Goal: Information Seeking & Learning: Learn about a topic

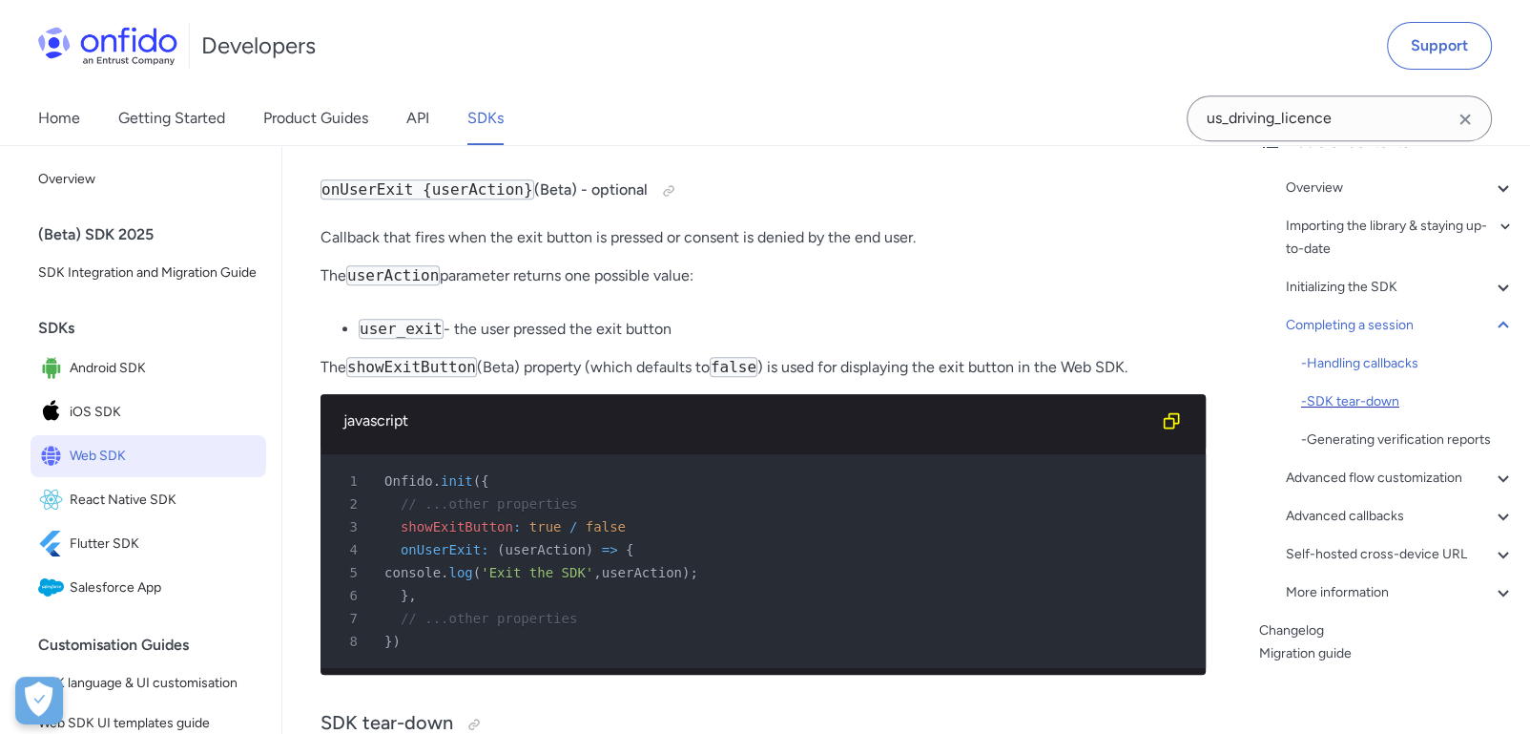
scroll to position [120, 0]
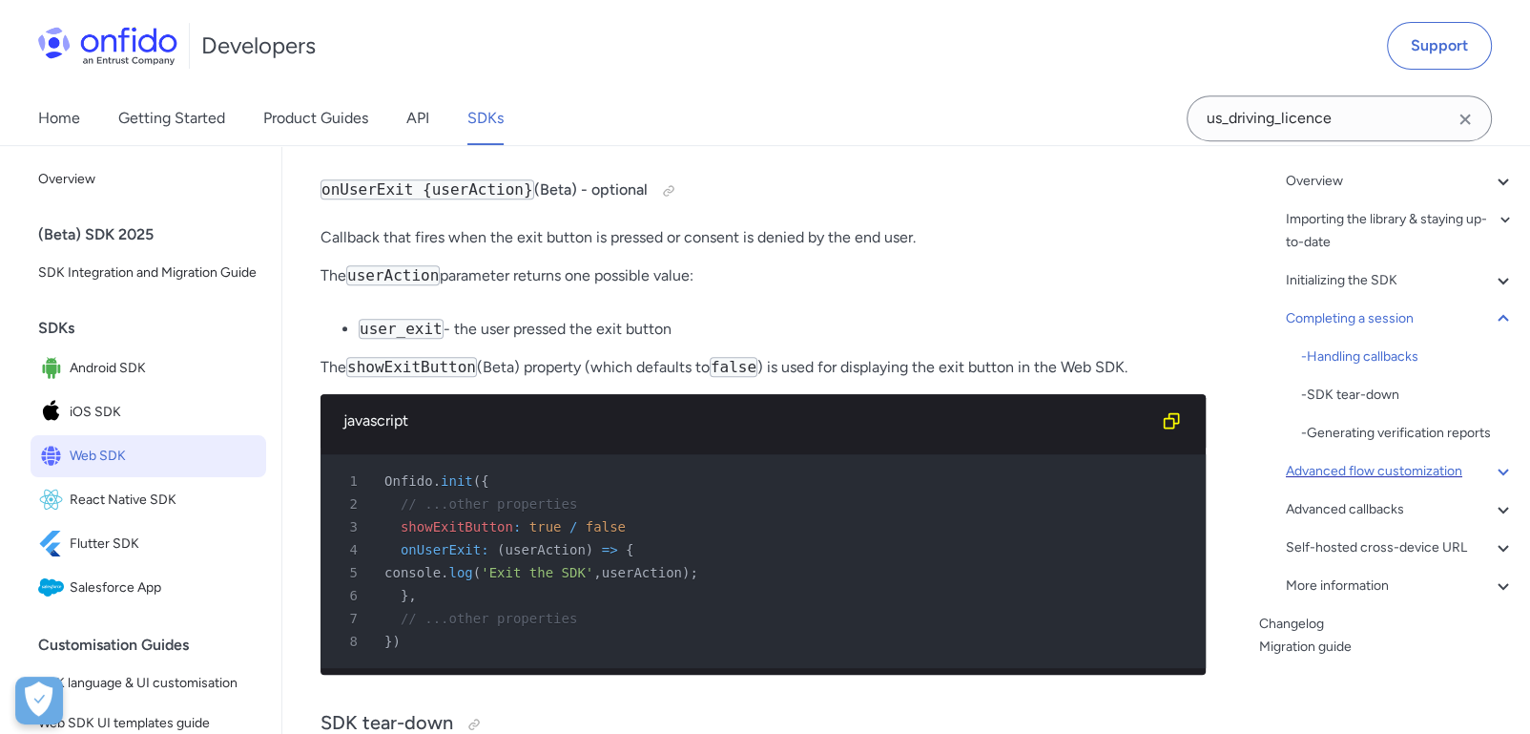
click at [1492, 464] on icon at bounding box center [1503, 471] width 23 height 23
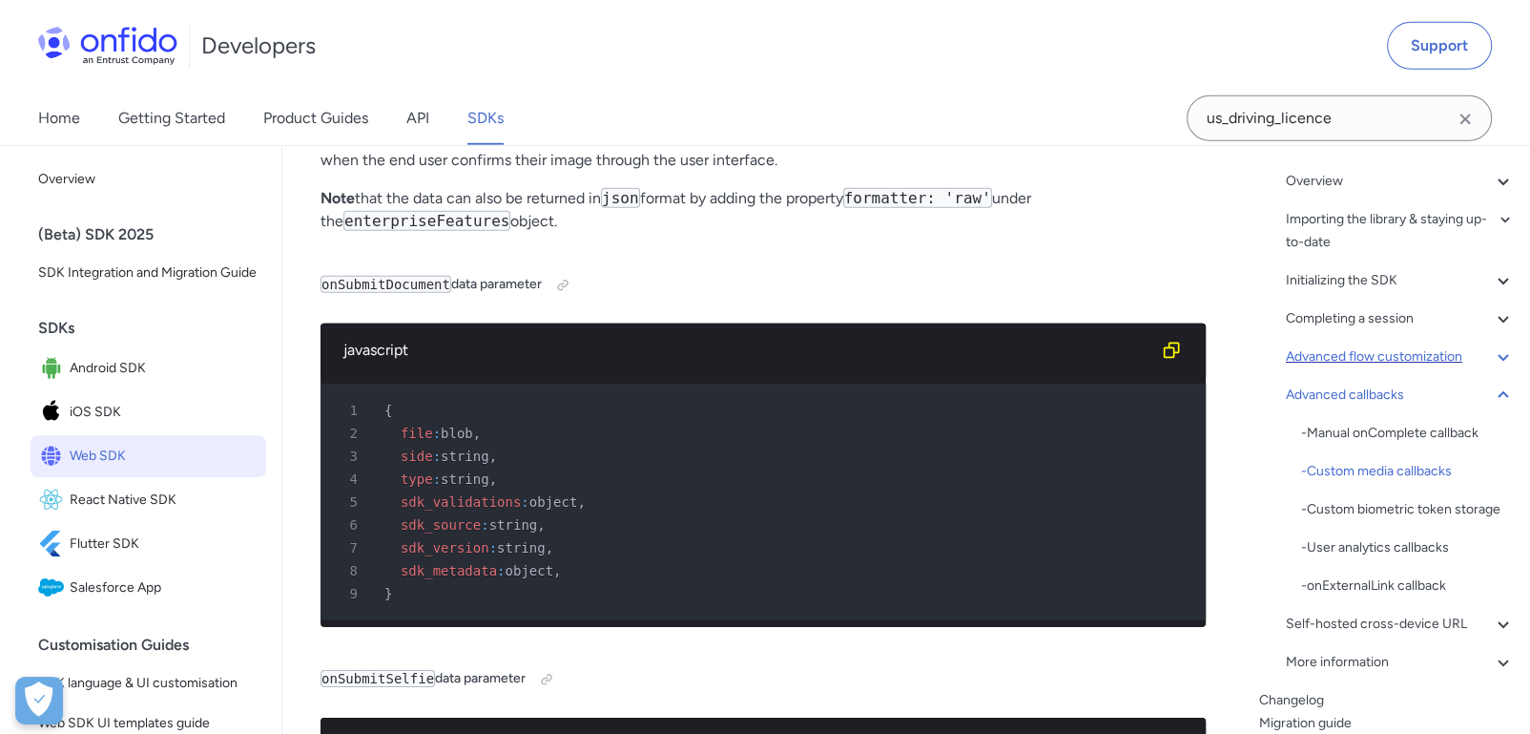
scroll to position [35753, 0]
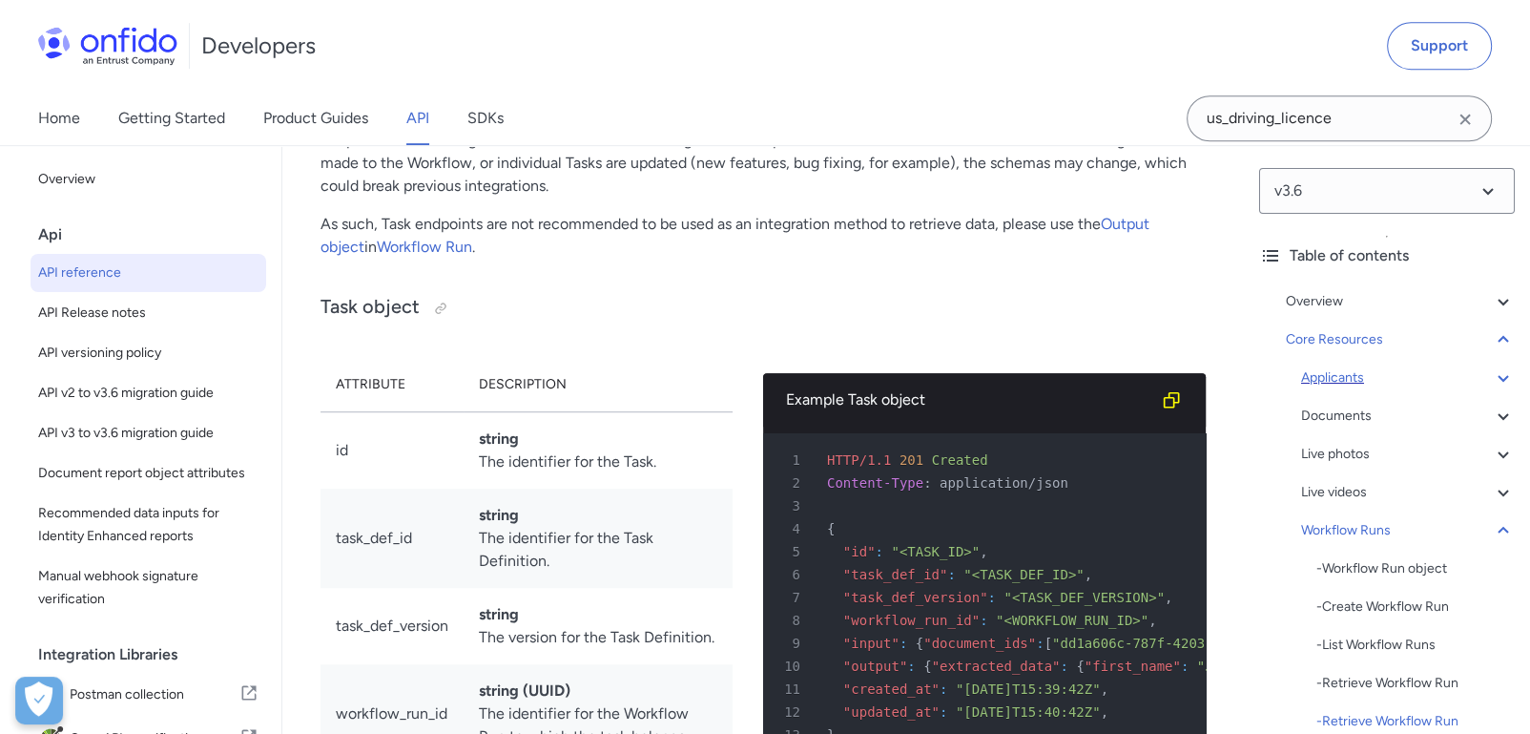
click at [1360, 373] on div "Applicants" at bounding box center [1408, 377] width 214 height 23
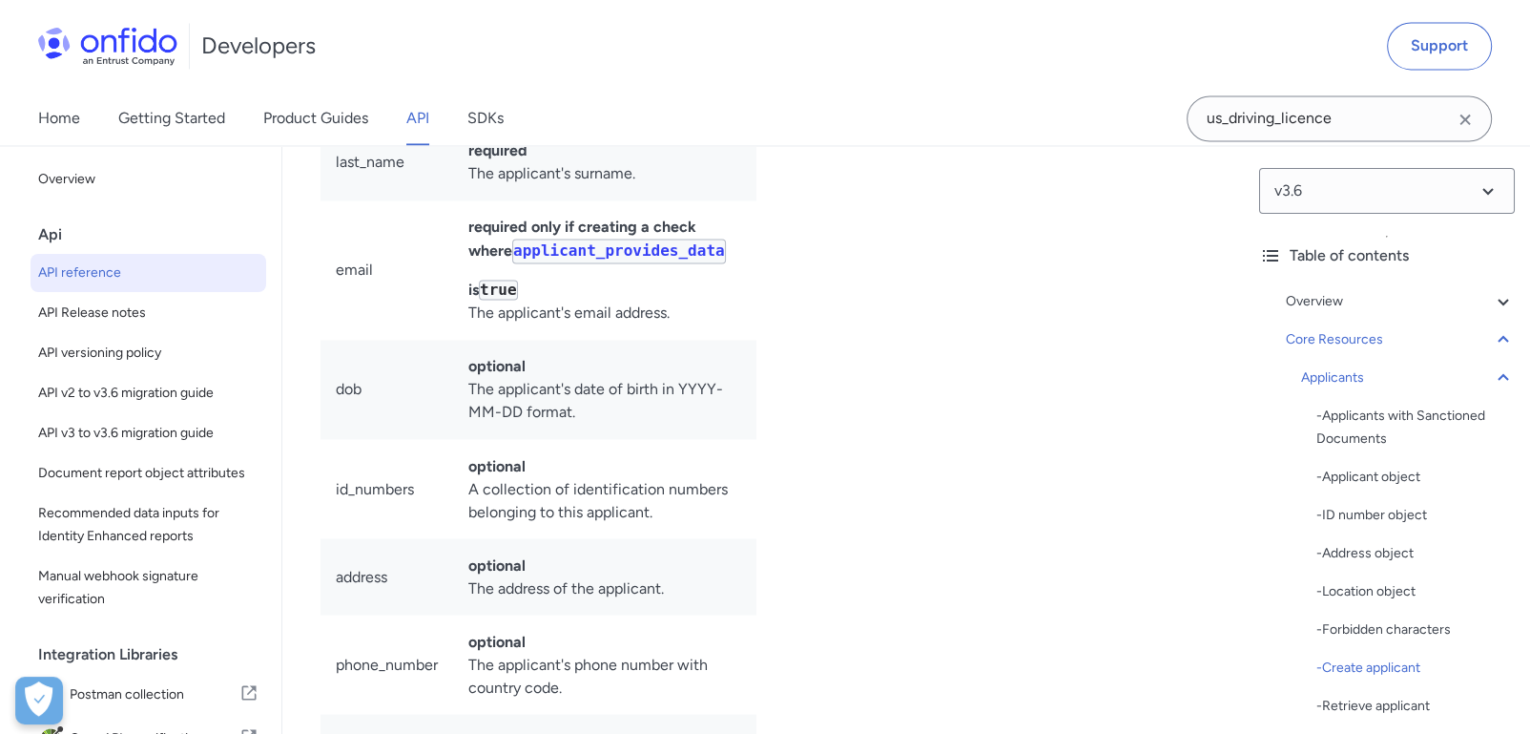
scroll to position [25600, 0]
click at [336, 45] on th "Parameter" at bounding box center [387, 17] width 133 height 54
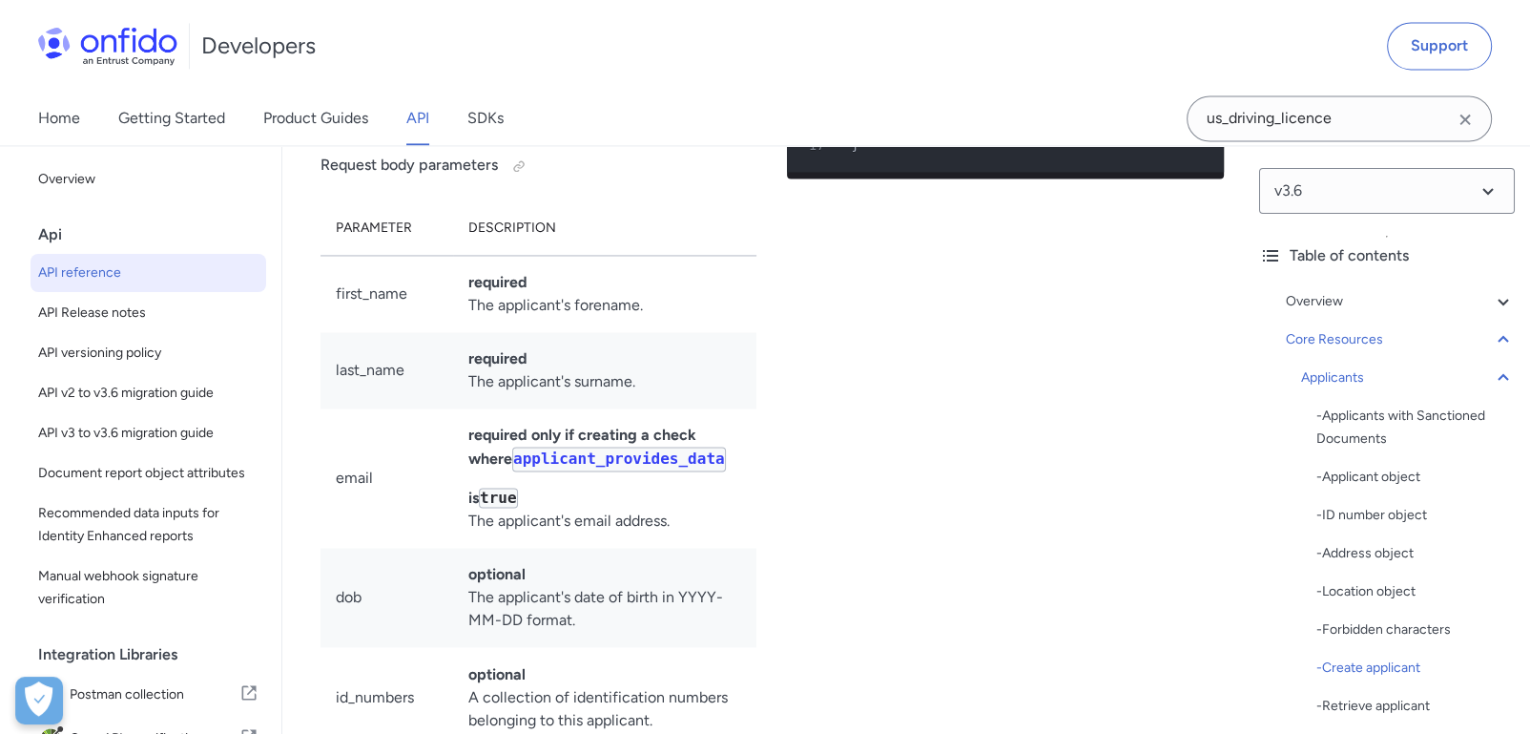
scroll to position [25388, 0]
click at [1325, 382] on div "Applicants" at bounding box center [1408, 377] width 214 height 23
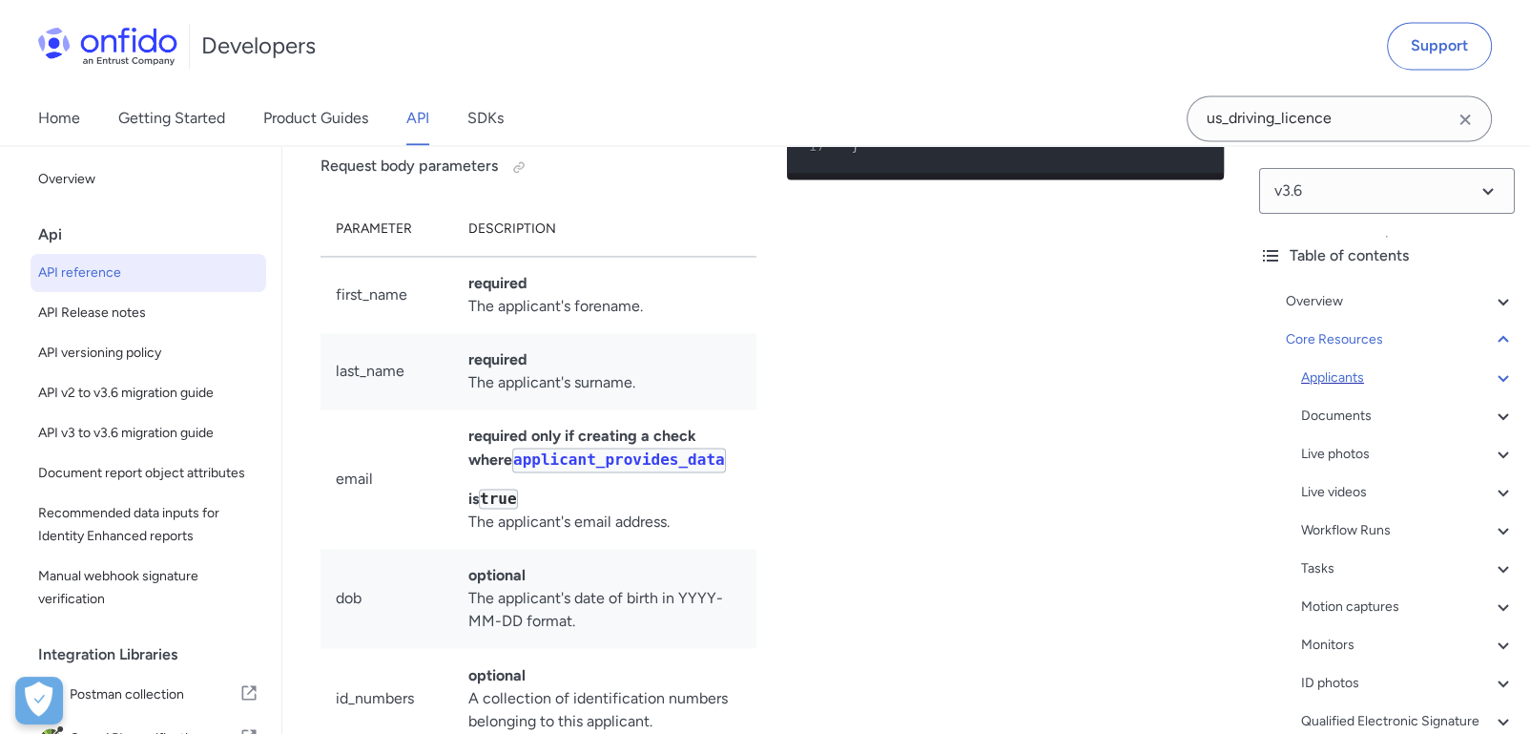
scroll to position [20271, 0]
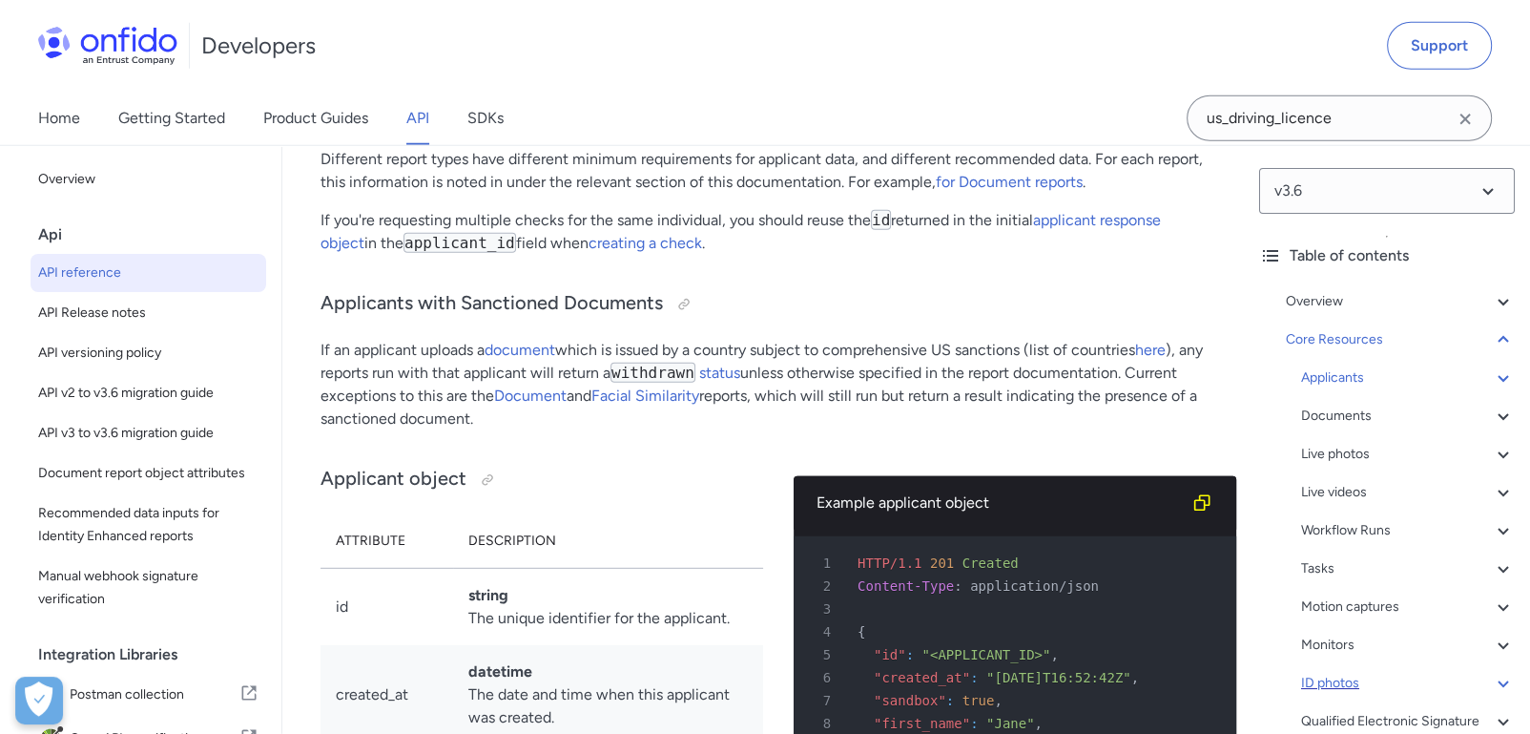
click at [1330, 677] on div "ID photos" at bounding box center [1408, 683] width 214 height 23
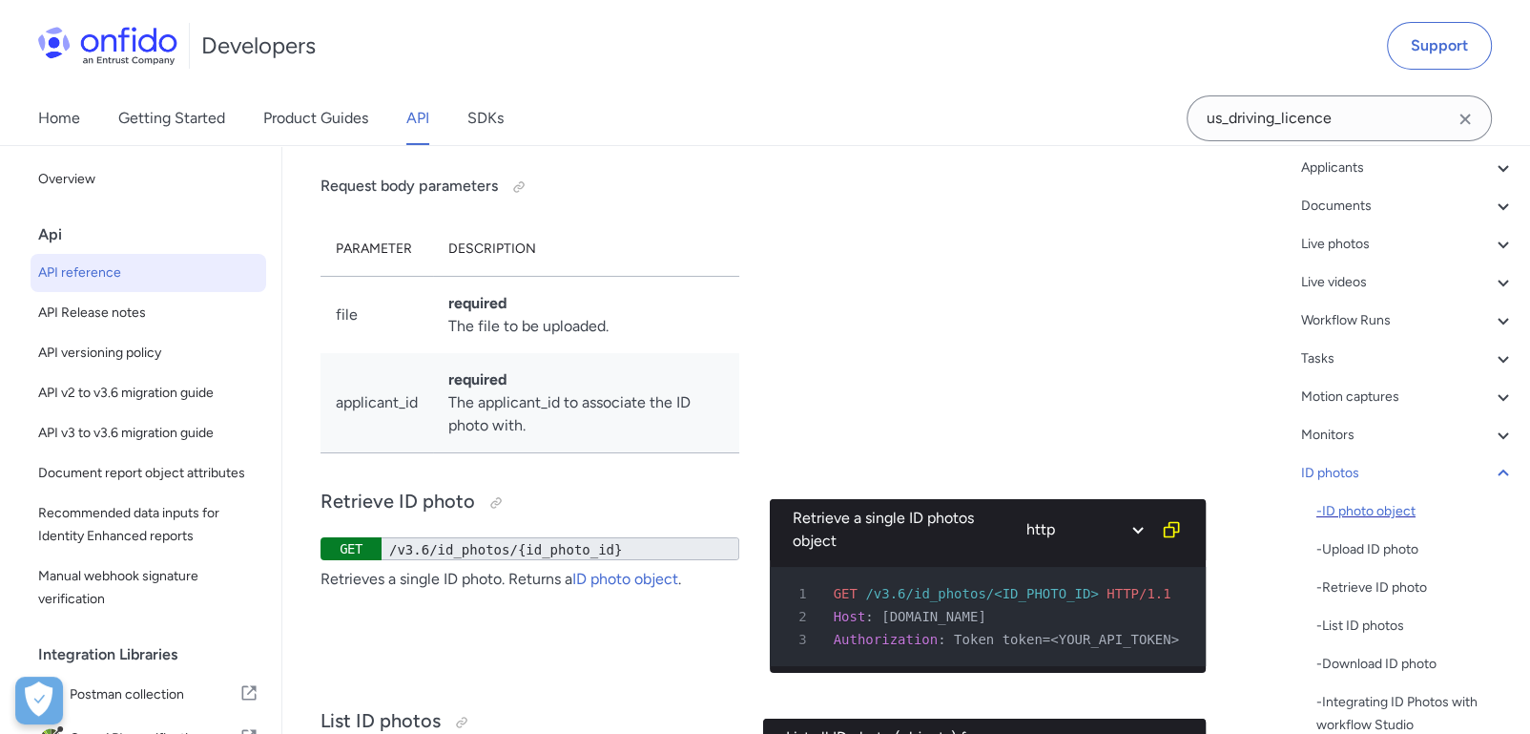
scroll to position [210, 0]
click at [1375, 548] on div "- Upload ID photo" at bounding box center [1416, 549] width 198 height 23
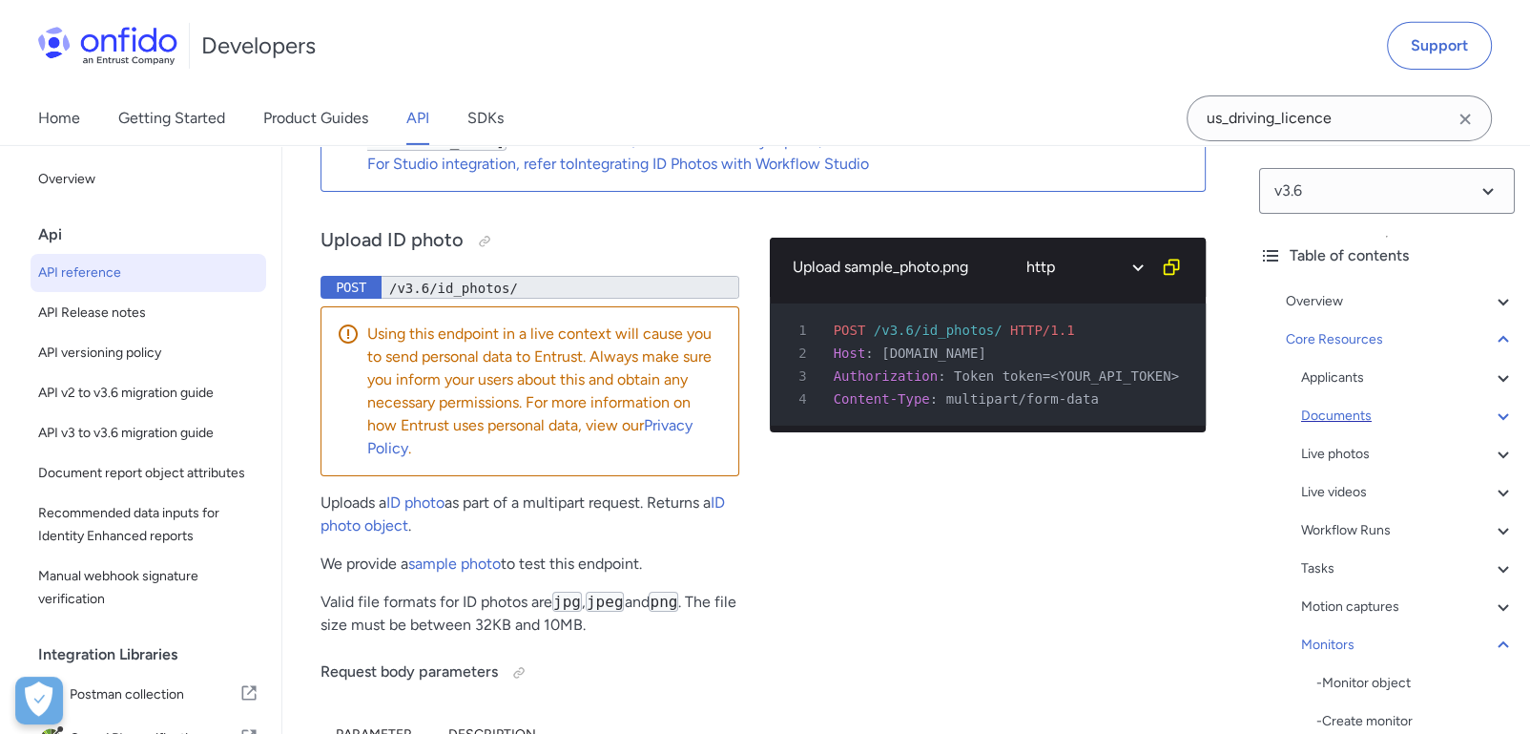
click at [1368, 417] on div "Documents" at bounding box center [1408, 416] width 214 height 23
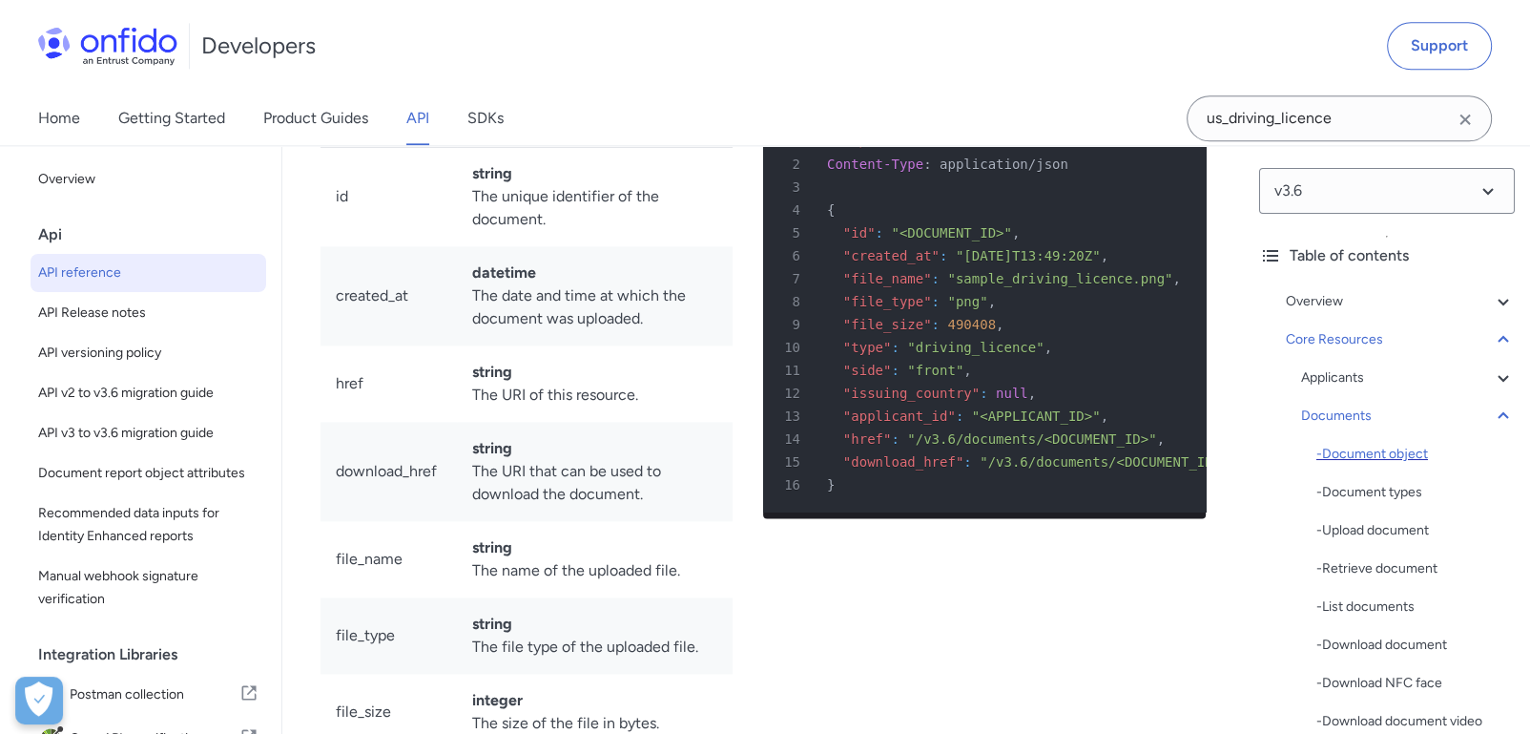
click at [1364, 453] on div "- Document object" at bounding box center [1416, 454] width 198 height 23
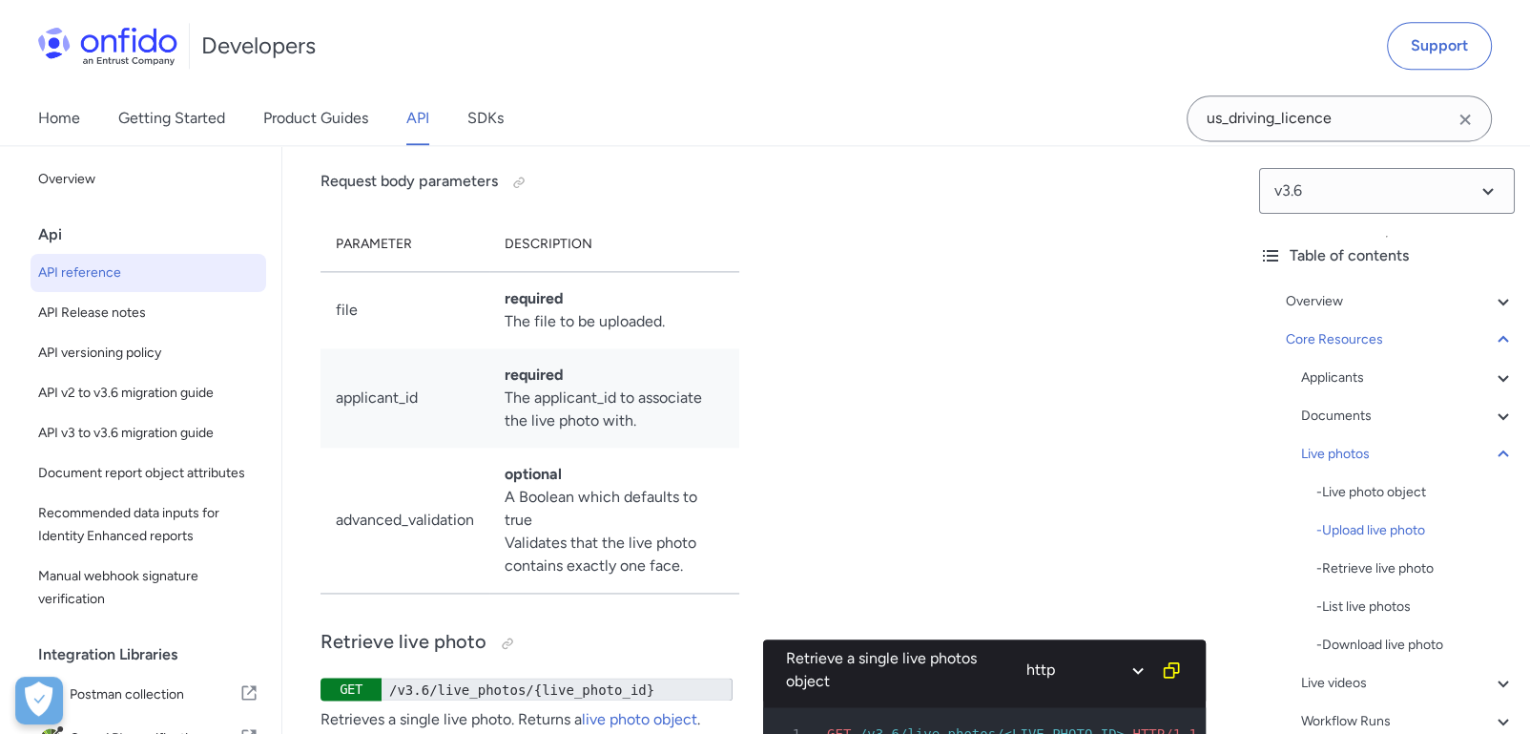
scroll to position [39912, 0]
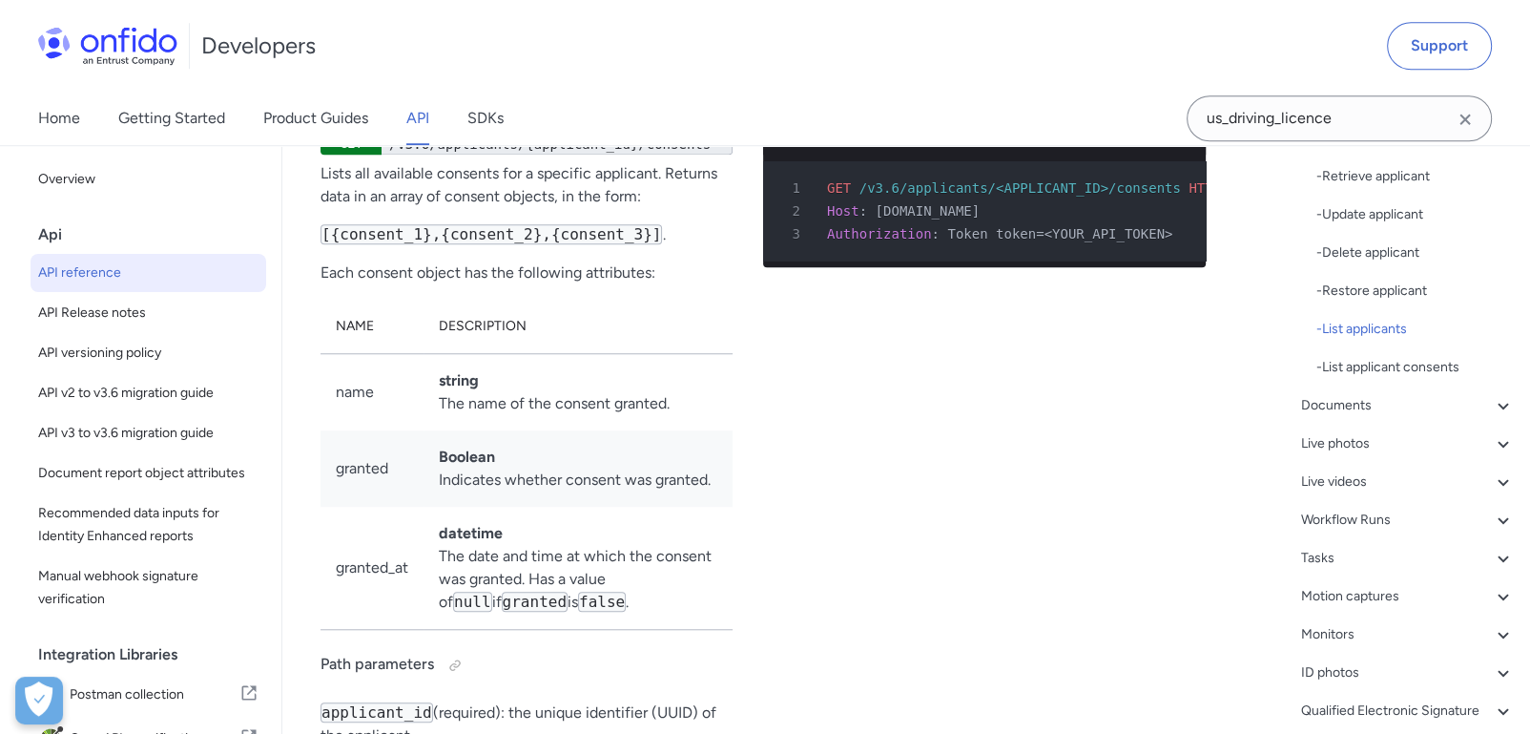
scroll to position [531, 0]
click at [1498, 403] on icon at bounding box center [1503, 405] width 10 height 7
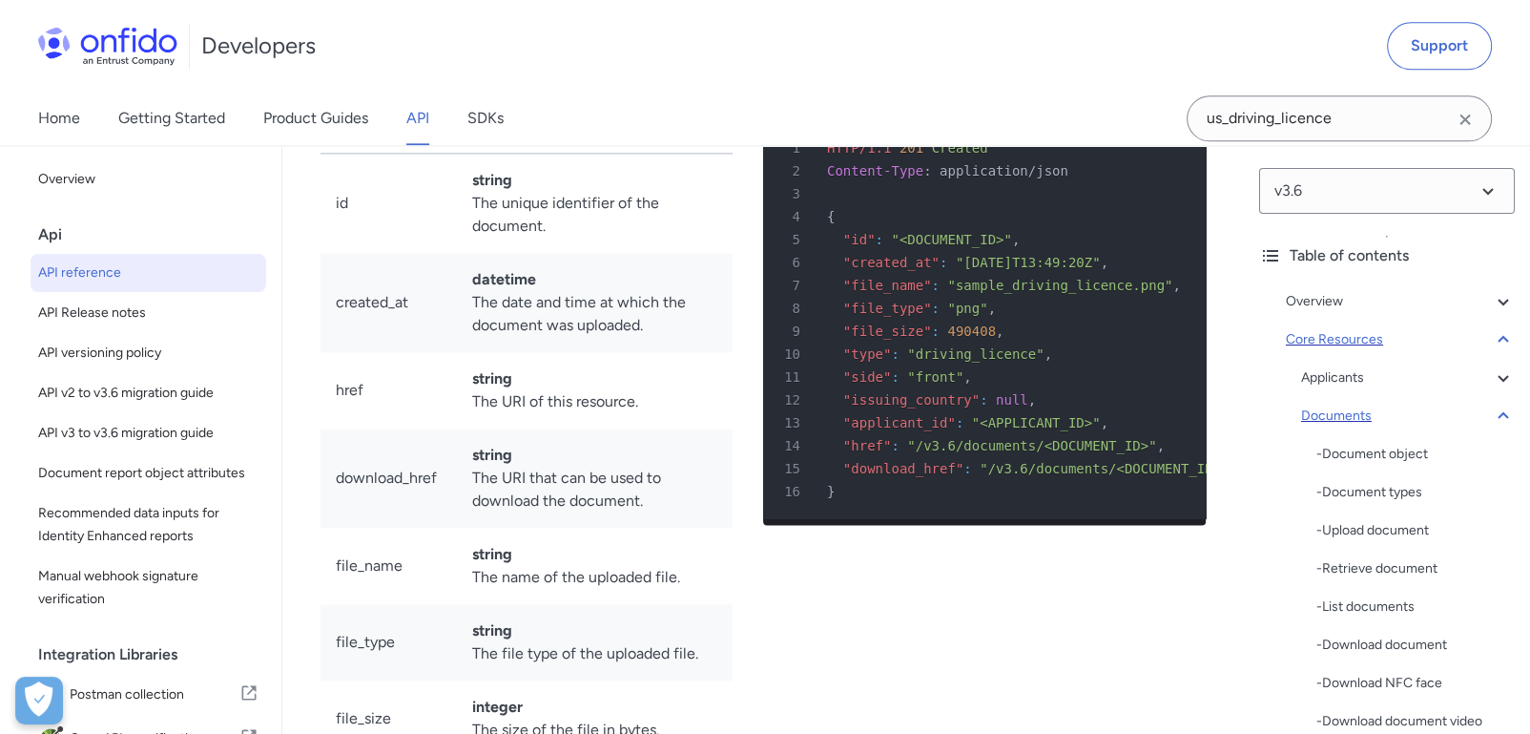
click at [1351, 337] on div "Core Resources" at bounding box center [1400, 339] width 229 height 23
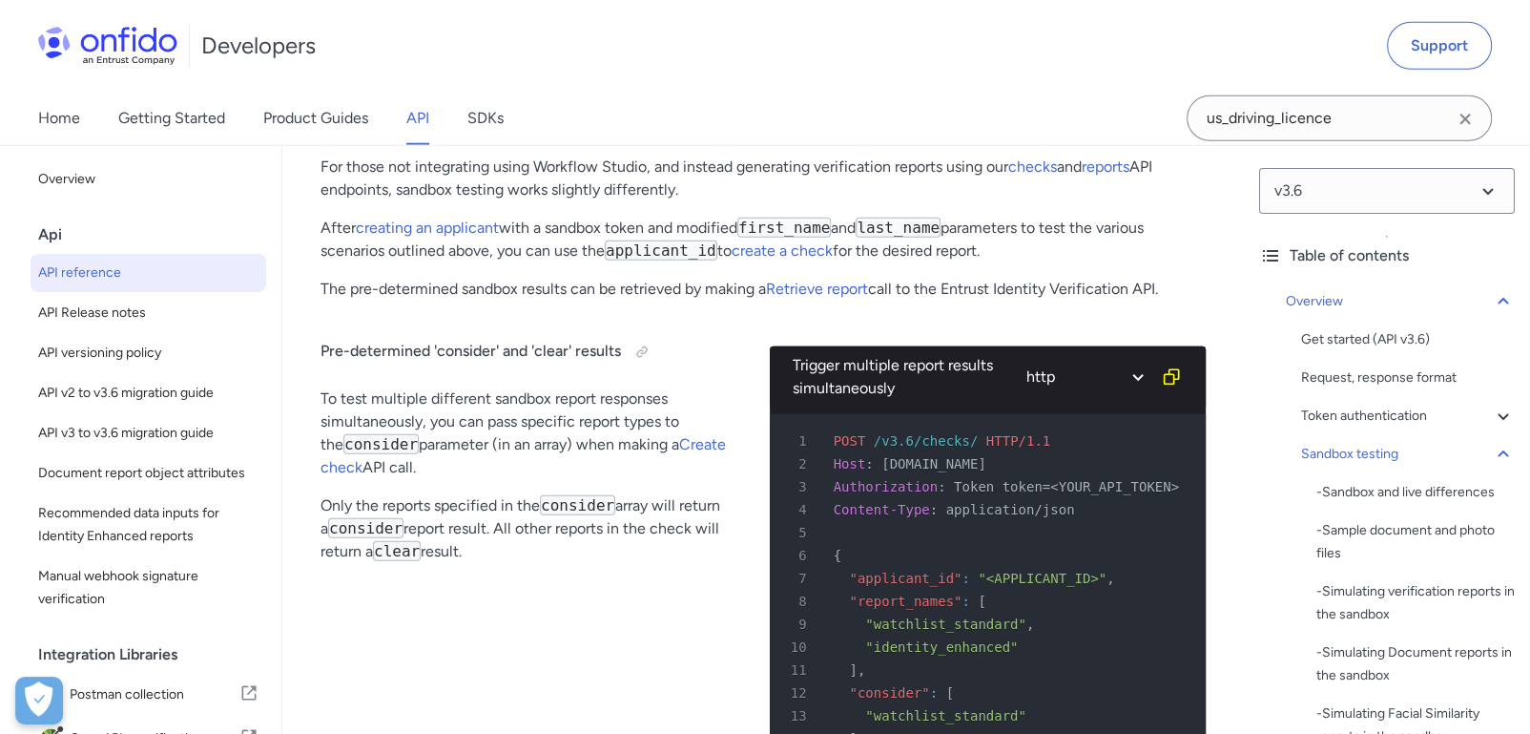
scroll to position [12727, 0]
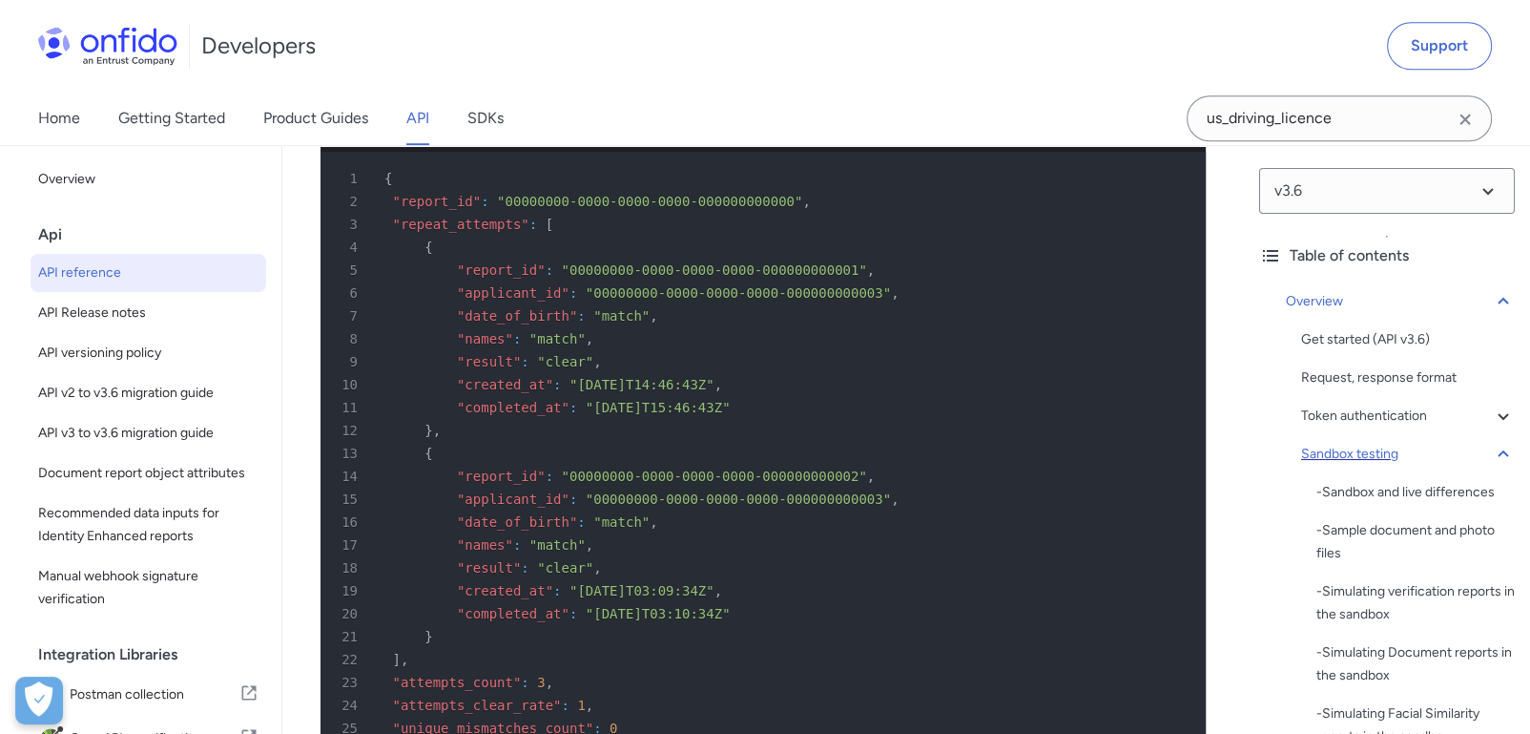
click at [1492, 453] on icon at bounding box center [1503, 454] width 23 height 23
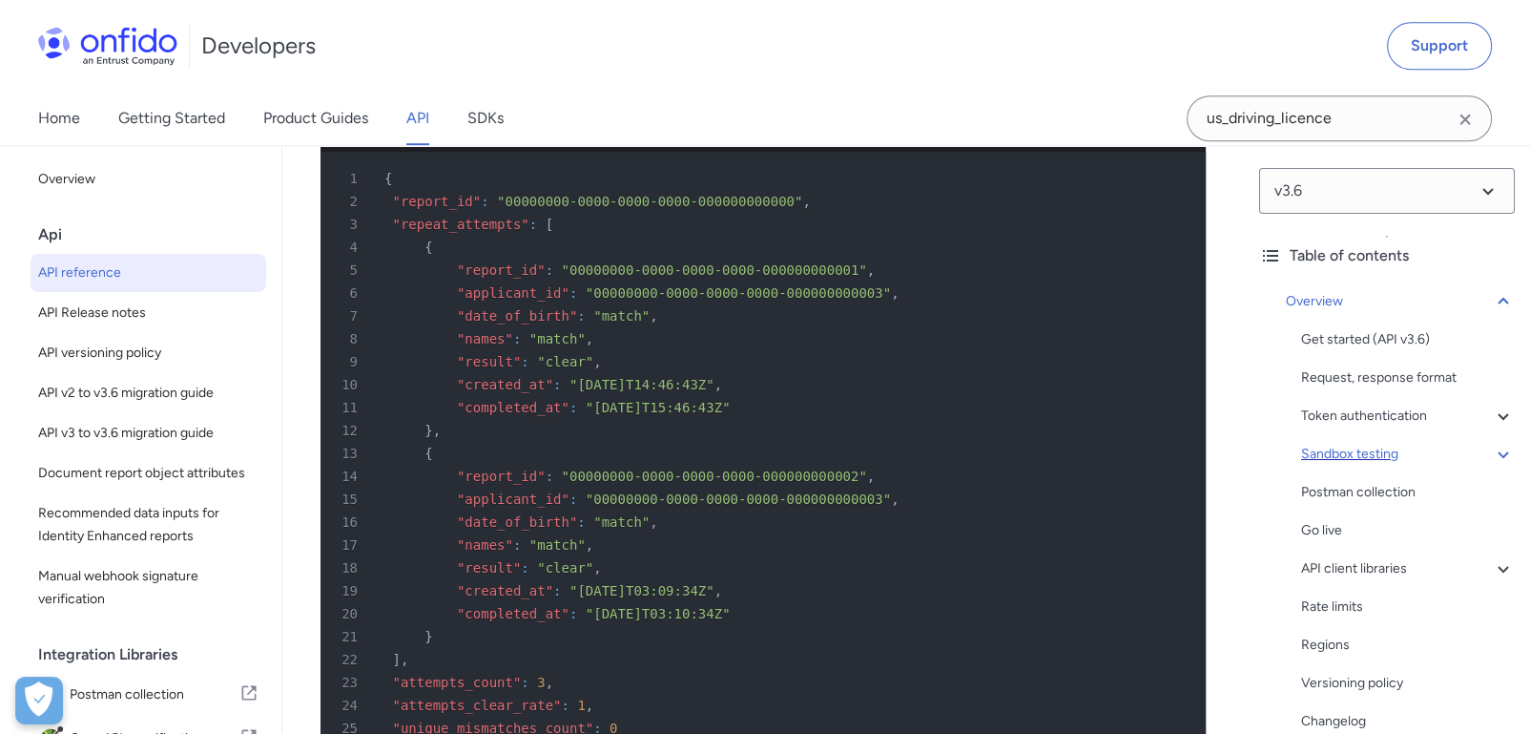
scroll to position [2839, 0]
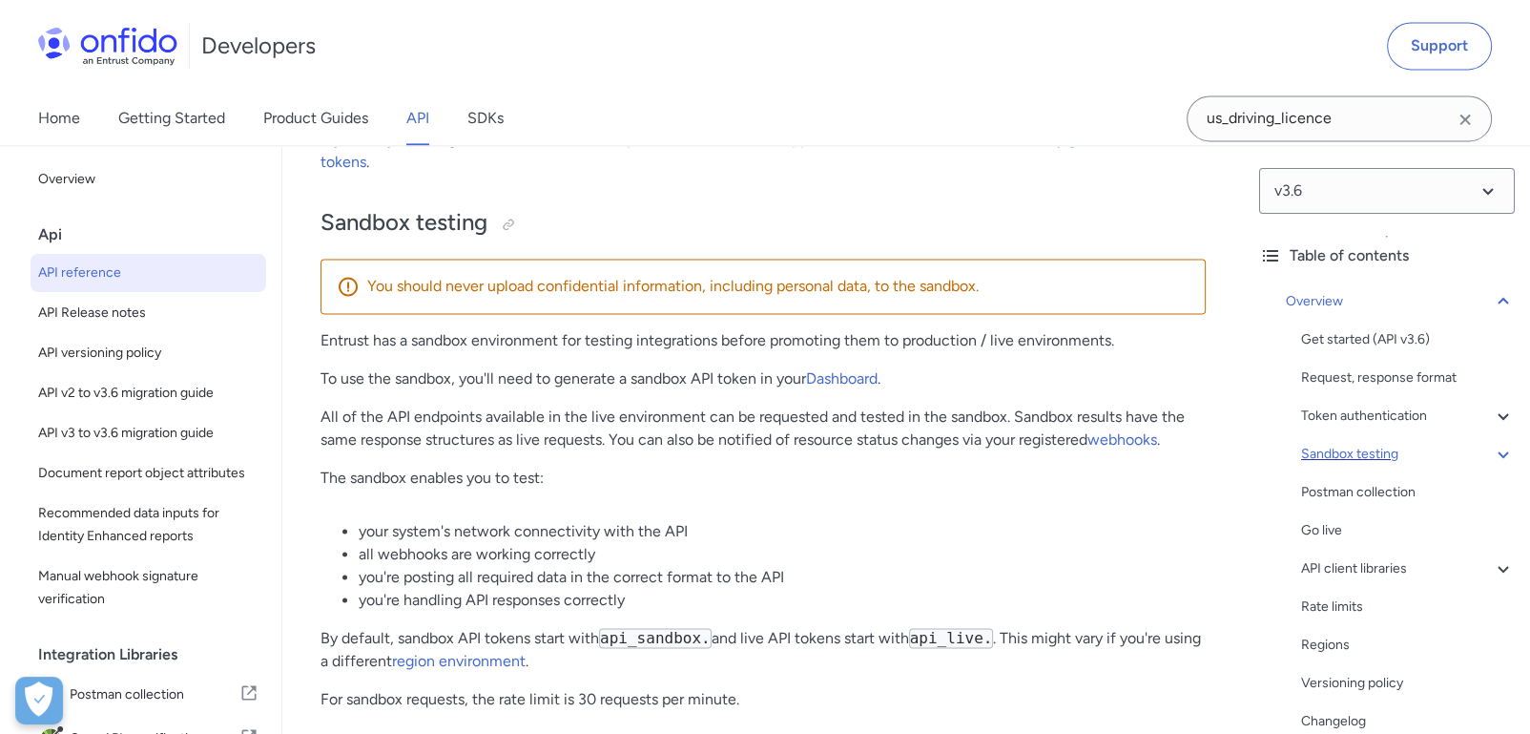
click at [1492, 449] on icon at bounding box center [1503, 454] width 23 height 23
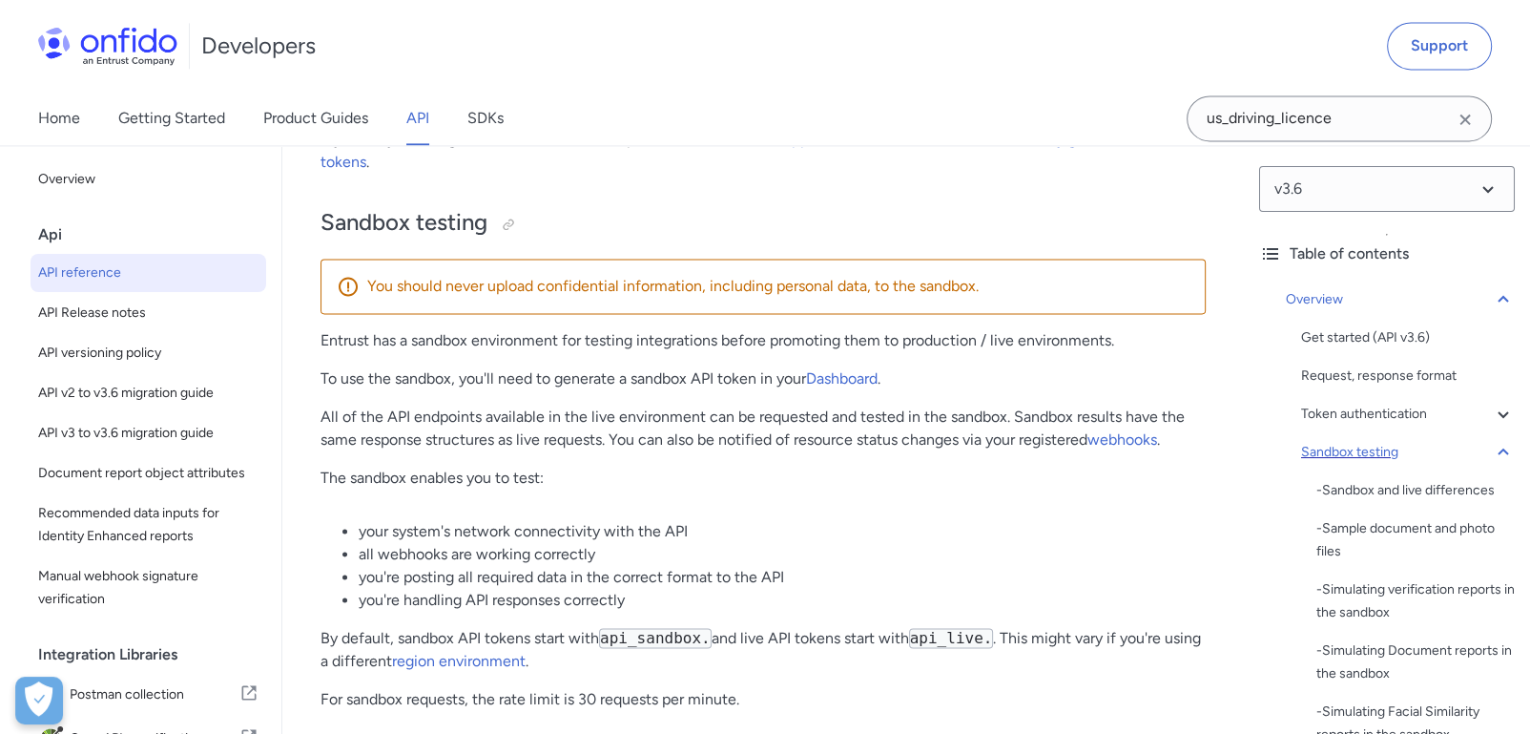
scroll to position [0, 0]
click at [1365, 415] on div "Token authentication" at bounding box center [1408, 416] width 214 height 23
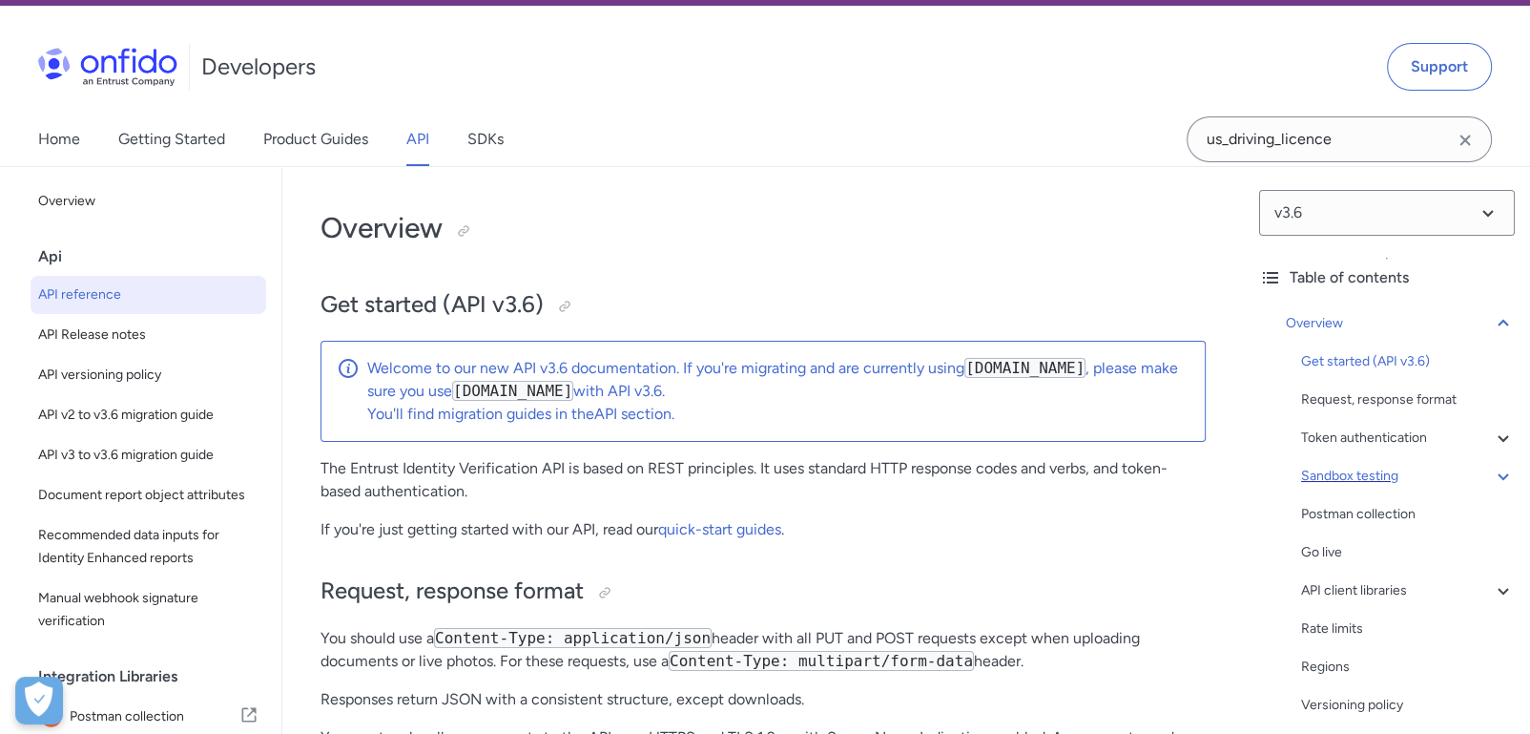
scroll to position [49, 0]
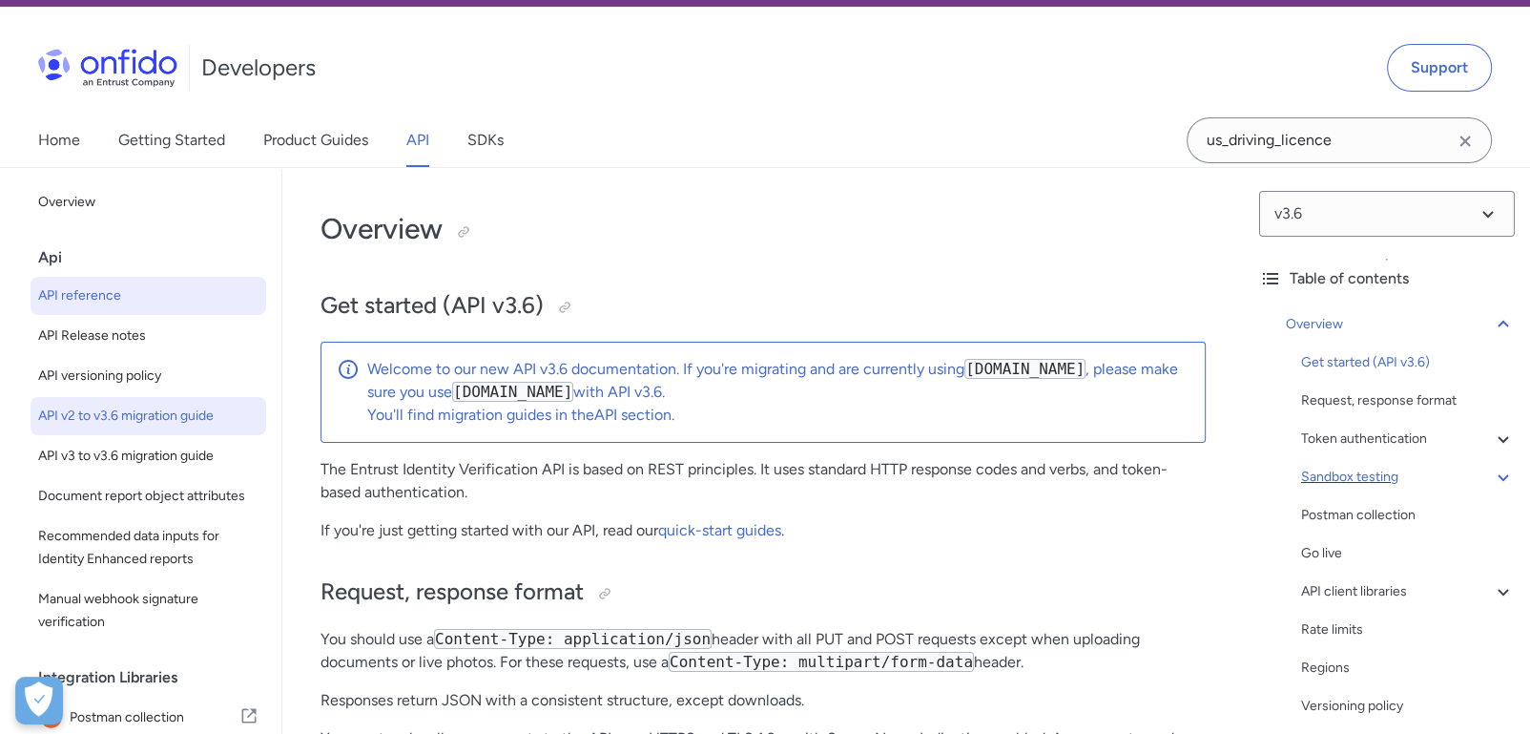
click at [169, 405] on span "API v2 to v3.6 migration guide" at bounding box center [148, 416] width 220 height 23
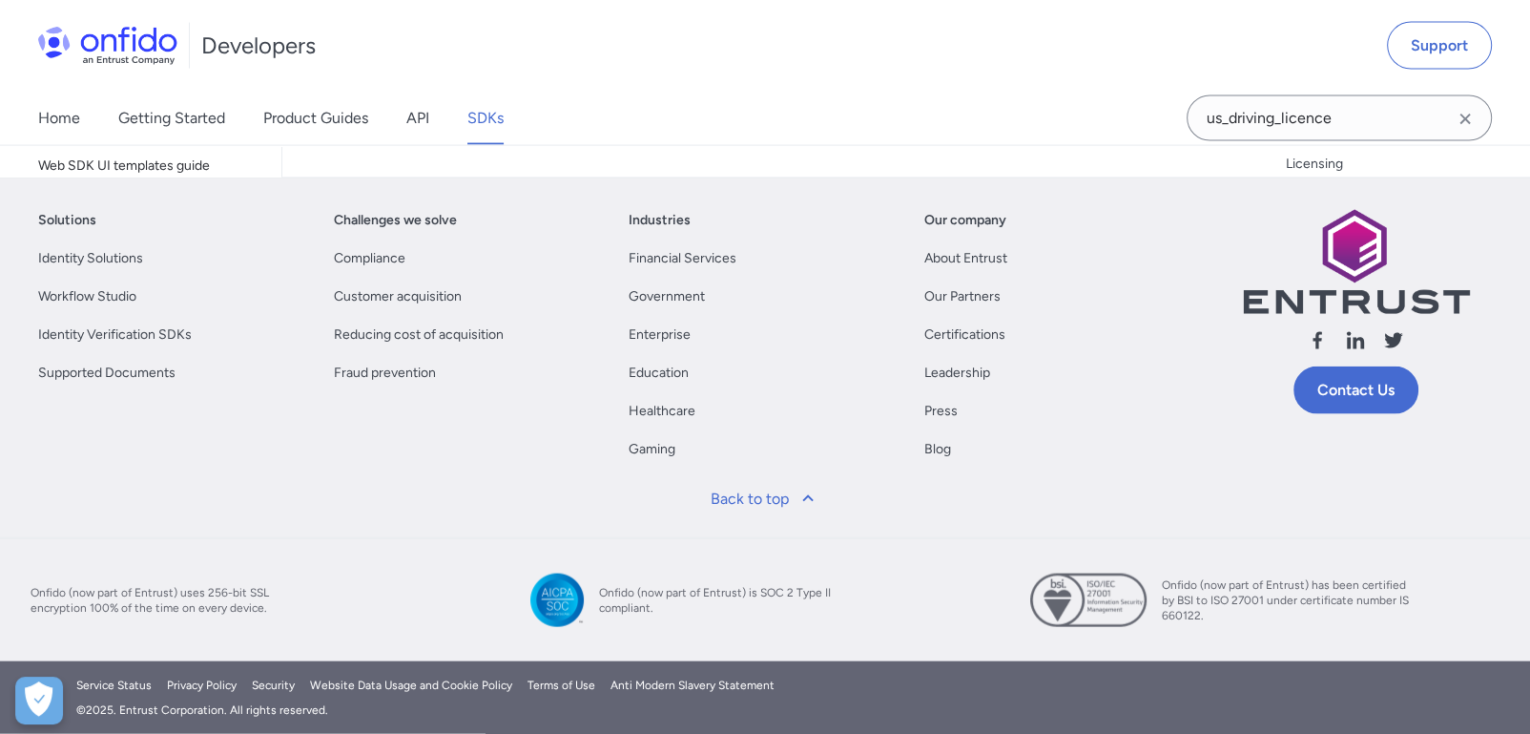
scroll to position [56744, 0]
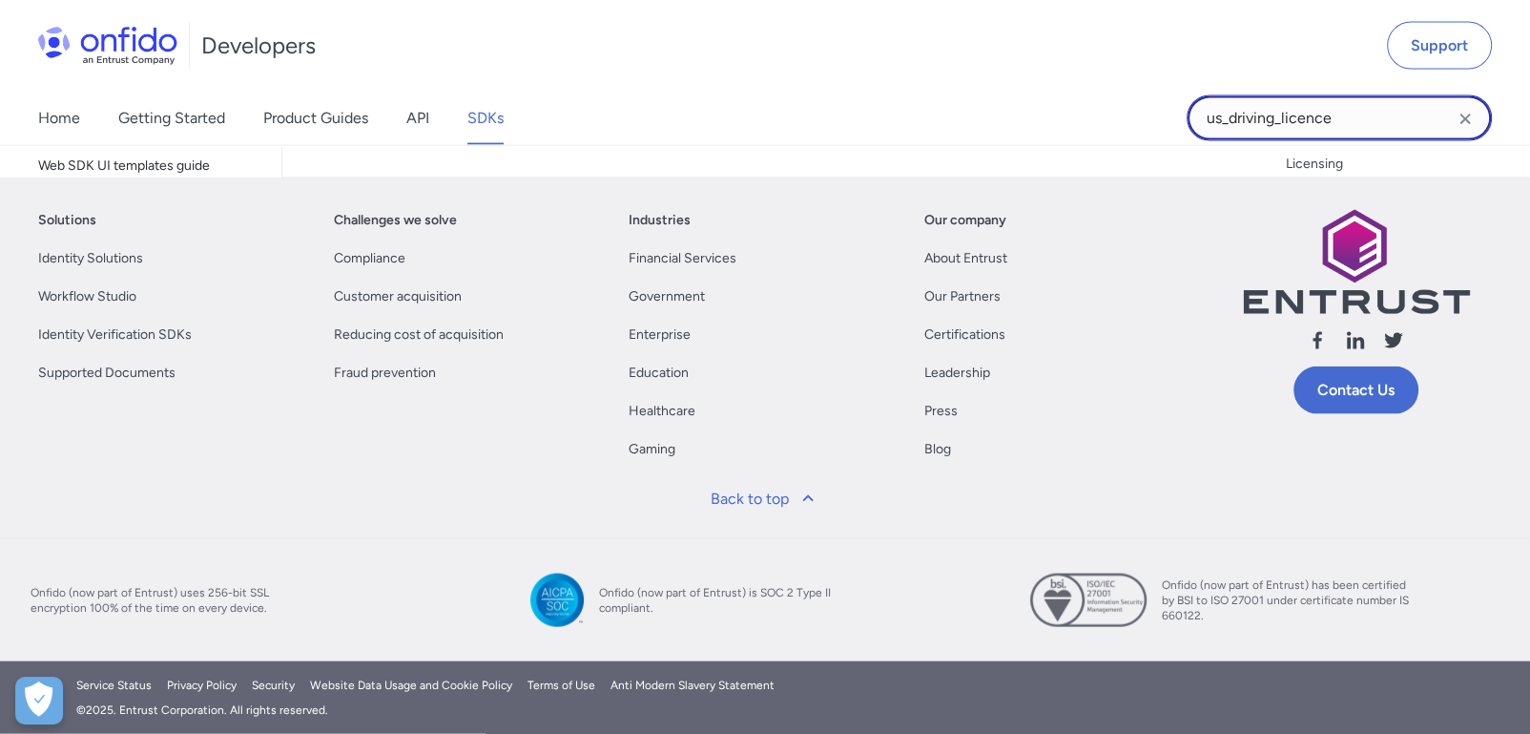
click at [1270, 117] on input "us_driving_licence" at bounding box center [1339, 118] width 305 height 46
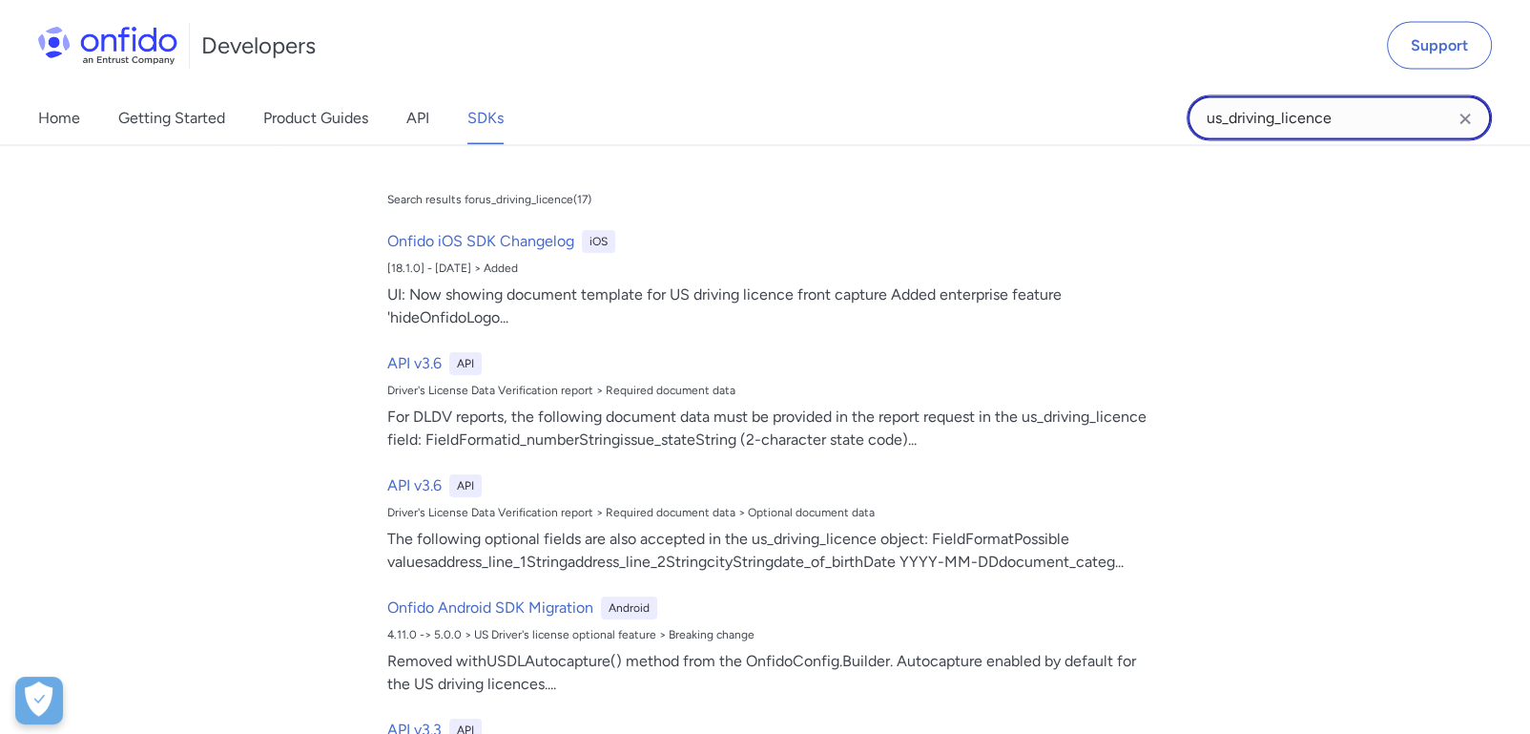
click at [1270, 117] on input "us_driving_licence" at bounding box center [1339, 118] width 305 height 46
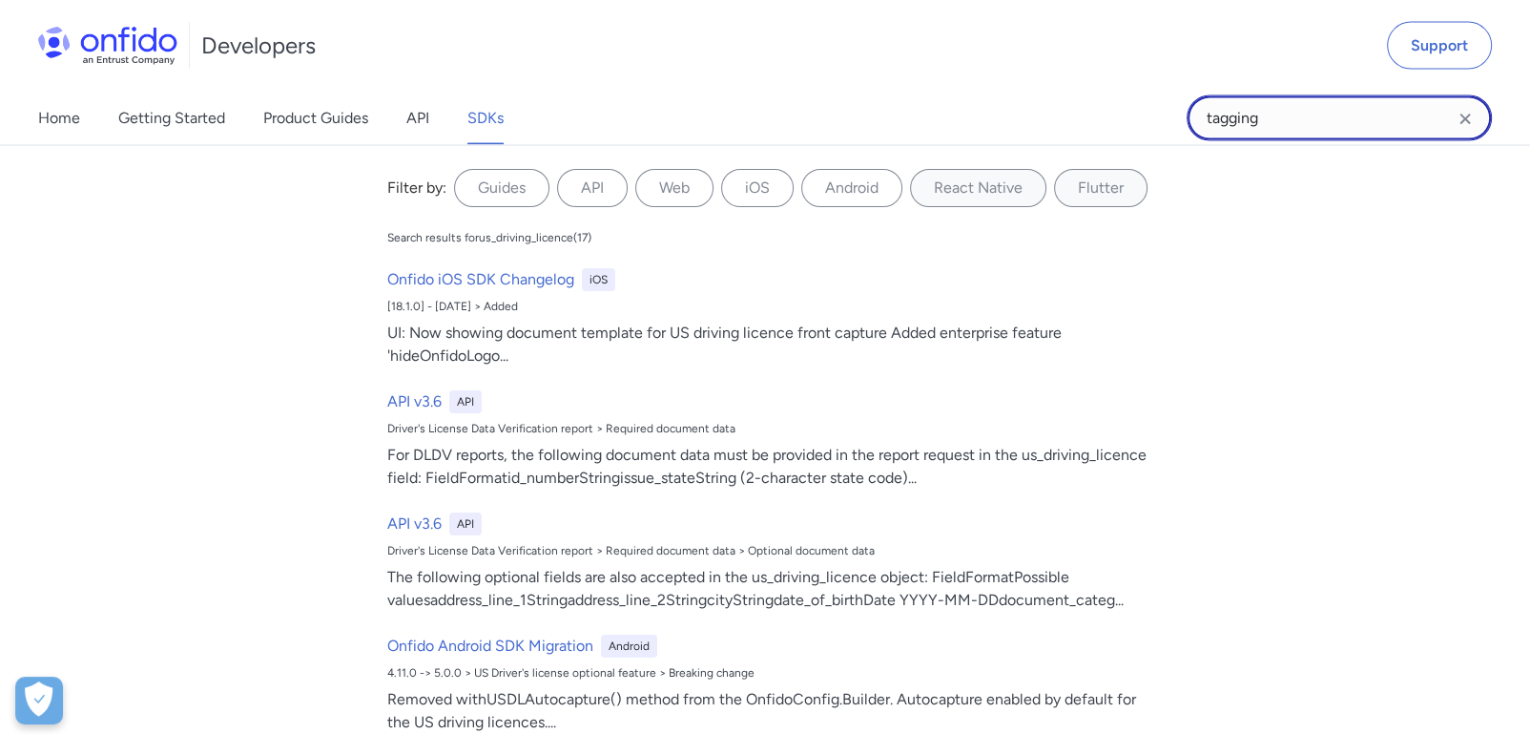
type input "tagging"
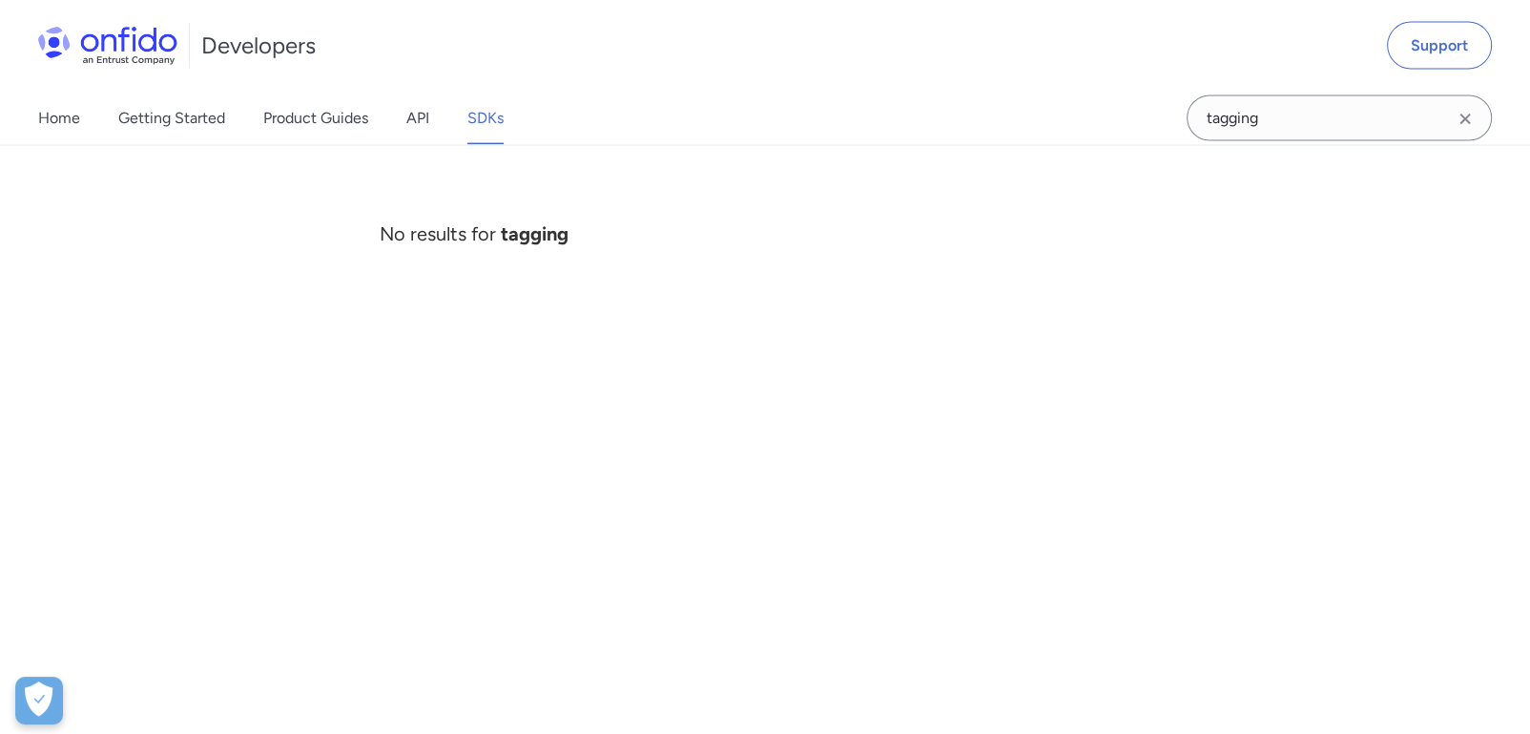
click at [404, 123] on div "Home Getting Started Product Guides API SDKs" at bounding box center [290, 118] width 580 height 53
click at [421, 115] on link "API" at bounding box center [417, 118] width 23 height 53
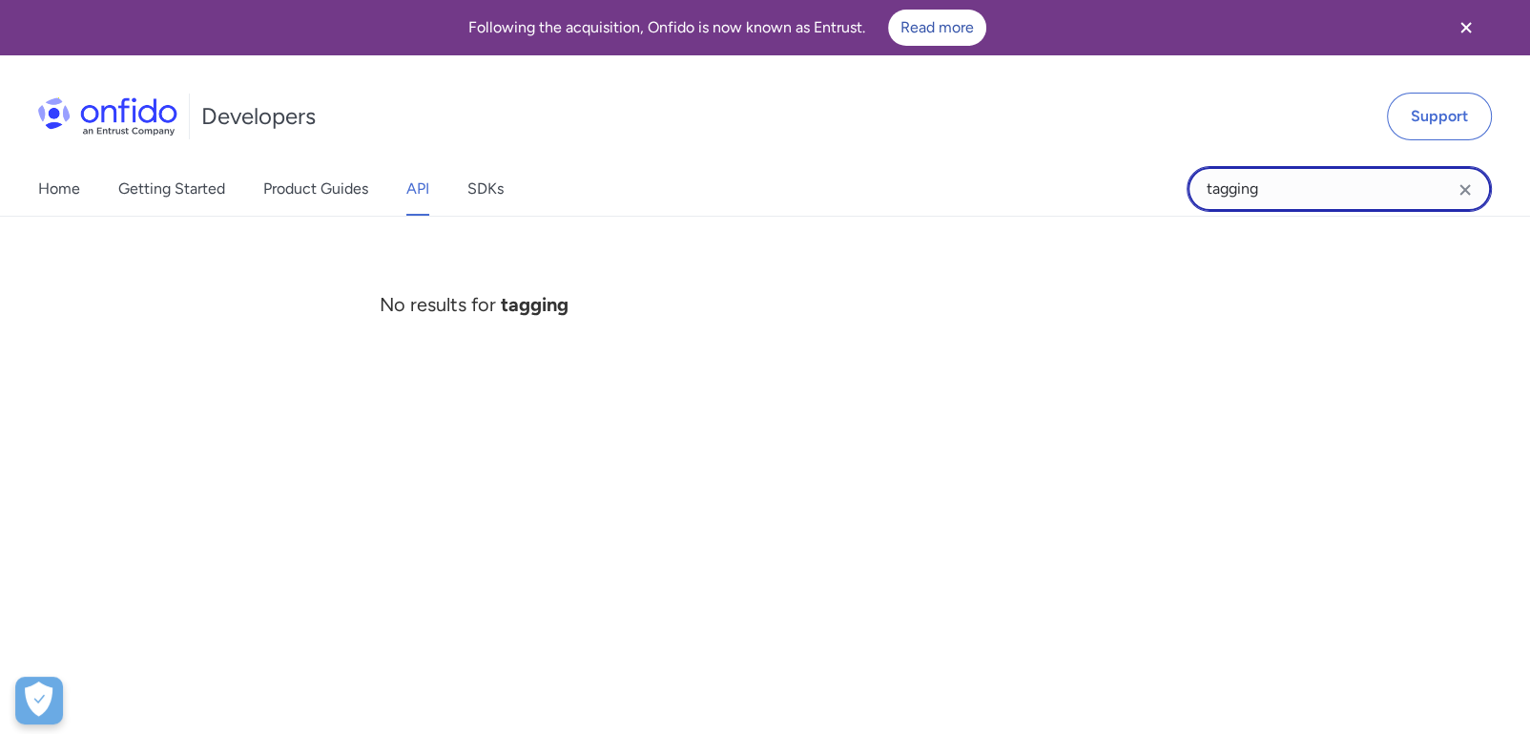
click at [1236, 207] on input "tagging" at bounding box center [1339, 189] width 305 height 46
click at [1467, 188] on icon "Clear search field button" at bounding box center [1465, 189] width 23 height 23
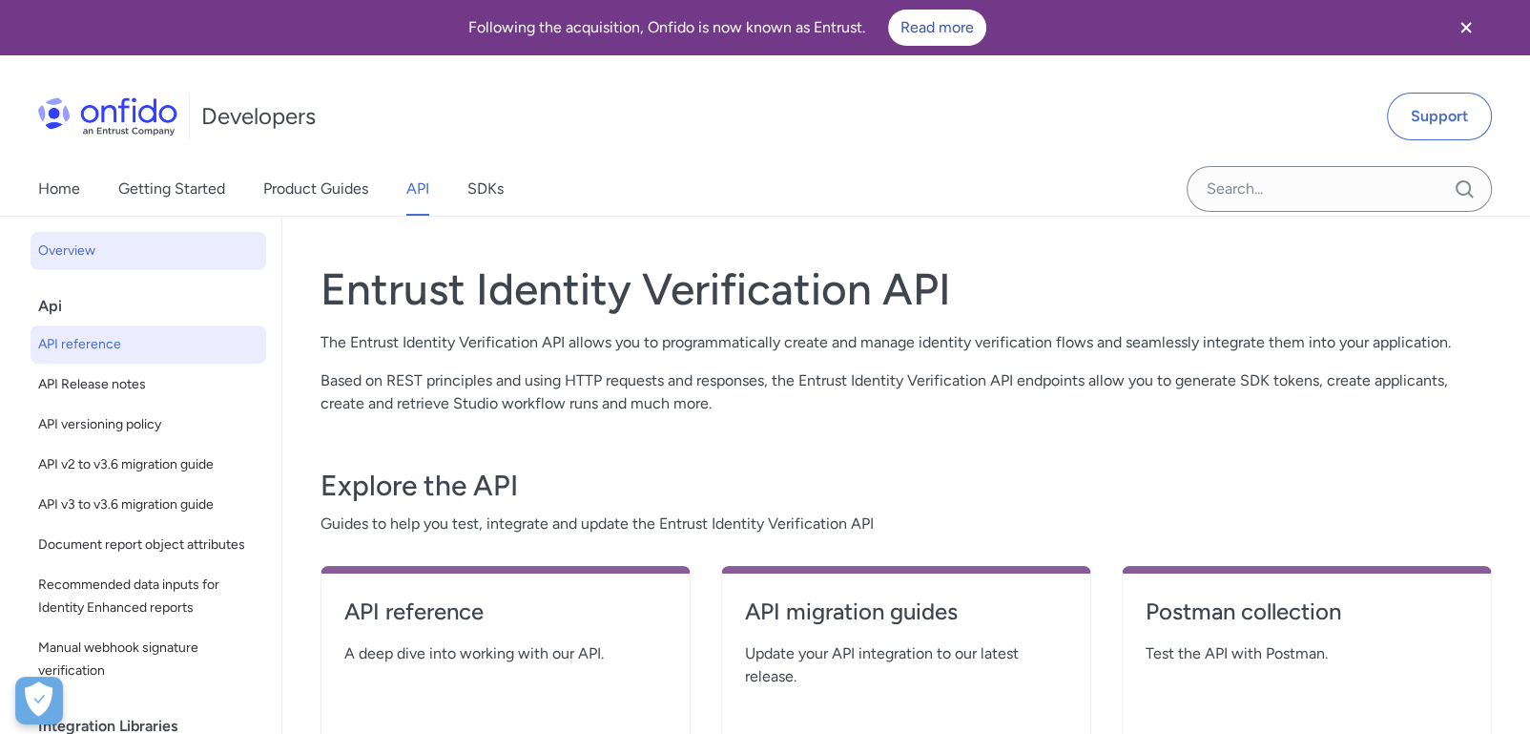
click at [119, 354] on span "API reference" at bounding box center [148, 344] width 220 height 23
select select "http"
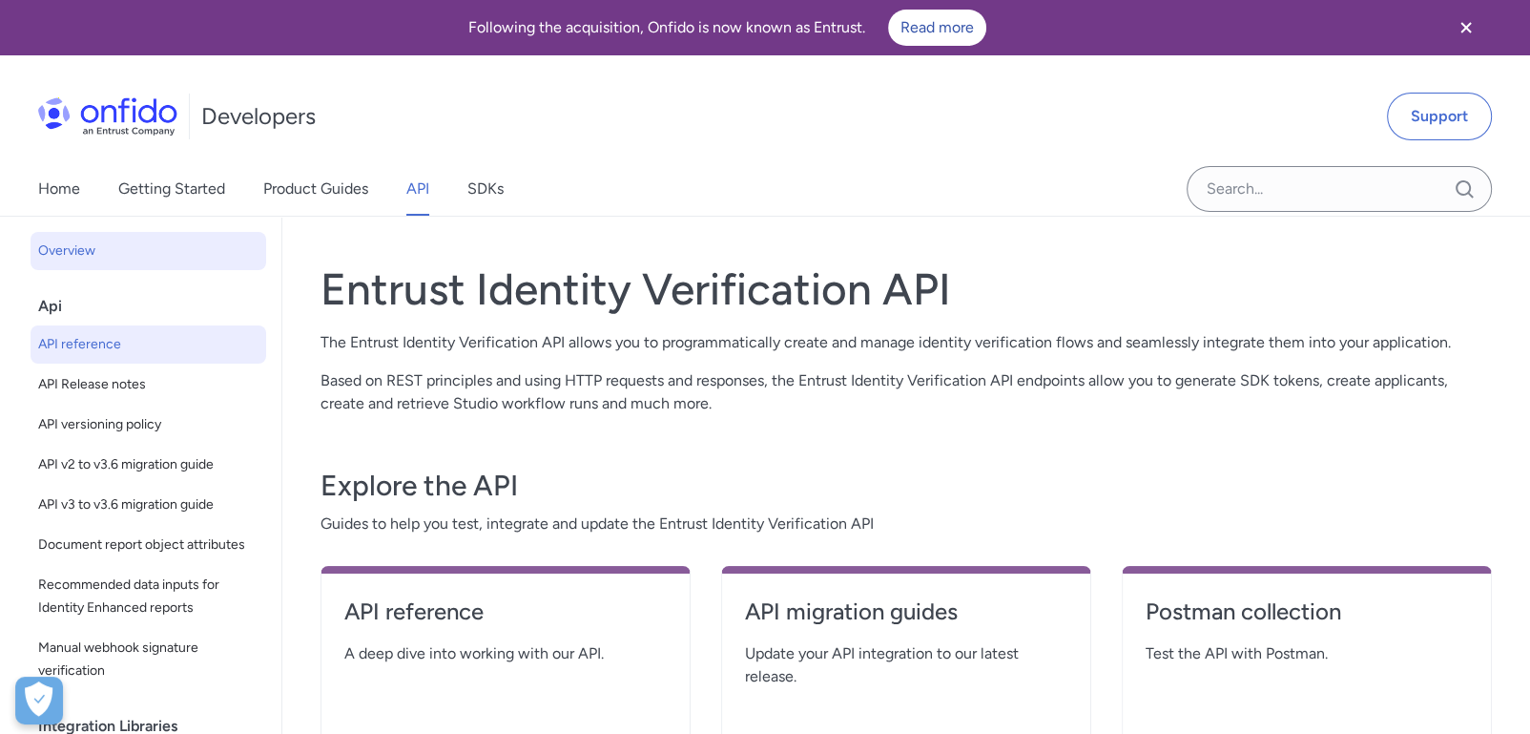
select select "http"
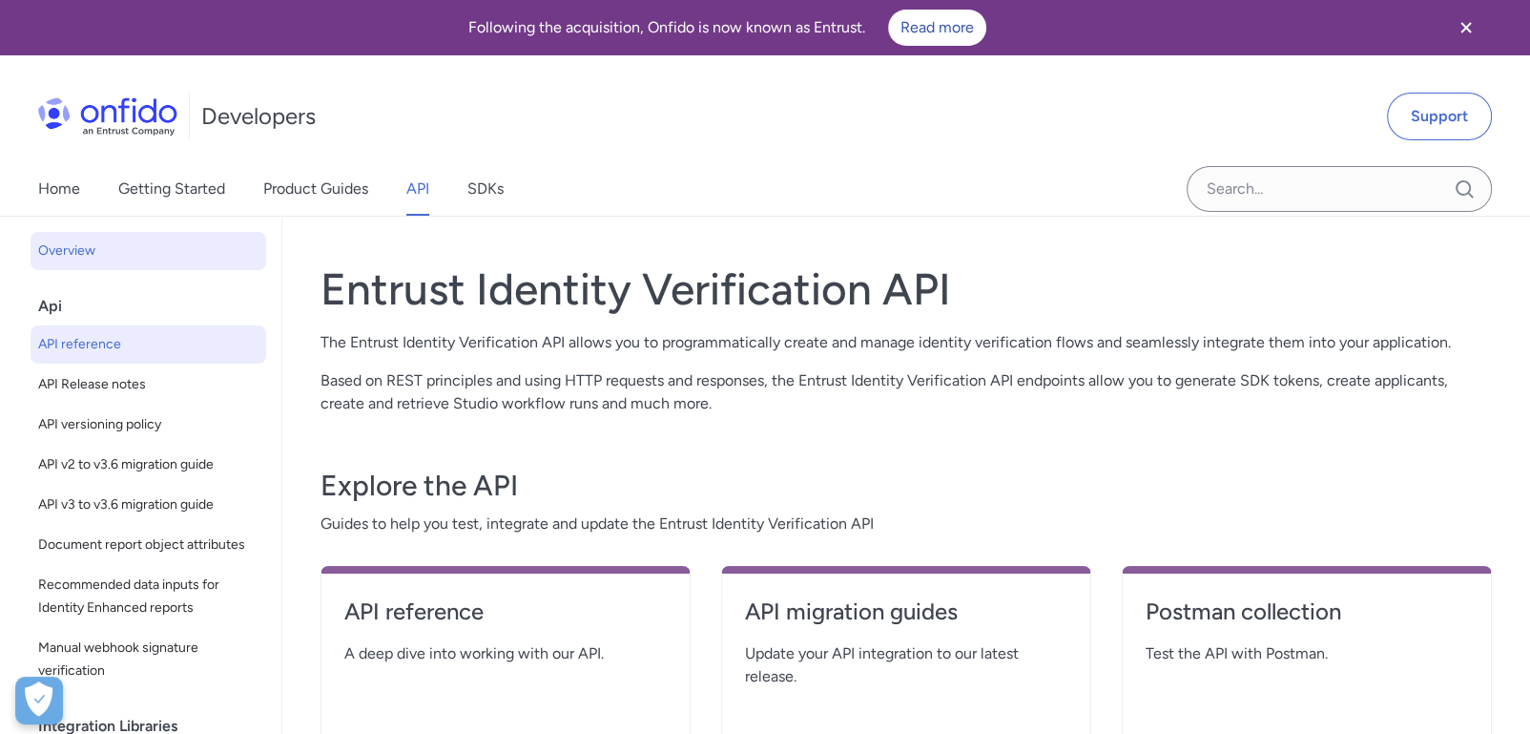
select select "http"
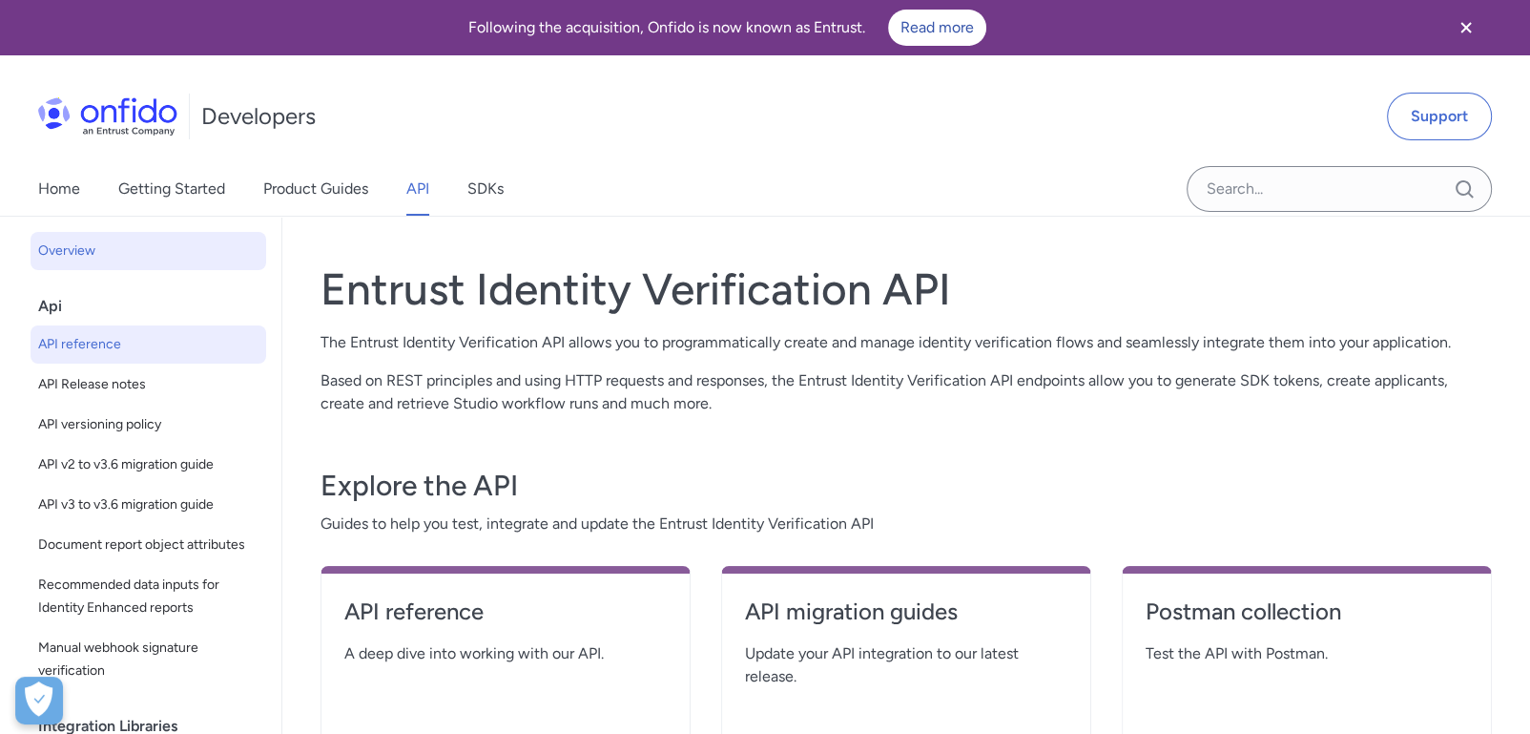
select select "http"
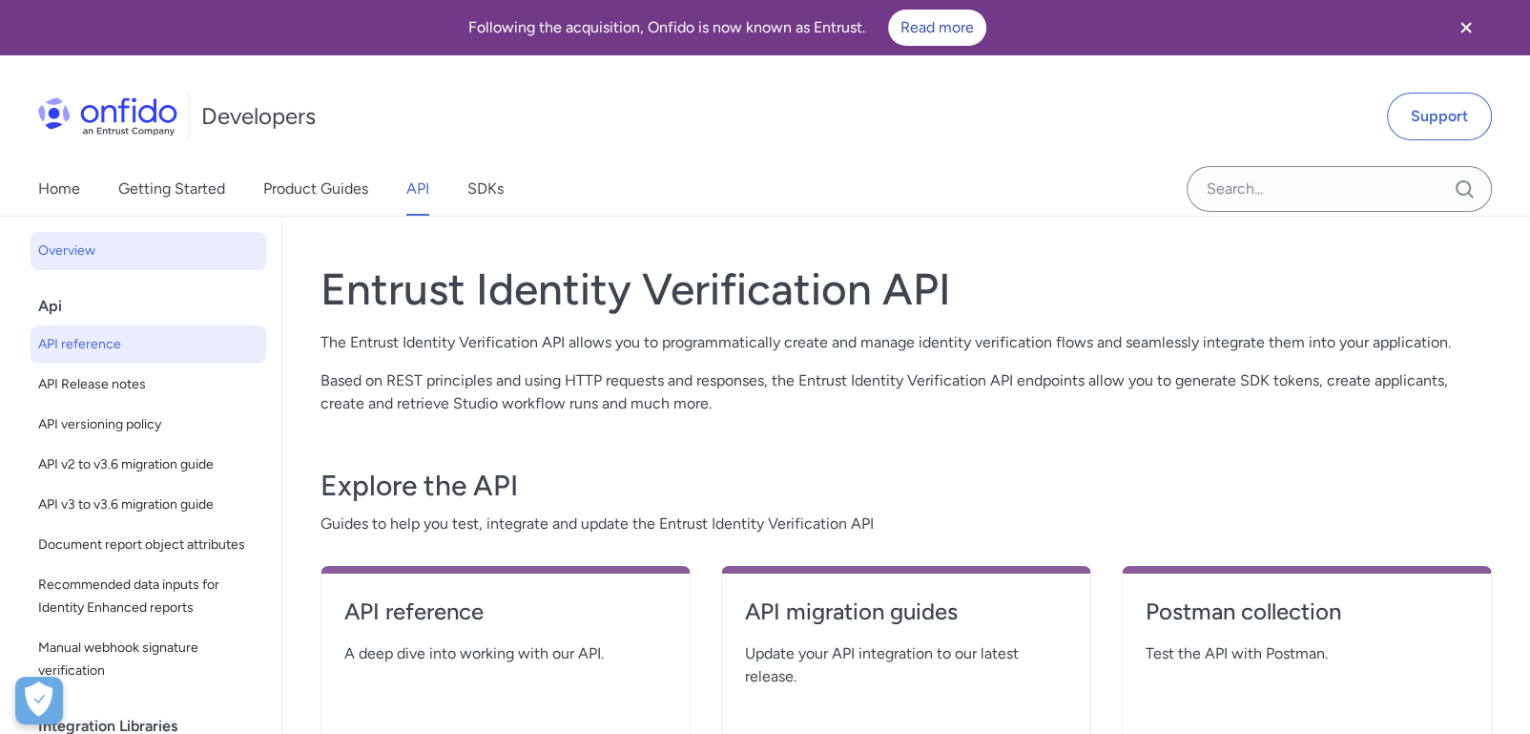
select select "http"
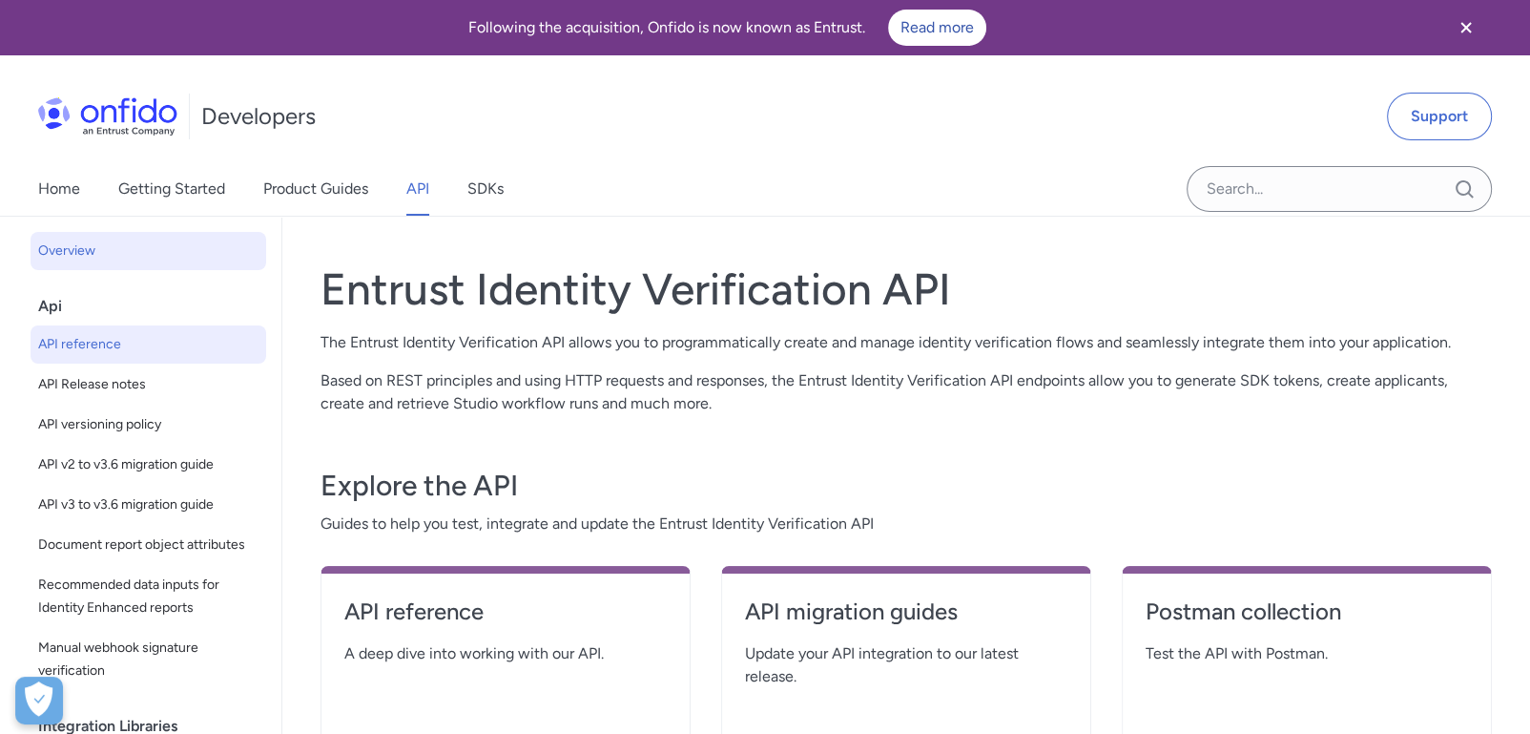
select select "http"
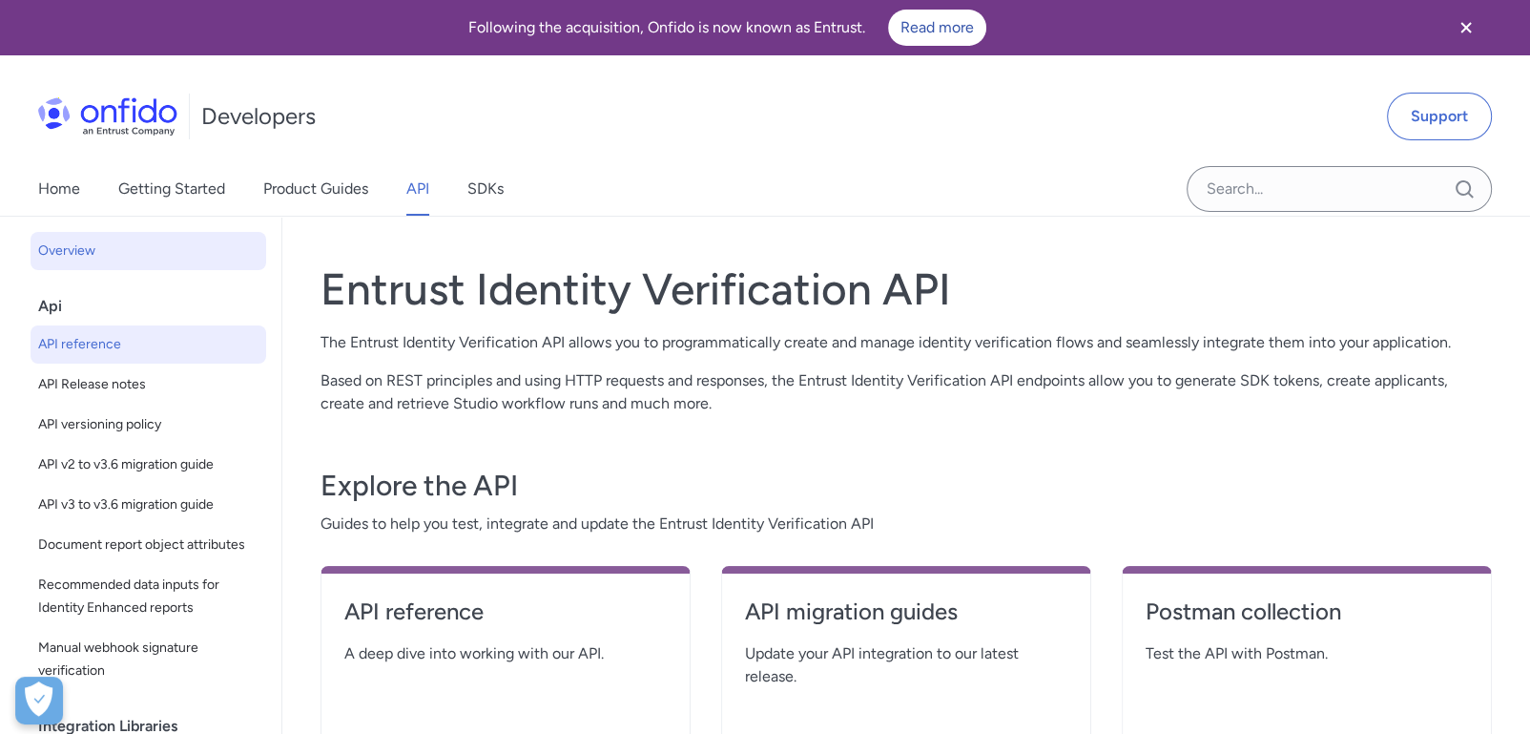
select select "http"
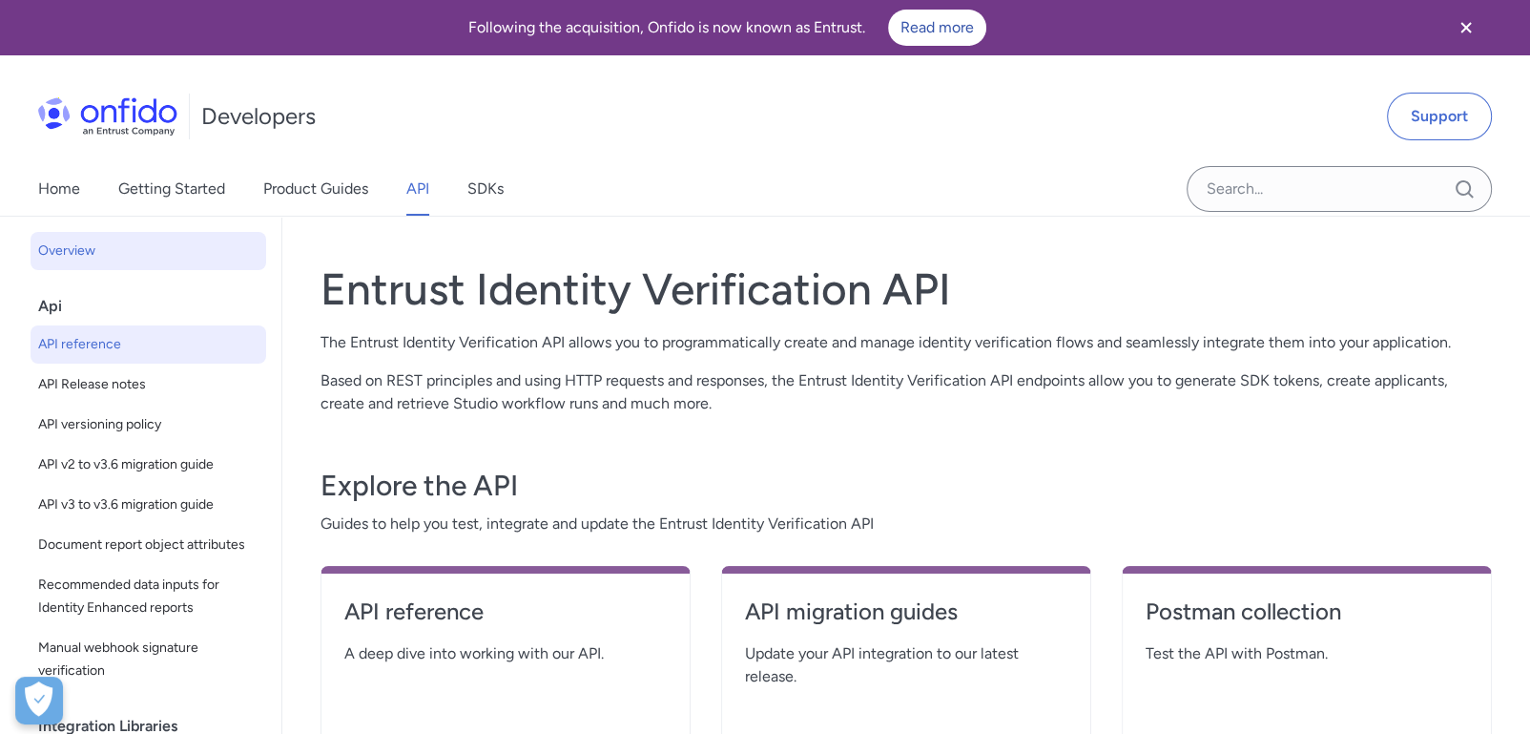
select select "http"
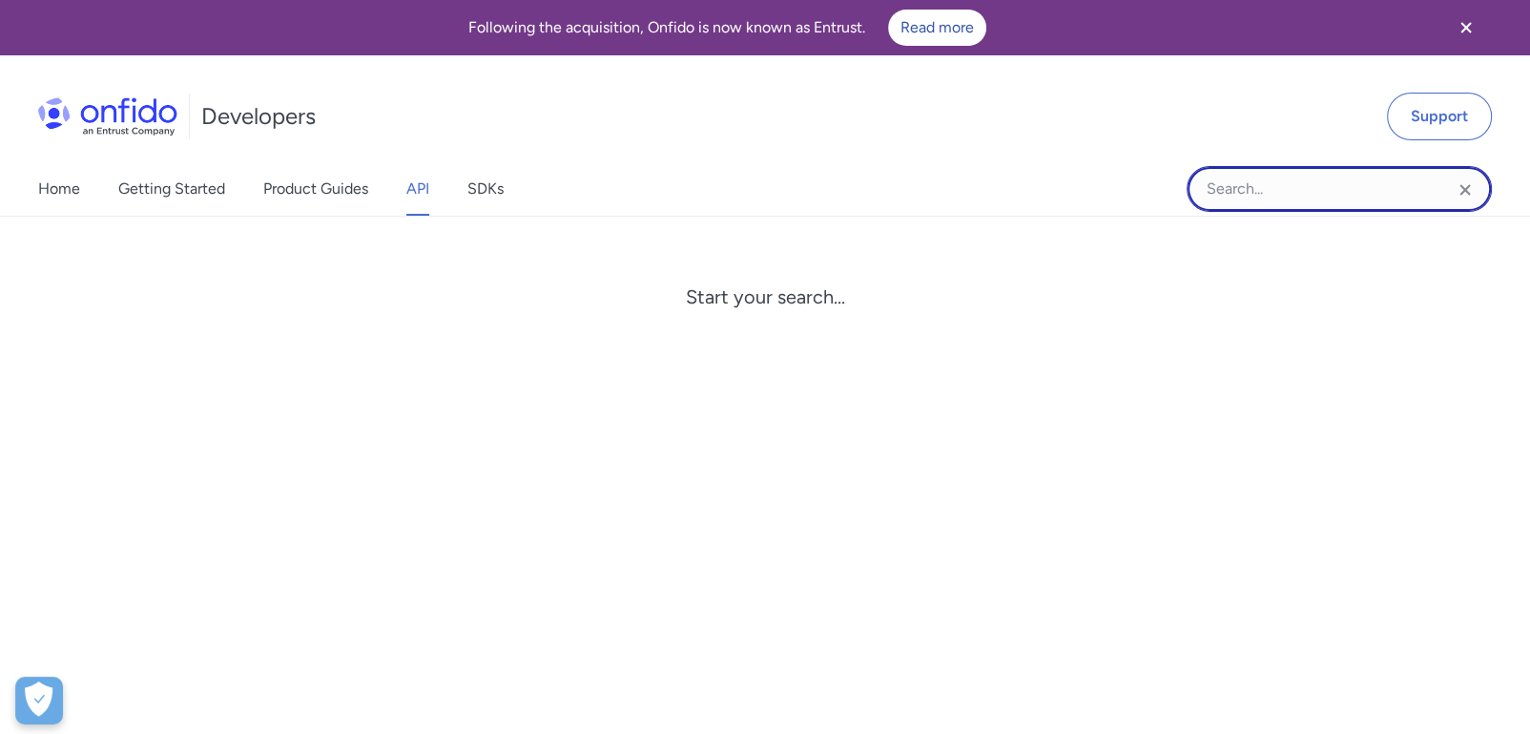
click at [1338, 168] on input "Onfido search input field" at bounding box center [1339, 189] width 305 height 46
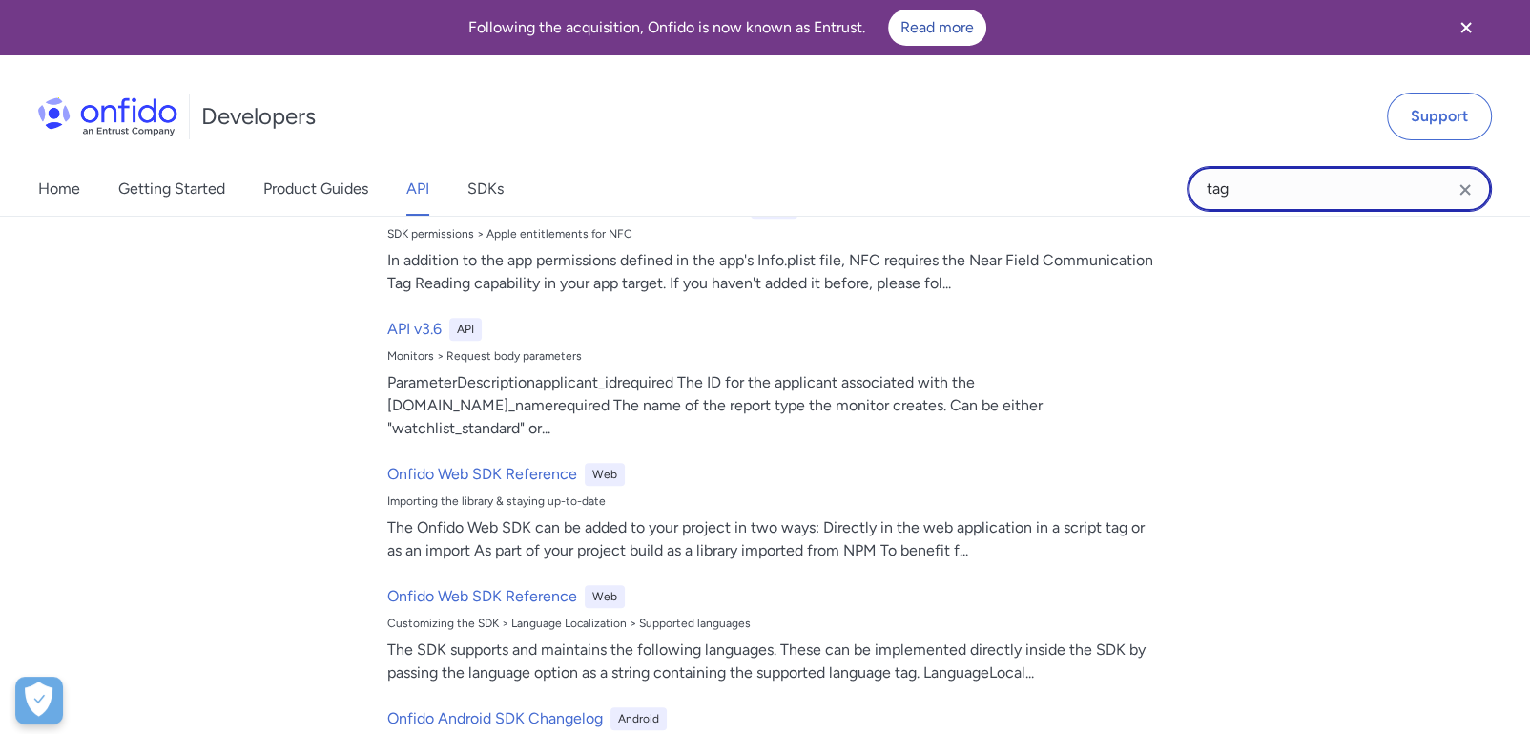
scroll to position [1587, 0]
click at [1241, 197] on input "tag" at bounding box center [1339, 189] width 305 height 46
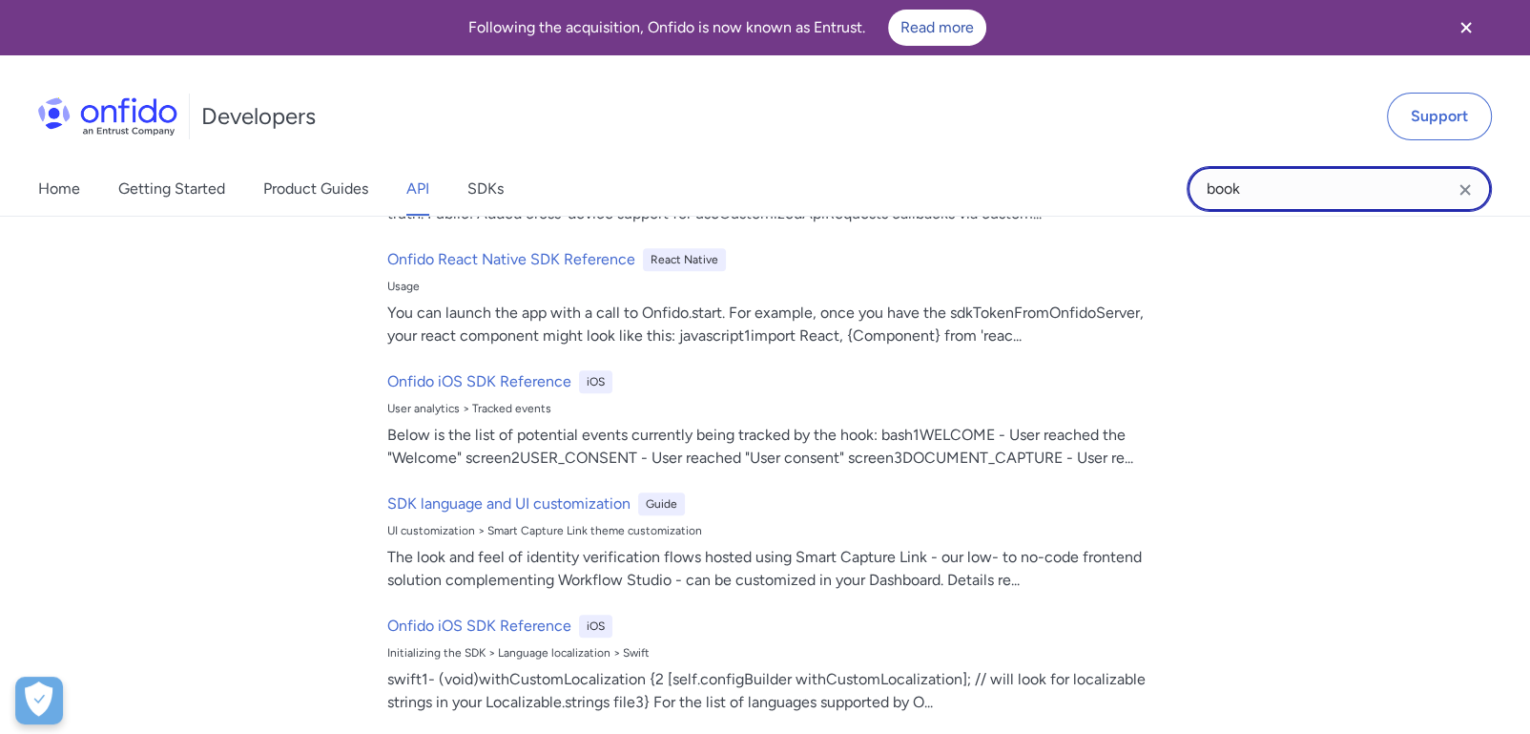
type input "book of record"
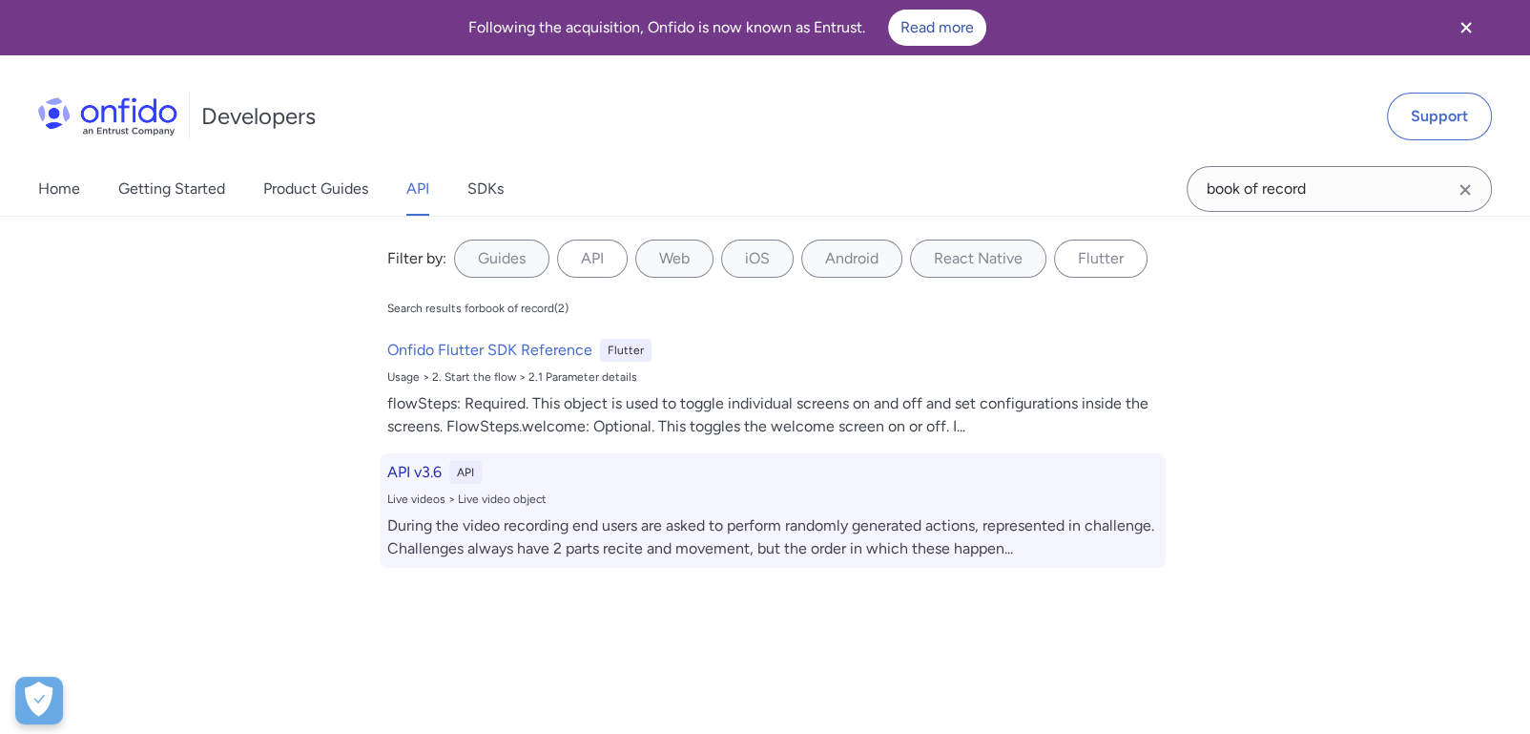
click at [483, 508] on div "API v3.6 API Live videos > Live video object During the video recording end use…" at bounding box center [773, 510] width 786 height 114
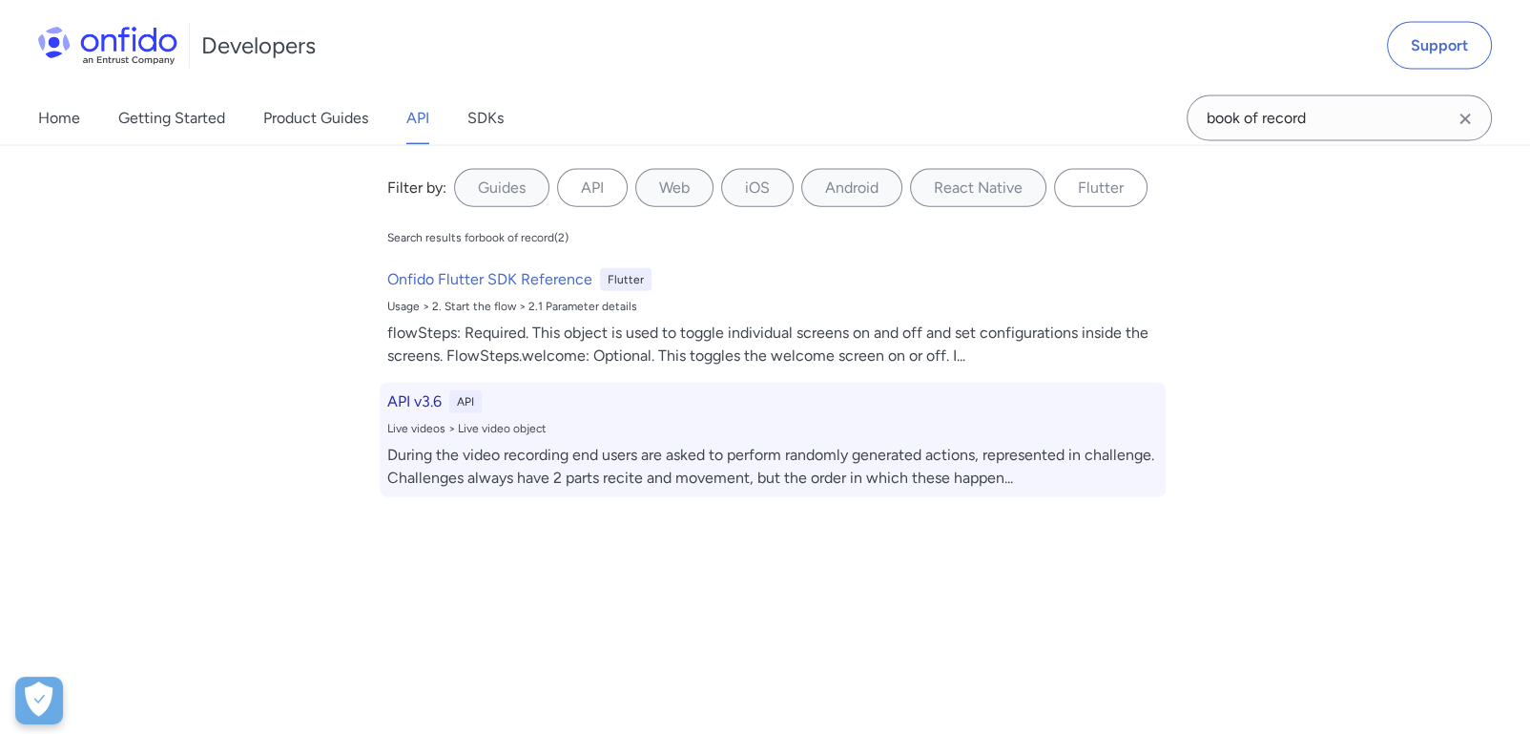
click at [501, 444] on div "During the video recording end users are asked to perform randomly generated ac…" at bounding box center [772, 467] width 771 height 46
click at [421, 394] on h6 "API v3.6" at bounding box center [414, 401] width 54 height 23
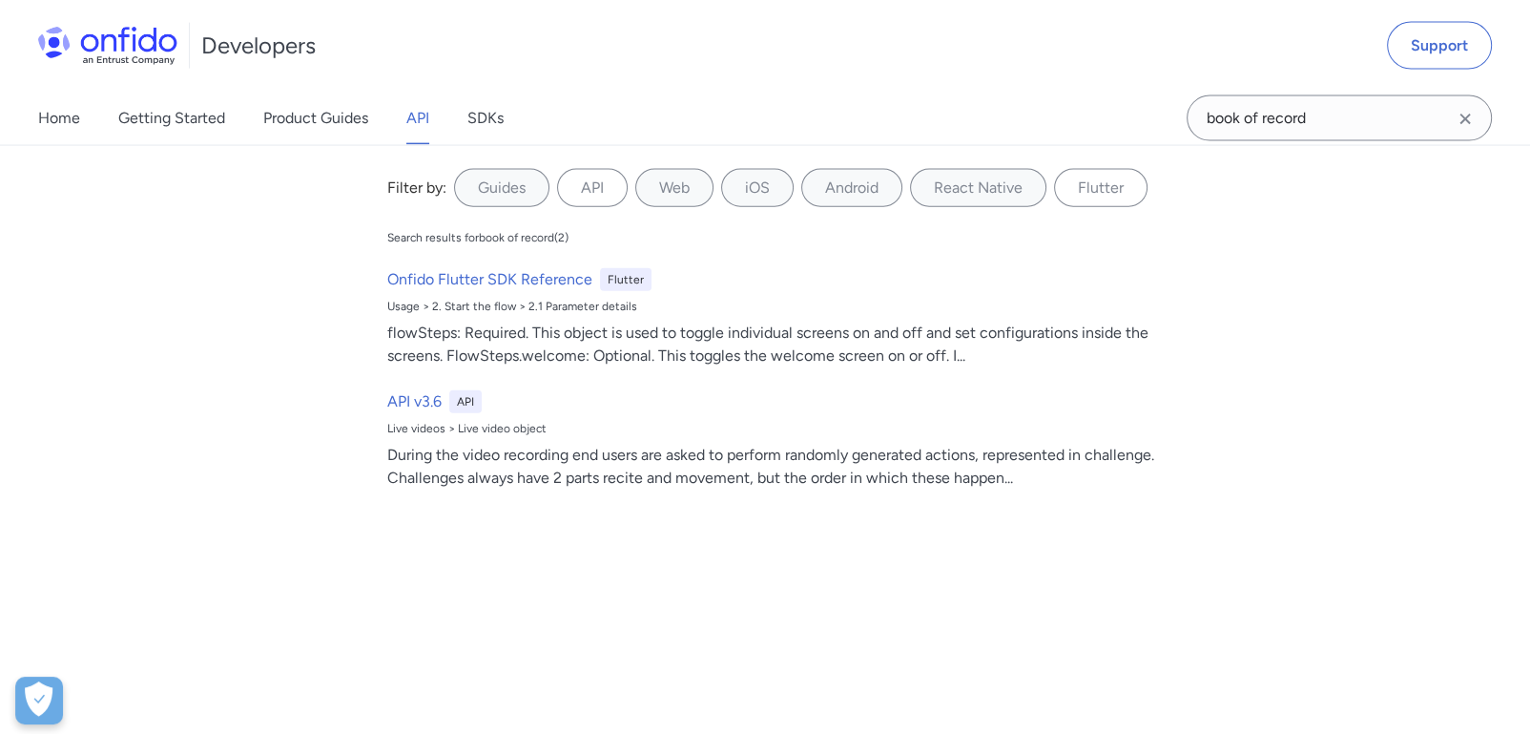
click at [468, 249] on div "Search results for book of record ( 2 ) Onfido Flutter SDK Reference Flutter Us…" at bounding box center [773, 367] width 786 height 275
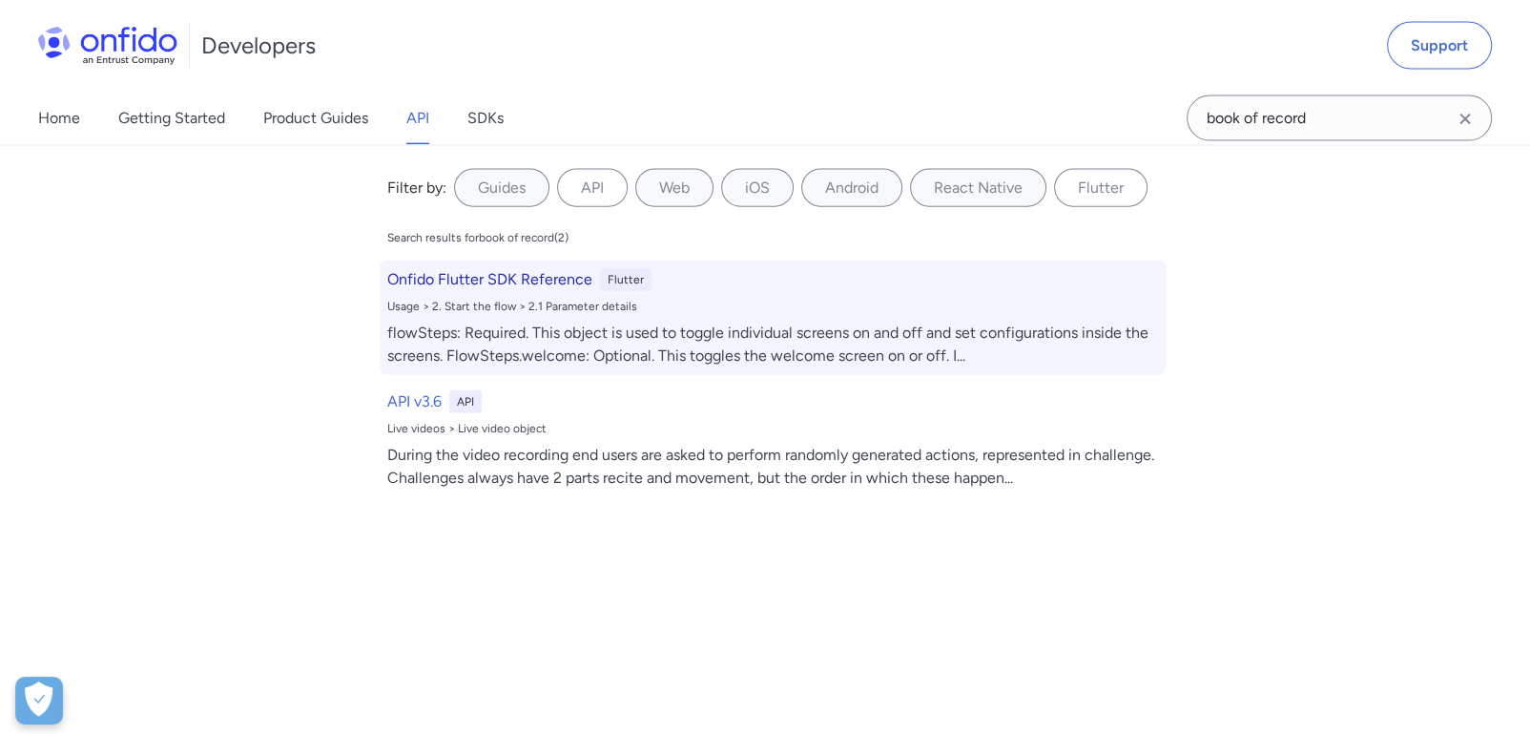
click at [458, 279] on h6 "Onfido Flutter SDK Reference" at bounding box center [489, 279] width 205 height 23
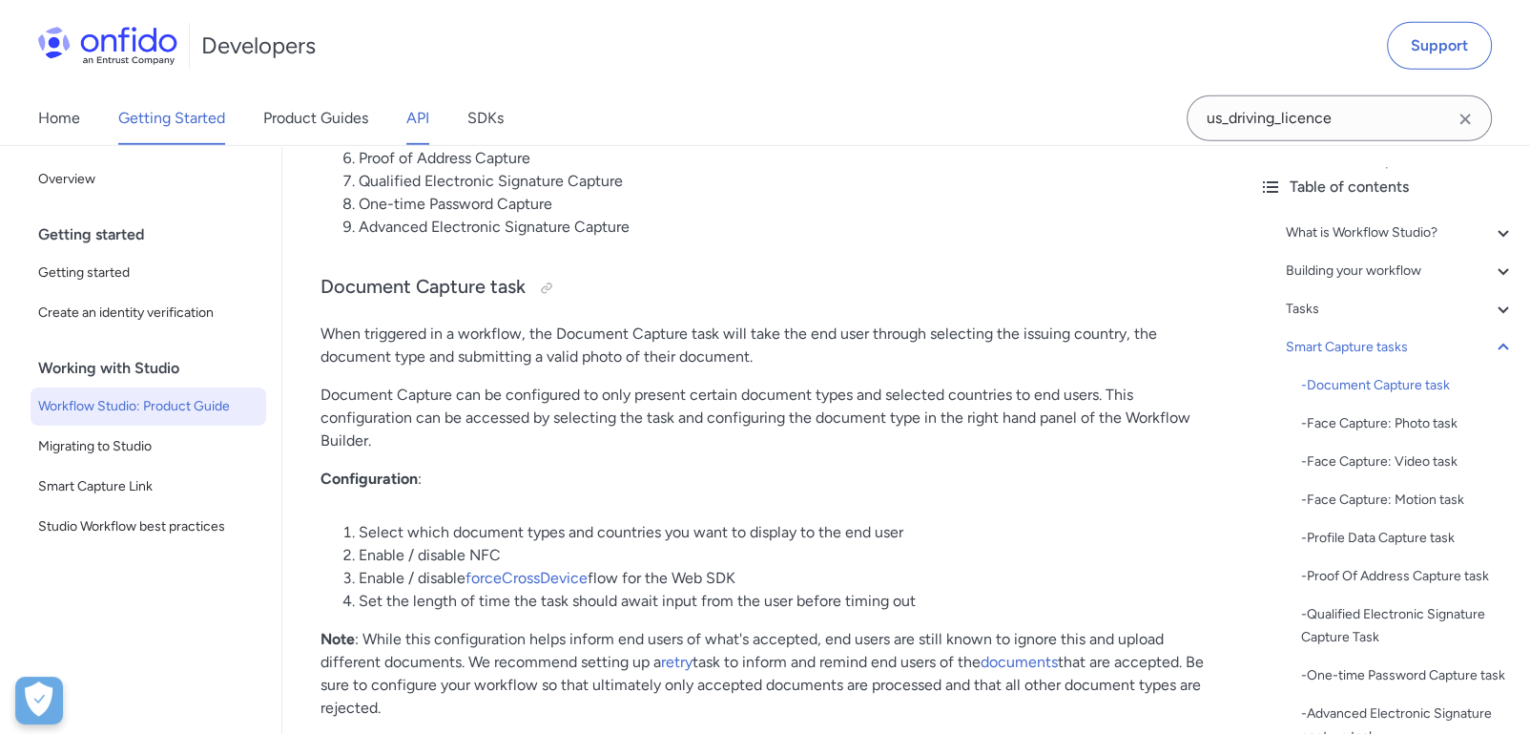
scroll to position [6189, 0]
click at [423, 121] on link "API" at bounding box center [417, 118] width 23 height 53
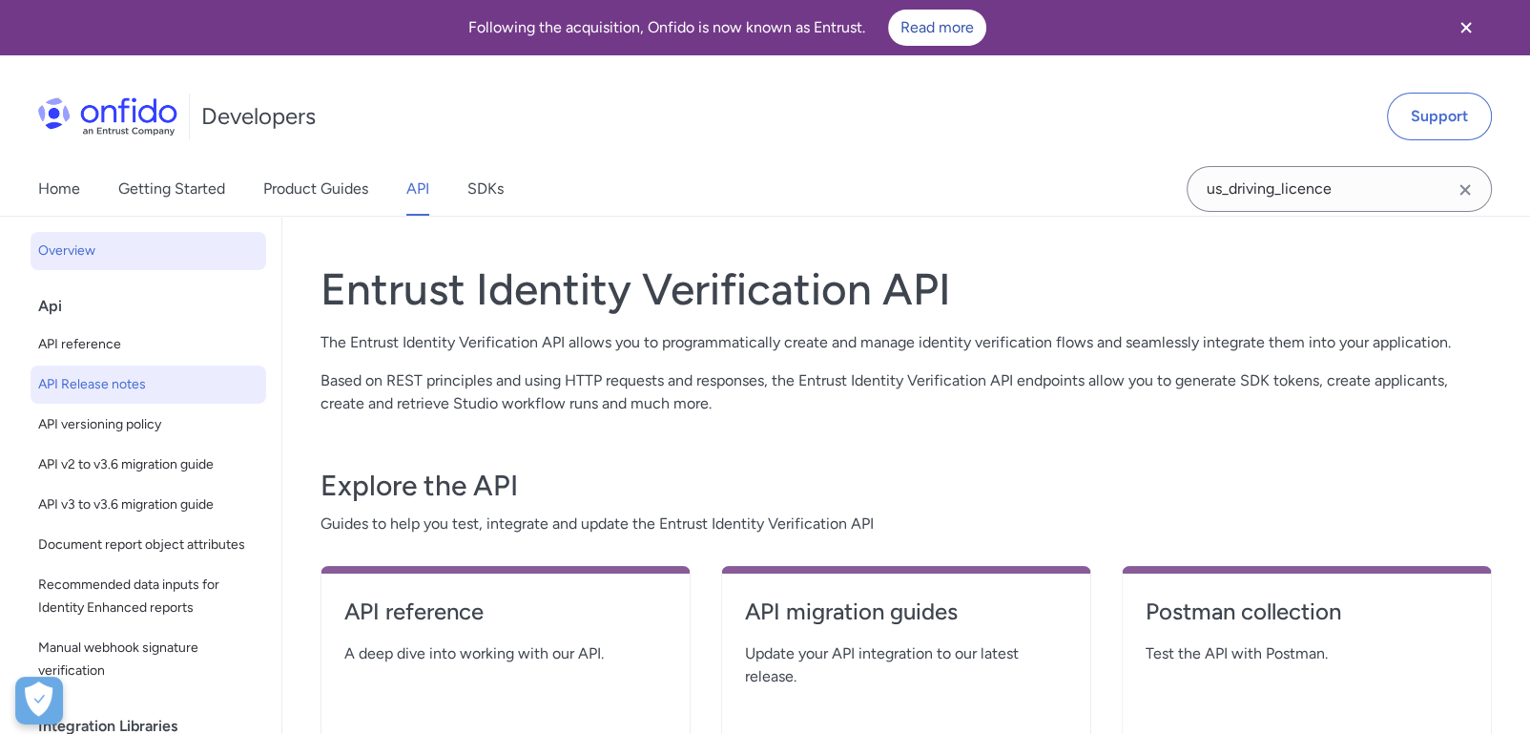
click at [153, 394] on span "API Release notes" at bounding box center [148, 384] width 220 height 23
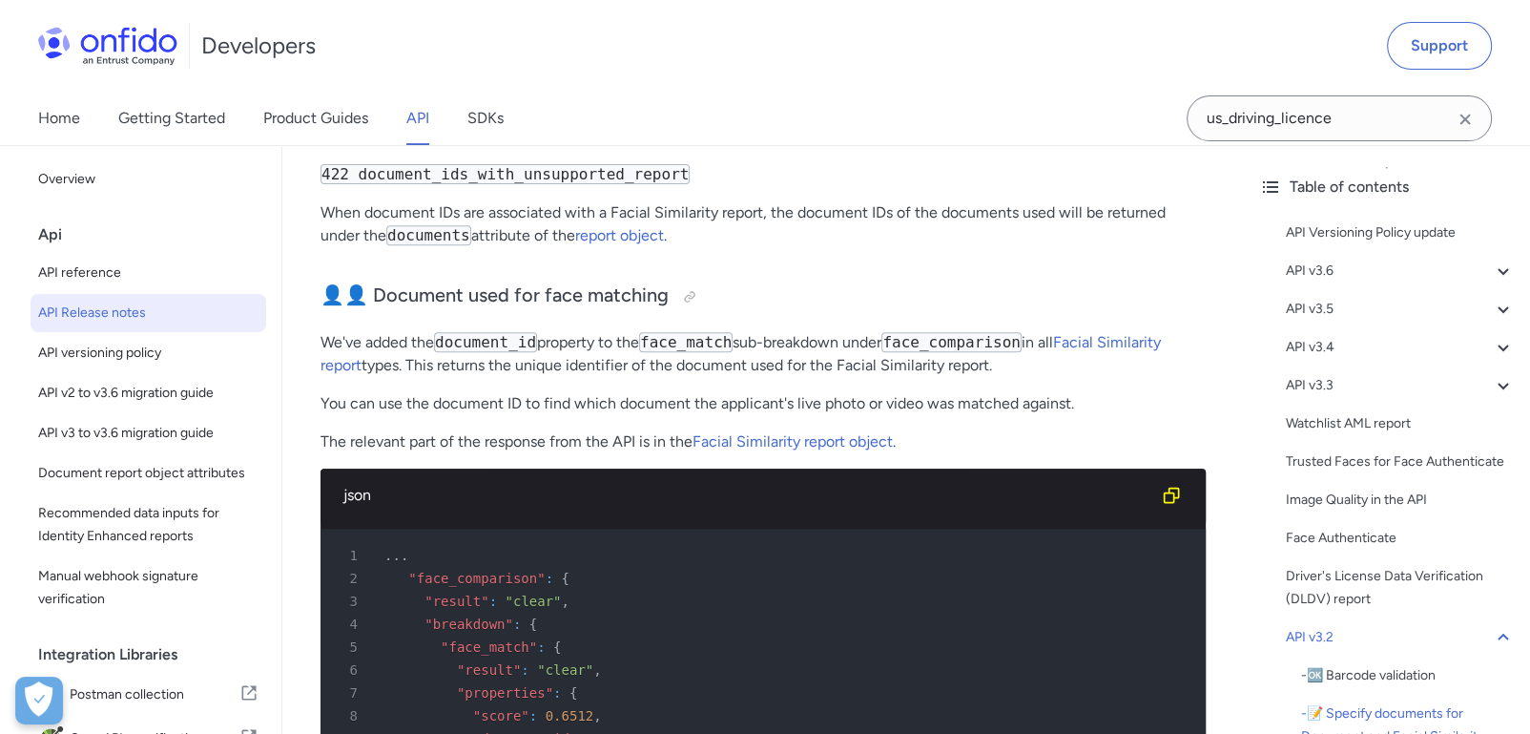
scroll to position [8151, 0]
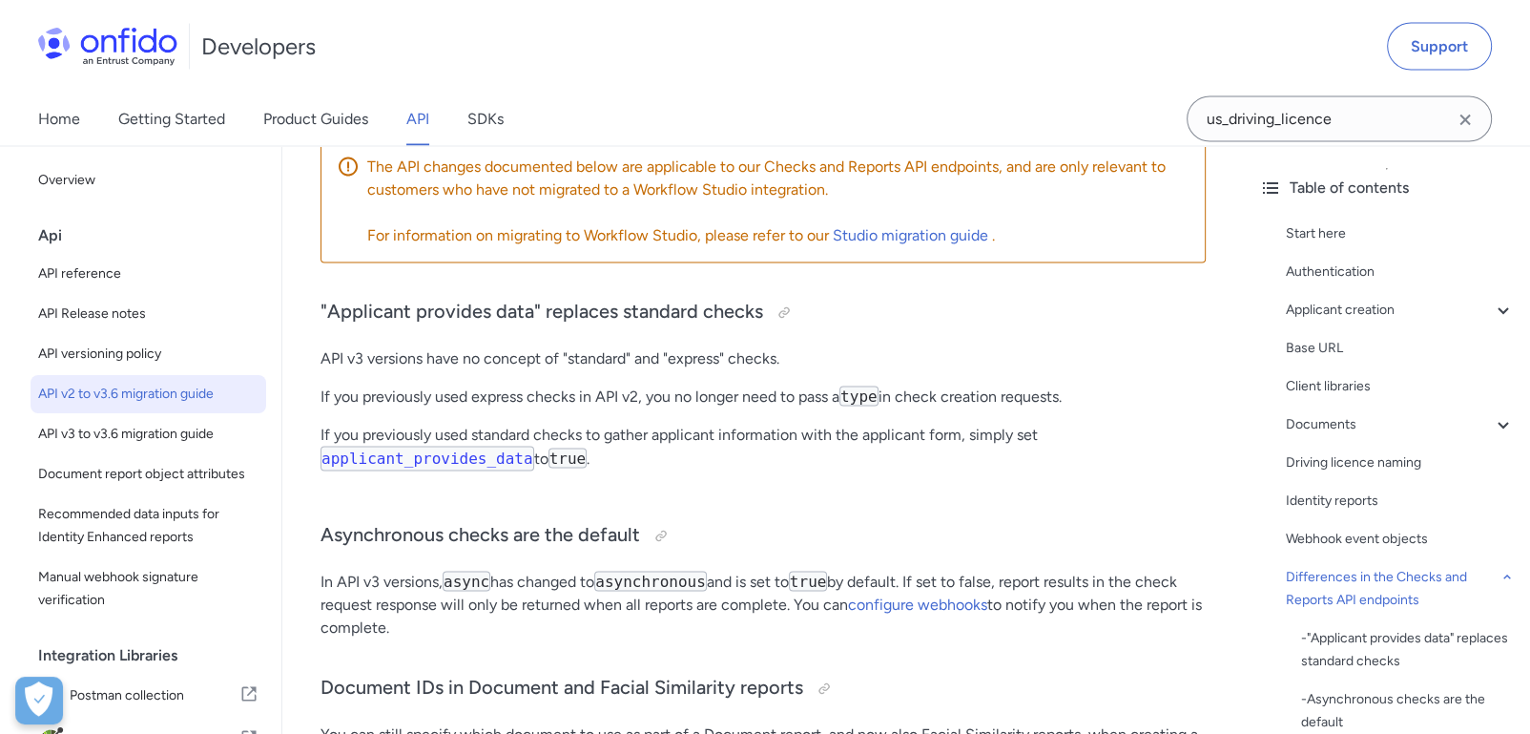
scroll to position [3705, 0]
drag, startPoint x: 1169, startPoint y: 562, endPoint x: 1078, endPoint y: 571, distance: 91.0
click at [1078, 549] on h3 "Asynchronous checks are the default" at bounding box center [763, 533] width 885 height 31
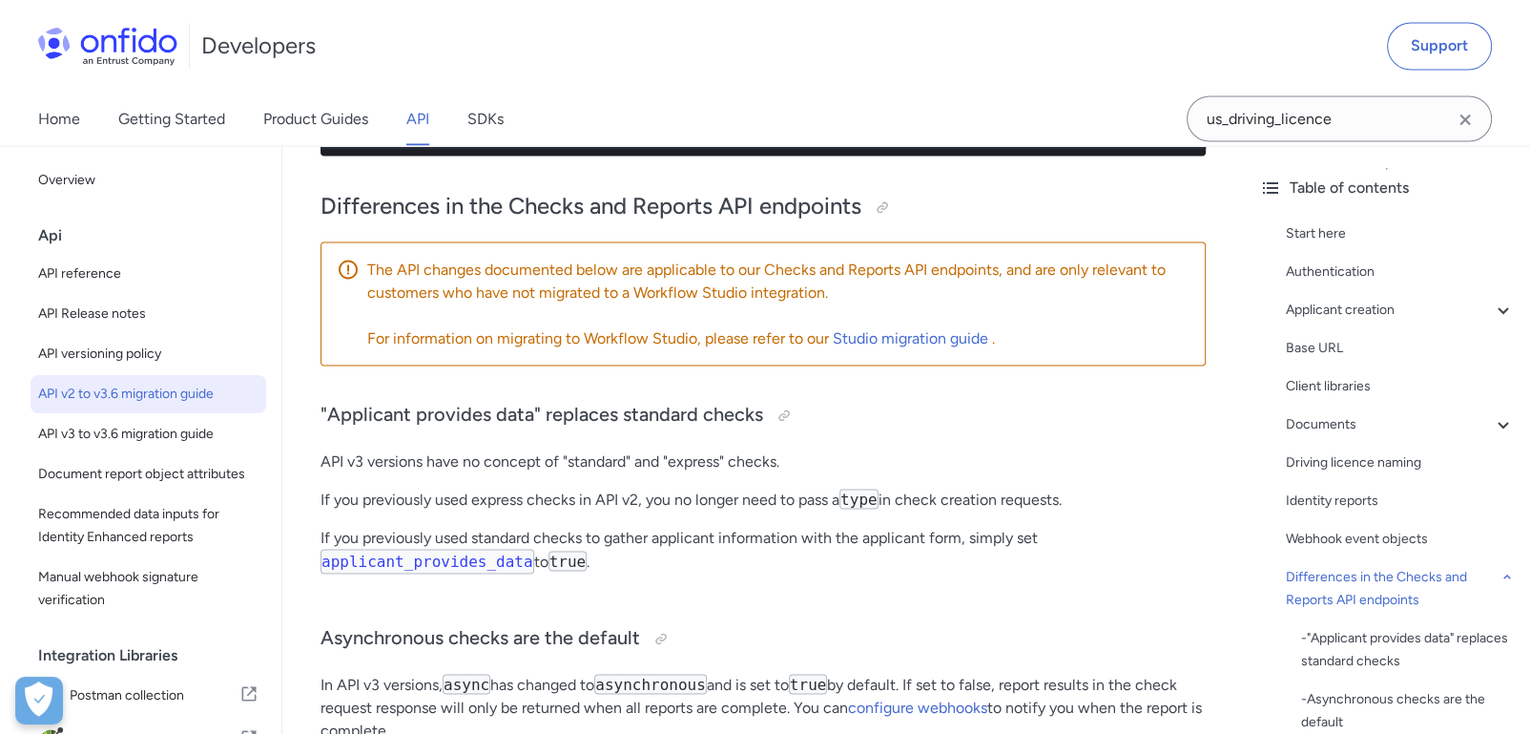
scroll to position [3599, 0]
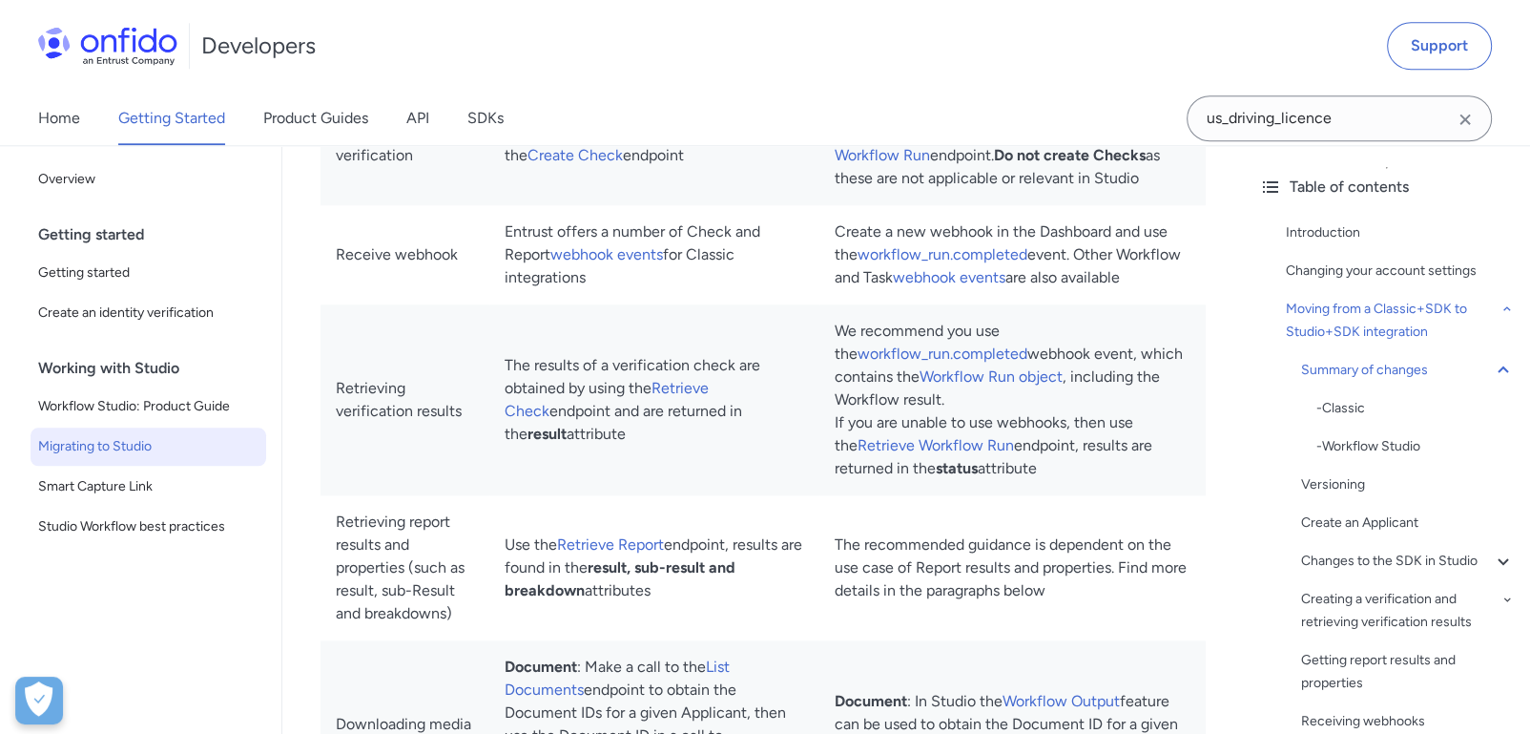
scroll to position [2127, 0]
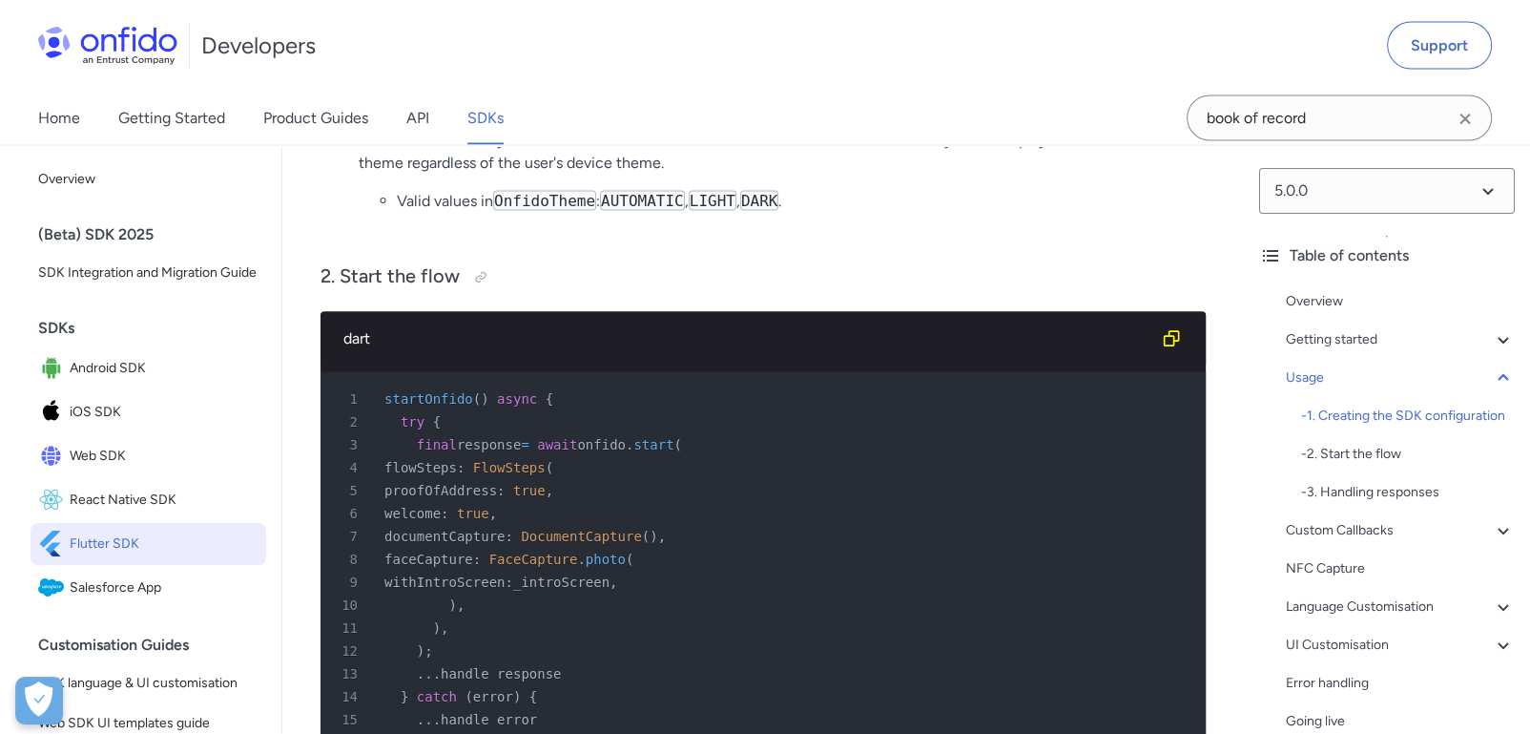
scroll to position [3921, 0]
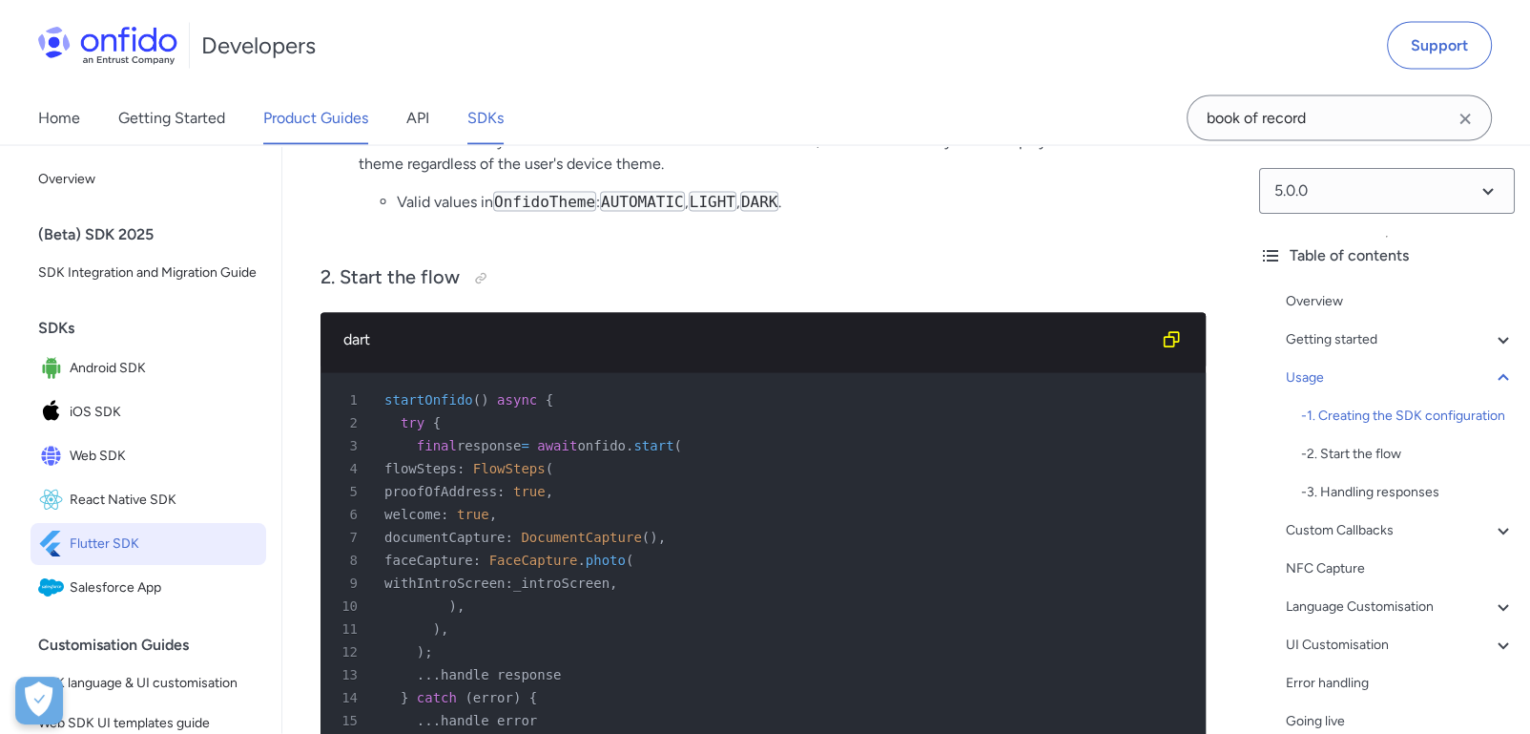
click at [279, 125] on link "Product Guides" at bounding box center [315, 118] width 105 height 53
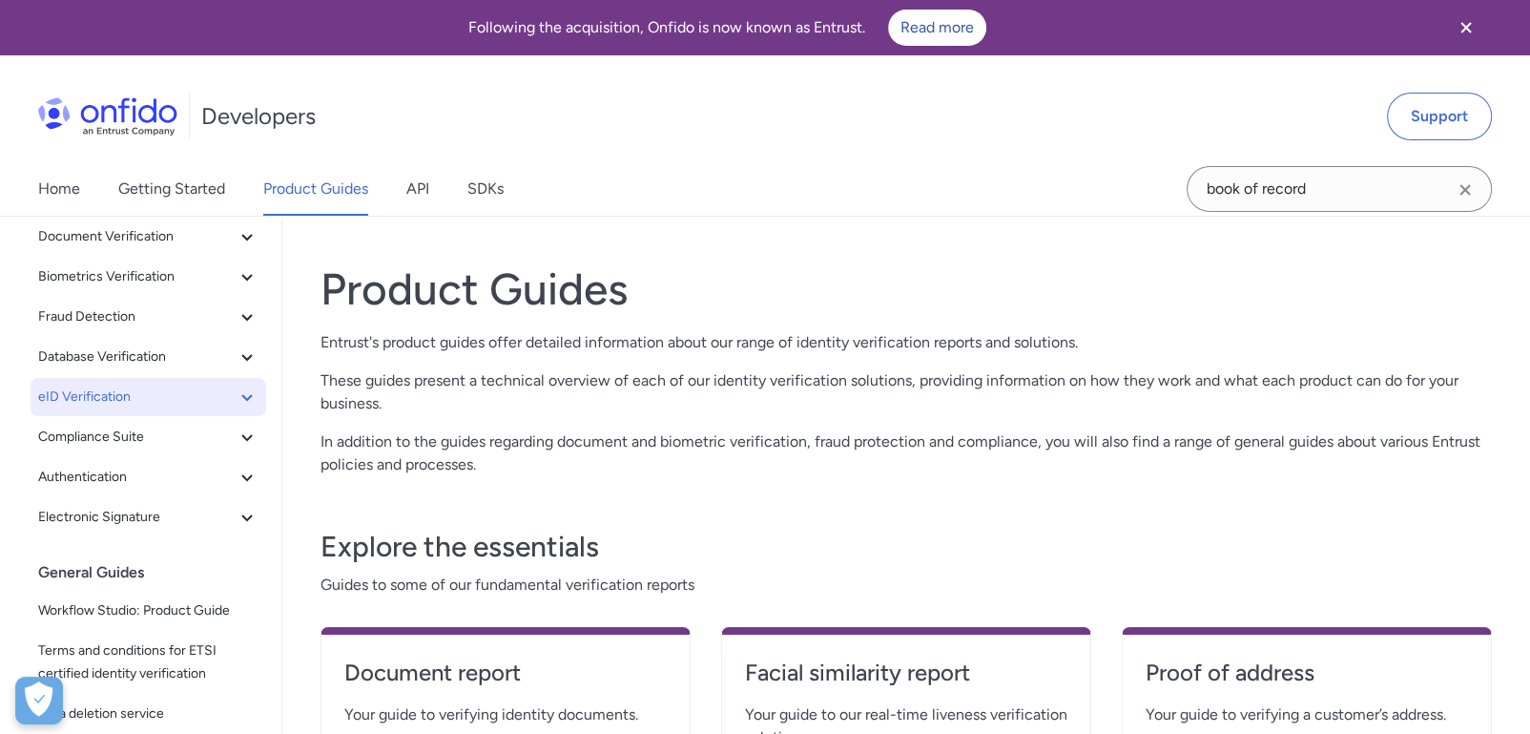
scroll to position [107, 0]
click at [153, 395] on span "eID Verification" at bounding box center [137, 397] width 198 height 23
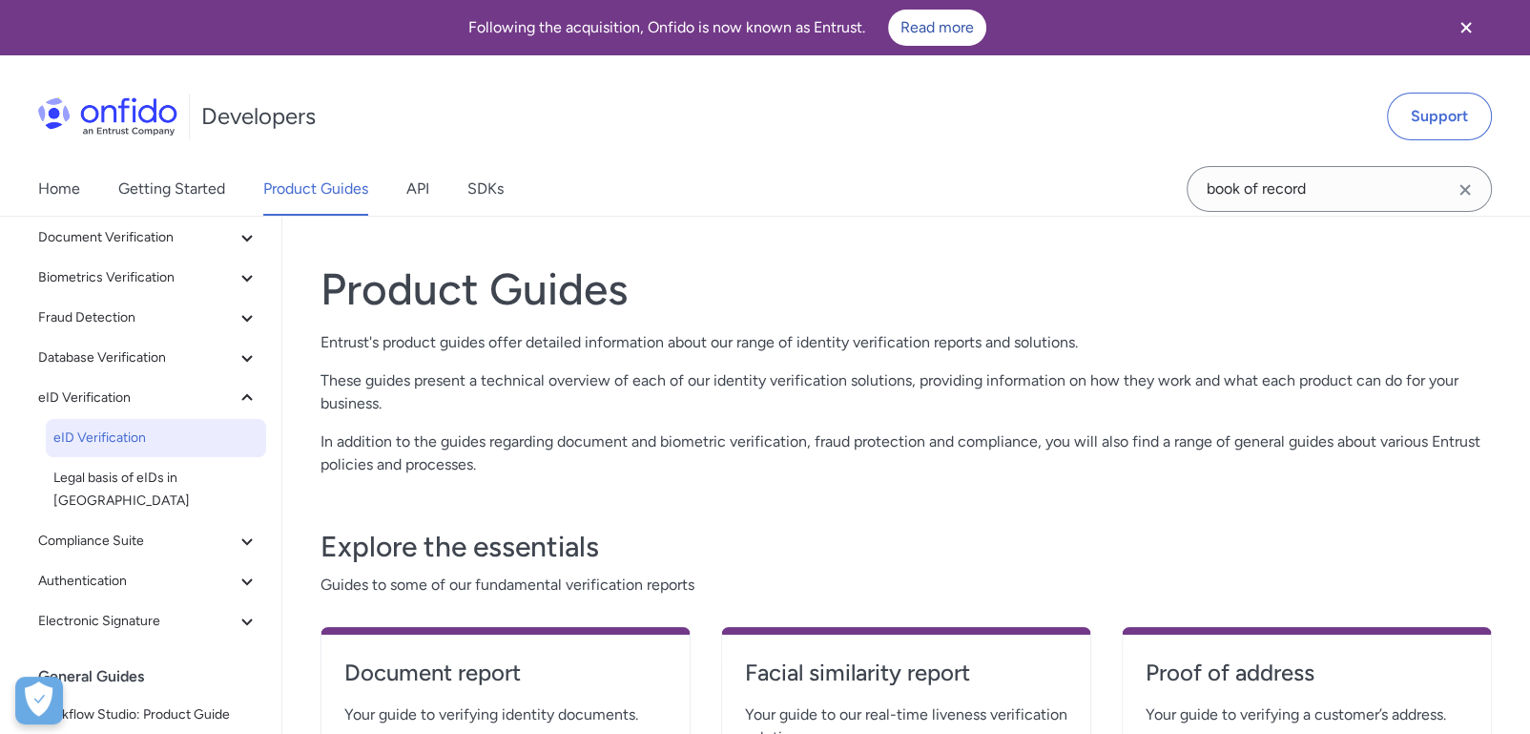
click at [151, 436] on span "eID Verification" at bounding box center [155, 437] width 205 height 23
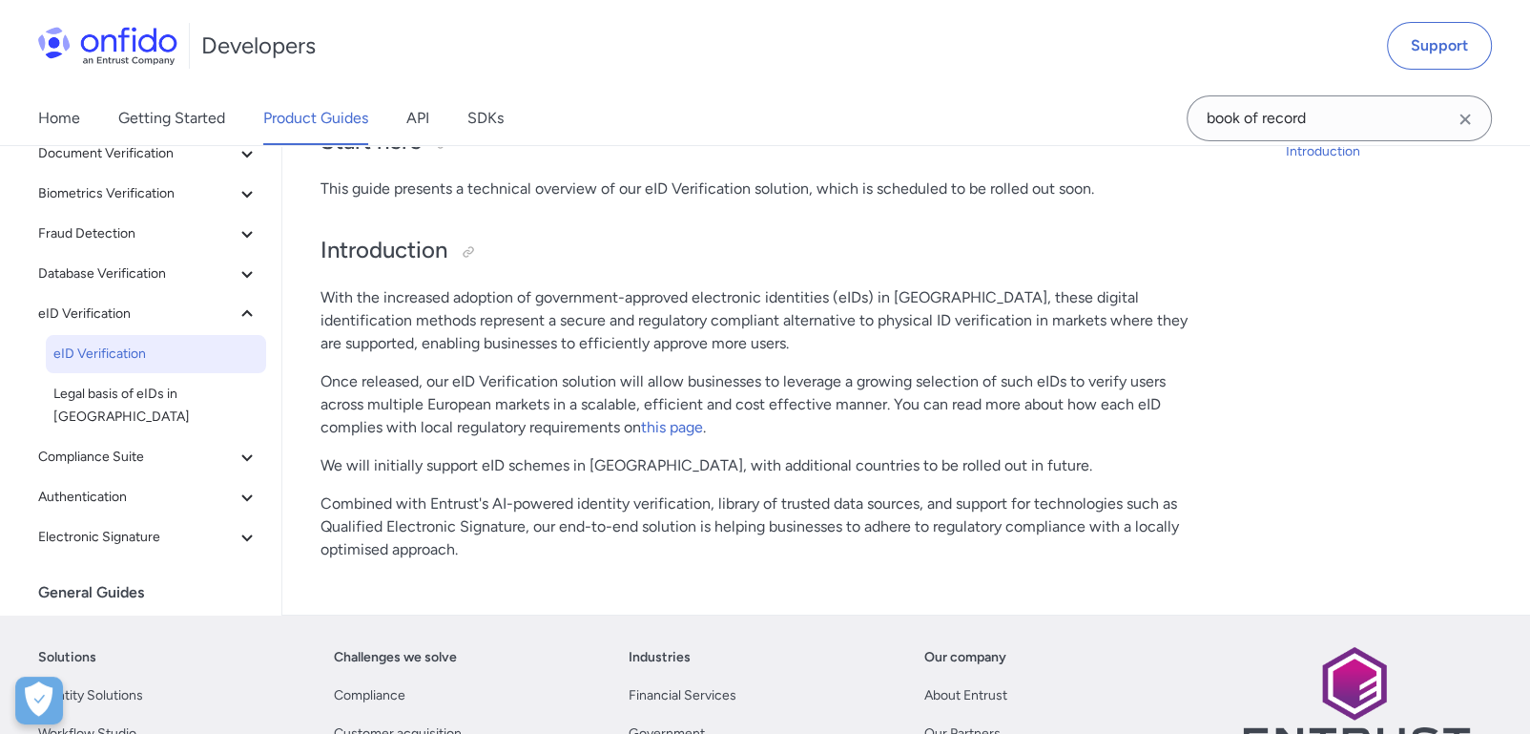
scroll to position [212, 0]
click at [135, 279] on span "Database Verification" at bounding box center [137, 274] width 198 height 23
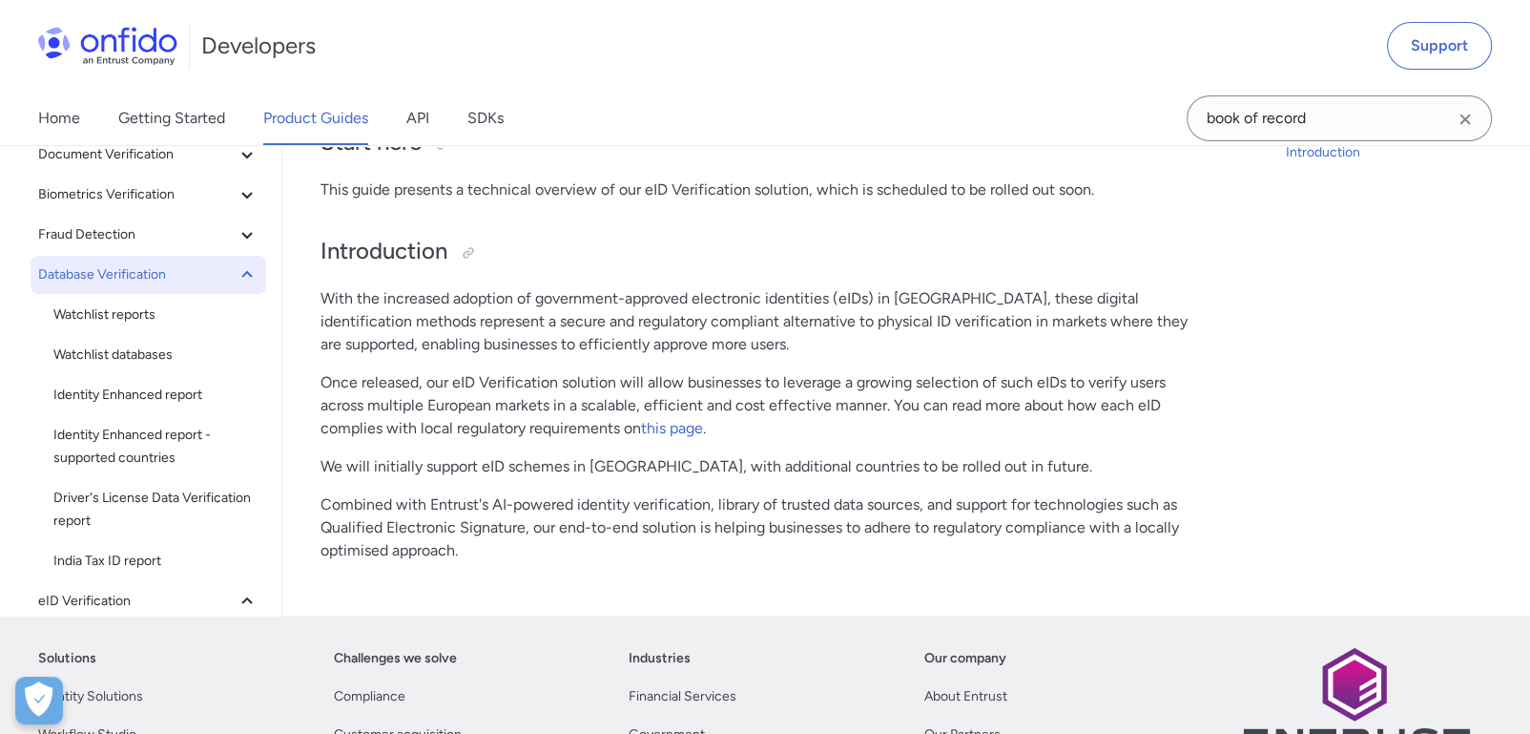
click at [148, 256] on button "Database Verification" at bounding box center [149, 275] width 236 height 38
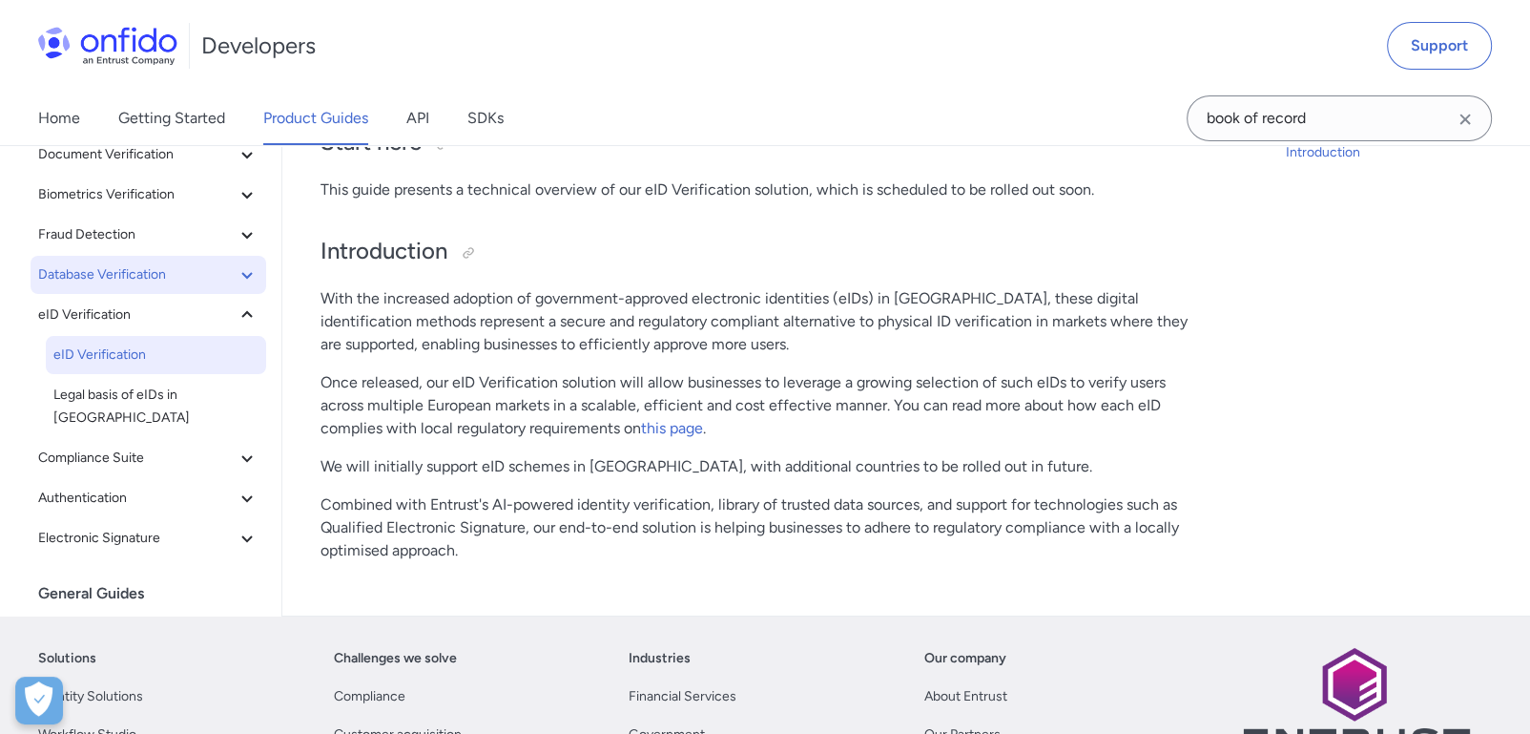
click at [148, 256] on button "Database Verification" at bounding box center [149, 275] width 236 height 38
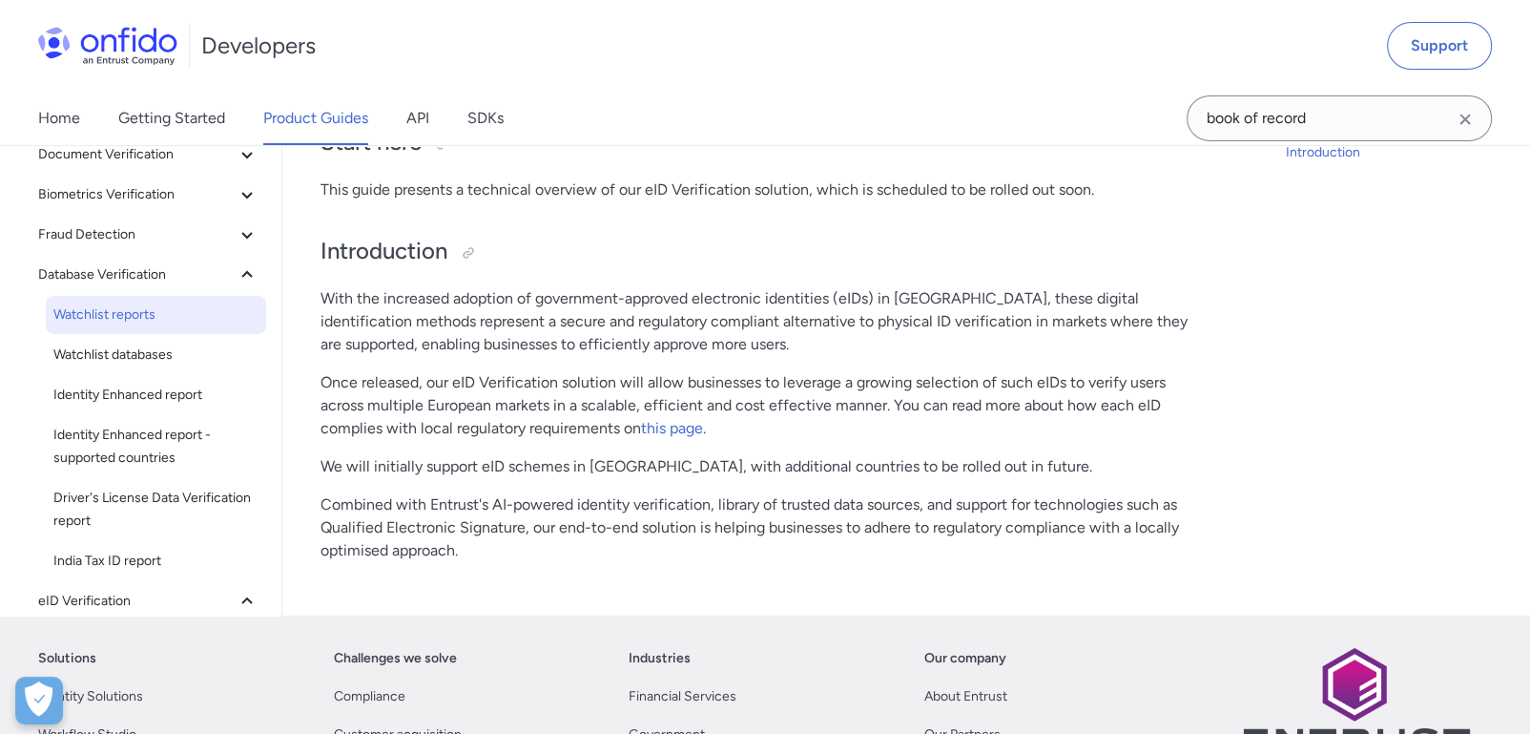
click at [143, 317] on span "Watchlist reports" at bounding box center [155, 314] width 205 height 23
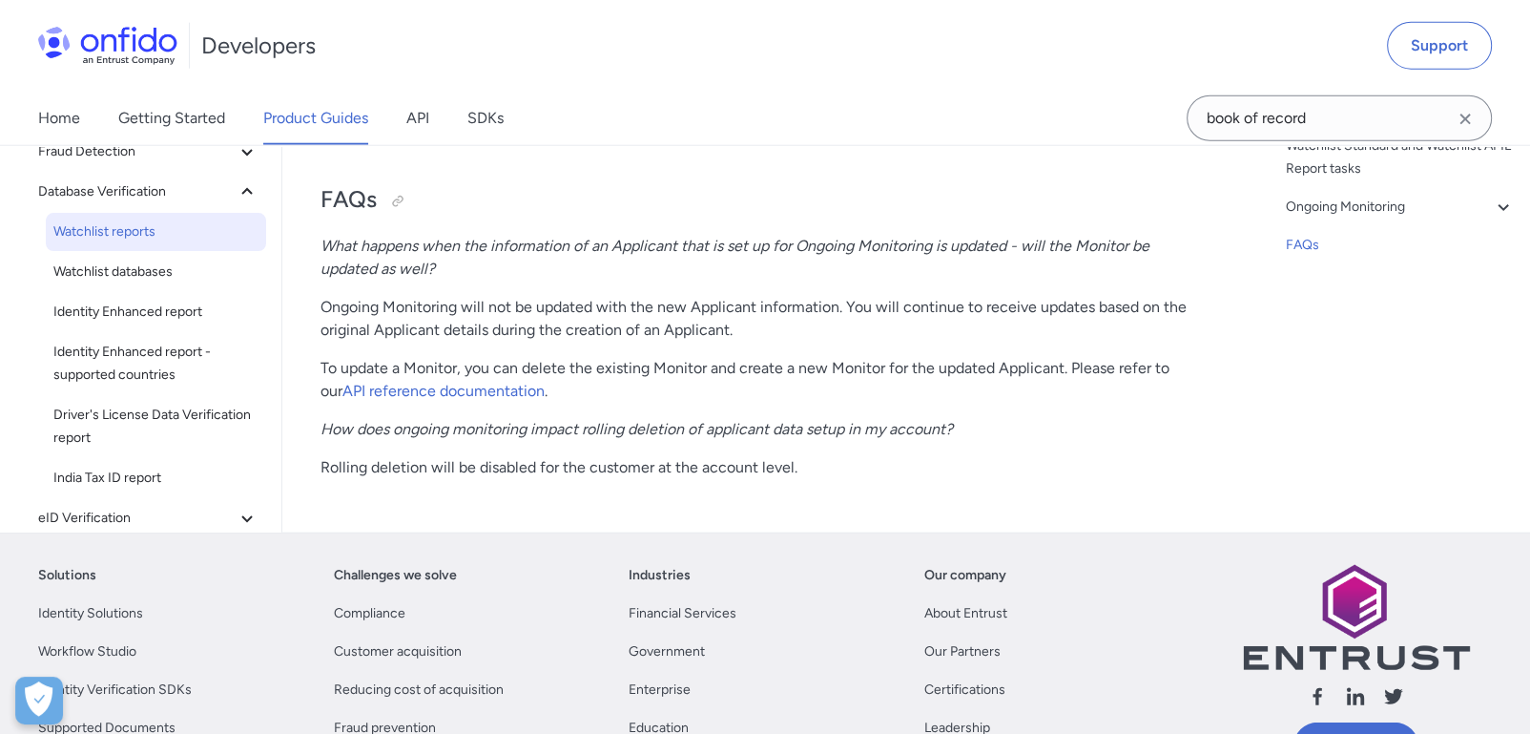
scroll to position [5081, 0]
click at [145, 323] on link "Identity Enhanced report" at bounding box center [156, 311] width 220 height 38
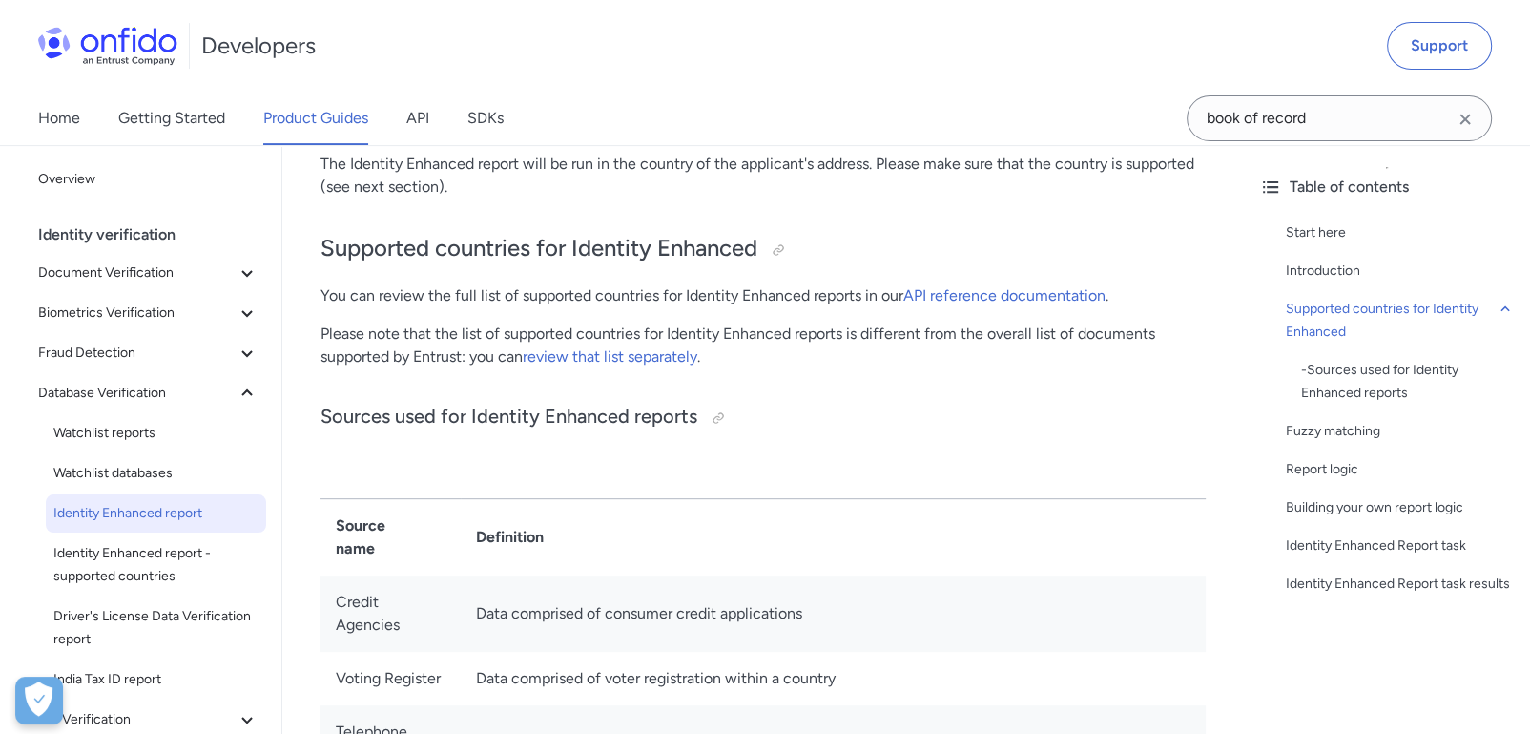
scroll to position [743, 0]
click at [606, 360] on link "review that list separately" at bounding box center [610, 356] width 175 height 18
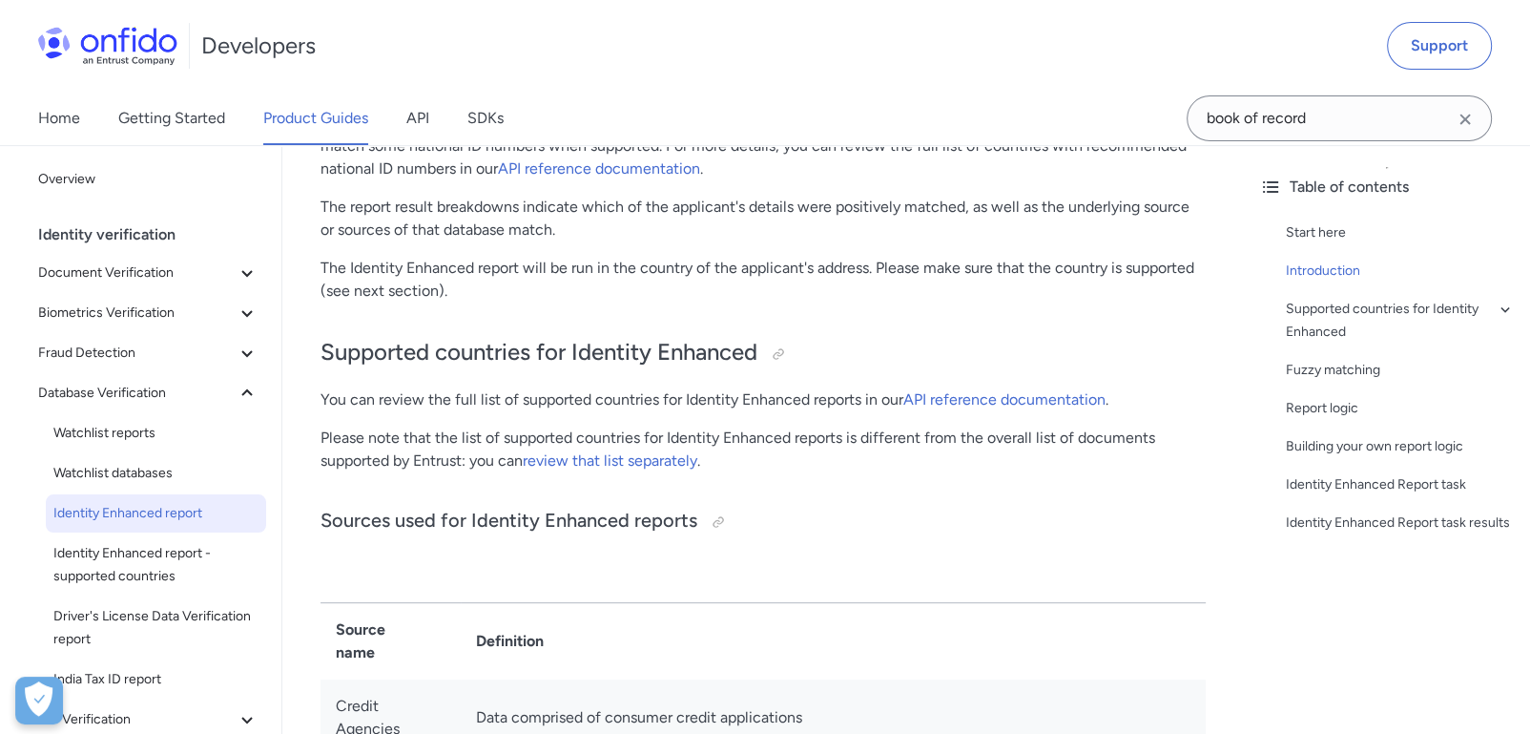
scroll to position [638, 0]
click at [209, 544] on span "Identity Enhanced report - supported countries" at bounding box center [155, 565] width 205 height 46
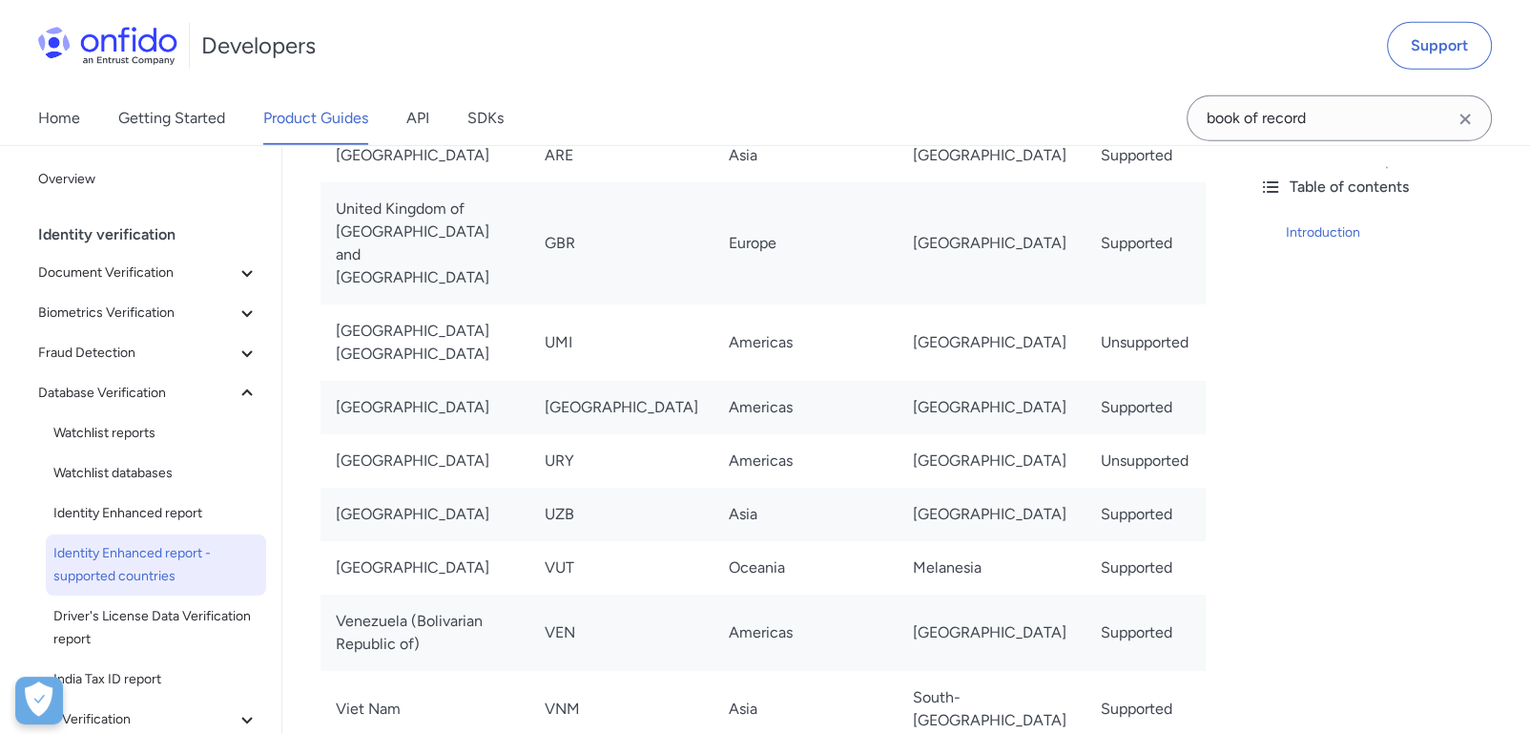
scroll to position [13823, 0]
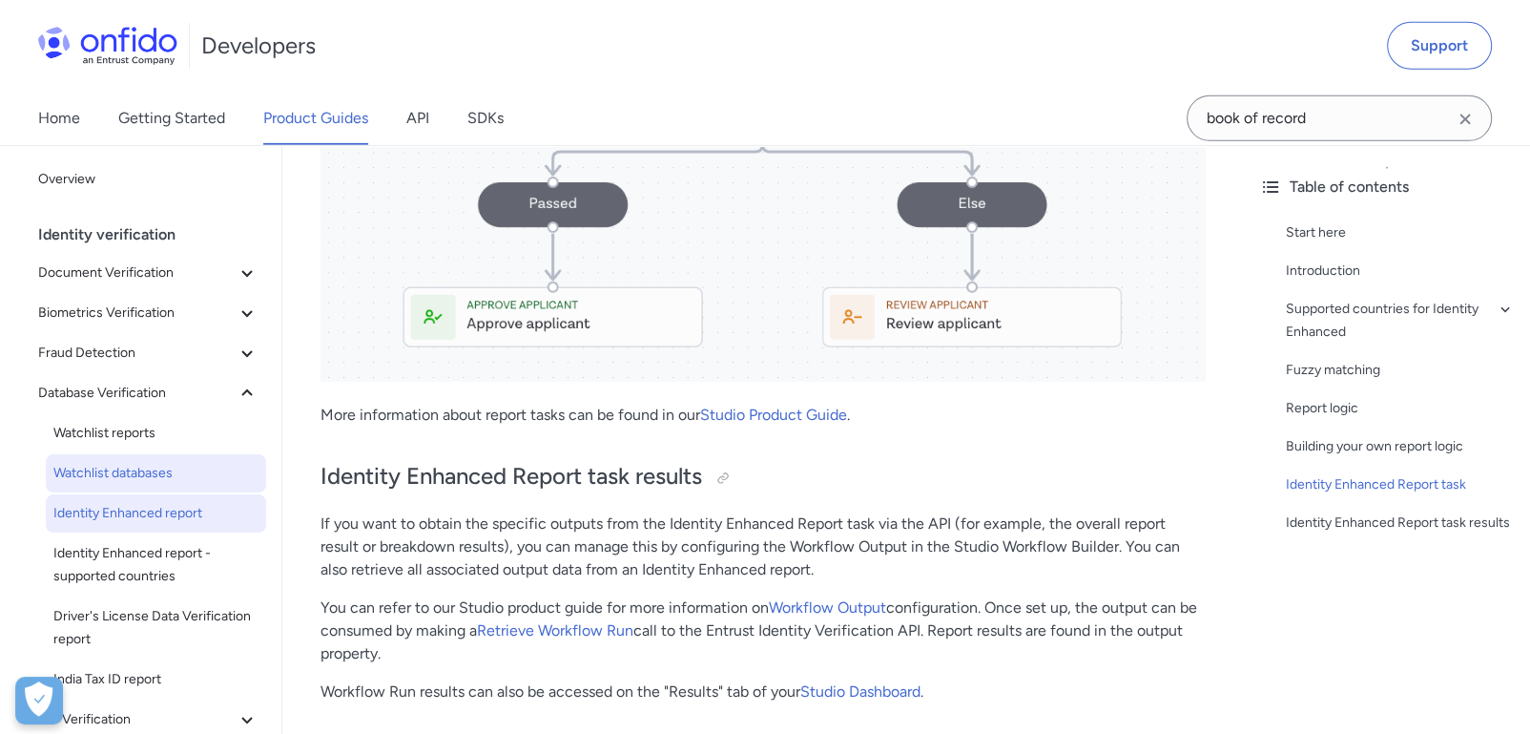
click at [161, 479] on span "Watchlist databases" at bounding box center [155, 473] width 205 height 23
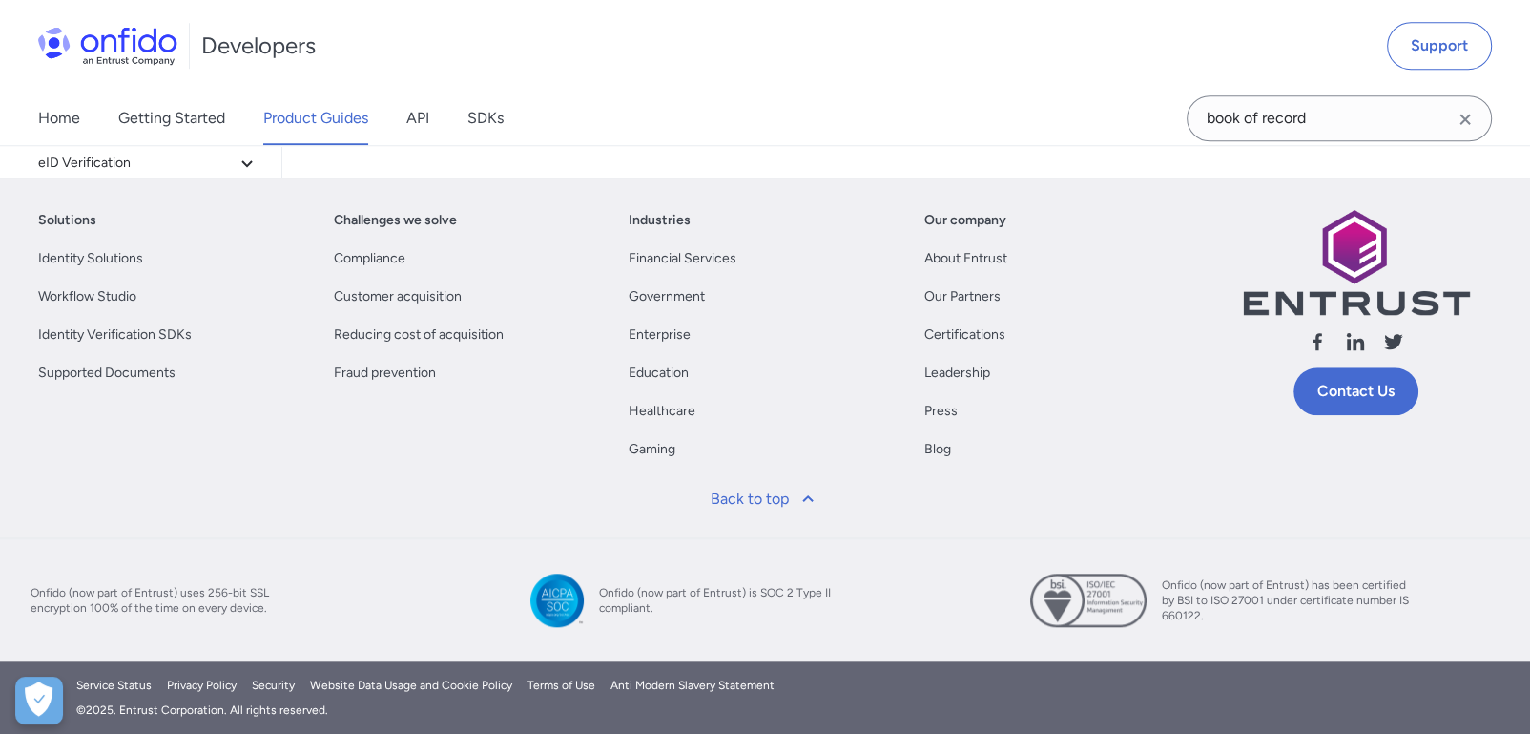
scroll to position [17592, 0]
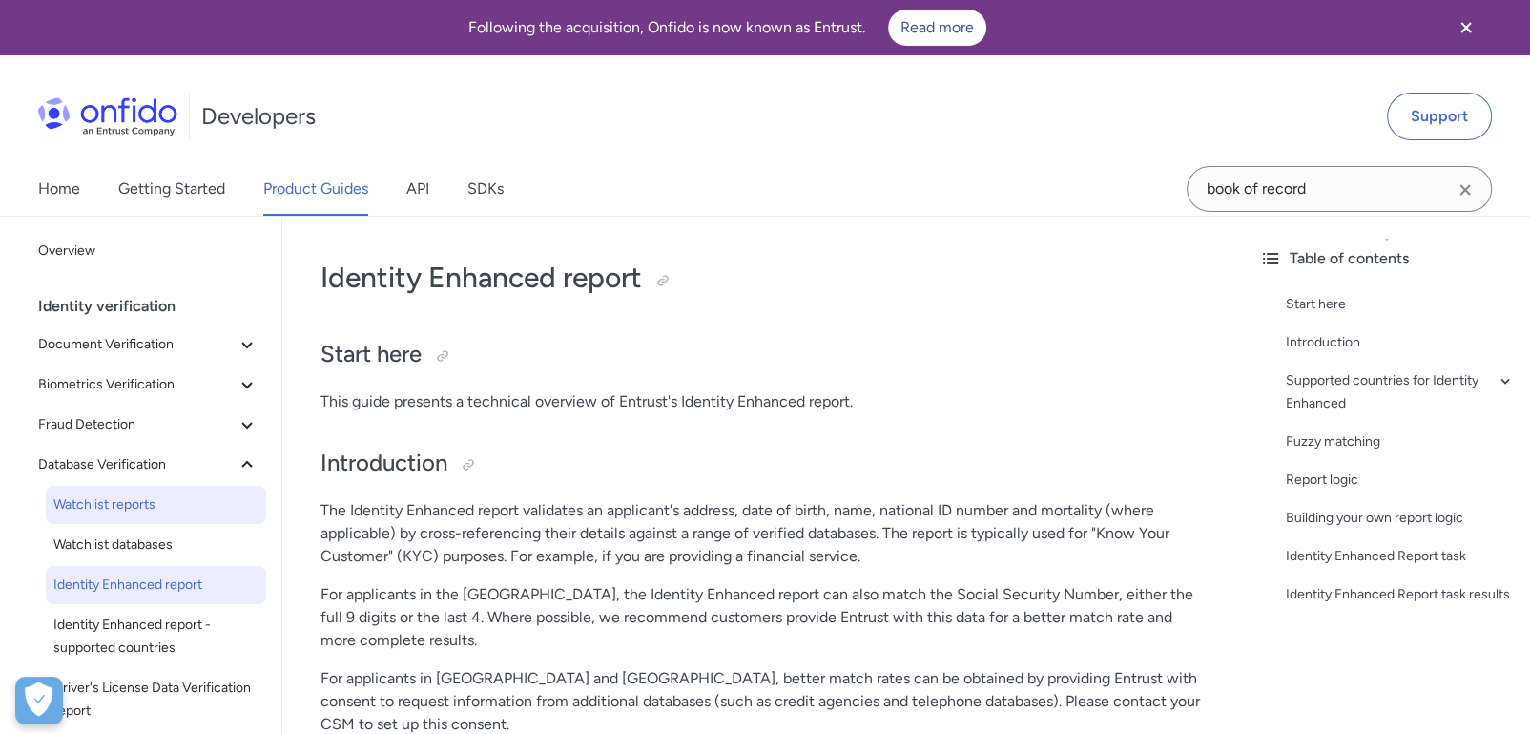
click at [119, 505] on span "Watchlist reports" at bounding box center [155, 504] width 205 height 23
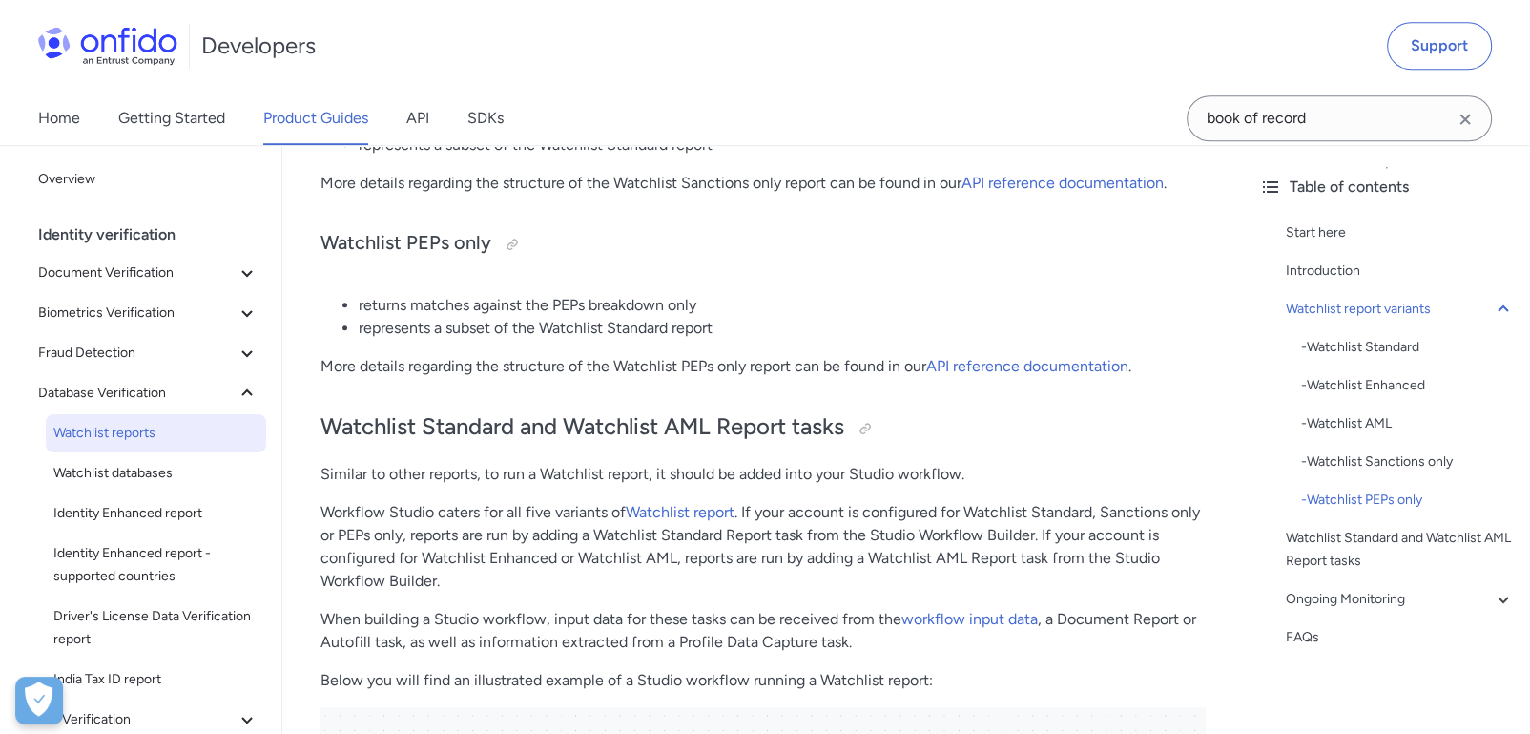
scroll to position [1483, 0]
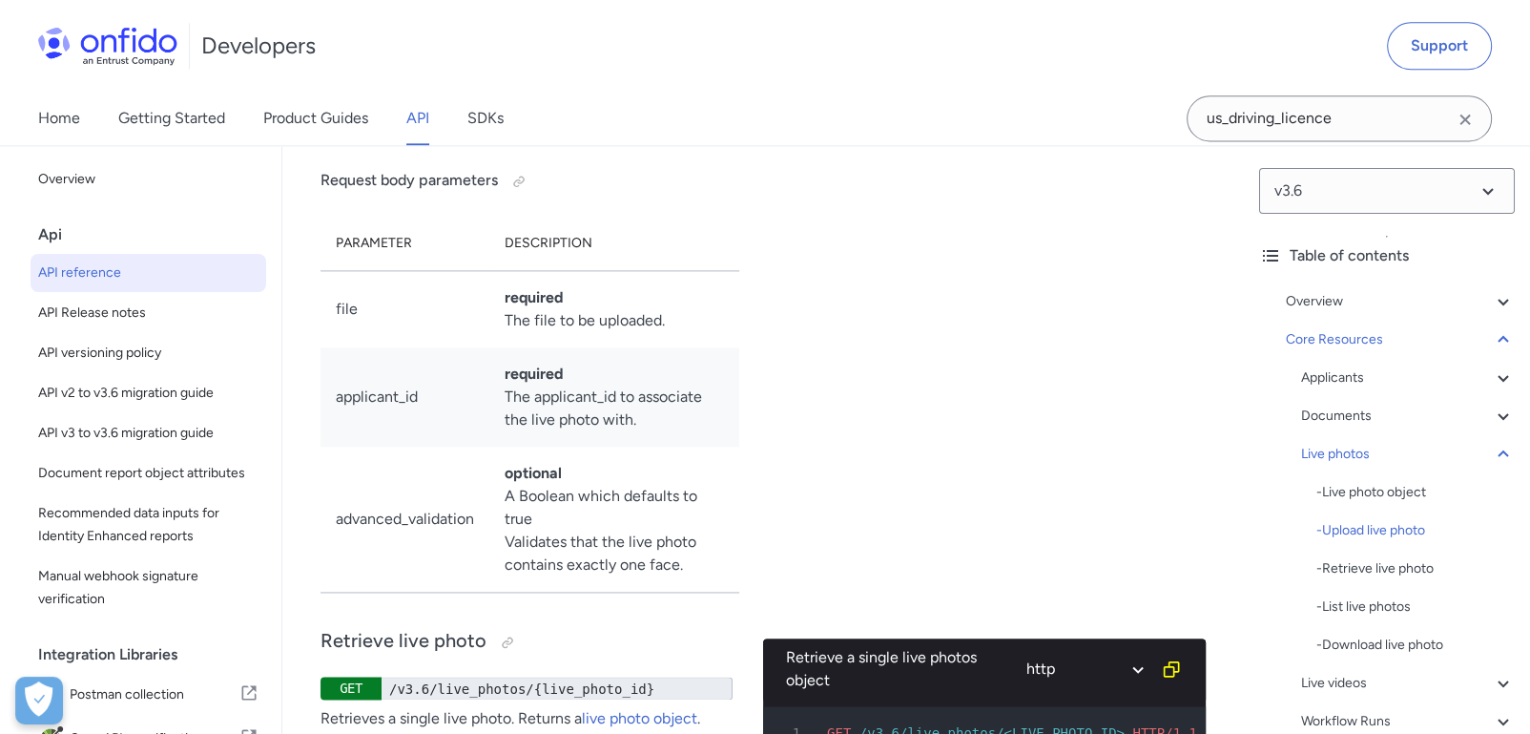
scroll to position [39912, 0]
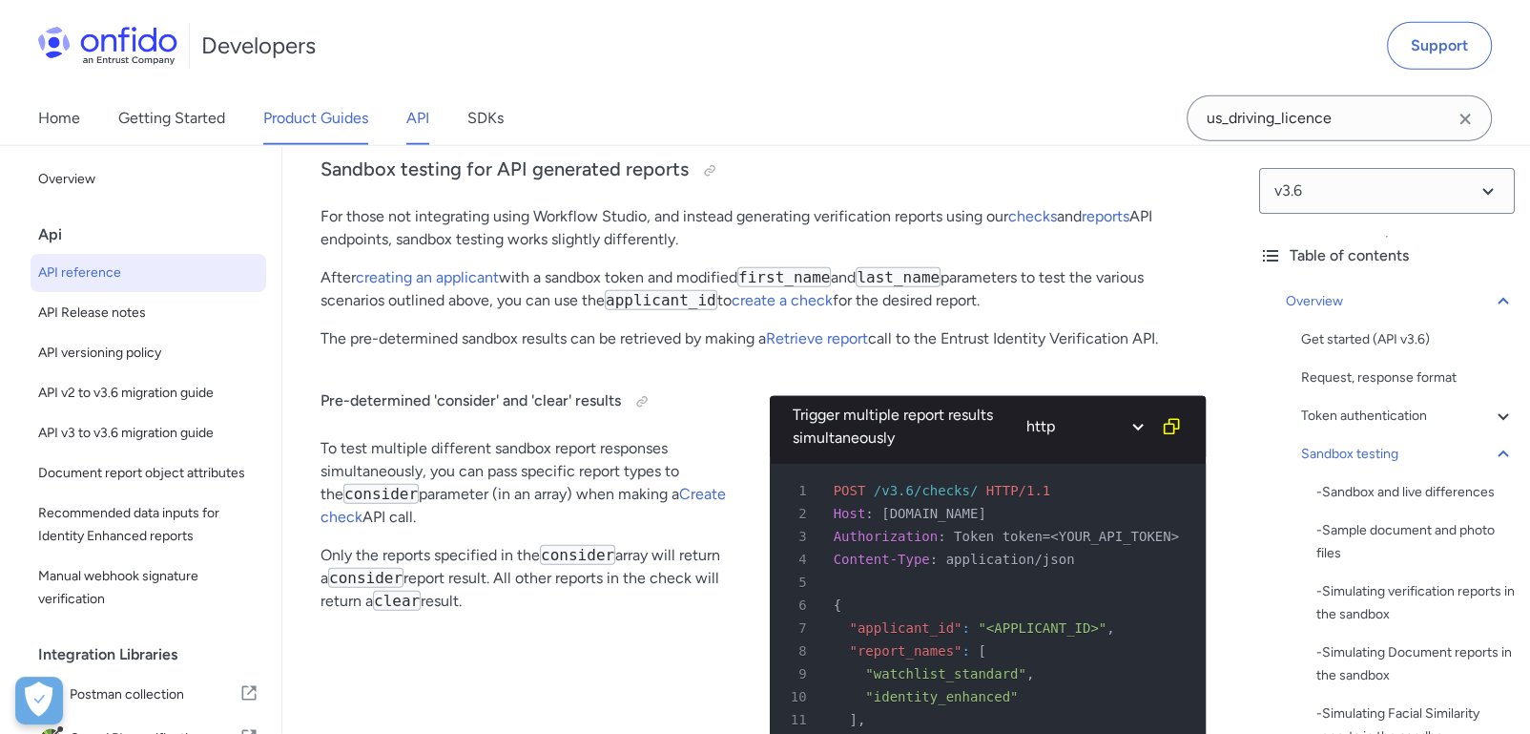
click at [341, 136] on link "Product Guides" at bounding box center [315, 118] width 105 height 53
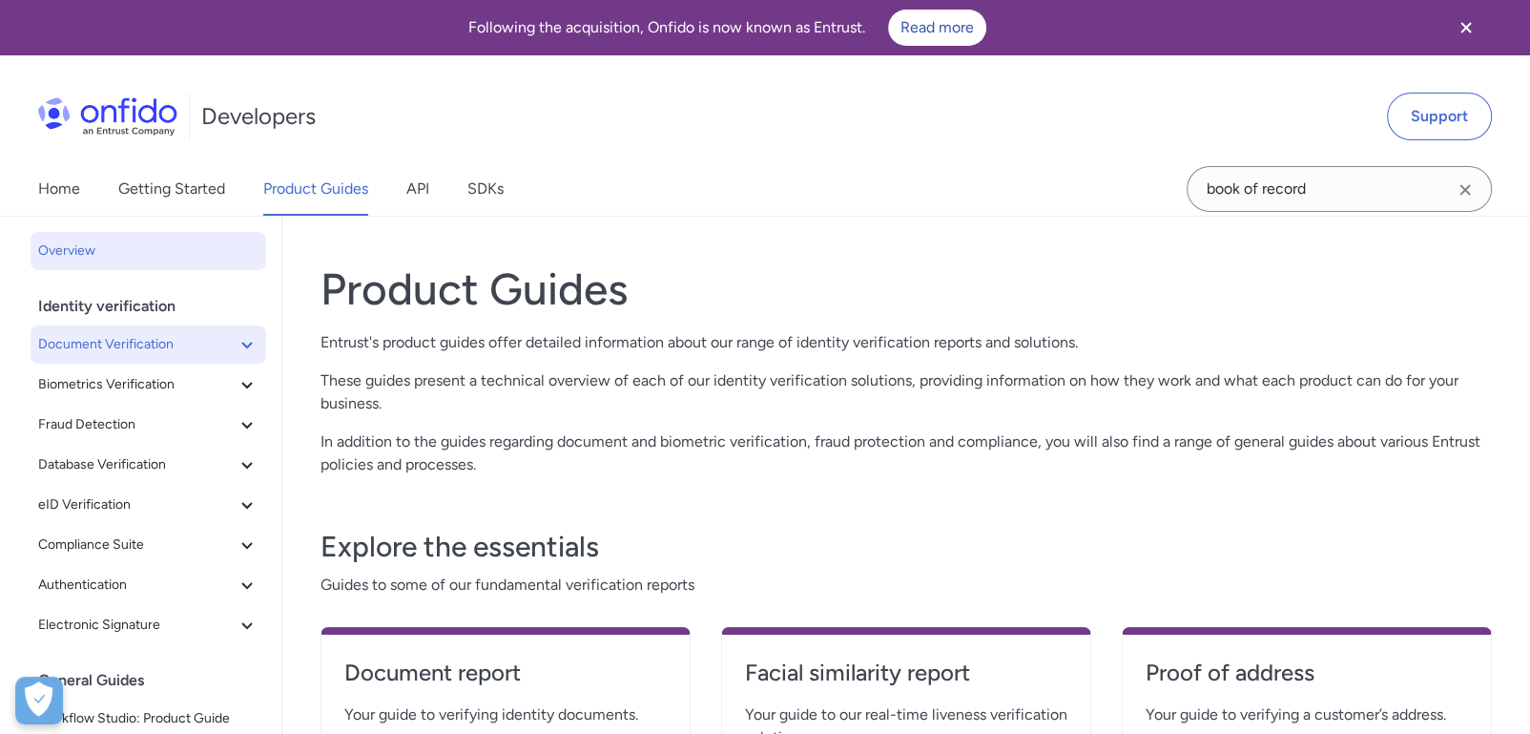
click at [135, 340] on span "Document Verification" at bounding box center [137, 344] width 198 height 23
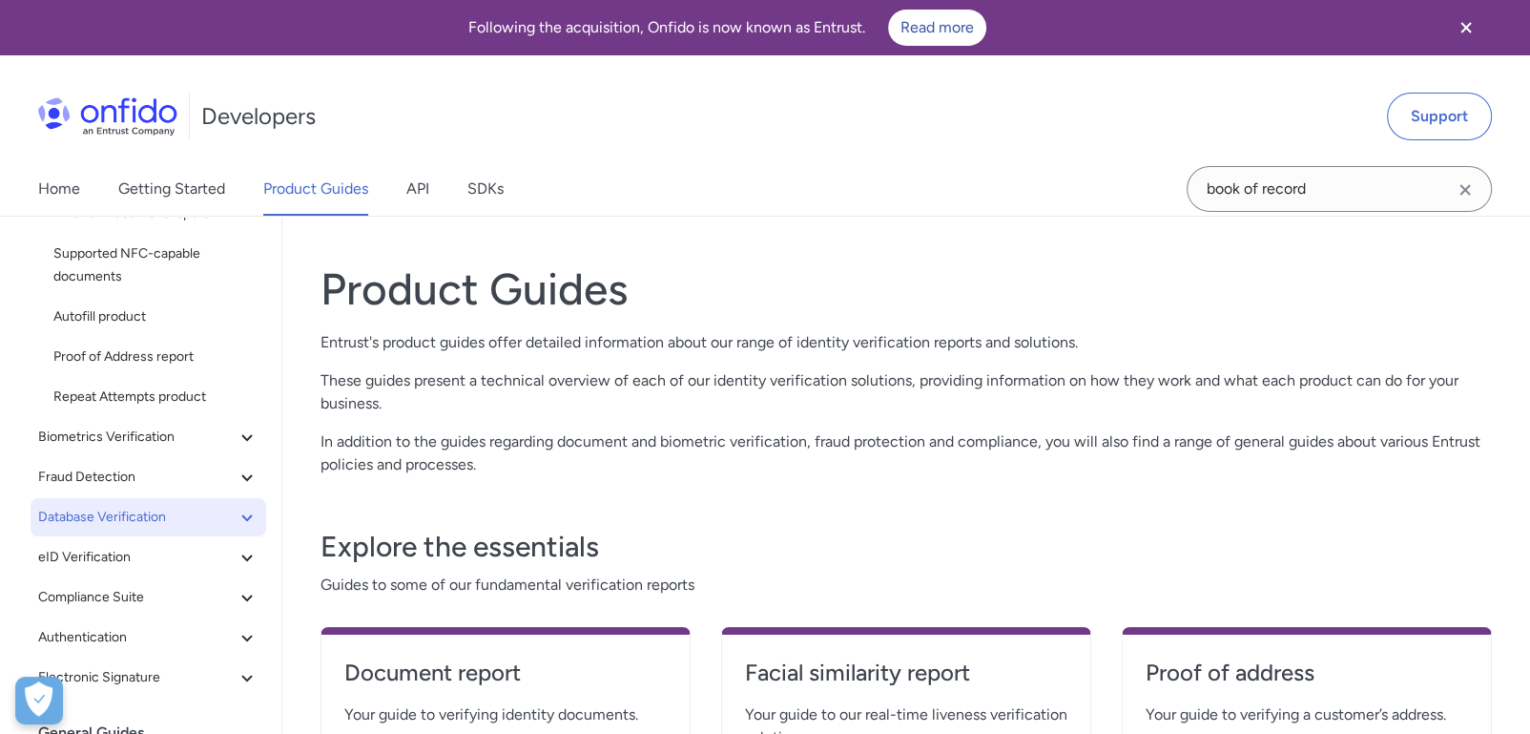
click at [154, 517] on span "Database Verification" at bounding box center [137, 517] width 198 height 23
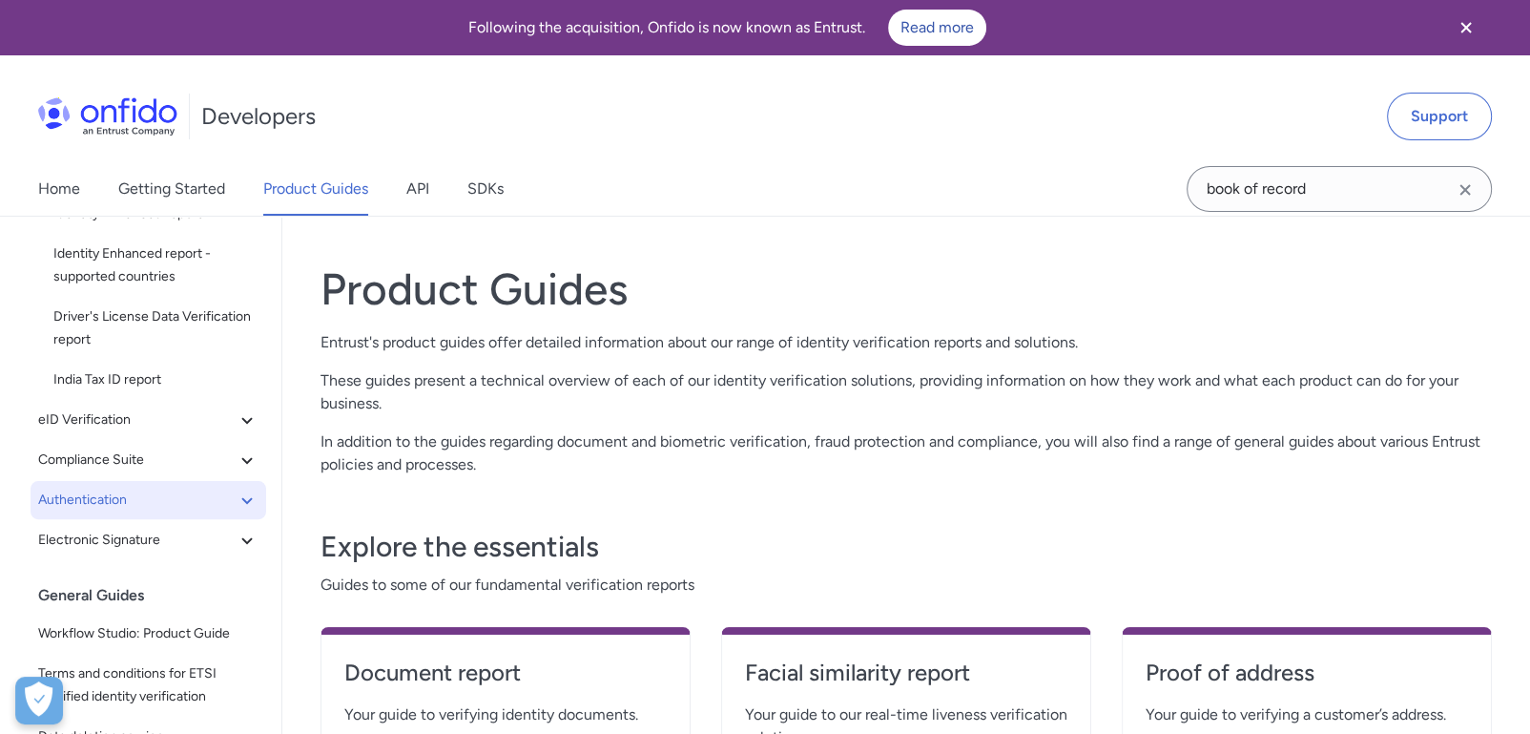
scroll to position [635, 0]
click at [165, 508] on span "Authentication" at bounding box center [137, 499] width 198 height 23
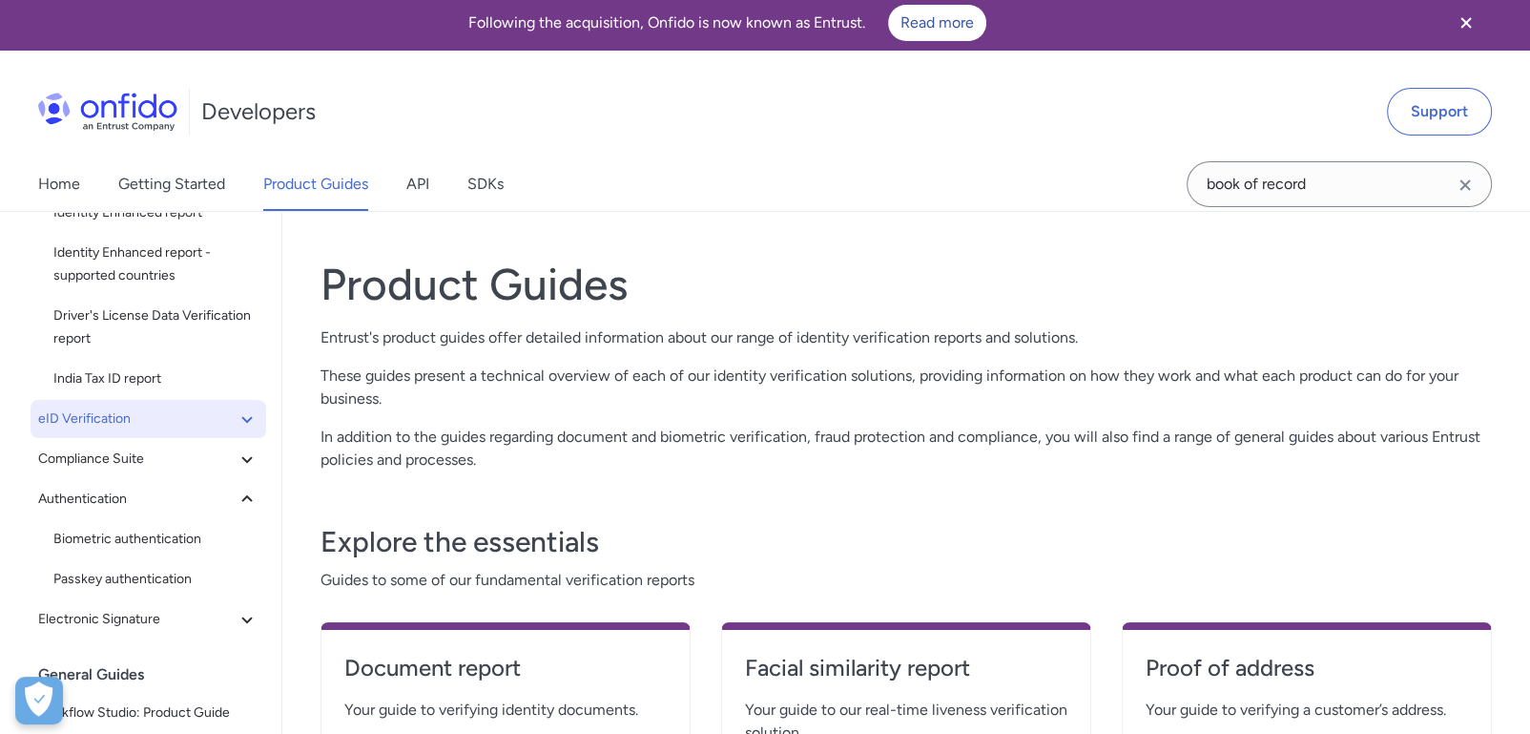
scroll to position [630, 0]
click at [179, 474] on button "Compliance Suite" at bounding box center [149, 460] width 236 height 38
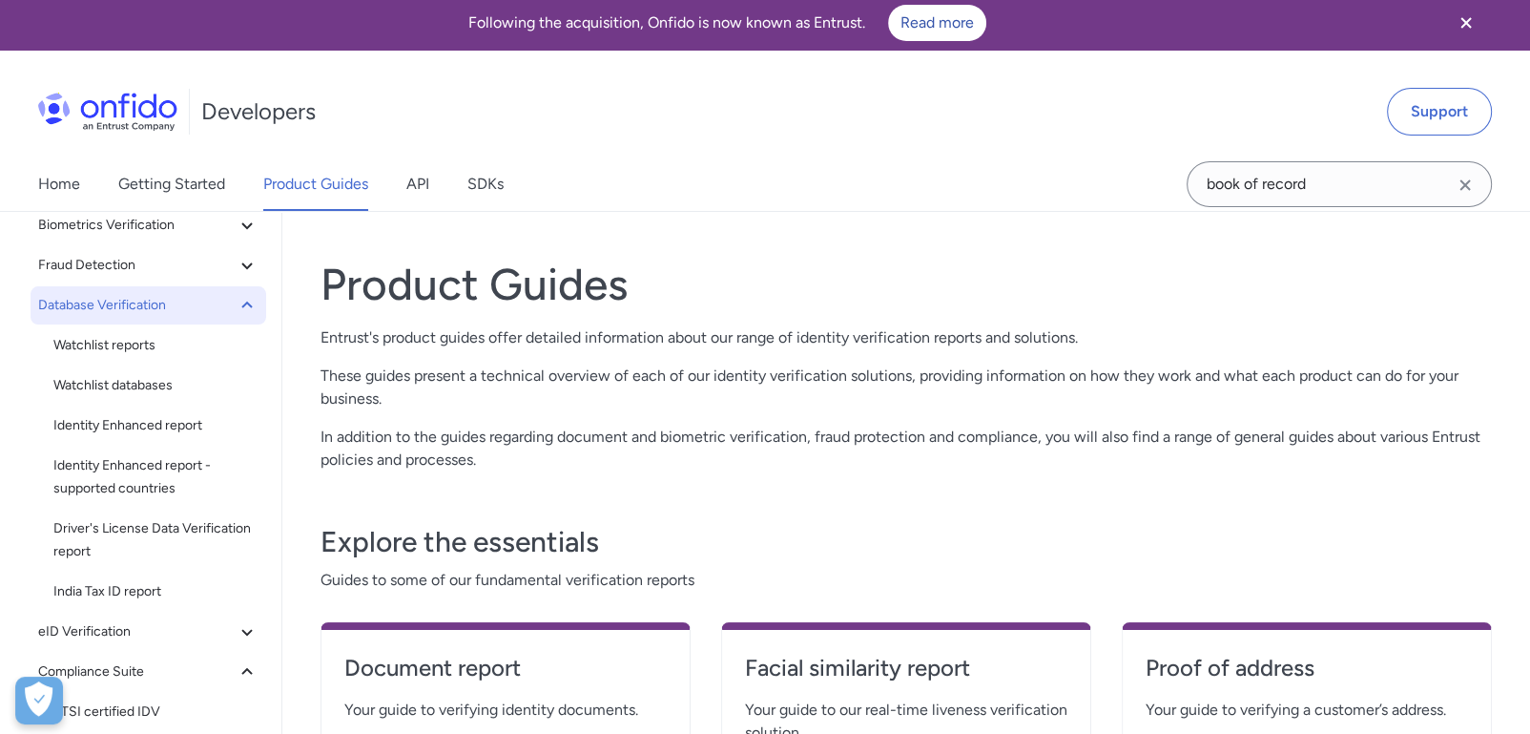
scroll to position [417, 0]
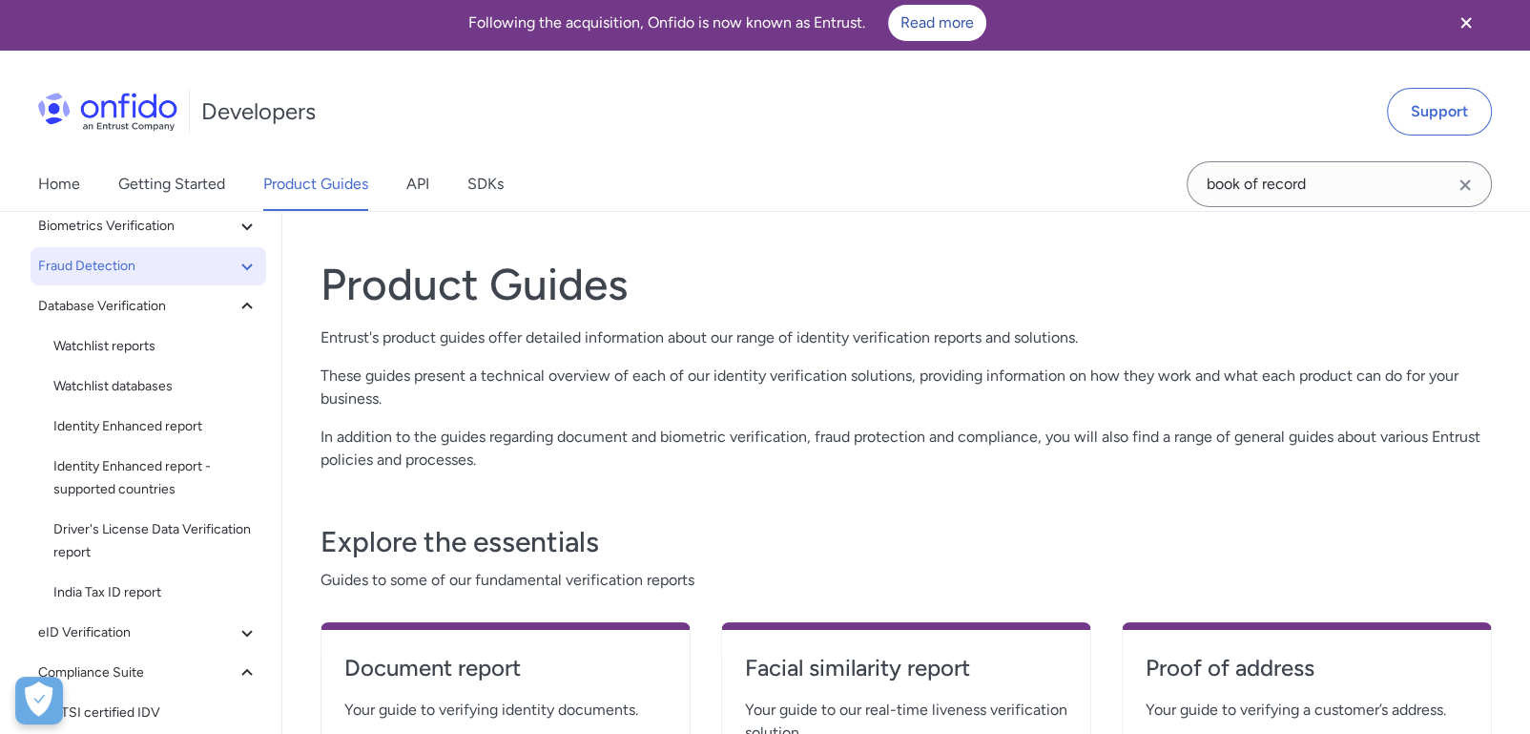
click at [163, 266] on span "Fraud Detection" at bounding box center [137, 266] width 198 height 23
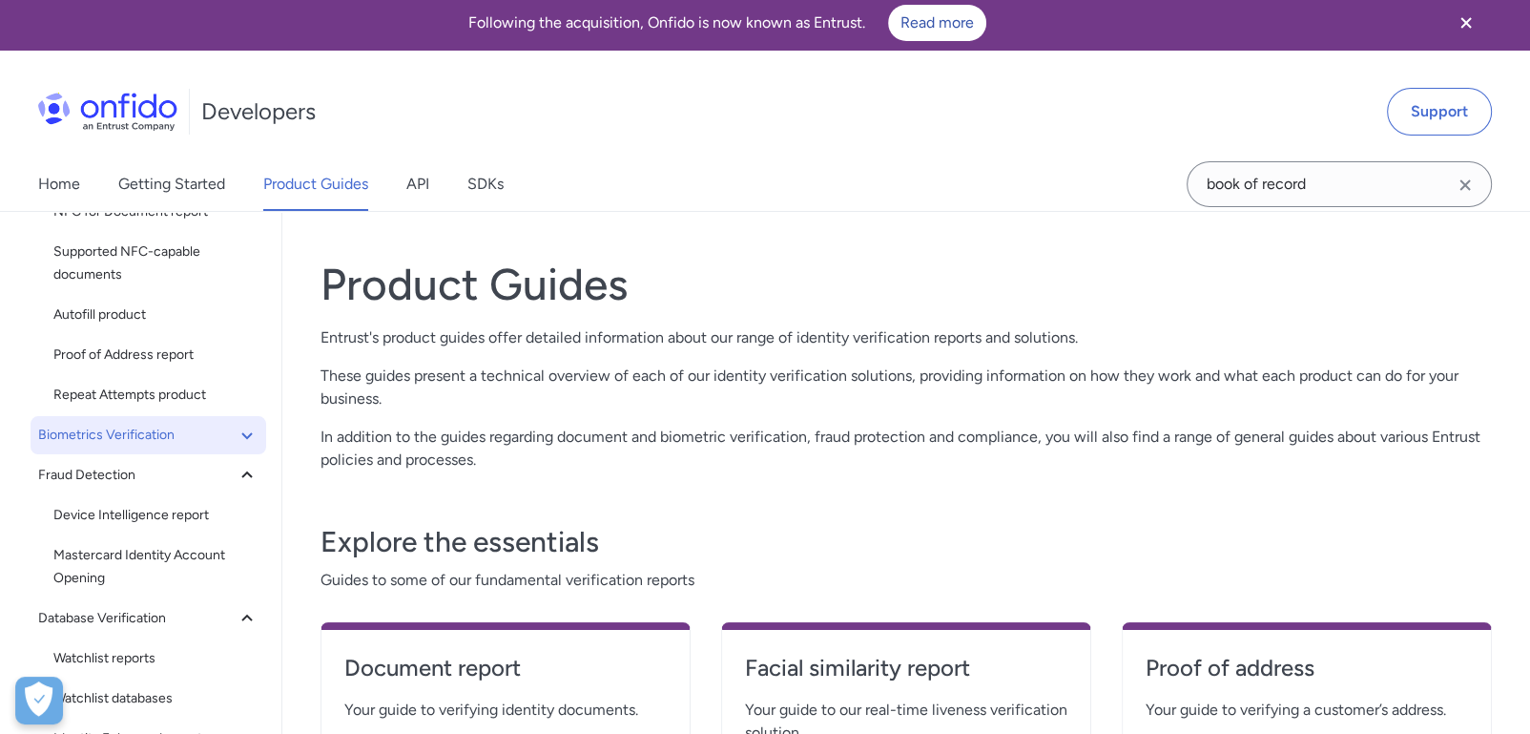
click at [151, 442] on span "Biometrics Verification" at bounding box center [137, 435] width 198 height 23
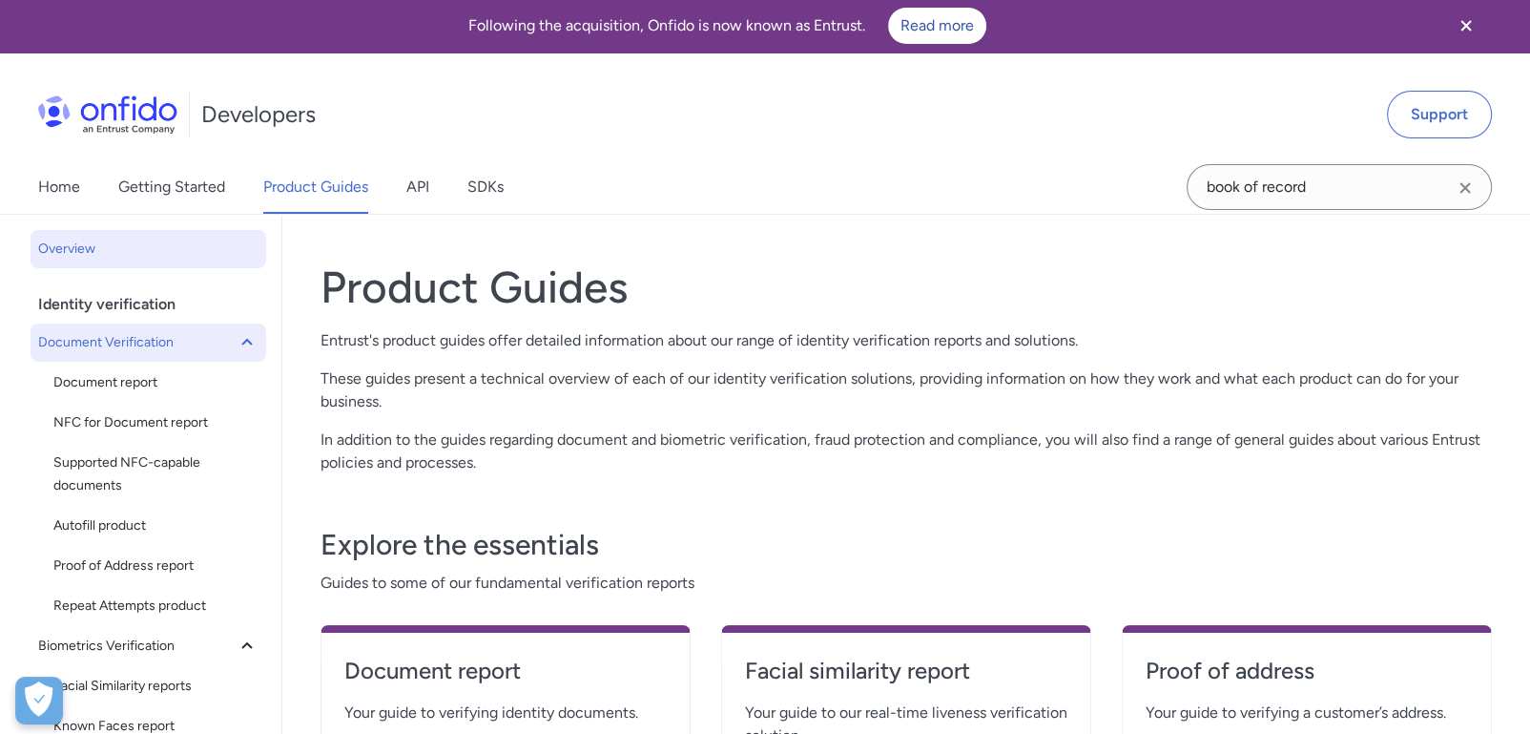
scroll to position [0, 0]
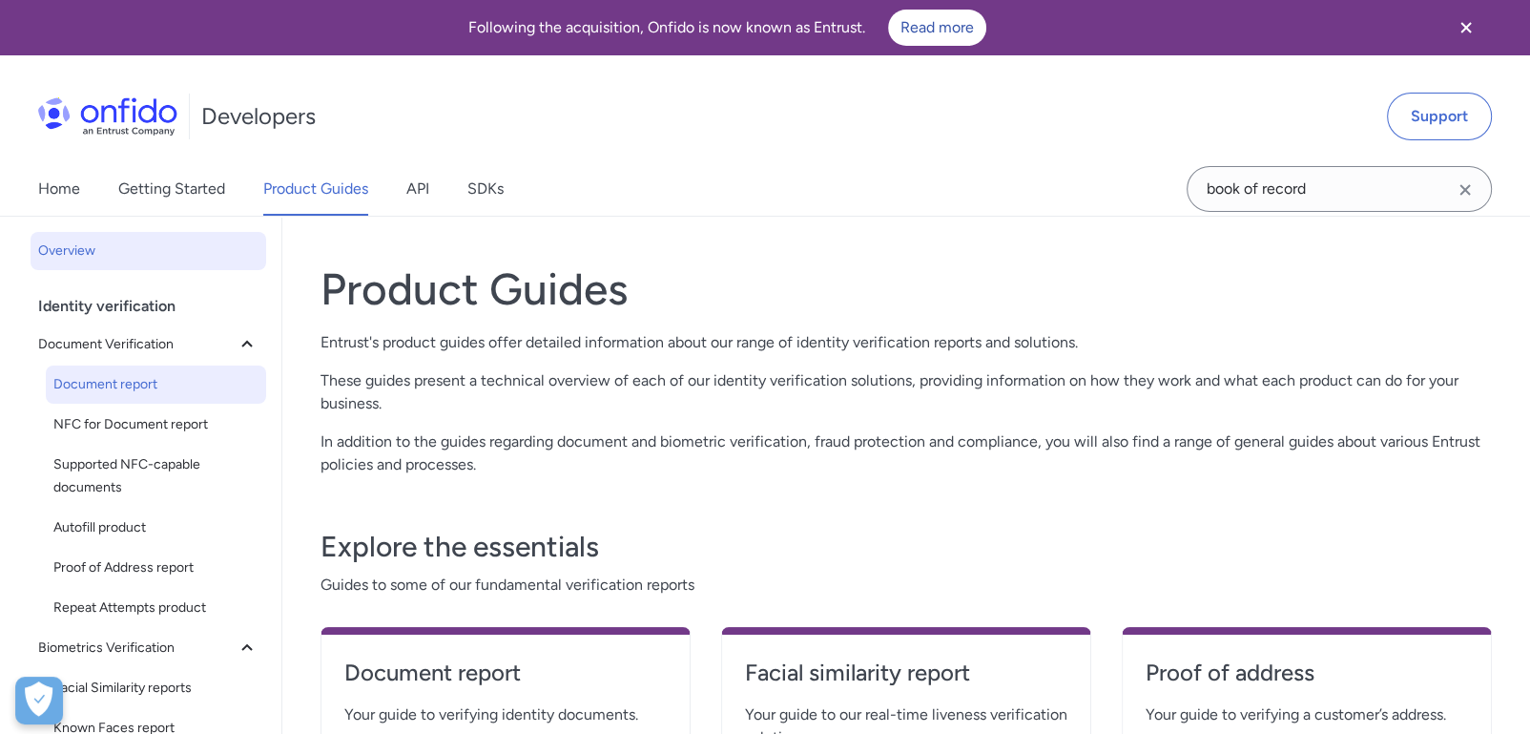
click at [146, 382] on span "Document report" at bounding box center [155, 384] width 205 height 23
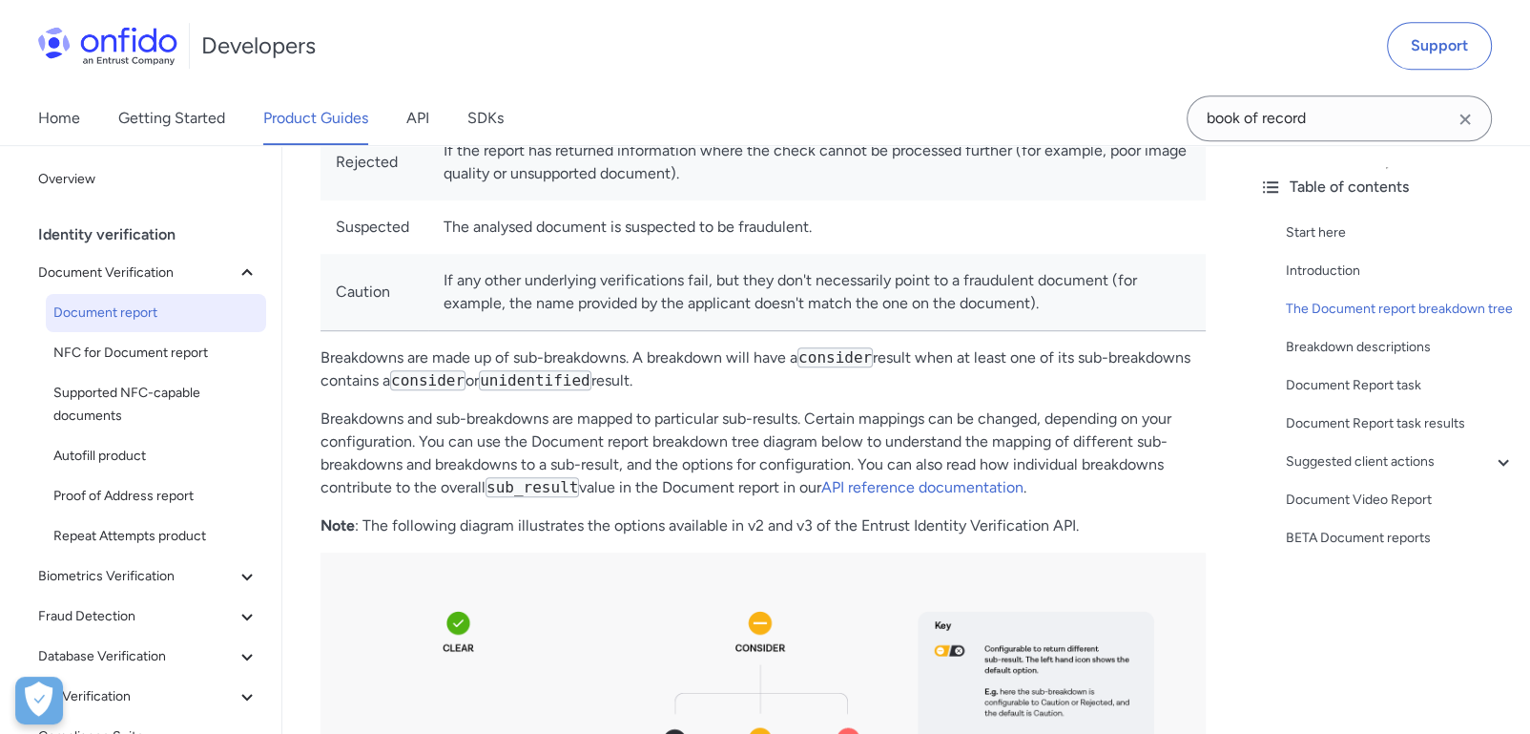
scroll to position [1119, 0]
click at [1391, 359] on div "Breakdown descriptions" at bounding box center [1400, 347] width 229 height 23
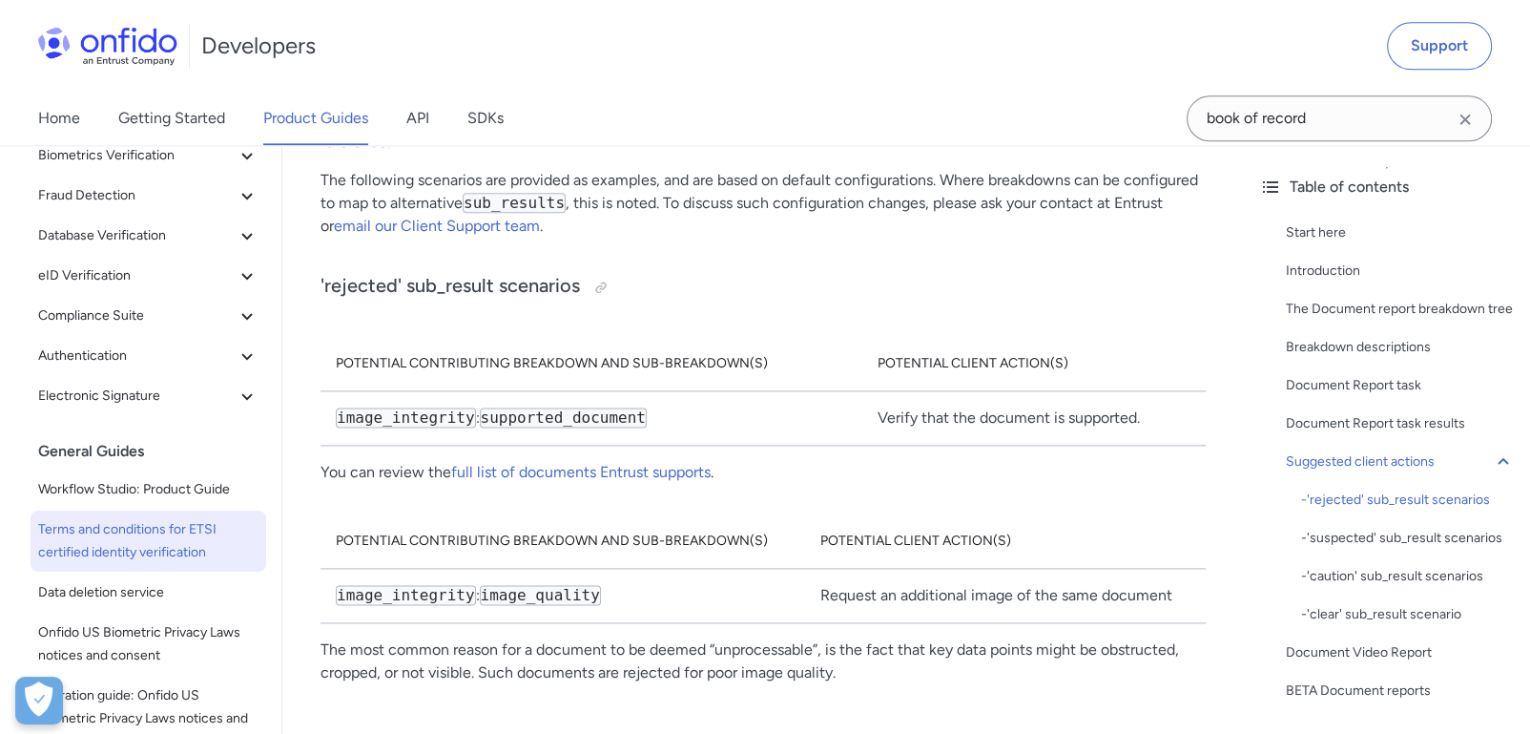
scroll to position [422, 0]
click at [421, 115] on link "API" at bounding box center [417, 118] width 23 height 53
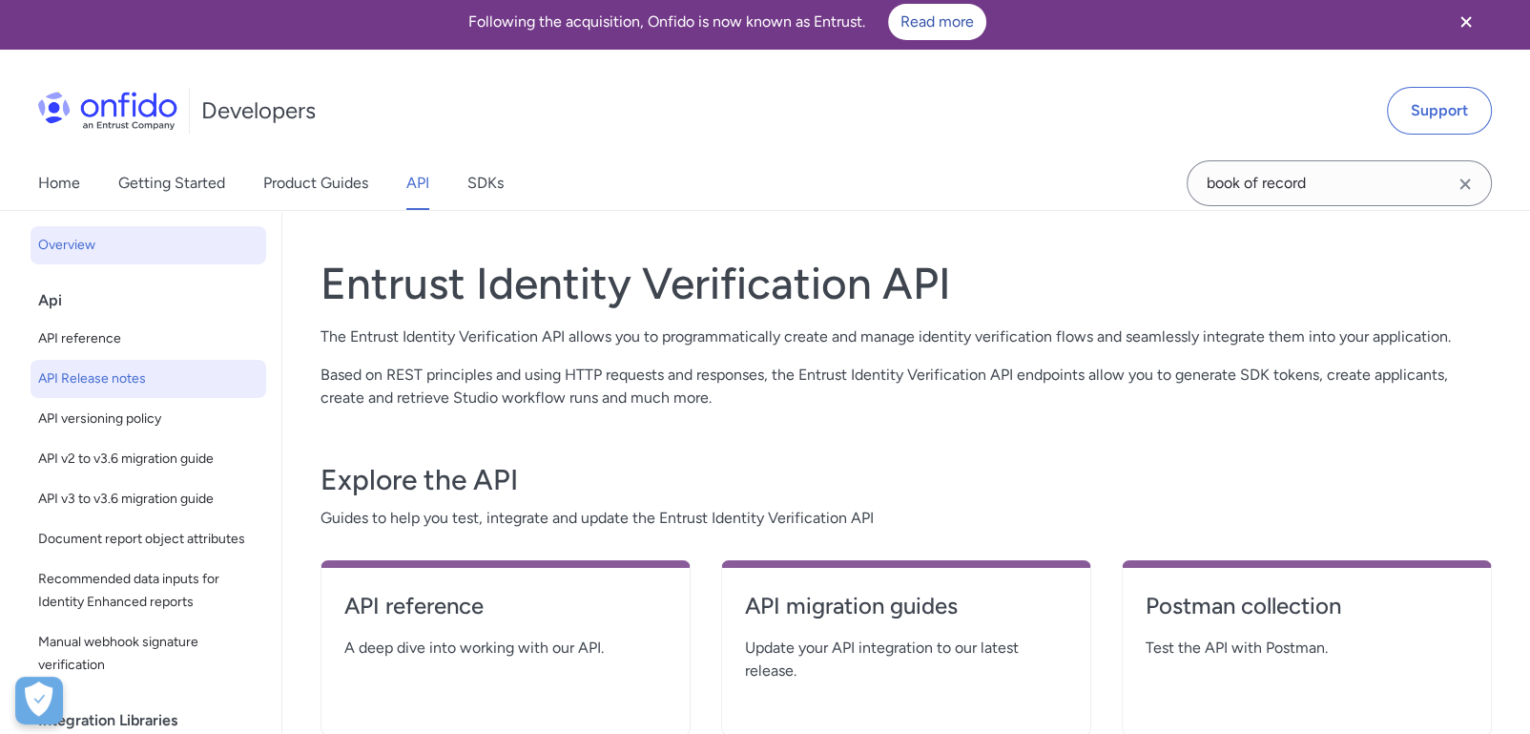
scroll to position [5, 0]
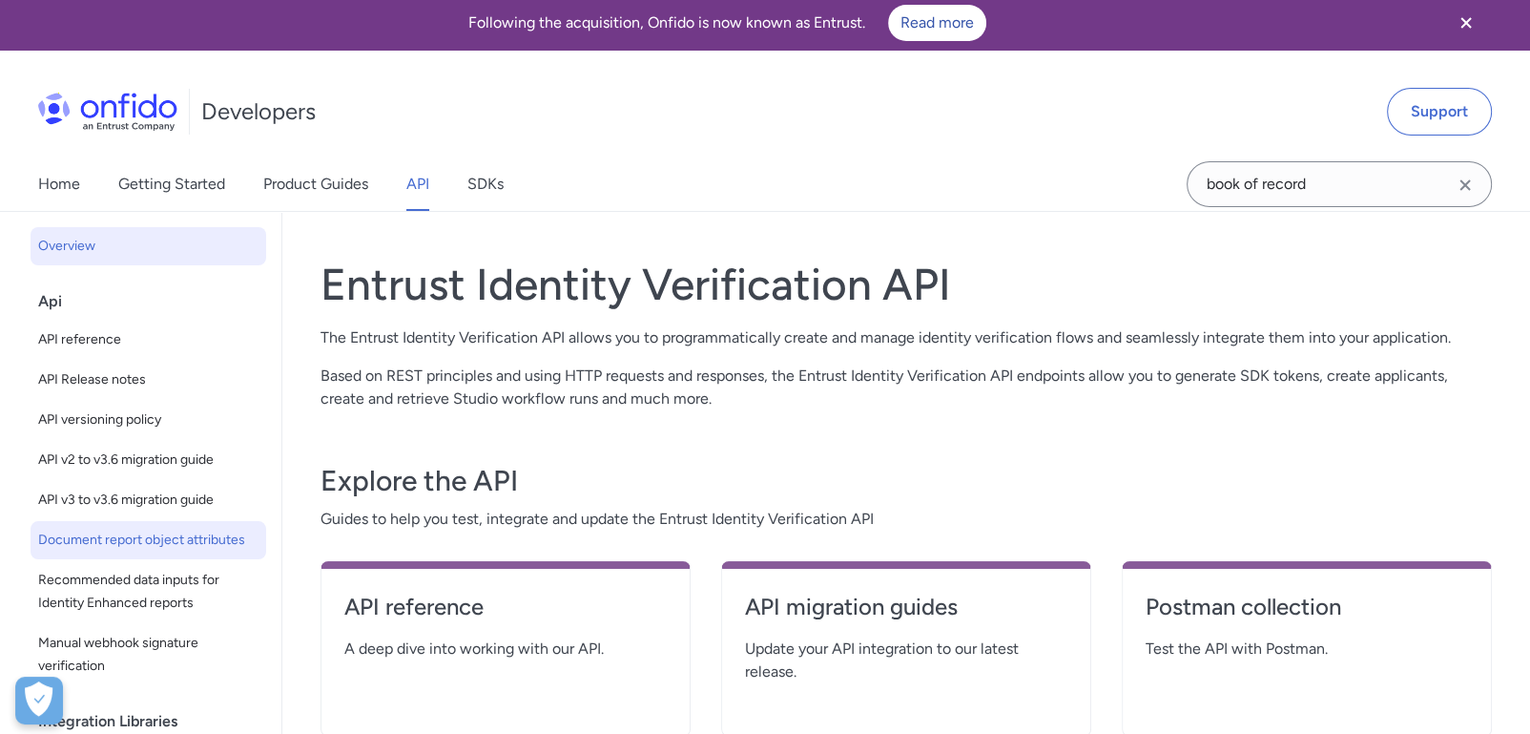
click at [128, 535] on span "Document report object attributes" at bounding box center [148, 540] width 220 height 23
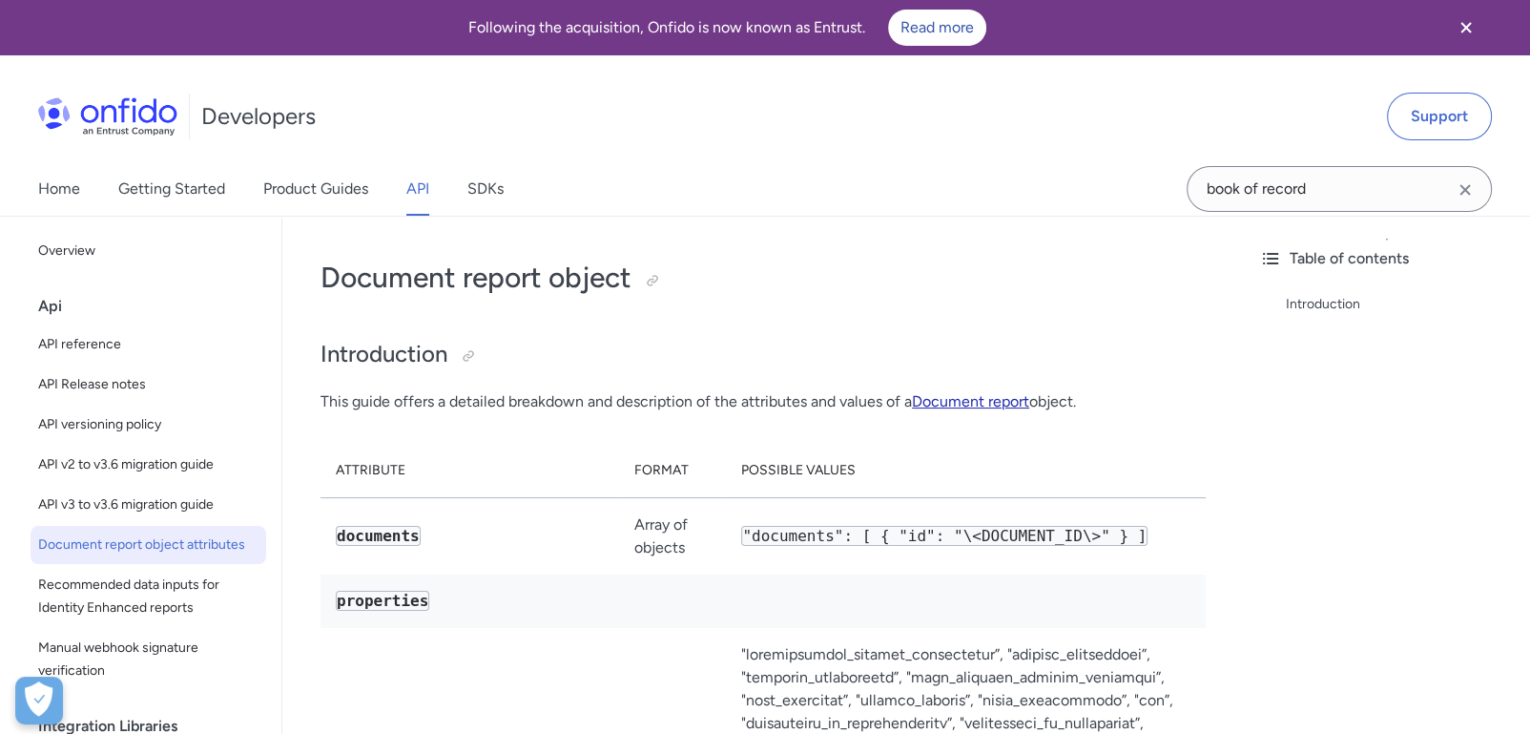
click at [964, 397] on link "Document report" at bounding box center [970, 401] width 117 height 18
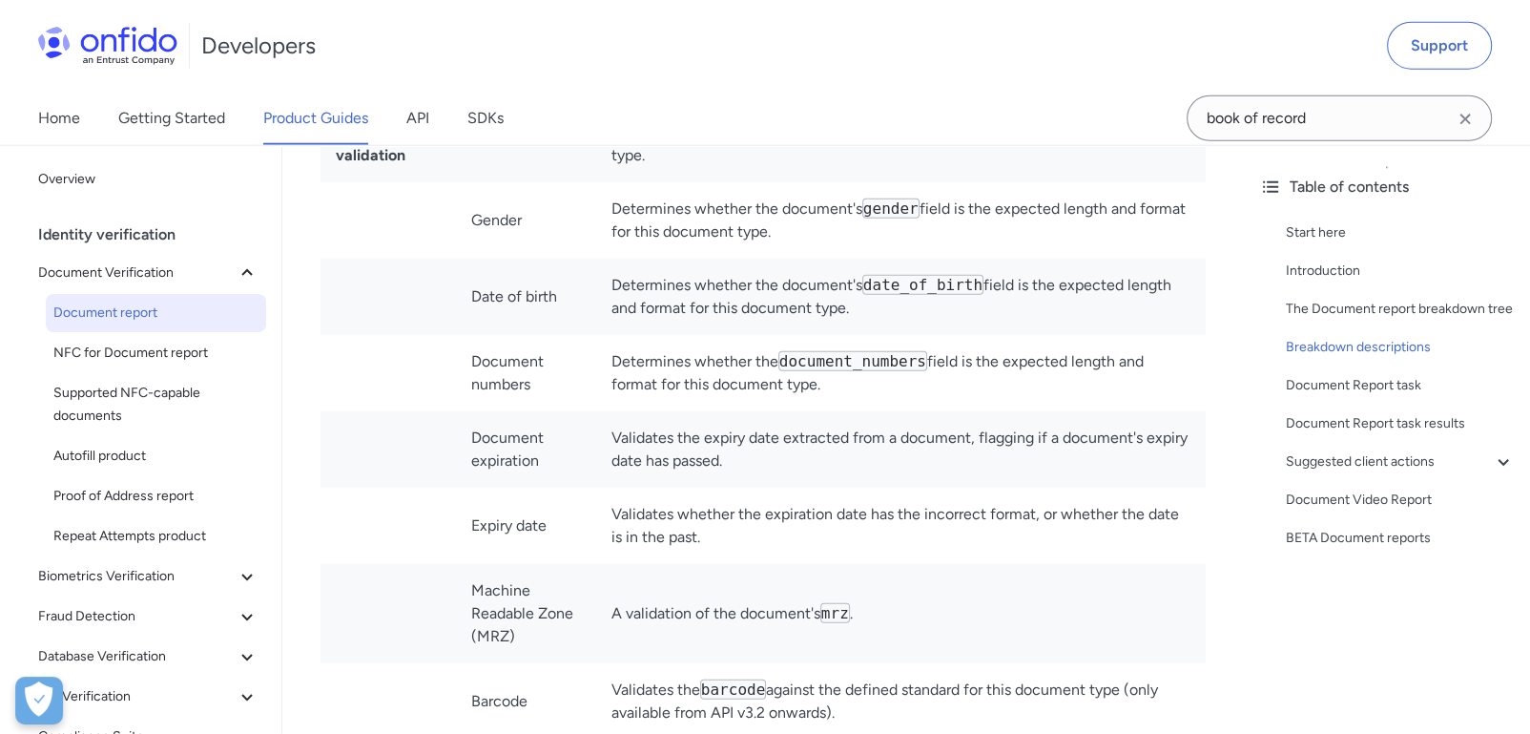
scroll to position [5087, 0]
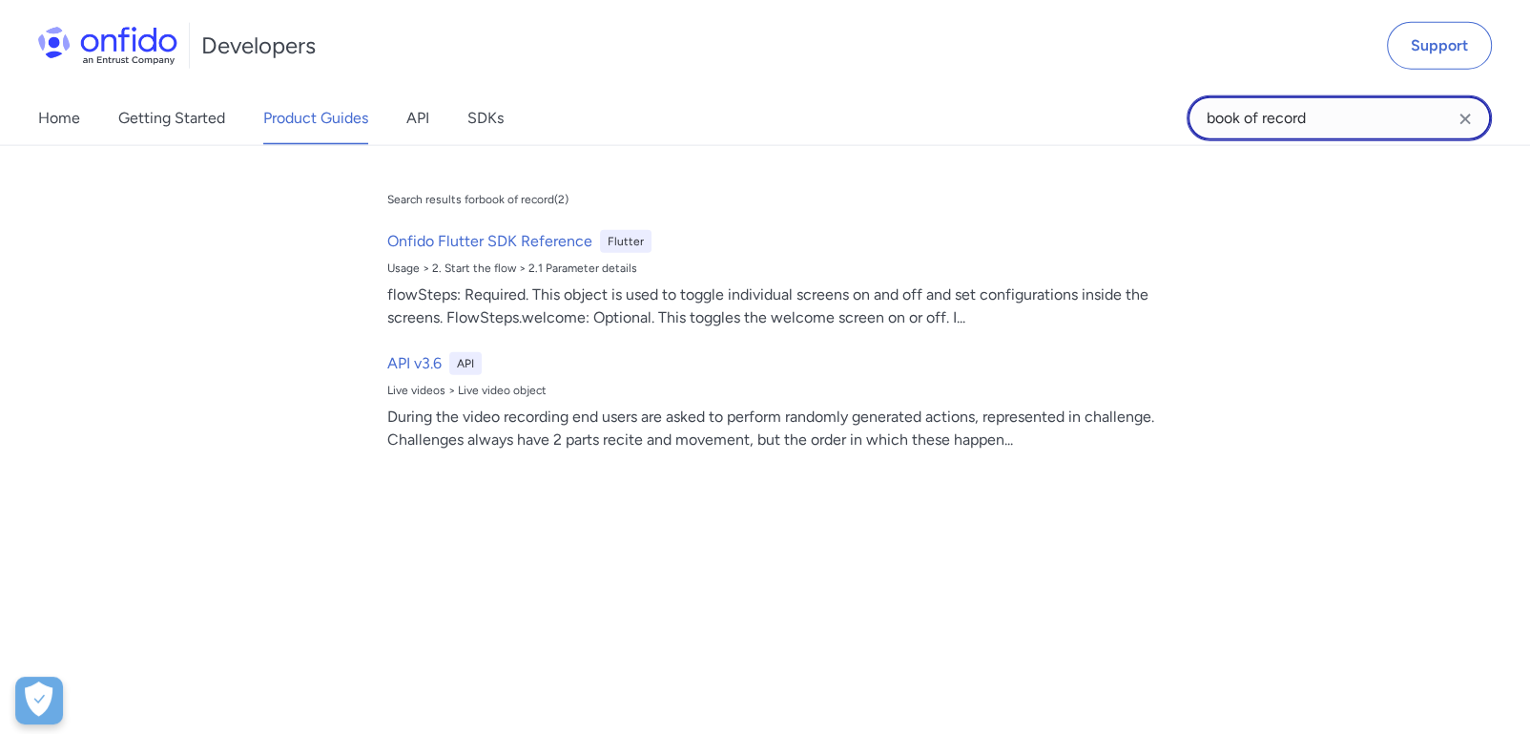
click at [1320, 117] on input "book of record" at bounding box center [1339, 118] width 305 height 46
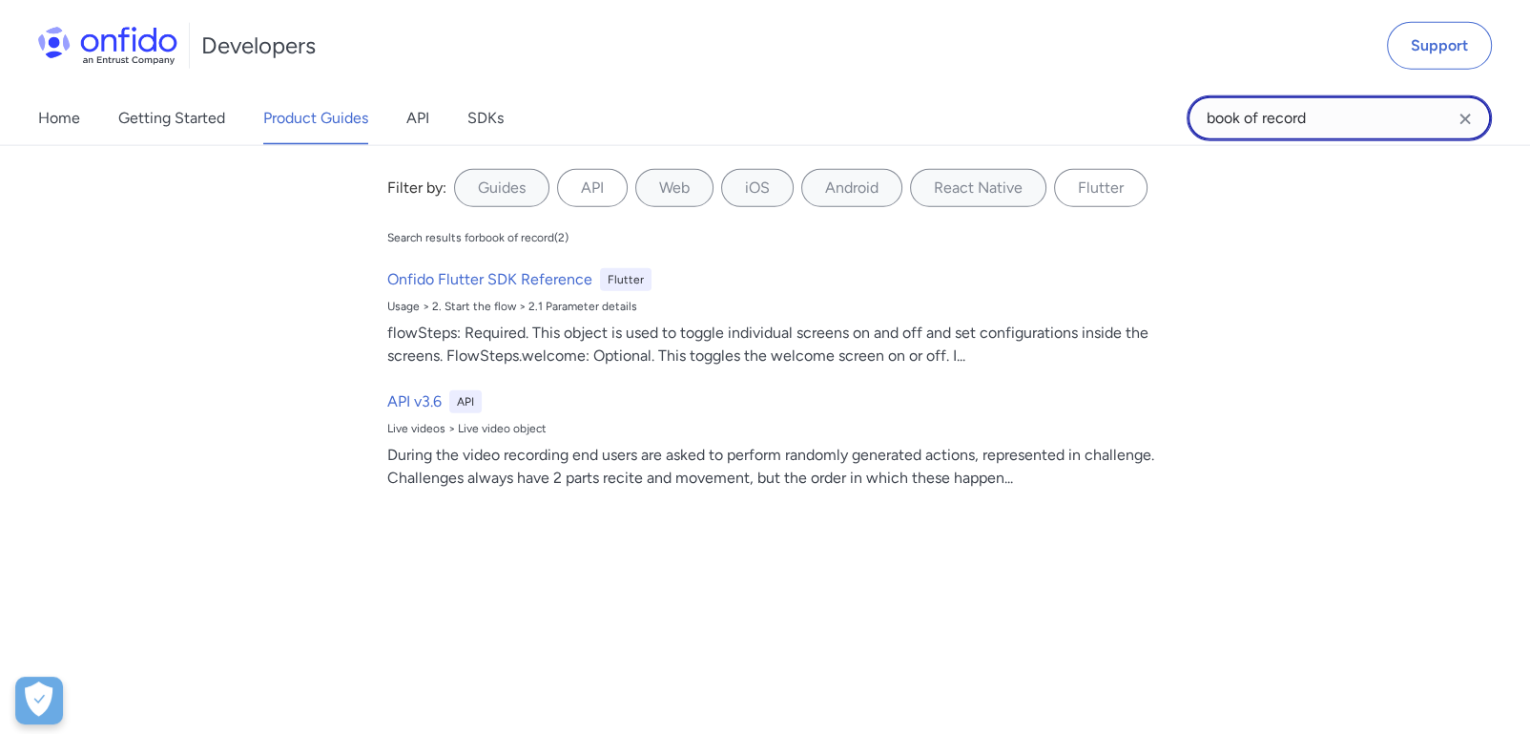
click at [1320, 117] on input "book of record" at bounding box center [1339, 118] width 305 height 46
type input "barcode"
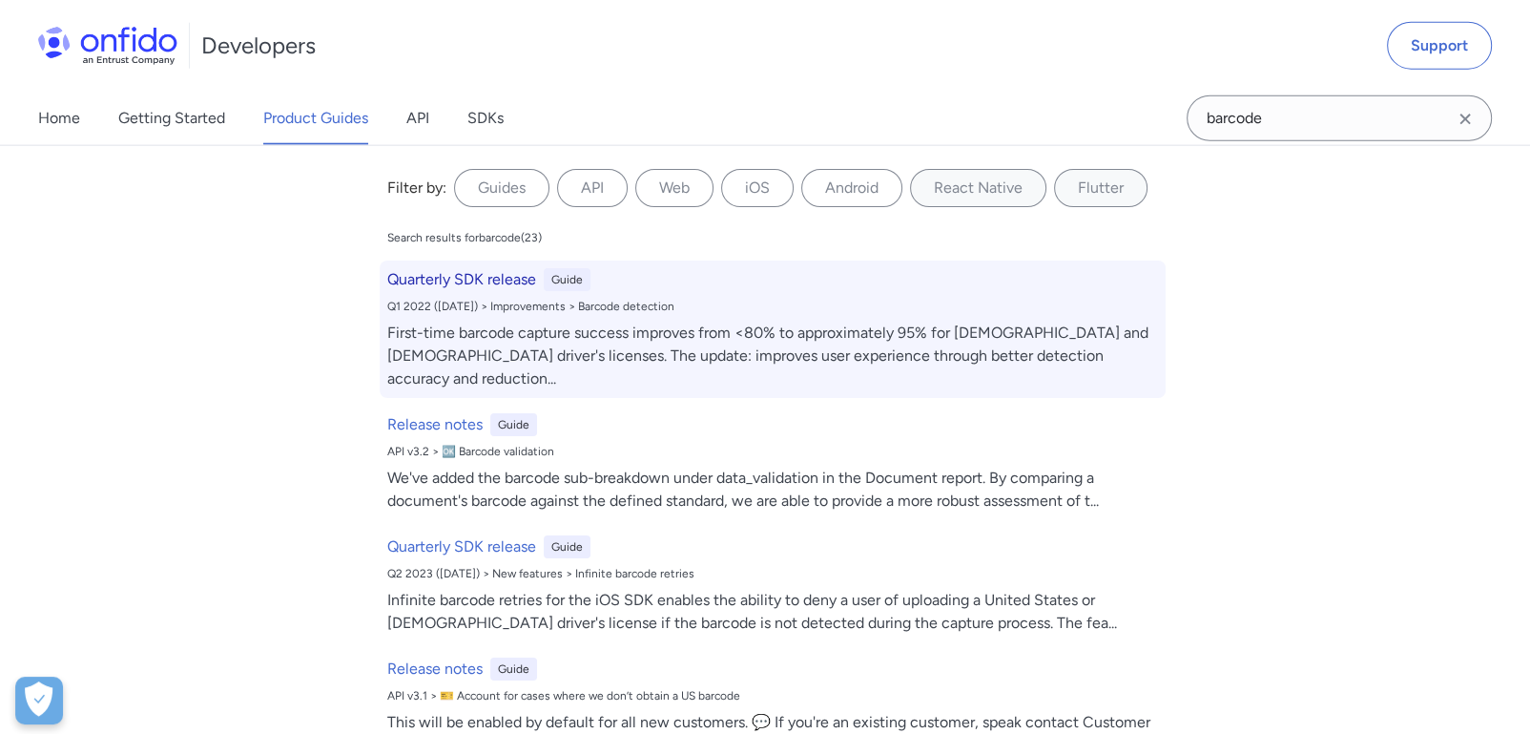
click at [483, 287] on h6 "Quarterly SDK release" at bounding box center [461, 279] width 149 height 23
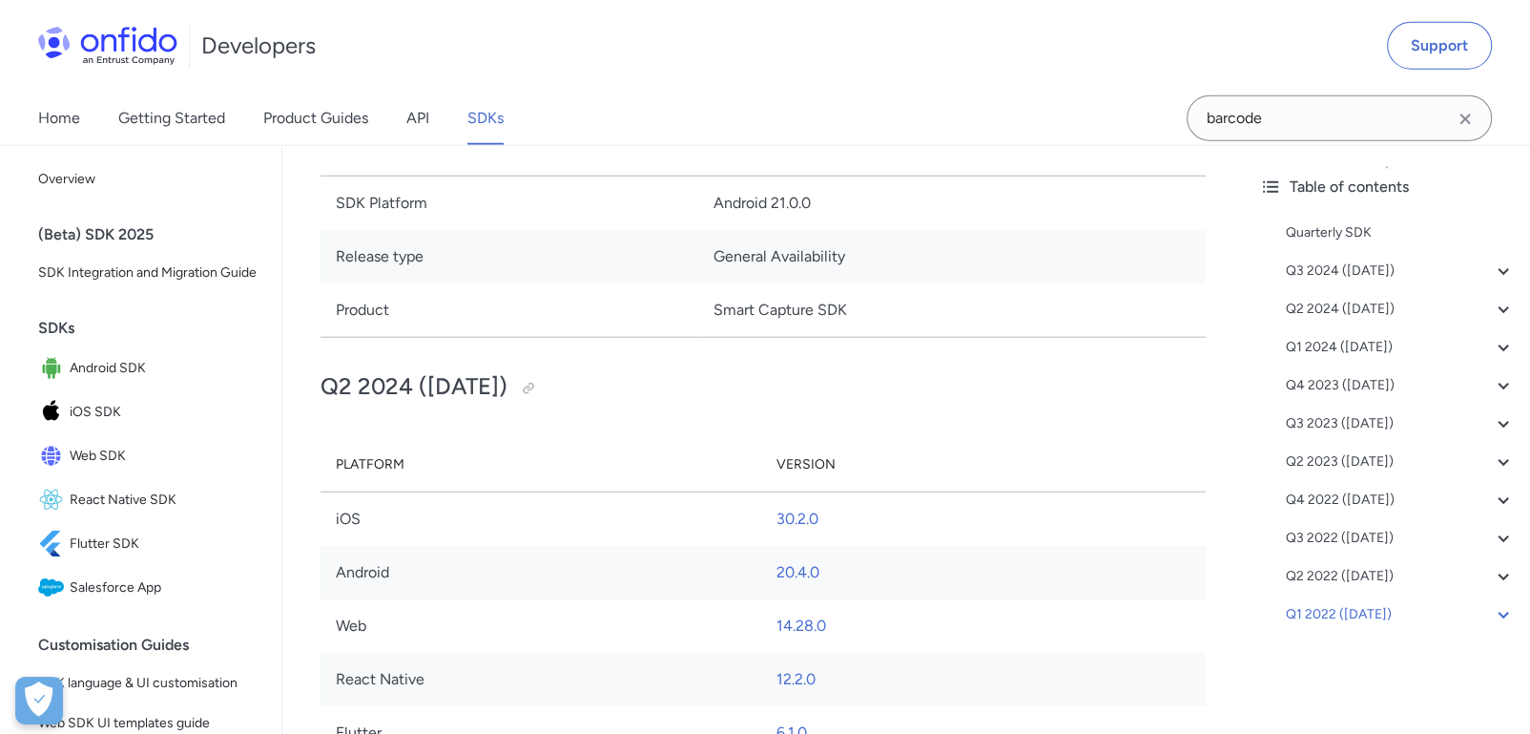
scroll to position [36669, 0]
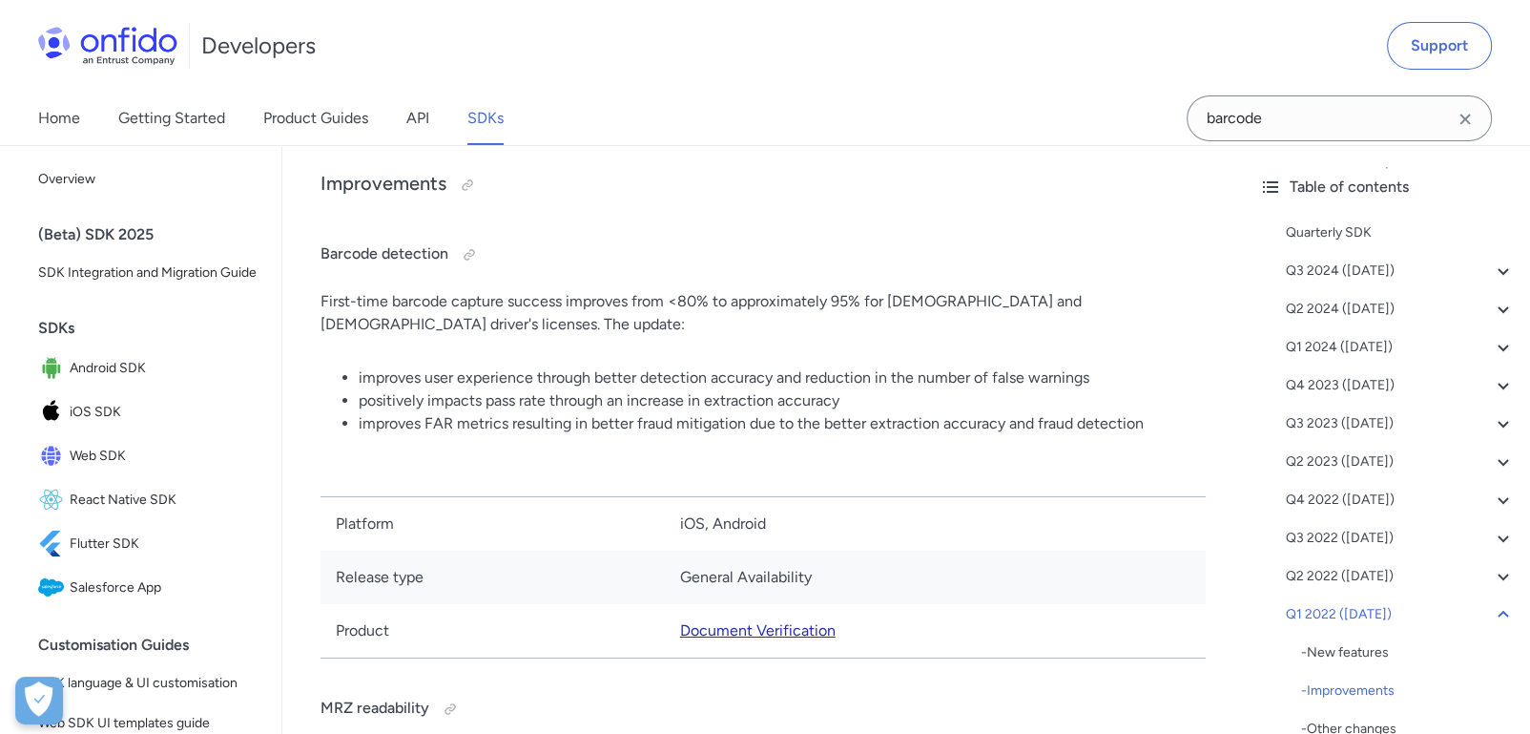
click at [764, 621] on link "Document Verification" at bounding box center [758, 630] width 156 height 18
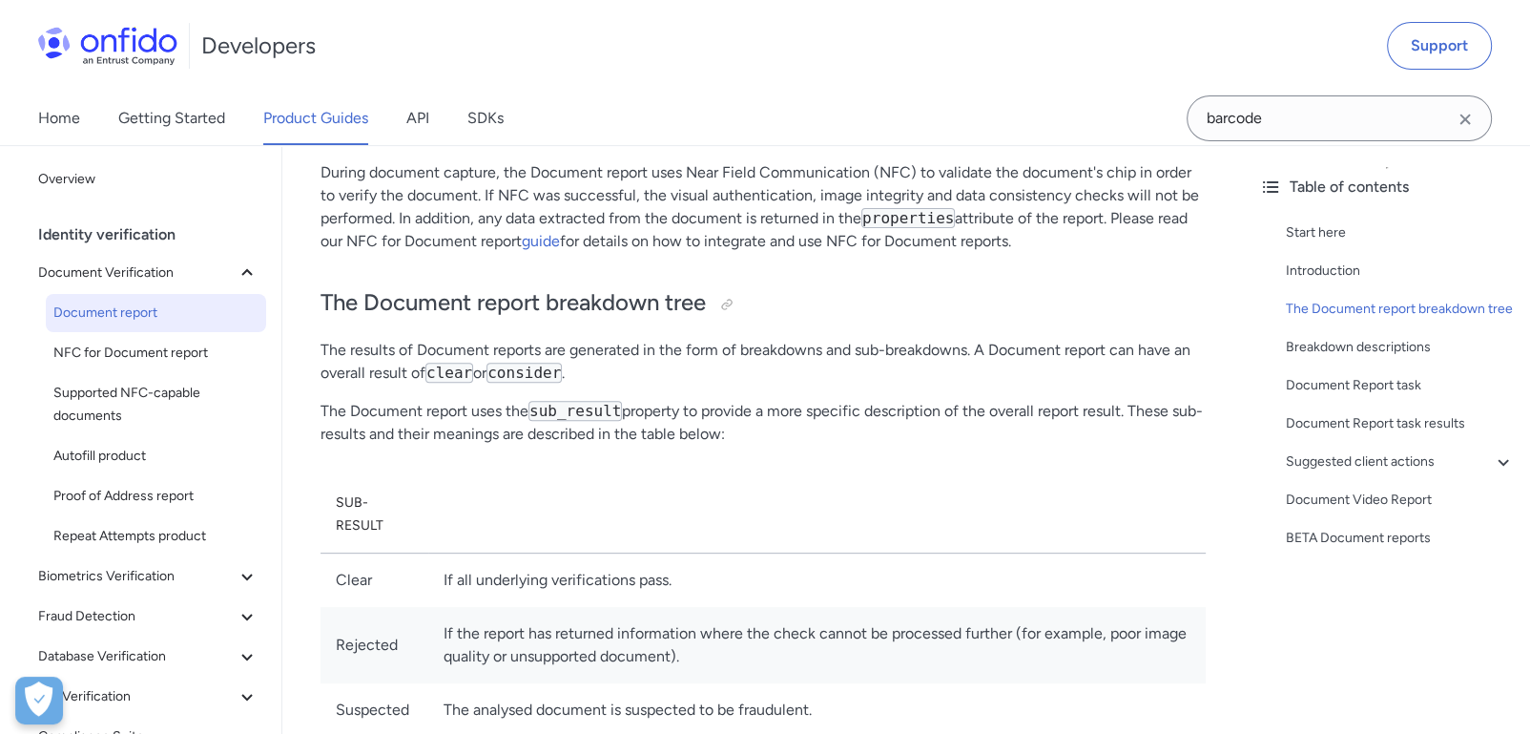
scroll to position [635, 0]
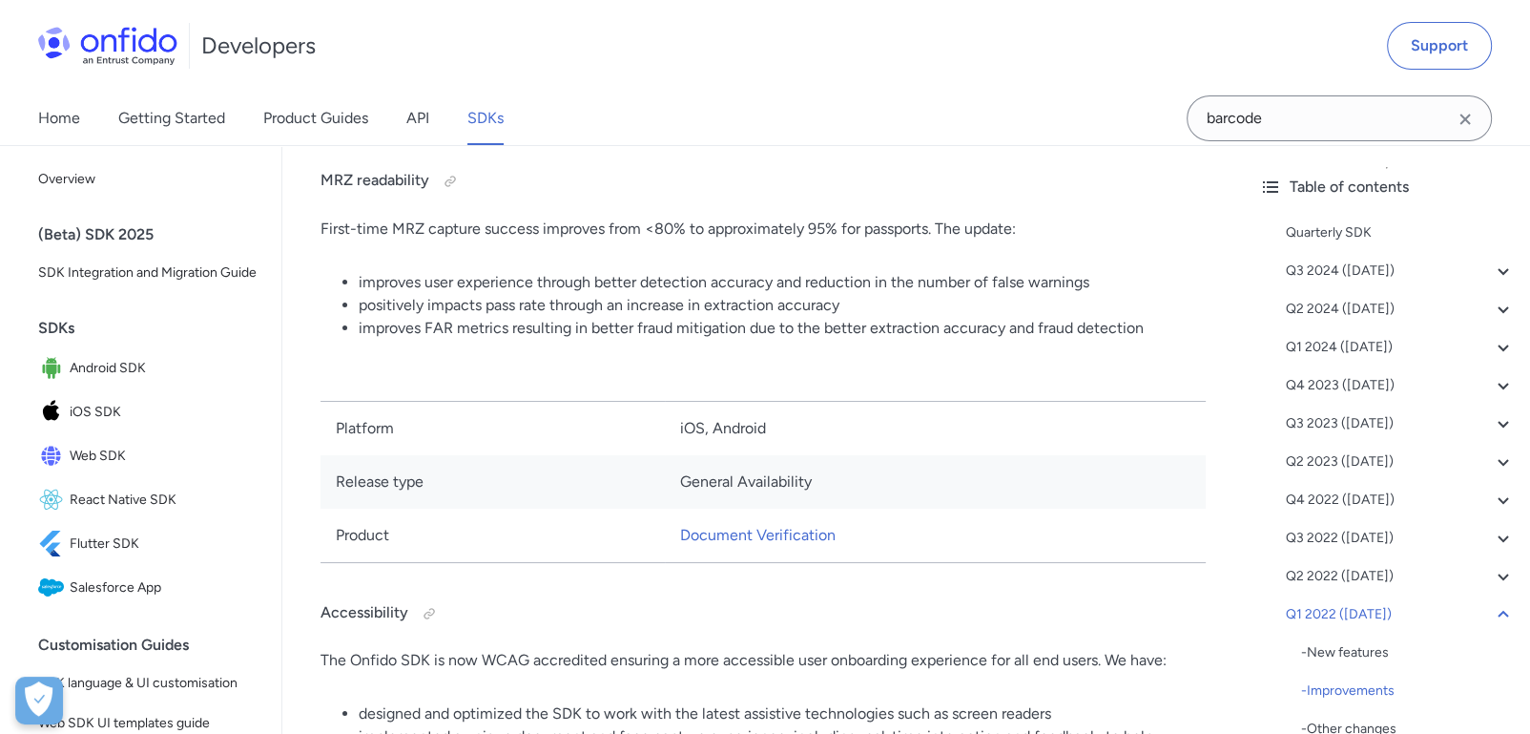
scroll to position [37198, 0]
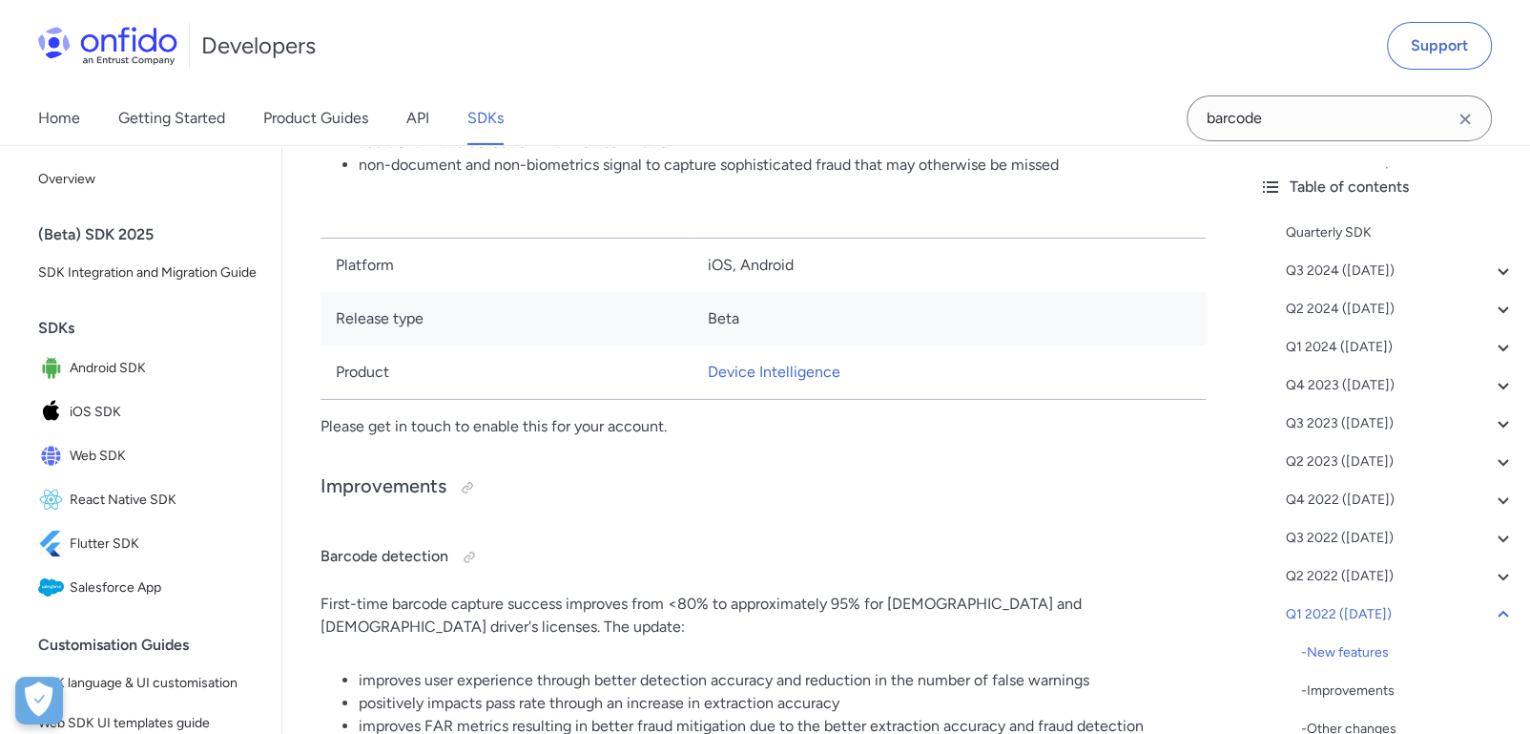
scroll to position [5087, 0]
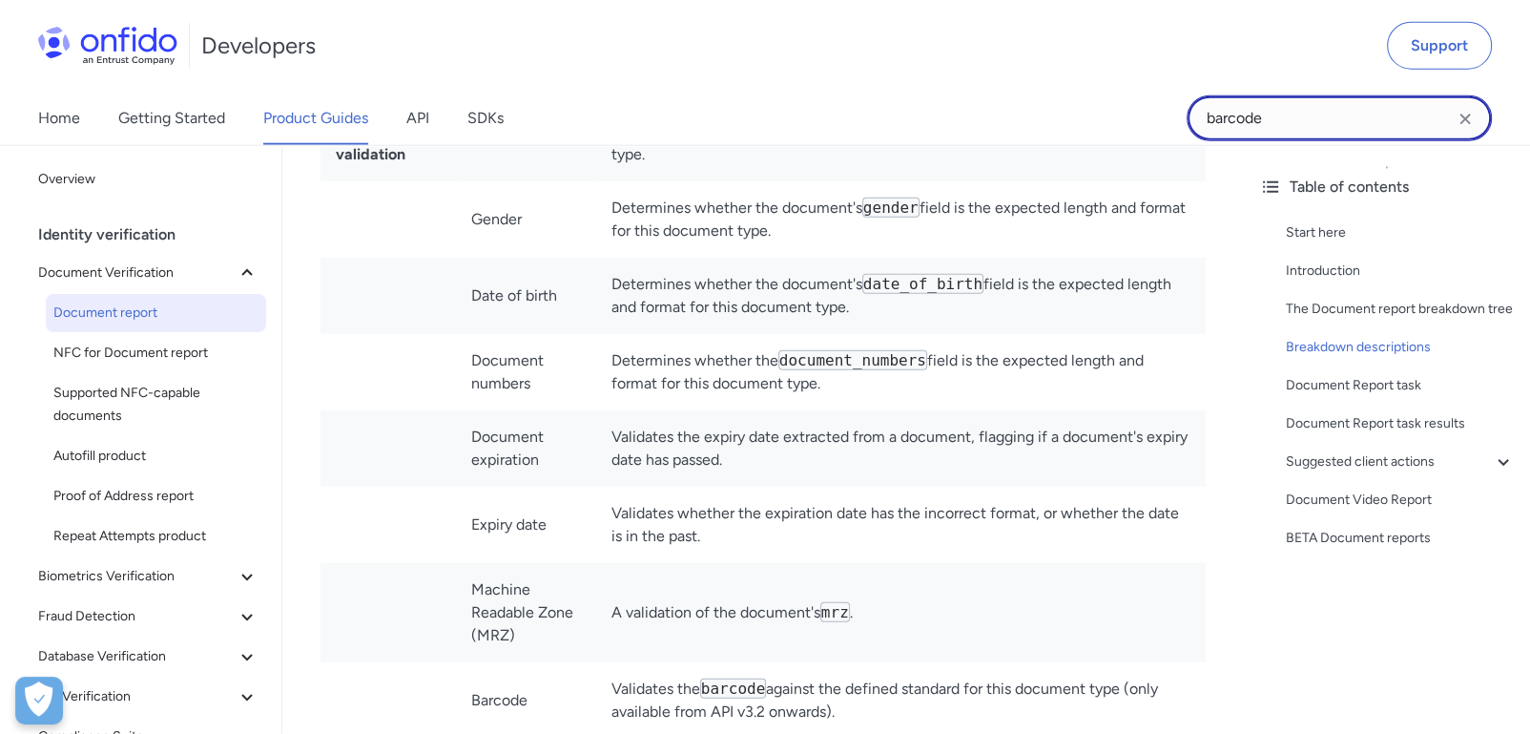
click at [1360, 114] on input "barcode" at bounding box center [1339, 118] width 305 height 46
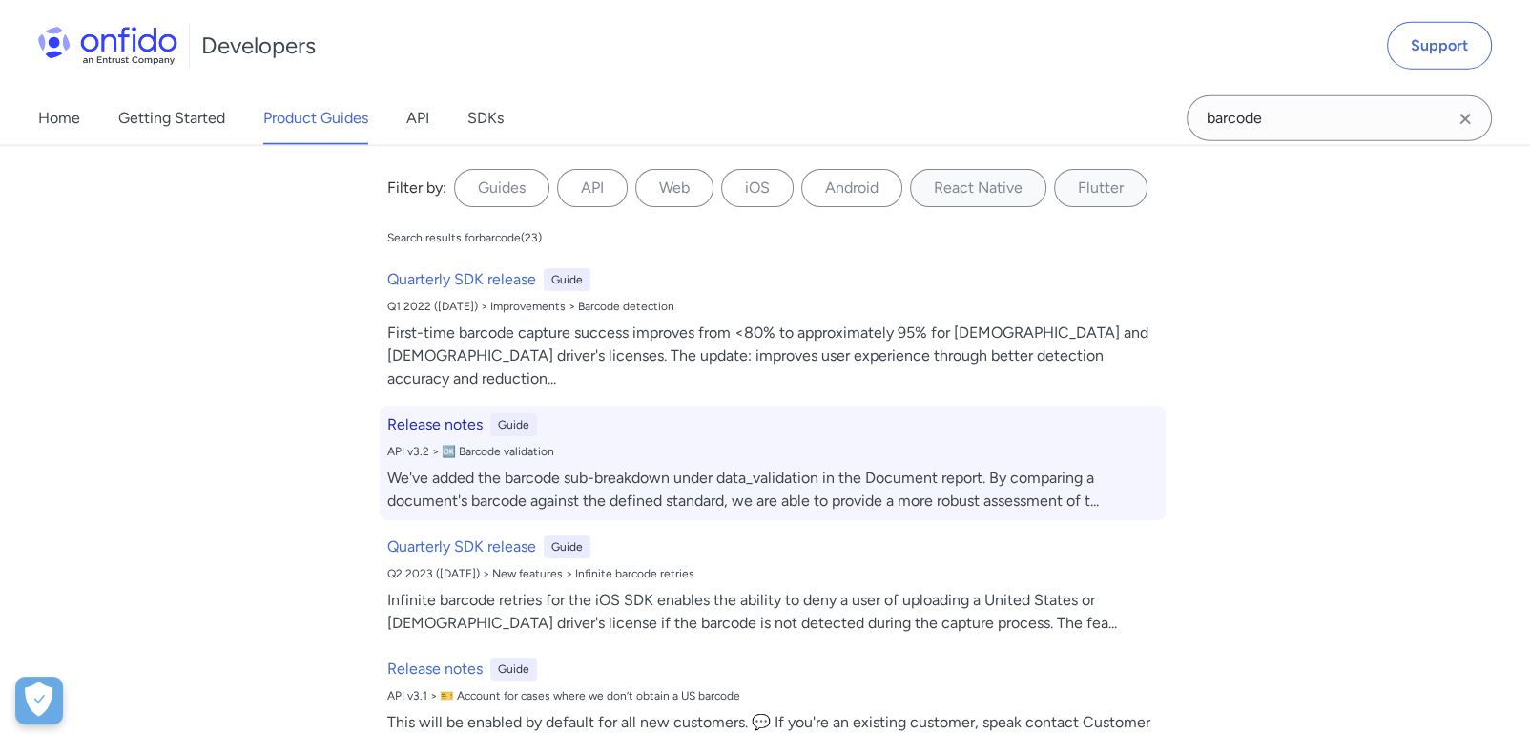
click at [436, 413] on h6 "Release notes" at bounding box center [434, 424] width 95 height 23
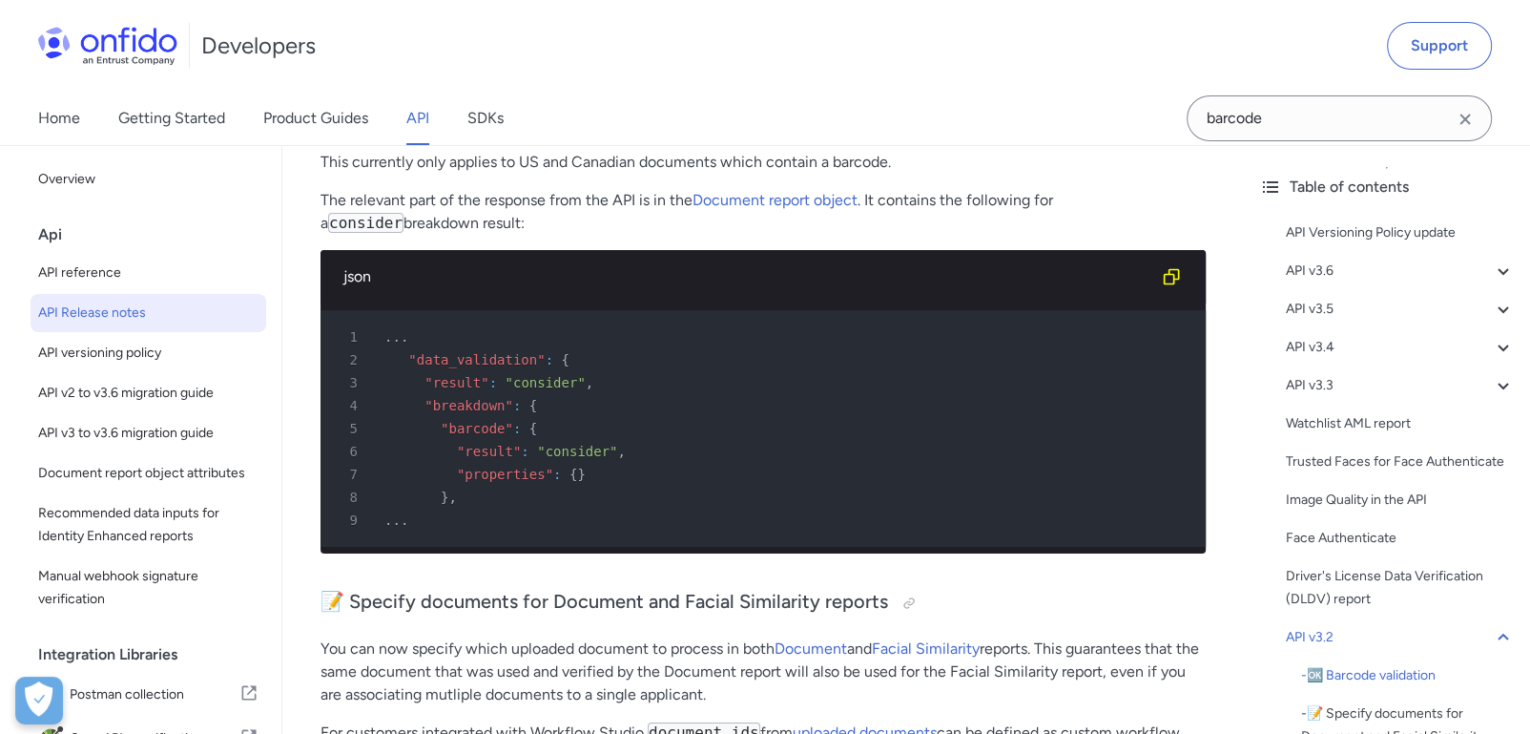
scroll to position [7387, 0]
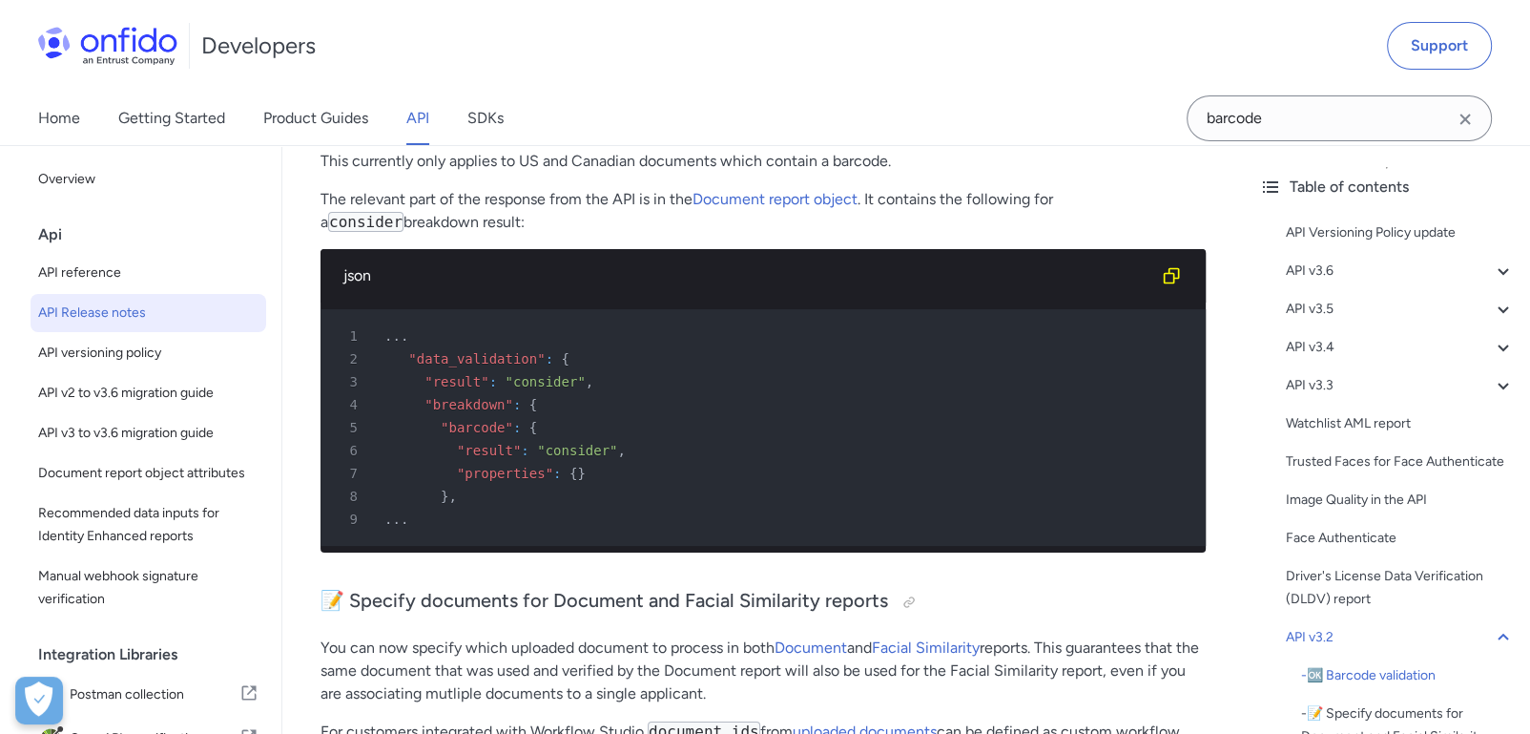
scroll to position [5087, 0]
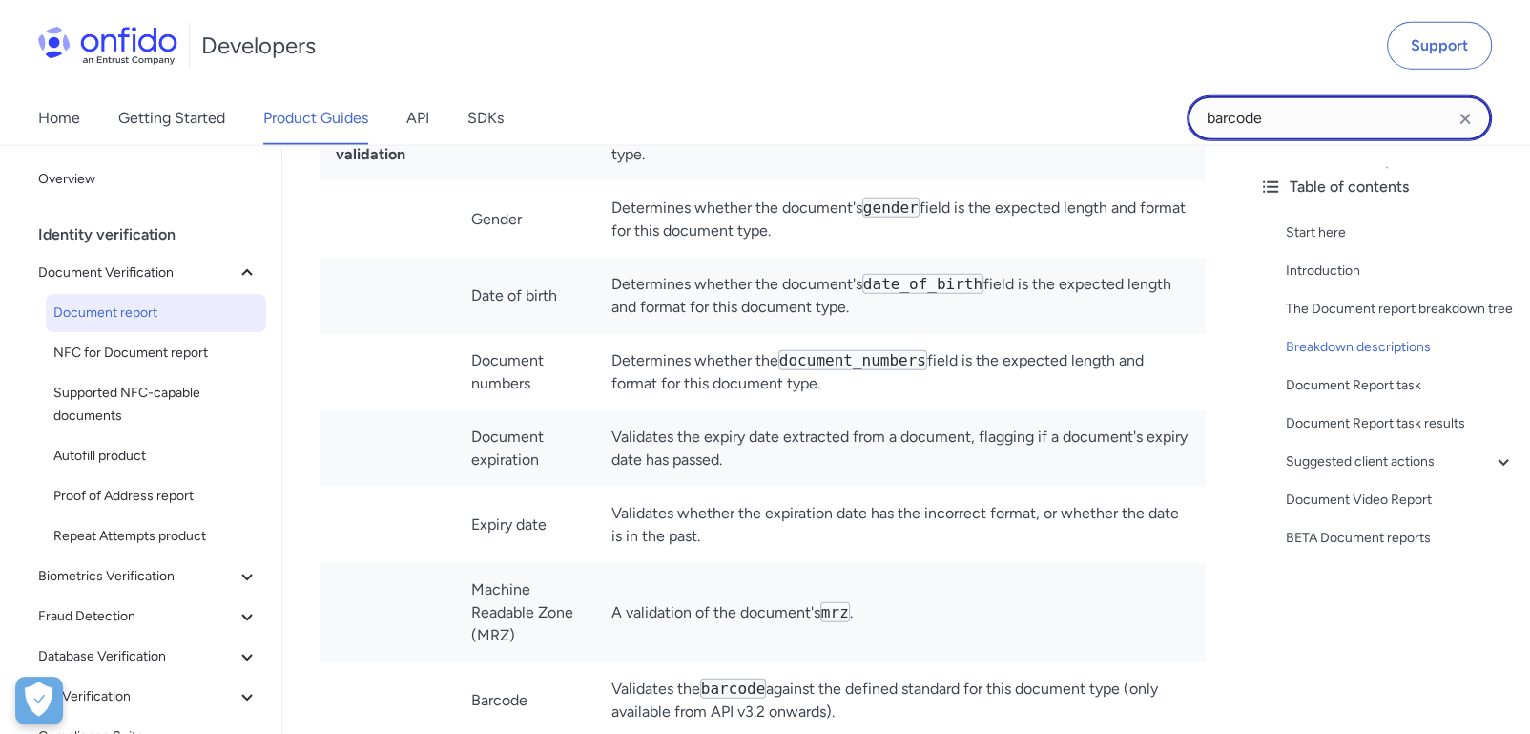
click at [1286, 127] on input "barcode" at bounding box center [1339, 118] width 305 height 46
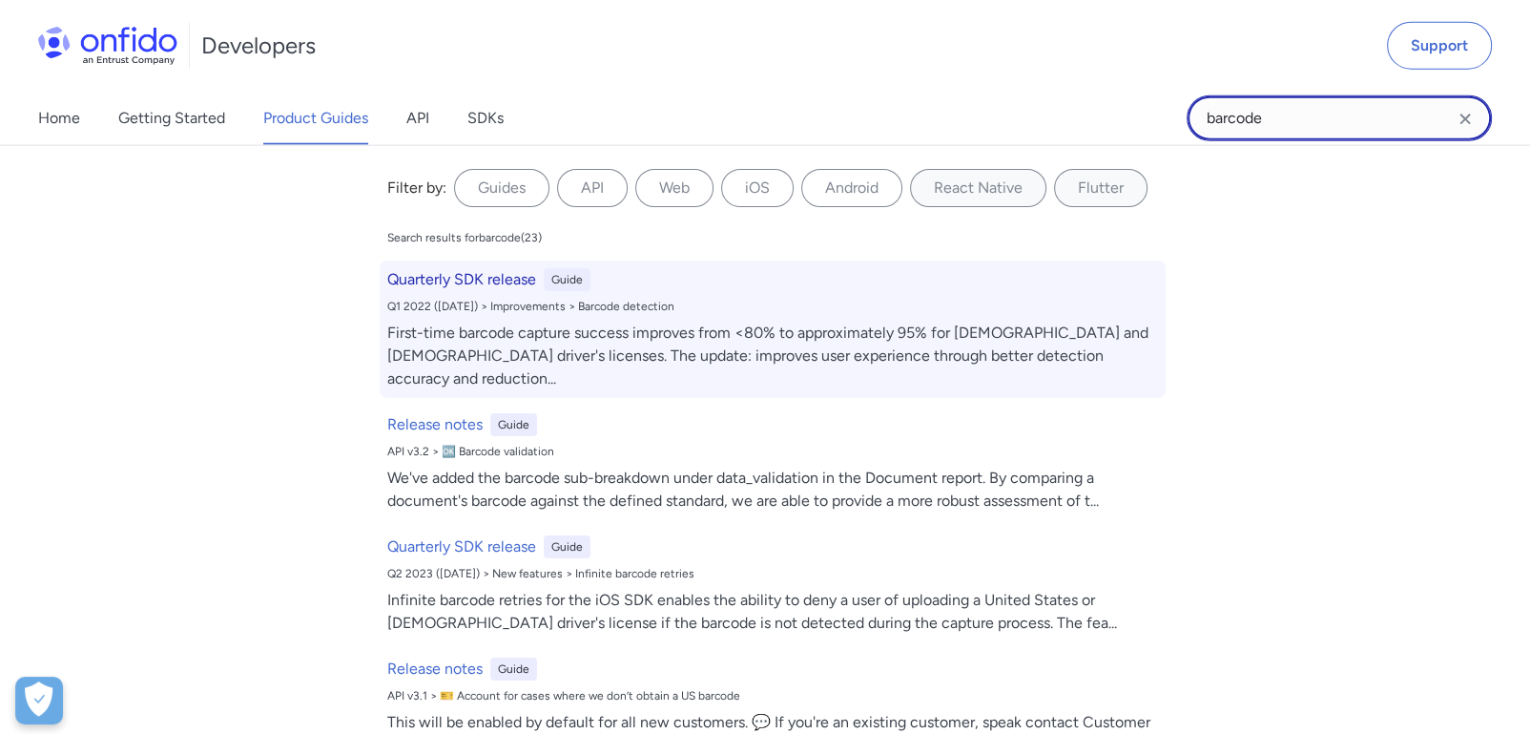
scroll to position [0, 0]
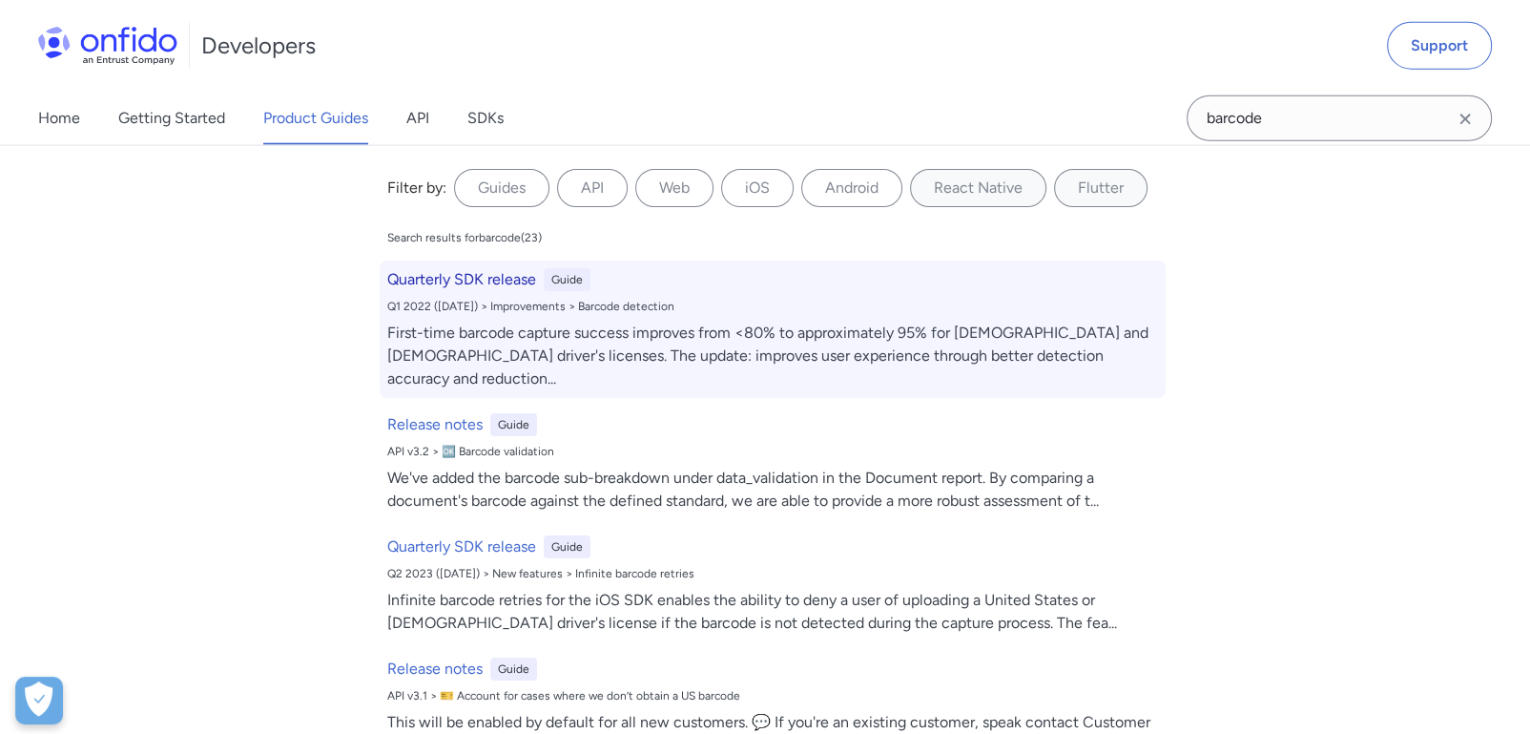
click at [487, 281] on h6 "Quarterly SDK release" at bounding box center [461, 279] width 149 height 23
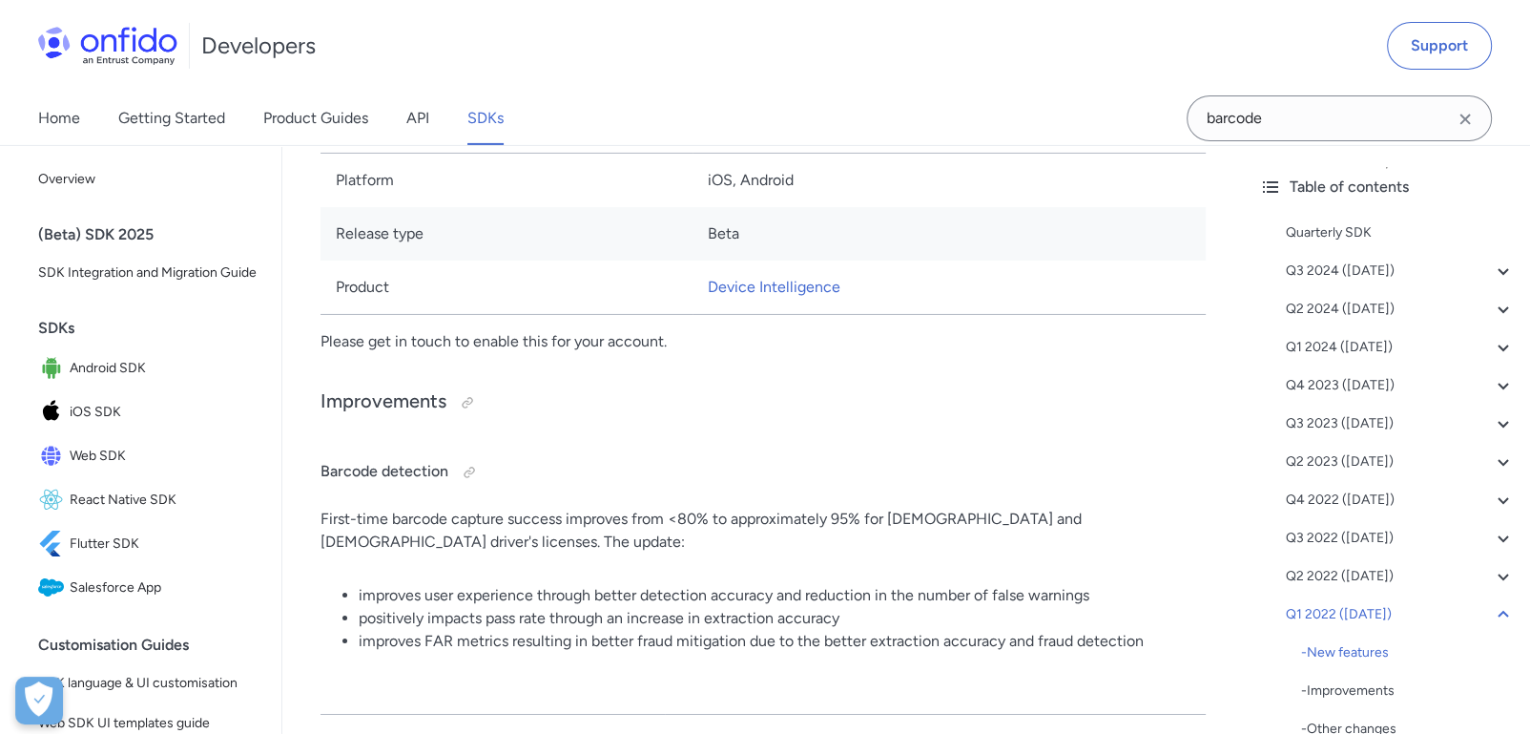
scroll to position [36454, 0]
click at [432, 628] on li "improves FAR metrics resulting in better fraud mitigation due to the better ext…" at bounding box center [782, 639] width 847 height 23
drag, startPoint x: 432, startPoint y: 585, endPoint x: 405, endPoint y: 581, distance: 27.9
click at [405, 628] on li "improves FAR metrics resulting in better fraud mitigation due to the better ext…" at bounding box center [782, 639] width 847 height 23
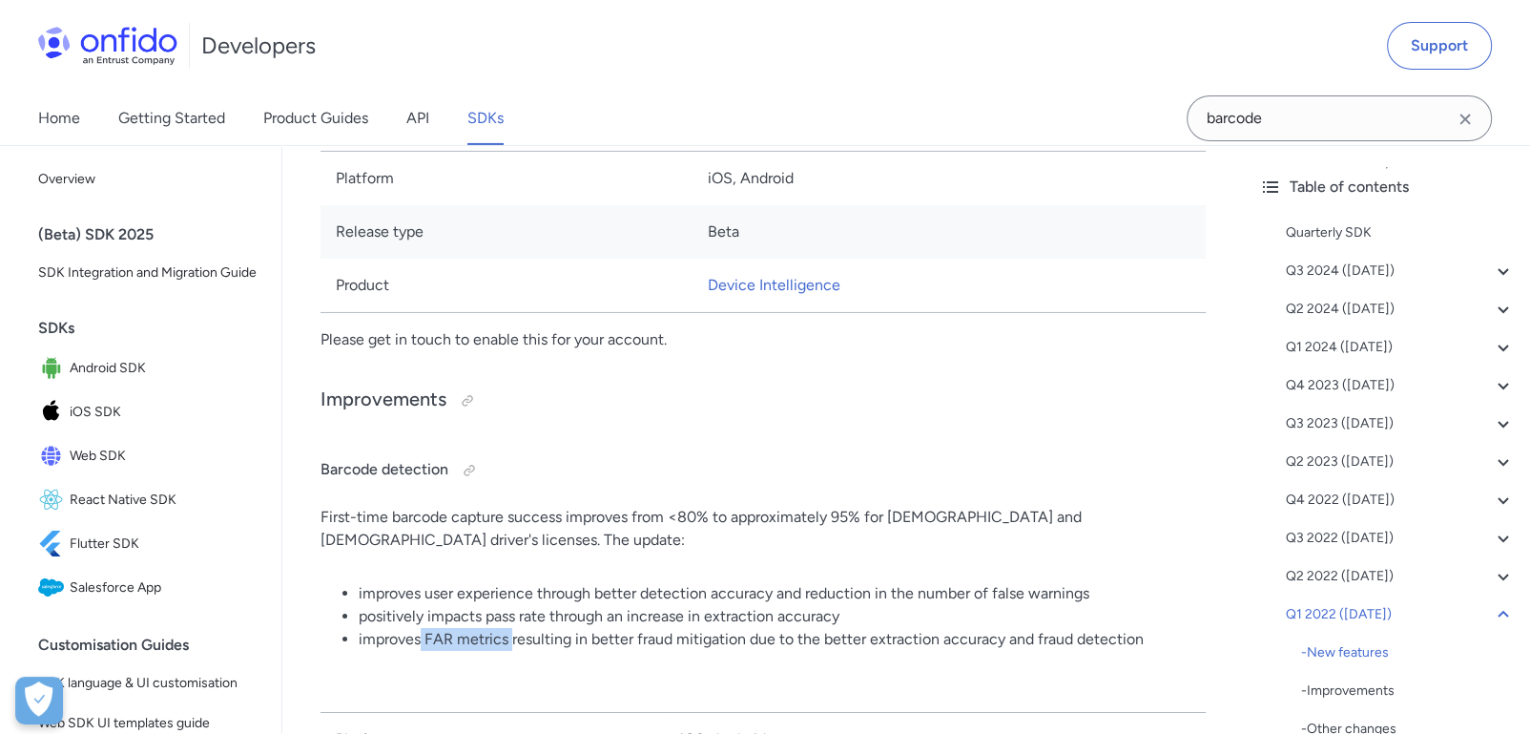
drag, startPoint x: 510, startPoint y: 587, endPoint x: 421, endPoint y: 590, distance: 89.7
click at [421, 628] on li "improves FAR metrics resulting in better fraud mitigation due to the better ext…" at bounding box center [782, 639] width 847 height 23
click at [852, 628] on li "improves FAR metrics resulting in better fraud mitigation due to the better ext…" at bounding box center [782, 639] width 847 height 23
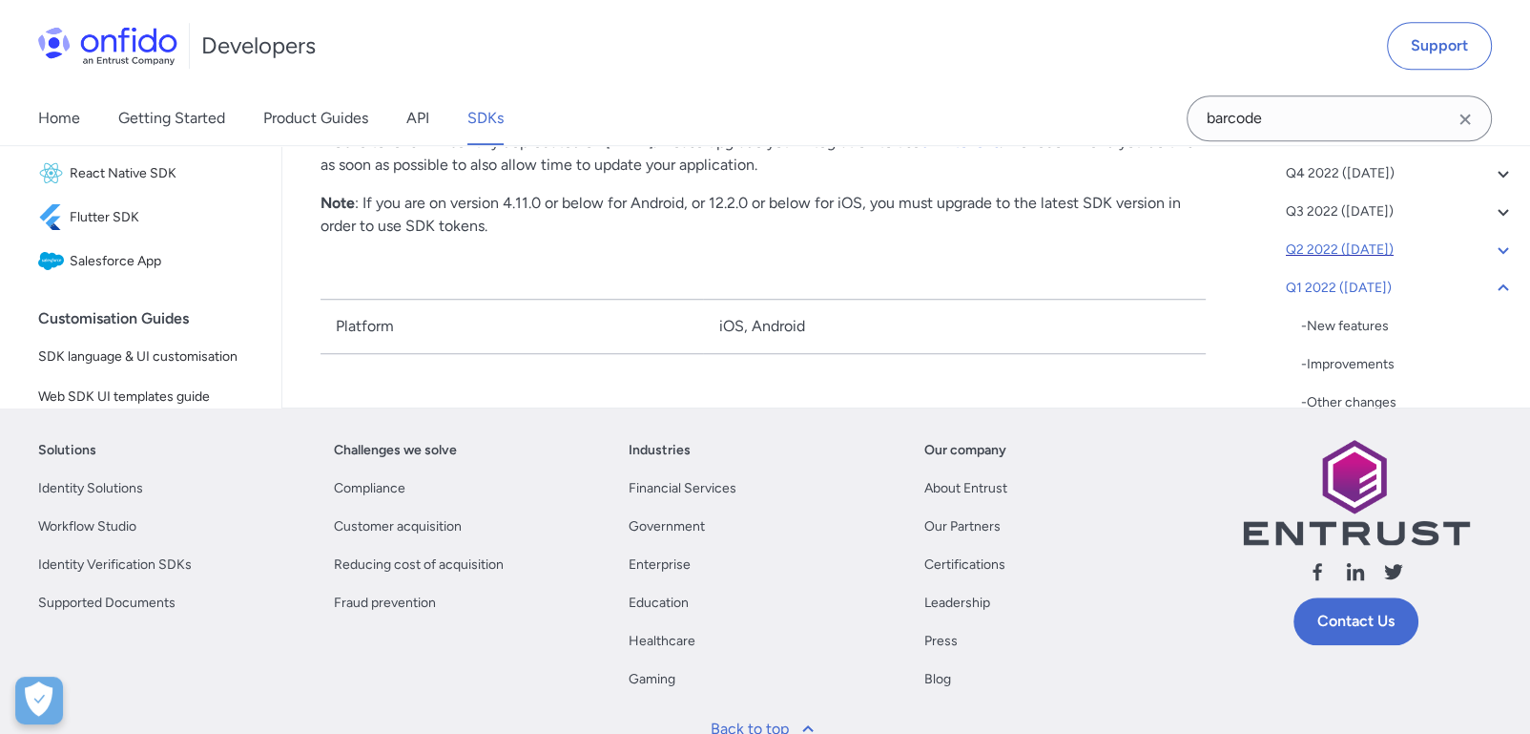
scroll to position [38679, 0]
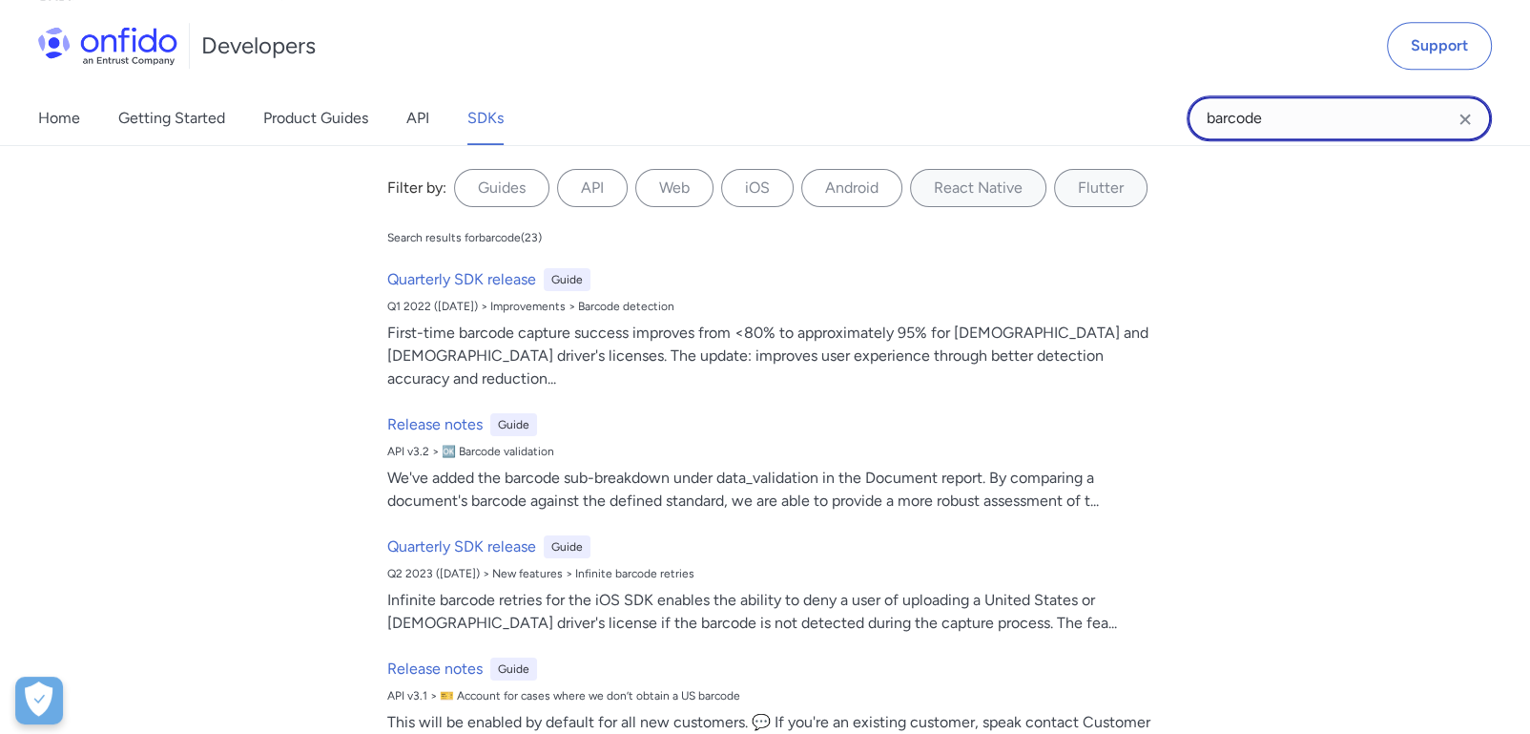
click at [1309, 118] on input "barcode" at bounding box center [1339, 118] width 305 height 46
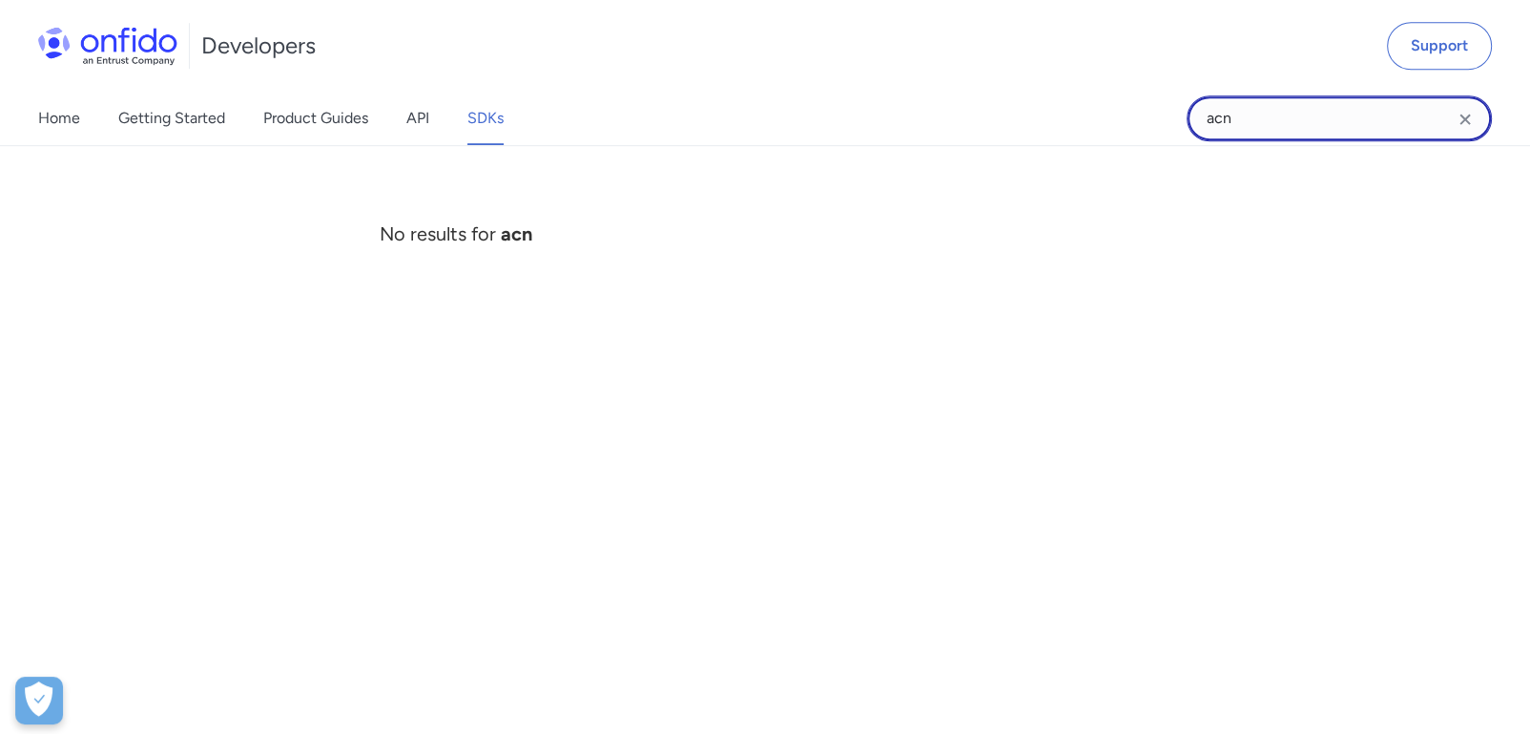
click at [1309, 118] on input "acn" at bounding box center [1339, 118] width 305 height 46
type input "barcode"
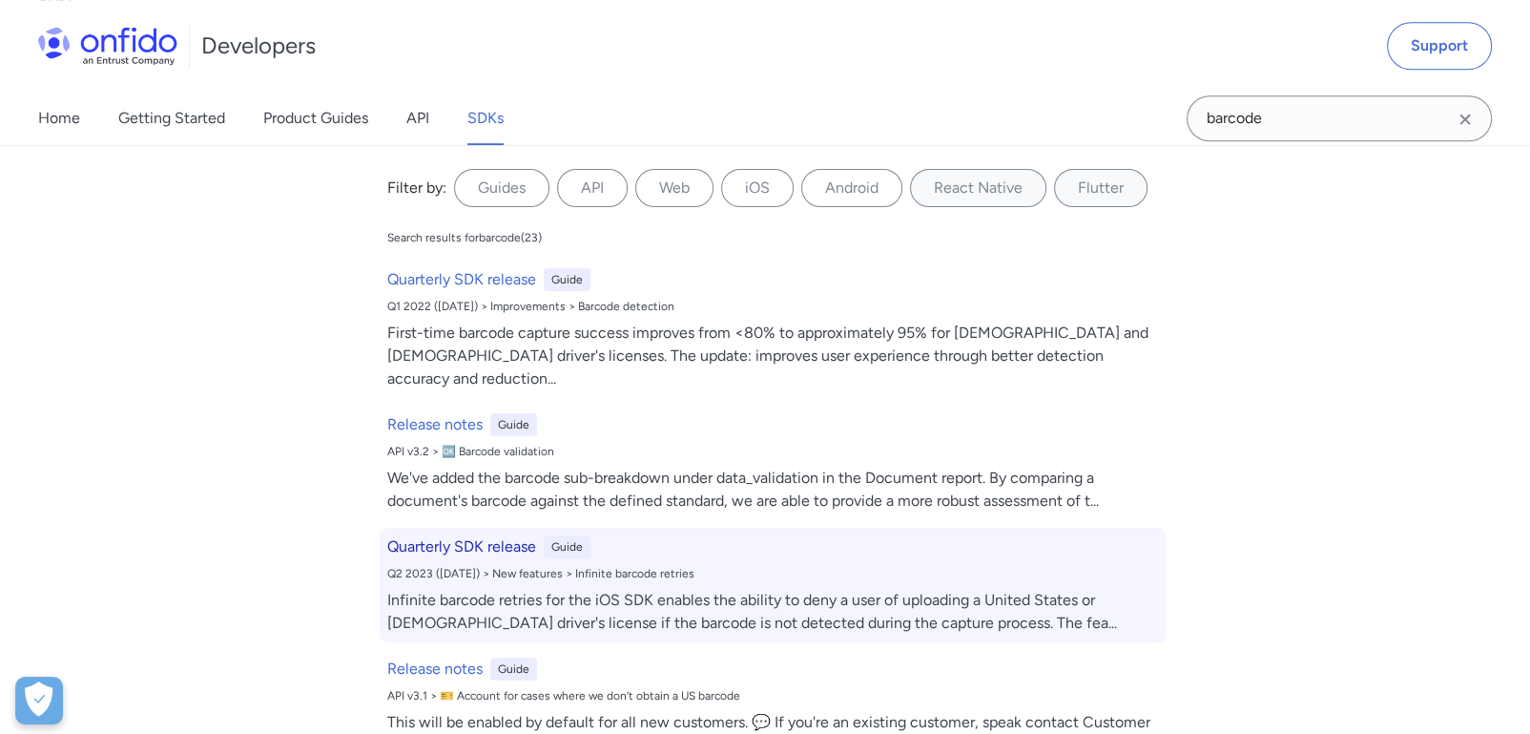
click at [431, 535] on h6 "Quarterly SDK release" at bounding box center [461, 546] width 149 height 23
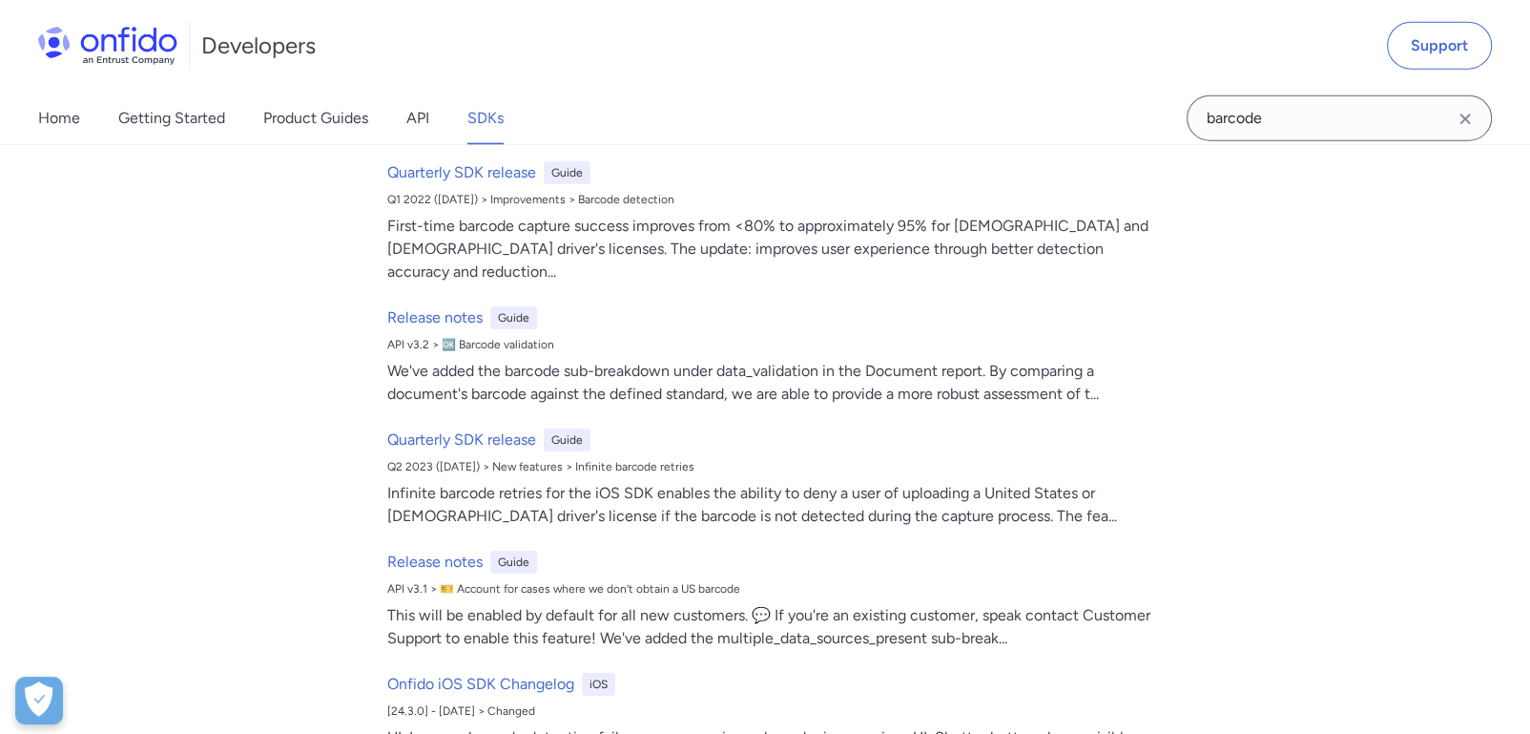
scroll to position [107, 0]
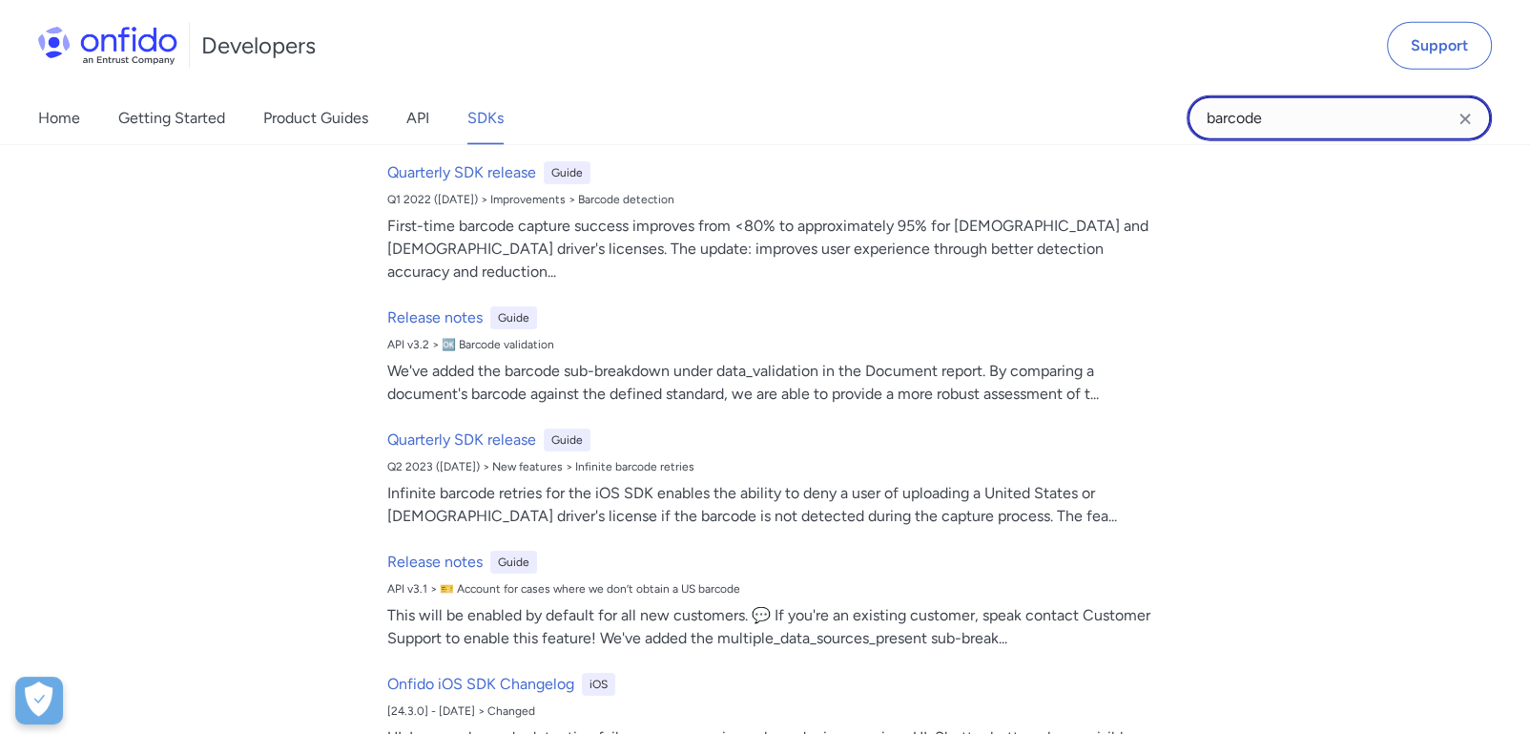
click at [1393, 122] on input "barcode" at bounding box center [1339, 118] width 305 height 46
click at [1484, 115] on input "barcode" at bounding box center [1339, 118] width 305 height 46
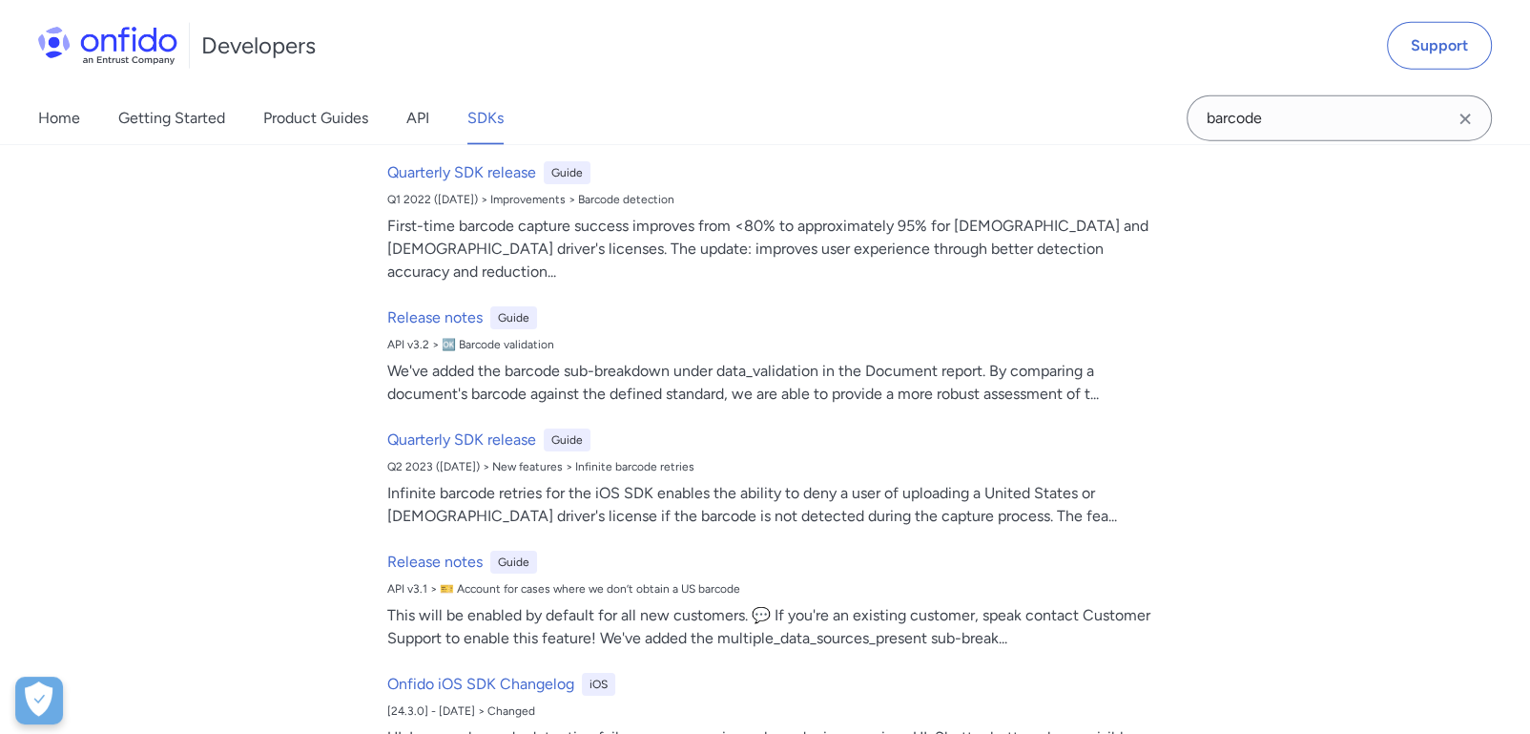
click at [1470, 114] on icon "Clear search field button" at bounding box center [1465, 119] width 23 height 23
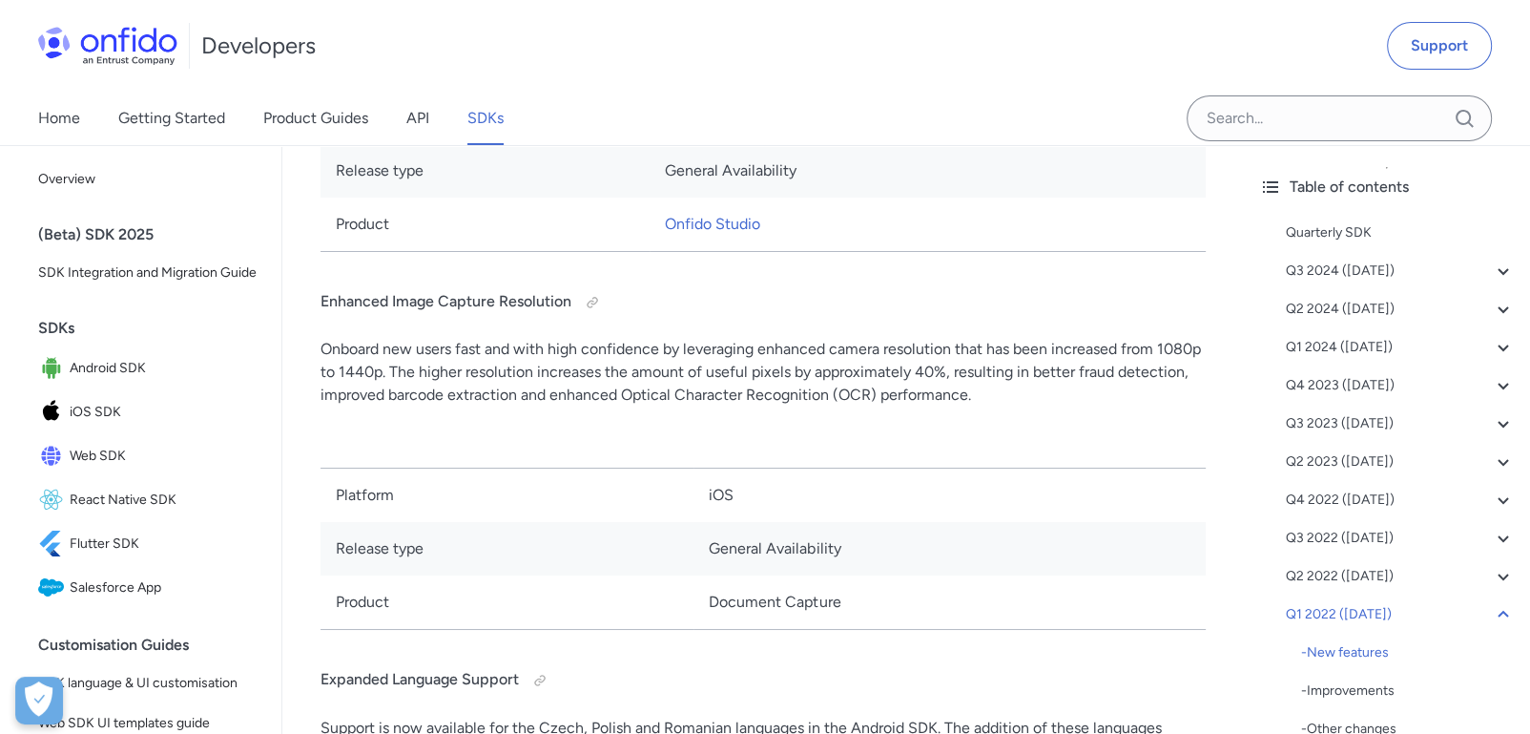
scroll to position [36418, 0]
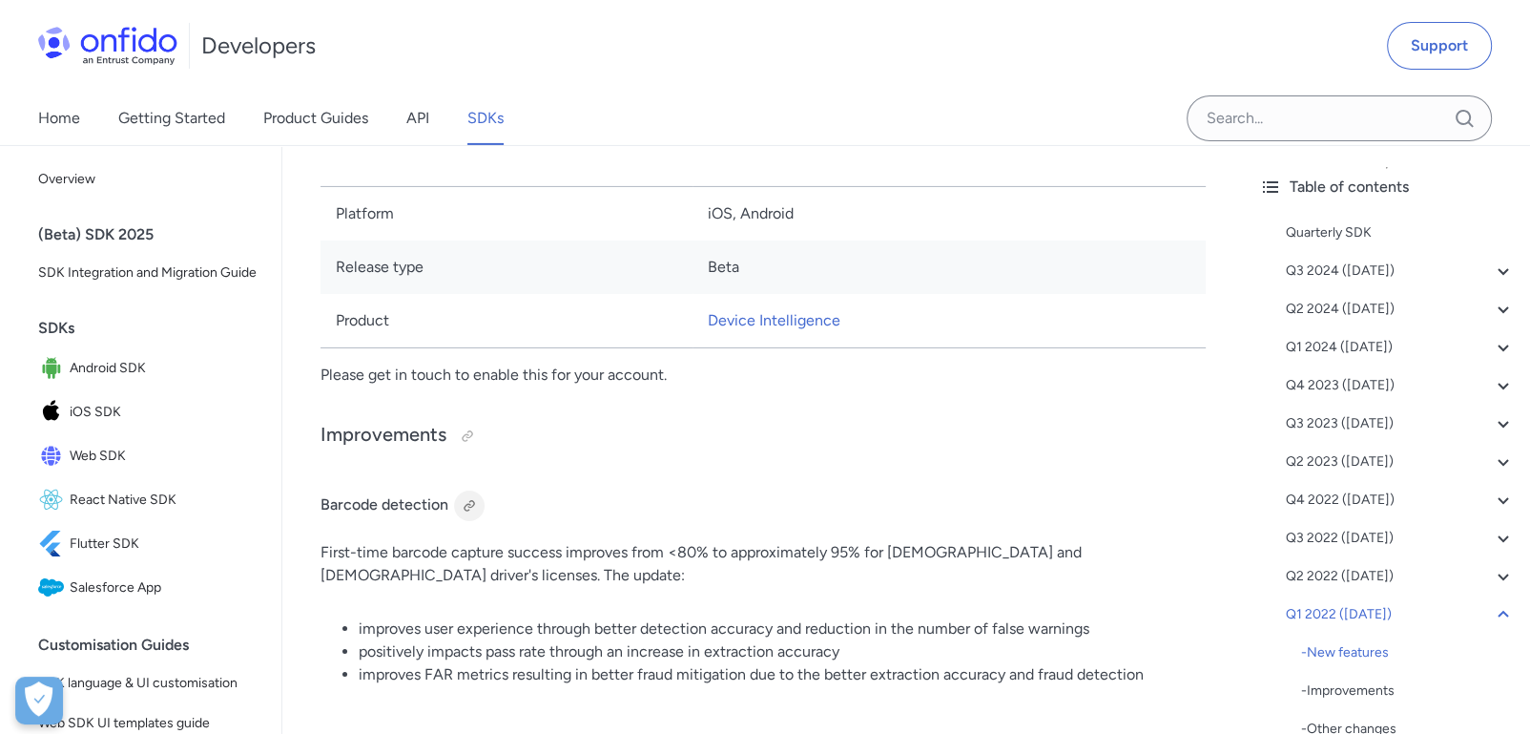
click at [469, 498] on div at bounding box center [469, 505] width 15 height 15
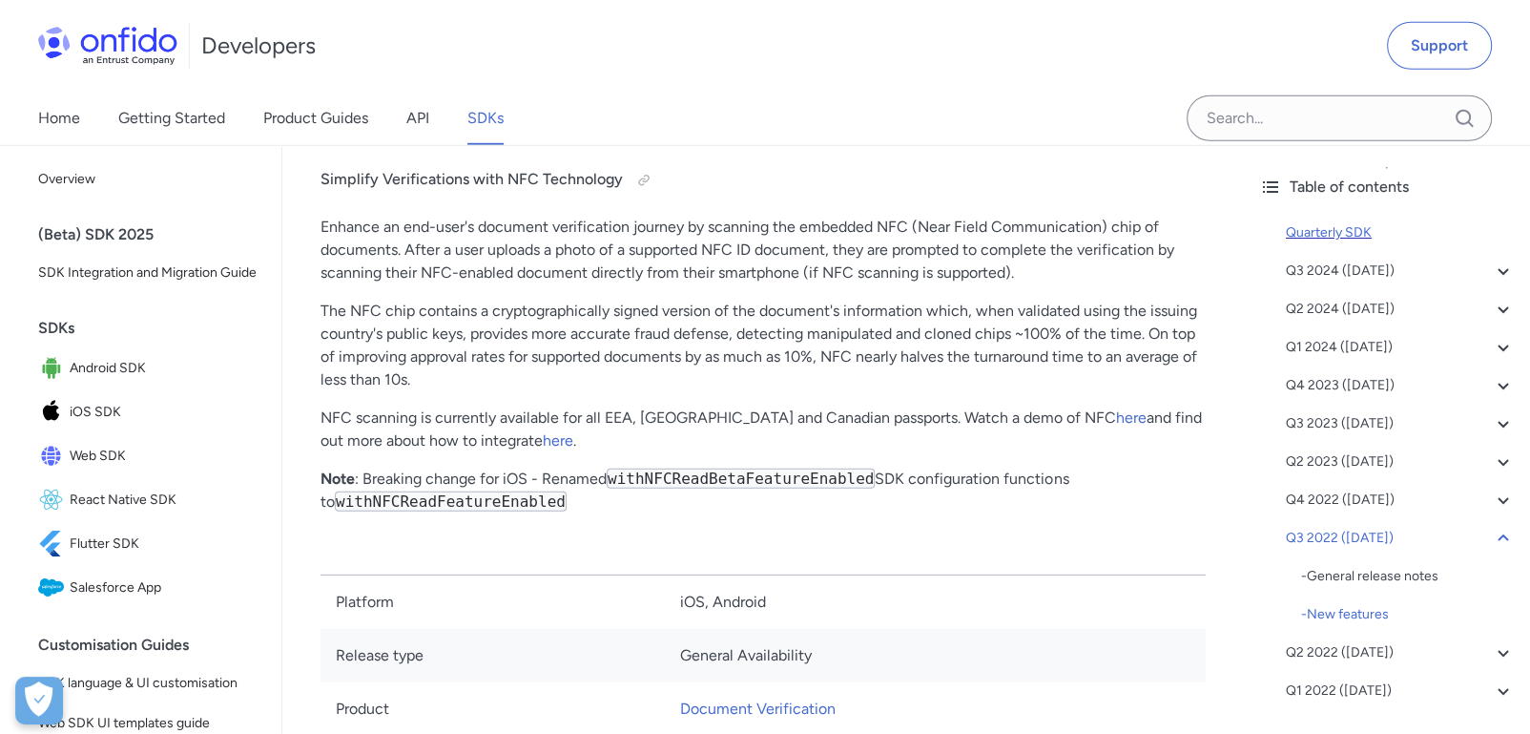
scroll to position [28258, 0]
click at [1340, 230] on div "Quarterly SDK" at bounding box center [1400, 232] width 229 height 23
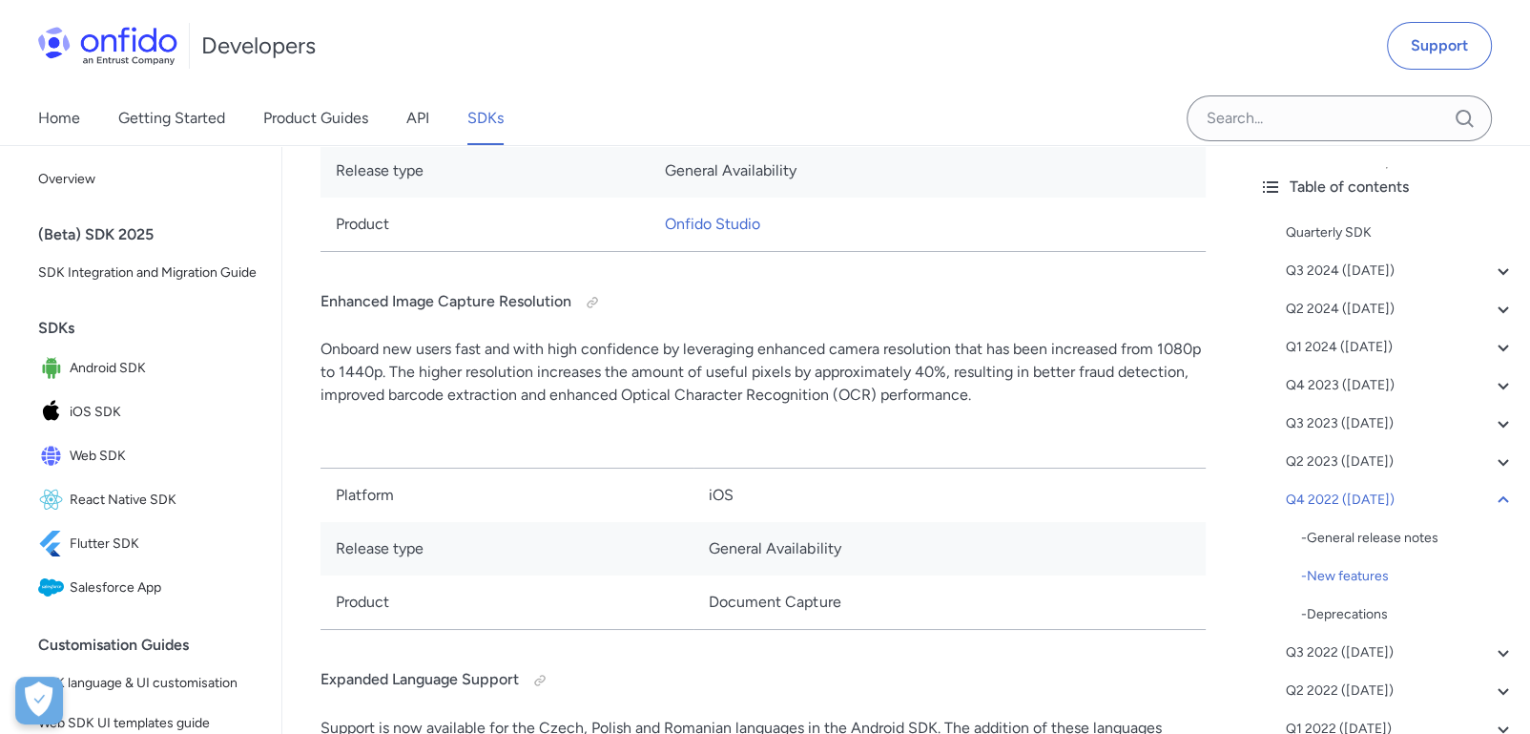
scroll to position [23718, 0]
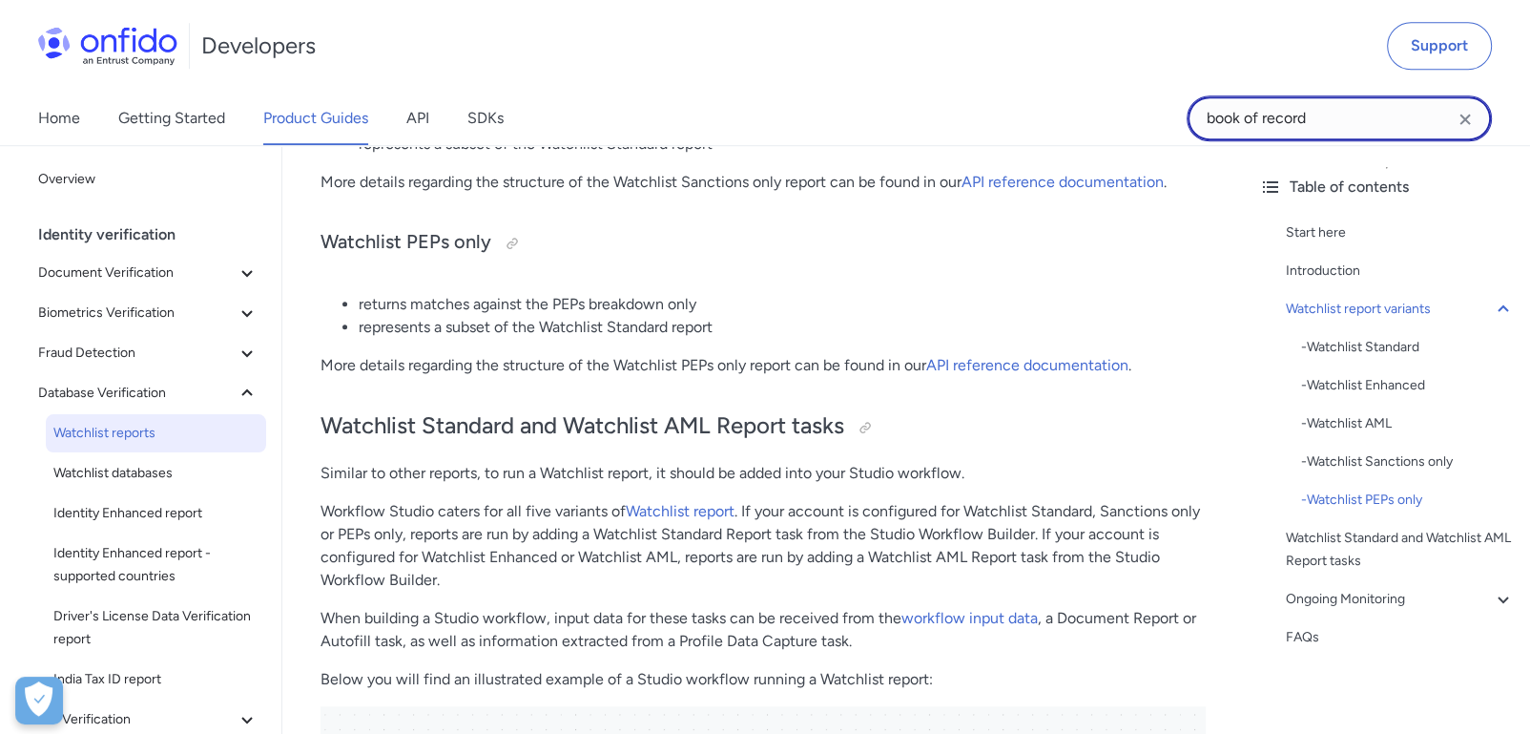
click at [1317, 112] on input "book of record" at bounding box center [1339, 118] width 305 height 46
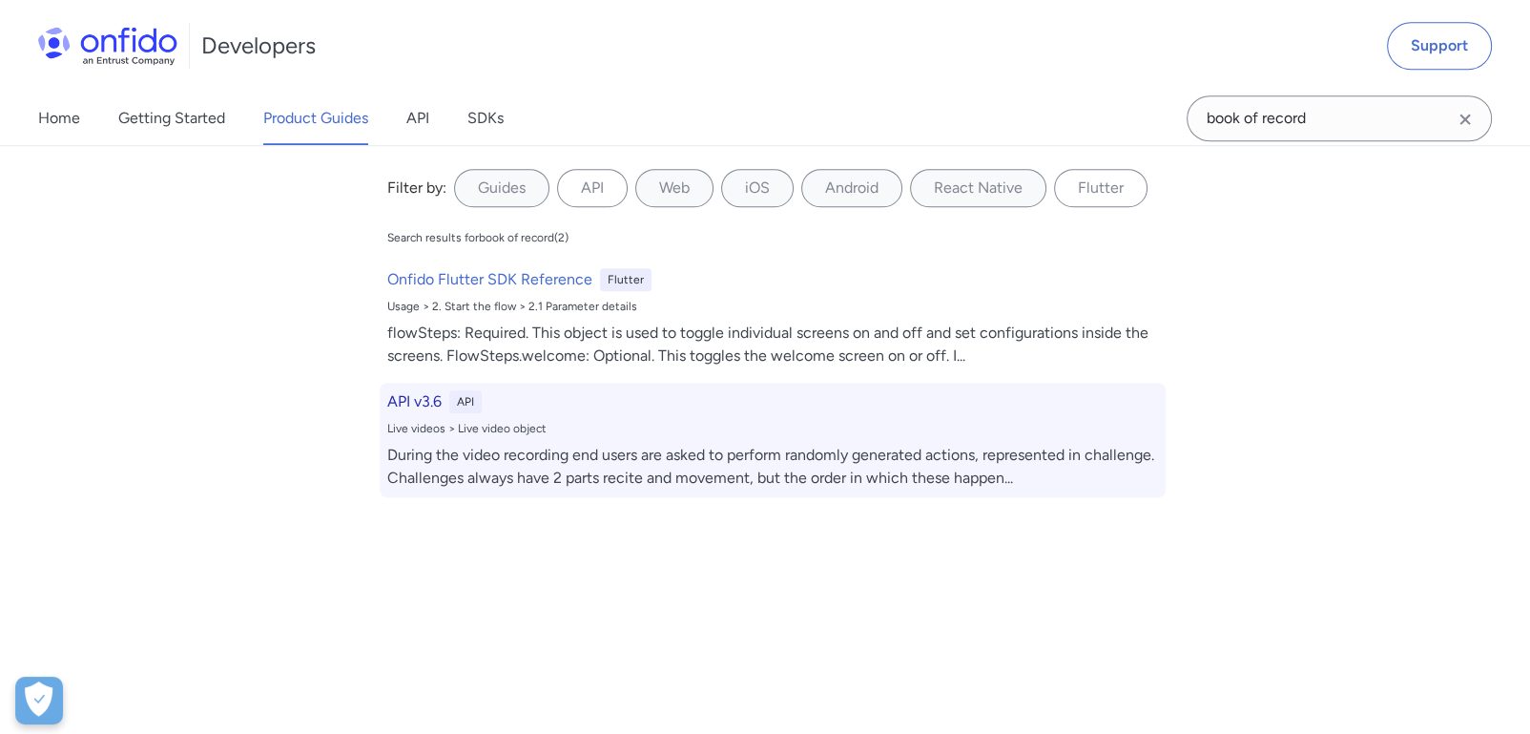
click at [417, 388] on div "API v3.6 API Live videos > Live video object During the video recording end use…" at bounding box center [773, 440] width 786 height 114
select select "http"
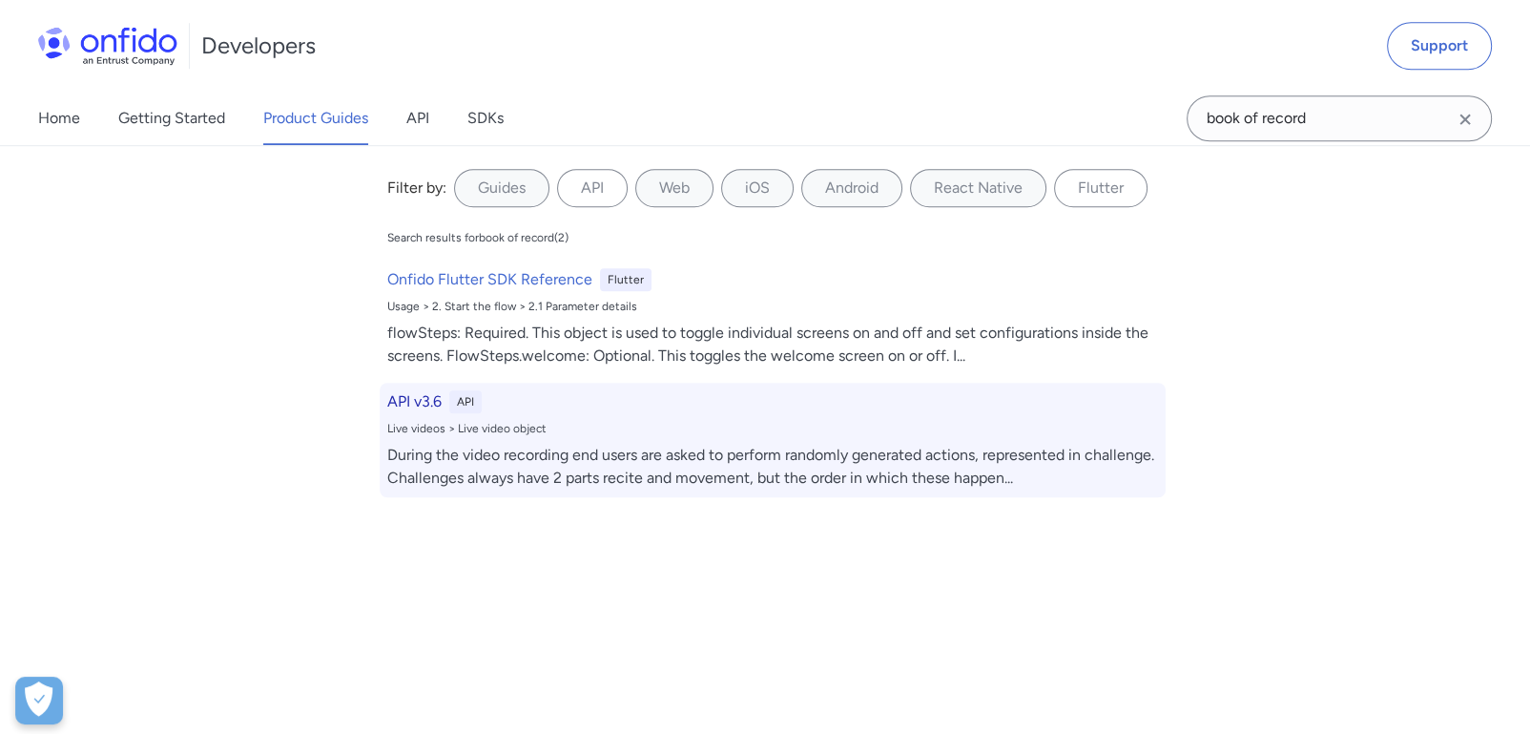
select select "http"
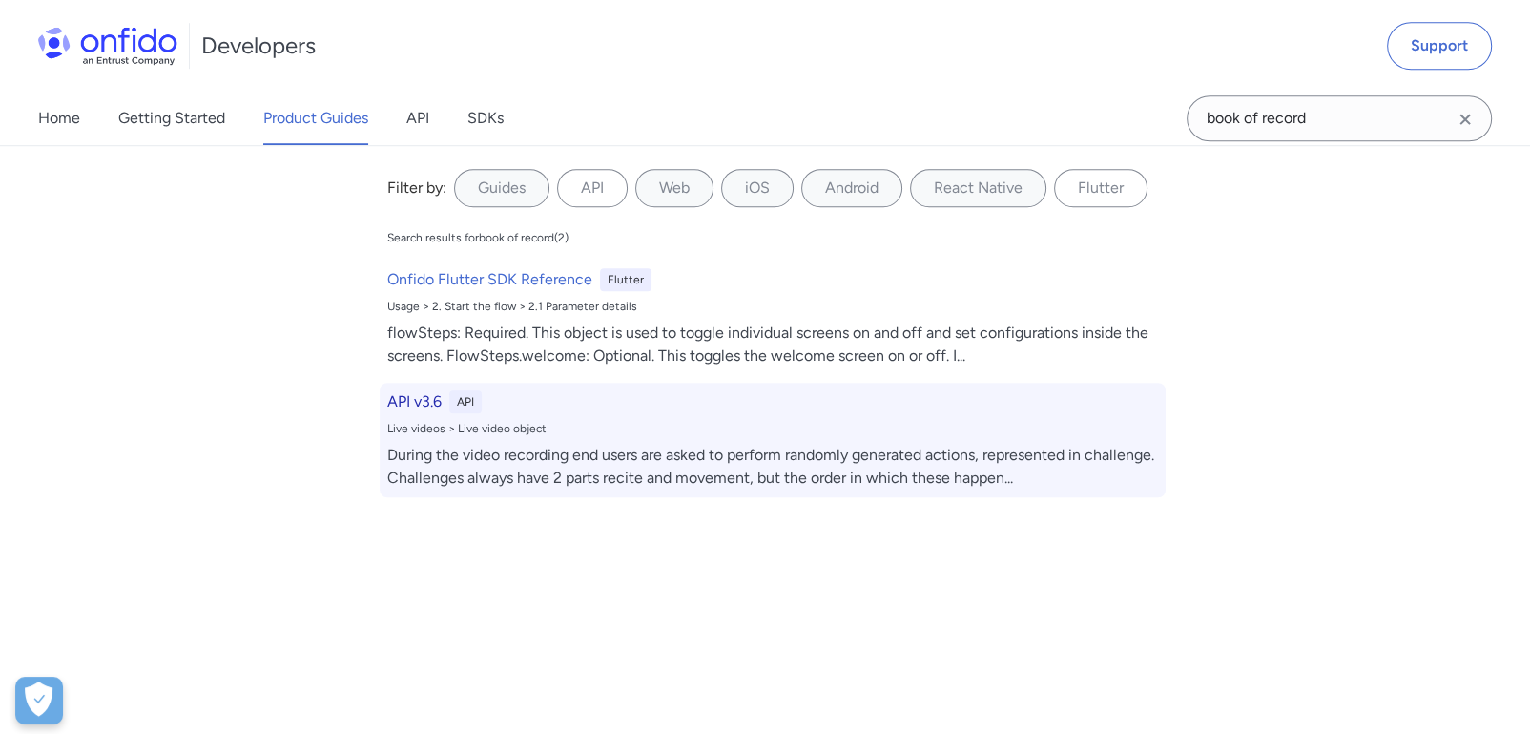
select select "http"
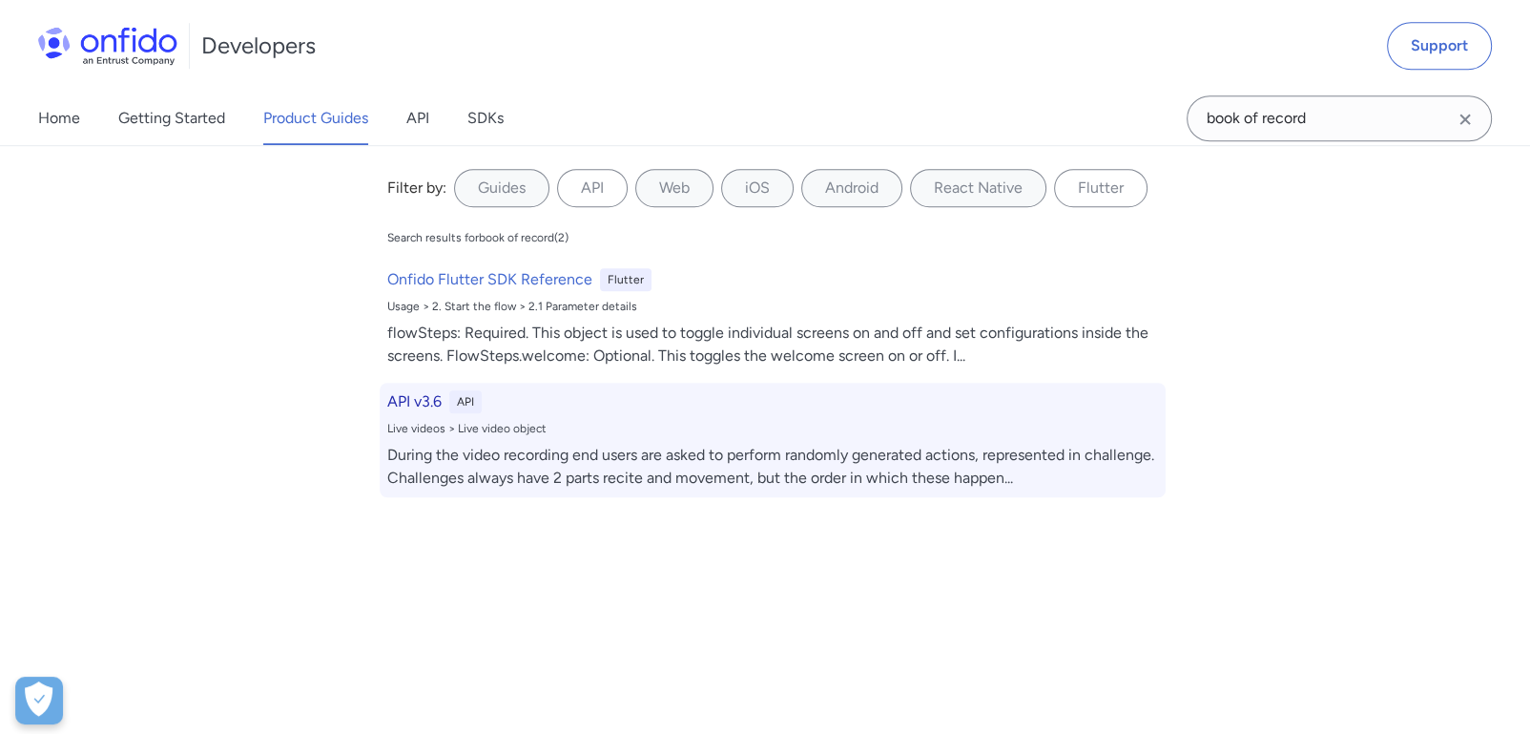
select select "http"
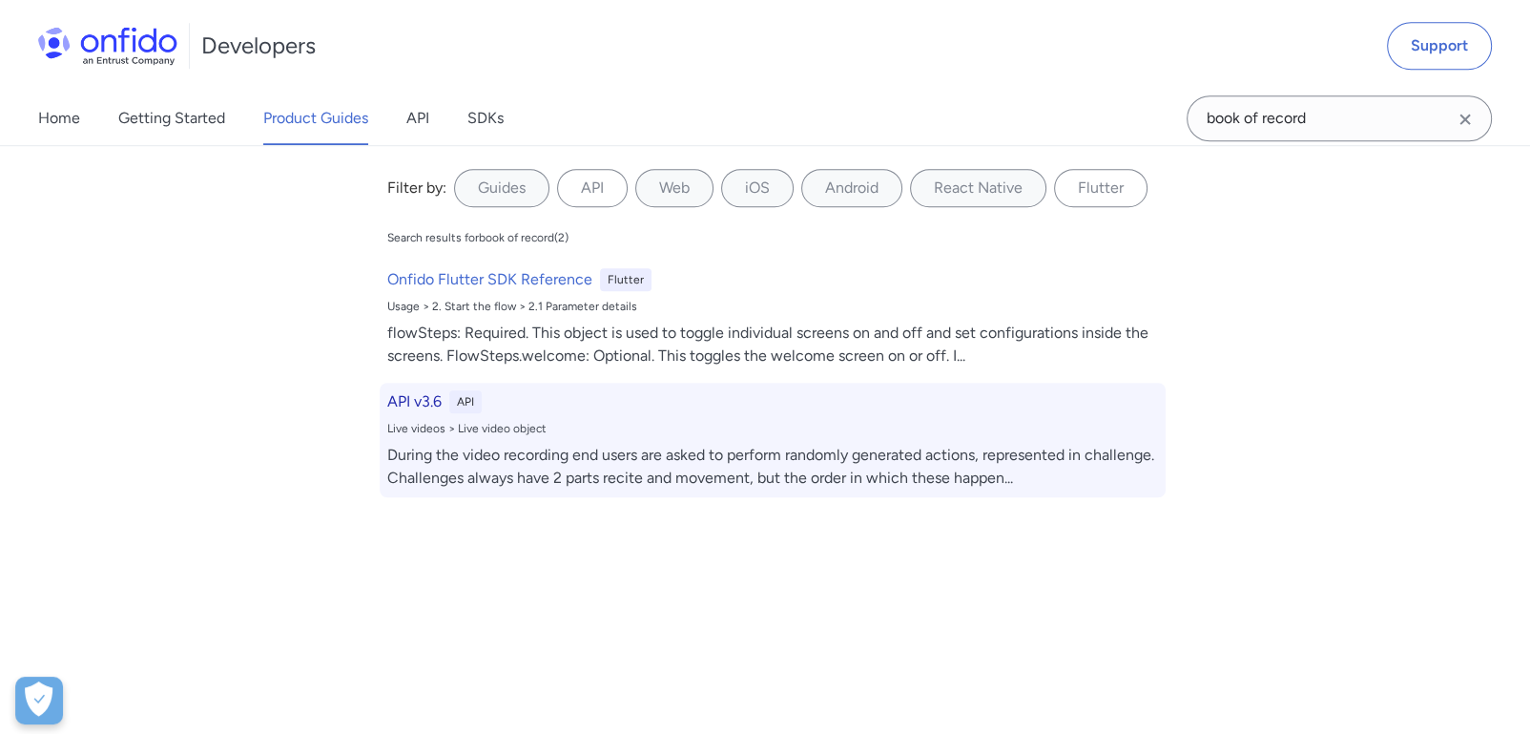
select select "http"
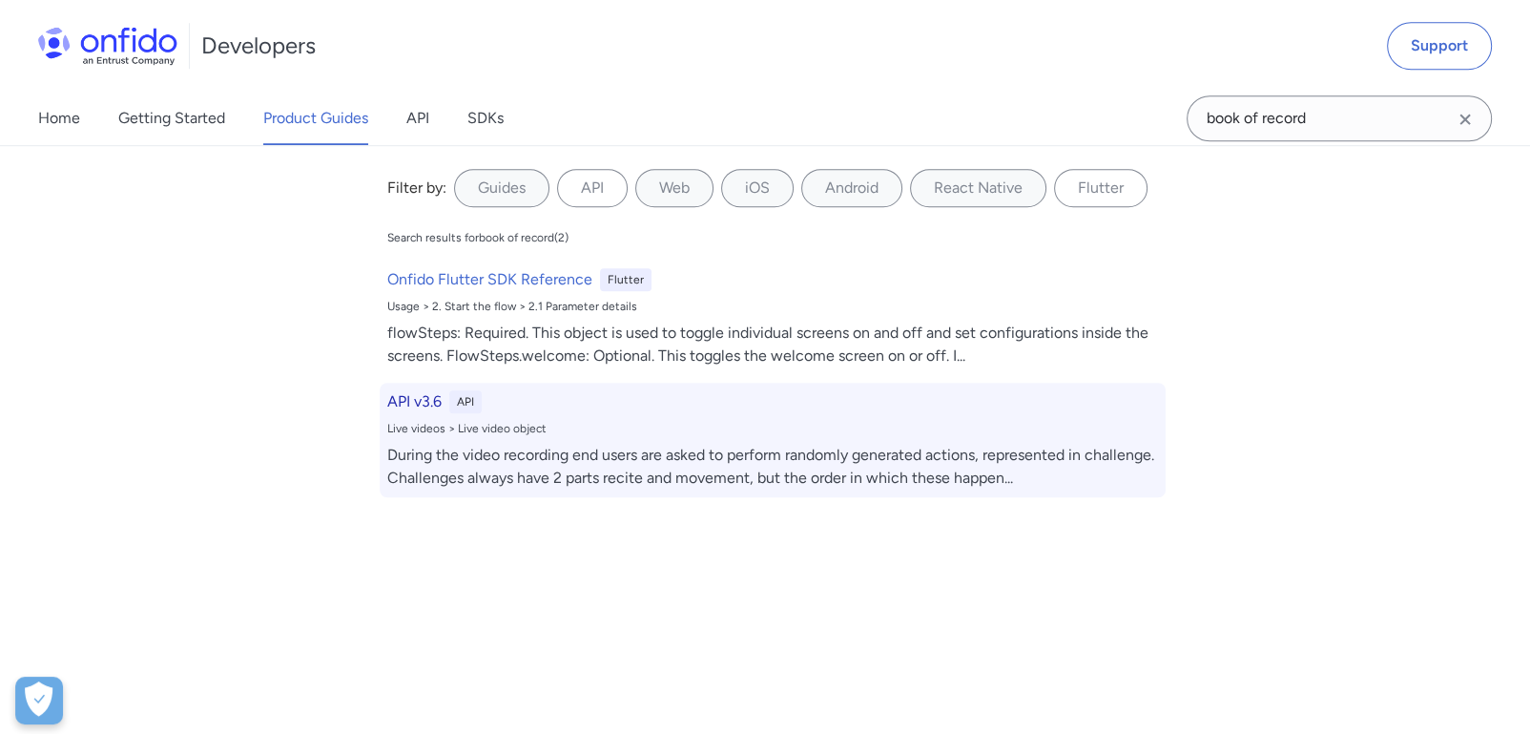
select select "http"
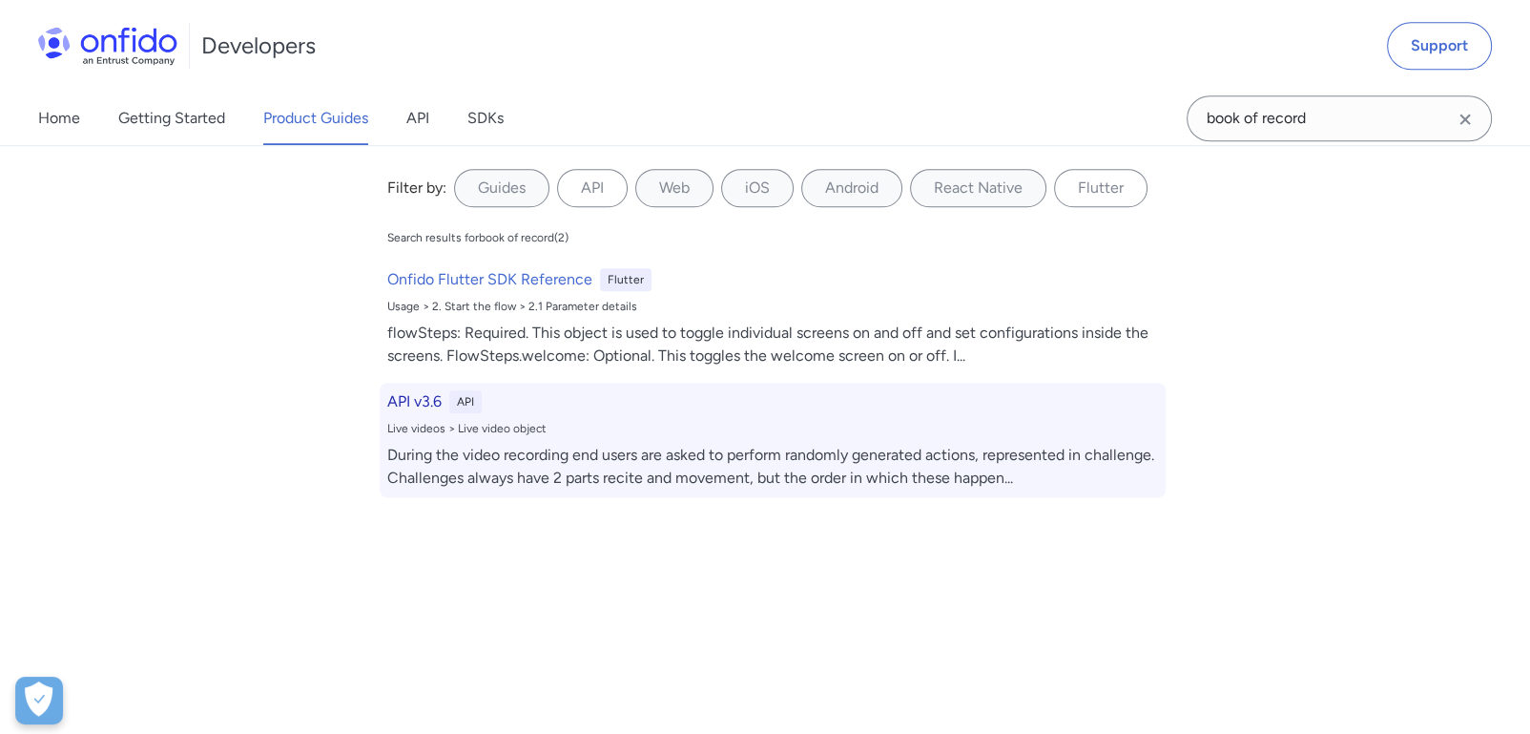
select select "http"
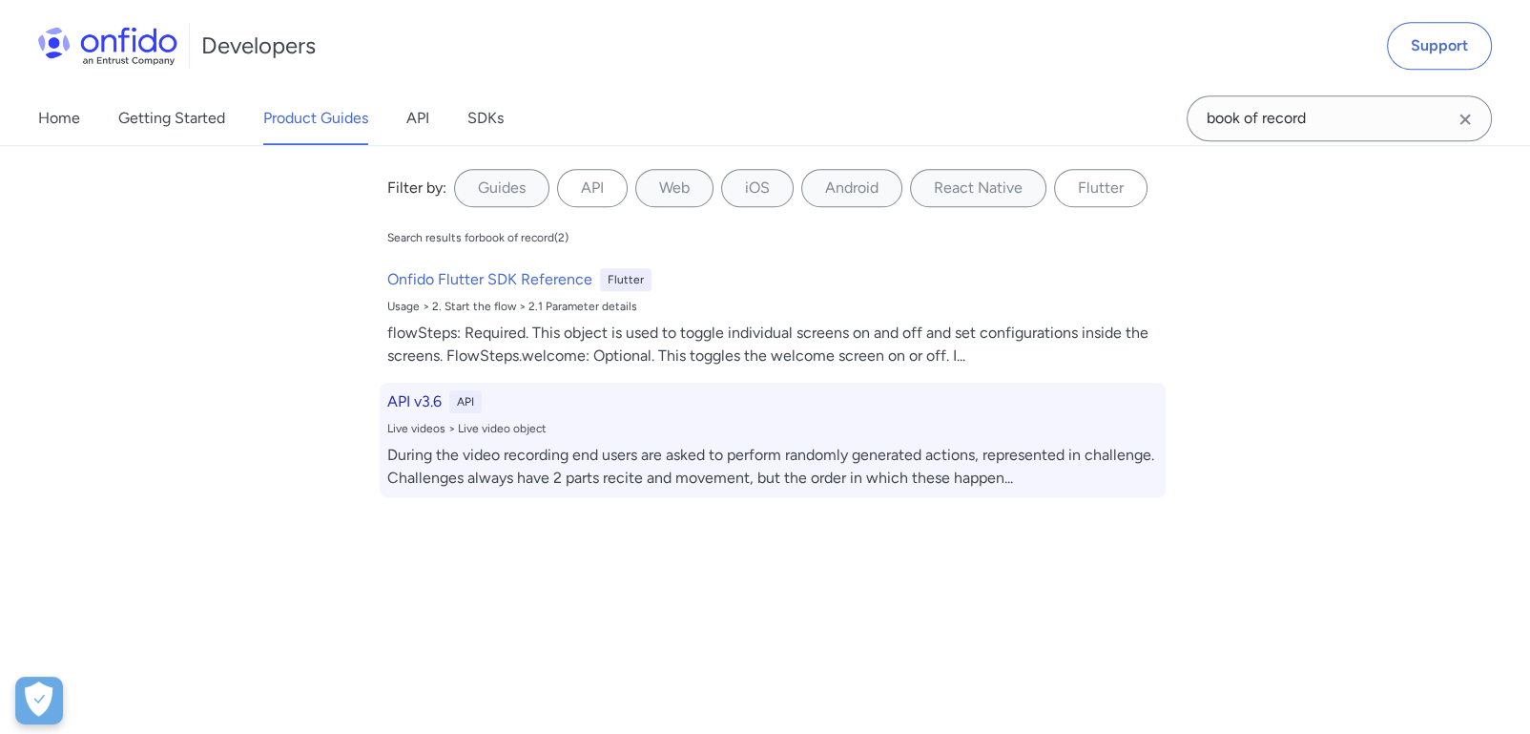
select select "http"
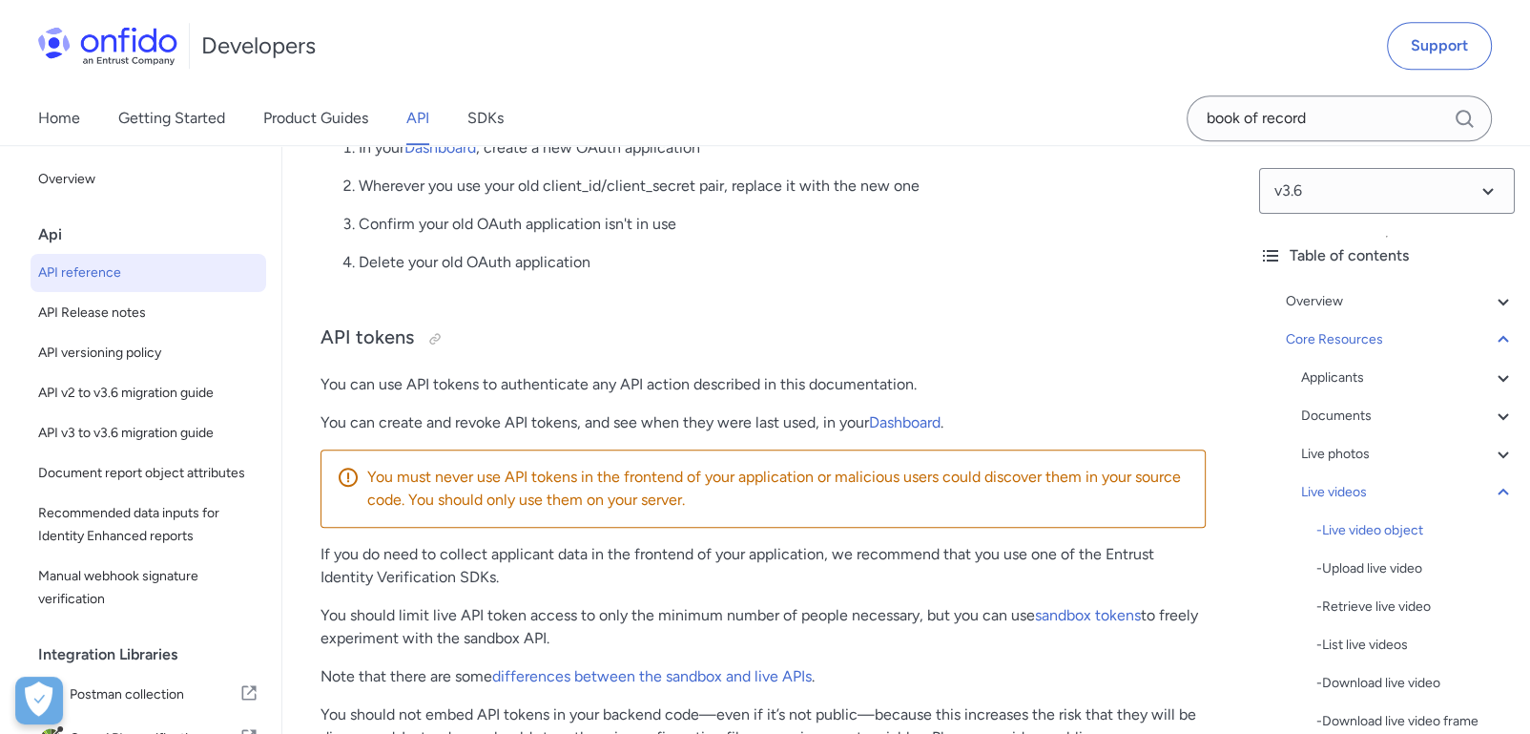
scroll to position [41702, 0]
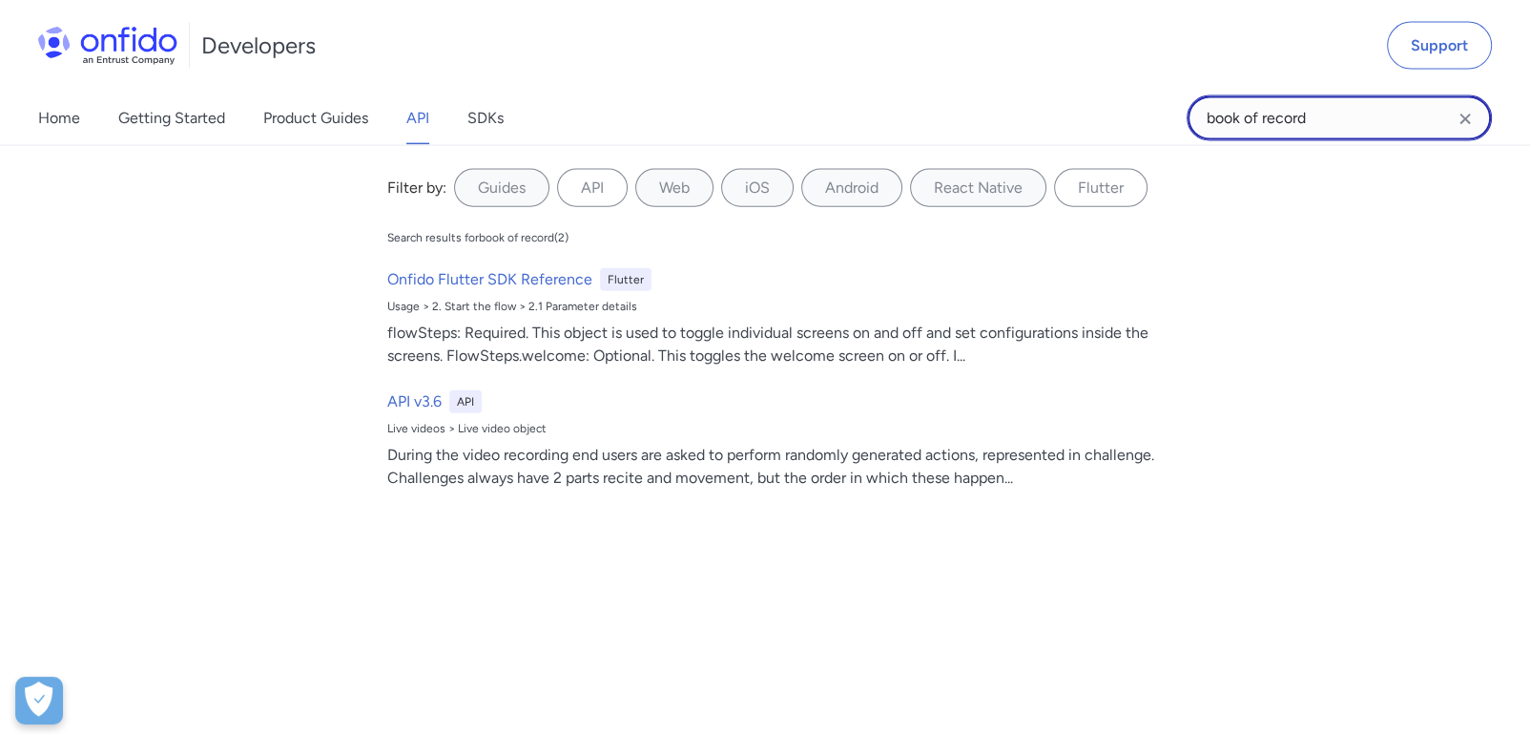
click at [1299, 127] on input "book of record" at bounding box center [1339, 118] width 305 height 46
click at [1312, 114] on input "book of record" at bounding box center [1339, 118] width 305 height 46
paste input "real_id_classification"
type input "real_id_classification"
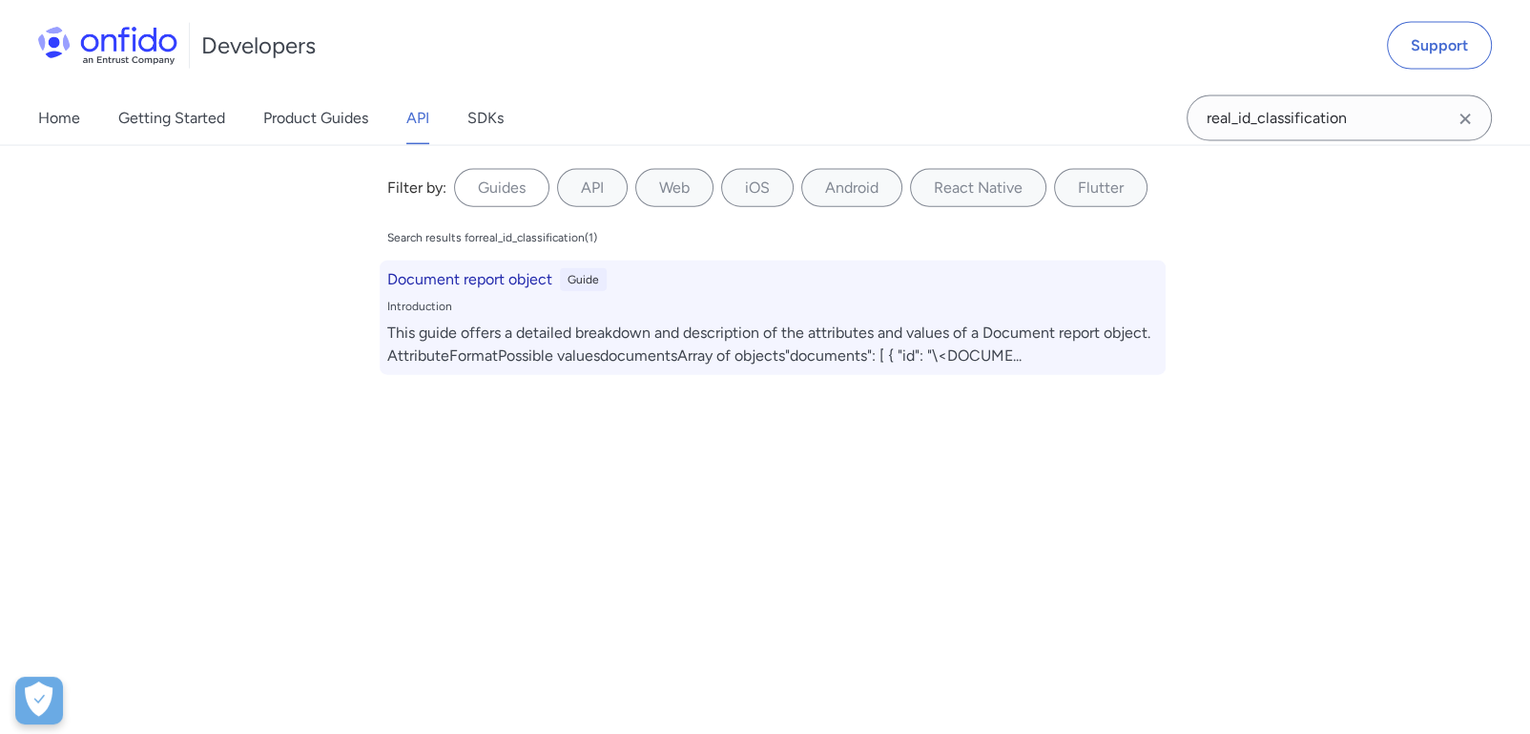
click at [506, 322] on div "This guide offers a detailed breakdown and description of the attributes and va…" at bounding box center [772, 345] width 771 height 46
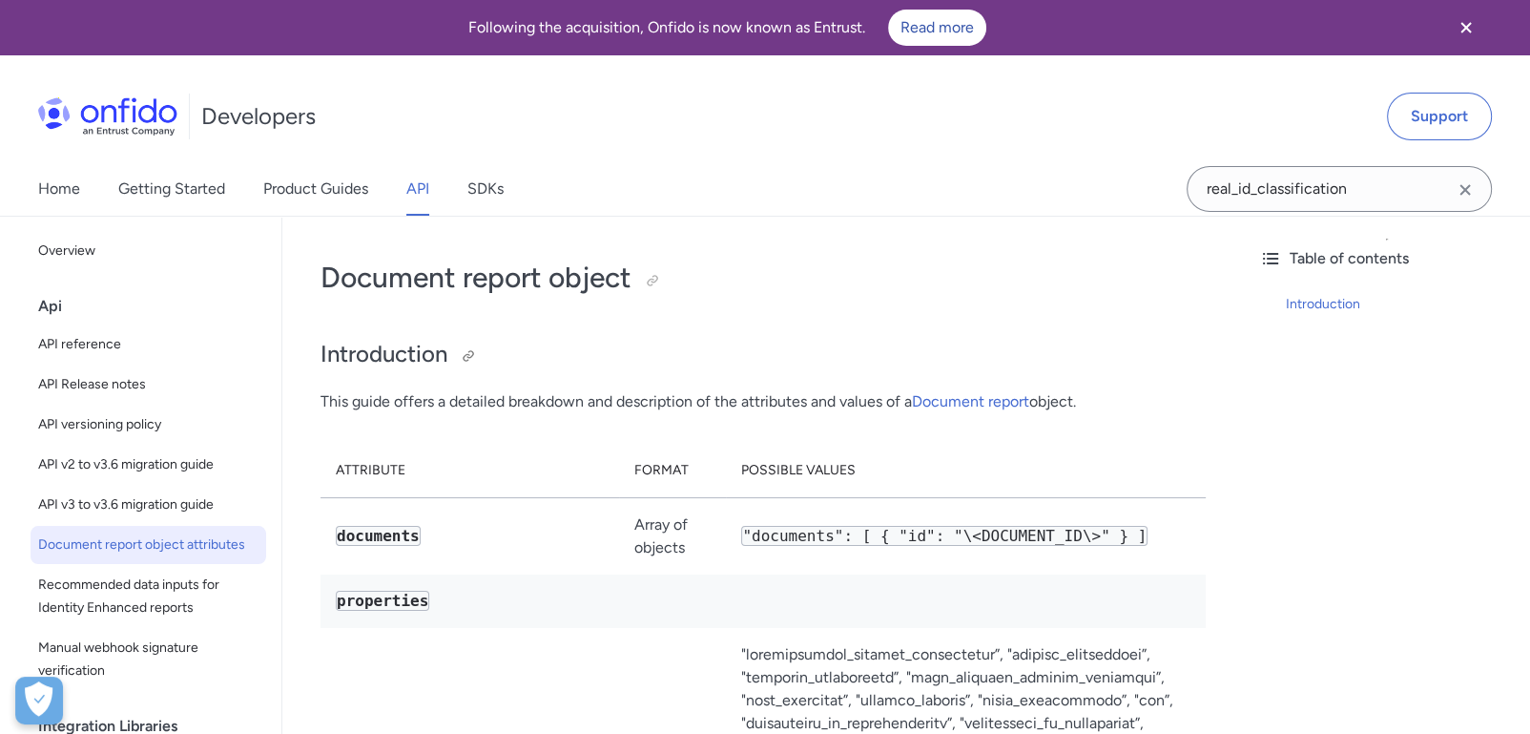
scroll to position [3721, 0]
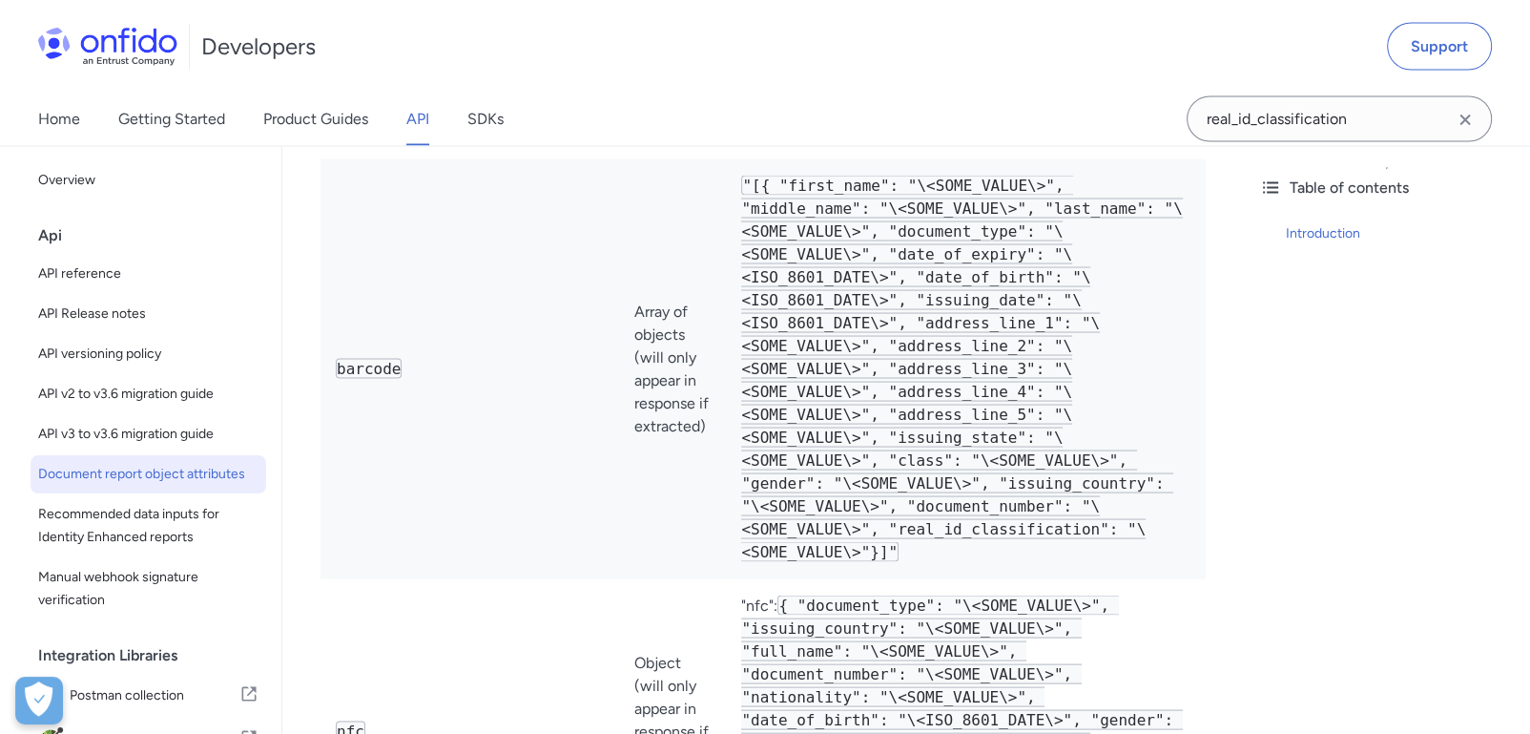
click at [322, 115] on link "Product Guides" at bounding box center [315, 118] width 105 height 53
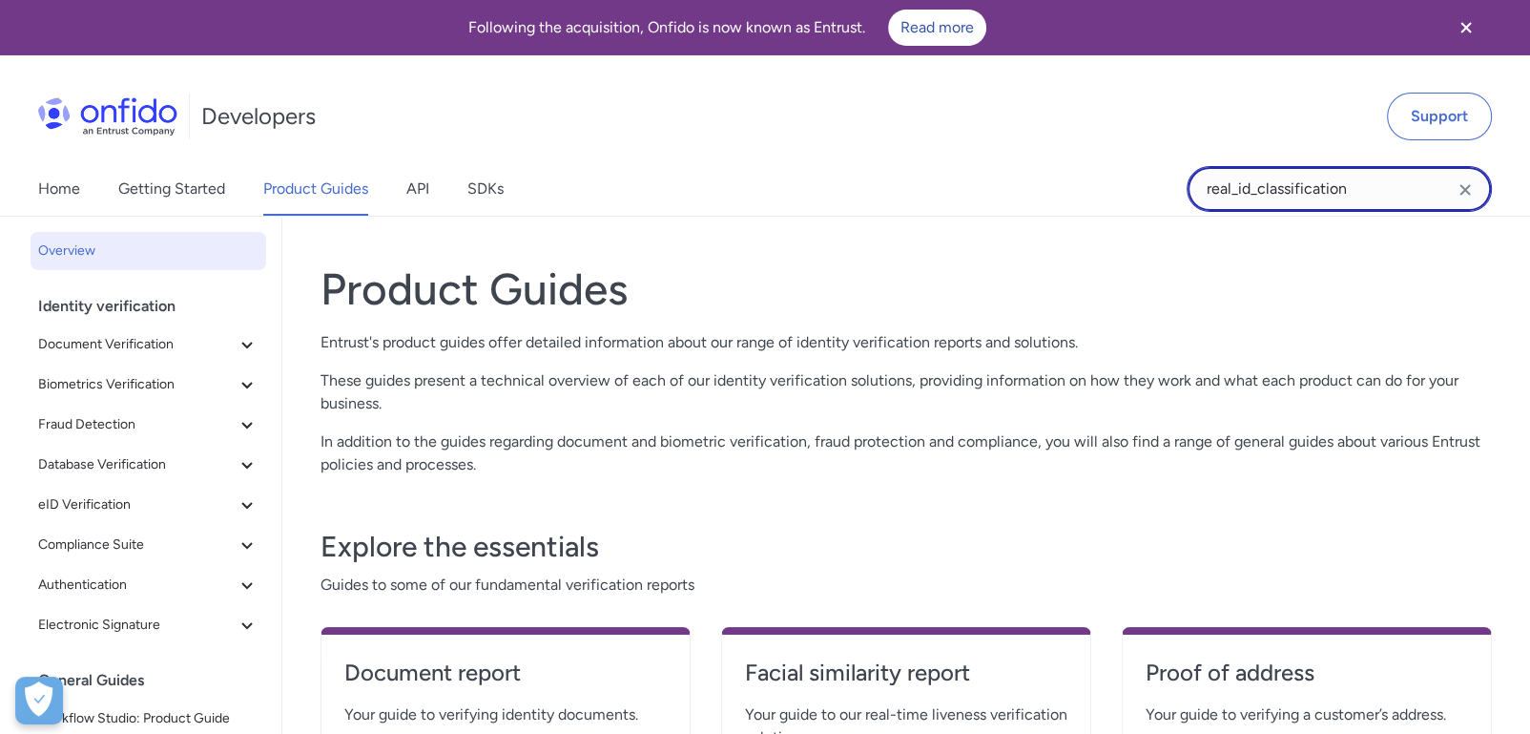
click at [1375, 195] on input "real_id_classification" at bounding box center [1339, 189] width 305 height 46
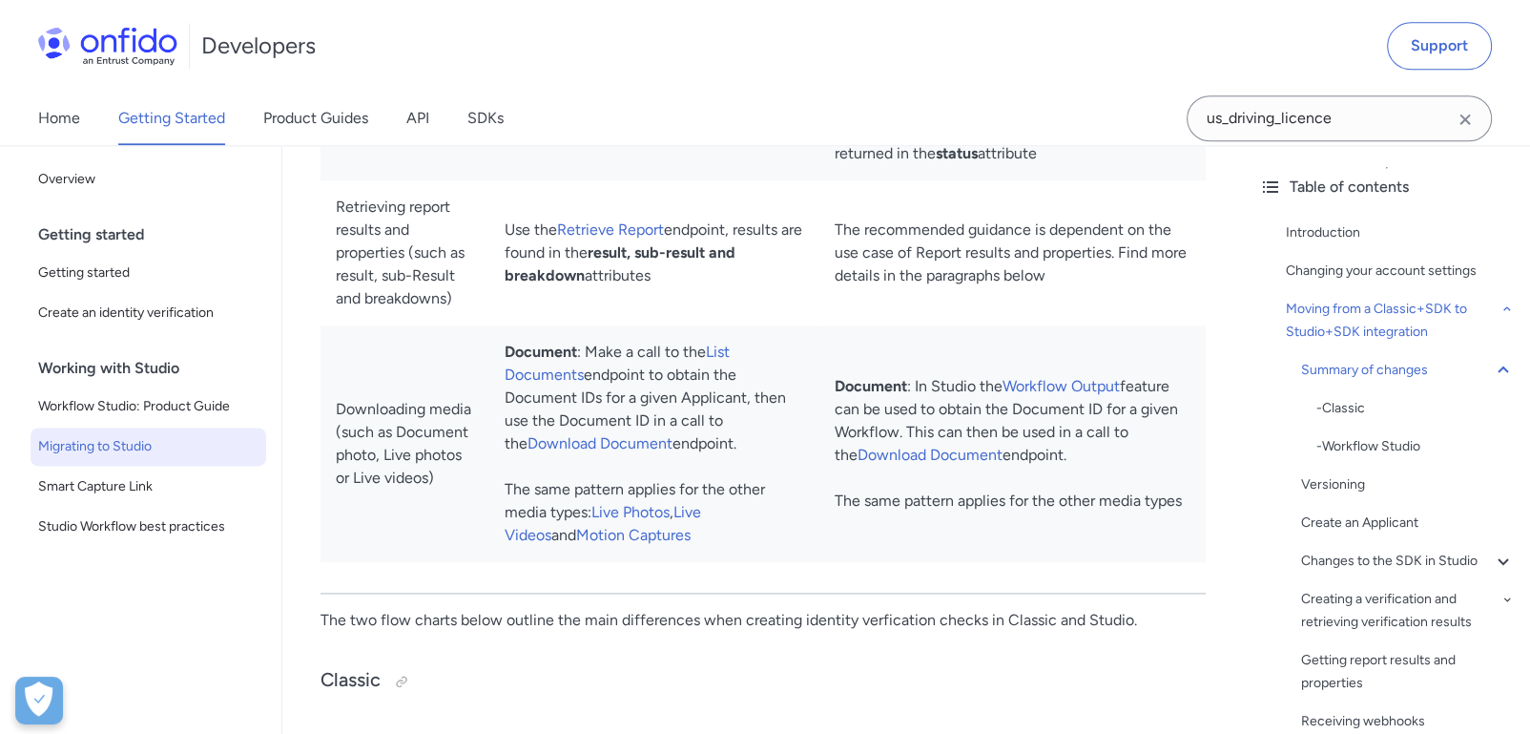
scroll to position [2444, 0]
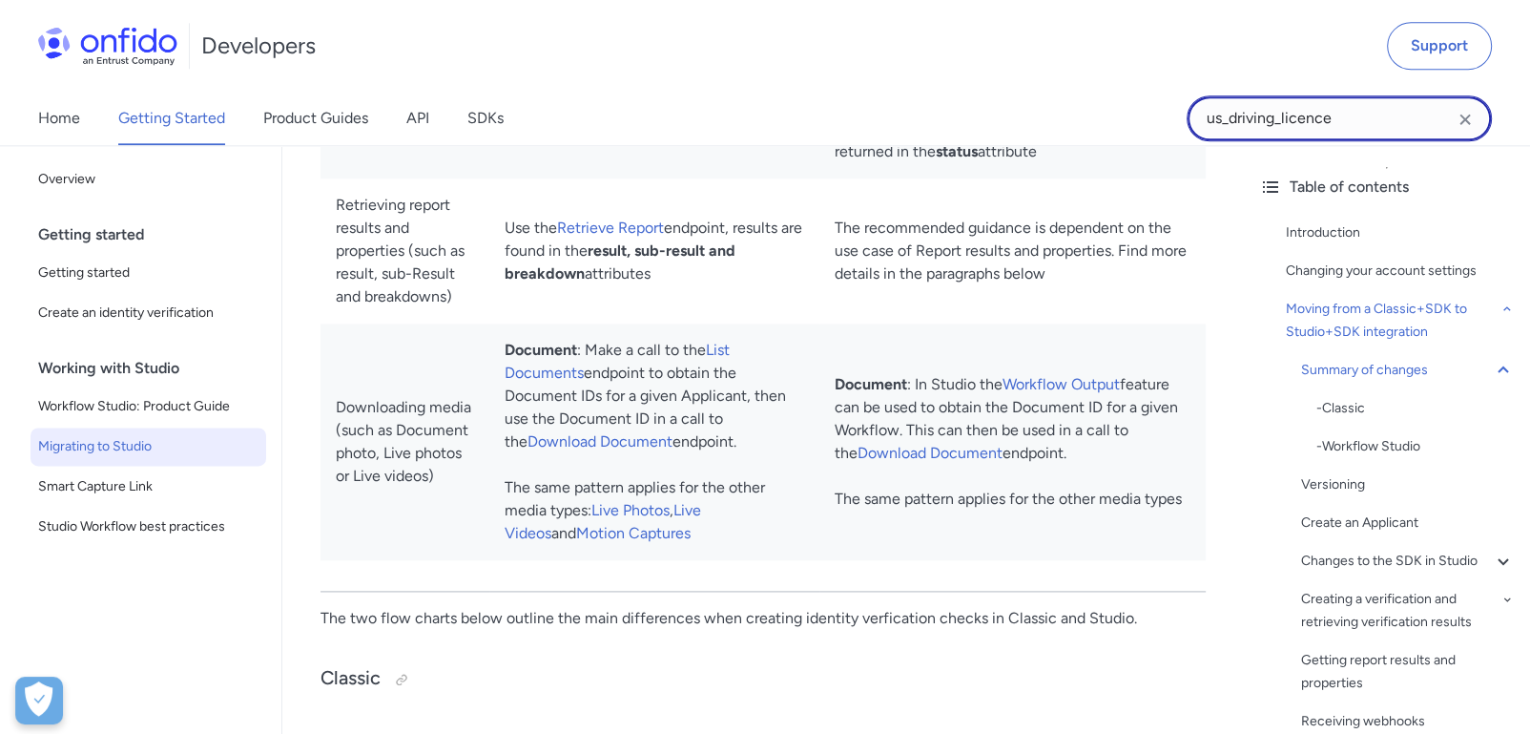
click at [1294, 120] on input "us_driving_licence" at bounding box center [1339, 118] width 305 height 46
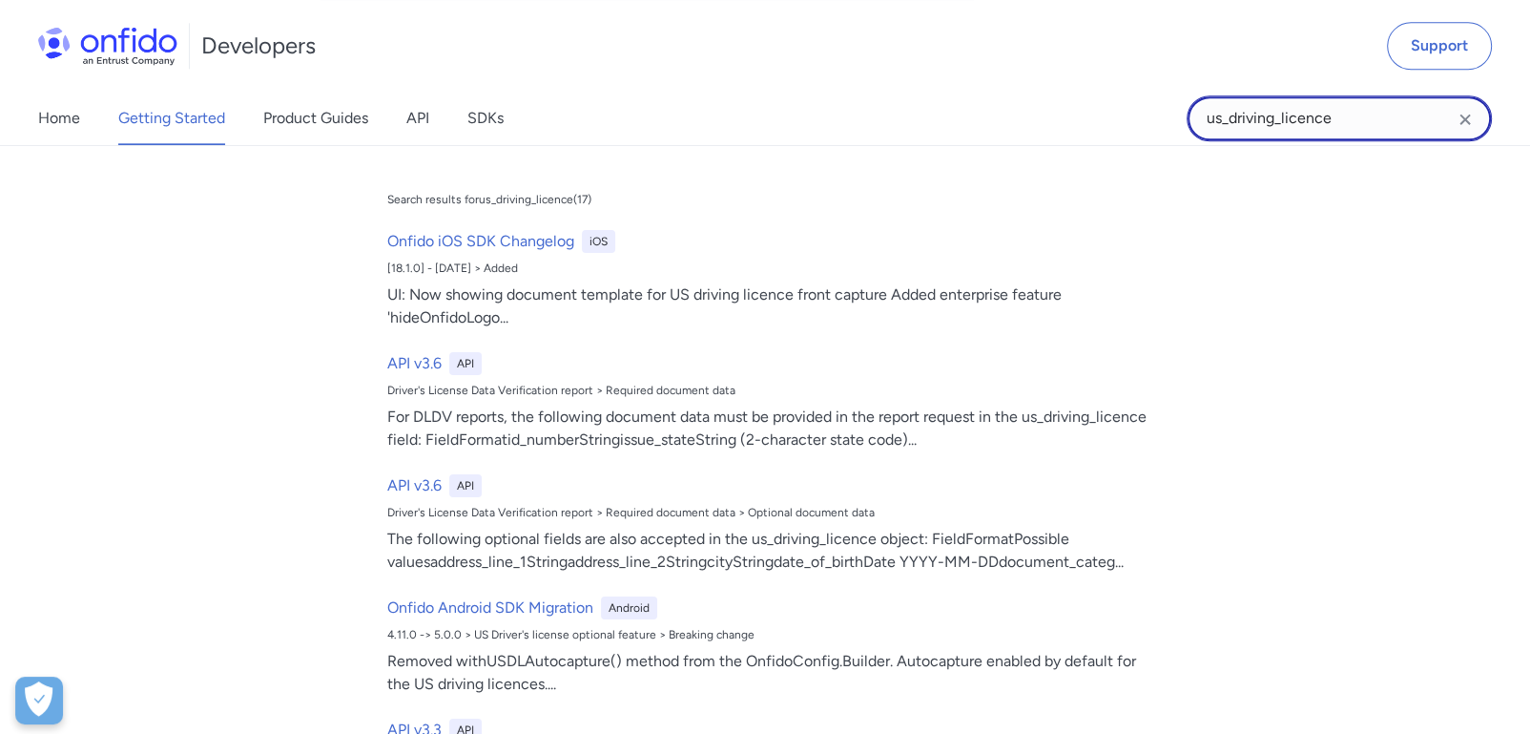
click at [1294, 120] on input "us_driving_licence" at bounding box center [1339, 118] width 305 height 46
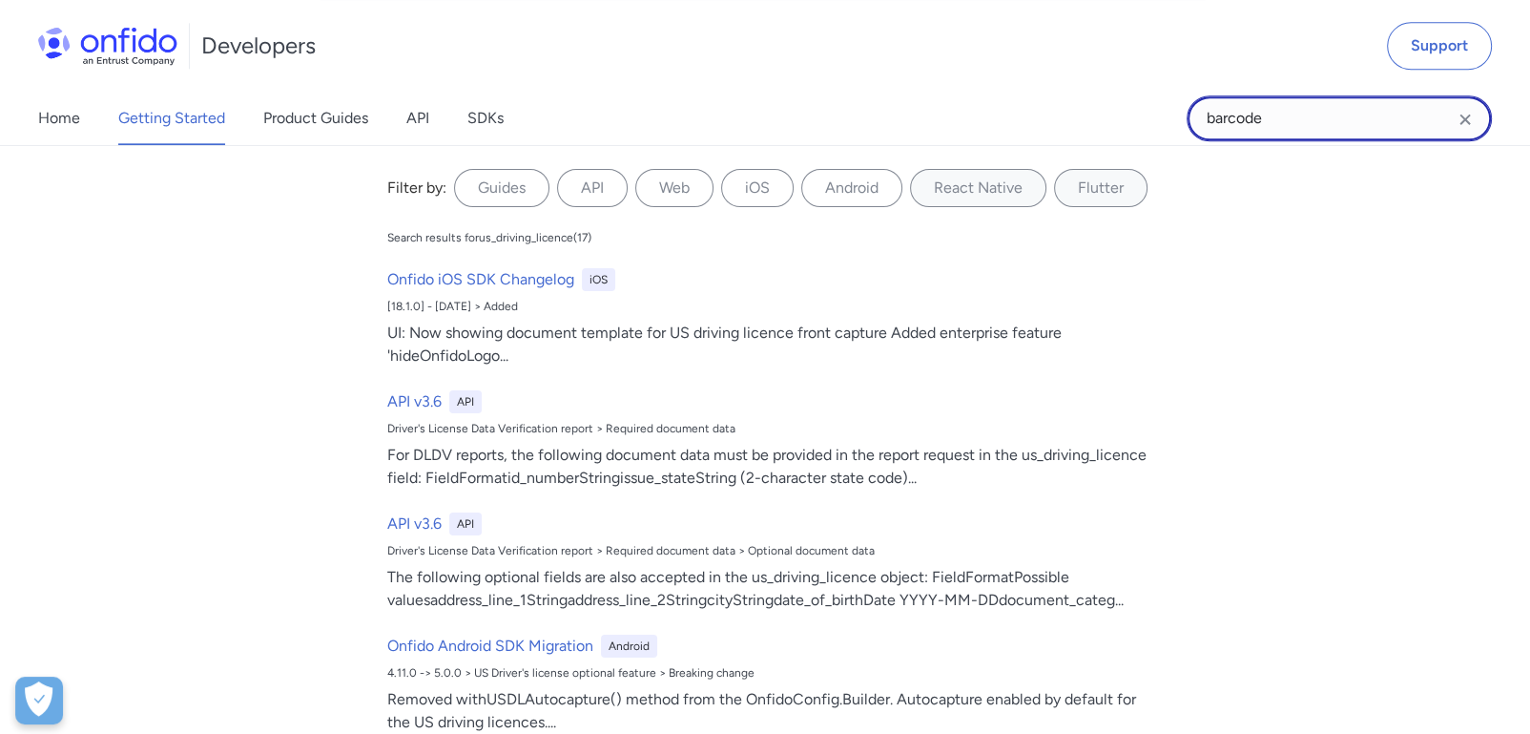
type input "barcode"
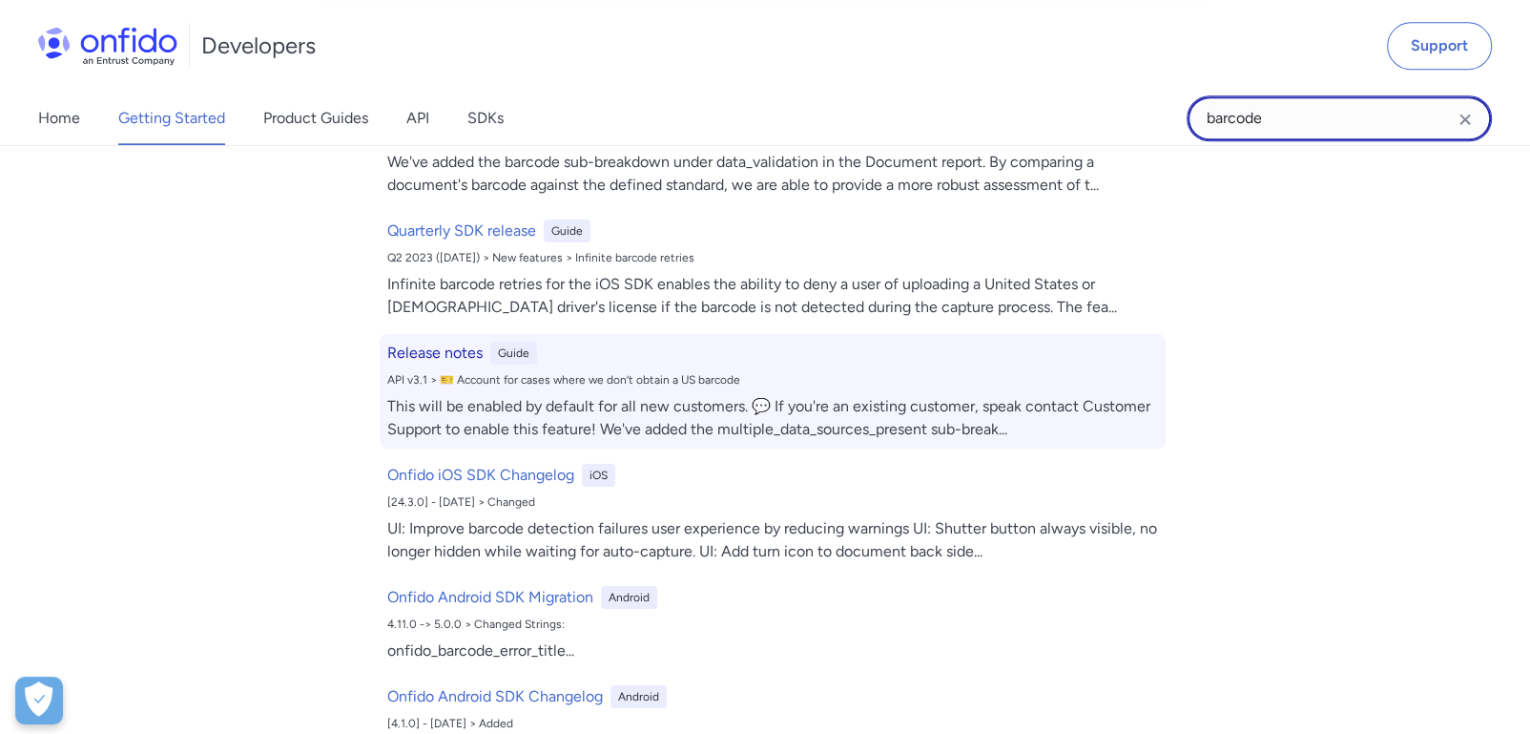
scroll to position [318, 0]
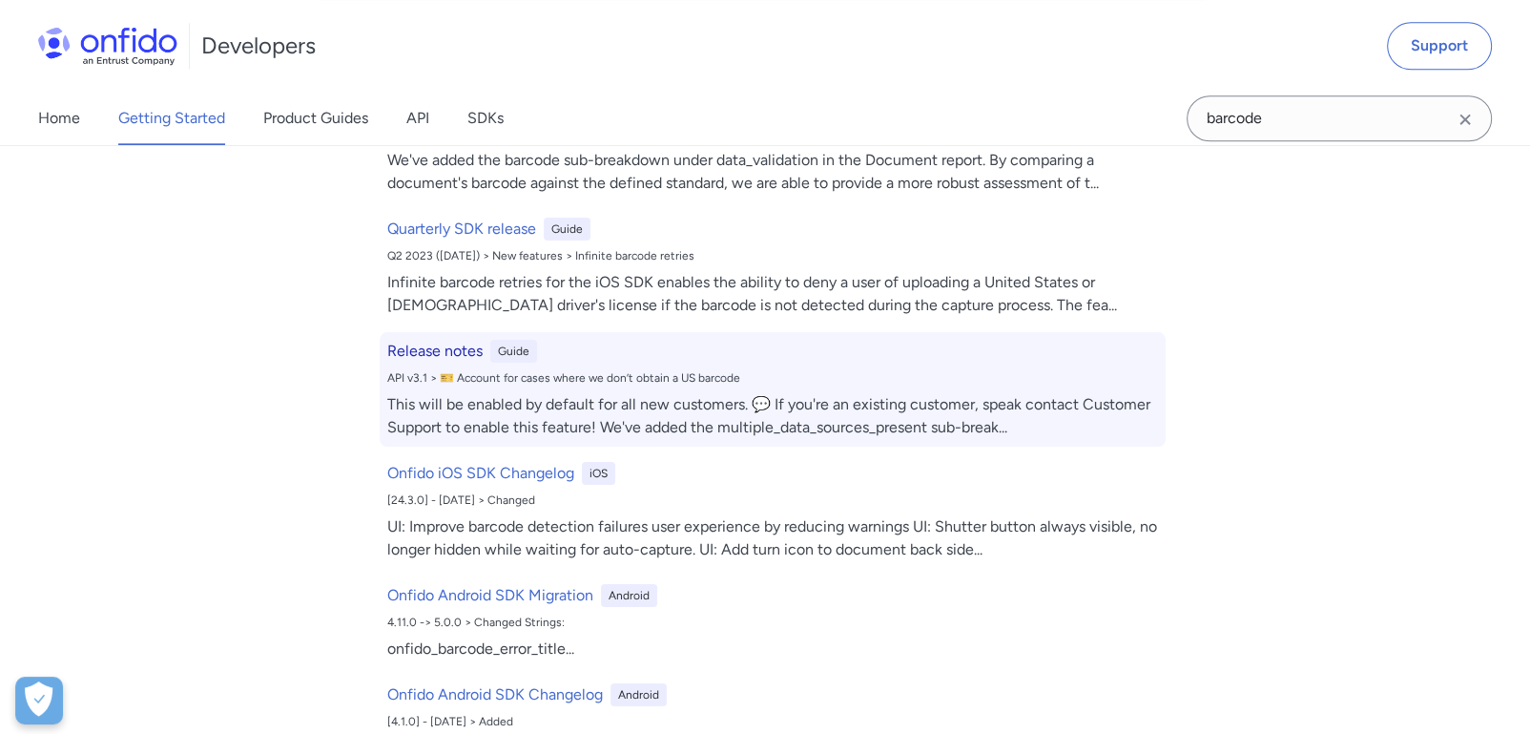
click at [920, 393] on div "This will be enabled by default for all new customers. 💬 If you're an existing …" at bounding box center [772, 416] width 771 height 46
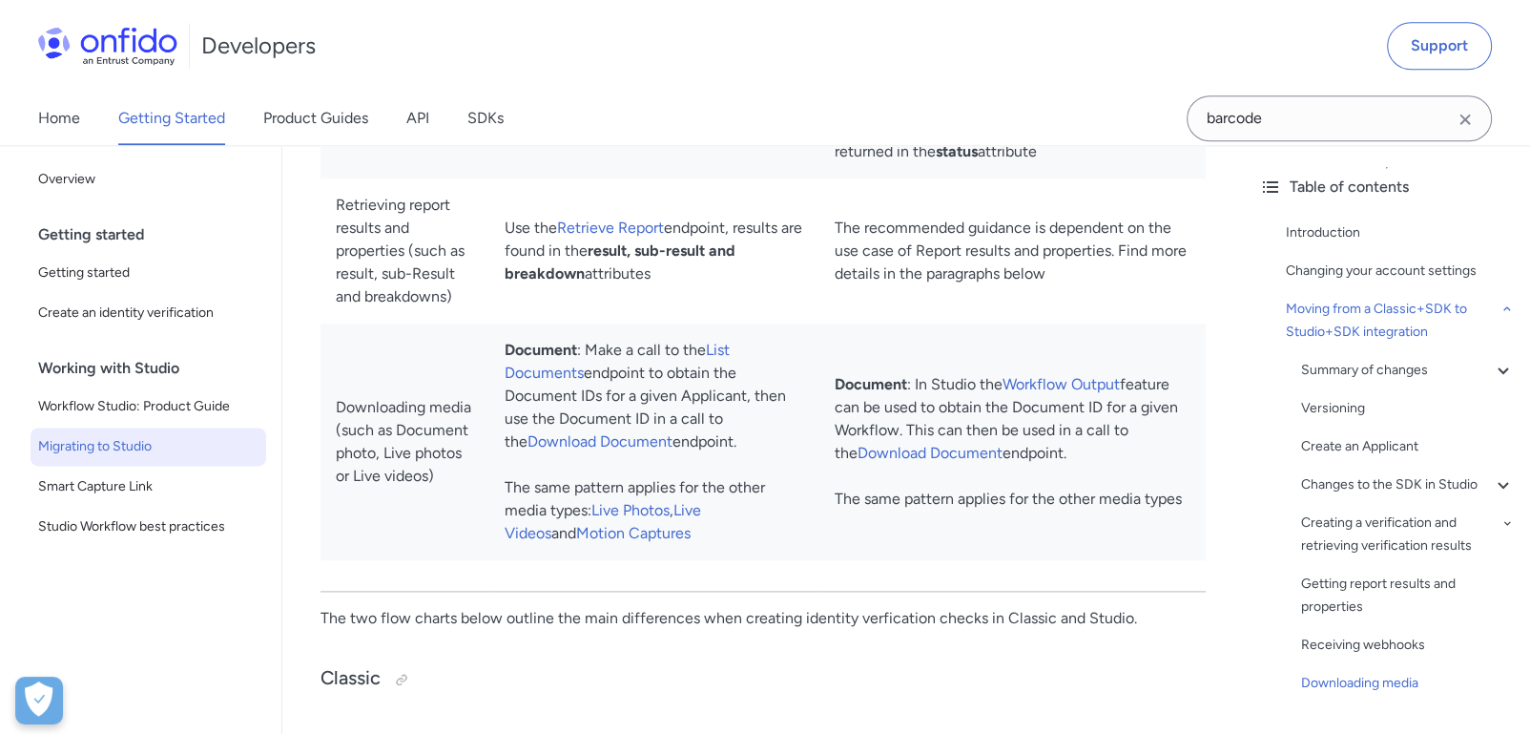
scroll to position [2951, 0]
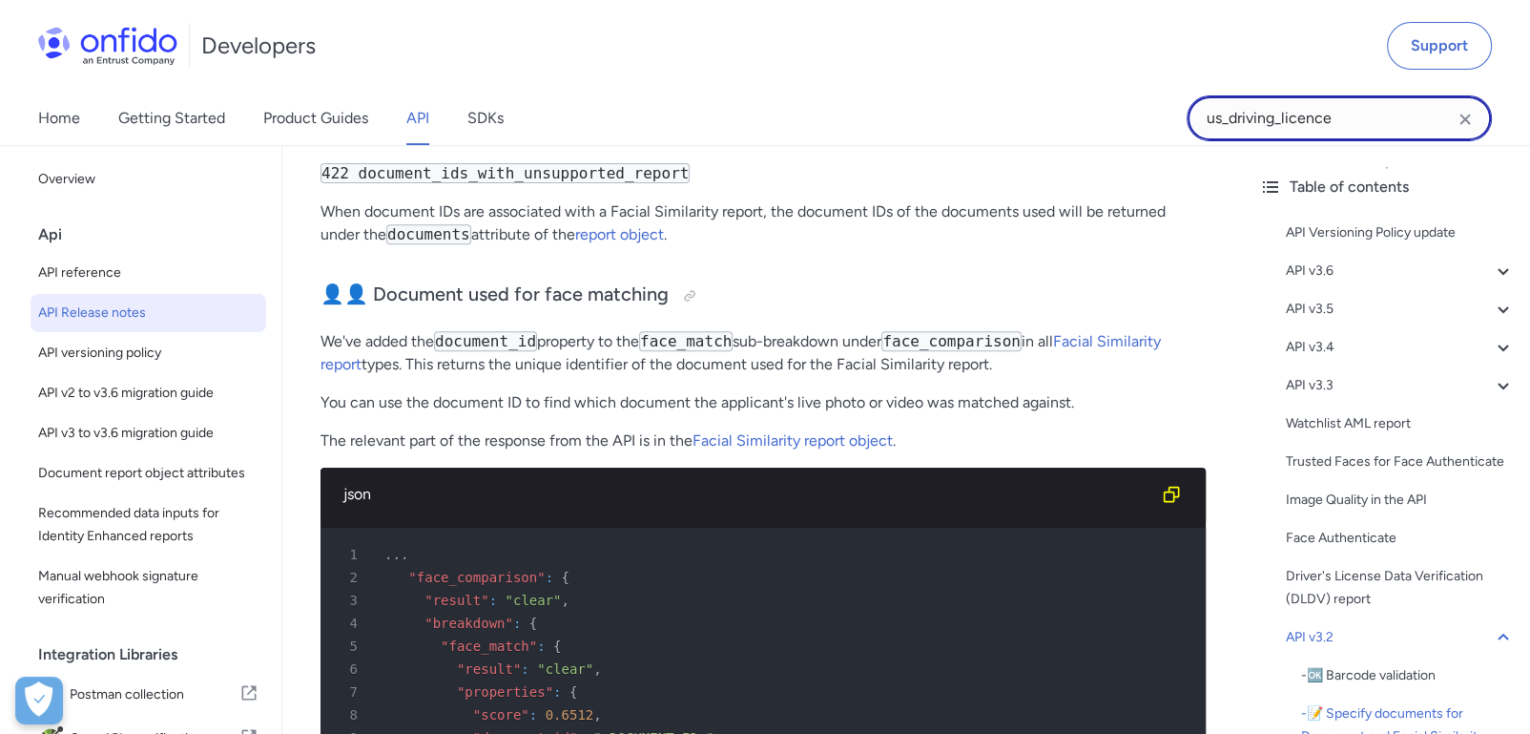
click at [1354, 122] on input "us_driving_licence" at bounding box center [1339, 118] width 305 height 46
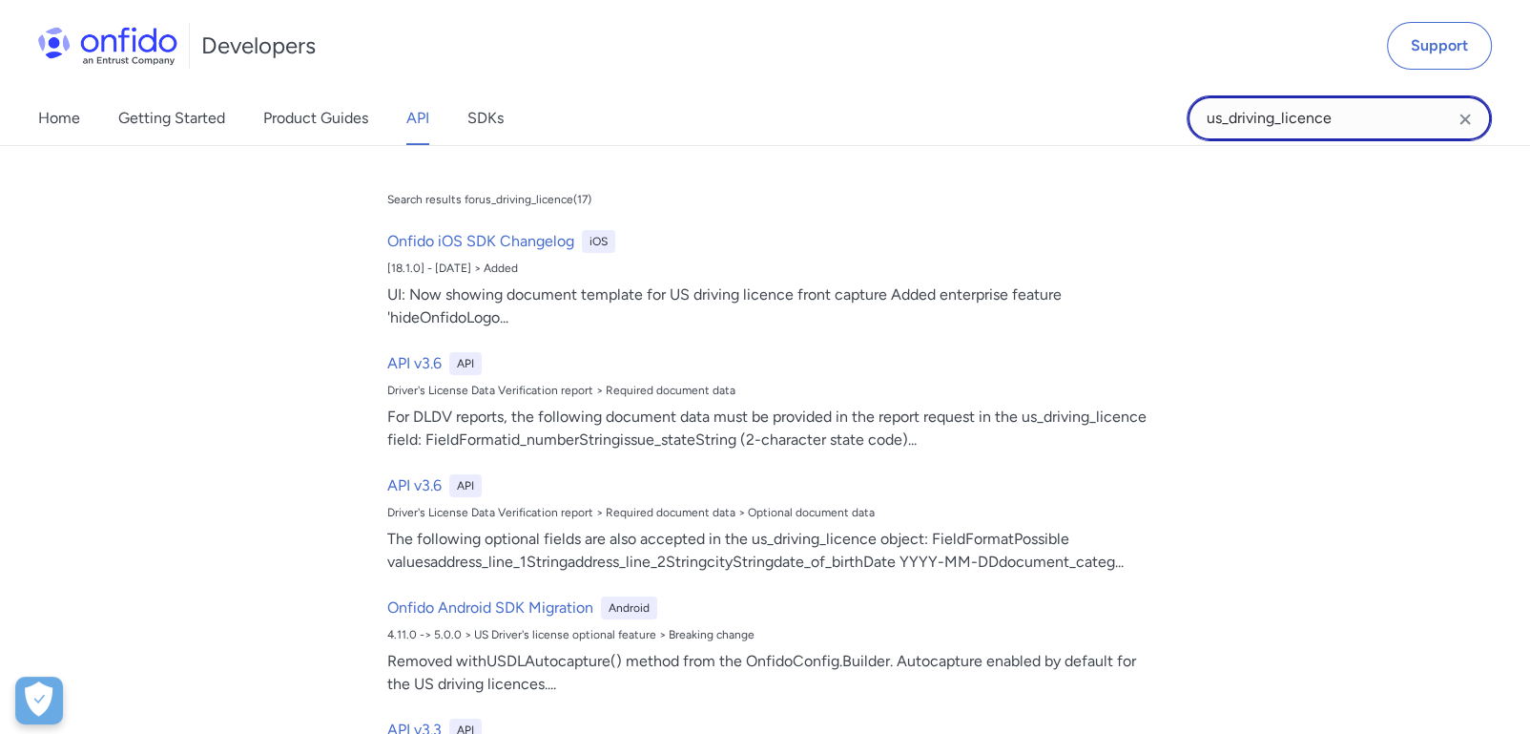
click at [1354, 122] on input "us_driving_licence" at bounding box center [1339, 118] width 305 height 46
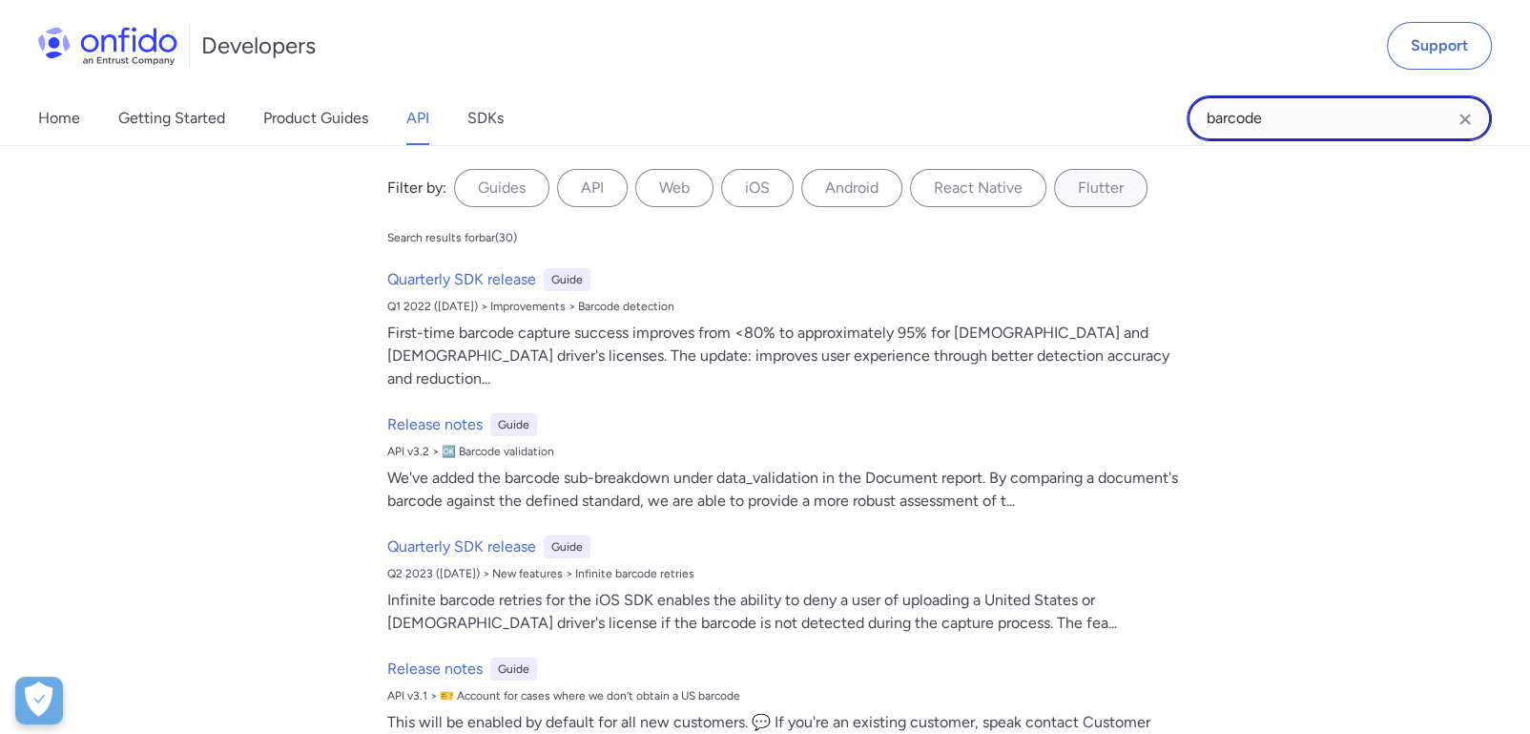
type input "barcode"
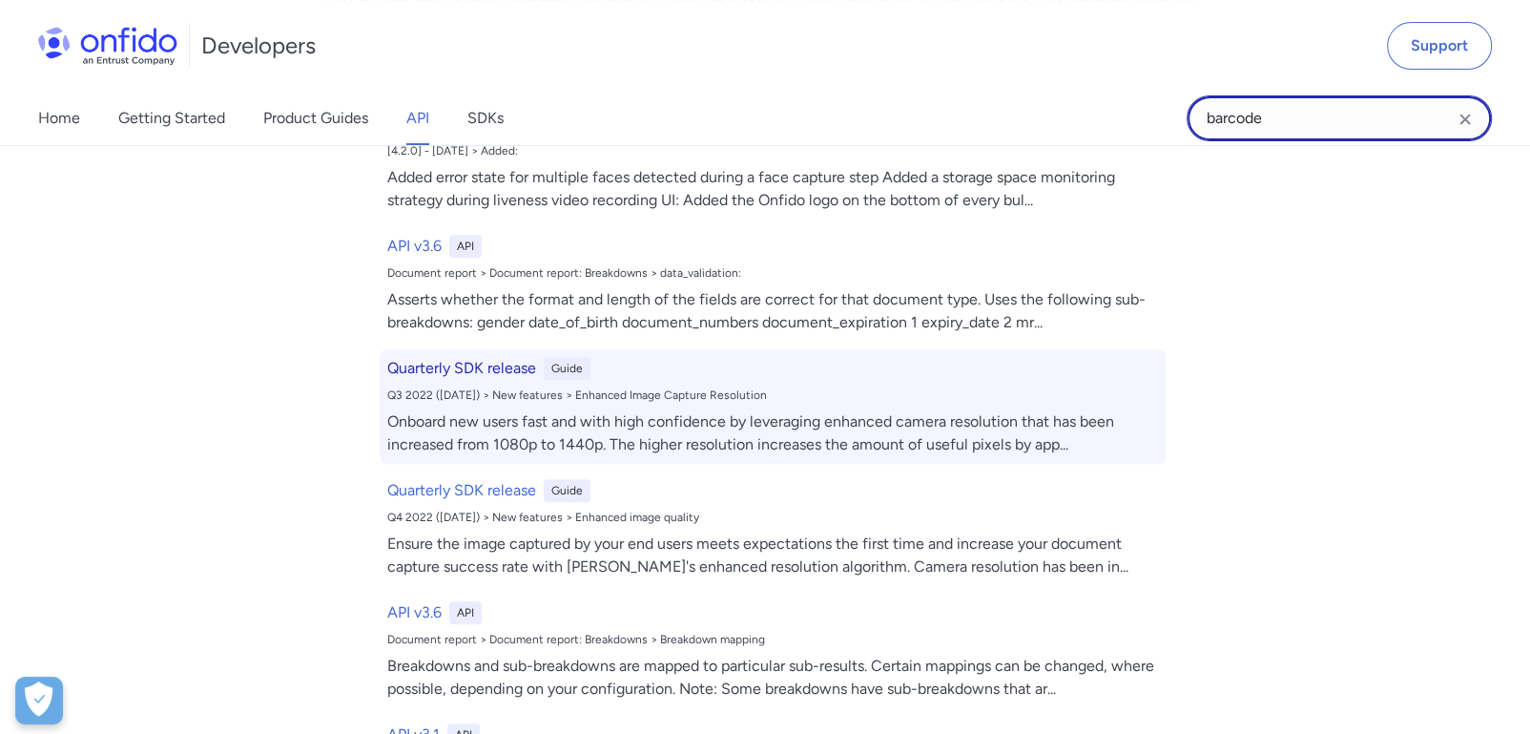
scroll to position [1376, 0]
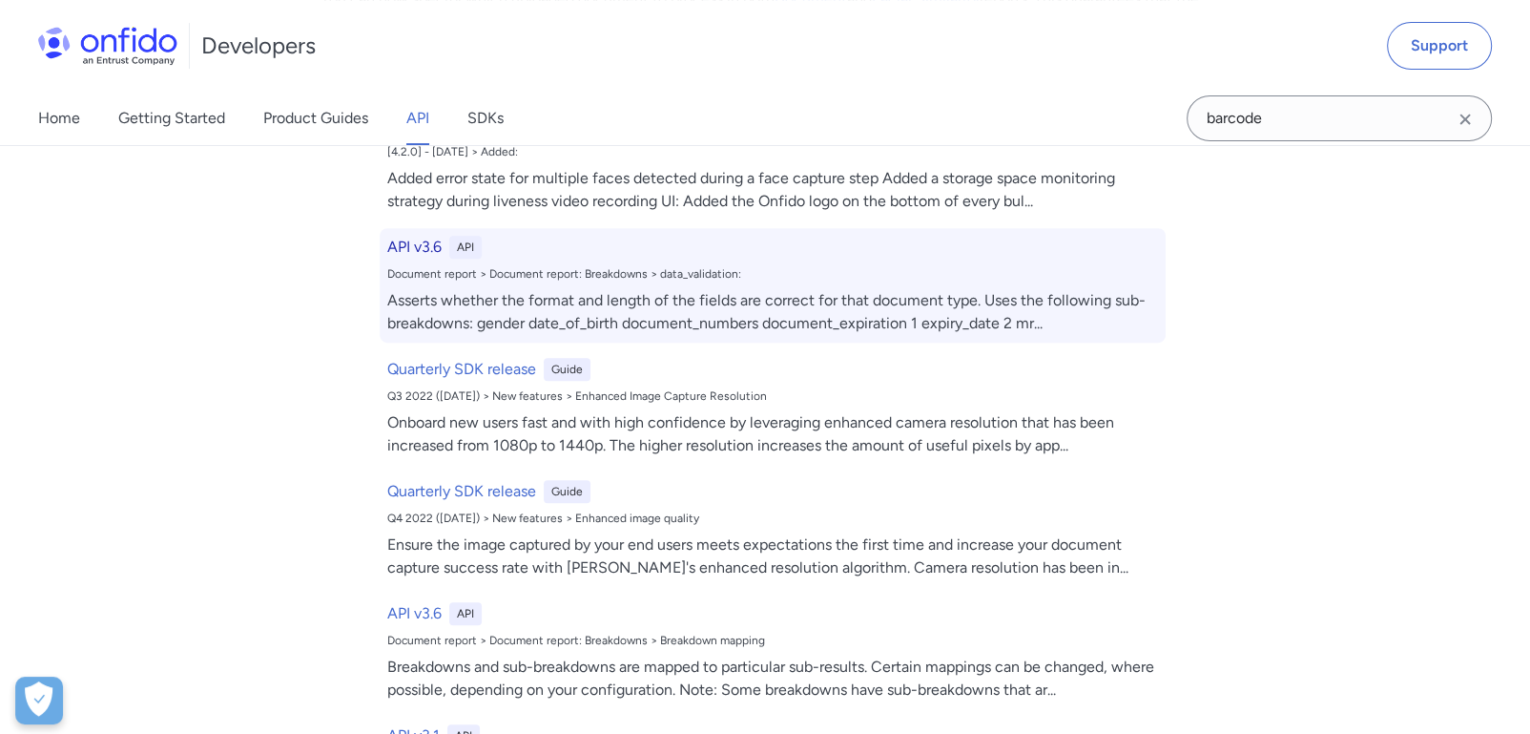
click at [492, 239] on div "API v3.6 API Document report > Document report: Breakdowns > data_validation: A…" at bounding box center [773, 285] width 786 height 114
select select "http"
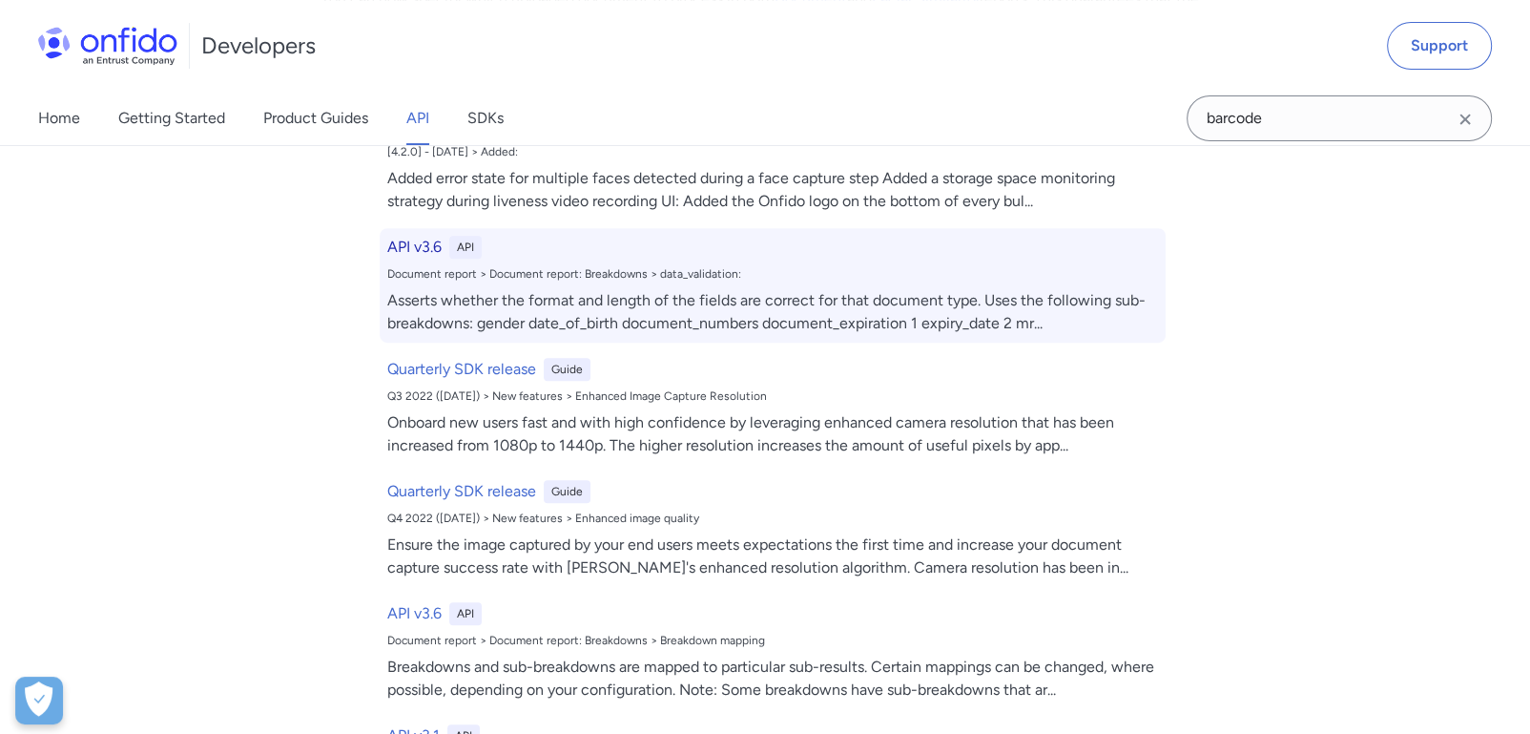
select select "http"
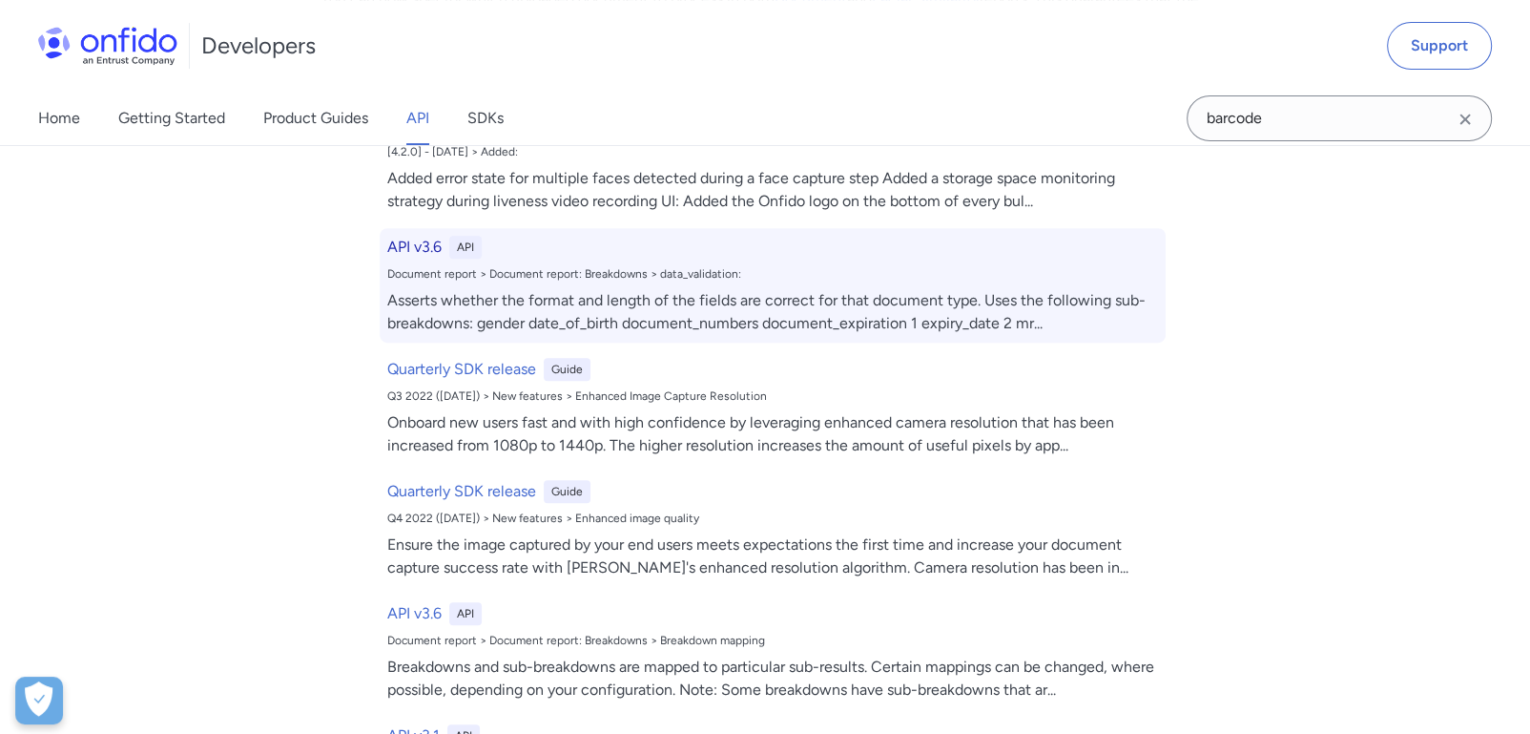
select select "http"
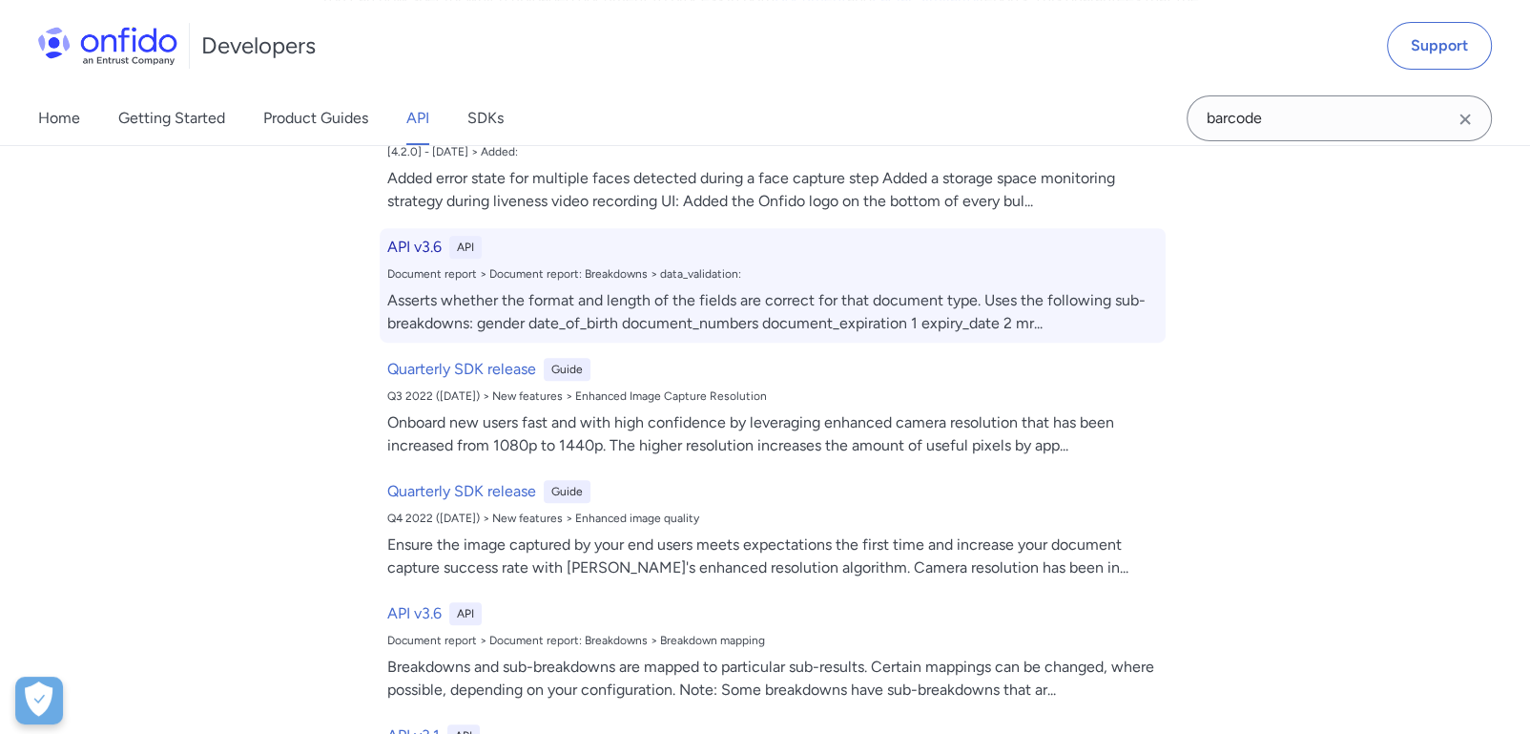
select select "http"
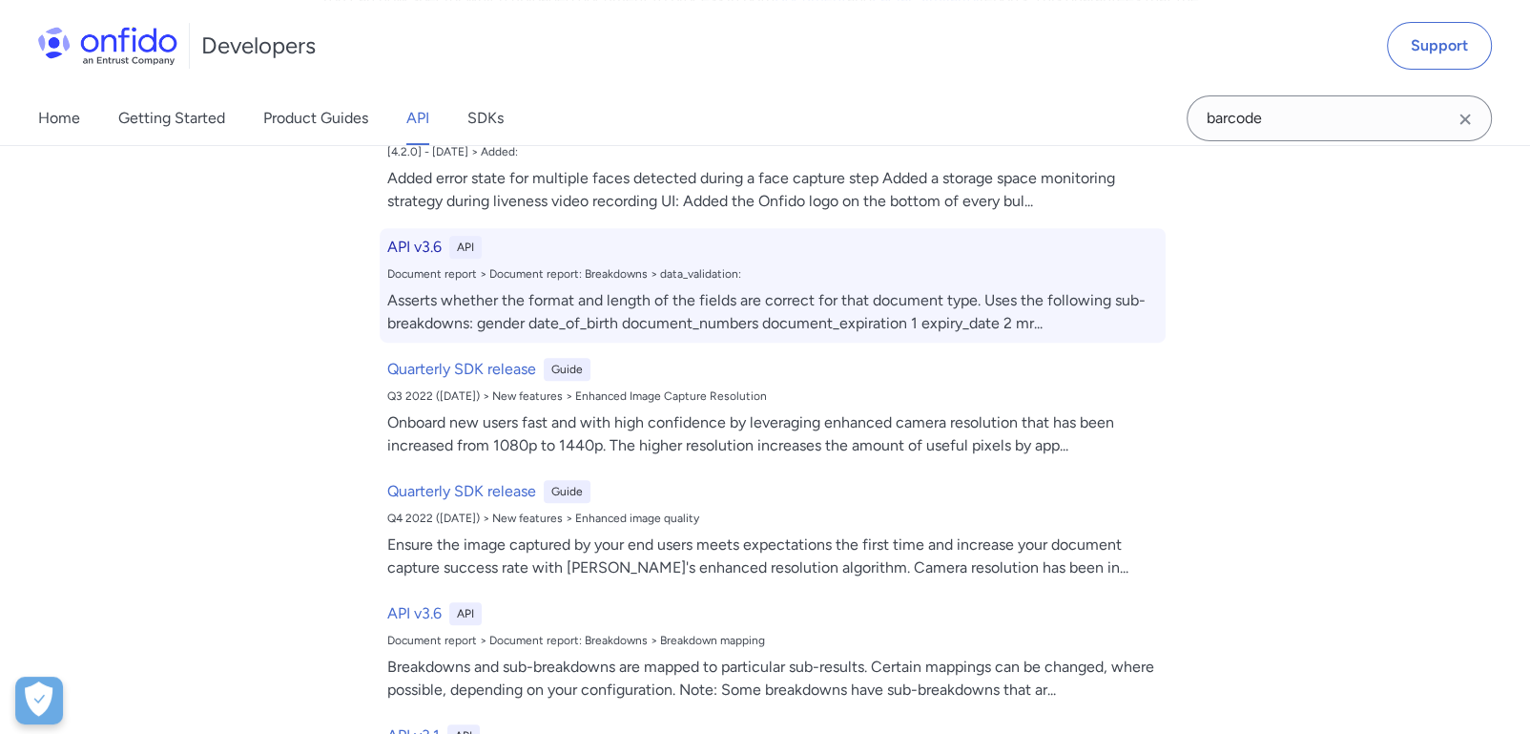
select select "http"
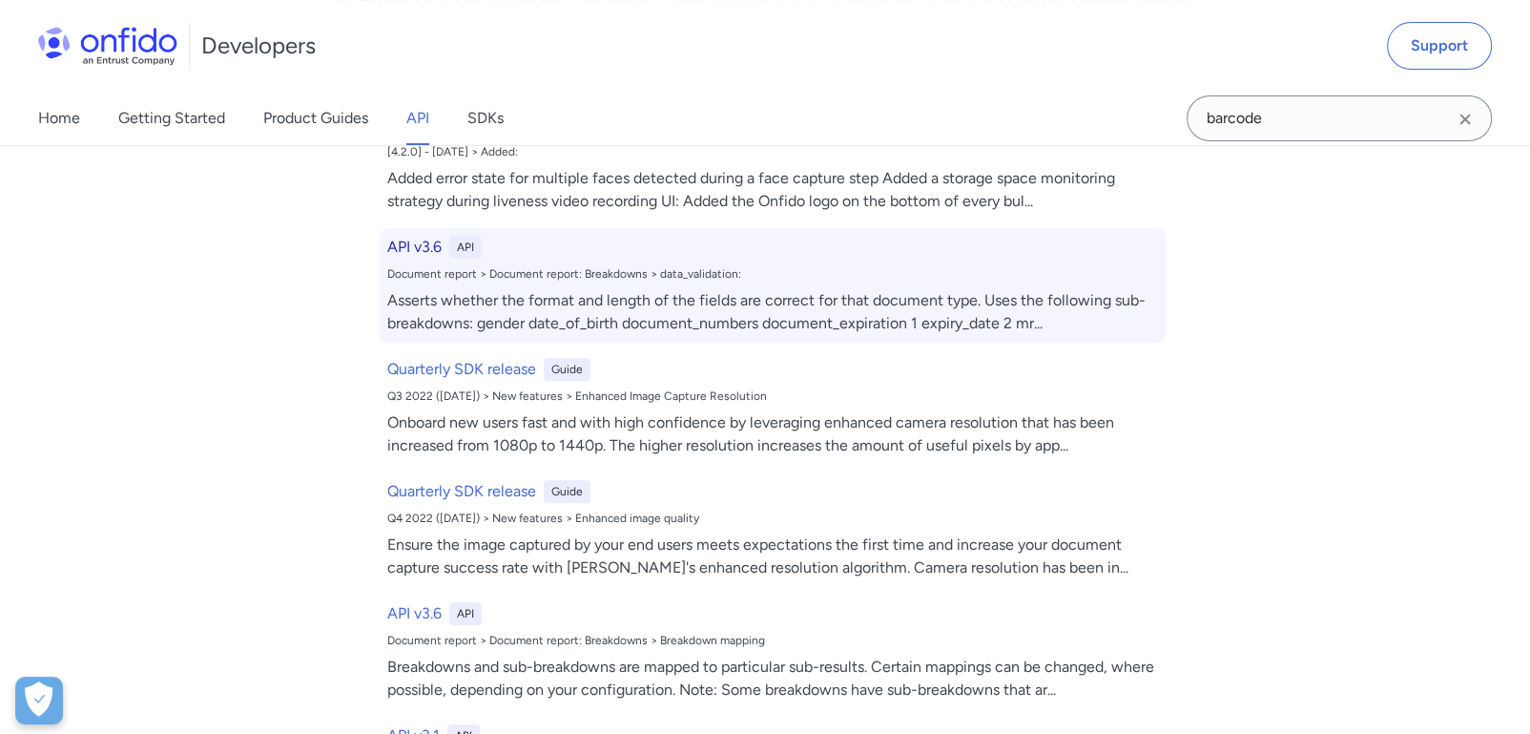
select select "http"
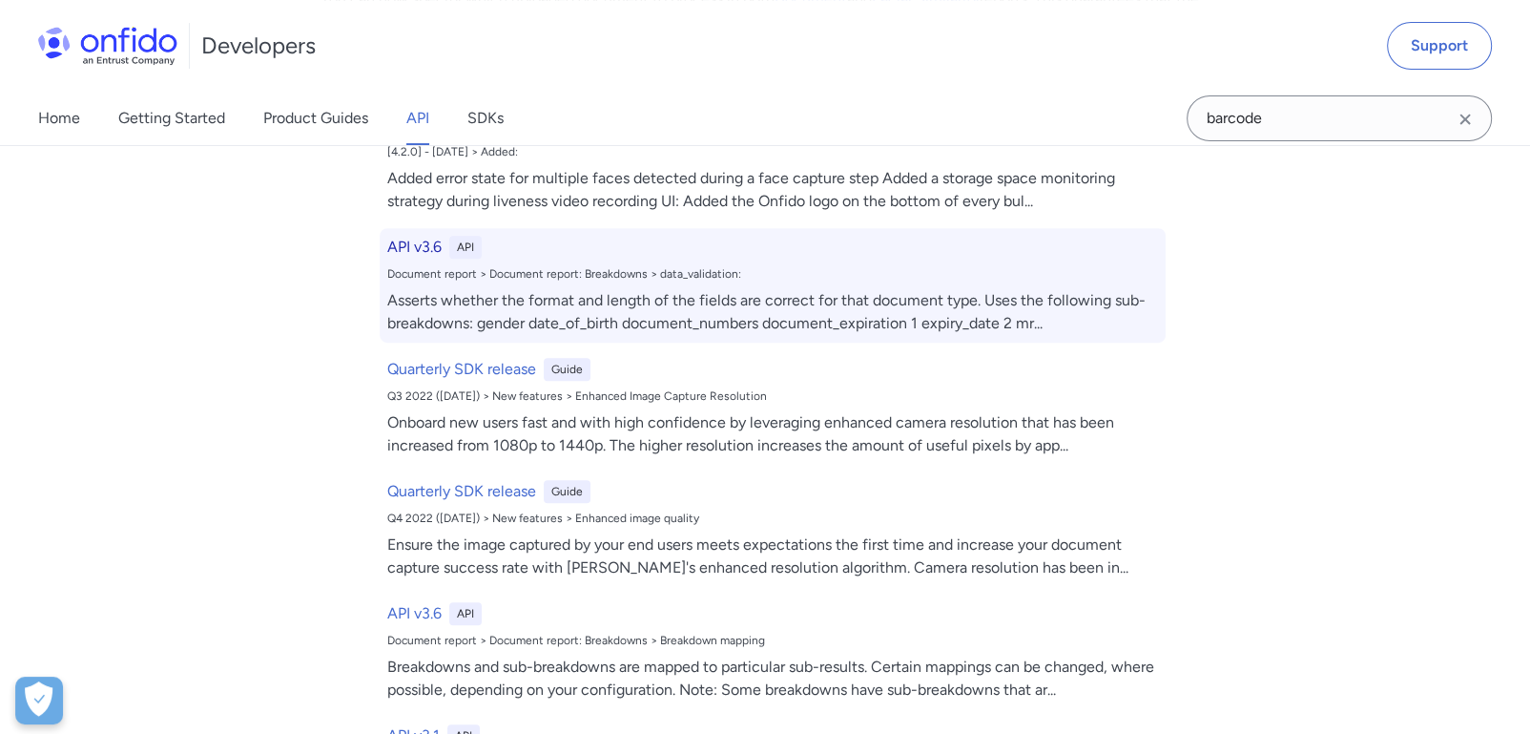
select select "http"
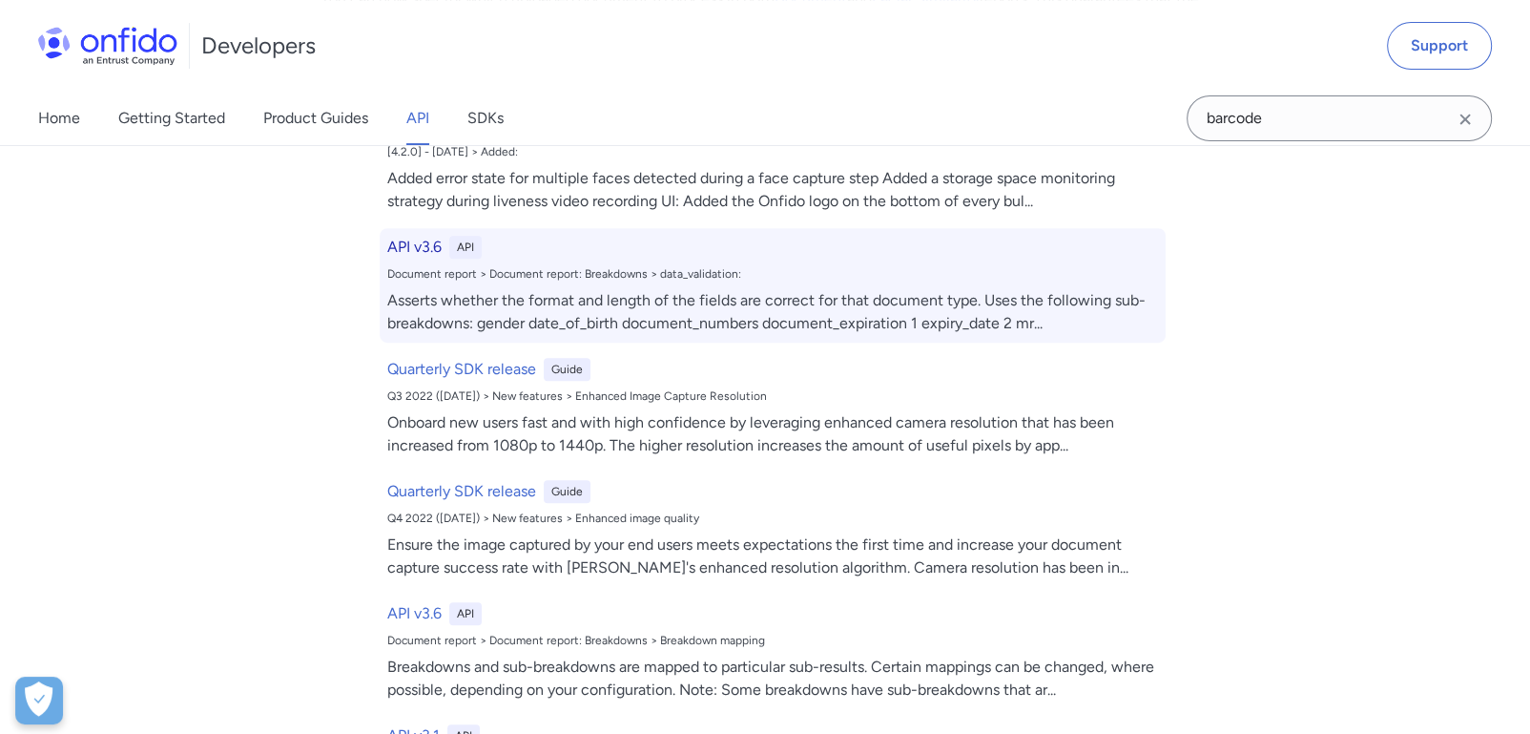
select select "http"
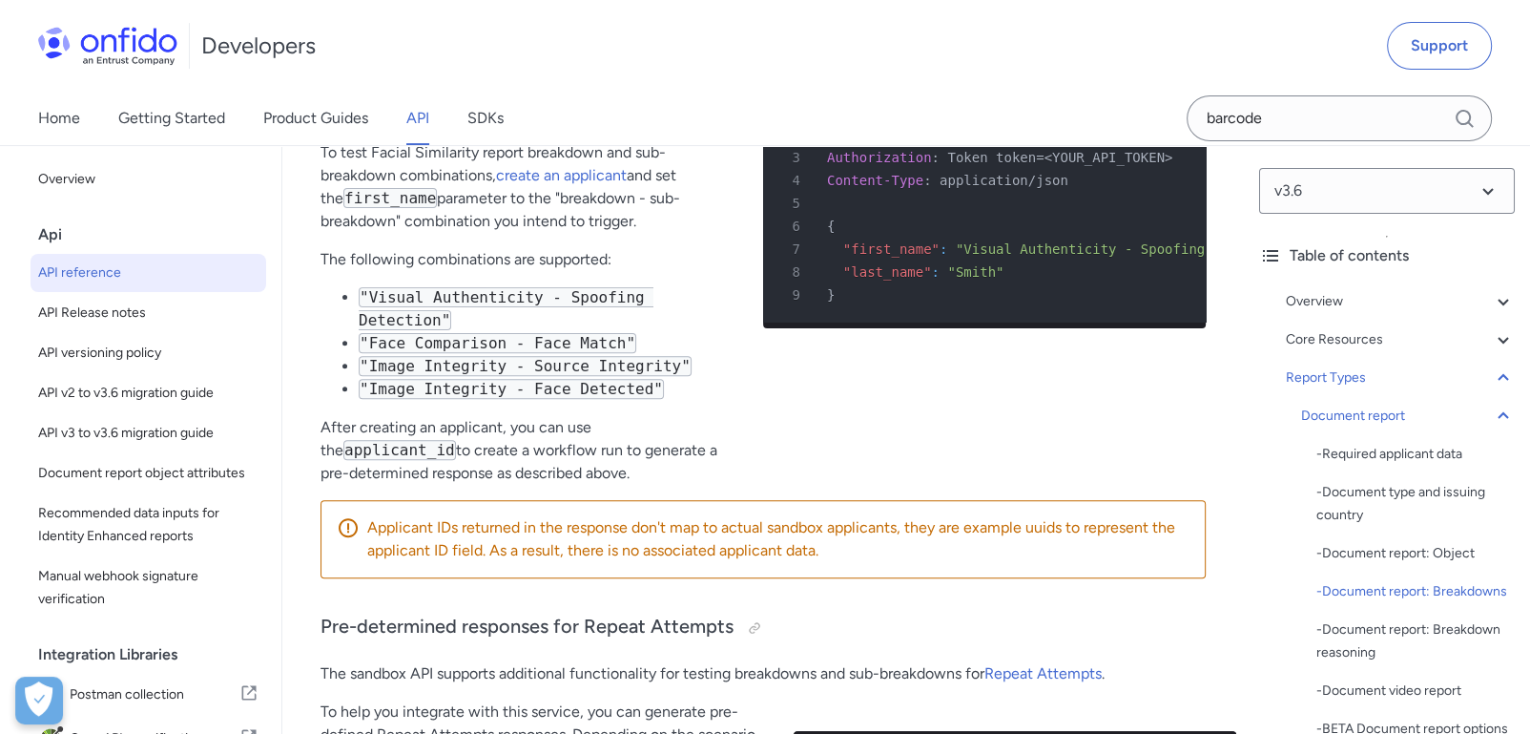
scroll to position [82069, 0]
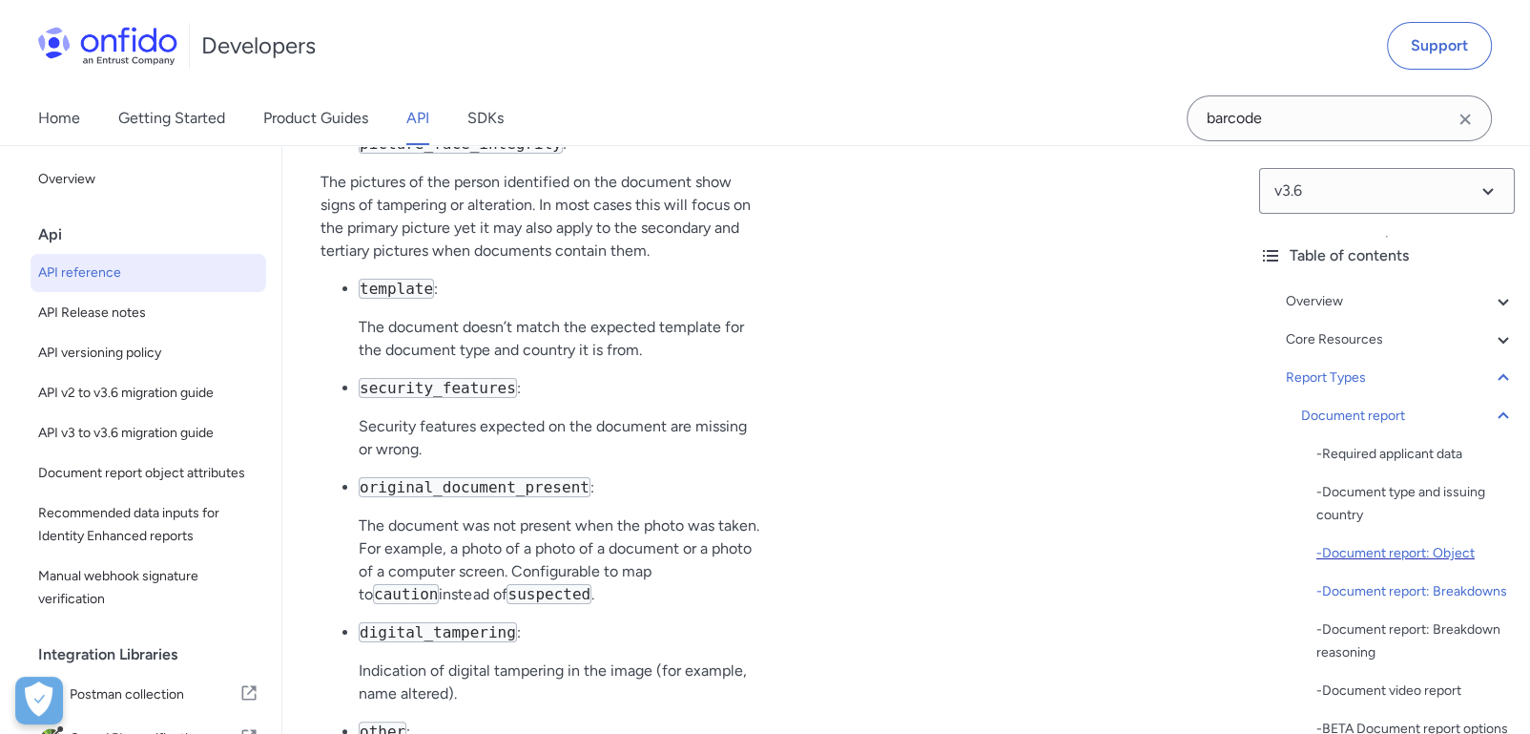
click at [1445, 554] on div "- Document report: Object" at bounding box center [1416, 553] width 198 height 23
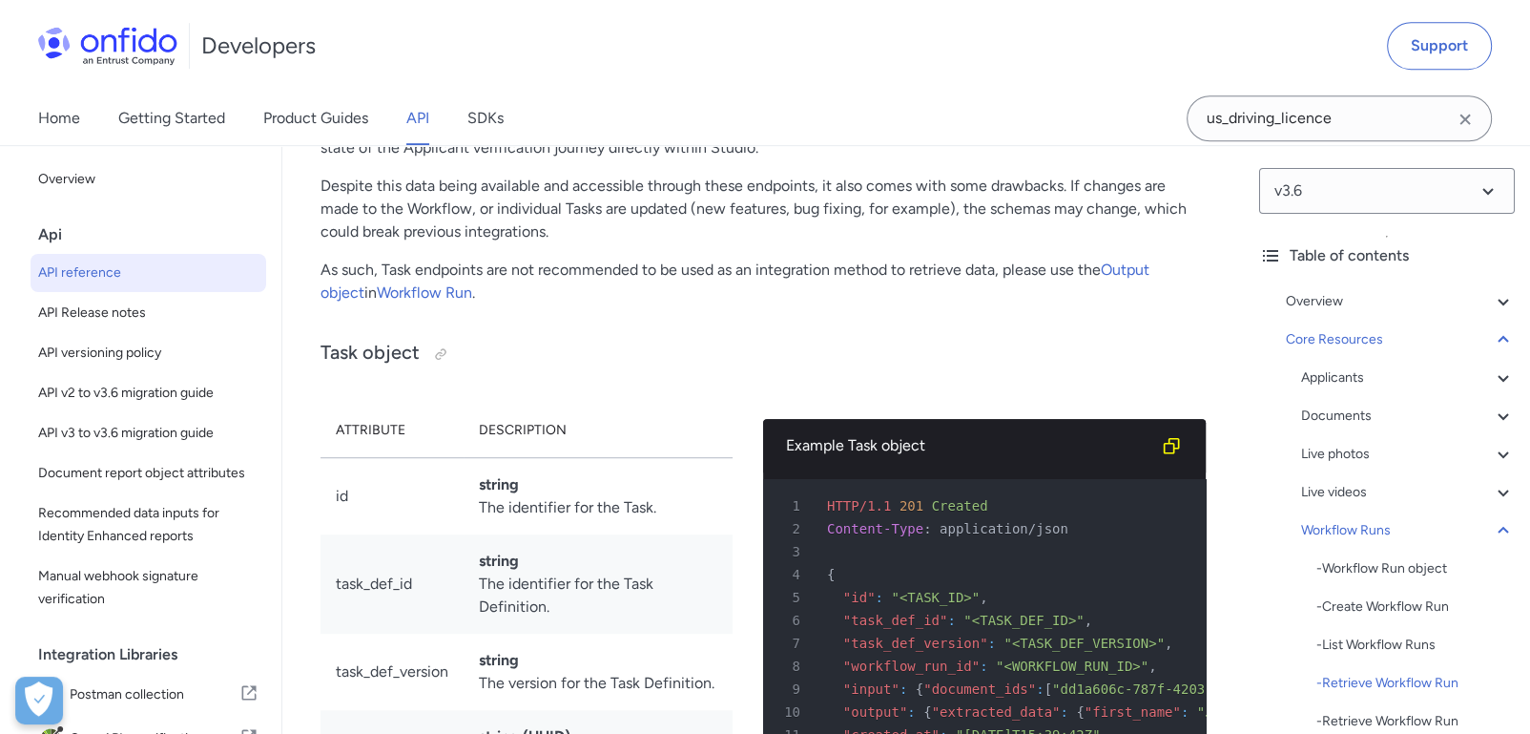
scroll to position [53265, 0]
click at [181, 544] on span "Recommended data inputs for Identity Enhanced reports" at bounding box center [148, 525] width 220 height 46
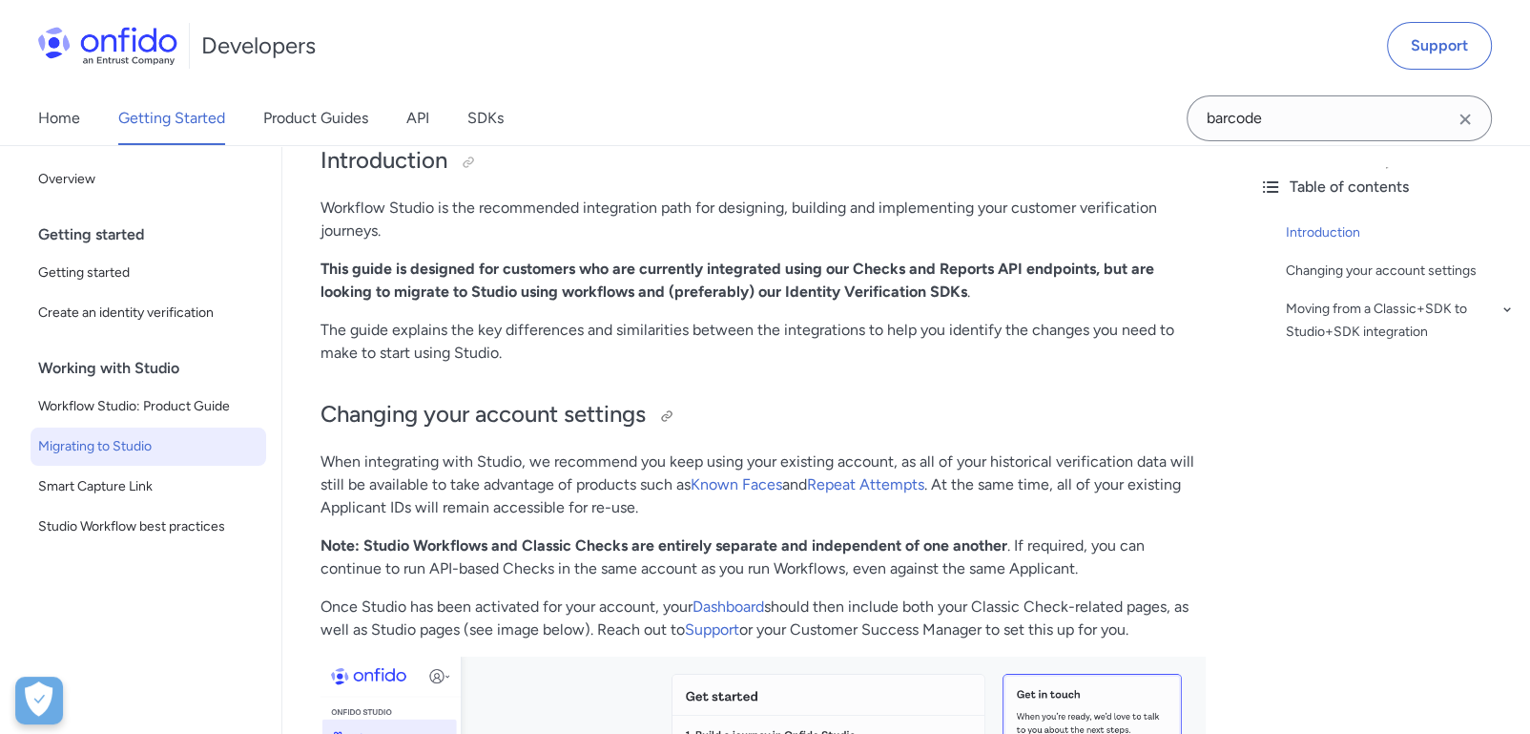
scroll to position [195, 0]
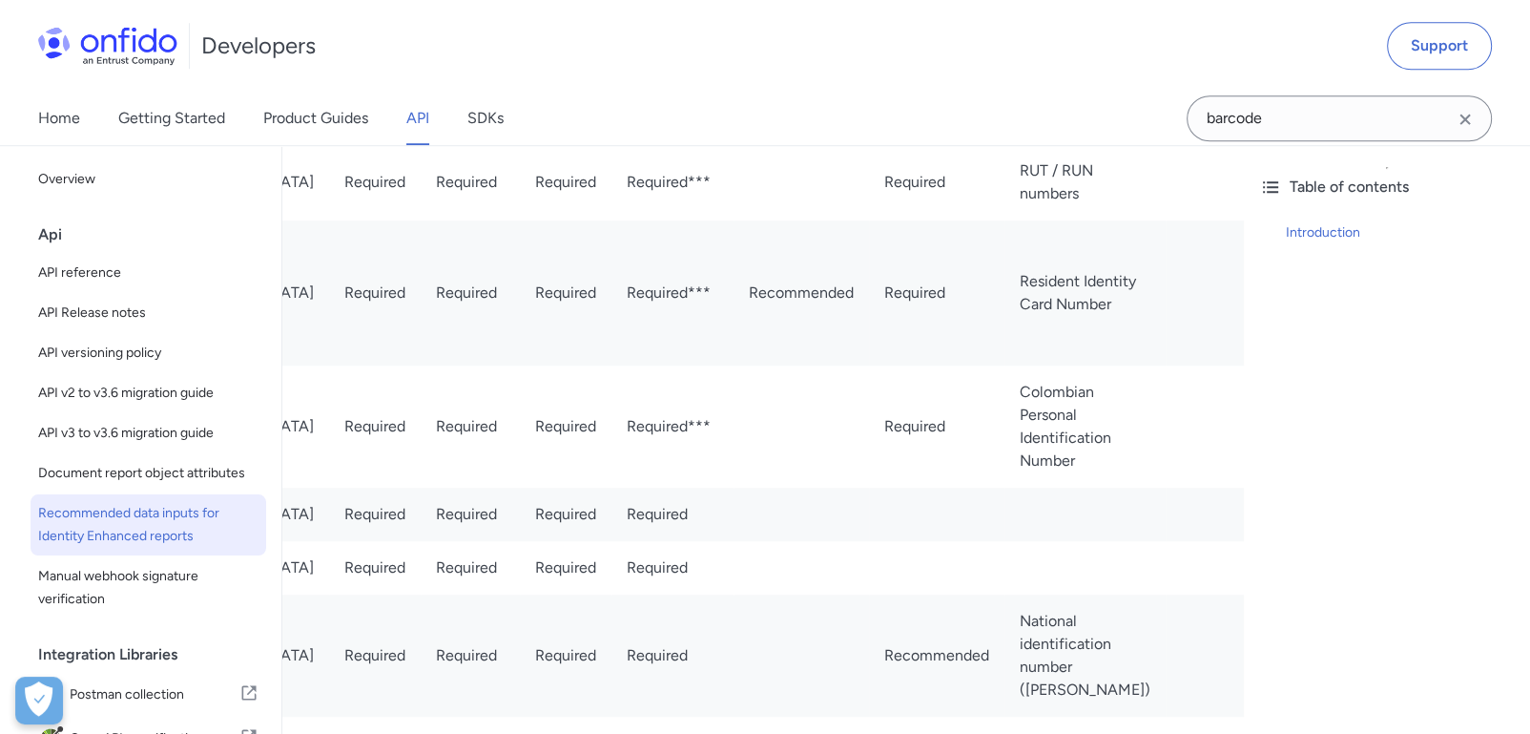
scroll to position [0, 892]
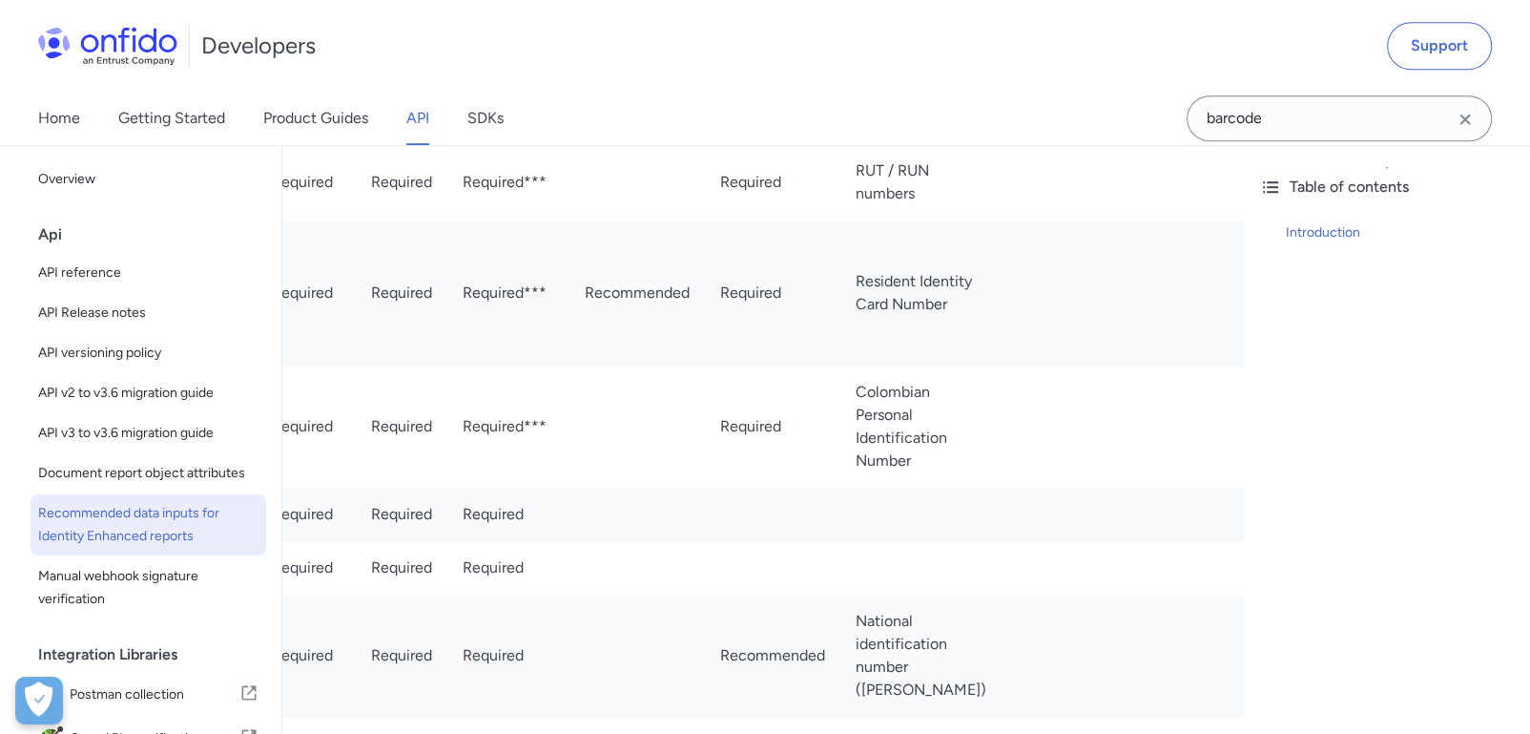
drag, startPoint x: 705, startPoint y: 469, endPoint x: 1138, endPoint y: 467, distance: 433.2
click at [1138, 144] on tr "[GEOGRAPHIC_DATA] [GEOGRAPHIC_DATA] [GEOGRAPHIC_DATA] Required Required Require…" at bounding box center [554, 117] width 2252 height 53
click at [841, 144] on td "Social Insurance" at bounding box center [921, 117] width 161 height 53
click at [1002, 144] on td at bounding box center [1133, 117] width 262 height 53
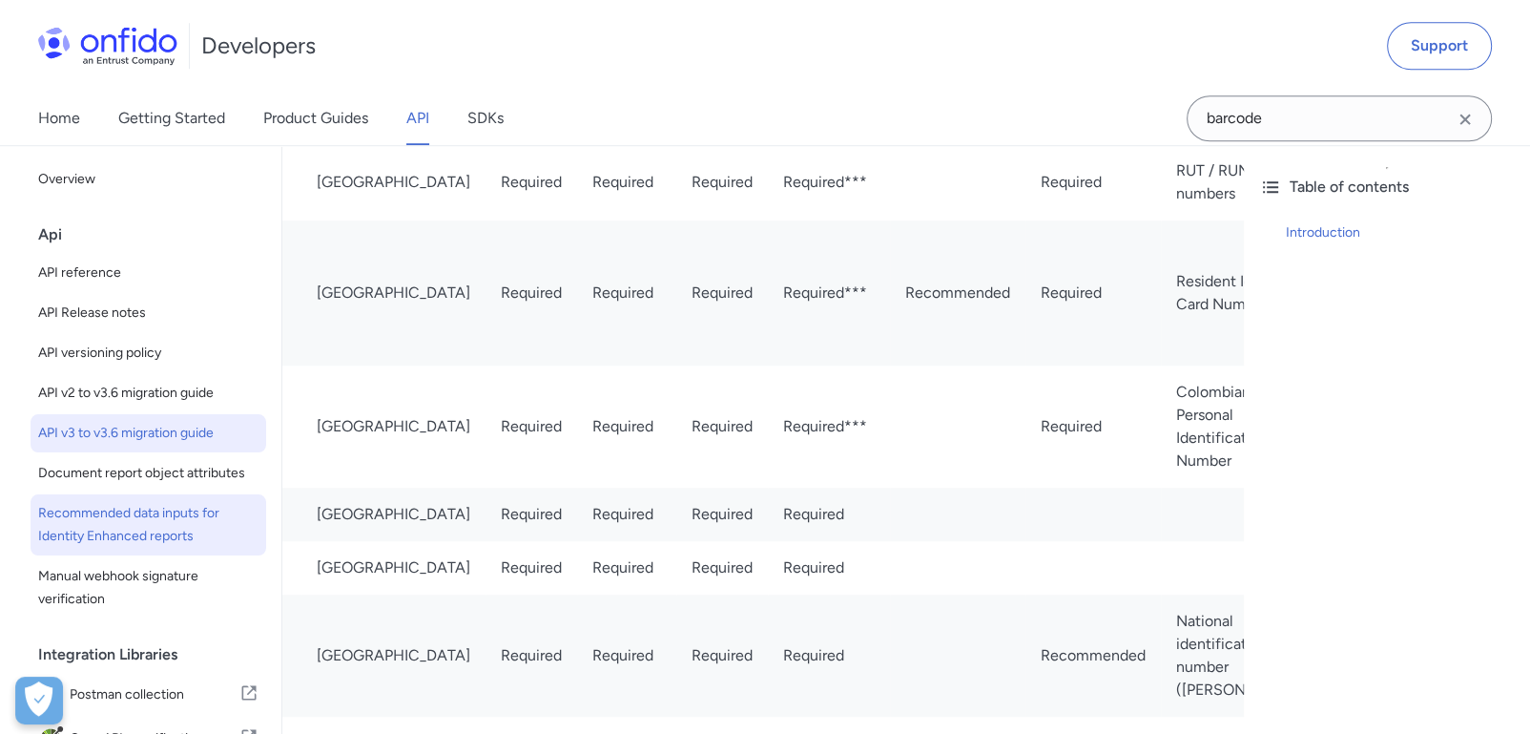
scroll to position [0, 0]
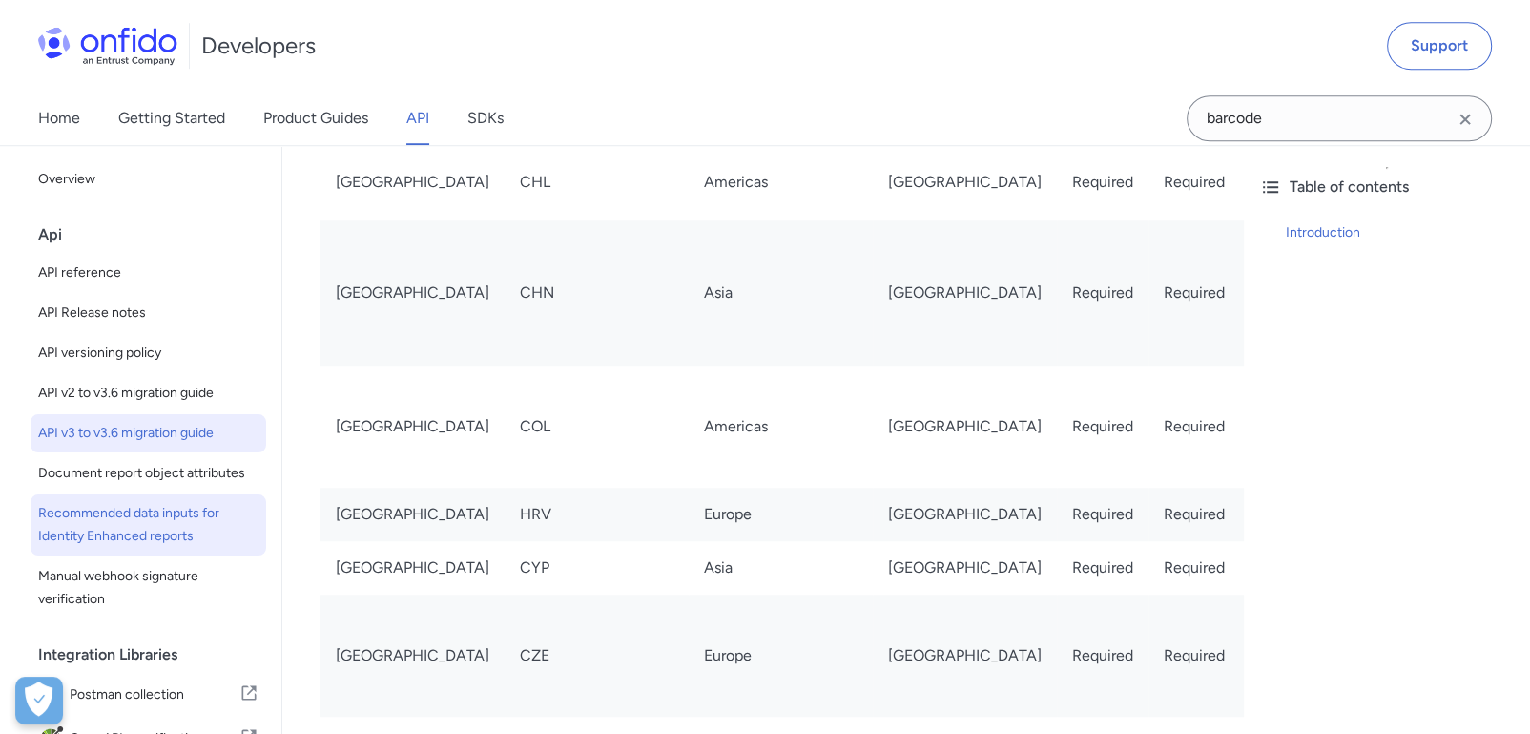
drag, startPoint x: 524, startPoint y: 460, endPoint x: 165, endPoint y: 451, distance: 358.9
click at [356, 144] on td "Canada" at bounding box center [413, 117] width 184 height 53
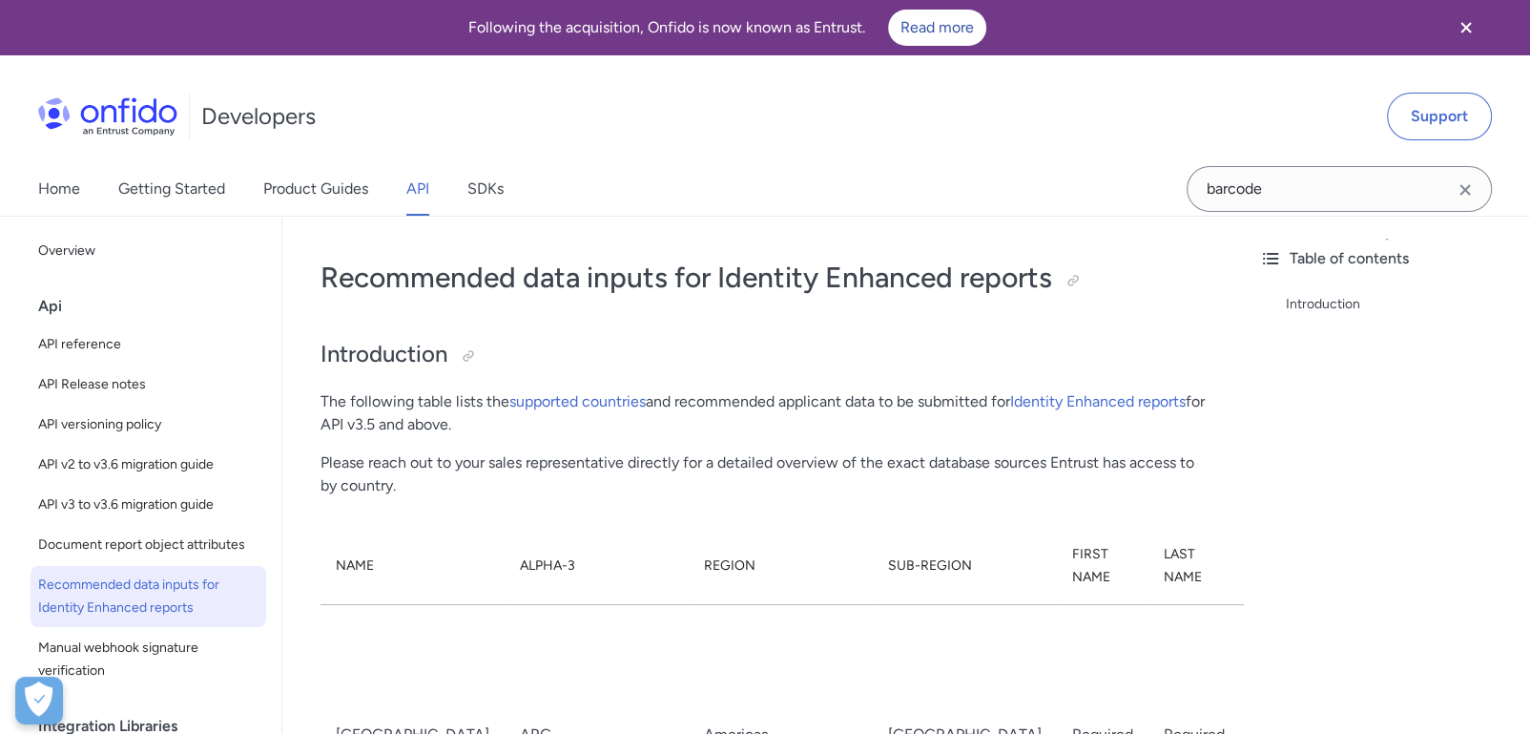
click at [1340, 570] on th "Full Address" at bounding box center [1401, 566] width 122 height 77
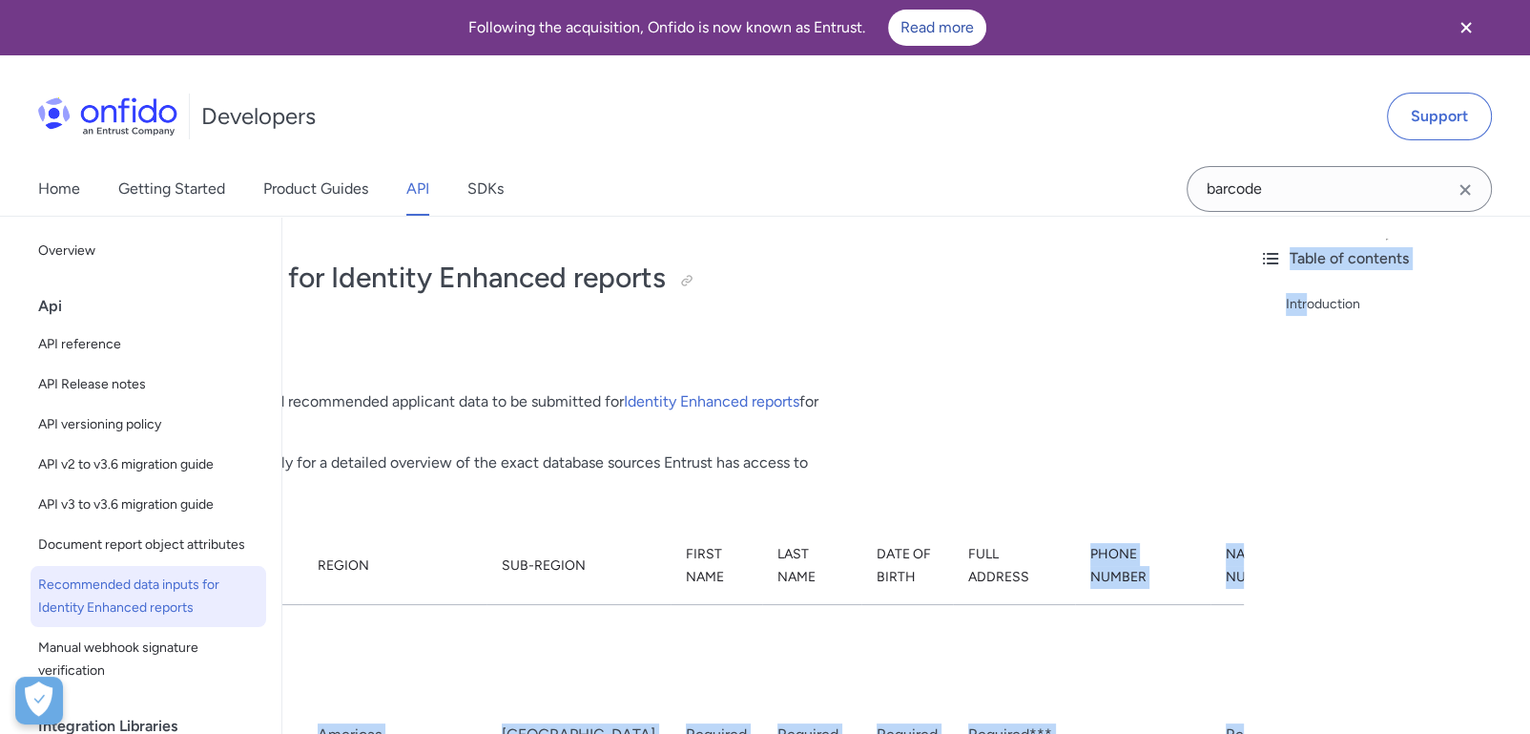
scroll to position [0, 892]
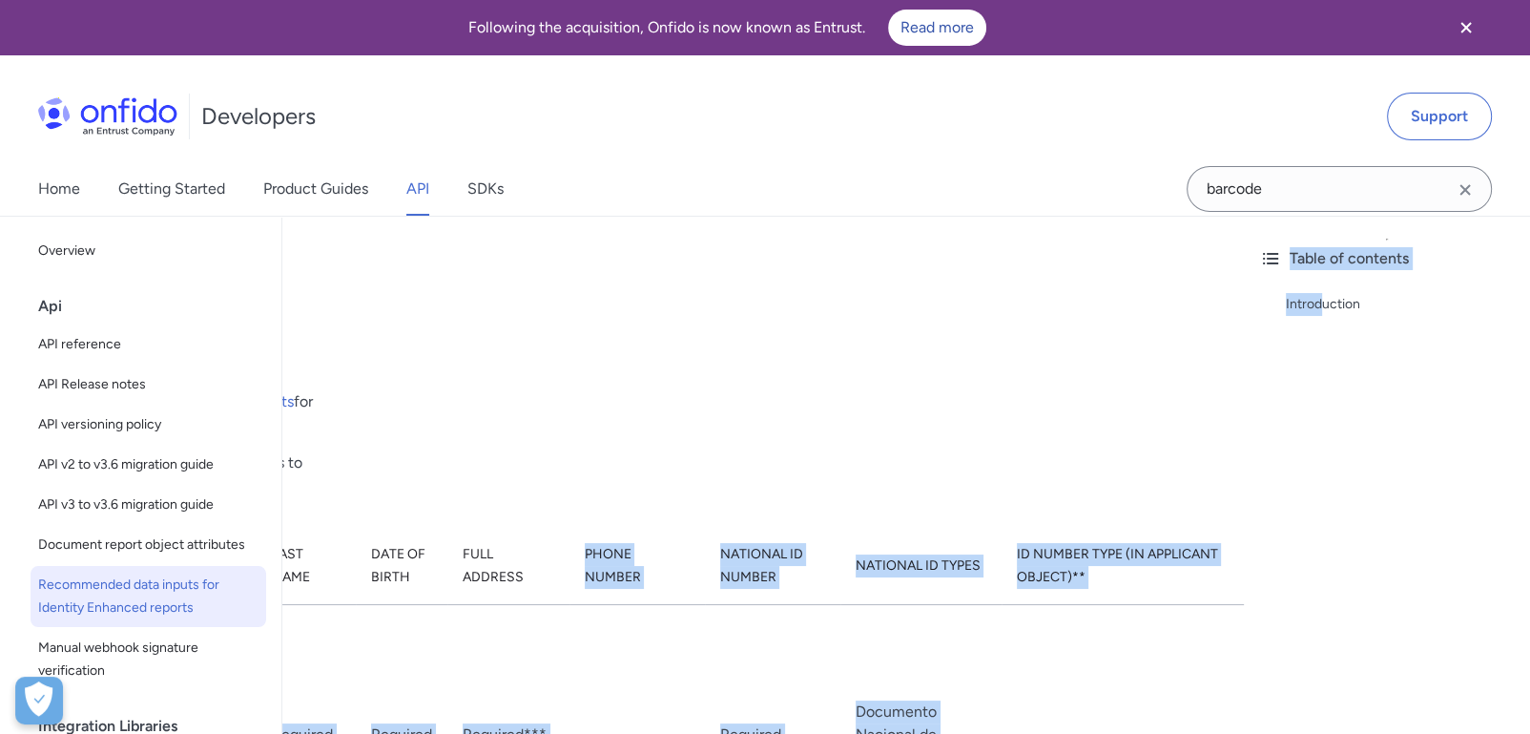
drag, startPoint x: 1154, startPoint y: 568, endPoint x: 846, endPoint y: 519, distance: 311.1
click at [912, 528] on tr "Name Alpha-3 Region Sub-Region First Name Last Name Date of Birth Full Address …" at bounding box center [554, 566] width 2252 height 77
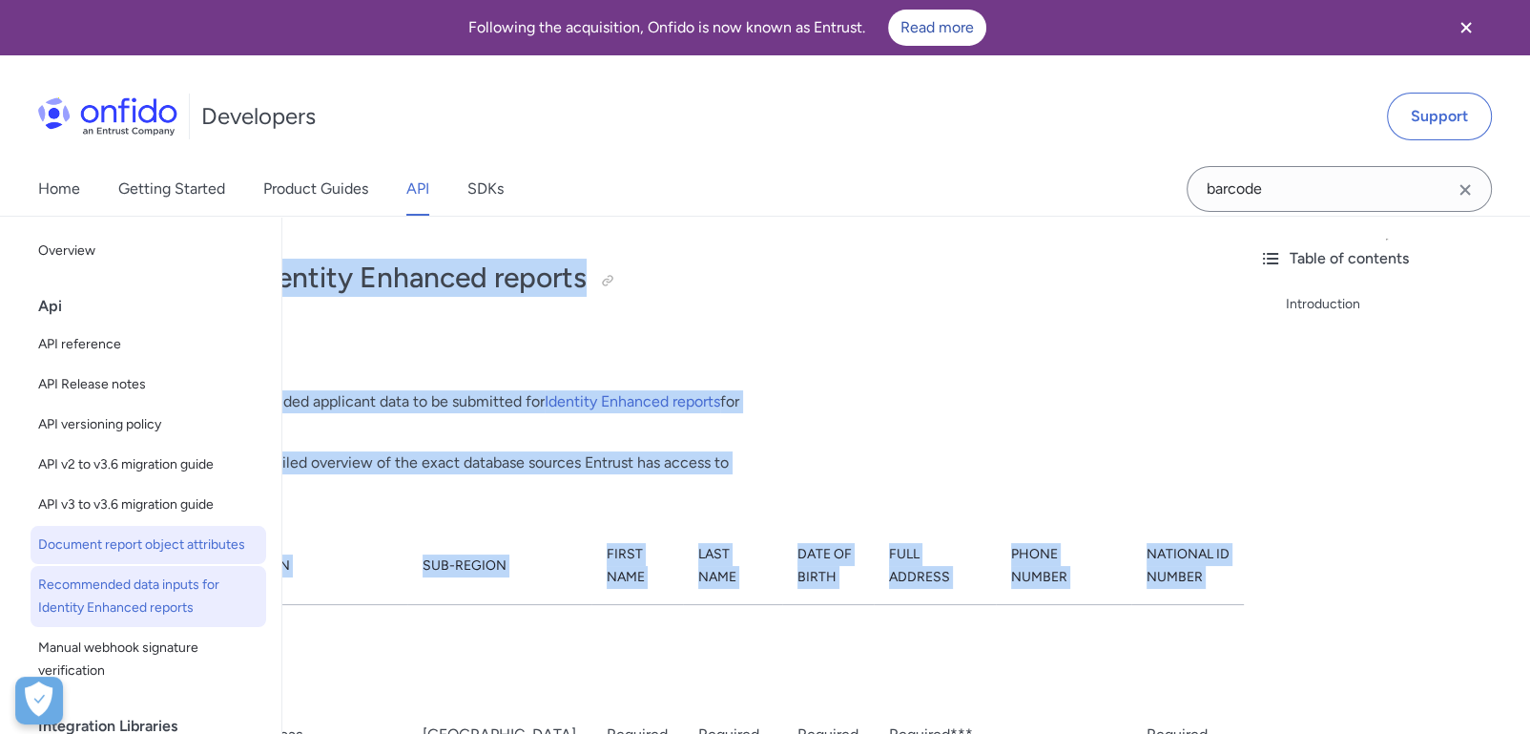
scroll to position [0, 0]
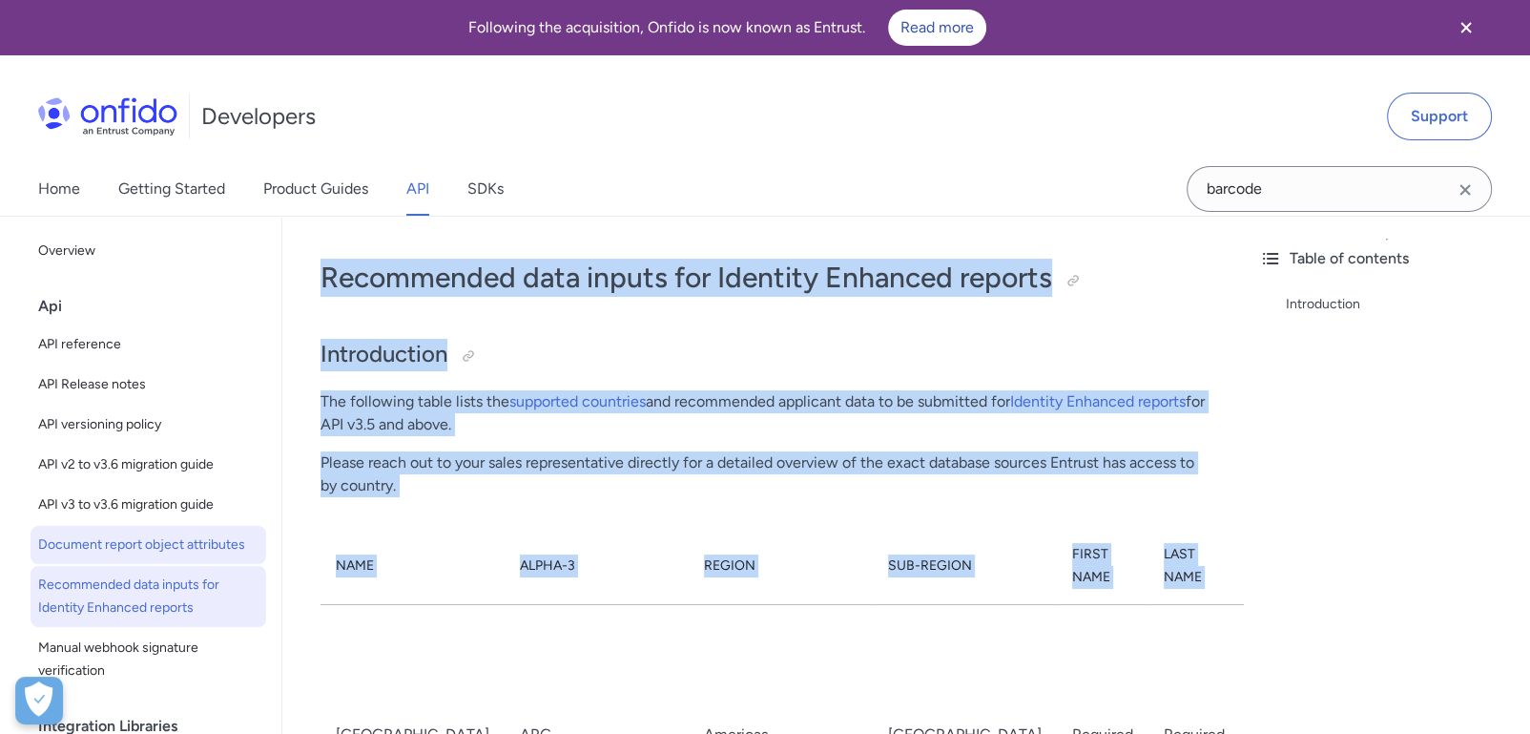
drag, startPoint x: 523, startPoint y: 583, endPoint x: 154, endPoint y: 549, distance: 370.8
click at [689, 534] on th "Region" at bounding box center [781, 566] width 184 height 77
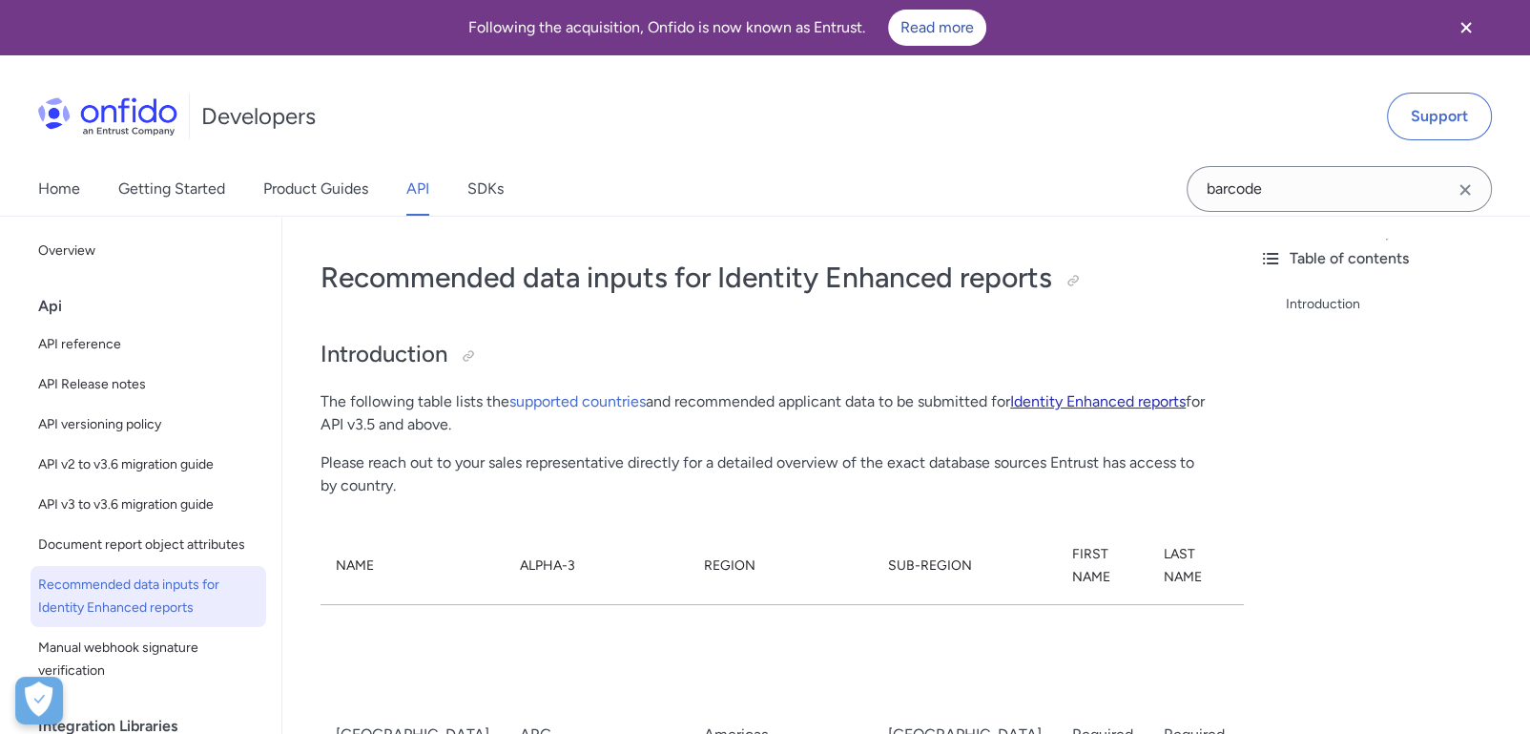
click at [1078, 401] on link "Identity Enhanced reports" at bounding box center [1098, 401] width 176 height 18
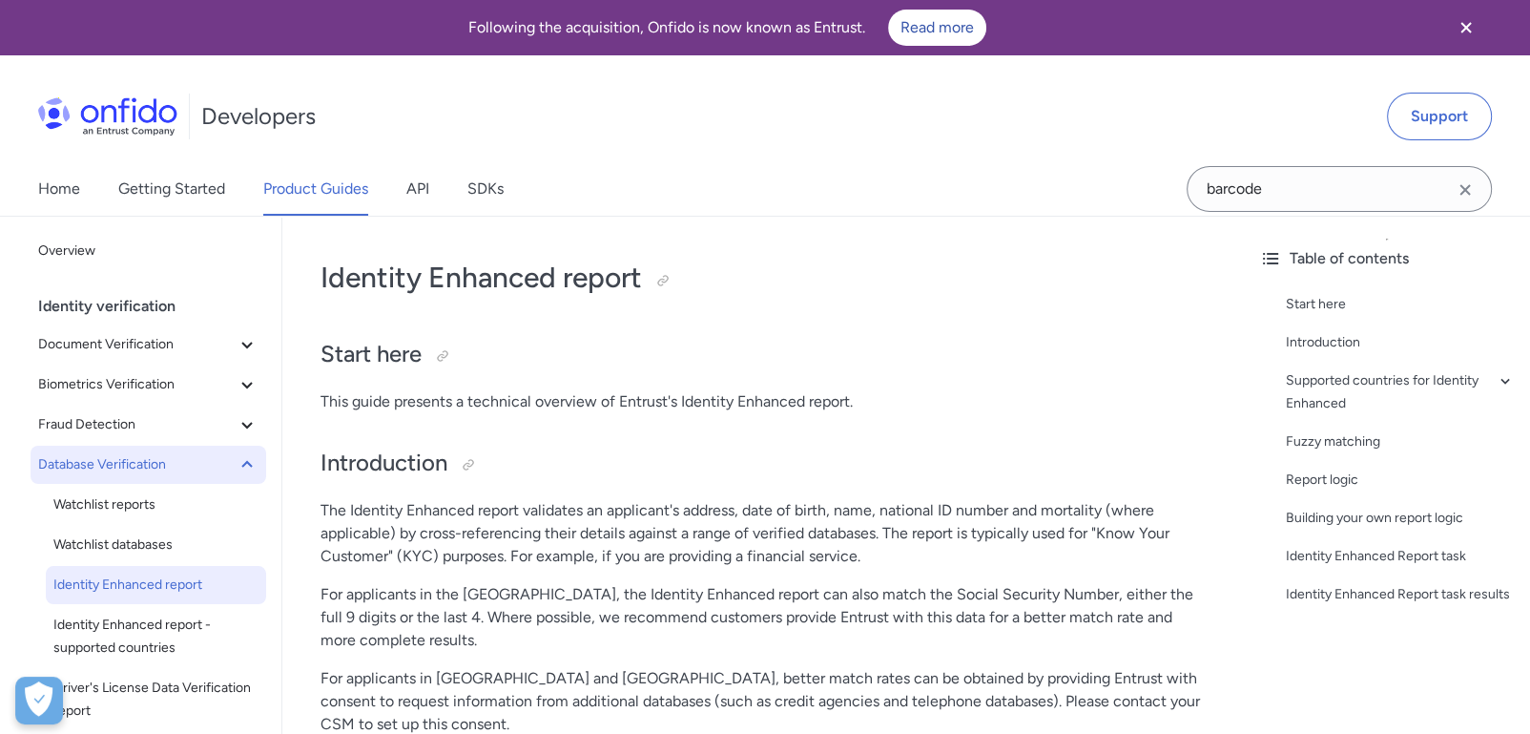
click at [177, 450] on button "Database Verification" at bounding box center [149, 465] width 236 height 38
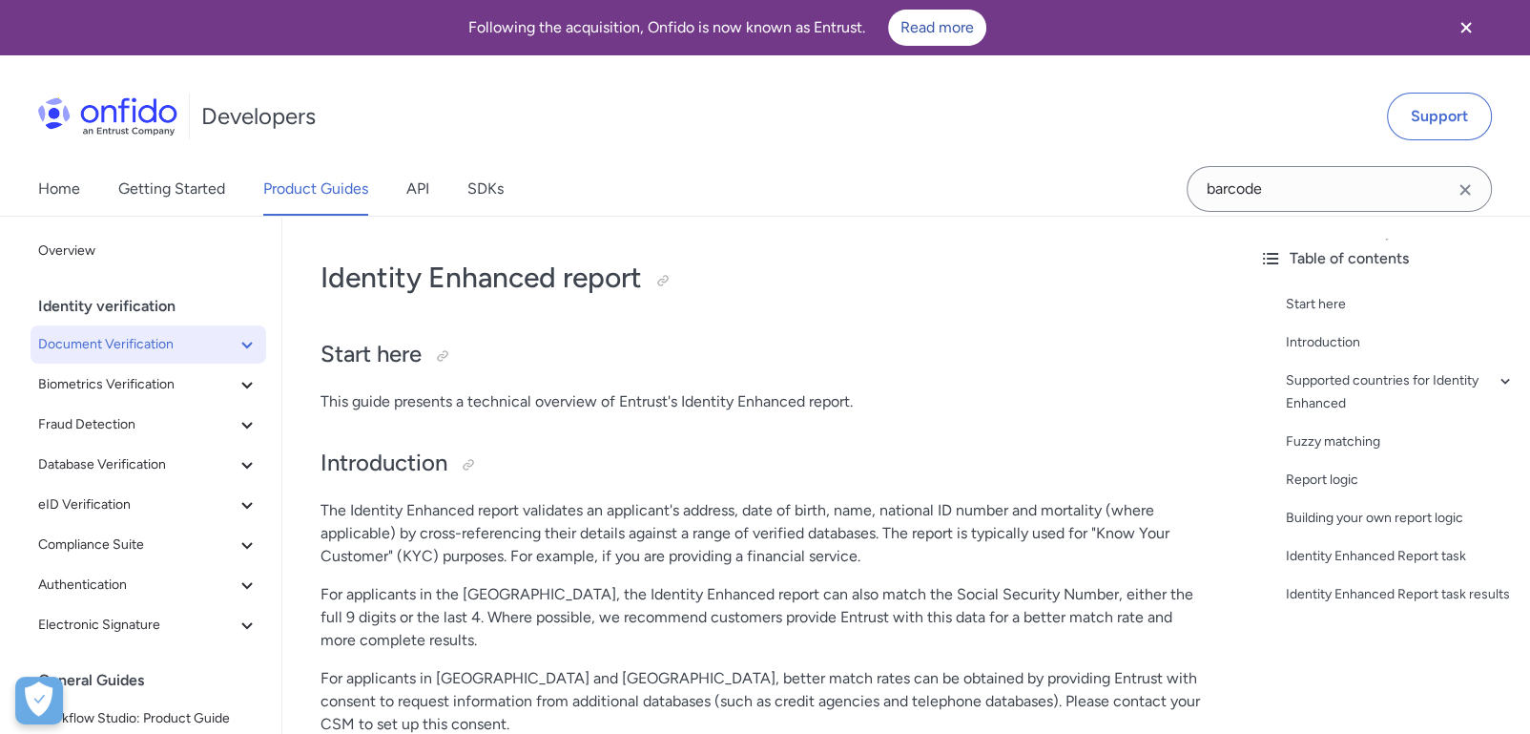
click at [192, 352] on span "Document Verification" at bounding box center [137, 344] width 198 height 23
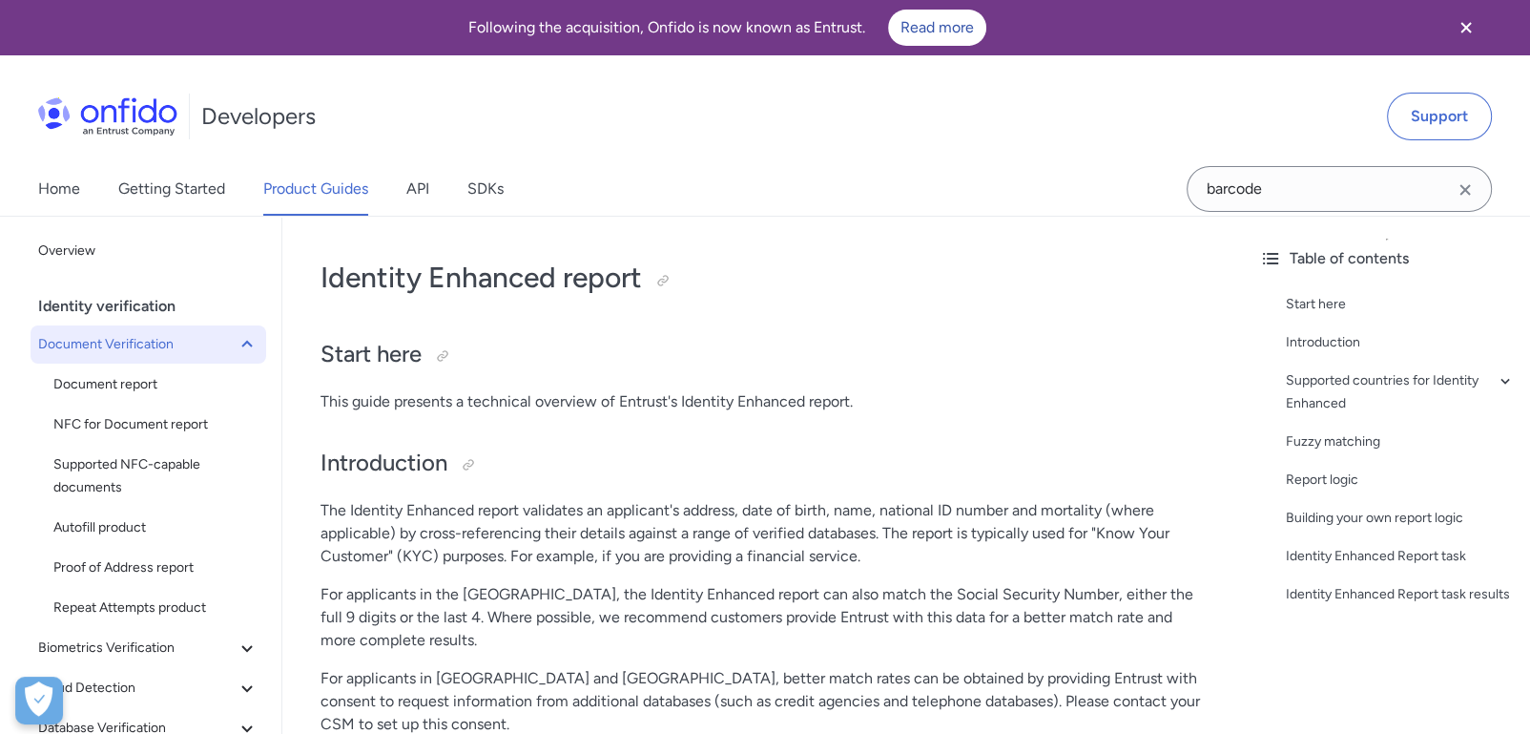
click at [192, 352] on span "Document Verification" at bounding box center [137, 344] width 198 height 23
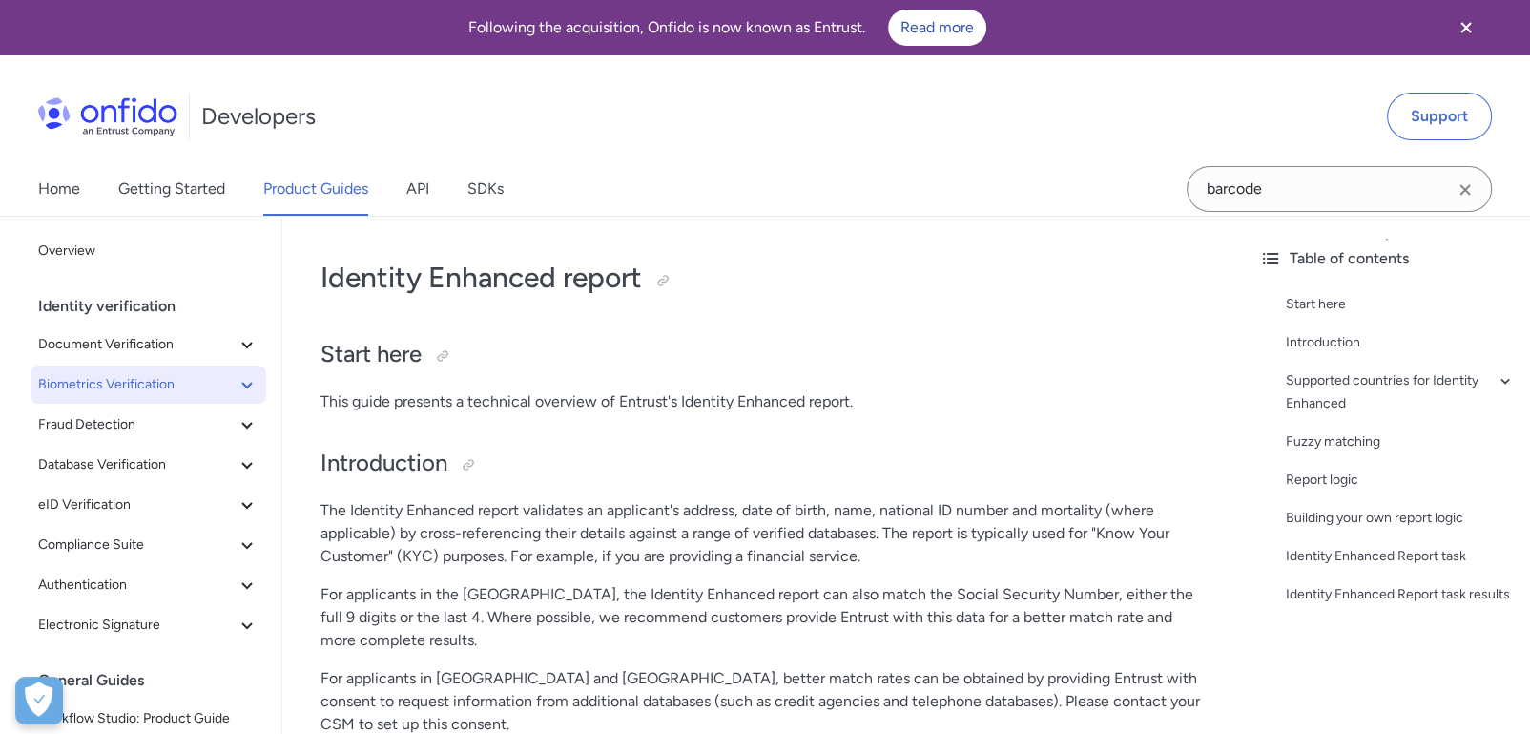
click at [185, 377] on span "Biometrics Verification" at bounding box center [137, 384] width 198 height 23
click at [184, 377] on span "Biometrics Verification" at bounding box center [137, 384] width 198 height 23
click at [170, 431] on span "Fraud Detection" at bounding box center [137, 424] width 198 height 23
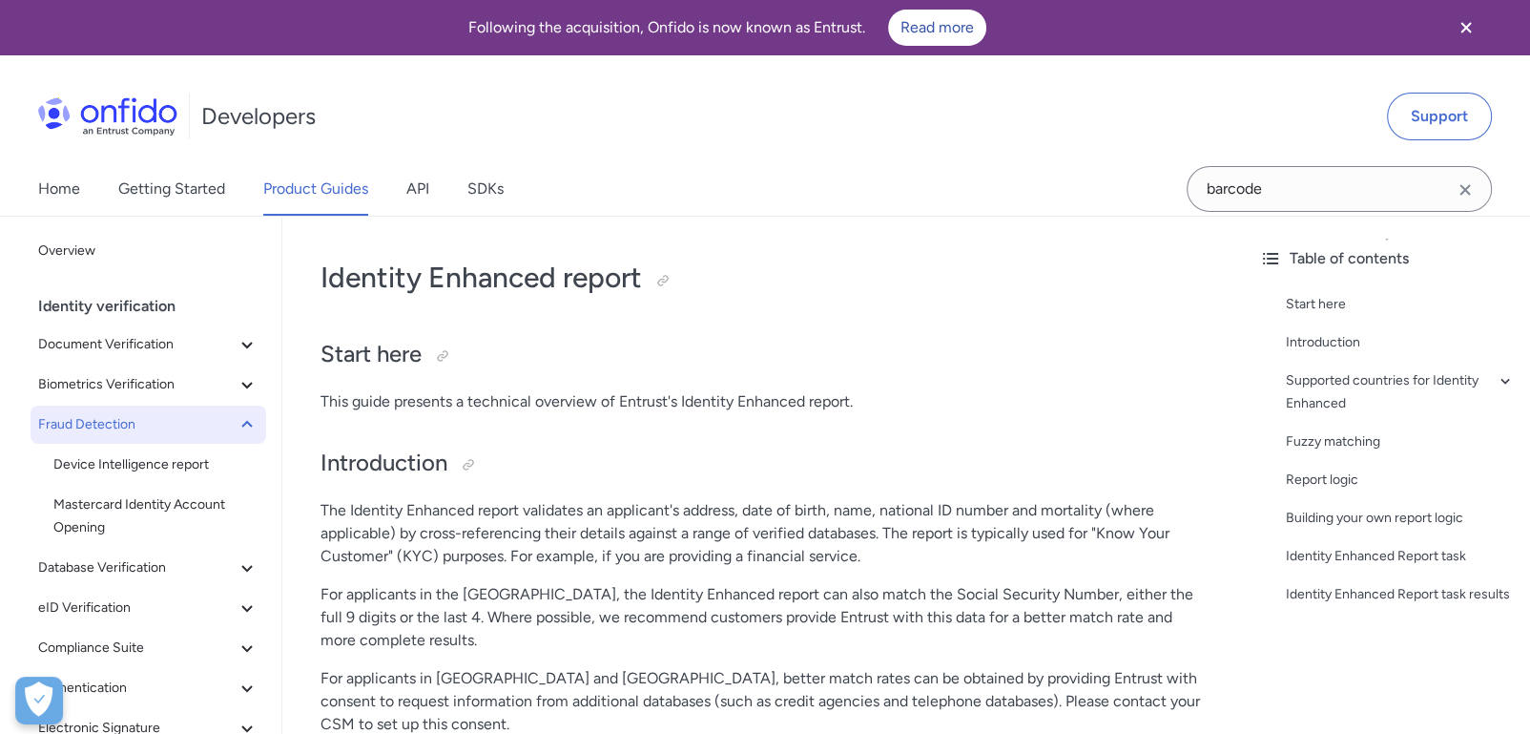
click at [173, 424] on span "Fraud Detection" at bounding box center [137, 424] width 198 height 23
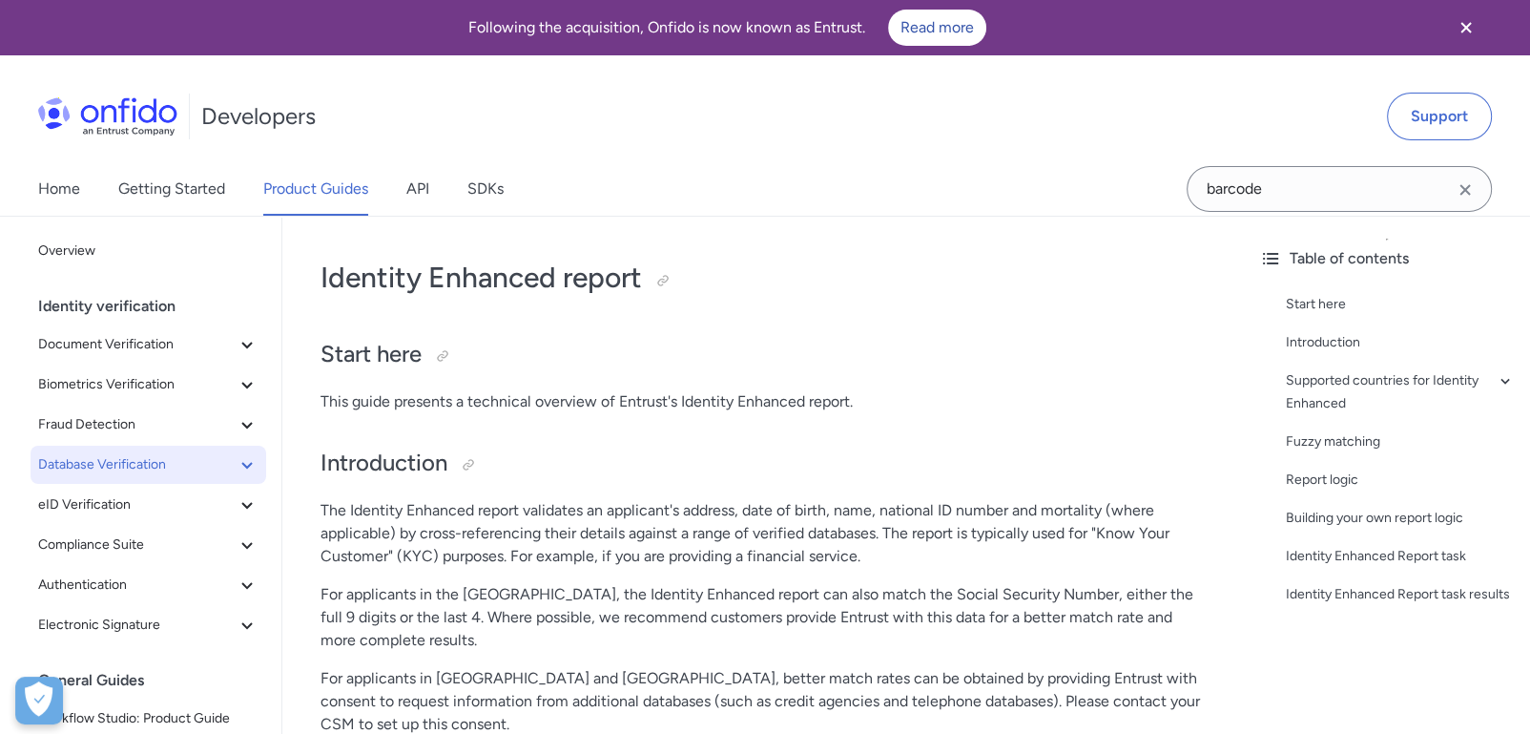
click at [158, 468] on span "Database Verification" at bounding box center [137, 464] width 198 height 23
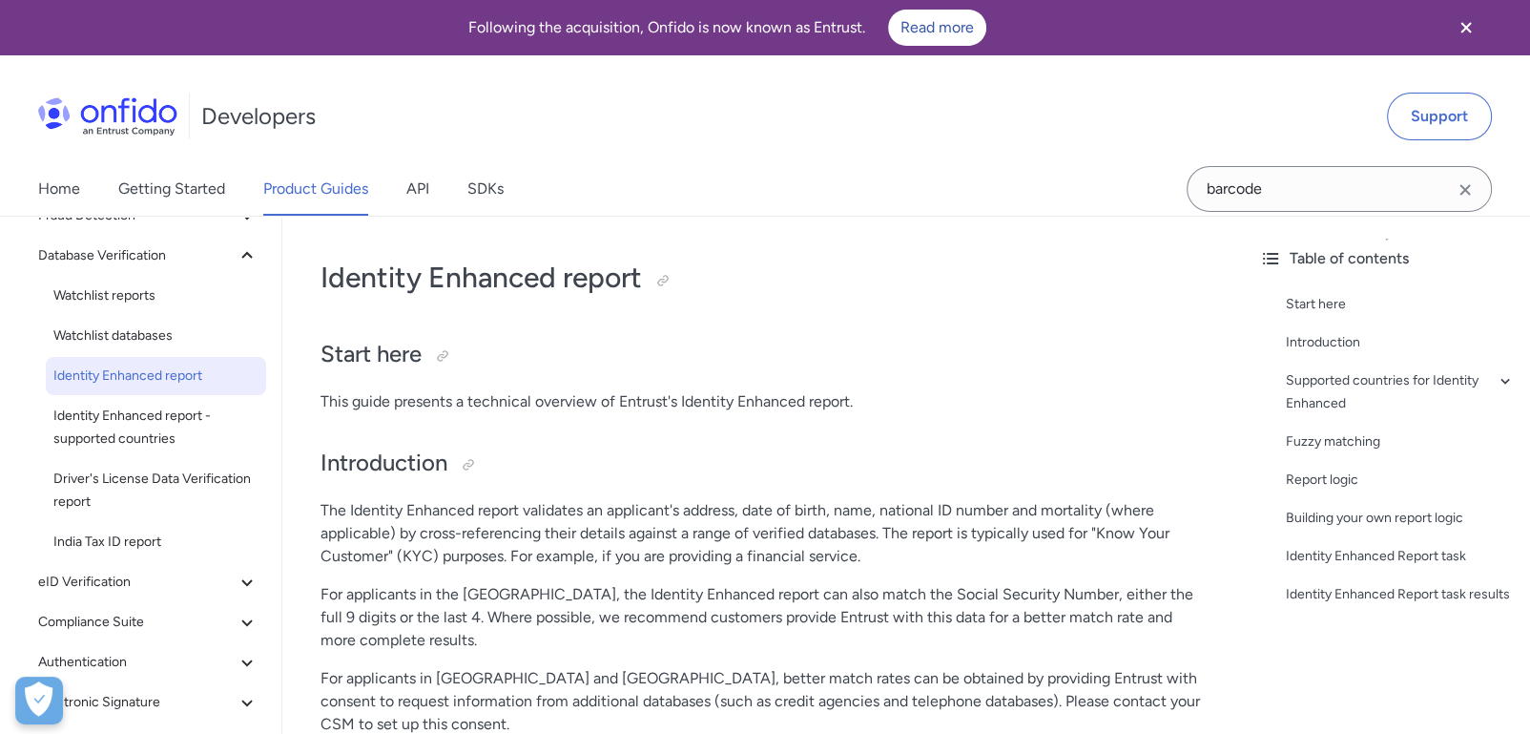
scroll to position [210, 0]
click at [148, 588] on span "eID Verification" at bounding box center [137, 581] width 198 height 23
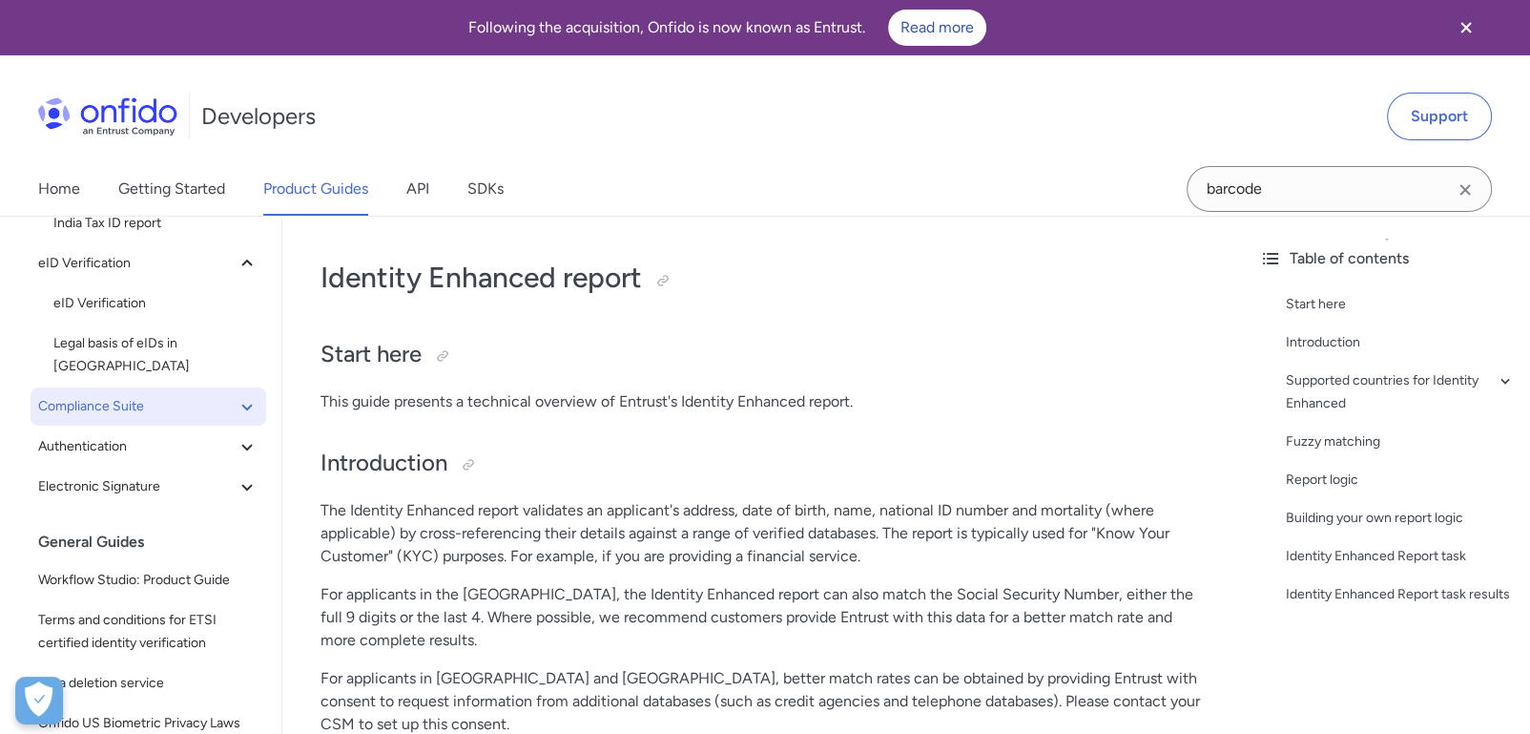
click at [128, 395] on span "Compliance Suite" at bounding box center [137, 406] width 198 height 23
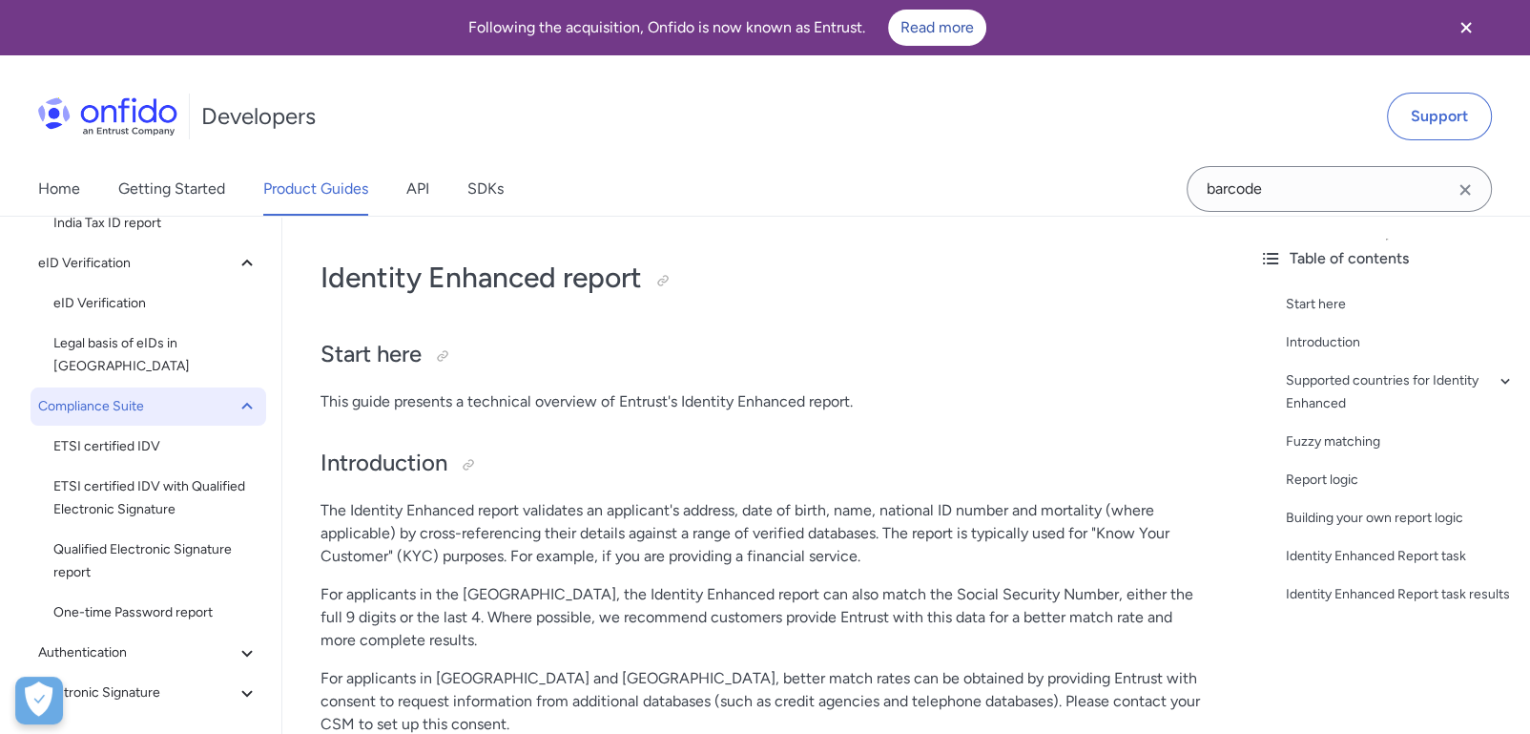
scroll to position [529, 0]
click at [133, 434] on span "ETSI certified IDV" at bounding box center [155, 445] width 205 height 23
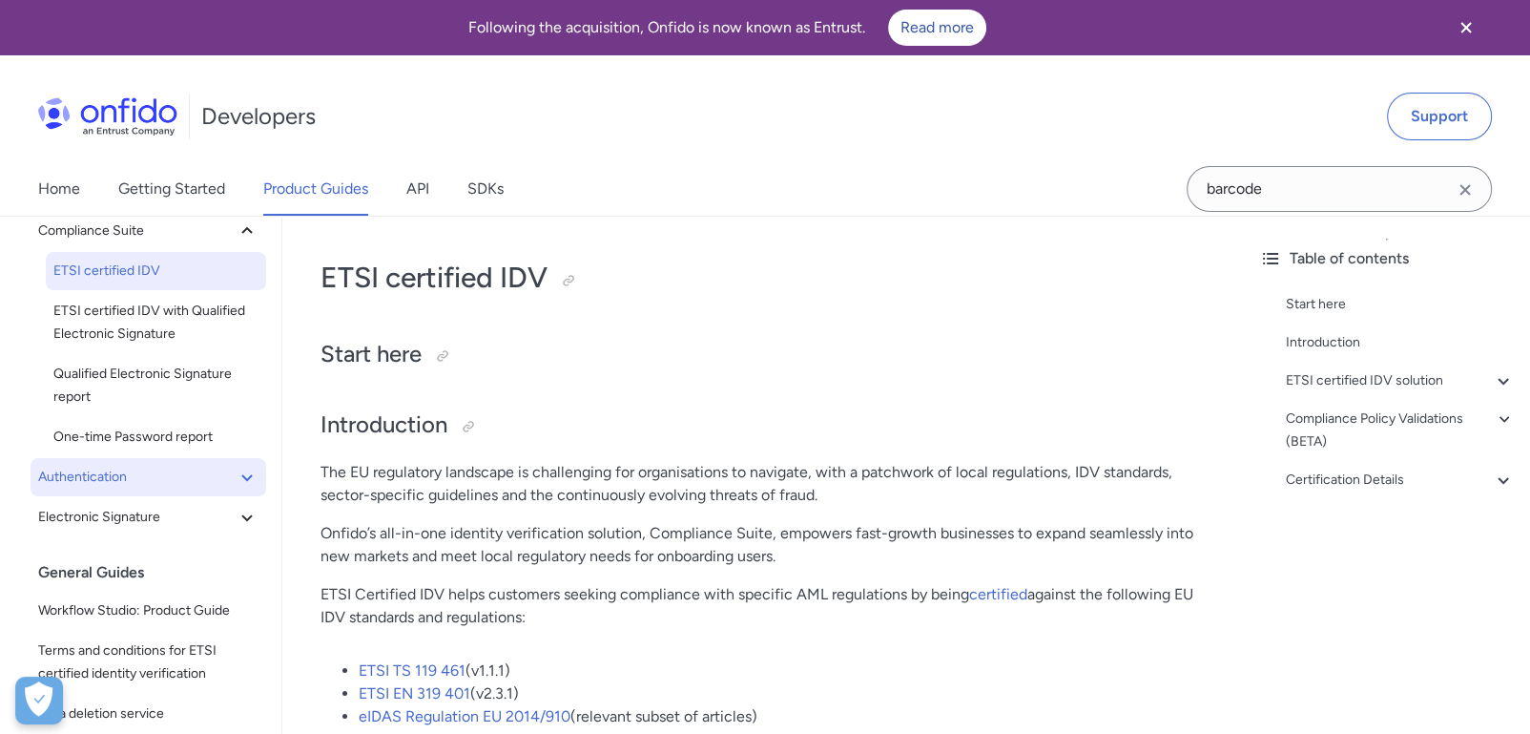
scroll to position [315, 0]
click at [161, 479] on span "Authentication" at bounding box center [137, 476] width 198 height 23
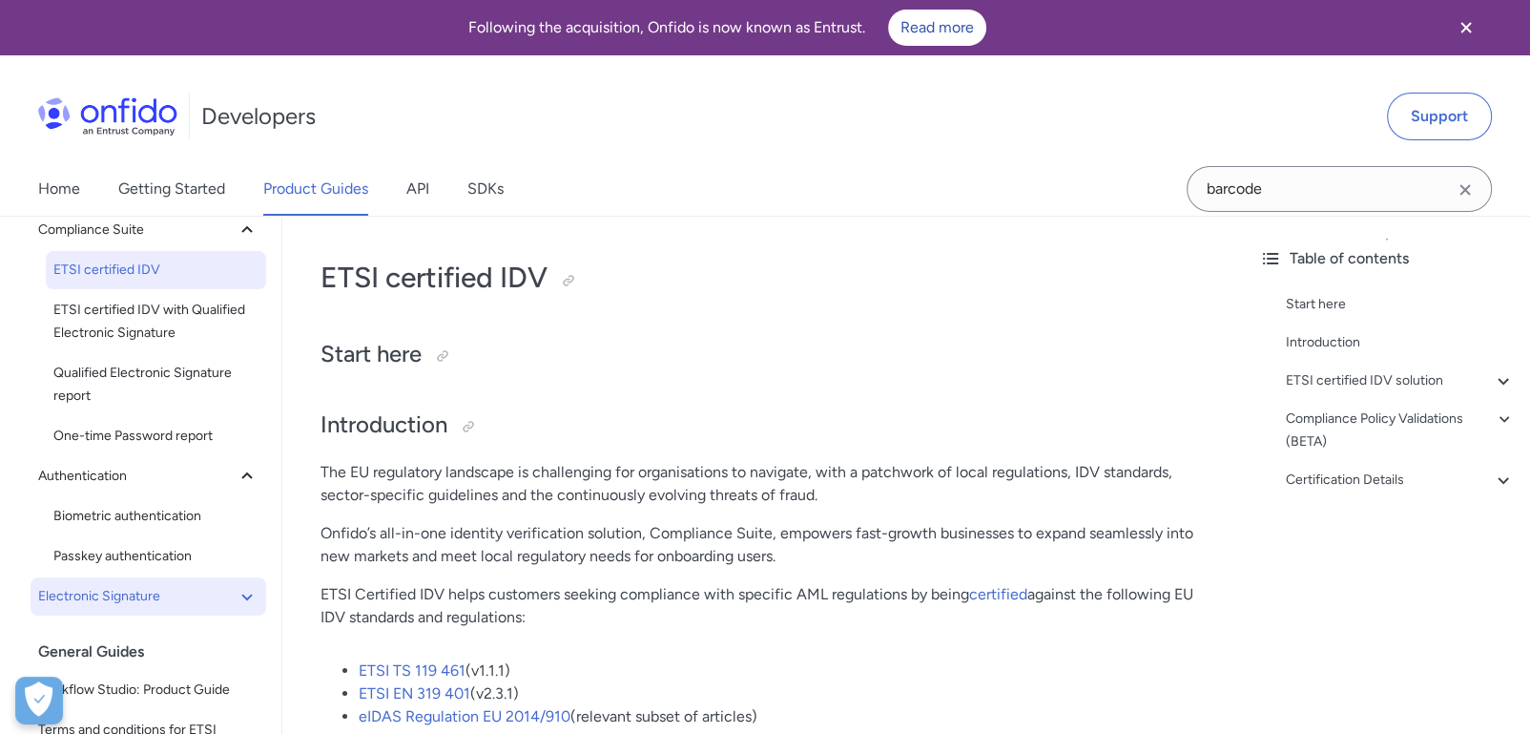
click at [170, 581] on button "Electronic Signature" at bounding box center [149, 596] width 236 height 38
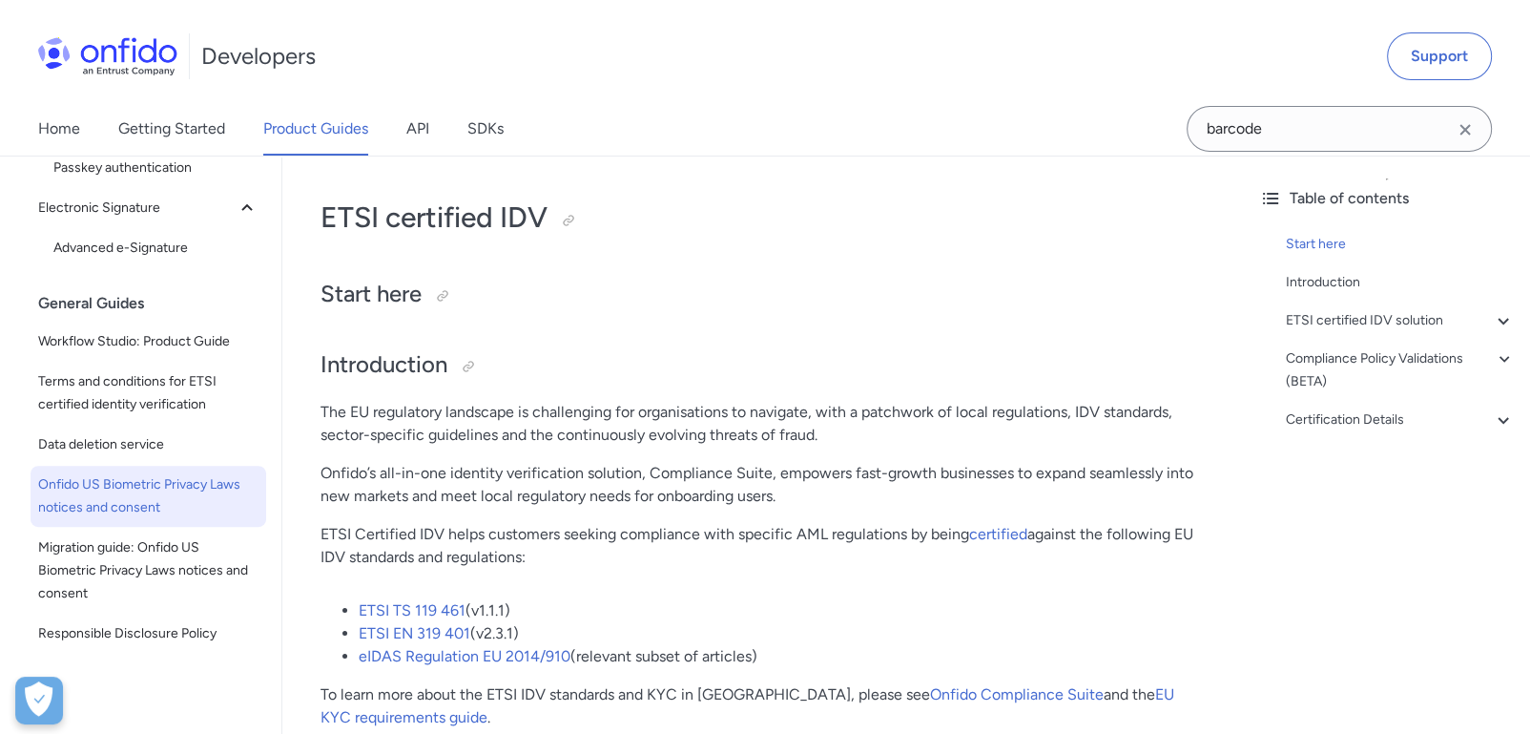
scroll to position [61, 0]
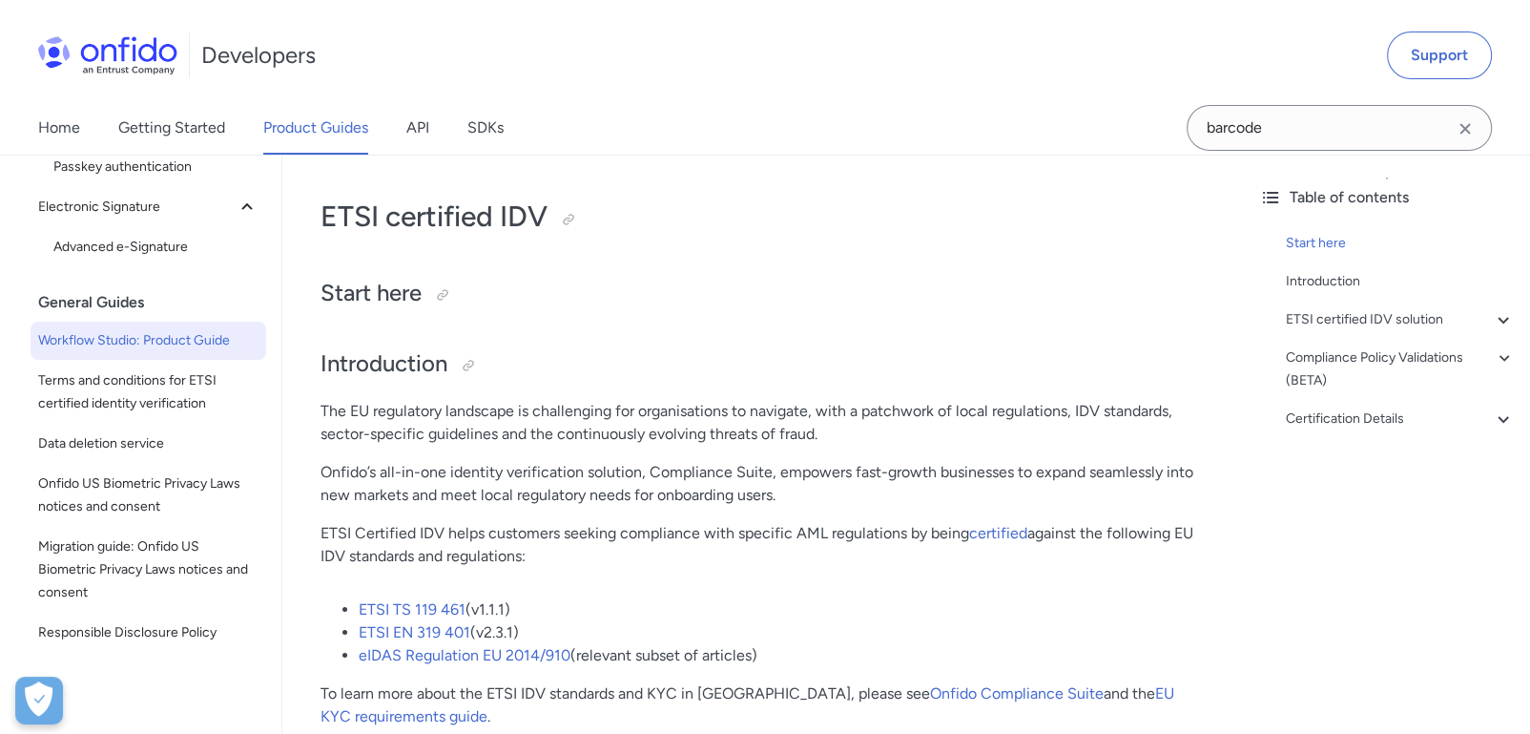
click at [145, 330] on span "Workflow Studio: Product Guide" at bounding box center [148, 340] width 220 height 23
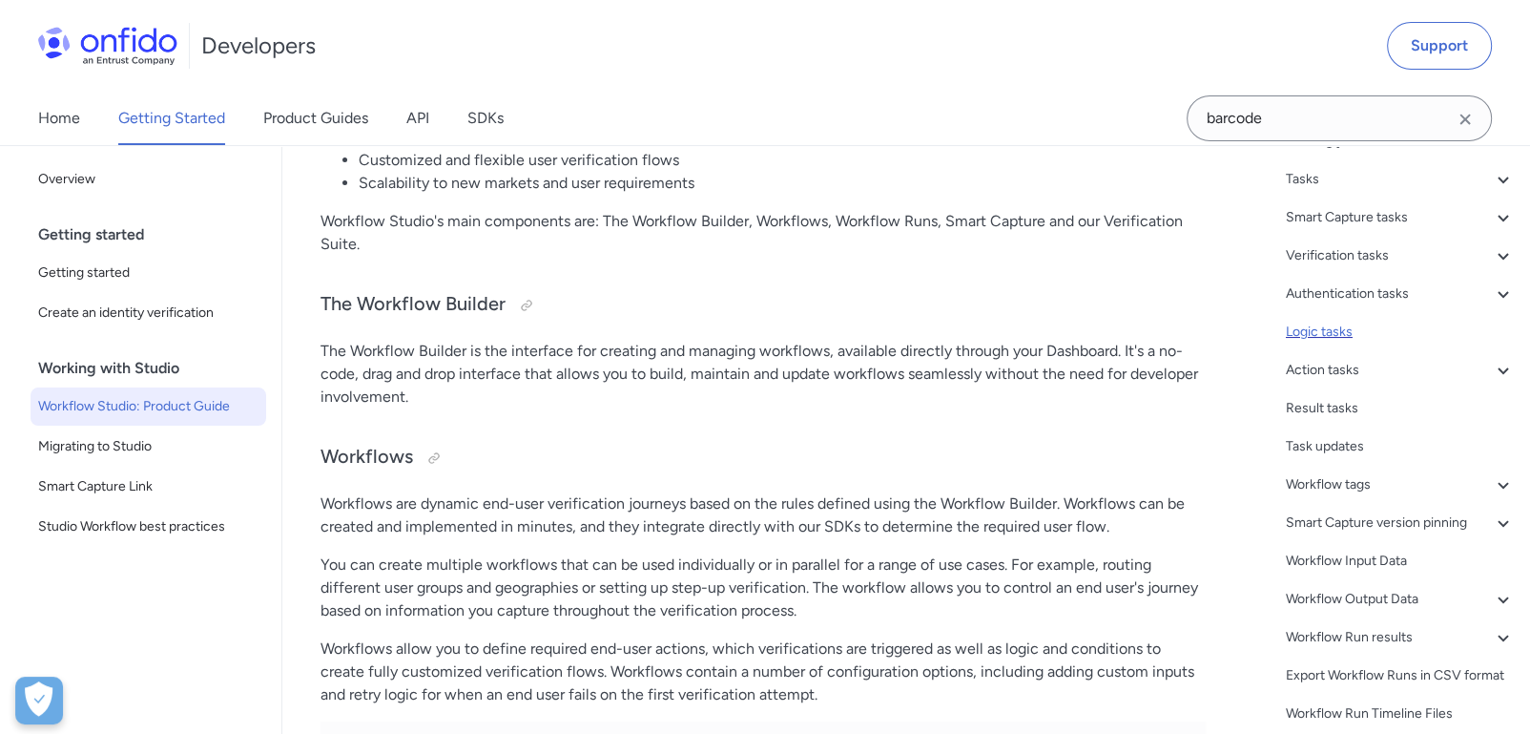
scroll to position [320, 0]
click at [1339, 268] on div "Verification tasks" at bounding box center [1400, 256] width 229 height 23
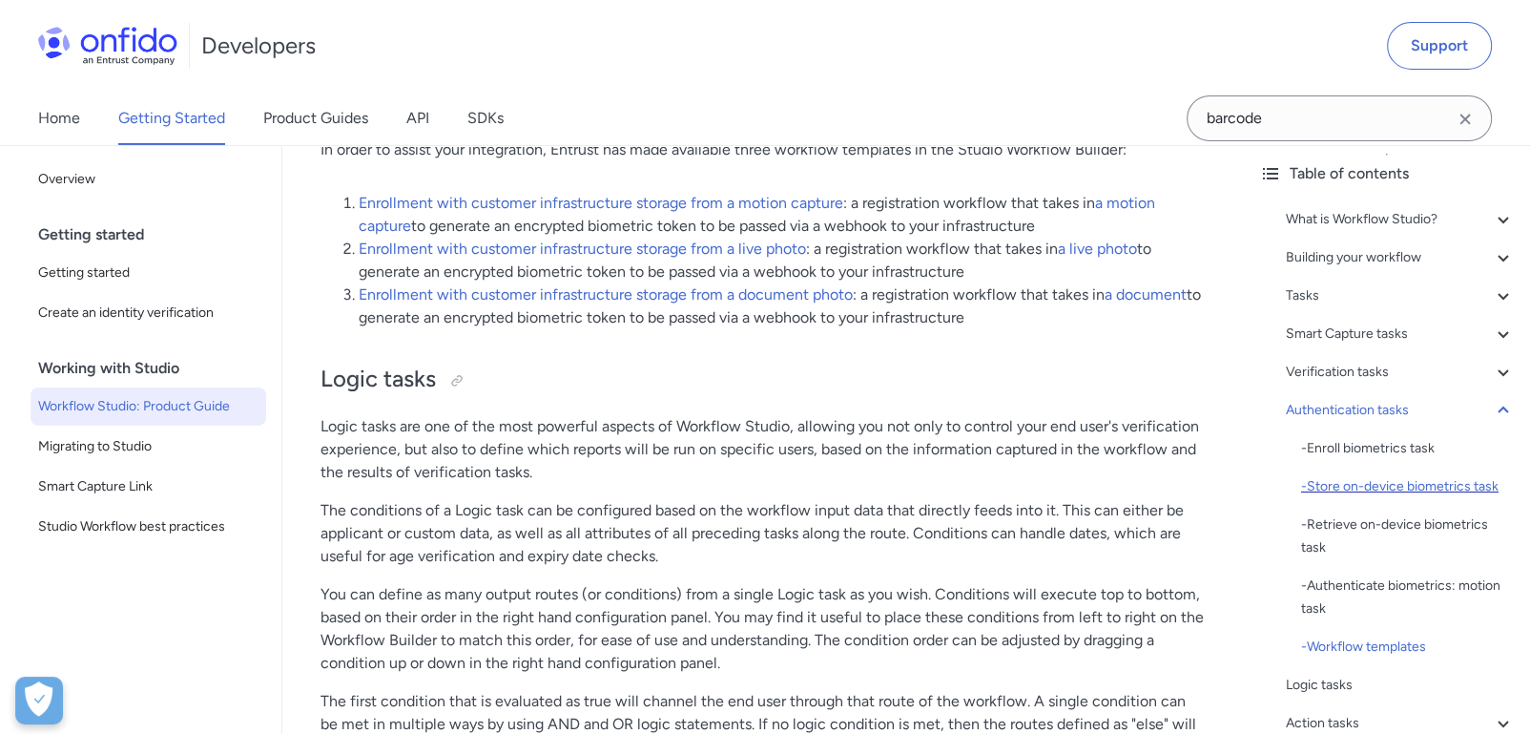
scroll to position [1, 0]
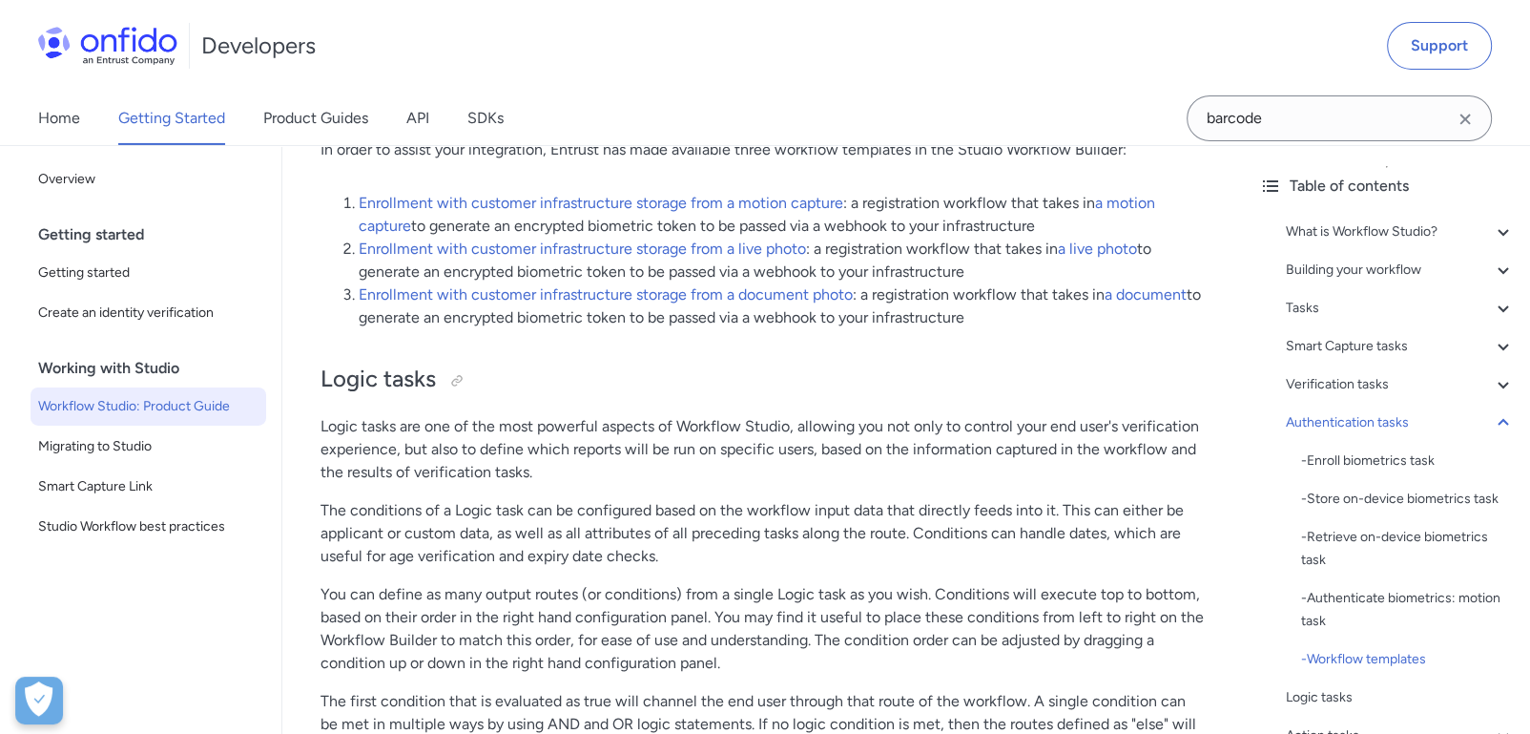
click at [1406, 371] on div "What is Workflow Studio? - The Workflow Builder - Workflows - Workflow Runs - V…" at bounding box center [1387, 659] width 256 height 893
click at [1404, 376] on div "Verification tasks" at bounding box center [1400, 384] width 229 height 23
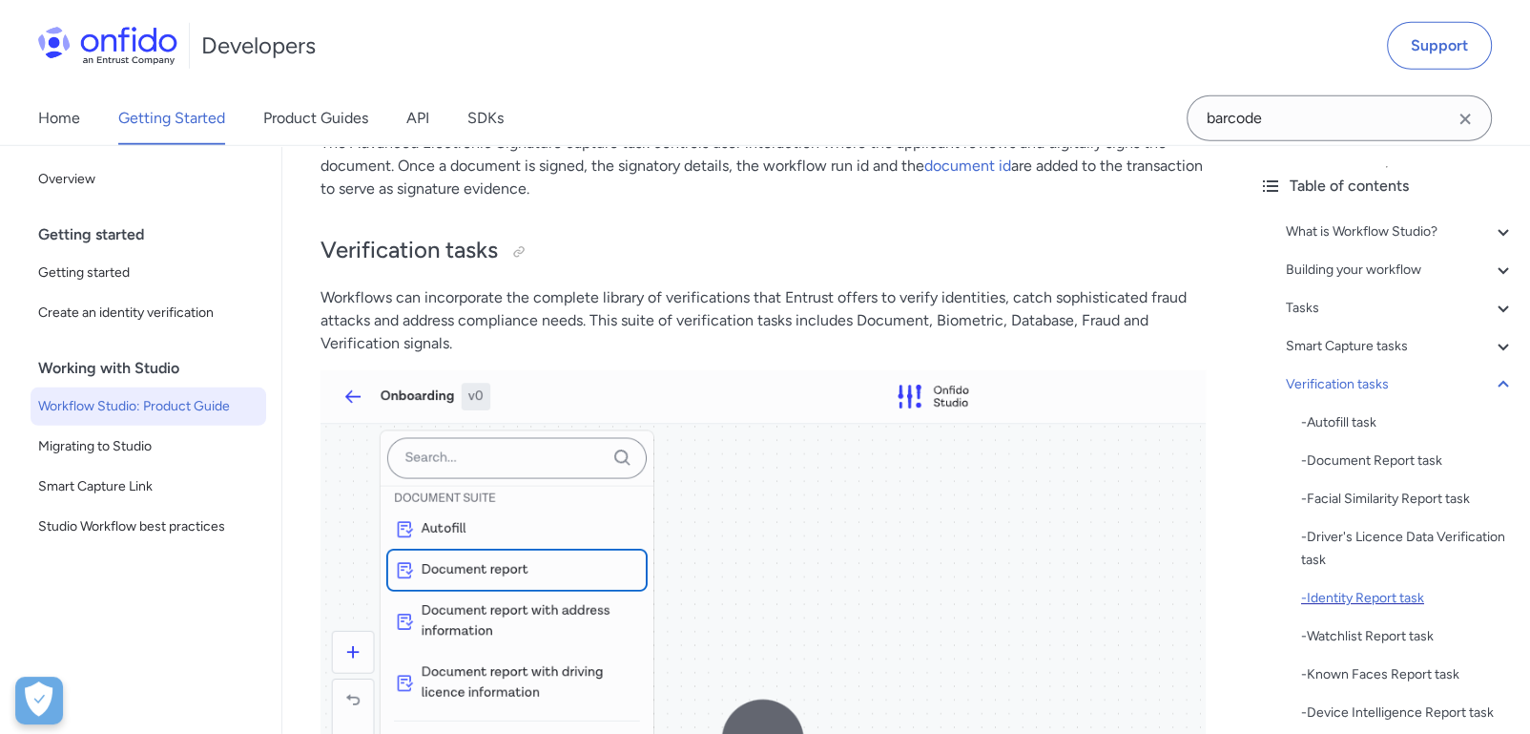
click at [1428, 587] on div "- Identity Report task" at bounding box center [1408, 598] width 214 height 23
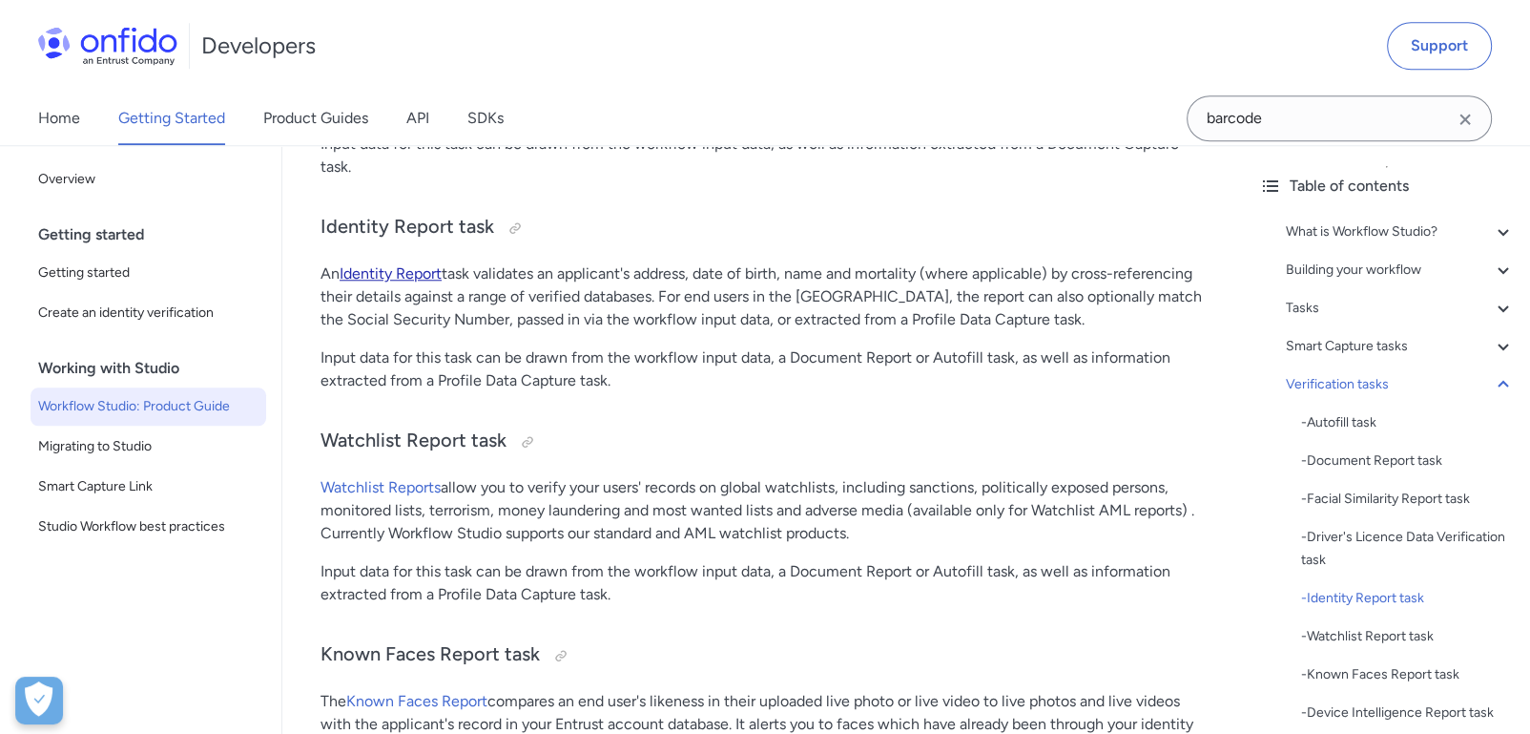
click at [387, 264] on link "Identity Report" at bounding box center [391, 273] width 102 height 18
click at [396, 264] on link "Identity Report" at bounding box center [391, 273] width 102 height 18
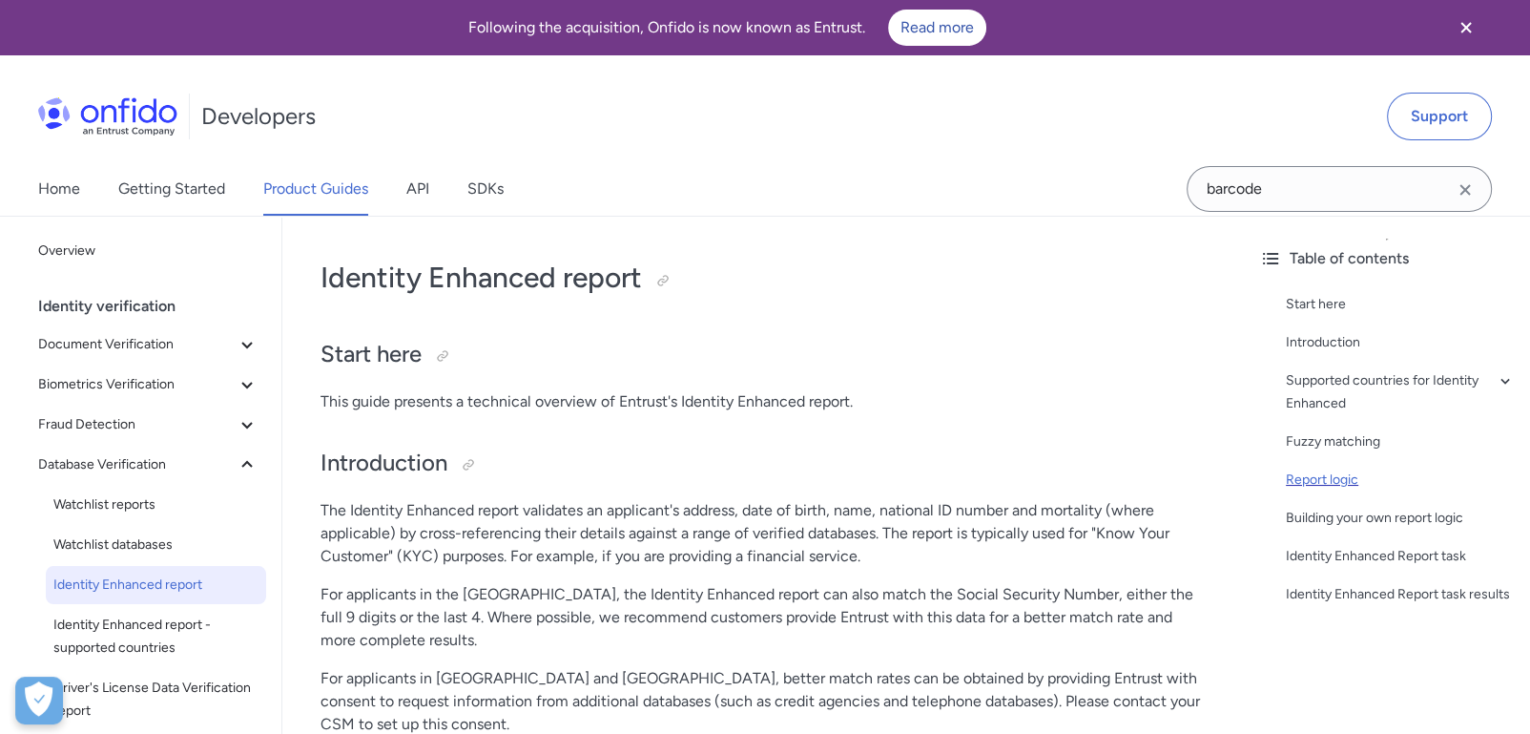
click at [1350, 487] on div "Report logic" at bounding box center [1400, 479] width 229 height 23
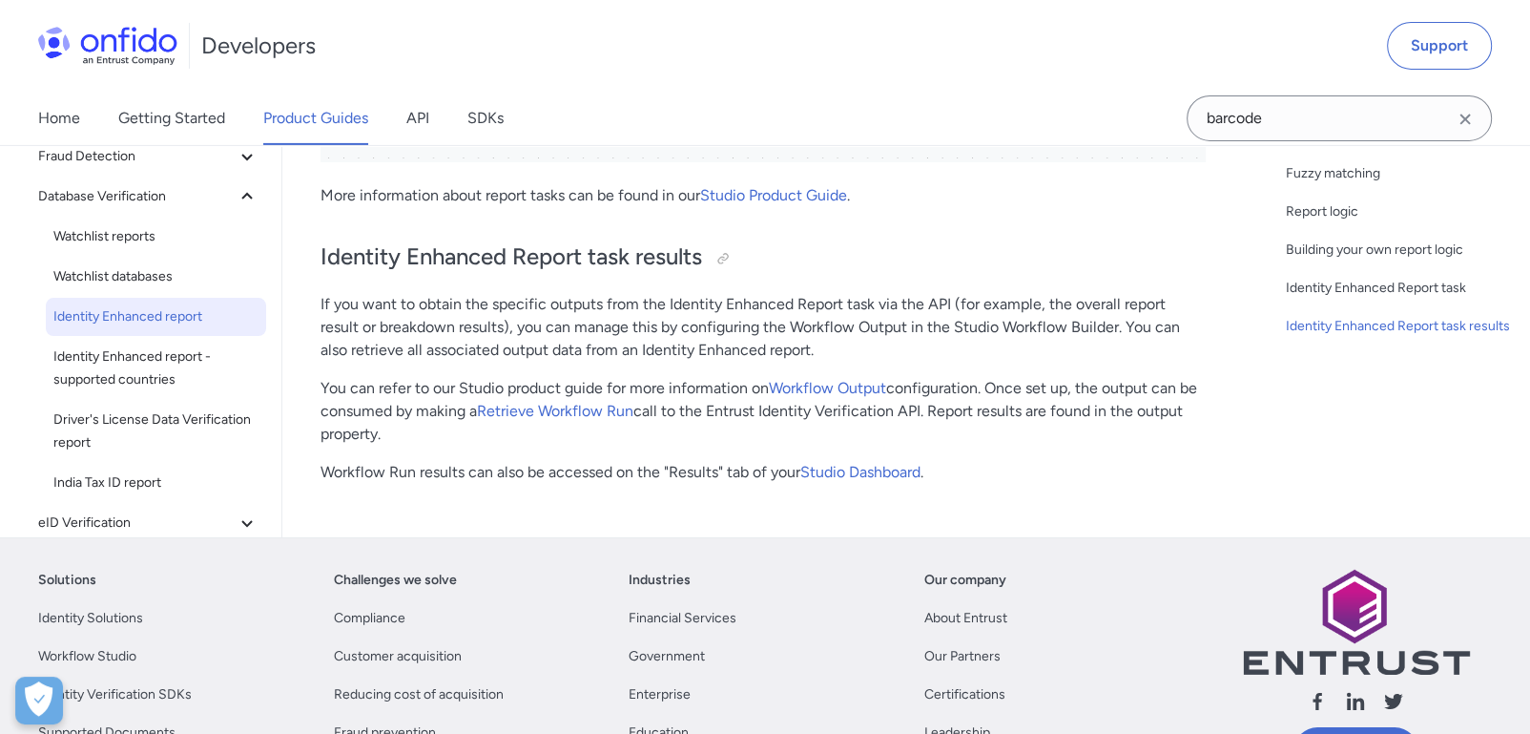
scroll to position [6587, 0]
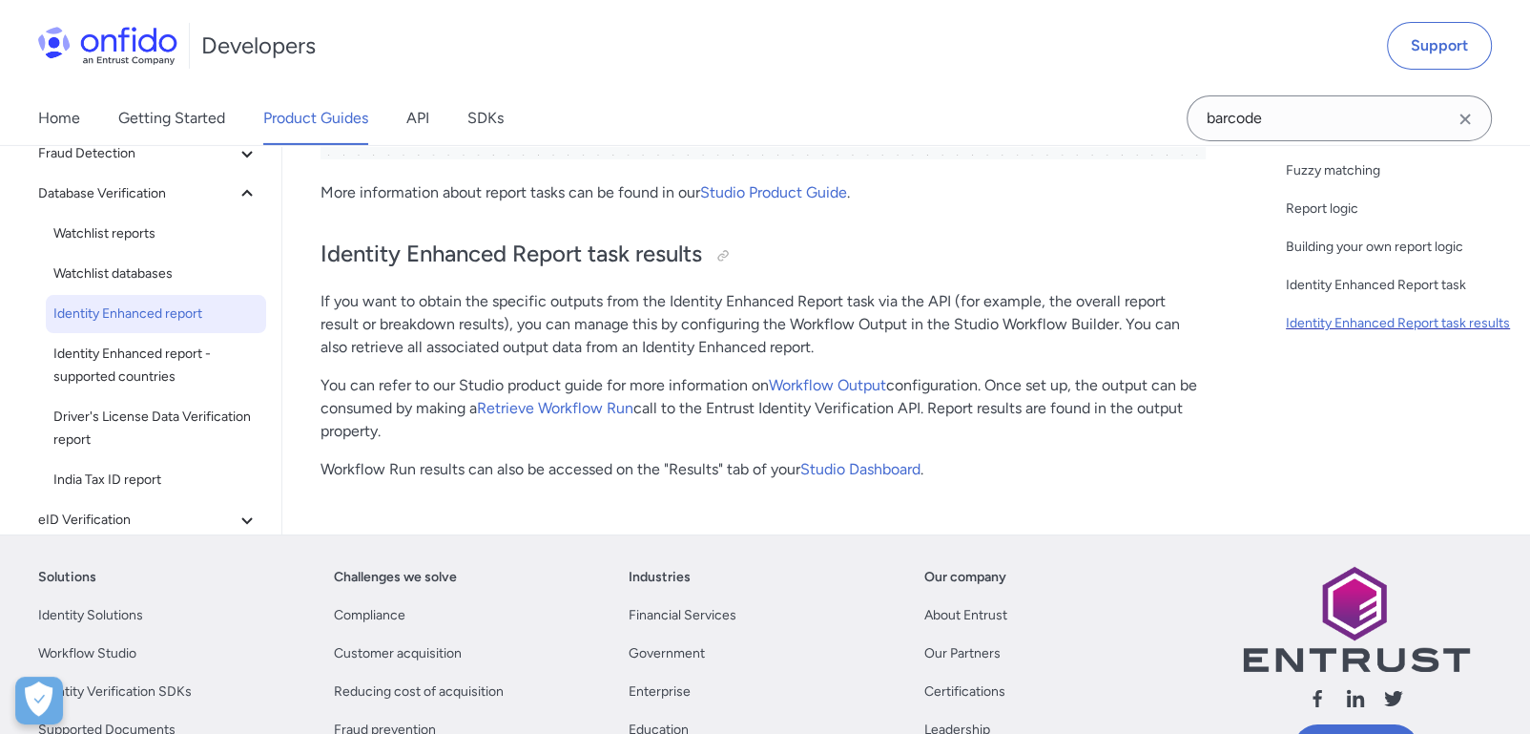
click at [1332, 334] on div "Identity Enhanced Report task results" at bounding box center [1400, 323] width 229 height 23
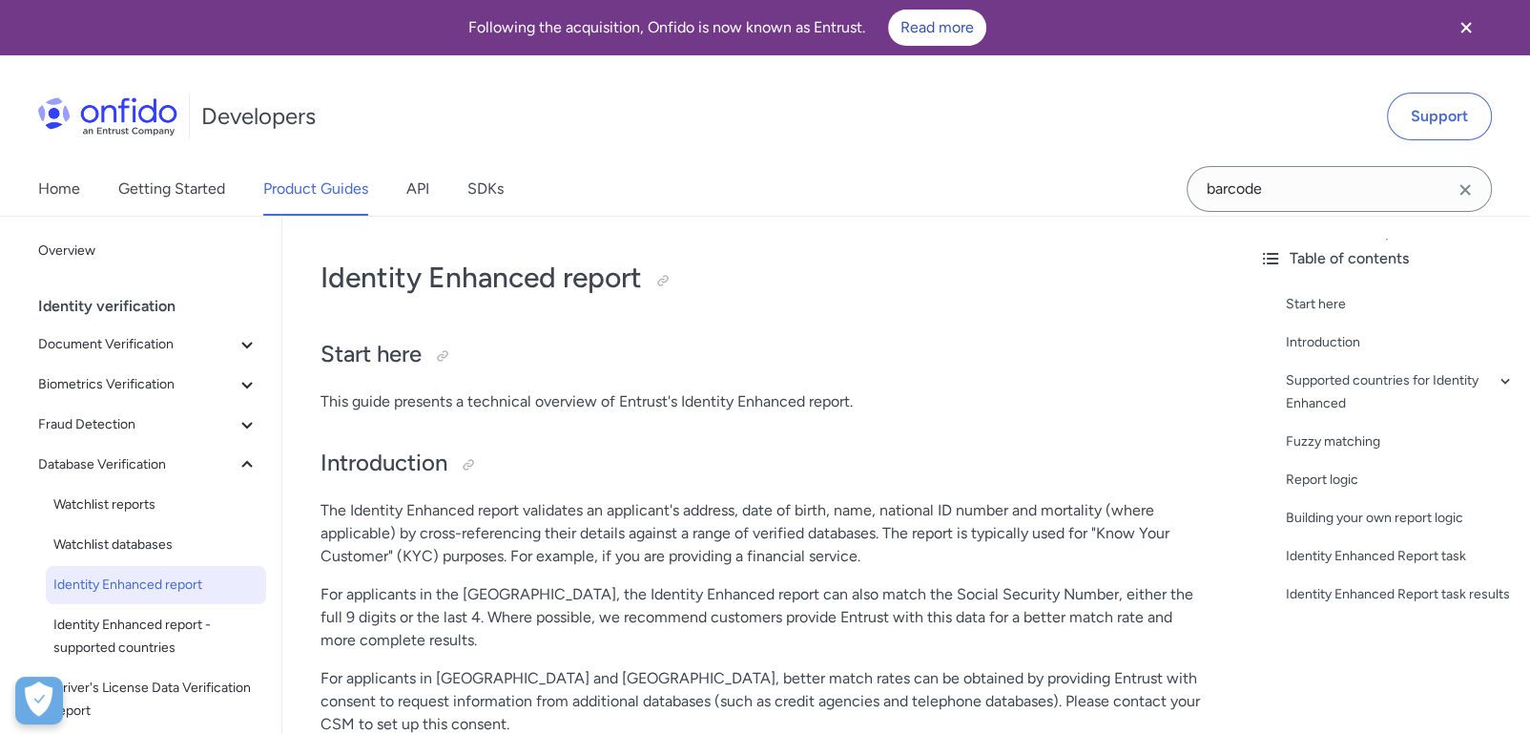
click at [103, 299] on div "Identity verification" at bounding box center [156, 306] width 236 height 38
click at [124, 386] on span "Biometrics Verification" at bounding box center [137, 384] width 198 height 23
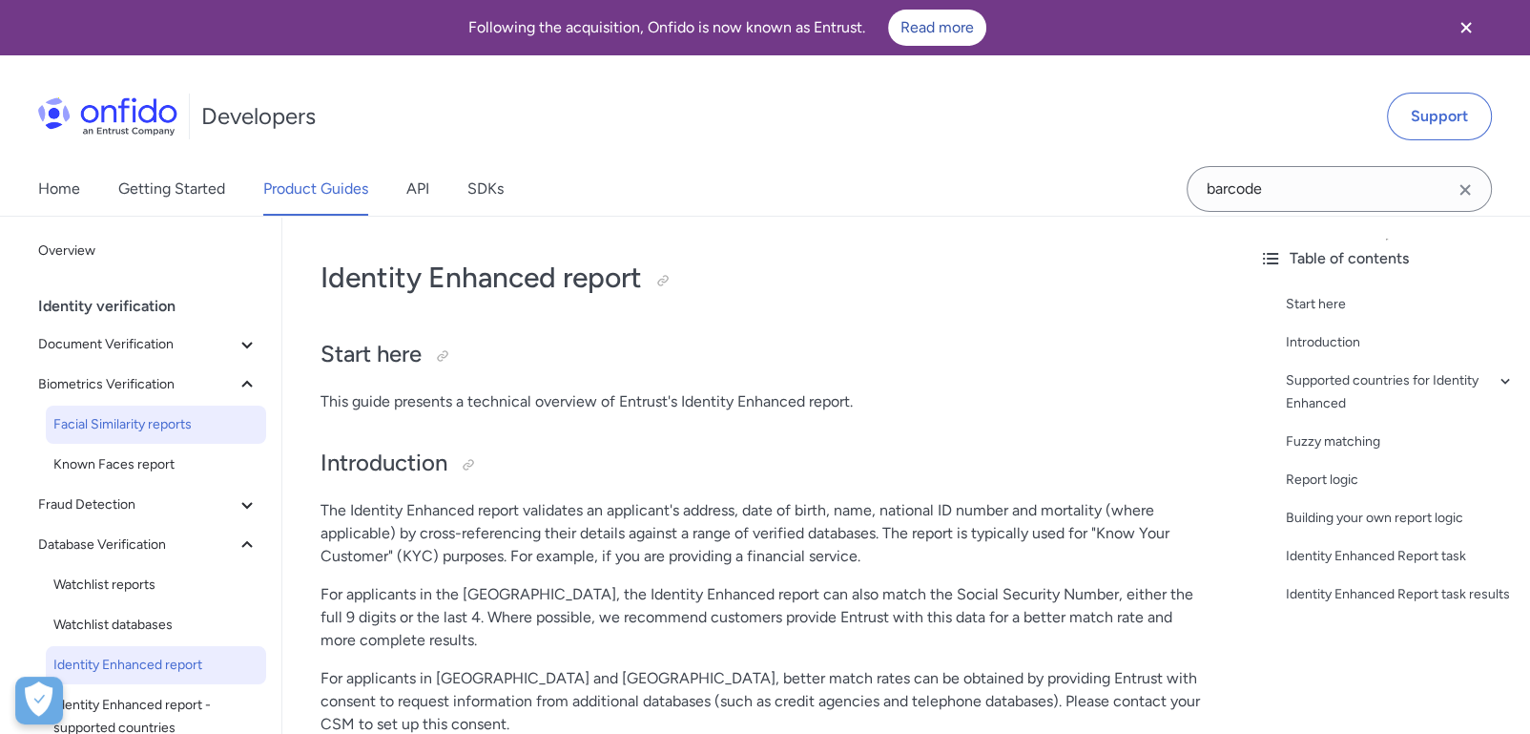
click at [135, 430] on span "Facial Similarity reports" at bounding box center [155, 424] width 205 height 23
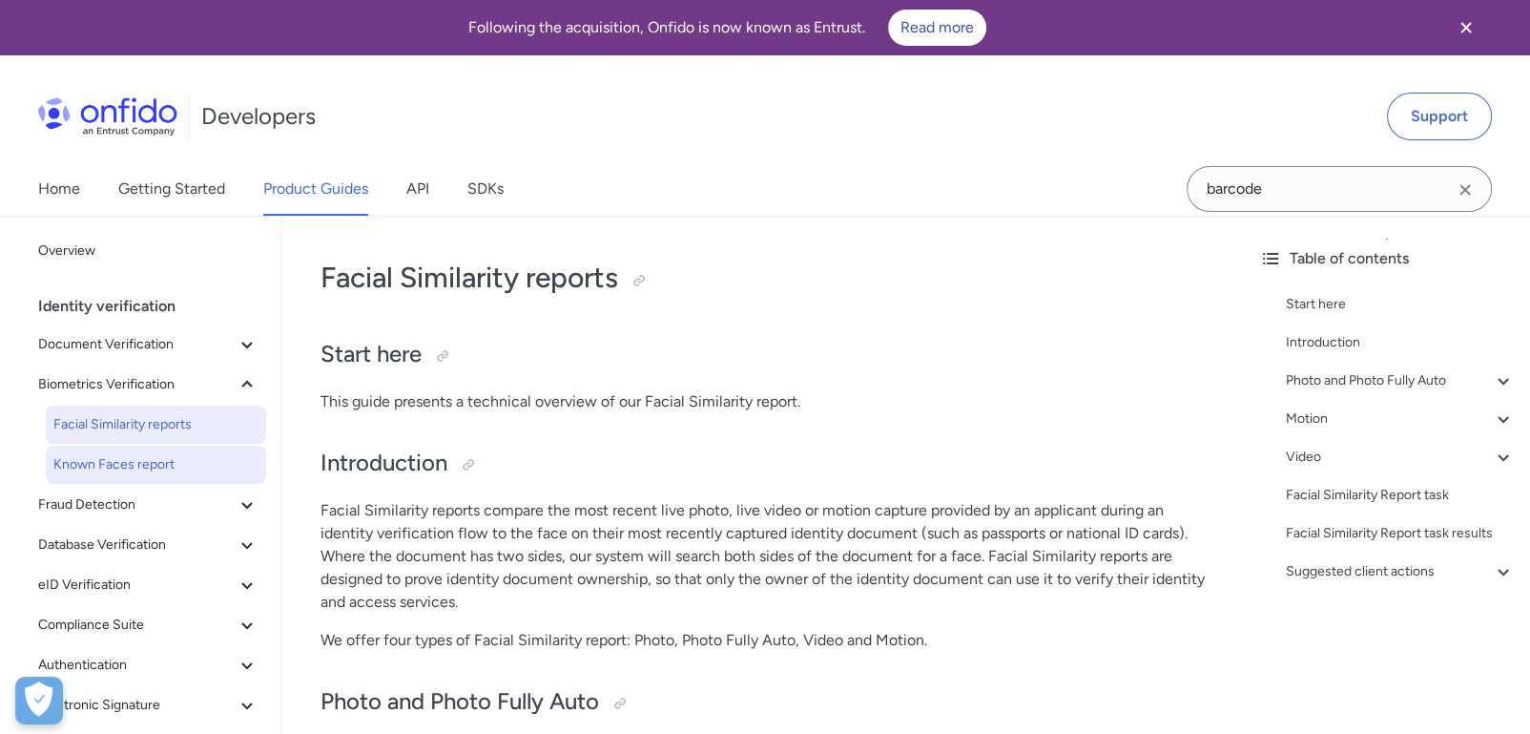
click at [102, 466] on span "Known Faces report" at bounding box center [155, 464] width 205 height 23
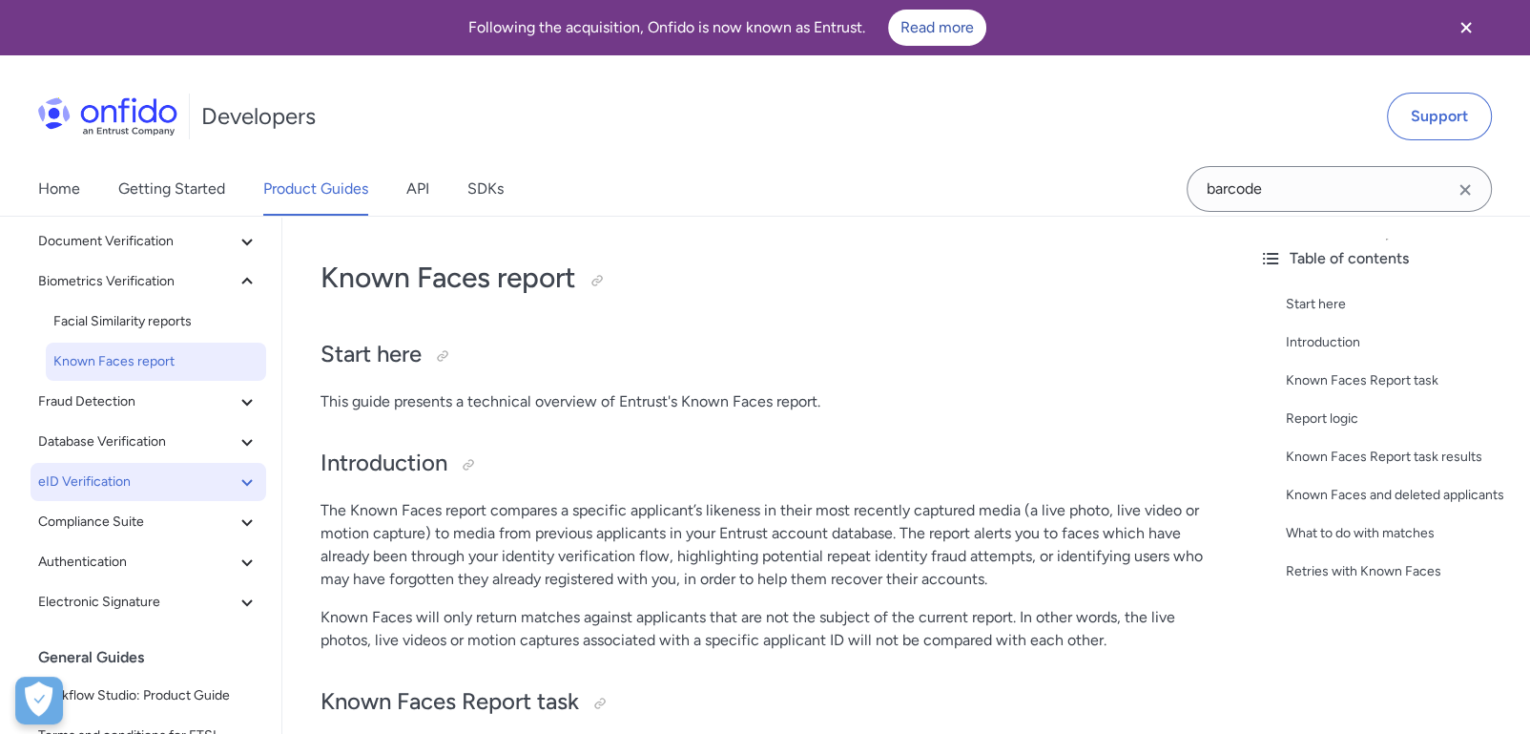
scroll to position [104, 0]
click at [102, 394] on span "Fraud Detection" at bounding box center [137, 400] width 198 height 23
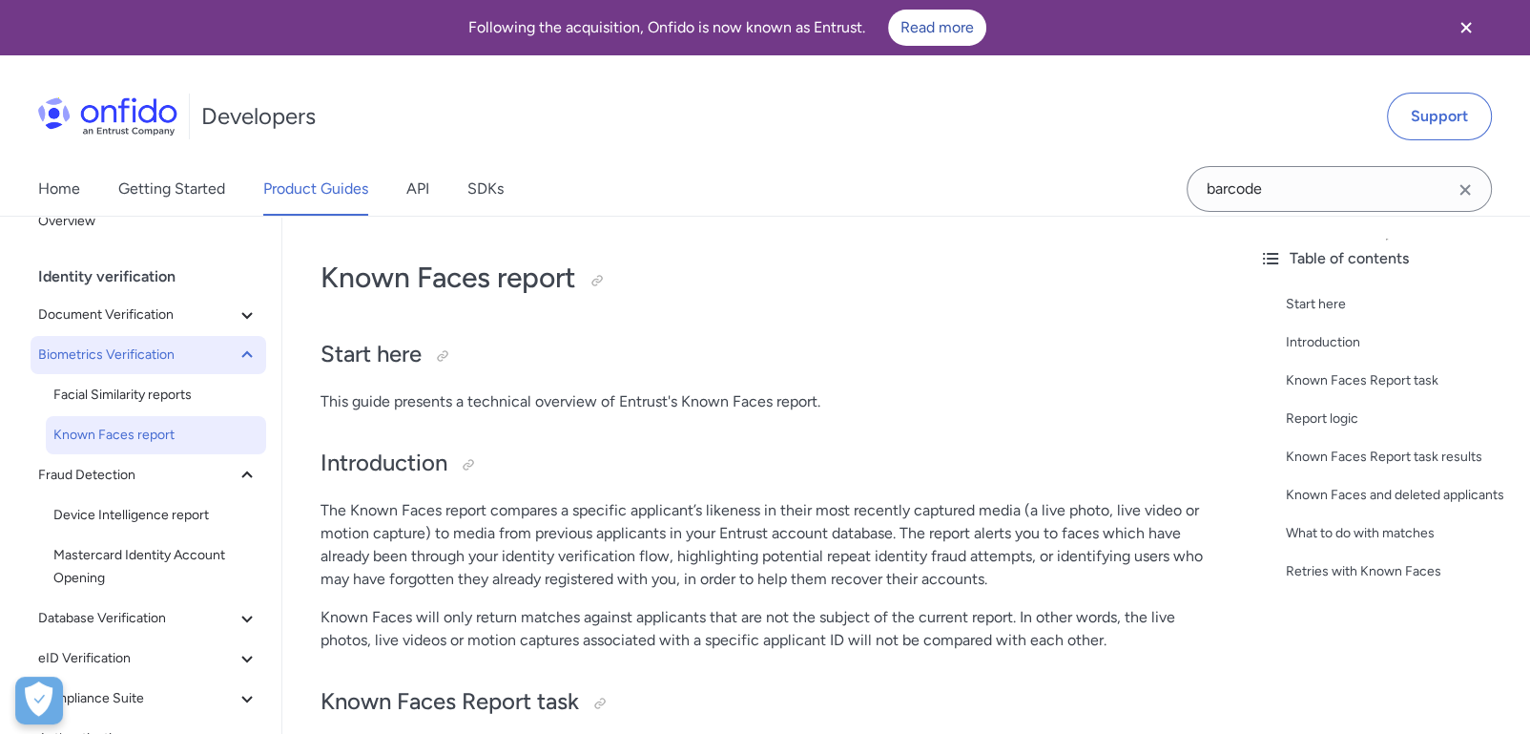
scroll to position [0, 0]
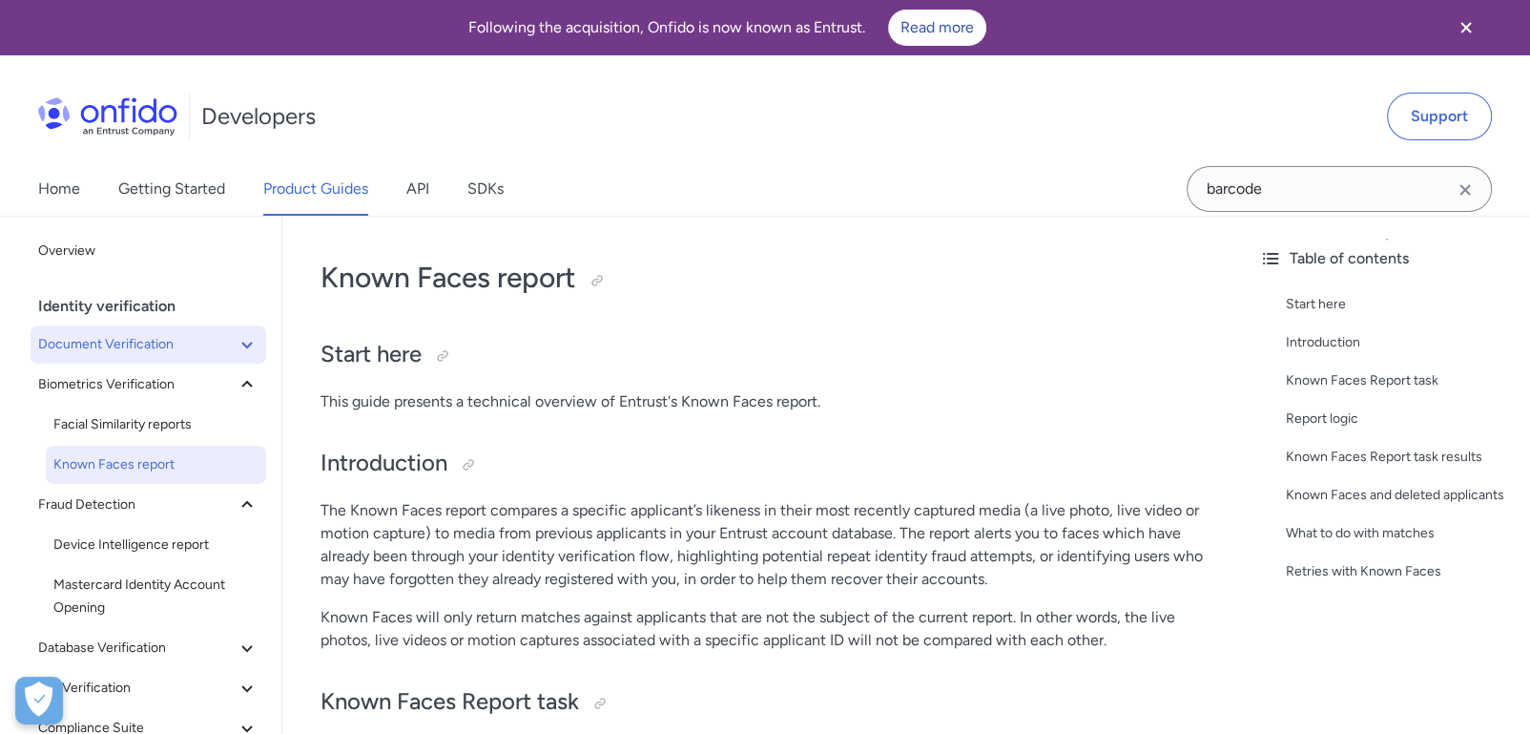
click at [105, 350] on span "Document Verification" at bounding box center [137, 344] width 198 height 23
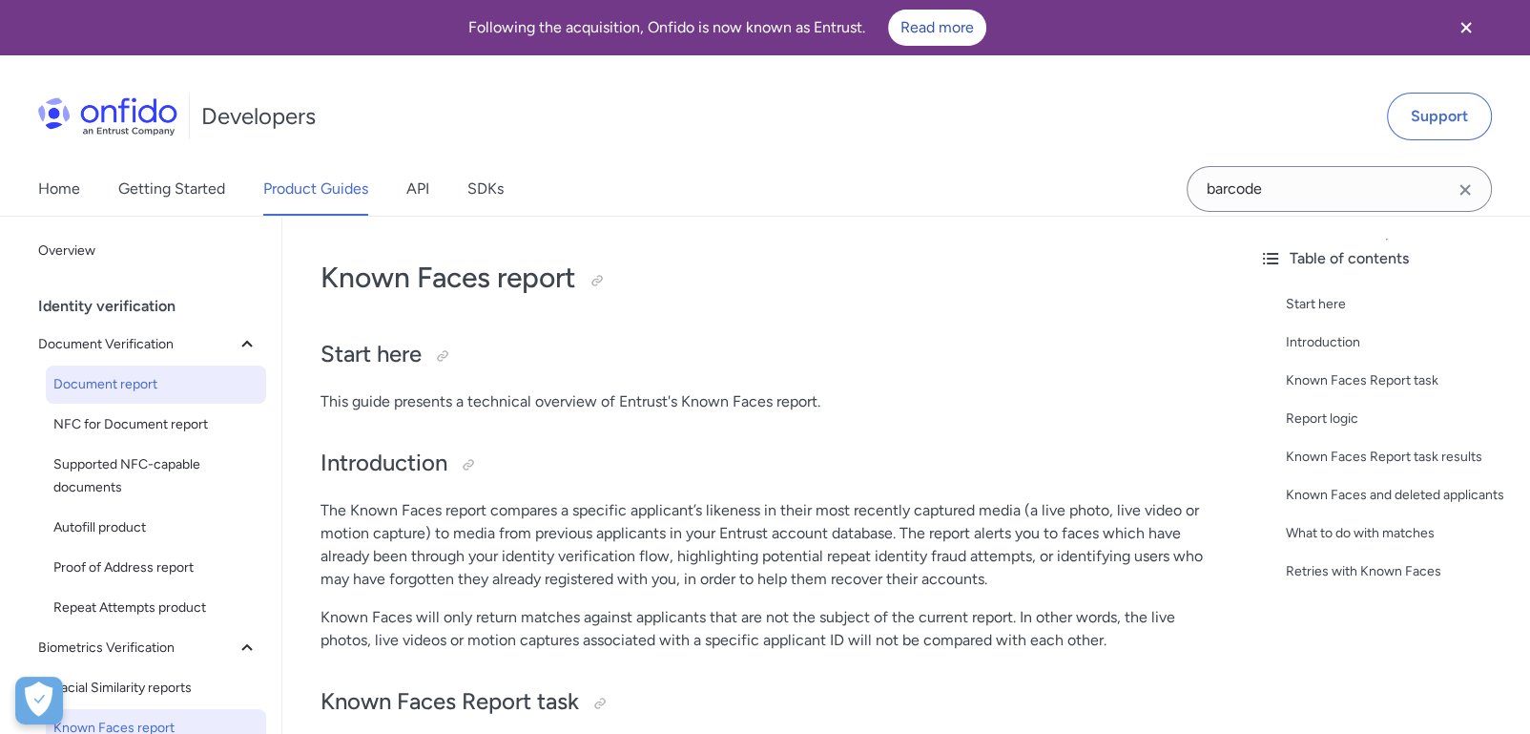
click at [123, 376] on span "Document report" at bounding box center [155, 384] width 205 height 23
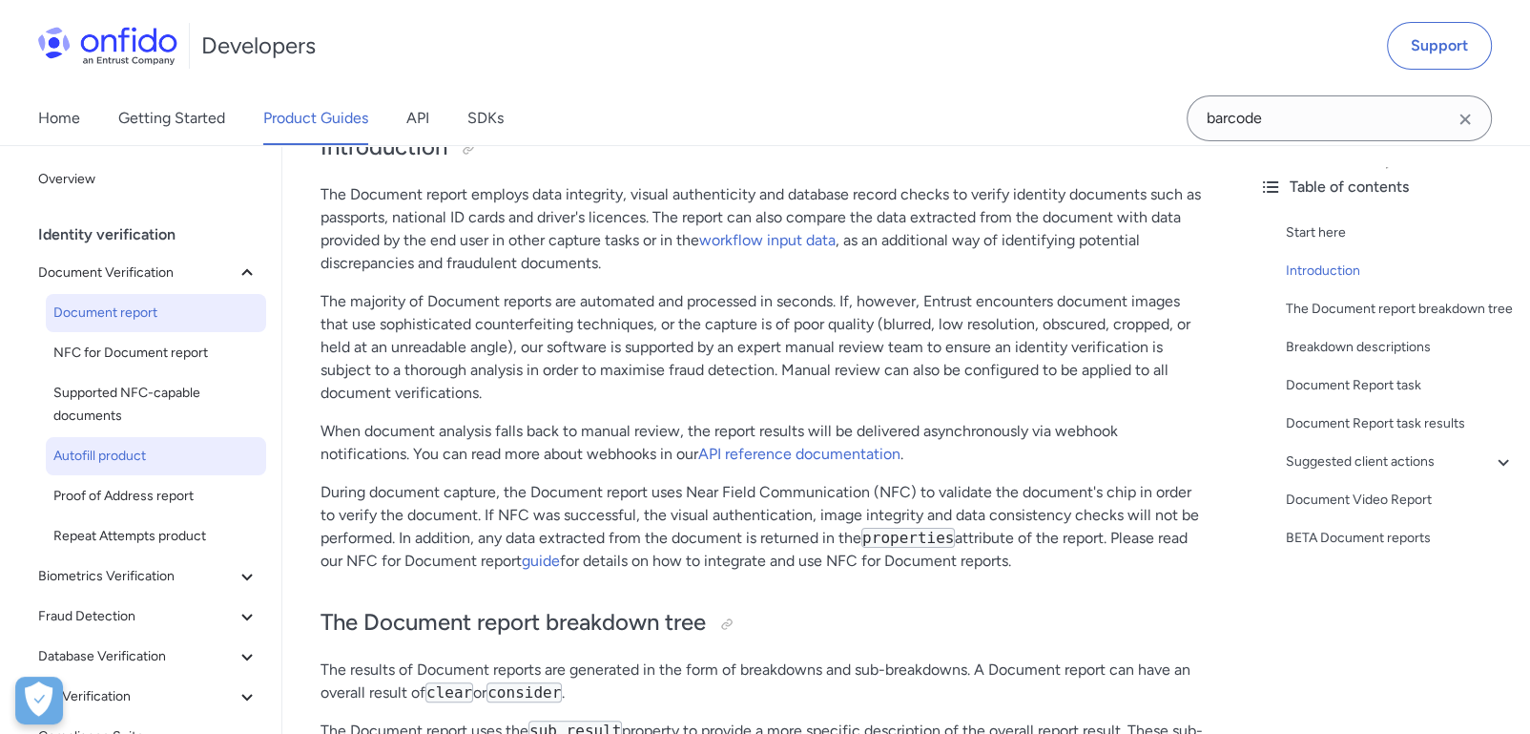
scroll to position [317, 0]
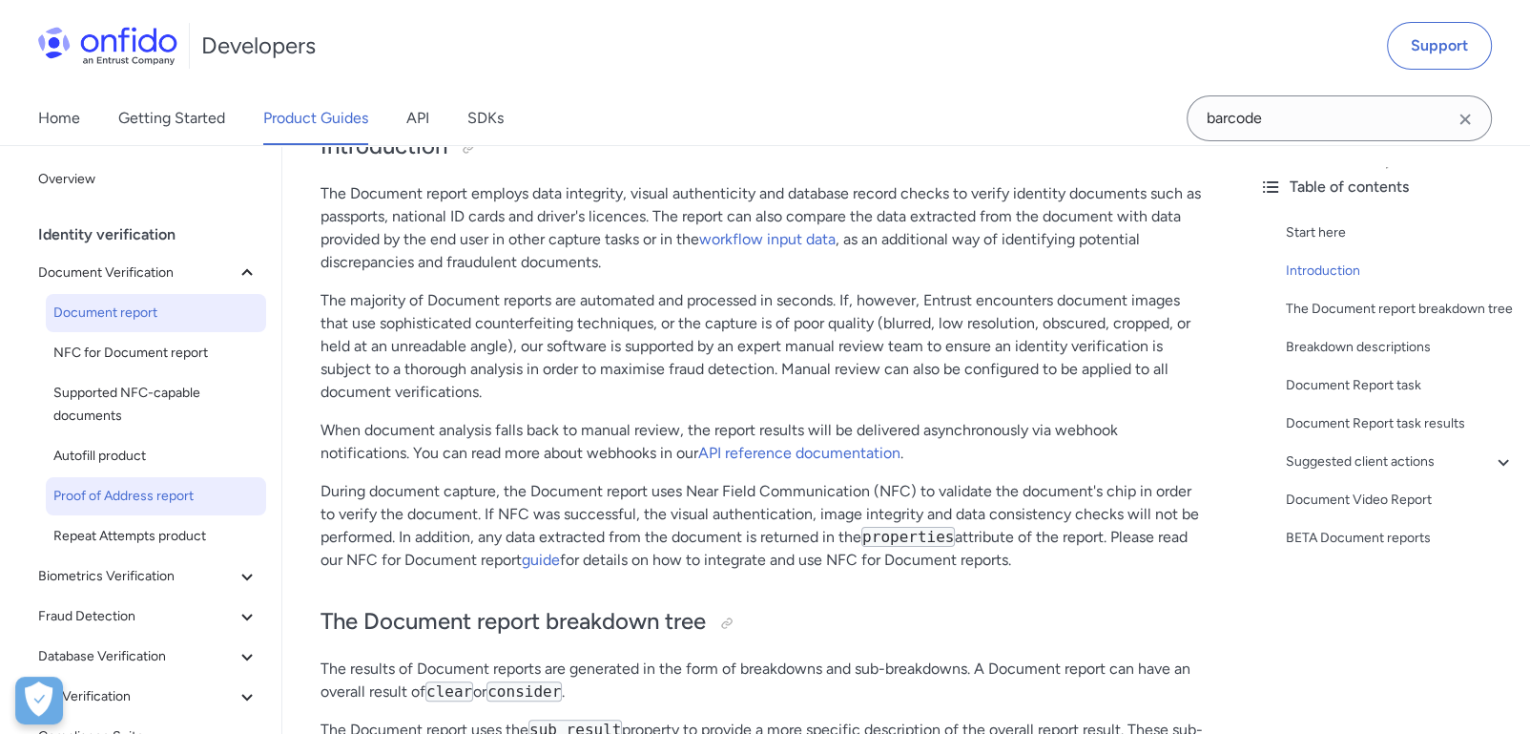
click at [149, 492] on span "Proof of Address report" at bounding box center [155, 496] width 205 height 23
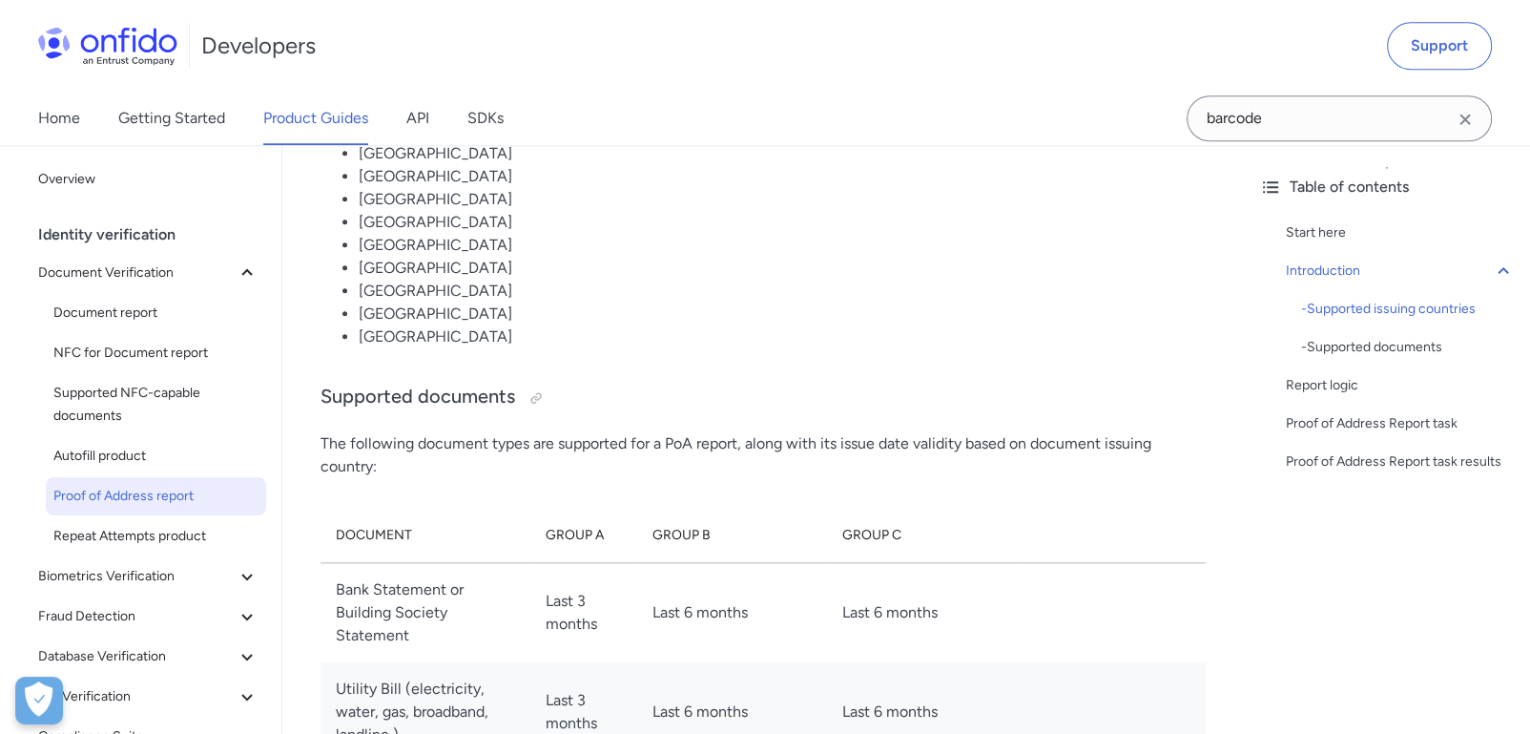
scroll to position [1974, 0]
click at [133, 310] on span "Document report" at bounding box center [155, 313] width 205 height 23
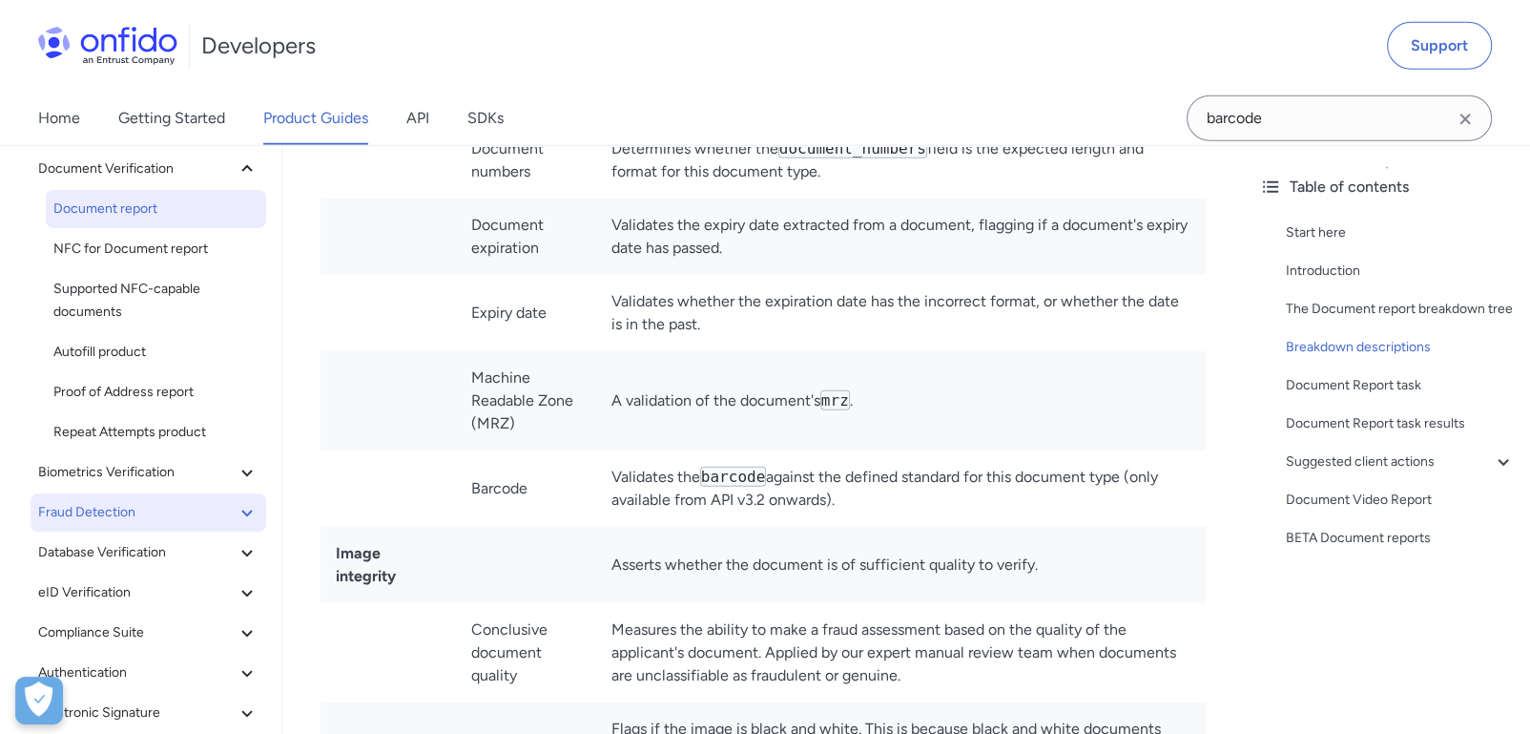
scroll to position [105, 0]
click at [152, 518] on span "Fraud Detection" at bounding box center [137, 511] width 198 height 23
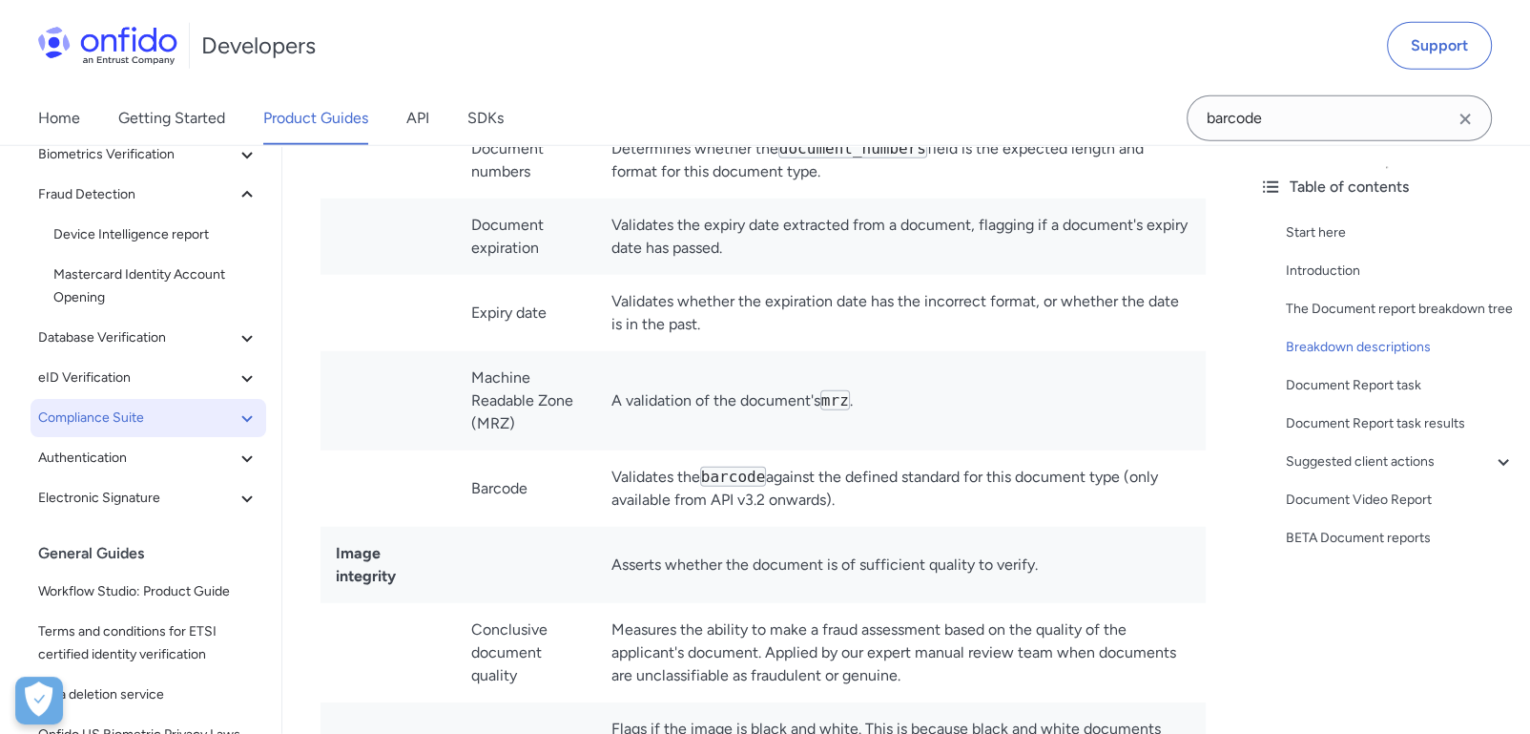
scroll to position [423, 0]
click at [147, 348] on button "Database Verification" at bounding box center [149, 337] width 236 height 38
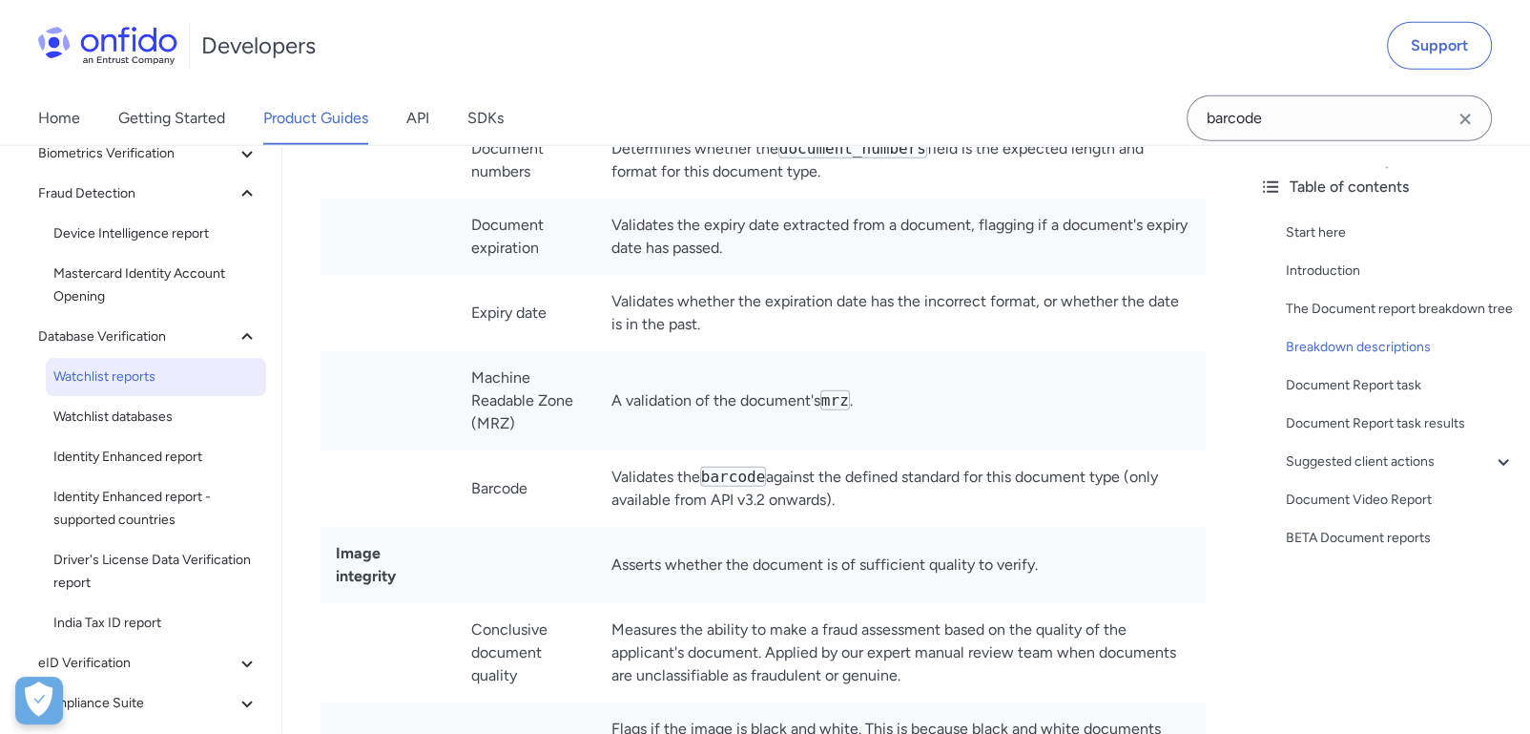
click at [158, 373] on span "Watchlist reports" at bounding box center [155, 376] width 205 height 23
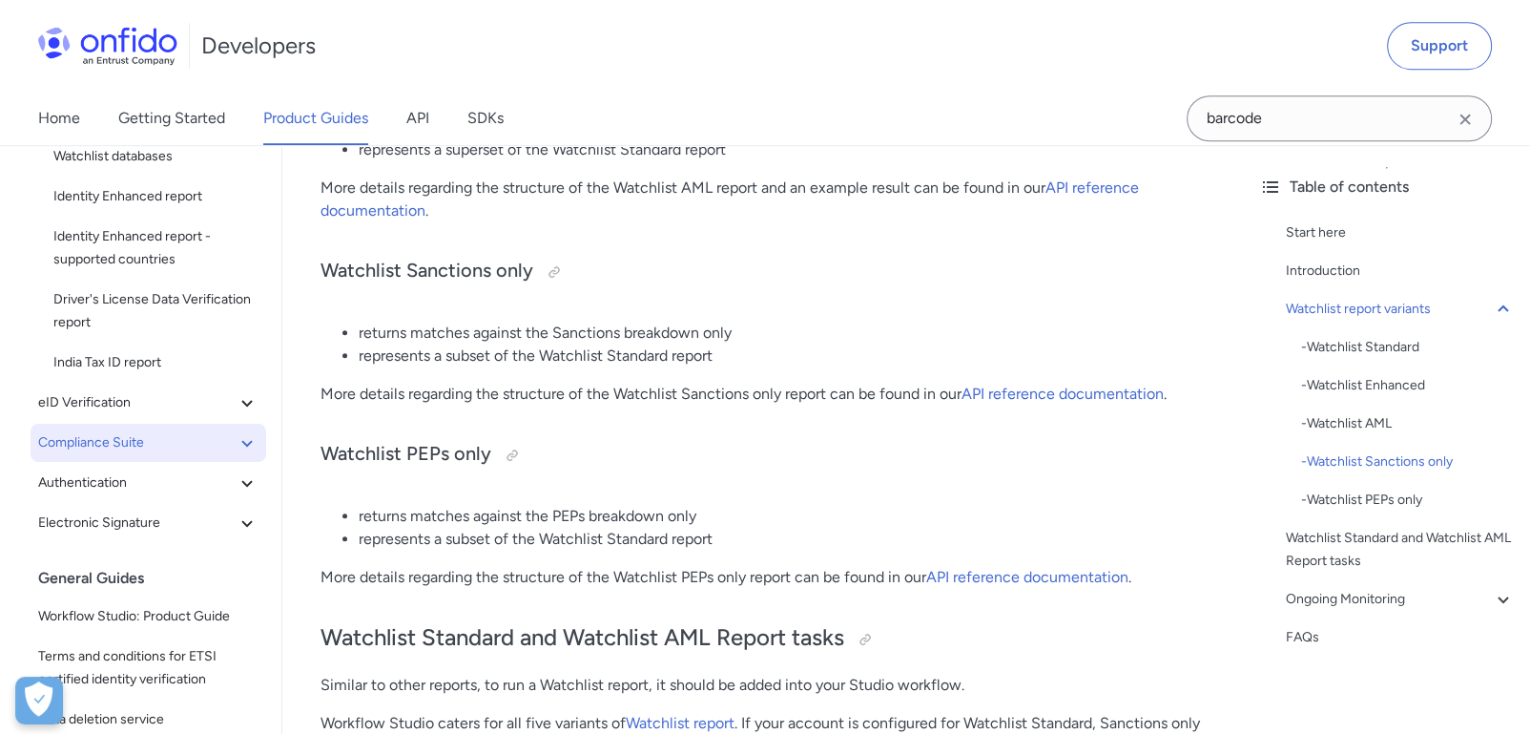
scroll to position [318, 0]
click at [111, 412] on button "eID Verification" at bounding box center [149, 402] width 236 height 38
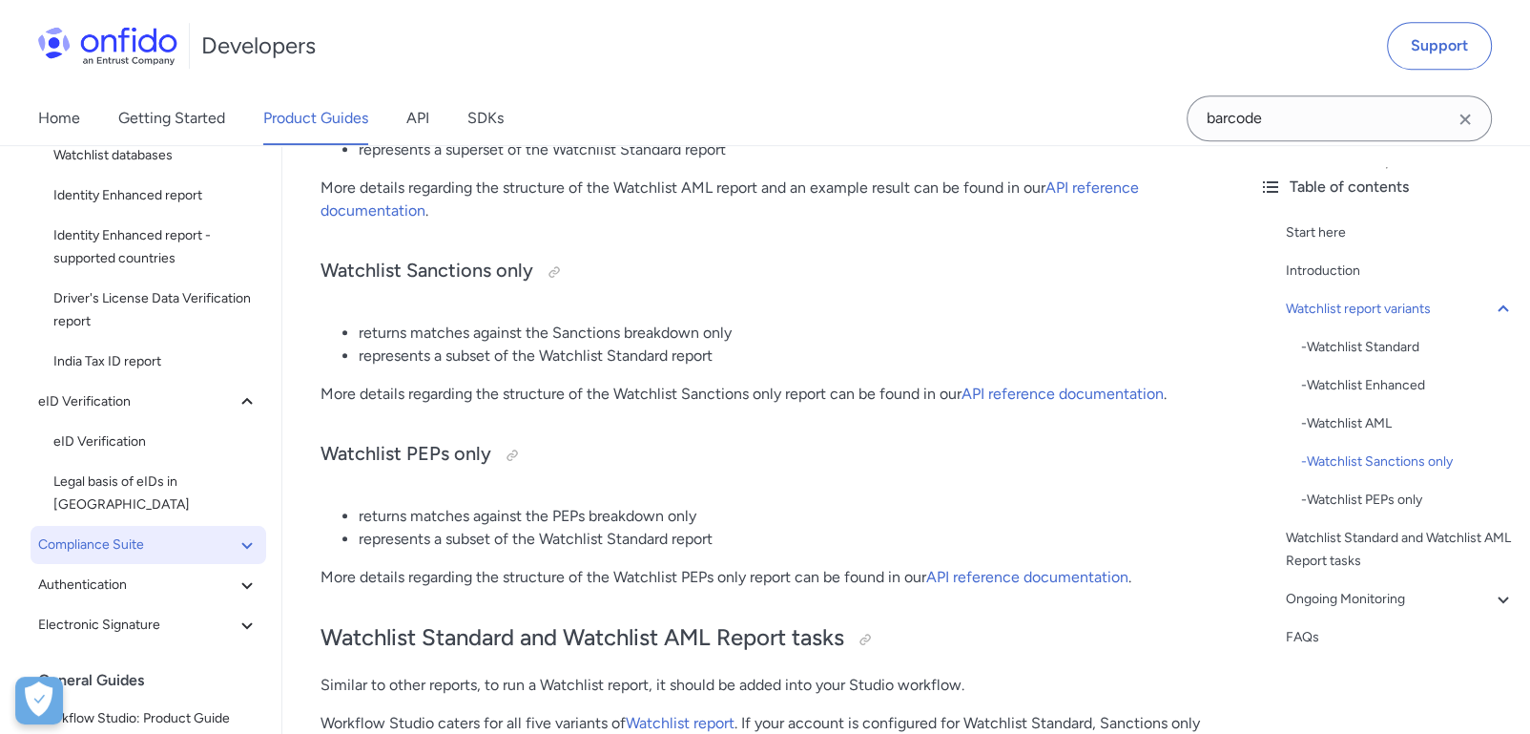
click at [120, 533] on span "Compliance Suite" at bounding box center [137, 544] width 198 height 23
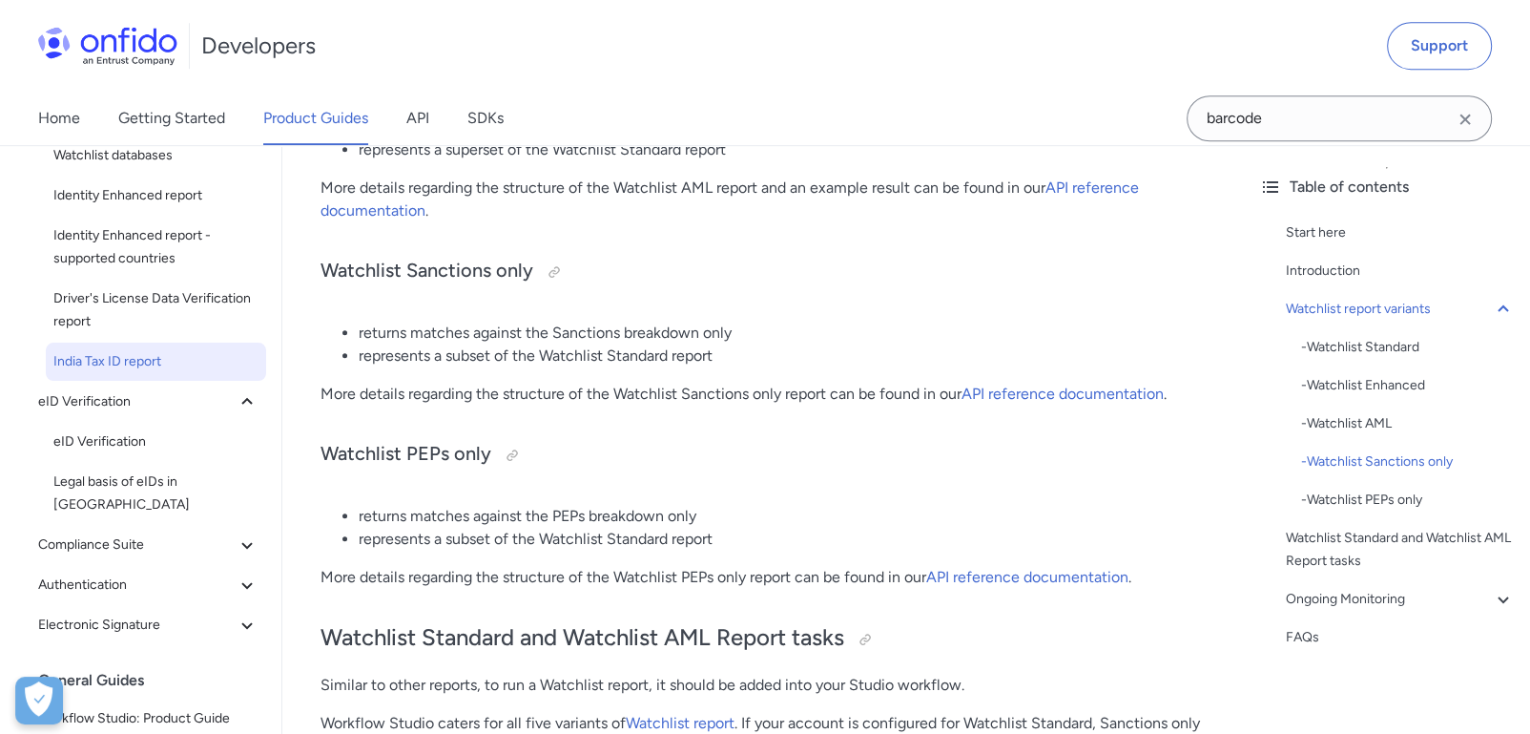
click at [122, 373] on link "India Tax ID report" at bounding box center [156, 362] width 220 height 38
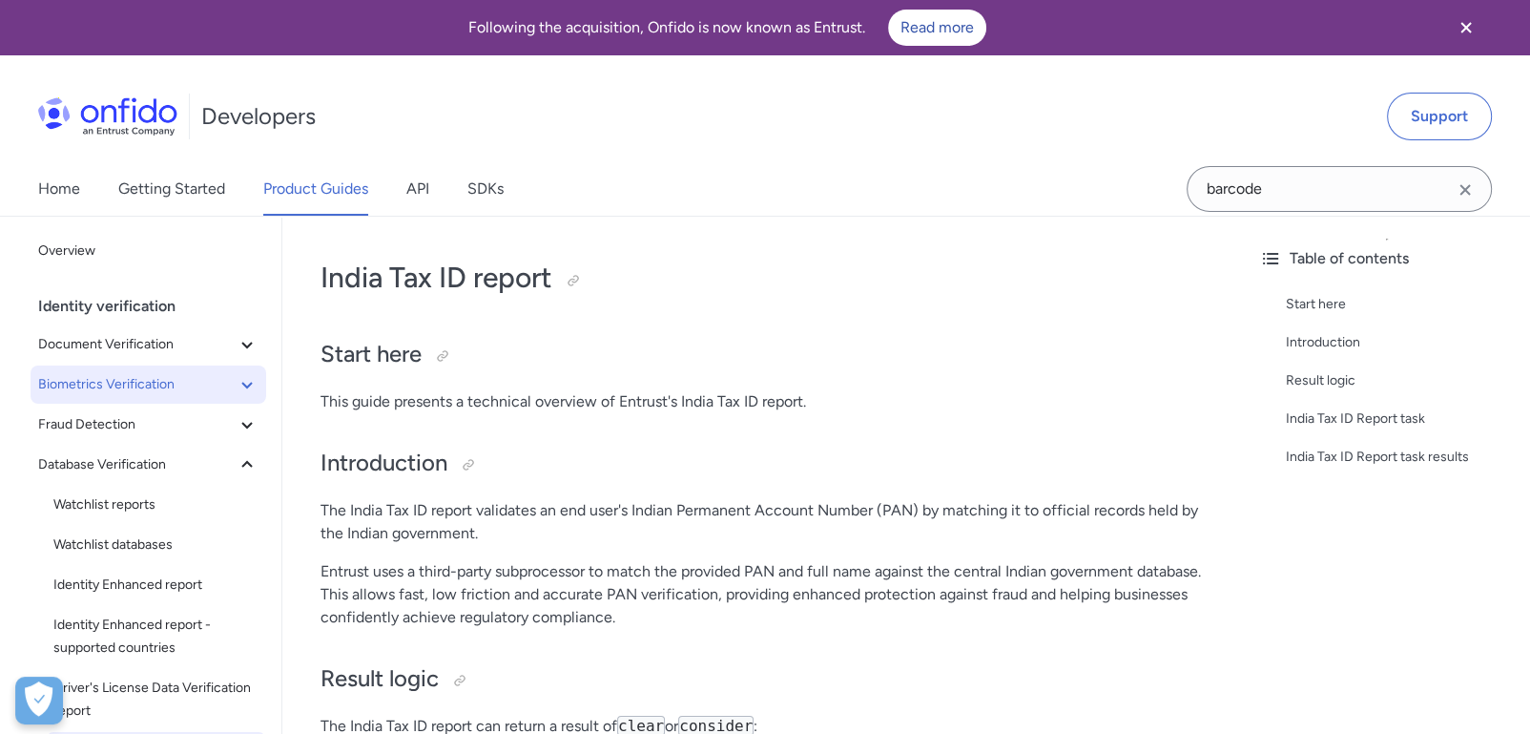
click at [118, 374] on span "Biometrics Verification" at bounding box center [137, 384] width 198 height 23
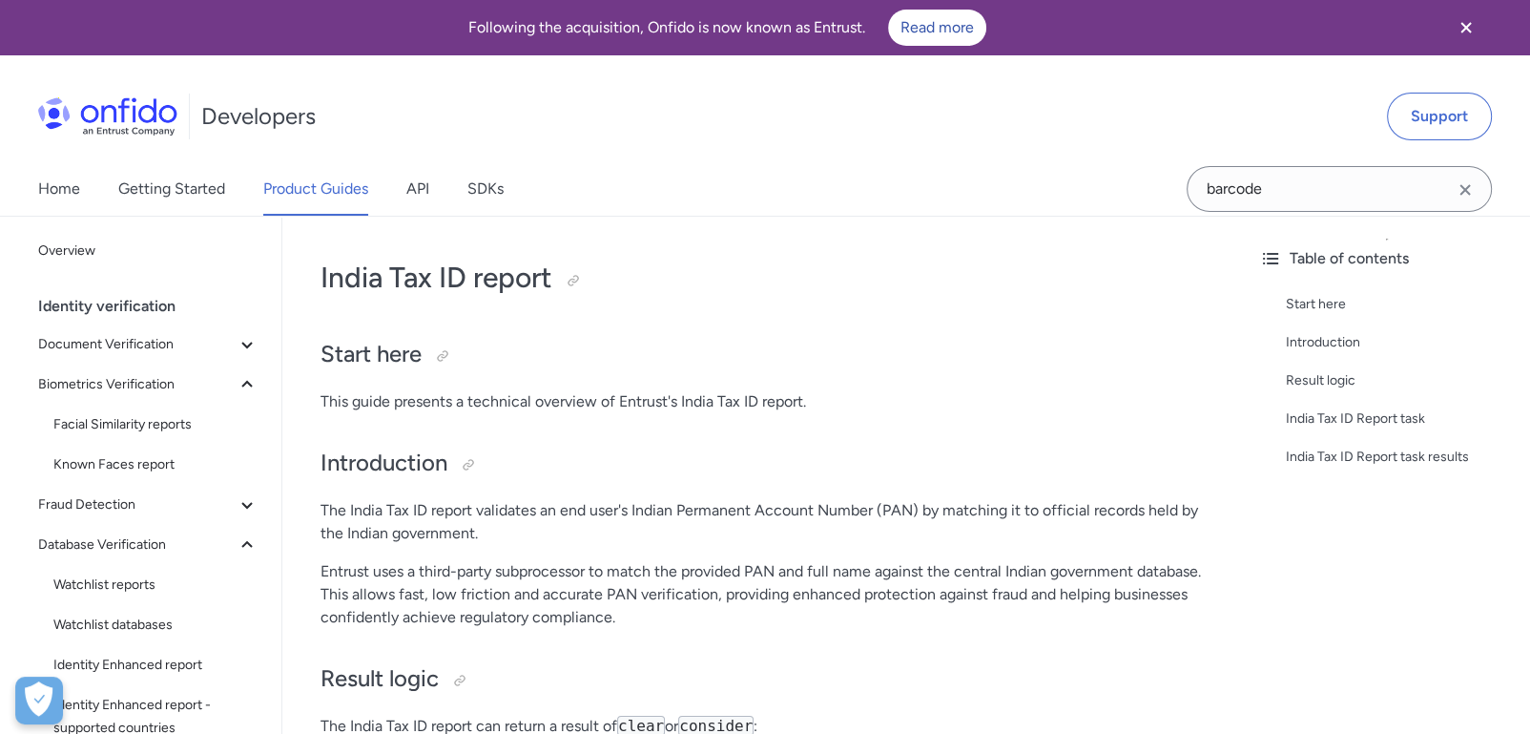
click at [120, 523] on div "Identity verification Document Verification Document report NFC for Document re…" at bounding box center [156, 657] width 236 height 740
click at [124, 510] on span "Fraud Detection" at bounding box center [137, 504] width 198 height 23
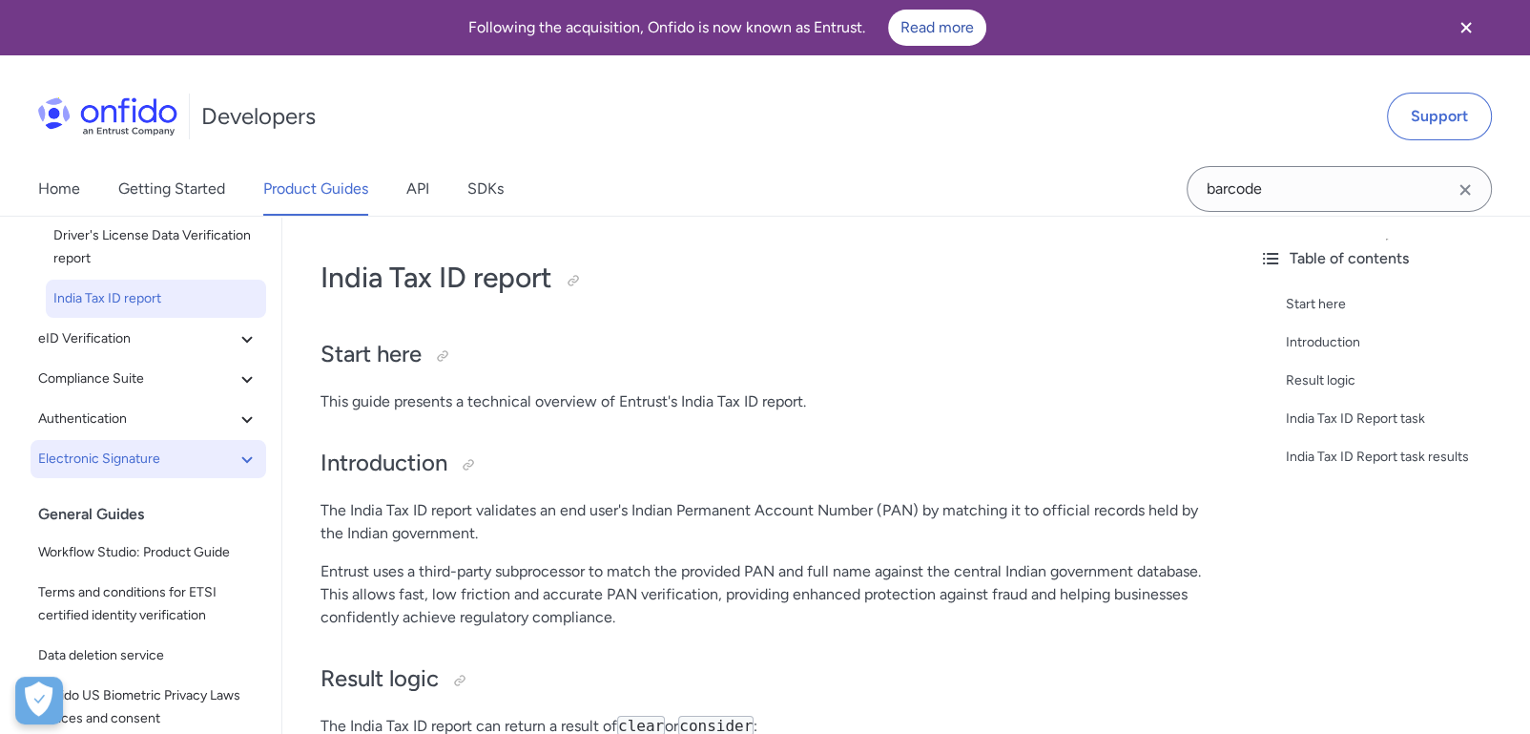
scroll to position [635, 0]
click at [136, 455] on span "Electronic Signature" at bounding box center [137, 458] width 198 height 23
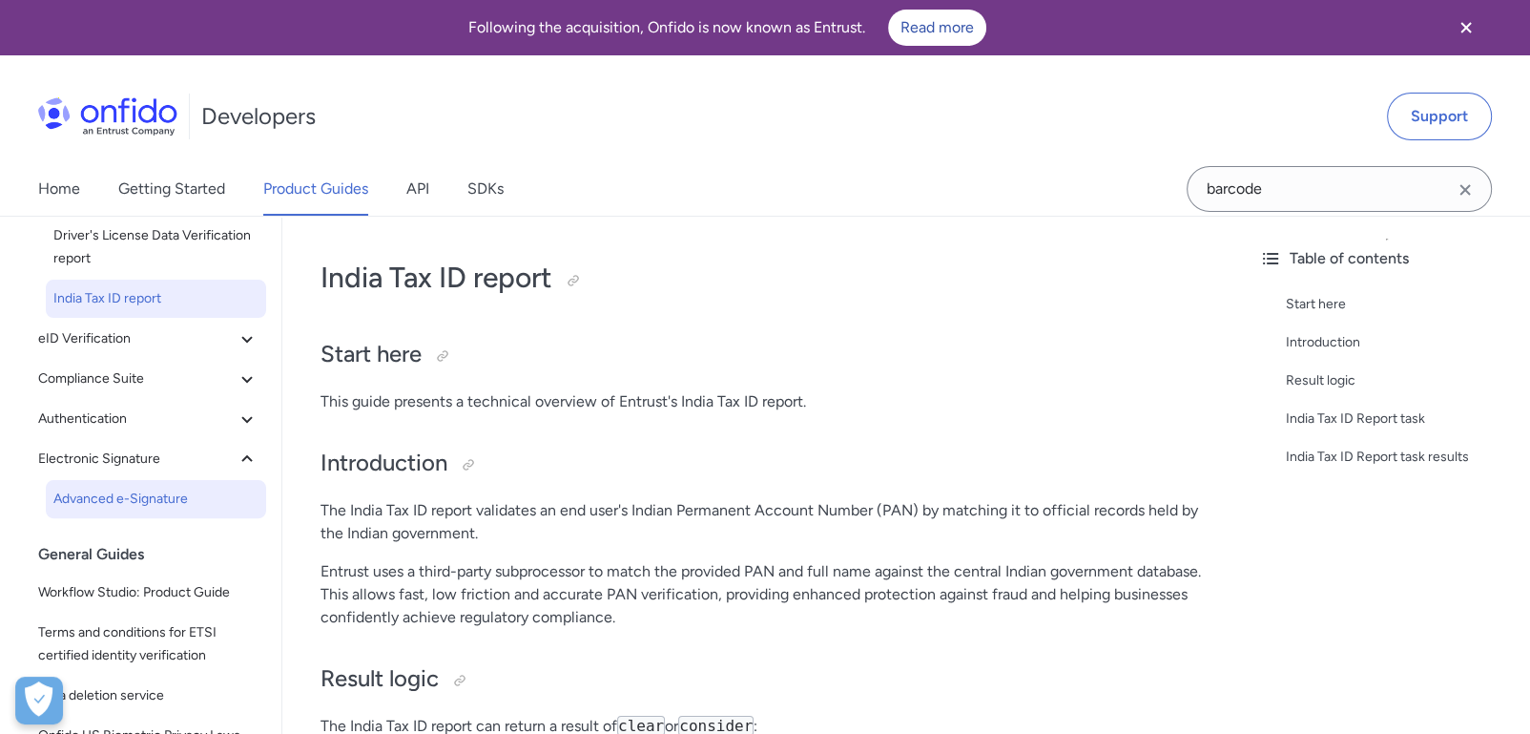
click at [141, 489] on span "Advanced e-Signature" at bounding box center [155, 499] width 205 height 23
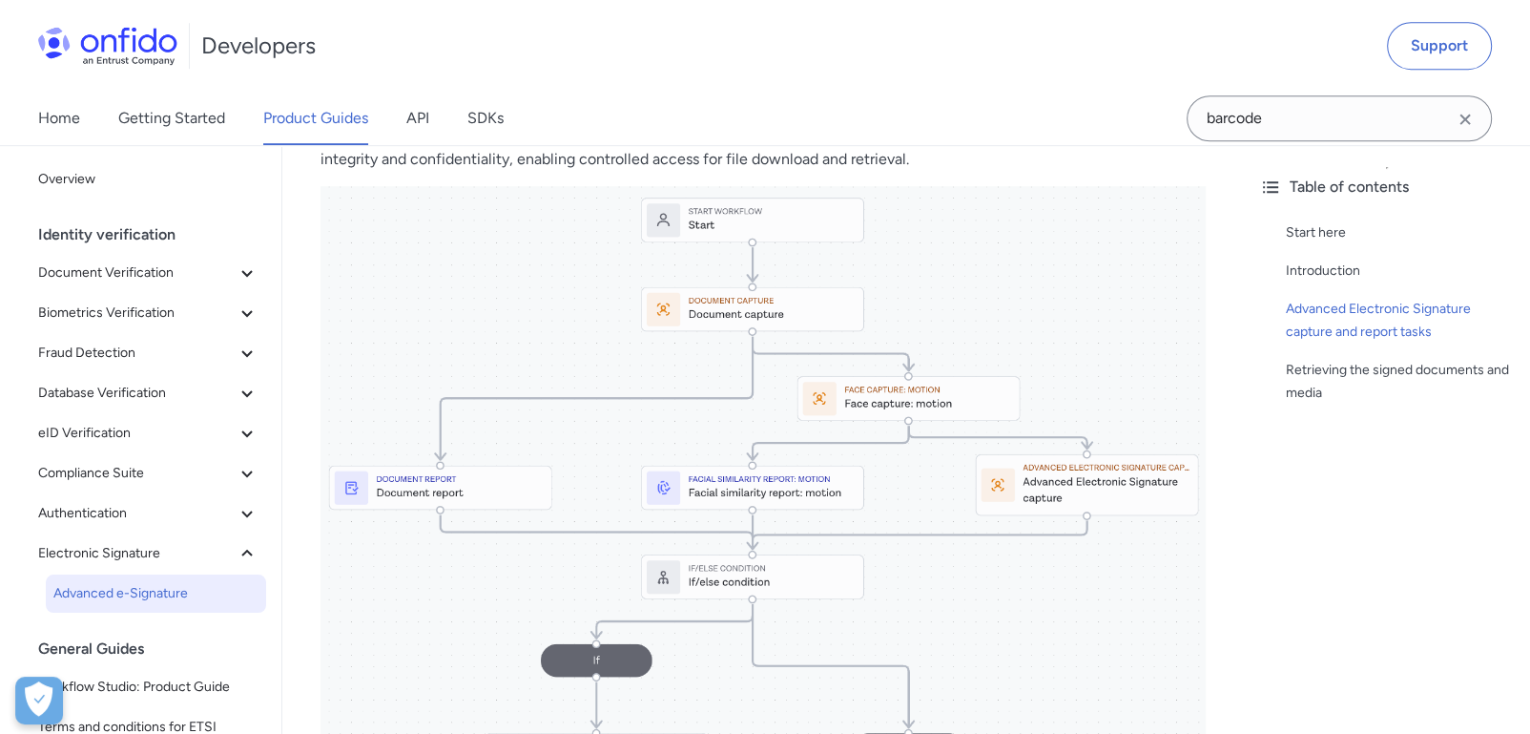
scroll to position [1297, 0]
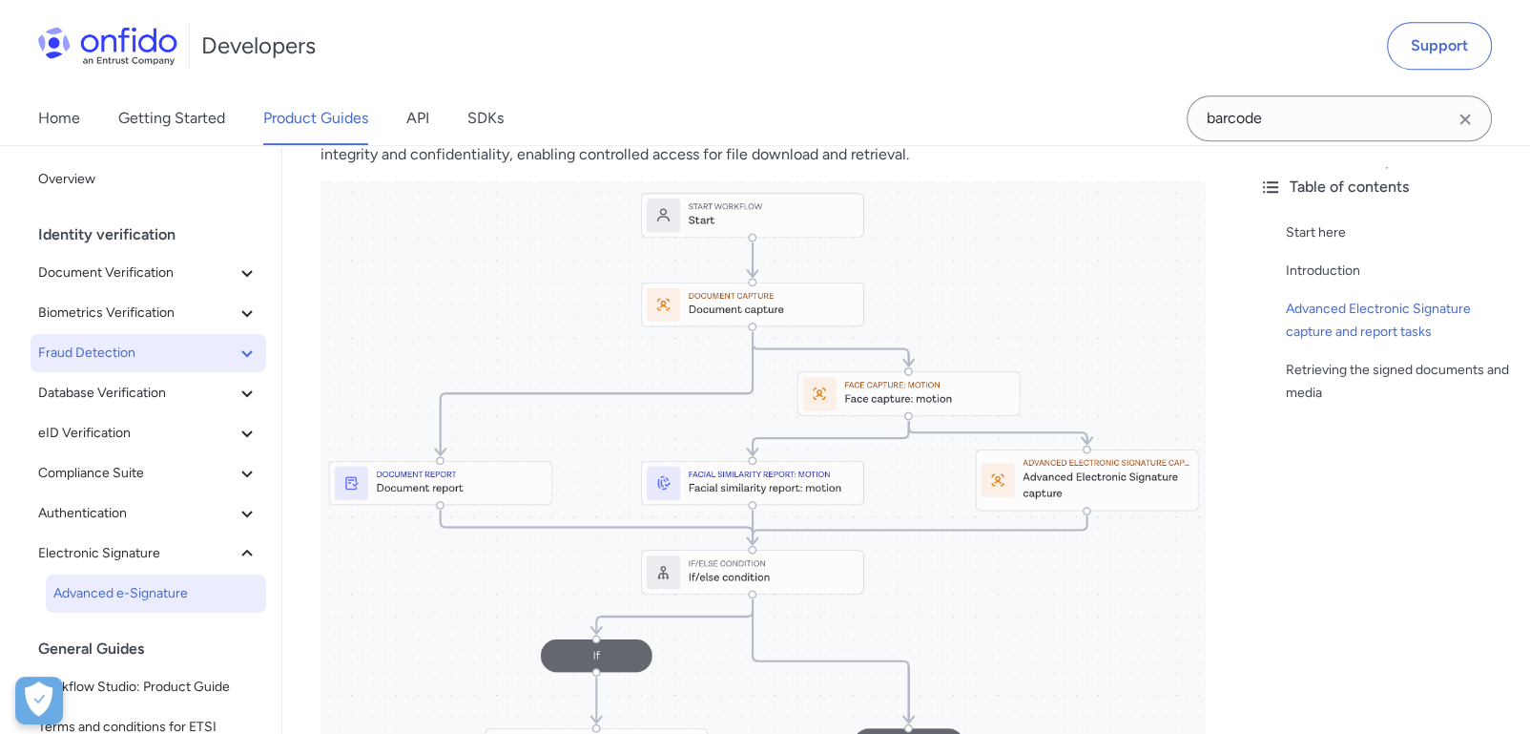
click at [113, 347] on span "Fraud Detection" at bounding box center [137, 353] width 198 height 23
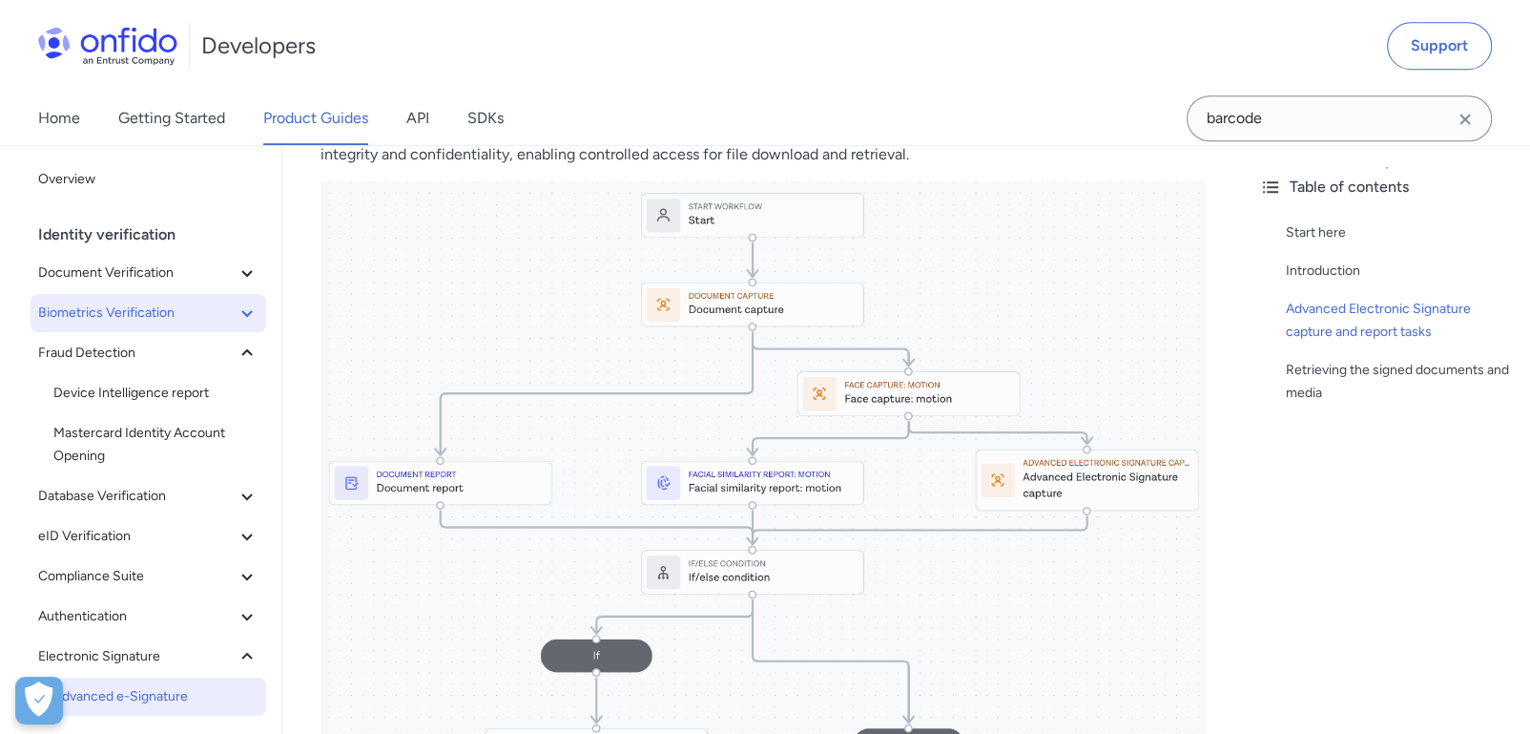
click at [113, 325] on button "Biometrics Verification" at bounding box center [149, 313] width 236 height 38
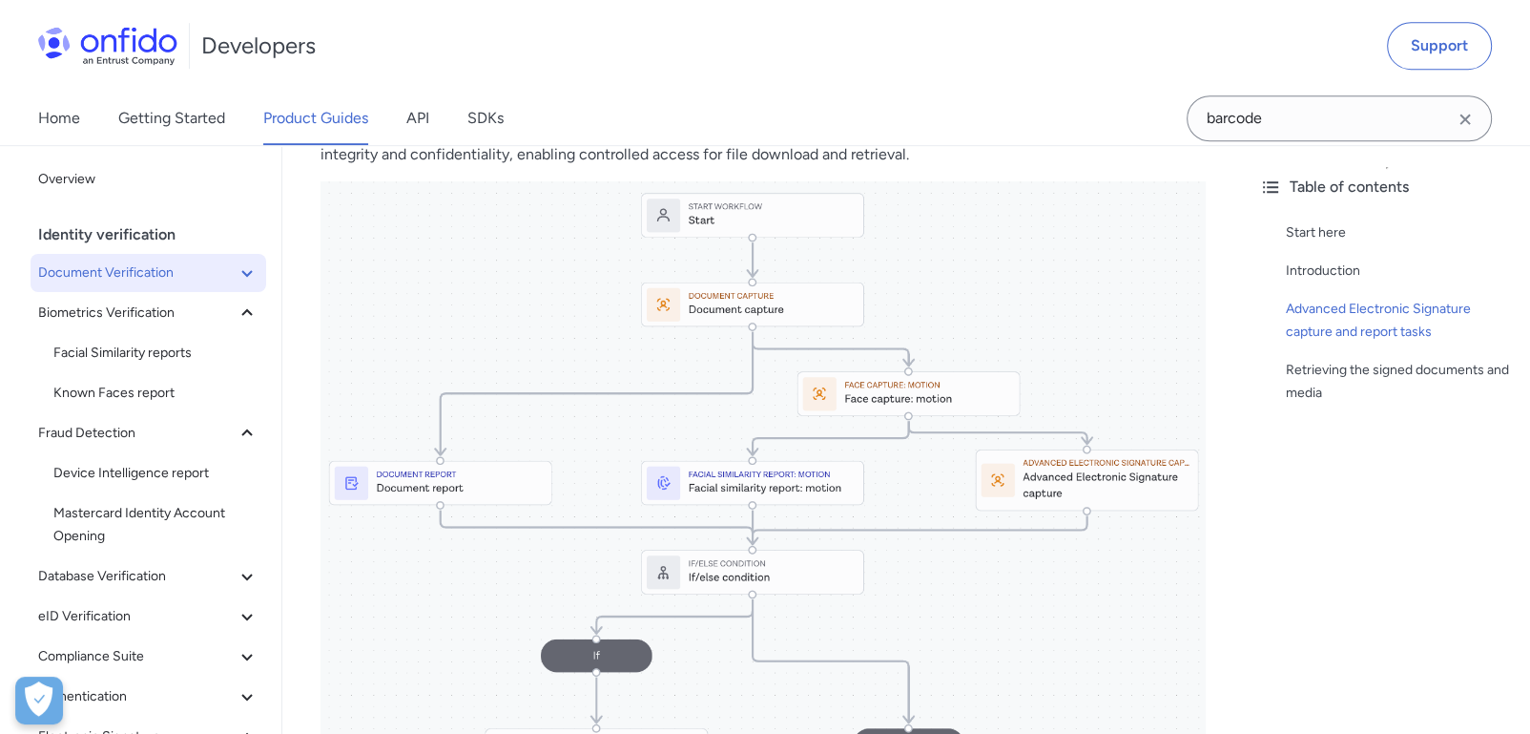
click at [107, 278] on span "Document Verification" at bounding box center [137, 272] width 198 height 23
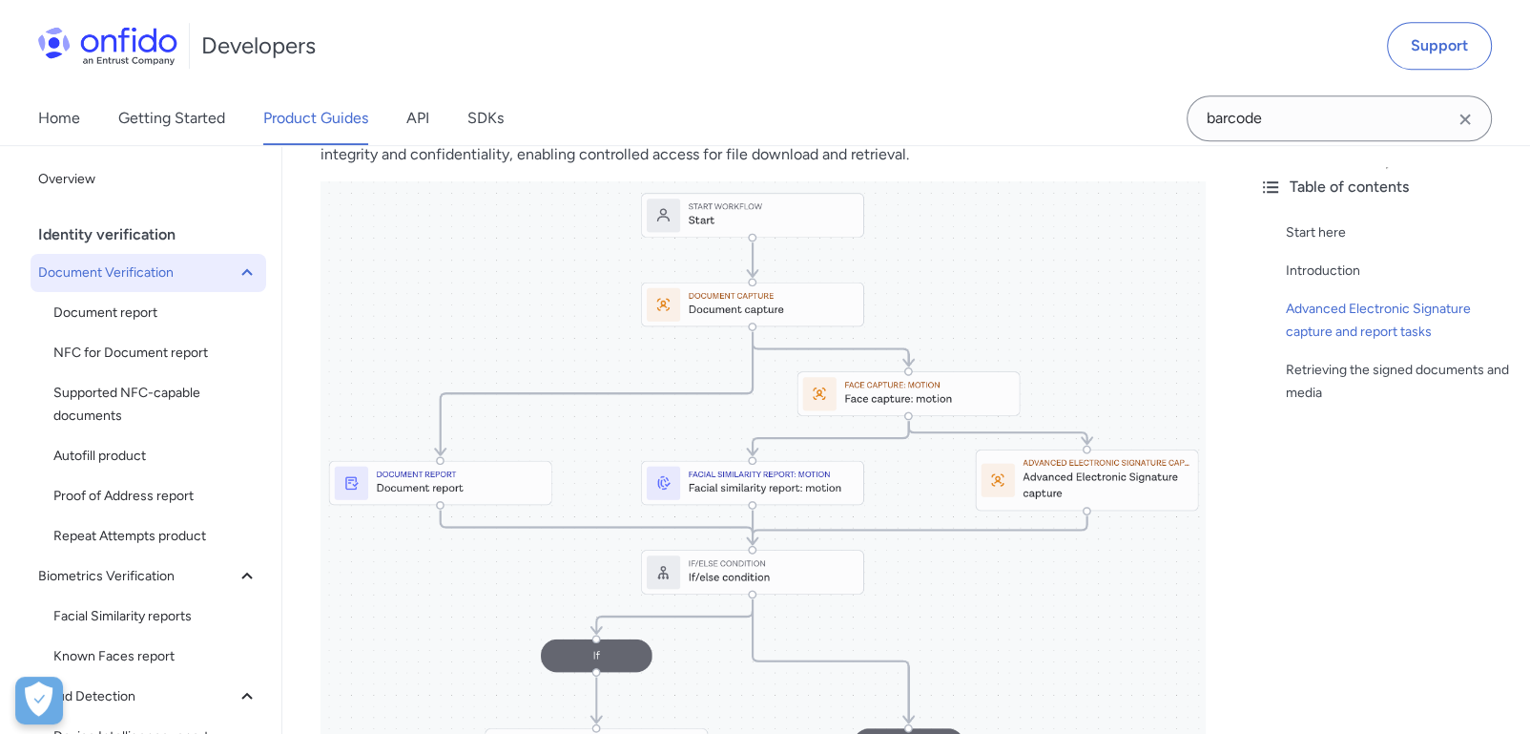
click at [107, 278] on span "Document Verification" at bounding box center [137, 272] width 198 height 23
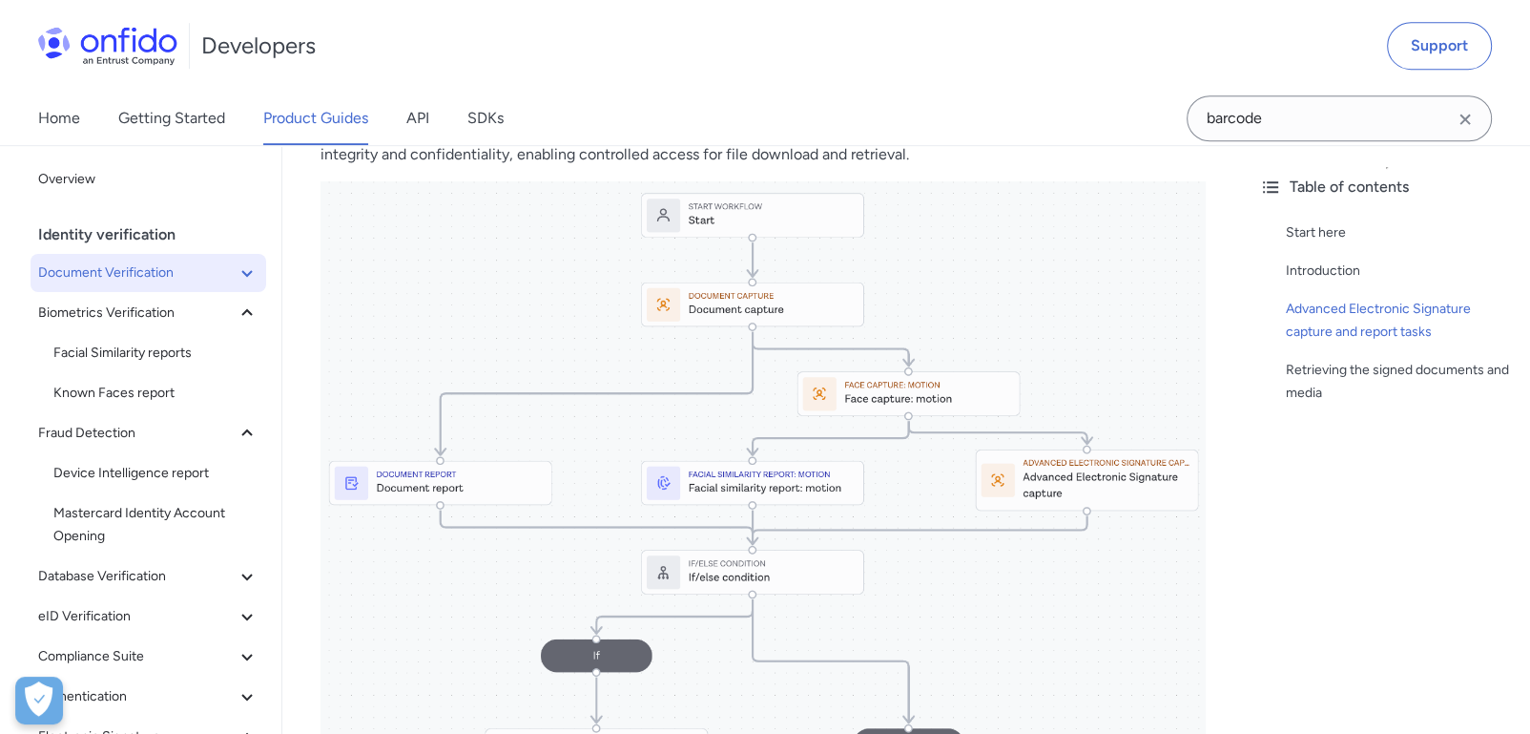
click at [107, 278] on span "Document Verification" at bounding box center [137, 272] width 198 height 23
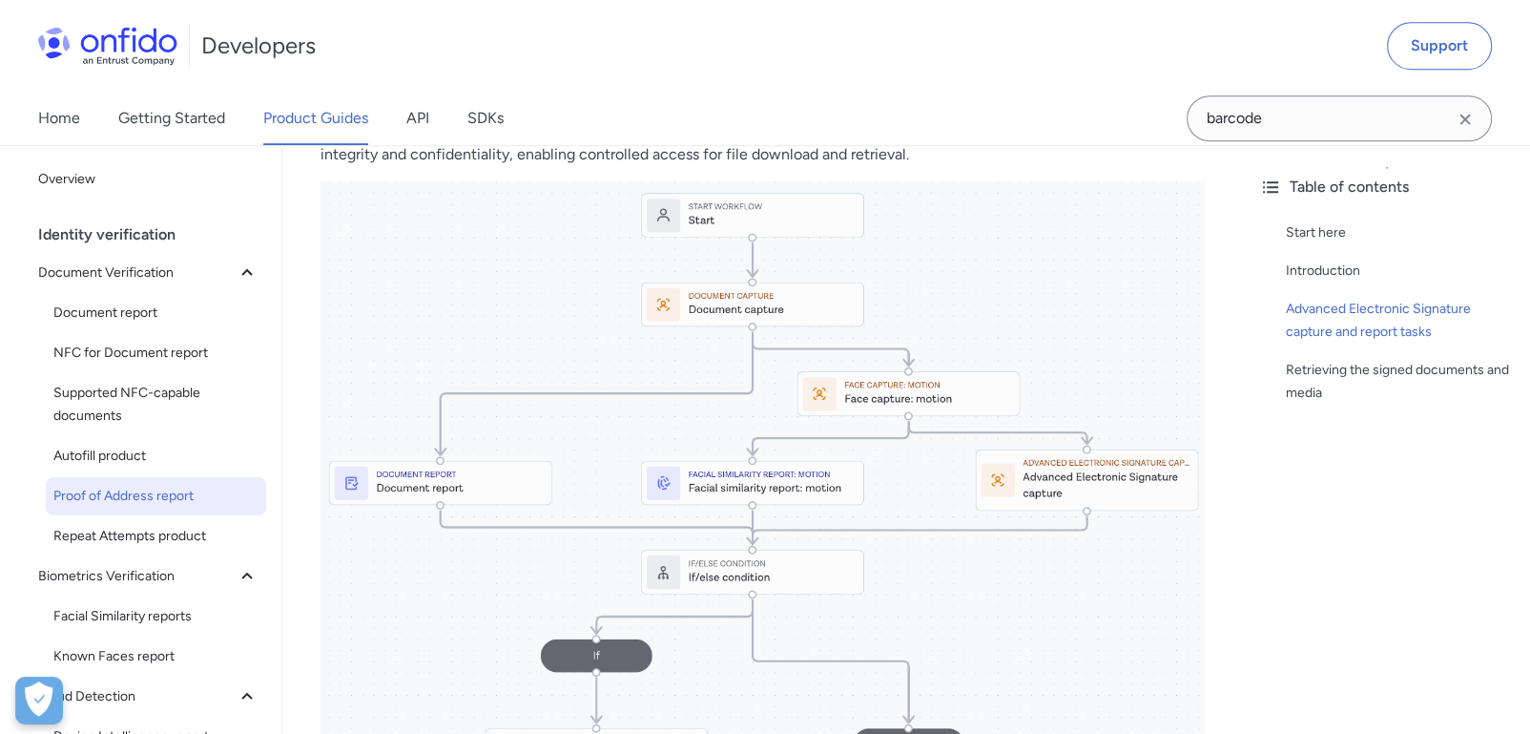
click at [112, 499] on span "Proof of Address report" at bounding box center [155, 496] width 205 height 23
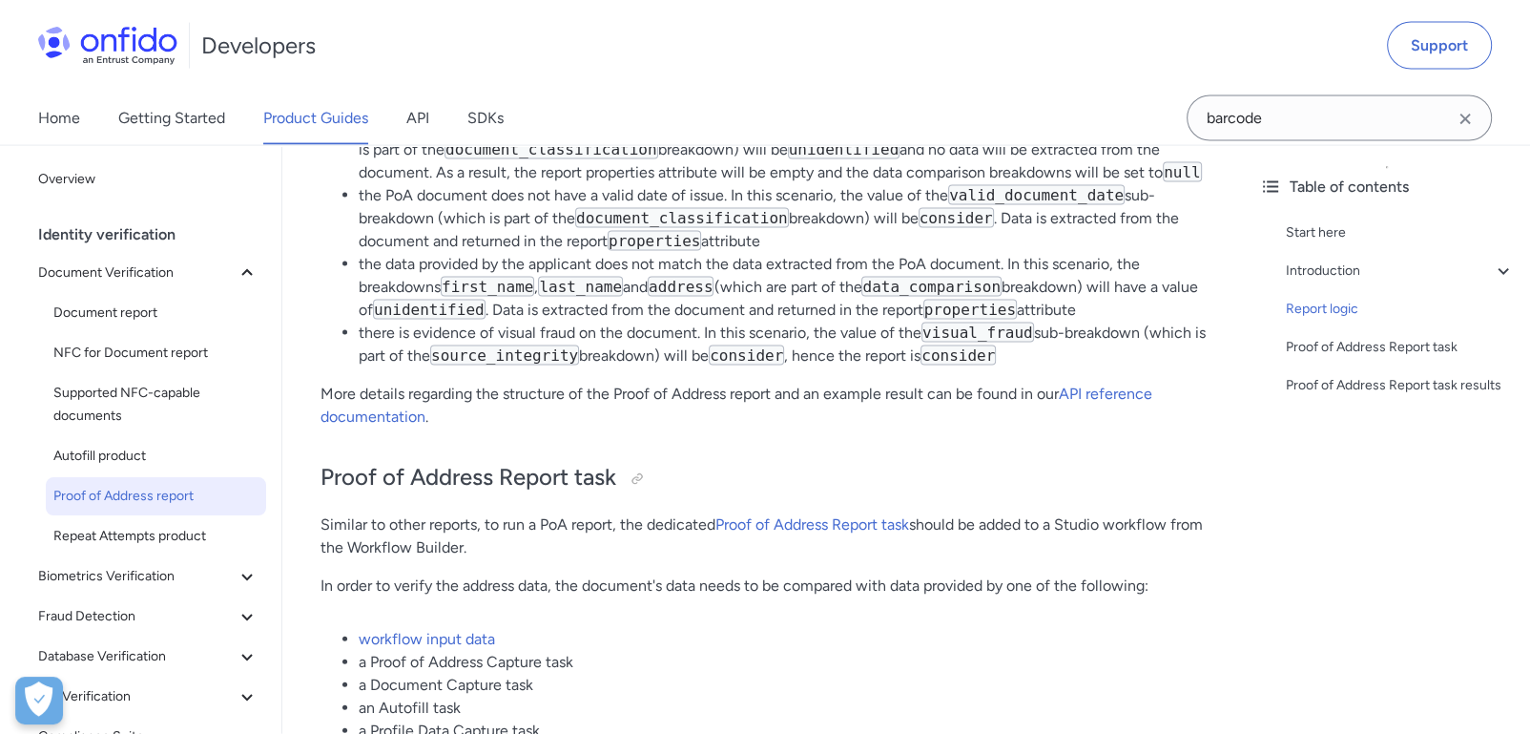
scroll to position [4134, 0]
drag, startPoint x: 547, startPoint y: 569, endPoint x: 324, endPoint y: 557, distance: 222.6
click at [324, 629] on ul "workflow input data a Proof of Address Capture task a Document Capture task an …" at bounding box center [763, 686] width 885 height 114
click at [607, 675] on li "a Document Capture task" at bounding box center [782, 686] width 847 height 23
click at [419, 652] on li "a Proof of Address Capture task" at bounding box center [782, 663] width 847 height 23
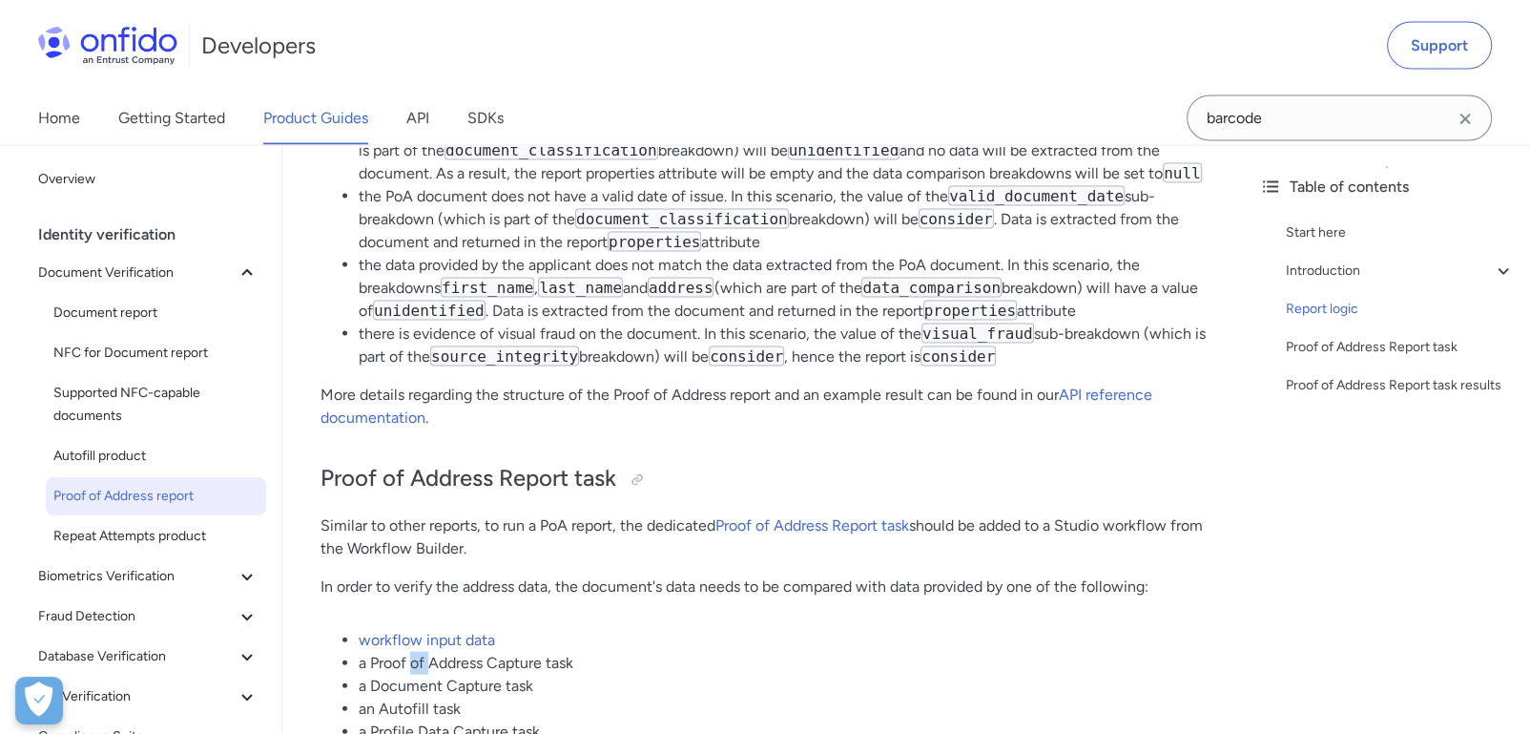
click at [419, 652] on li "a Proof of Address Capture task" at bounding box center [782, 663] width 847 height 23
click at [456, 697] on li "an Autofill task" at bounding box center [782, 708] width 847 height 23
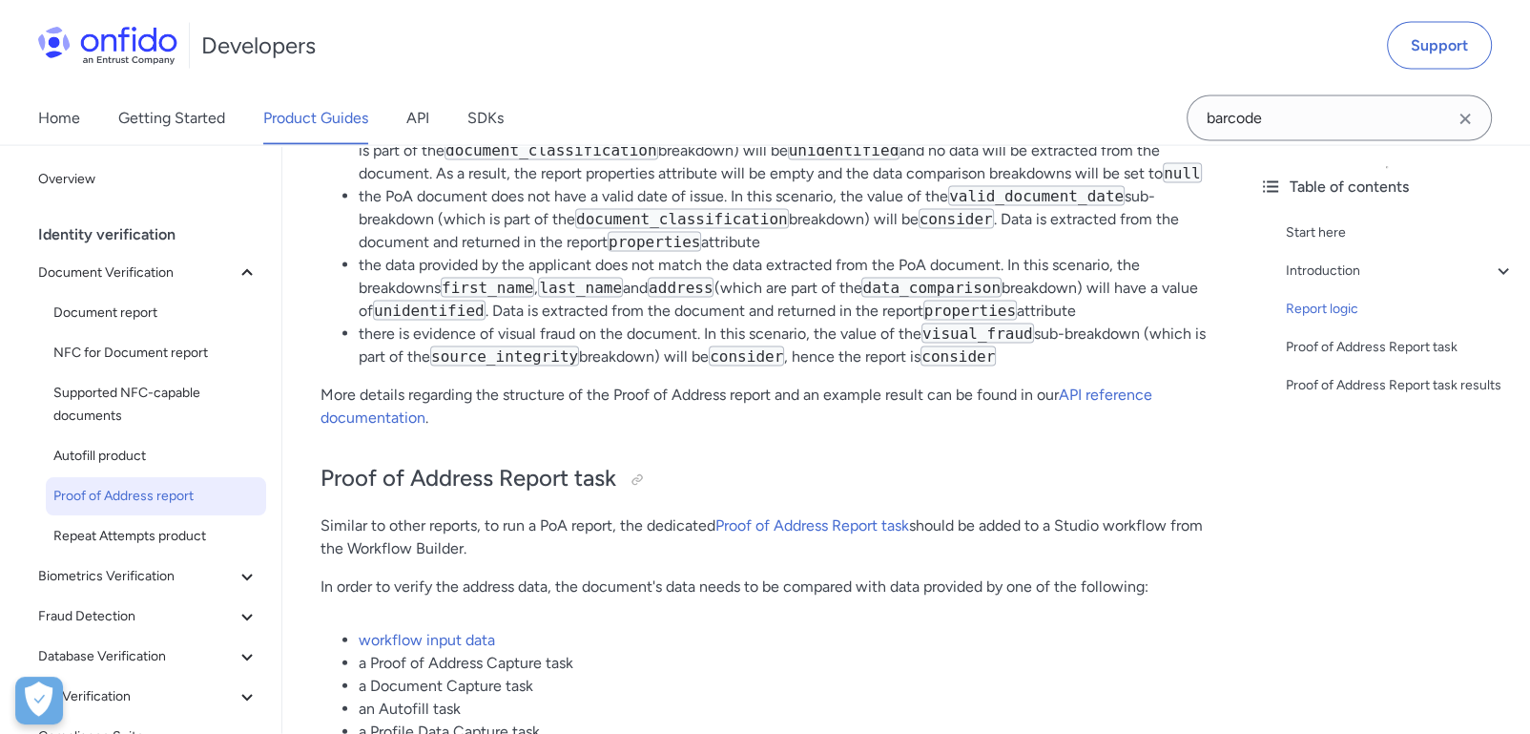
click at [462, 675] on li "a Document Capture task" at bounding box center [782, 686] width 847 height 23
click at [593, 652] on li "a Proof of Address Capture task" at bounding box center [782, 663] width 847 height 23
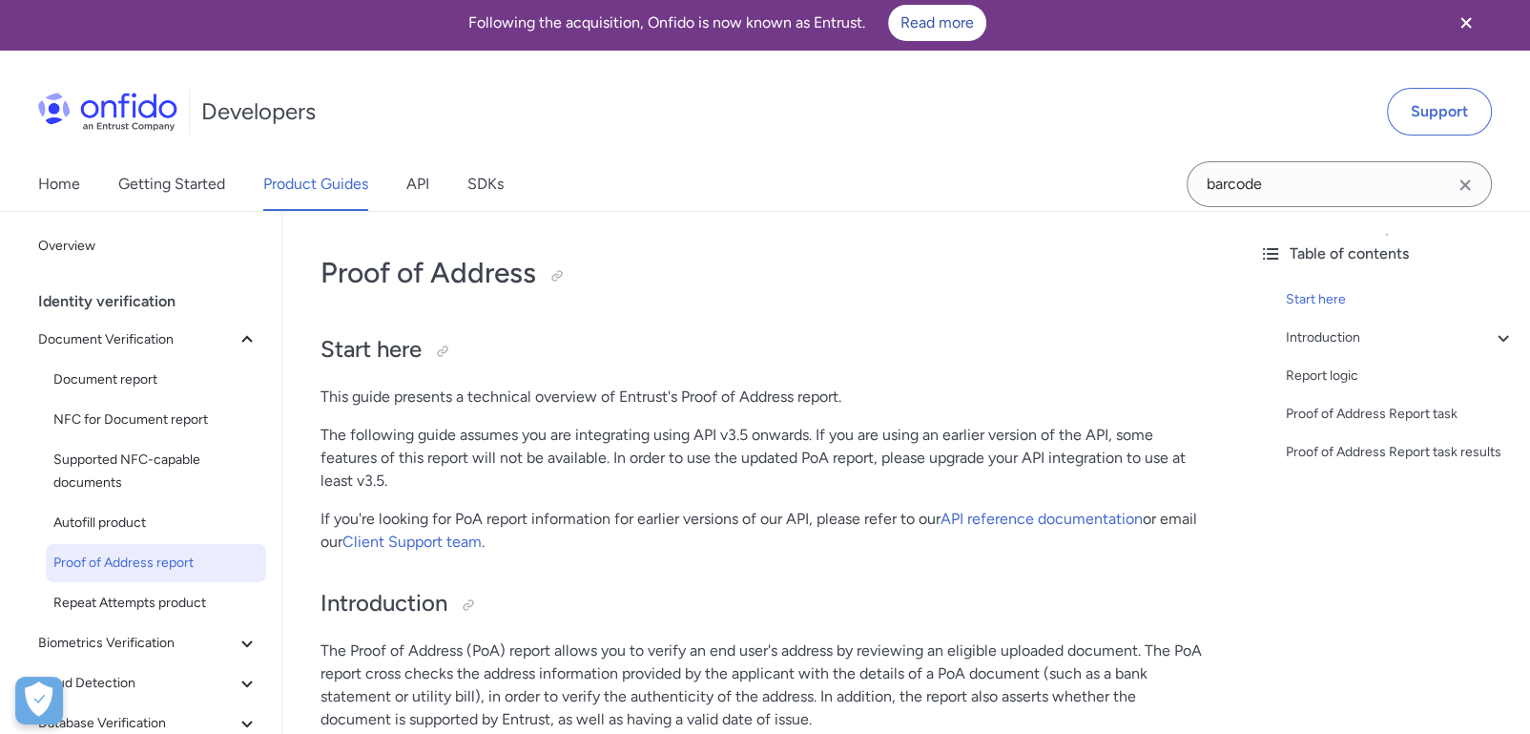
scroll to position [0, 0]
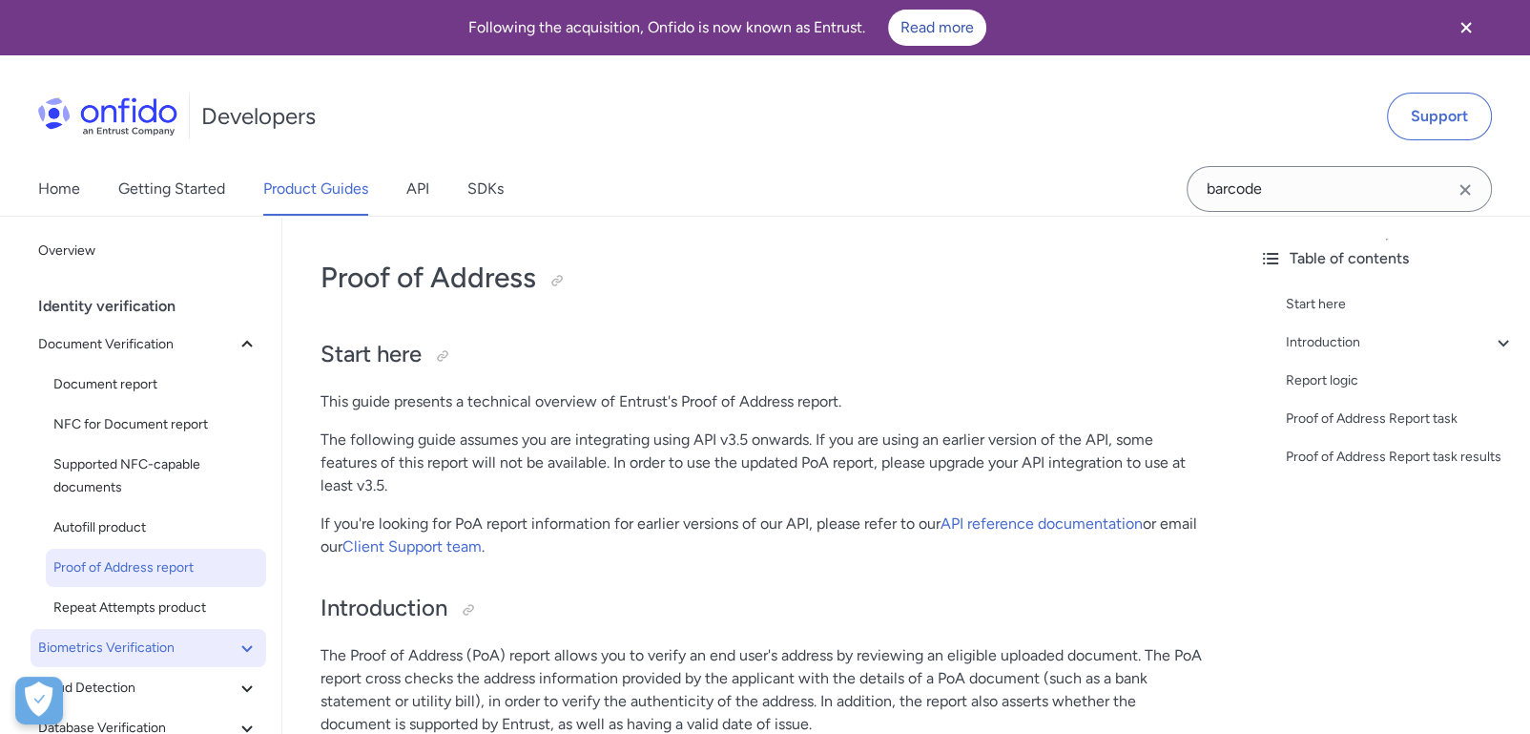
click at [173, 660] on button "Biometrics Verification" at bounding box center [149, 648] width 236 height 38
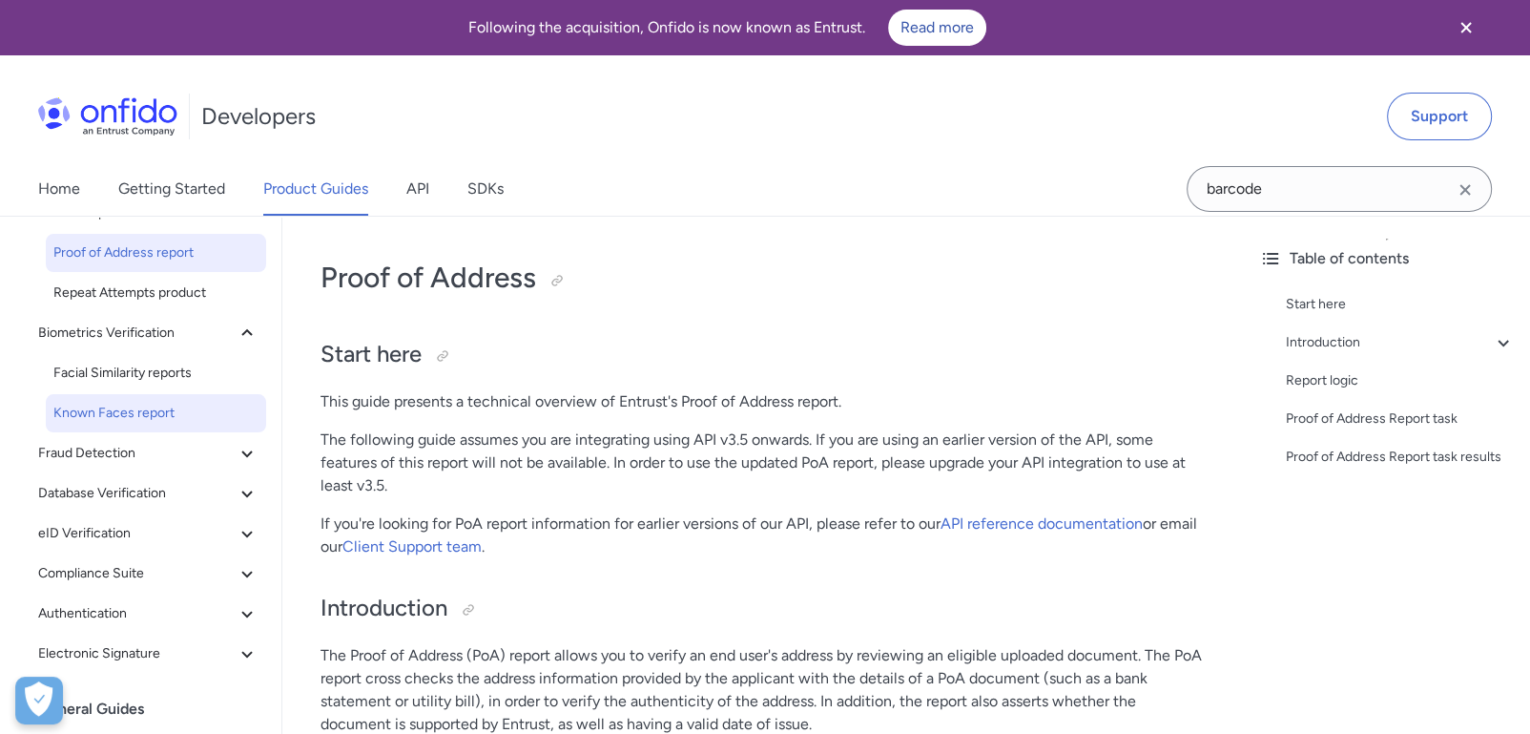
scroll to position [317, 0]
click at [128, 392] on link "Known Faces report" at bounding box center [156, 411] width 220 height 38
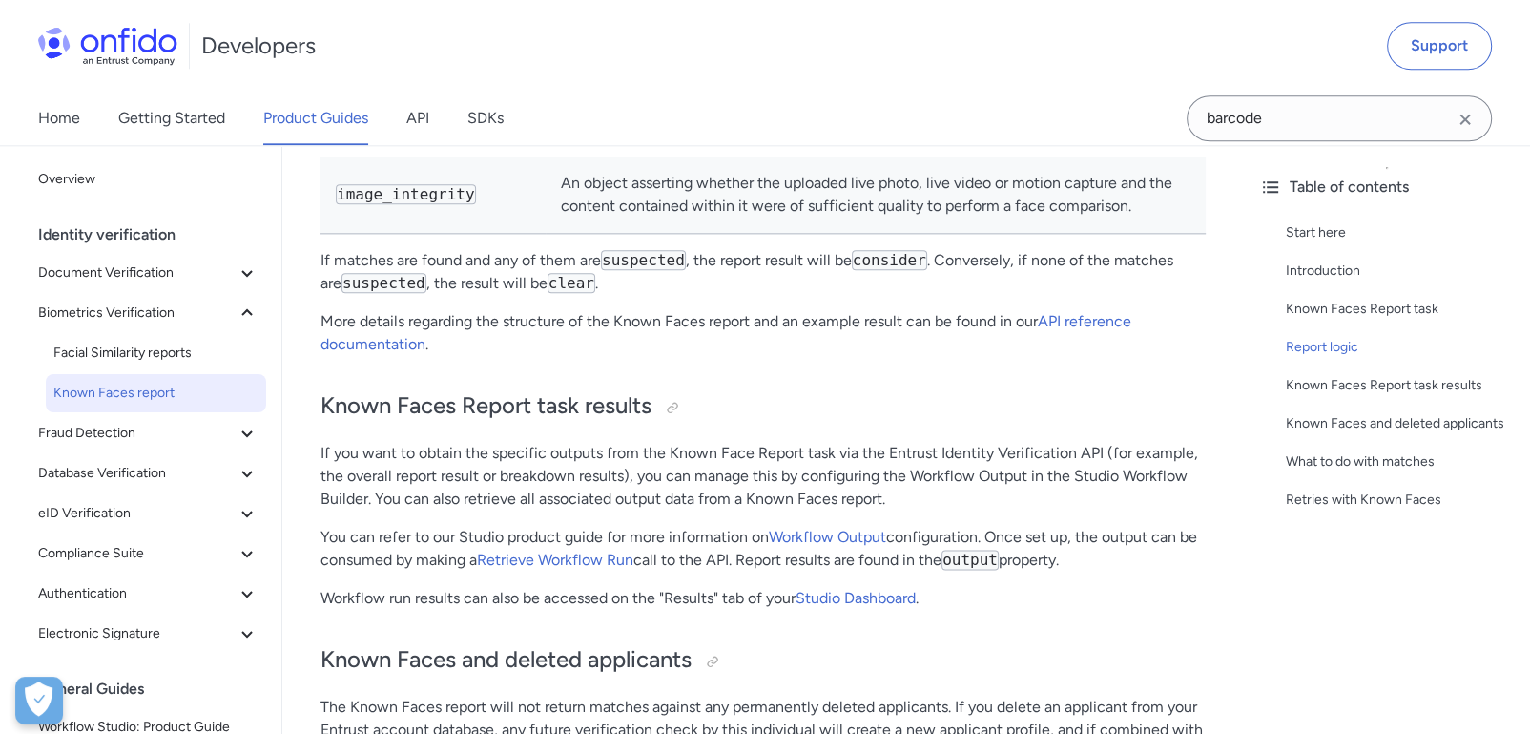
scroll to position [2332, 0]
click at [1075, 313] on link "API reference documentation" at bounding box center [726, 333] width 811 height 41
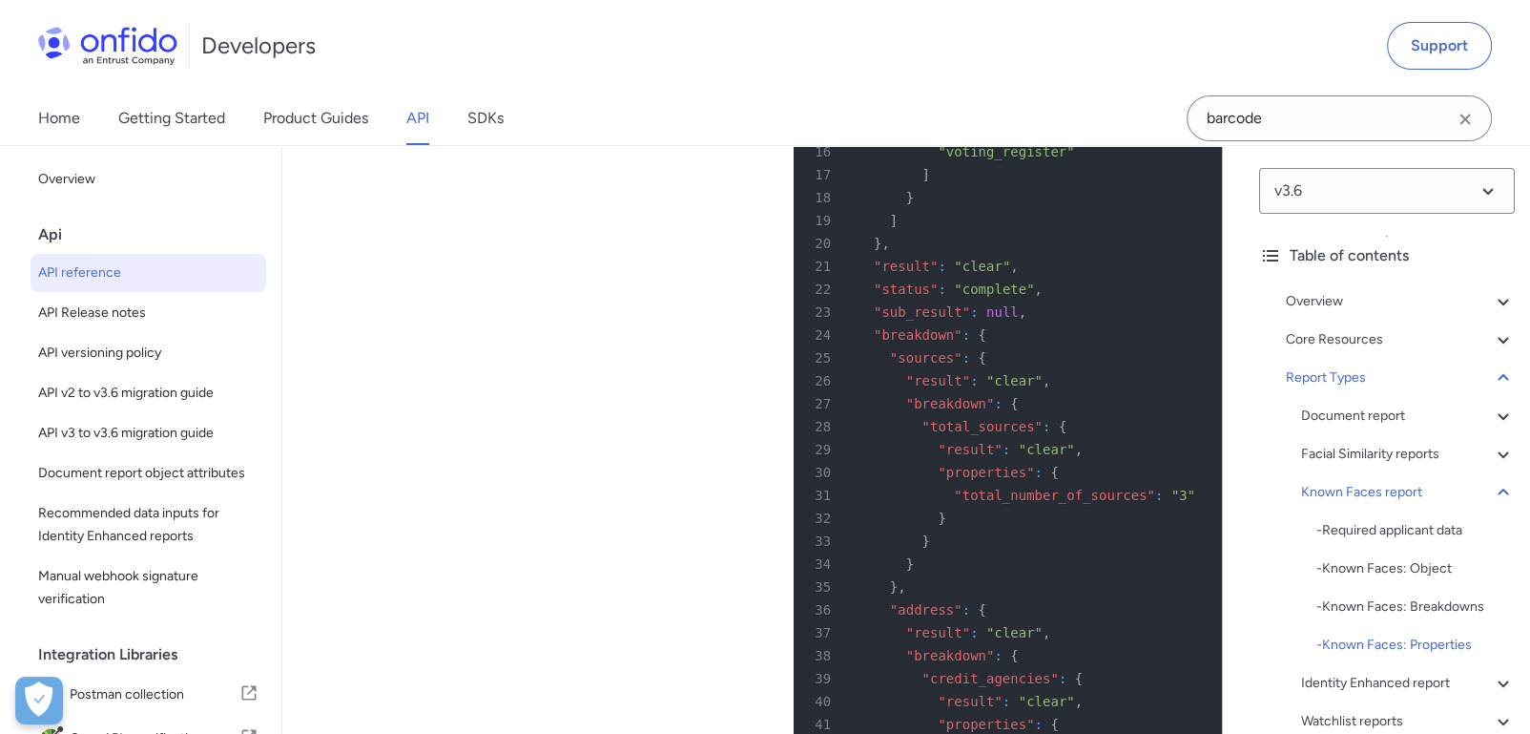
scroll to position [118774, 0]
drag, startPoint x: 468, startPoint y: 502, endPoint x: 739, endPoint y: 489, distance: 270.4
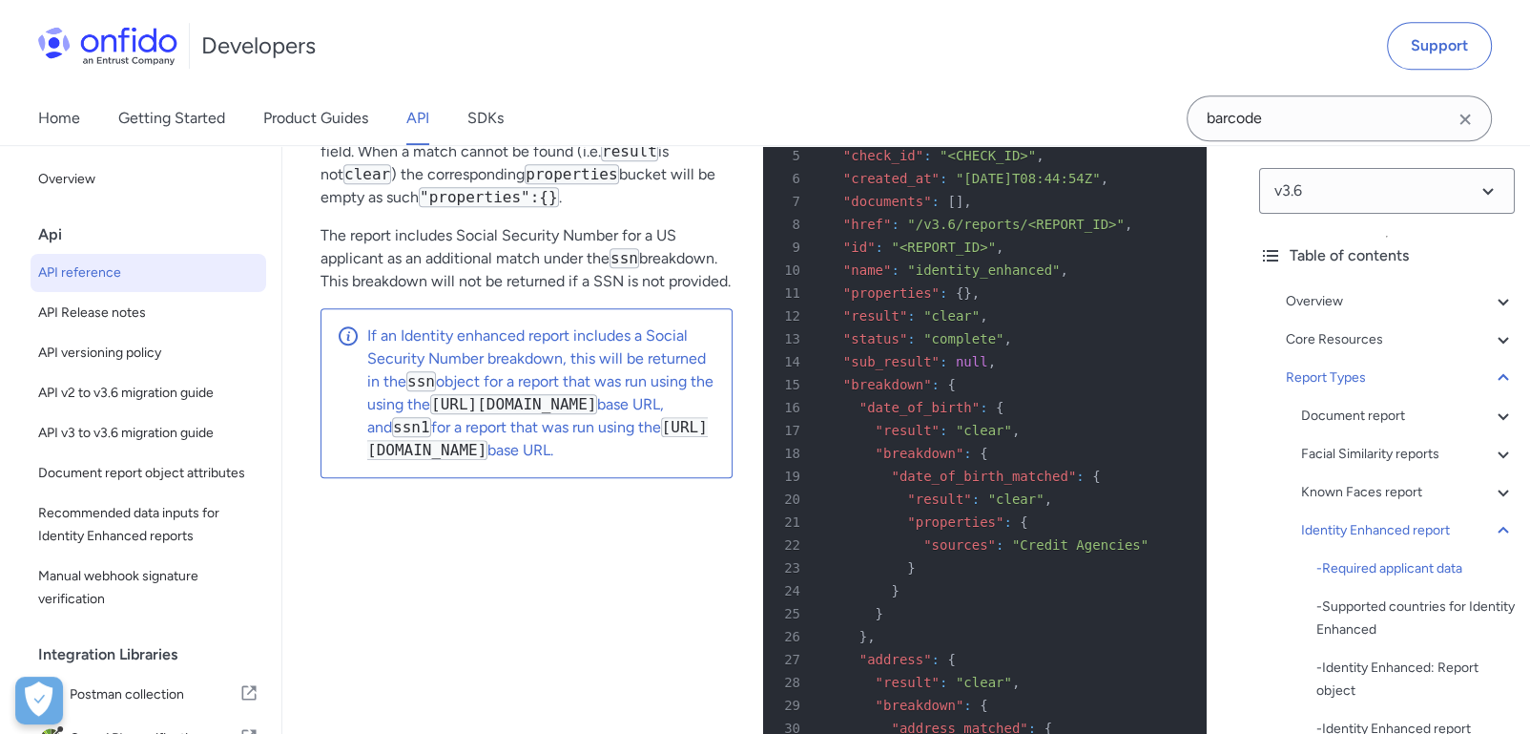
scroll to position [120363, 0]
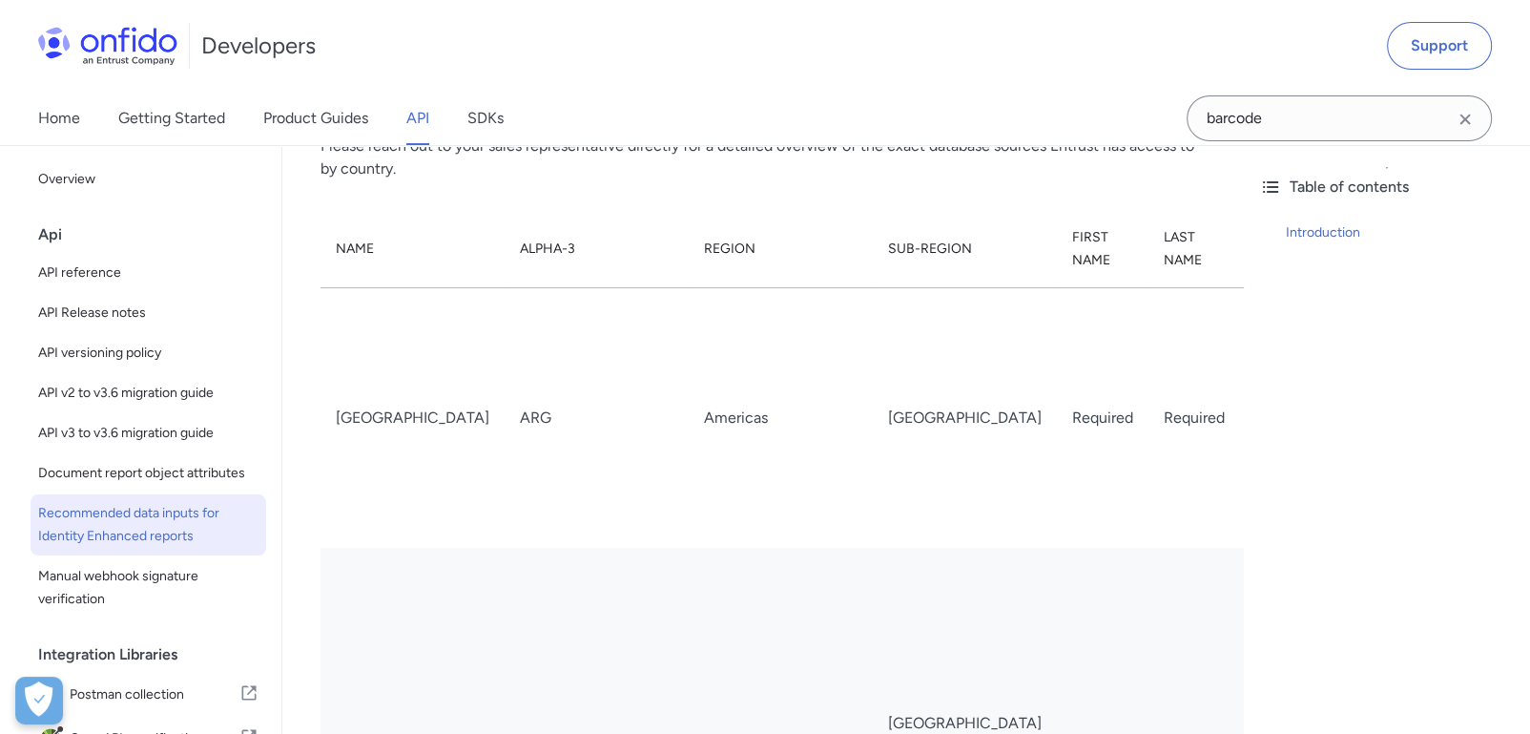
scroll to position [318, 0]
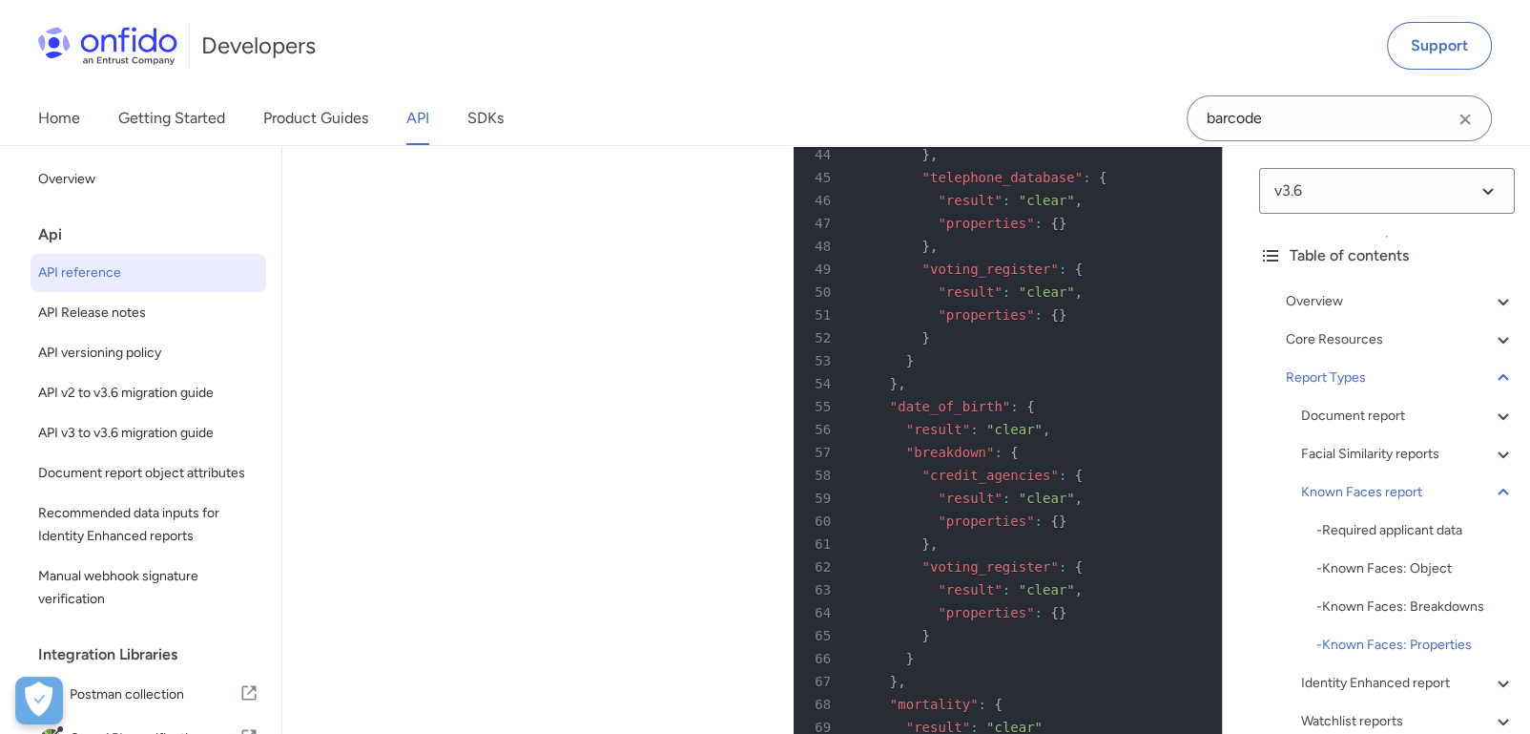
scroll to position [119410, 0]
click at [1375, 535] on div "- Required applicant data" at bounding box center [1416, 530] width 198 height 23
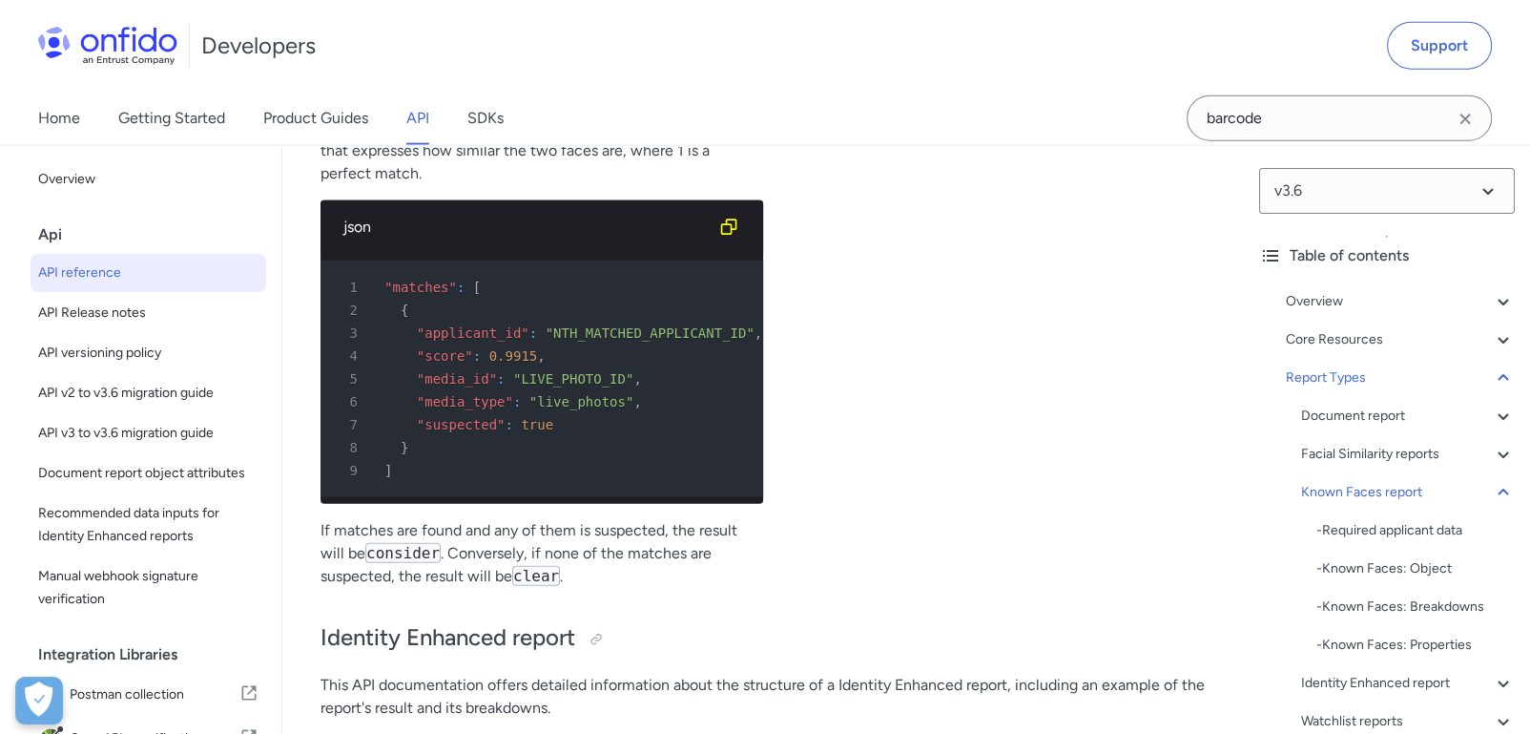
scroll to position [116431, 0]
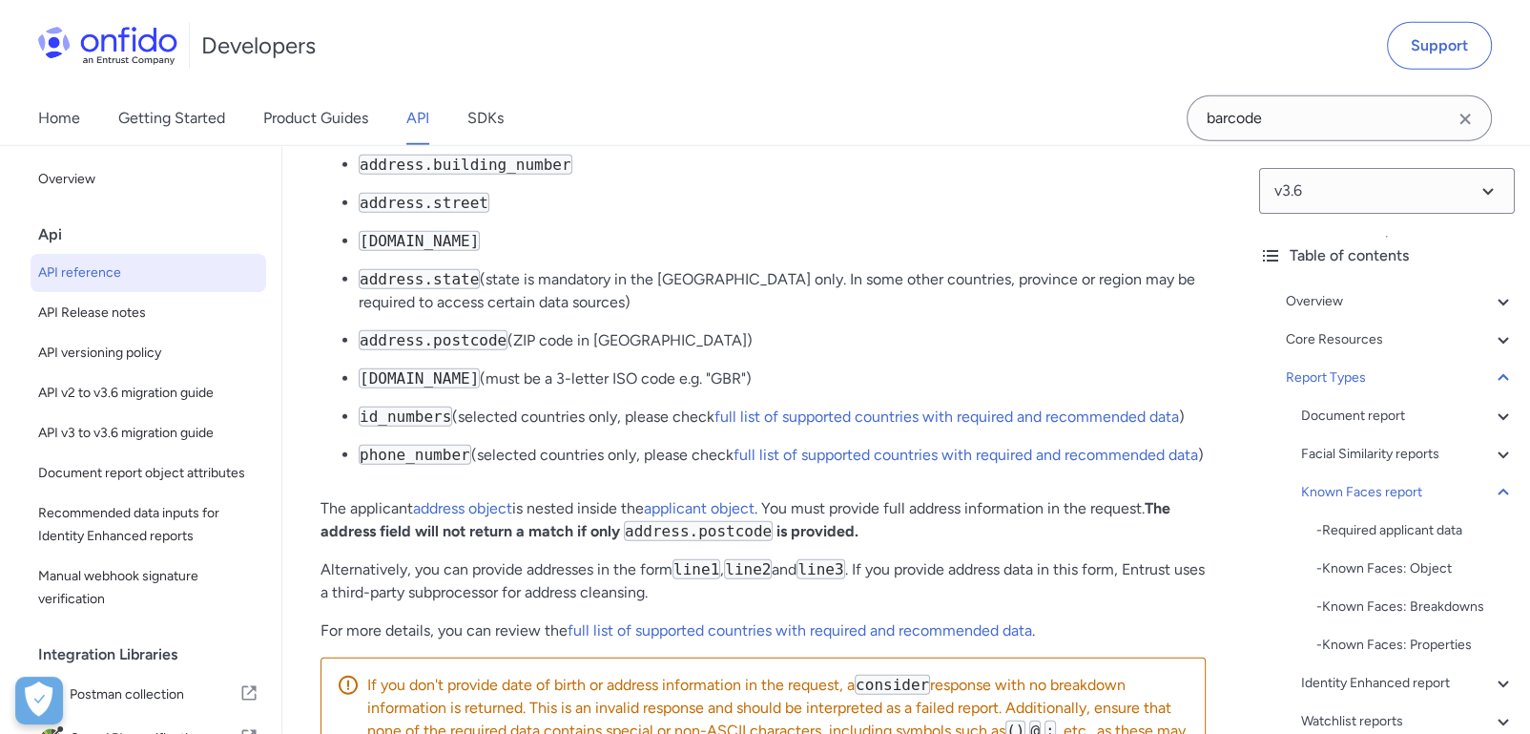
scroll to position [117384, 0]
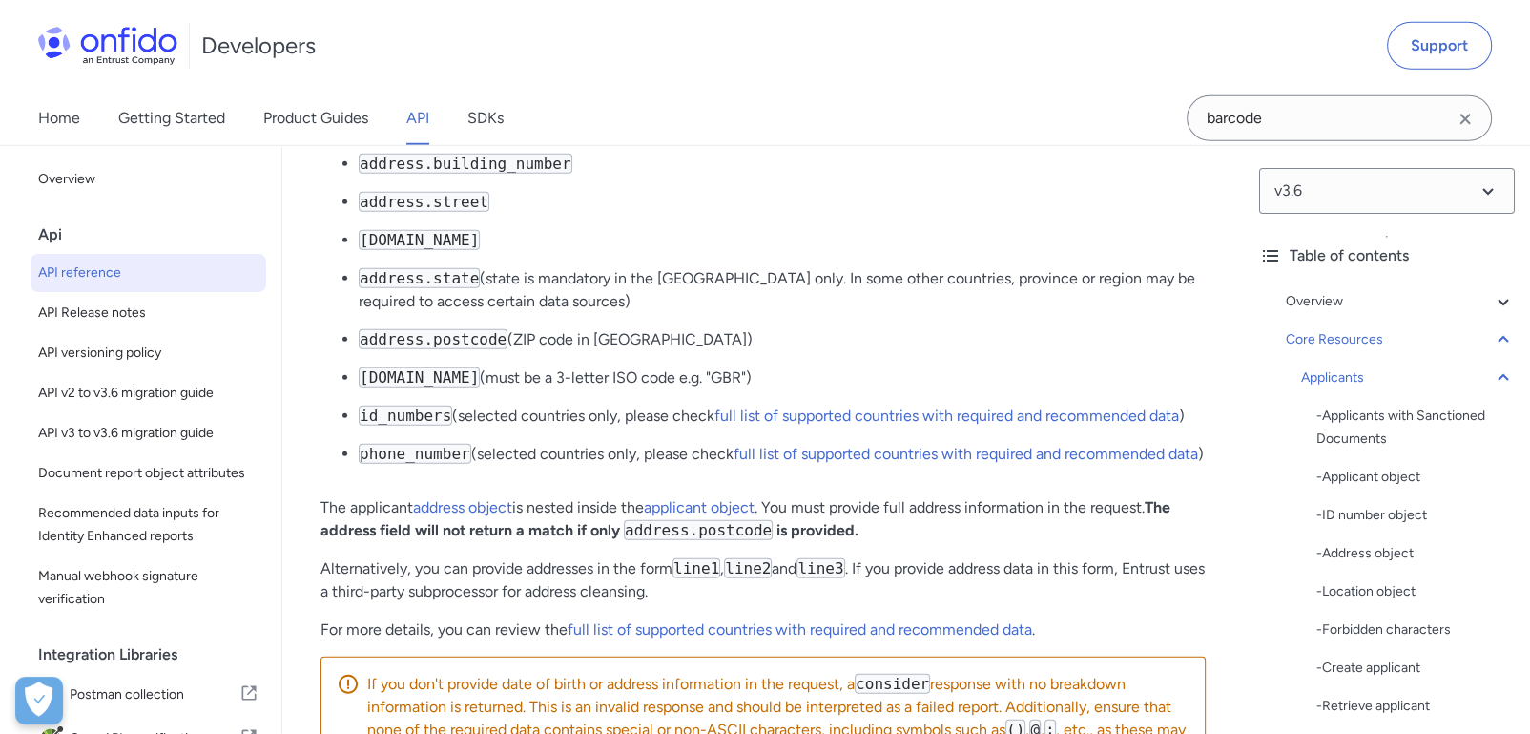
scroll to position [29752, 0]
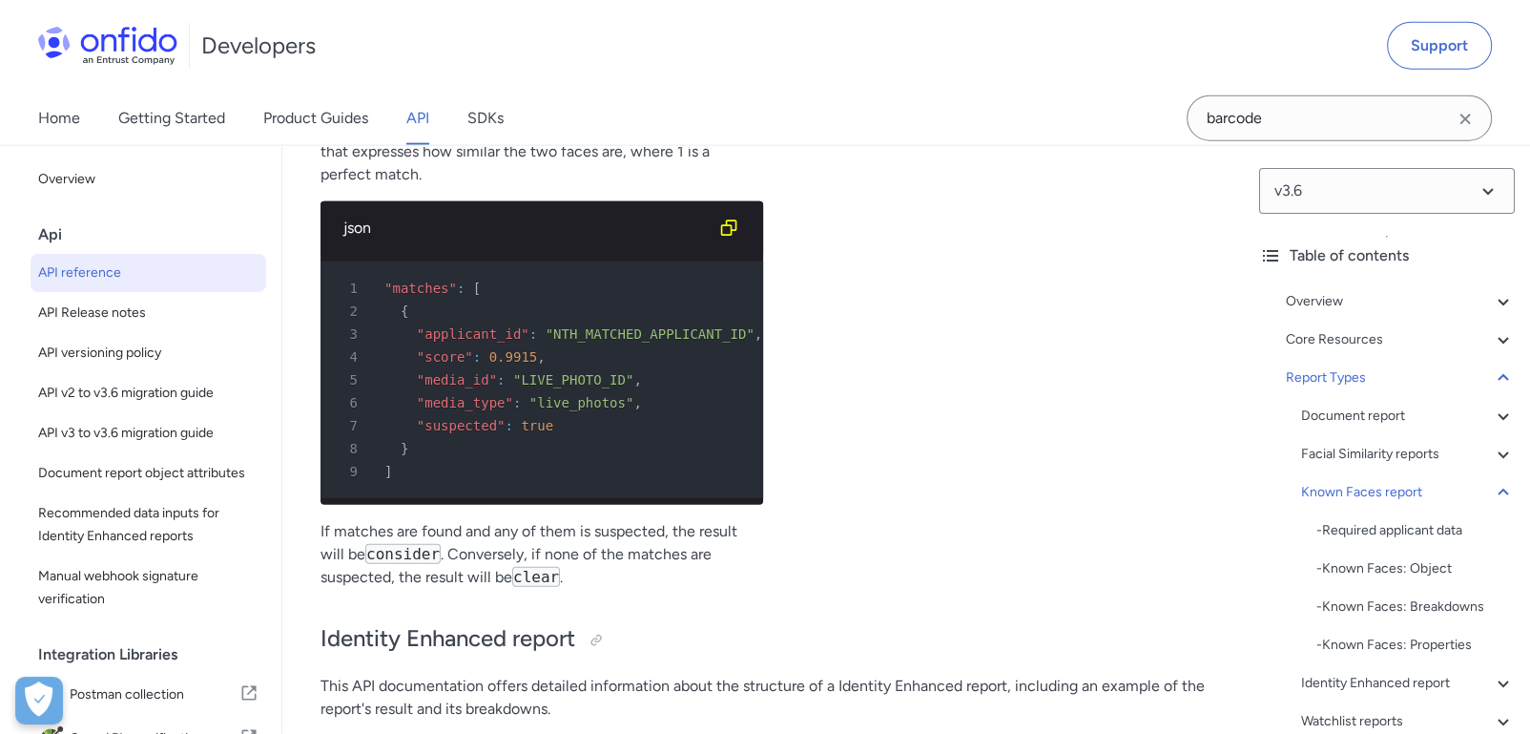
scroll to position [116431, 0]
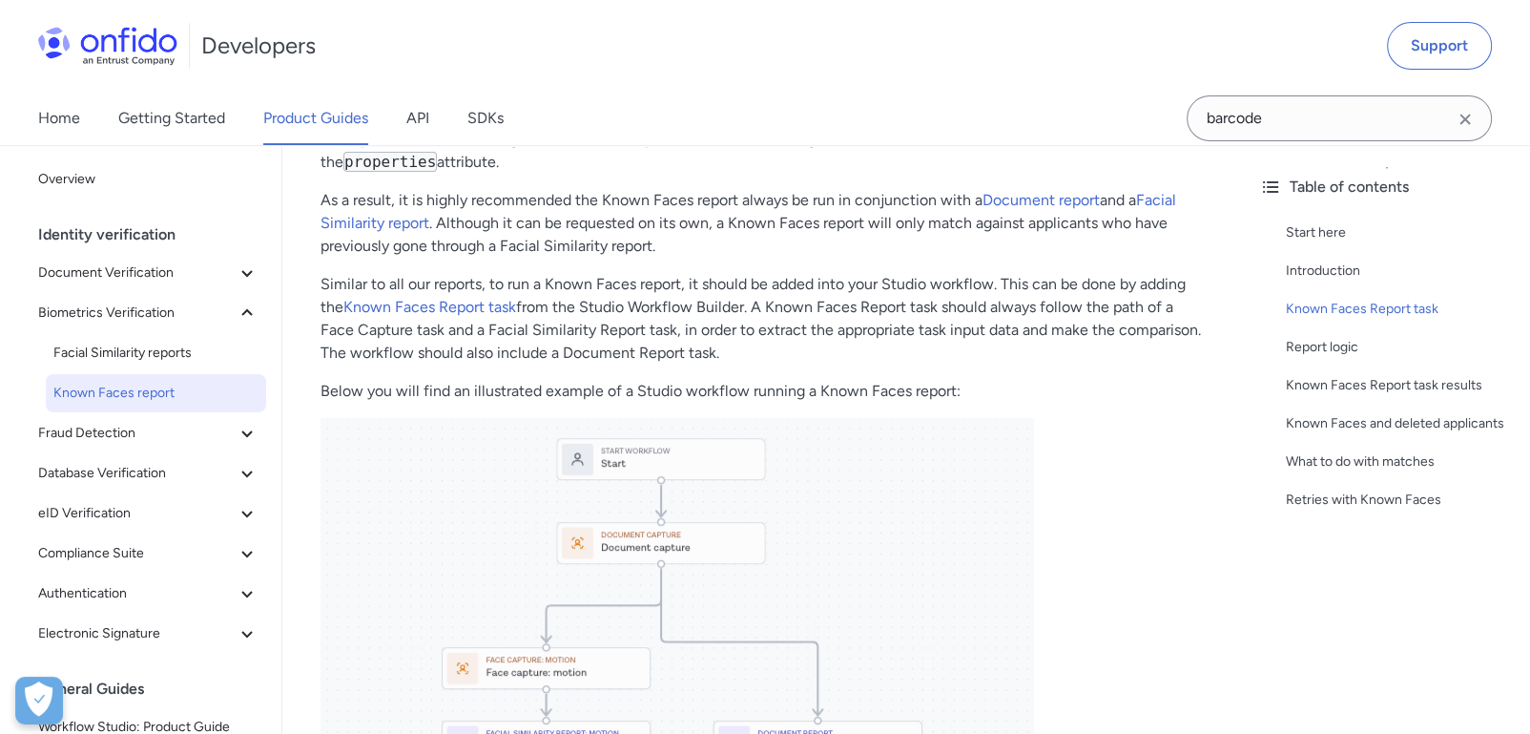
scroll to position [634, 0]
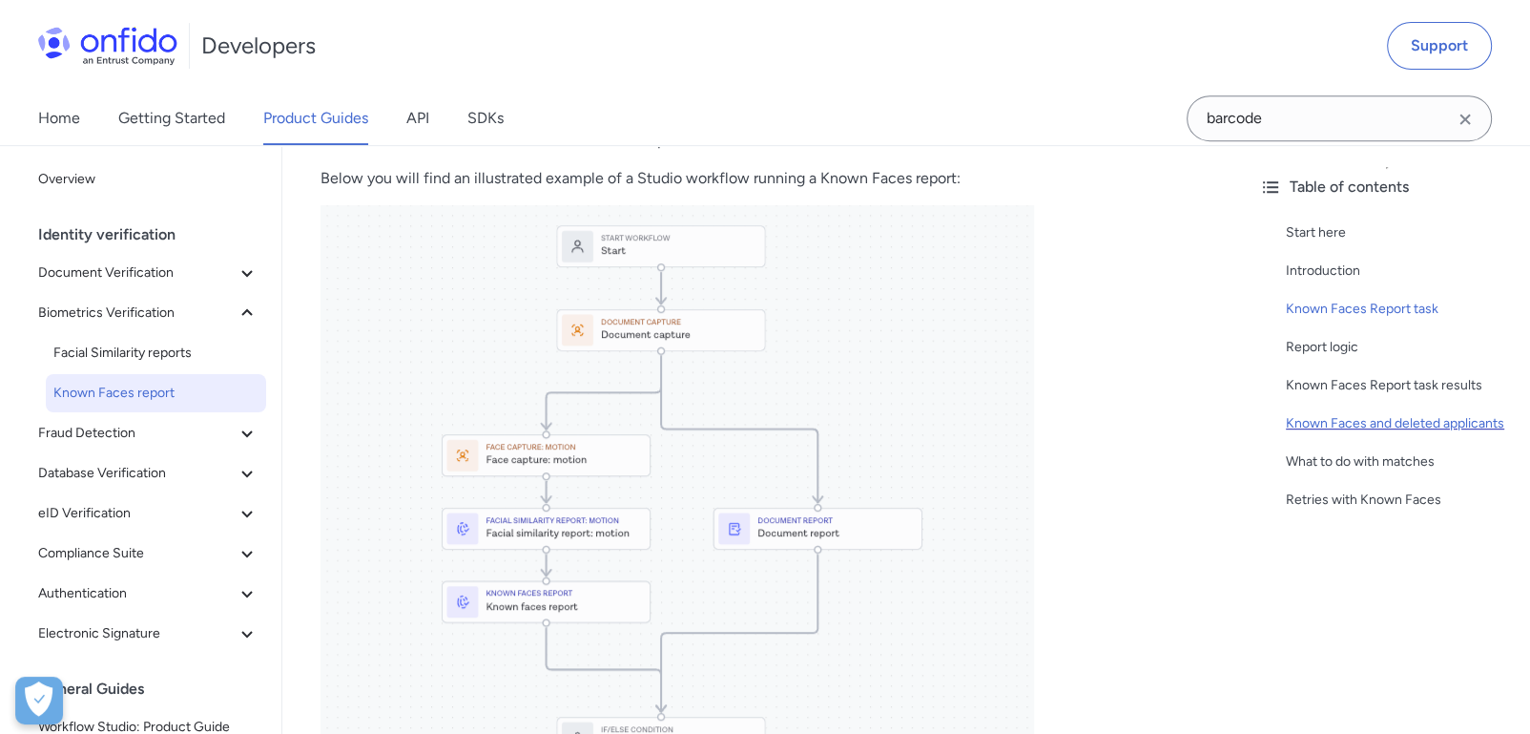
click at [1351, 417] on div "Known Faces and deleted applicants" at bounding box center [1400, 423] width 229 height 23
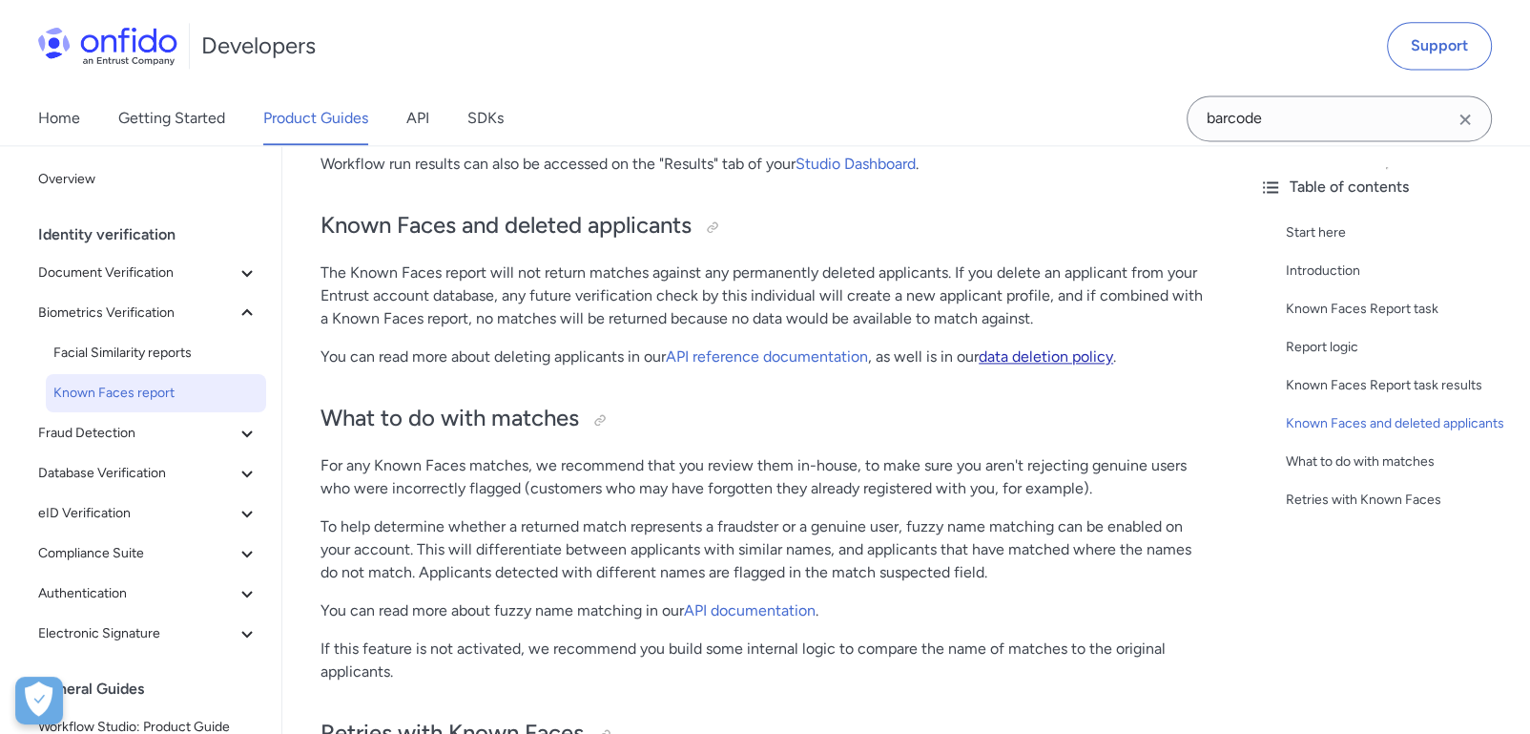
click at [1080, 355] on link "data deletion policy" at bounding box center [1046, 356] width 135 height 18
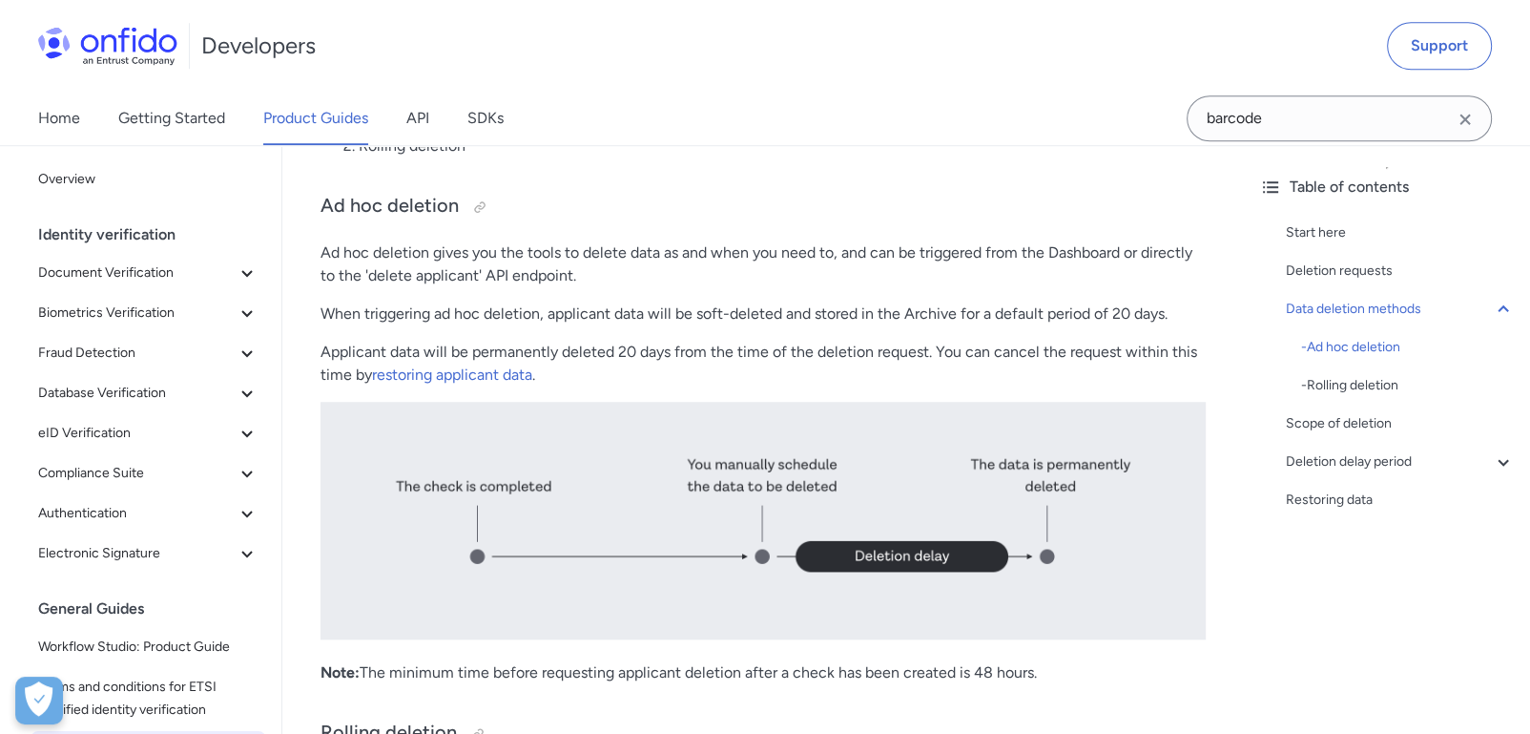
scroll to position [1591, 0]
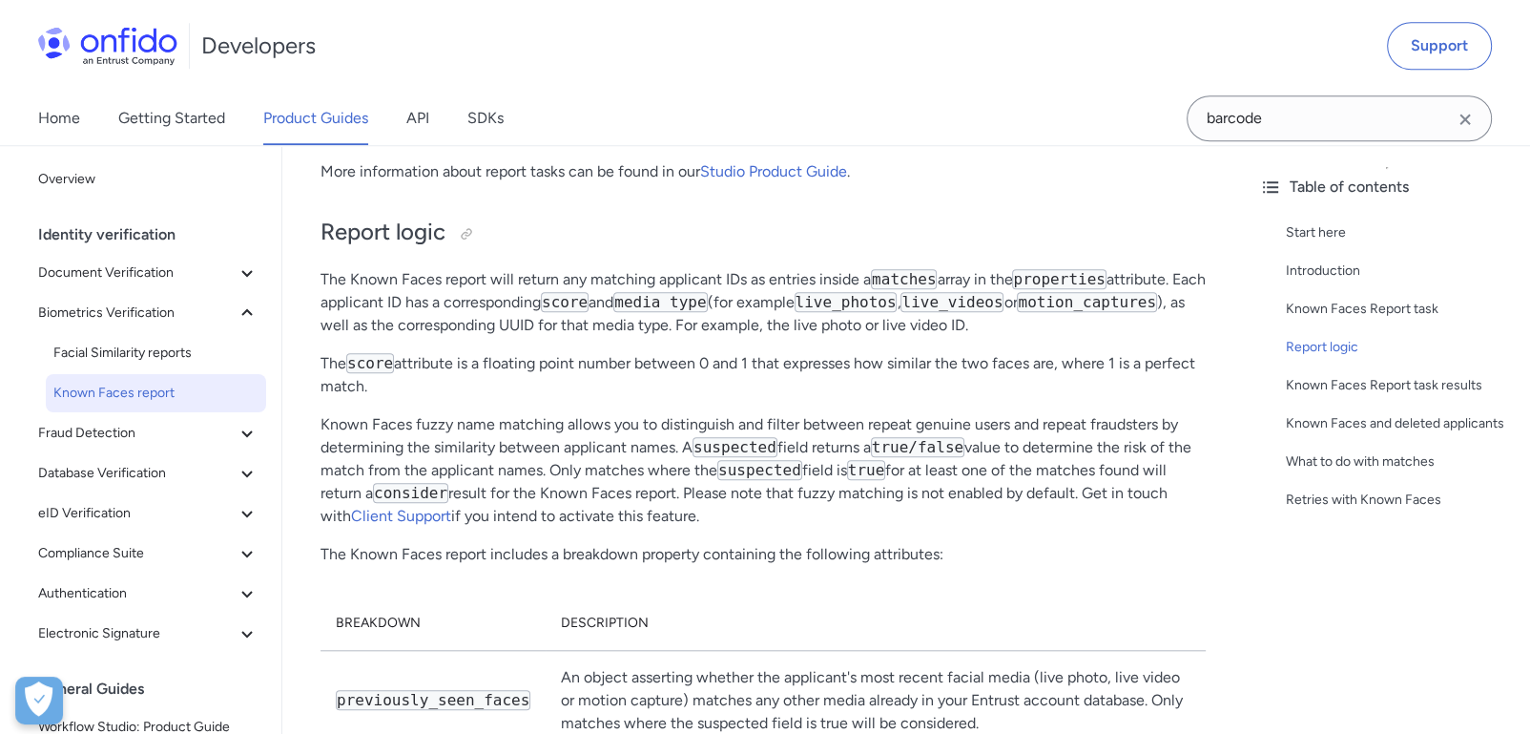
scroll to position [1738, 0]
click at [143, 273] on span "Document Verification" at bounding box center [137, 272] width 198 height 23
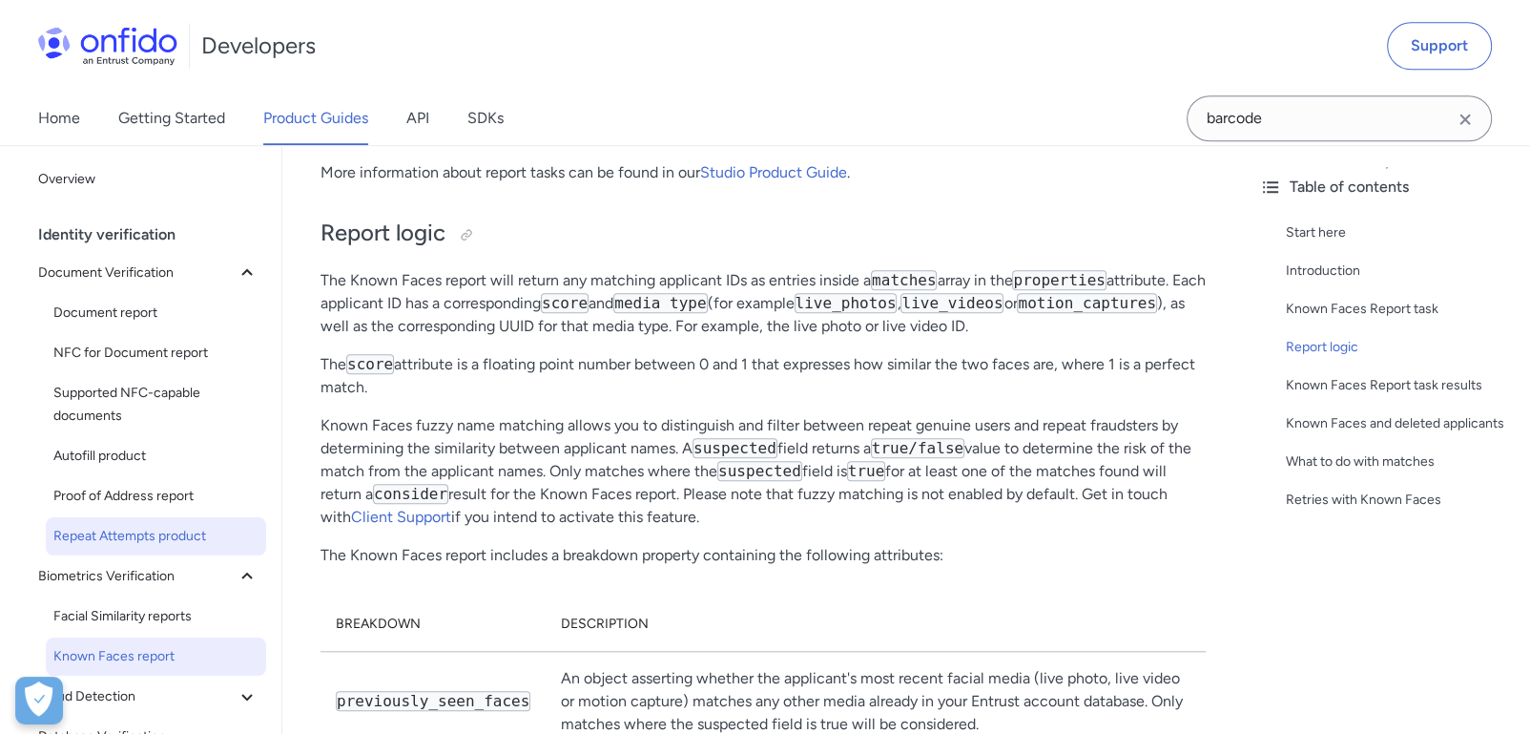
click at [145, 535] on span "Repeat Attempts product" at bounding box center [155, 536] width 205 height 23
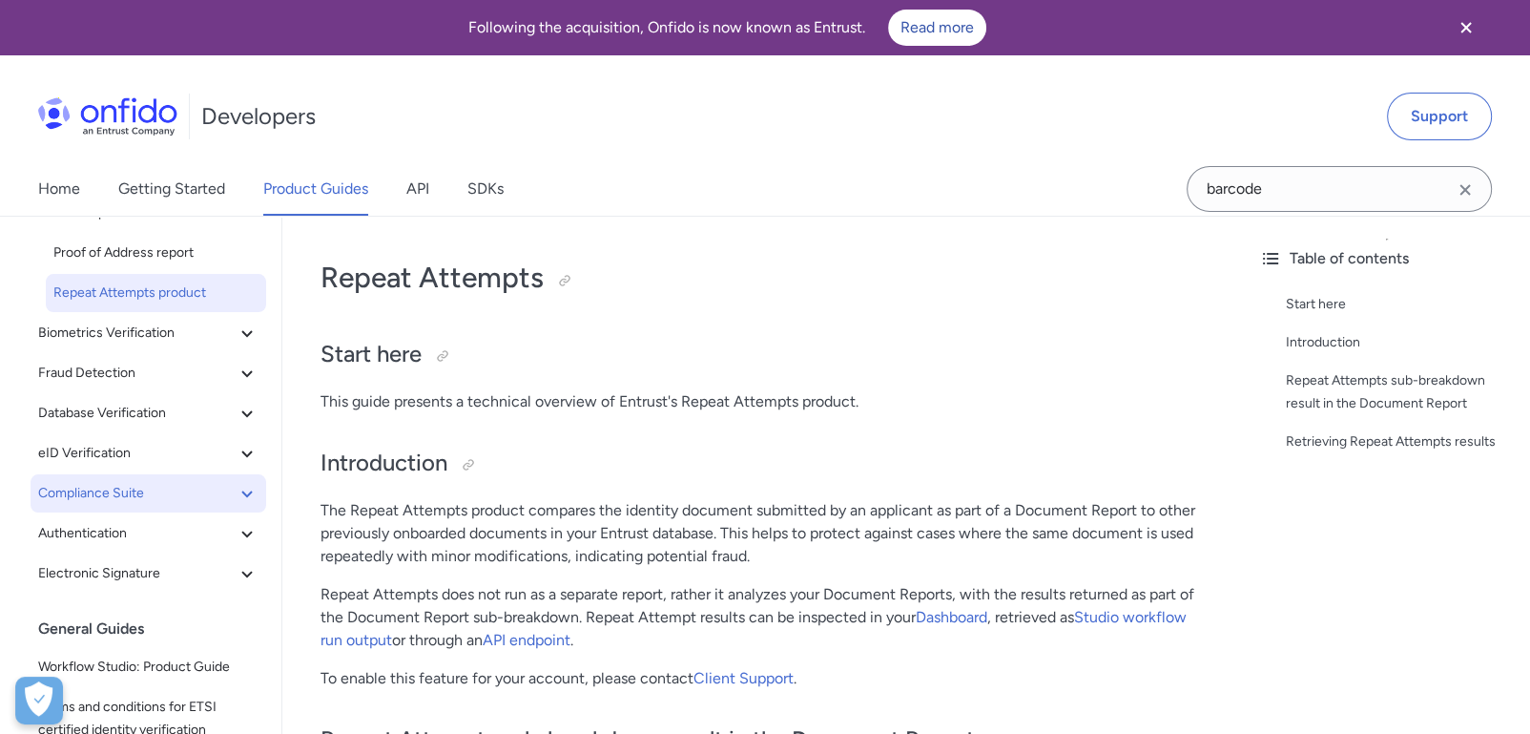
scroll to position [317, 0]
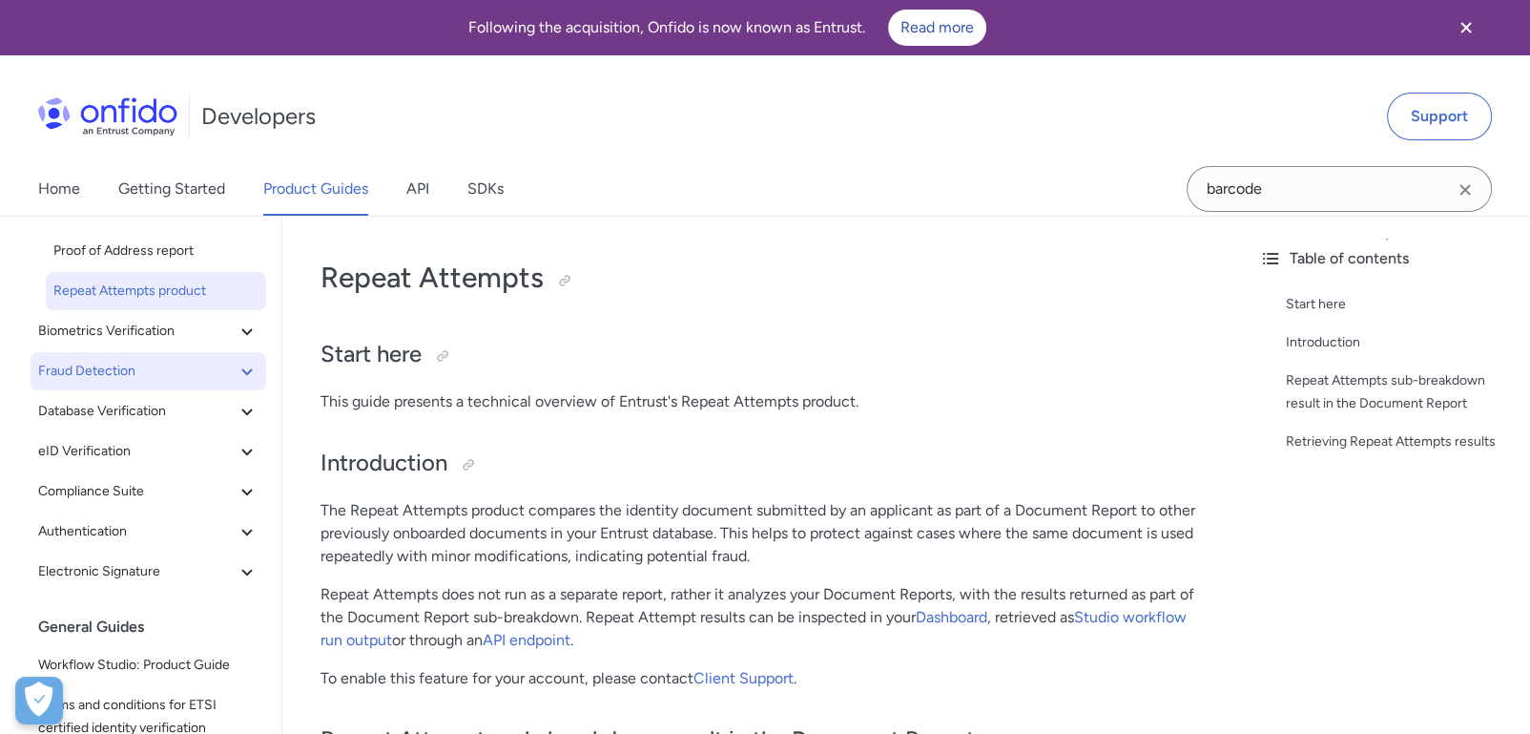
click at [120, 373] on span "Fraud Detection" at bounding box center [137, 371] width 198 height 23
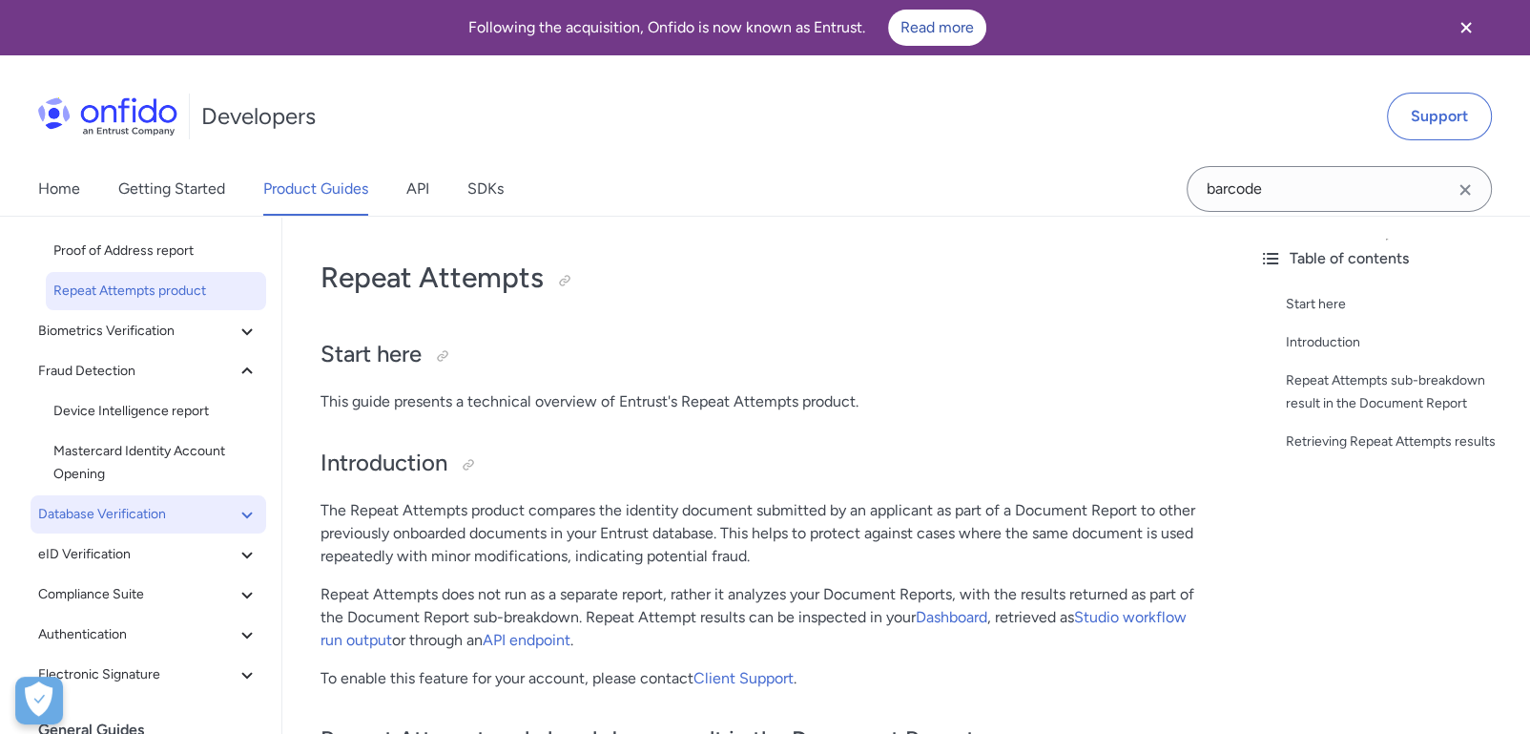
click at [135, 503] on span "Database Verification" at bounding box center [137, 514] width 198 height 23
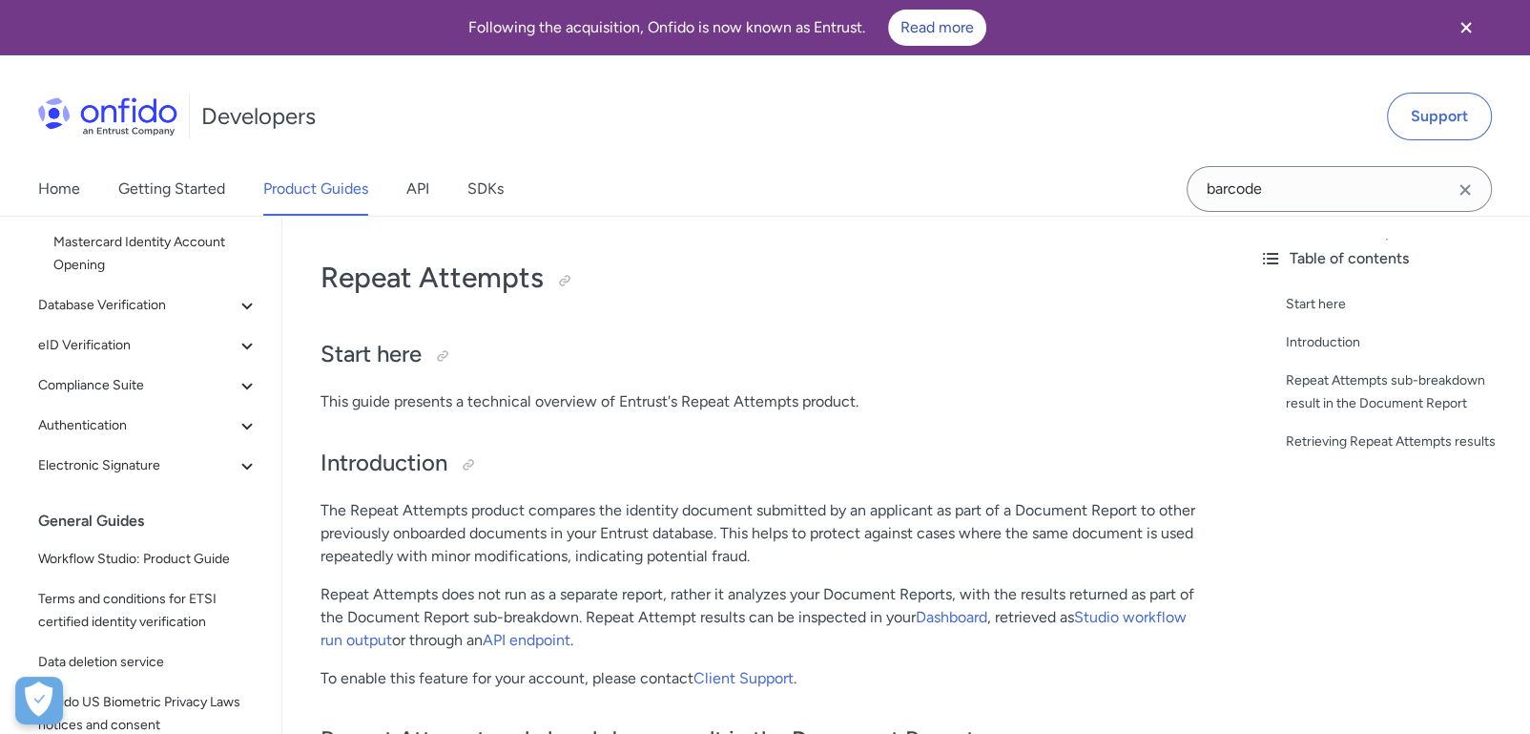
scroll to position [529, 0]
click at [135, 387] on span "Compliance Suite" at bounding box center [137, 382] width 198 height 23
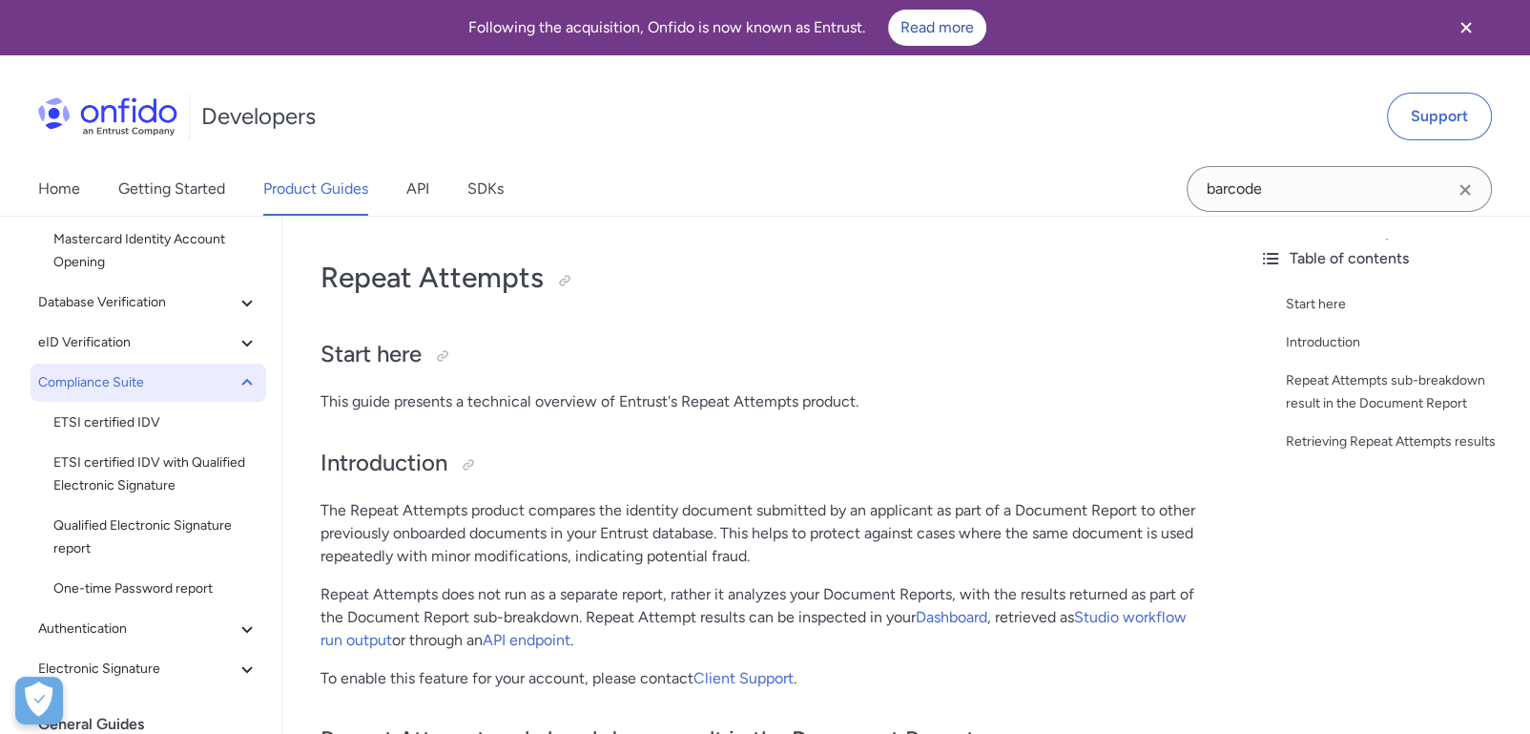
click at [135, 387] on span "Compliance Suite" at bounding box center [137, 382] width 198 height 23
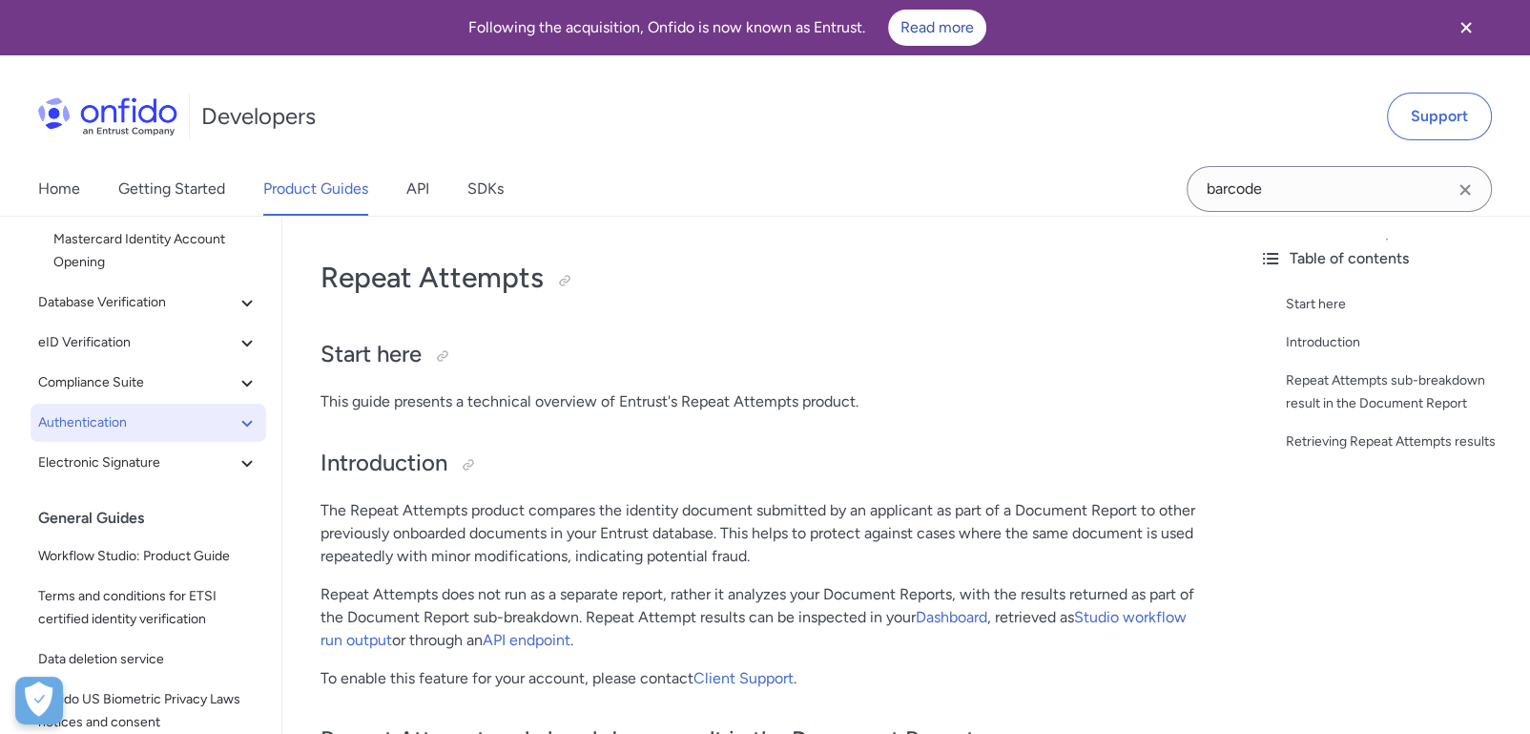
click at [135, 426] on span "Authentication" at bounding box center [137, 422] width 198 height 23
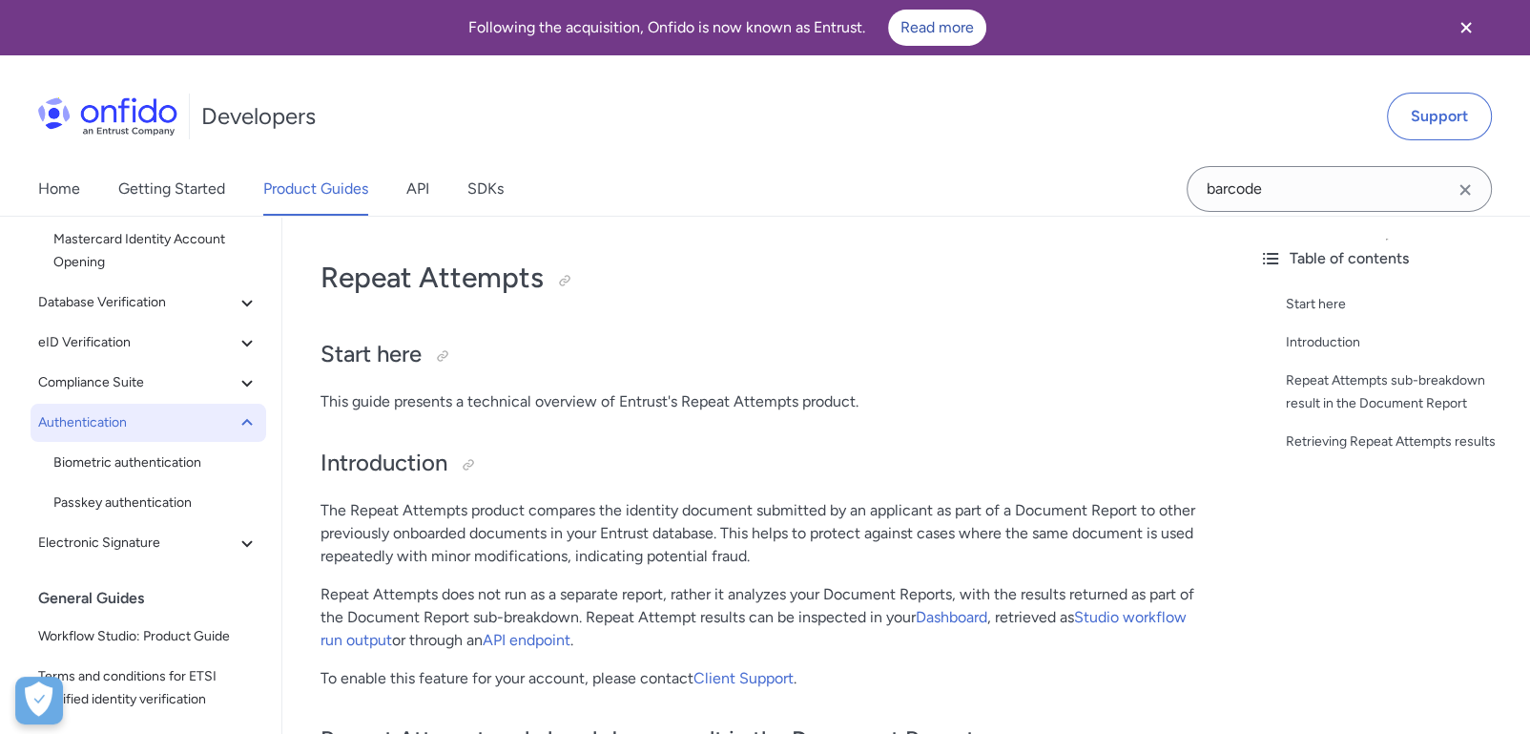
click at [135, 426] on span "Authentication" at bounding box center [137, 422] width 198 height 23
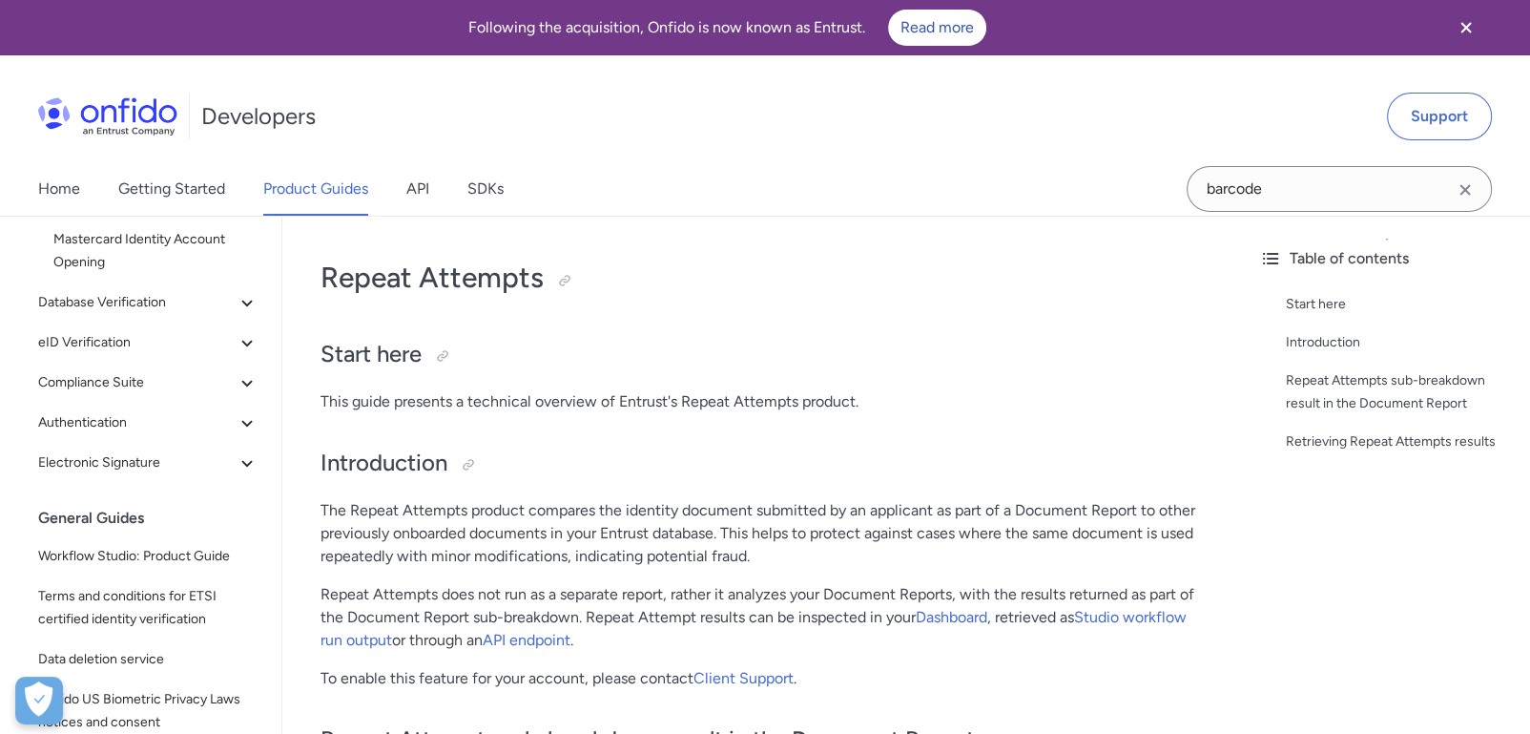
click at [149, 482] on div "Identity verification Document Verification Document report NFC for Document re…" at bounding box center [156, 129] width 236 height 740
click at [137, 331] on span "eID Verification" at bounding box center [137, 342] width 198 height 23
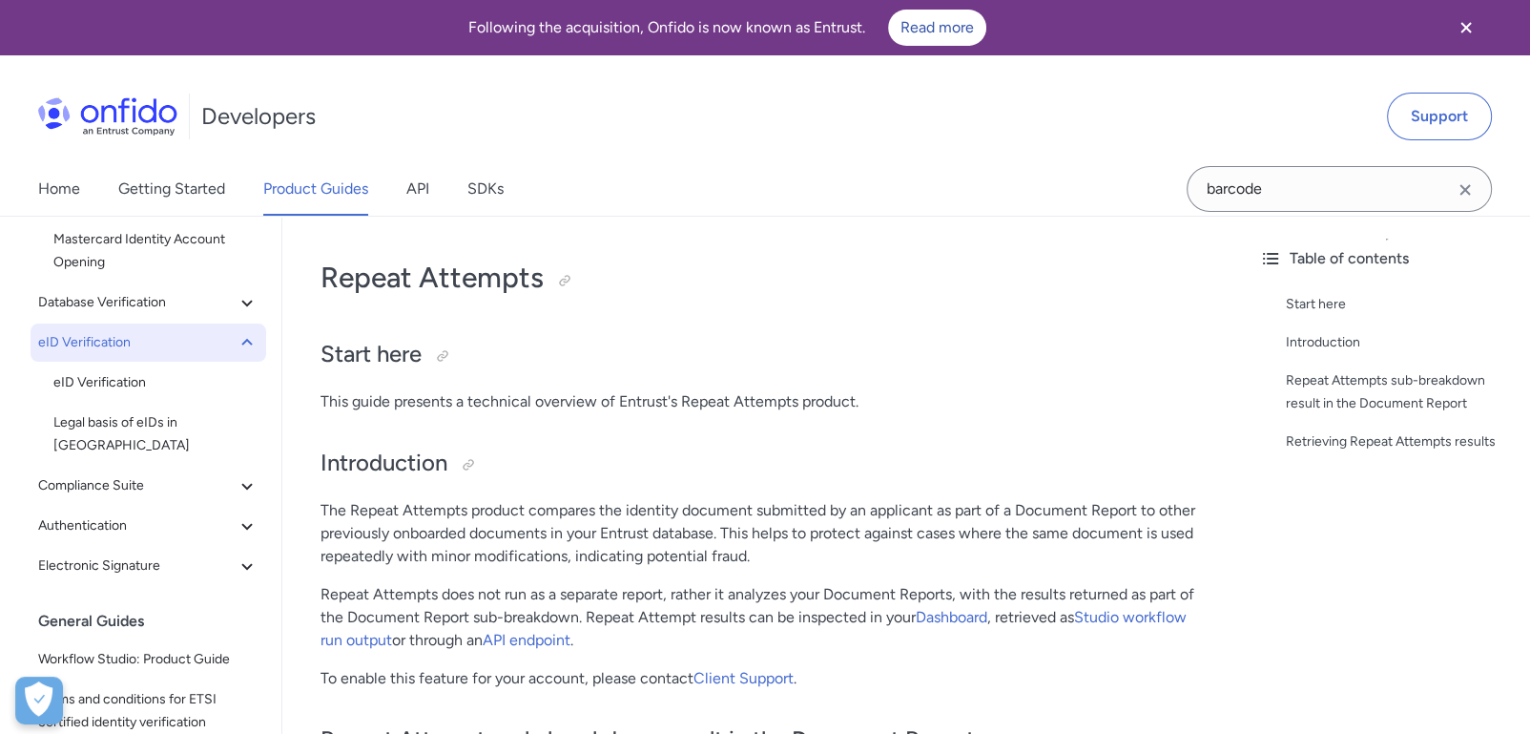
click at [137, 340] on span "eID Verification" at bounding box center [137, 342] width 198 height 23
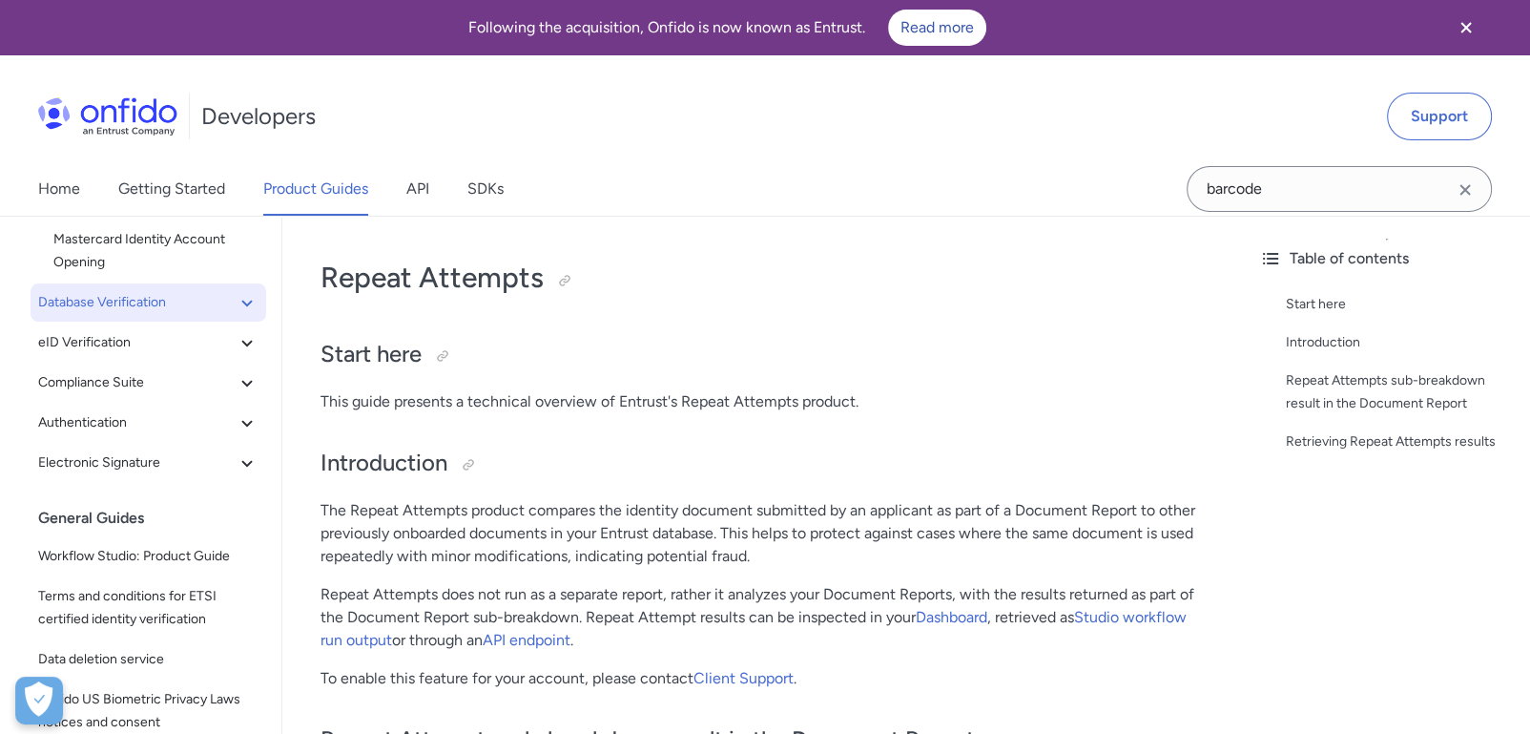
click at [145, 294] on span "Database Verification" at bounding box center [137, 302] width 198 height 23
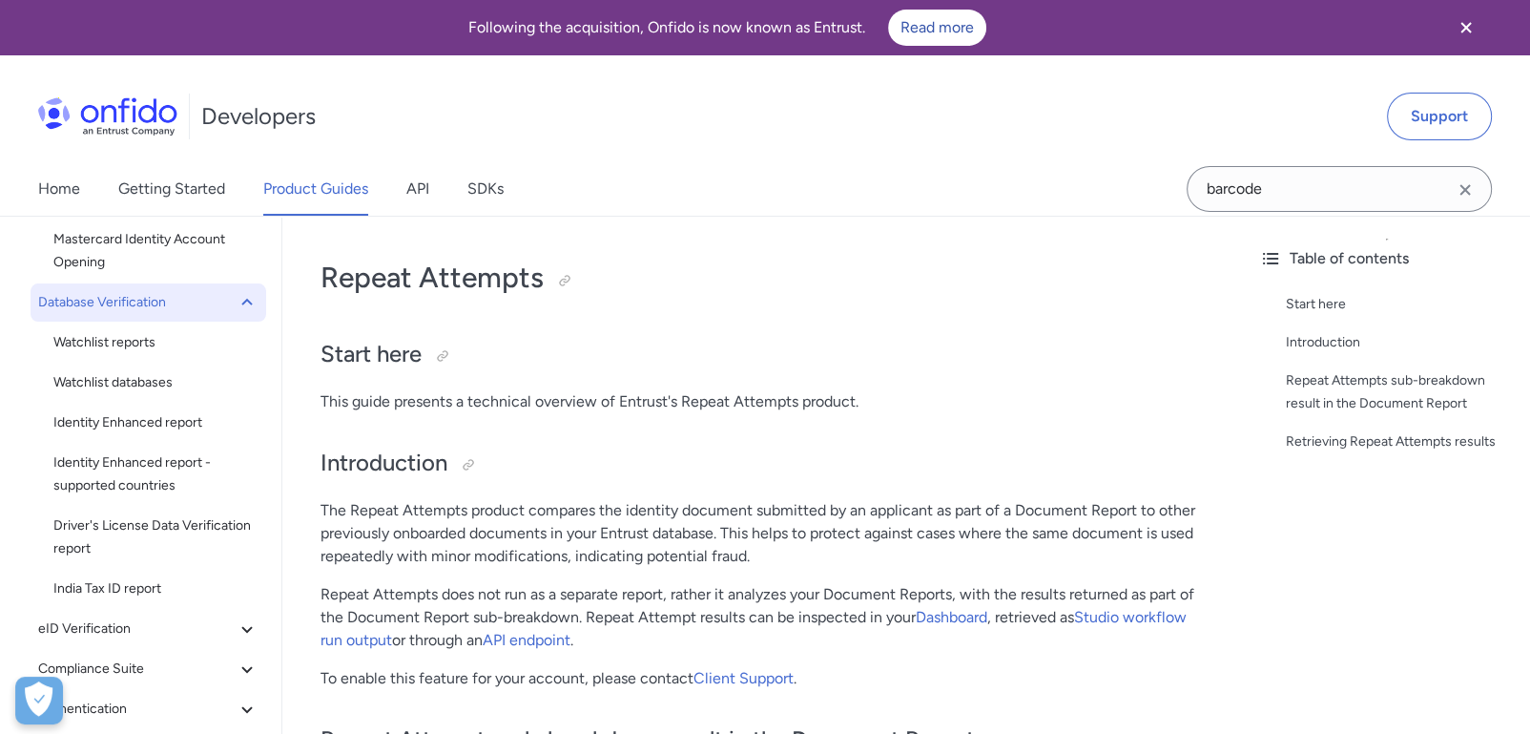
click at [124, 304] on span "Database Verification" at bounding box center [137, 302] width 198 height 23
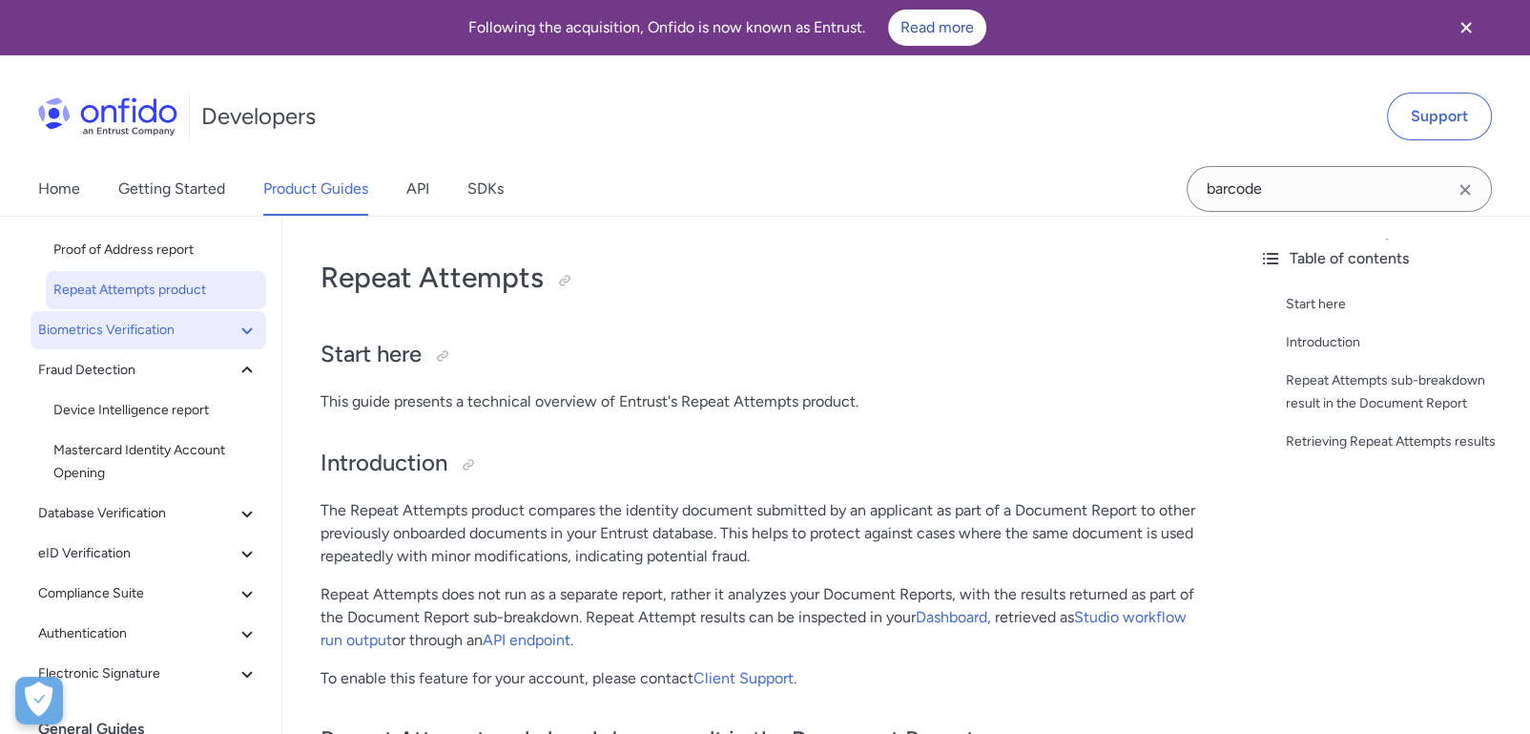
scroll to position [318, 0]
click at [133, 340] on button "Biometrics Verification" at bounding box center [149, 330] width 236 height 38
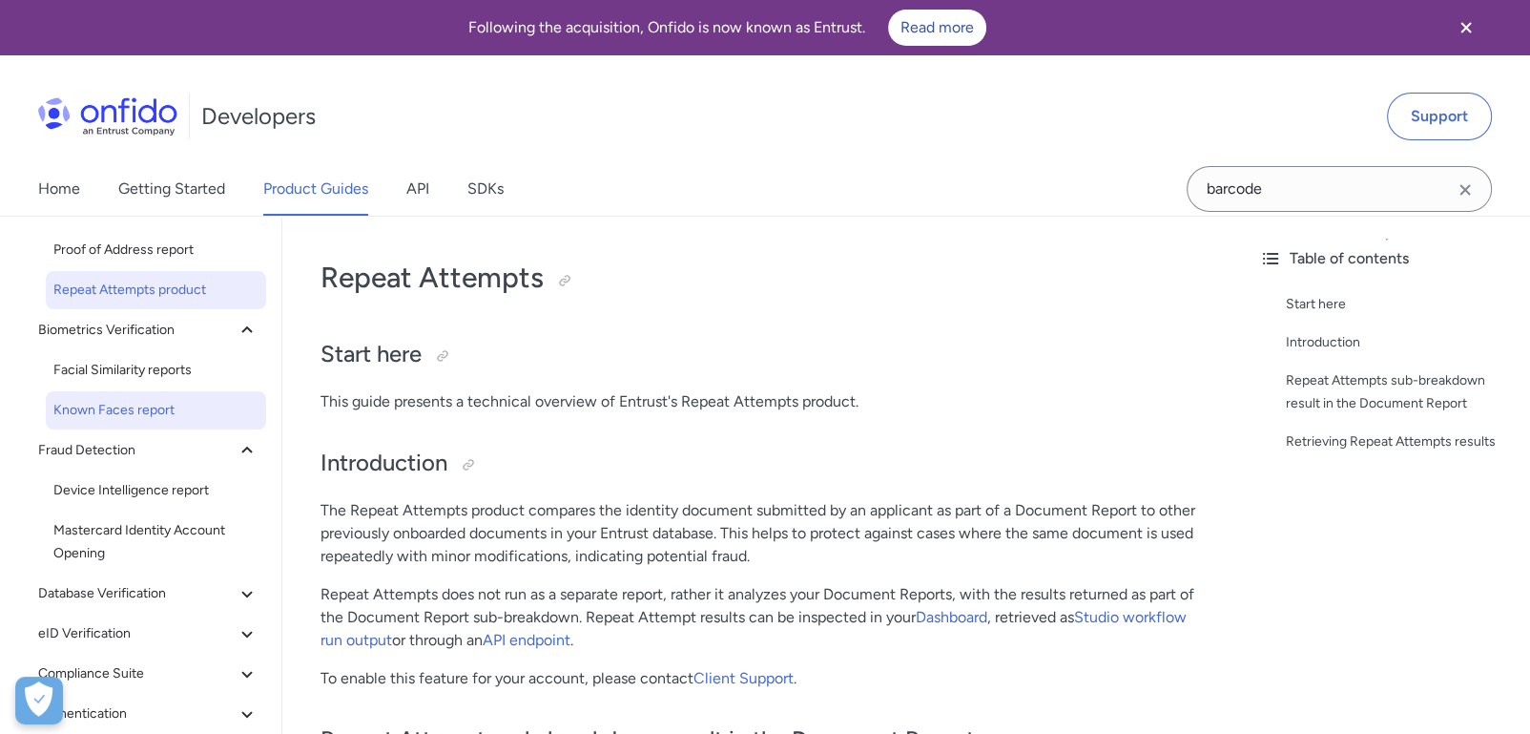
click at [144, 407] on span "Known Faces report" at bounding box center [155, 410] width 205 height 23
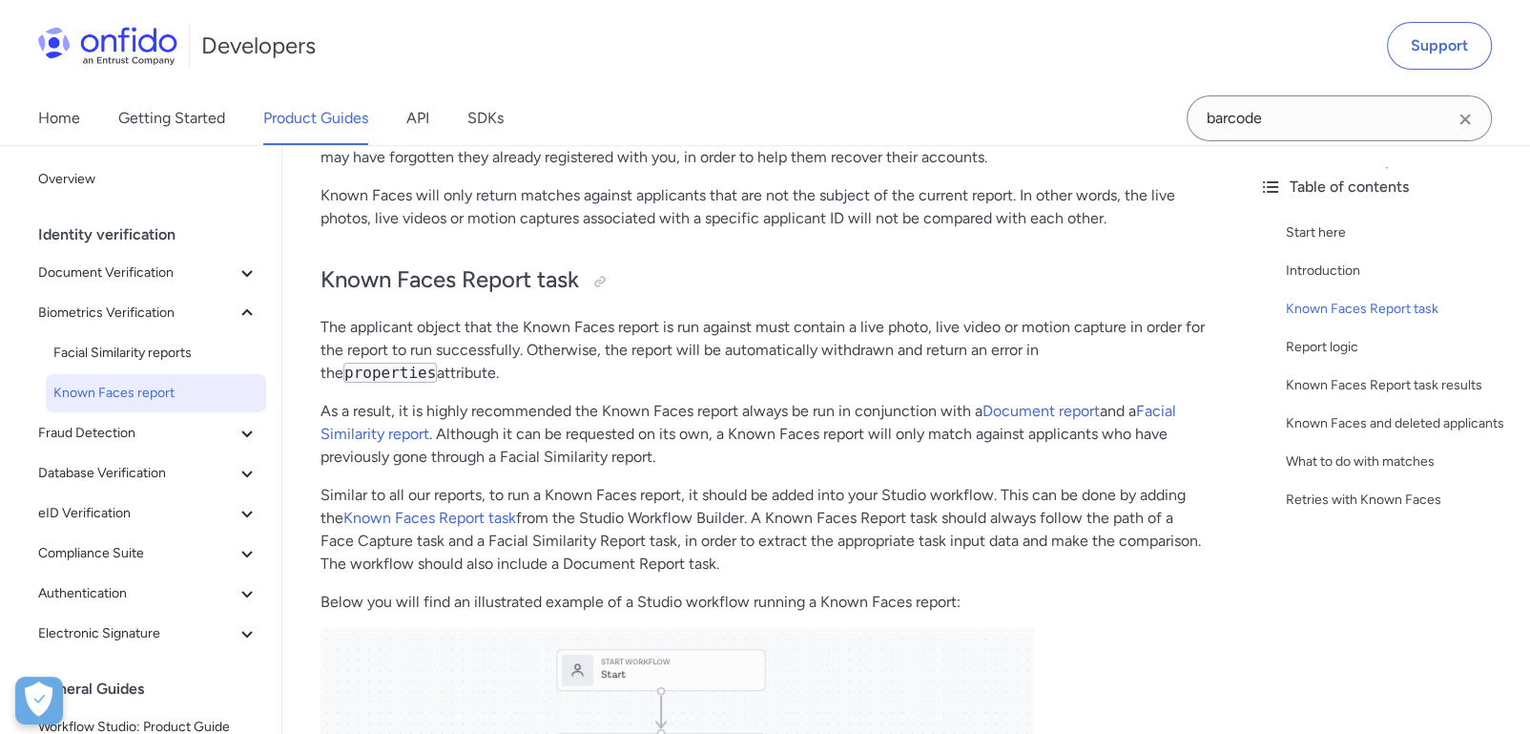
scroll to position [423, 0]
click at [154, 278] on span "Document Verification" at bounding box center [137, 272] width 198 height 23
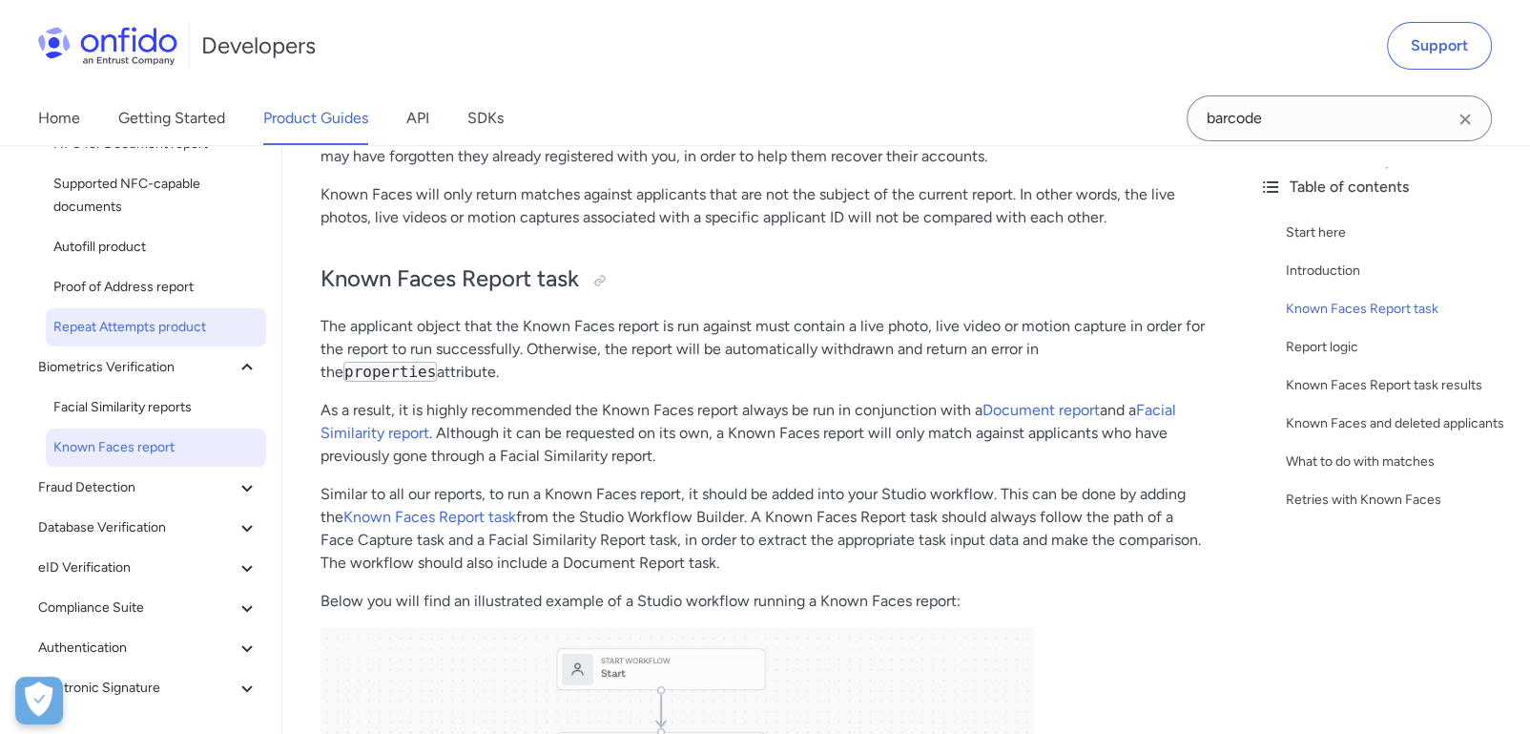
scroll to position [210, 0]
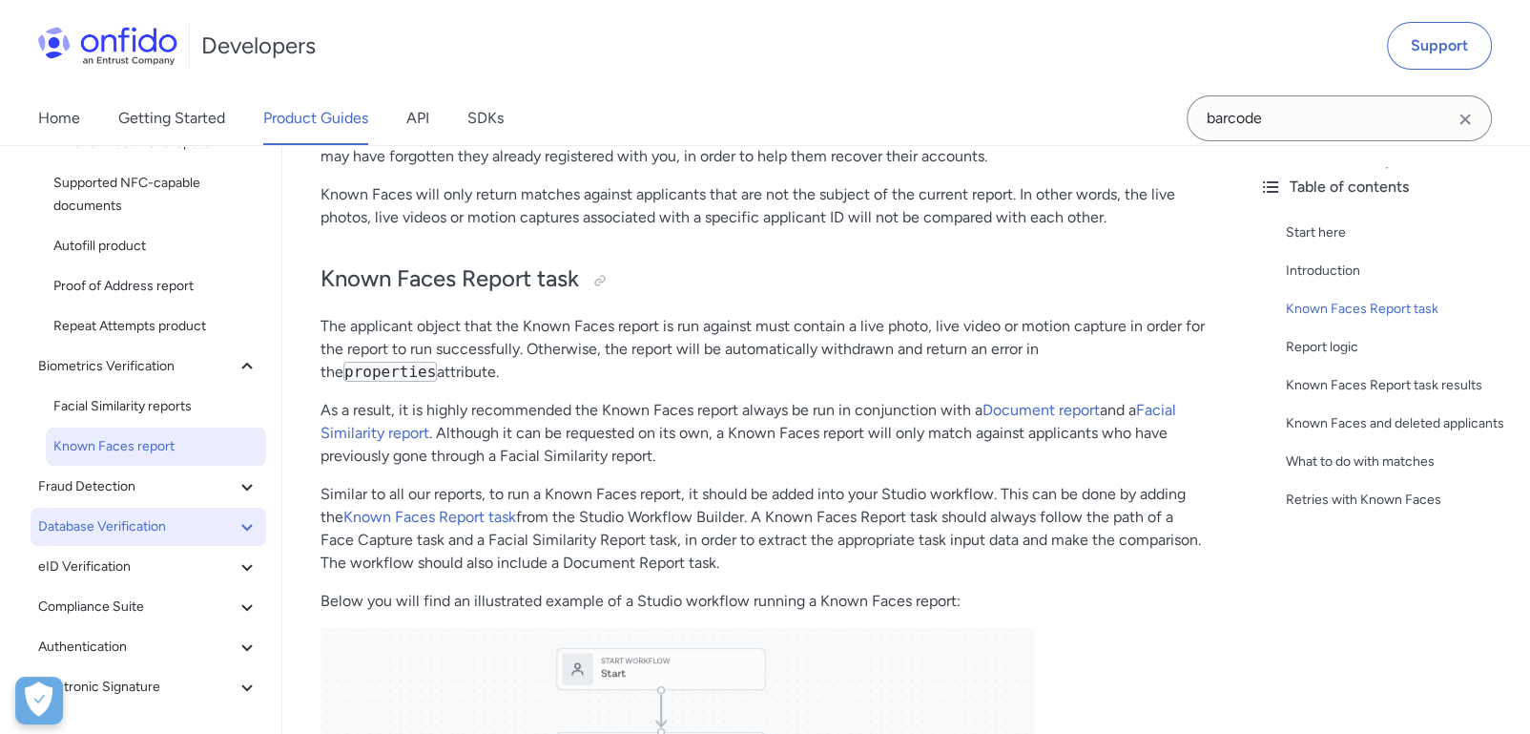
click at [168, 532] on span "Database Verification" at bounding box center [137, 526] width 198 height 23
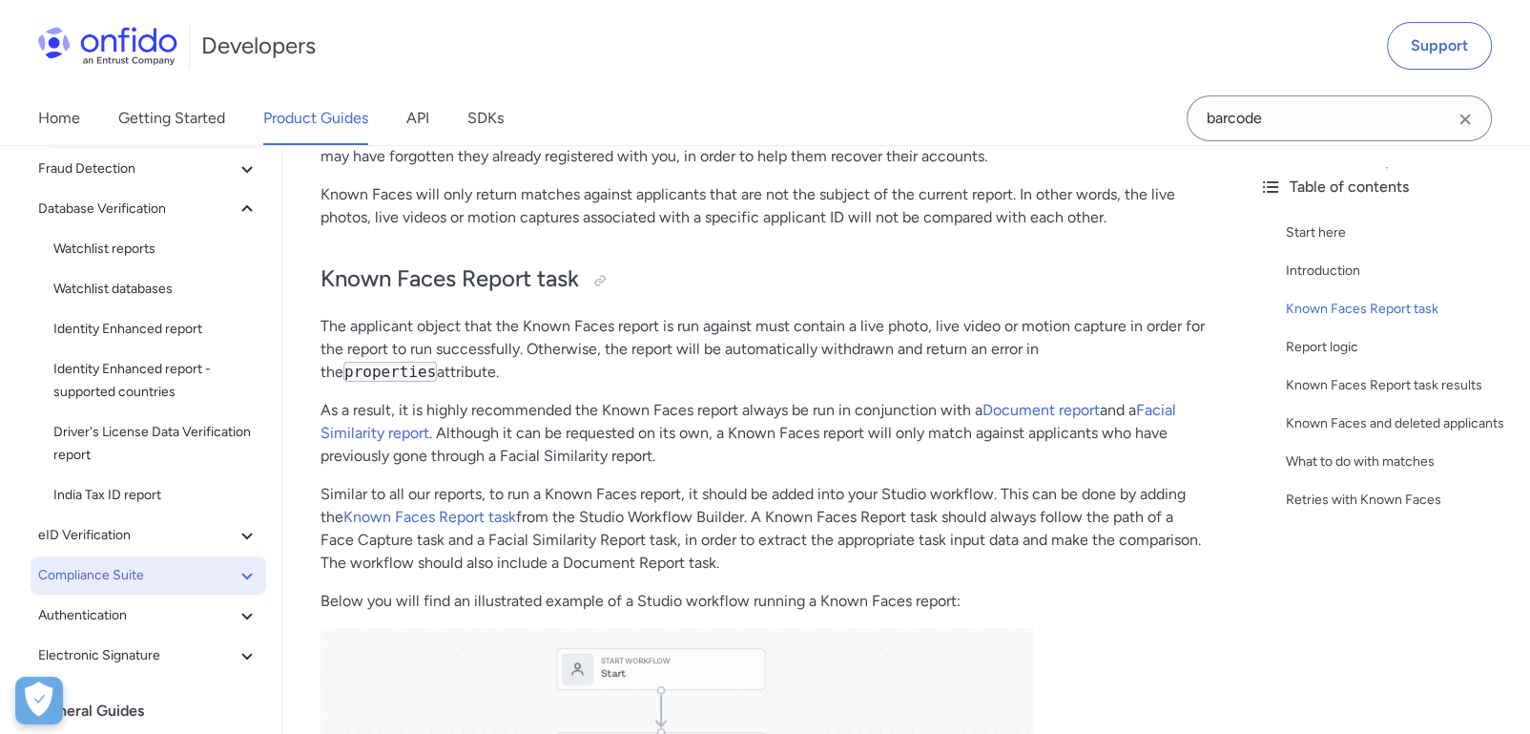
scroll to position [528, 0]
click at [156, 575] on span "Compliance Suite" at bounding box center [137, 575] width 198 height 23
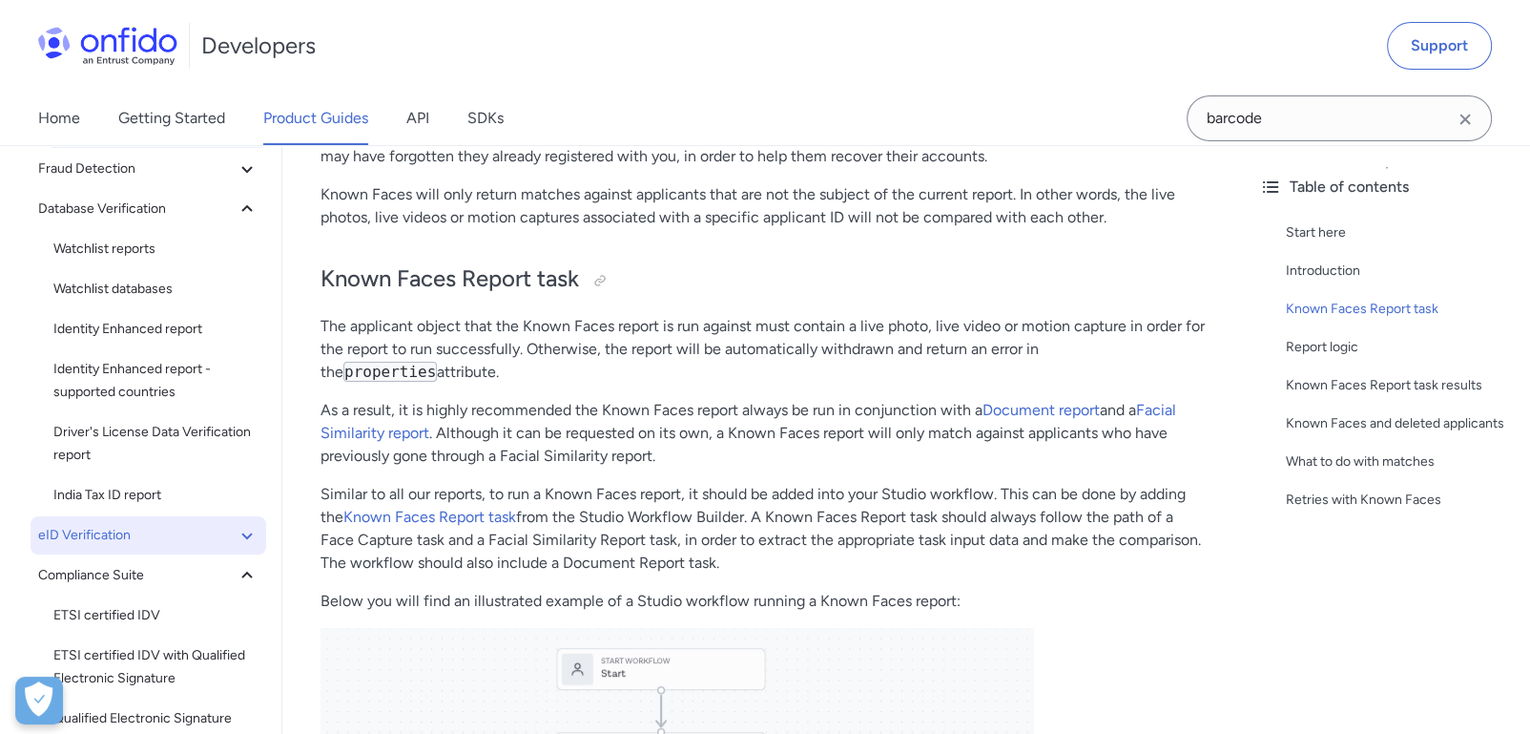
click at [169, 534] on span "eID Verification" at bounding box center [137, 535] width 198 height 23
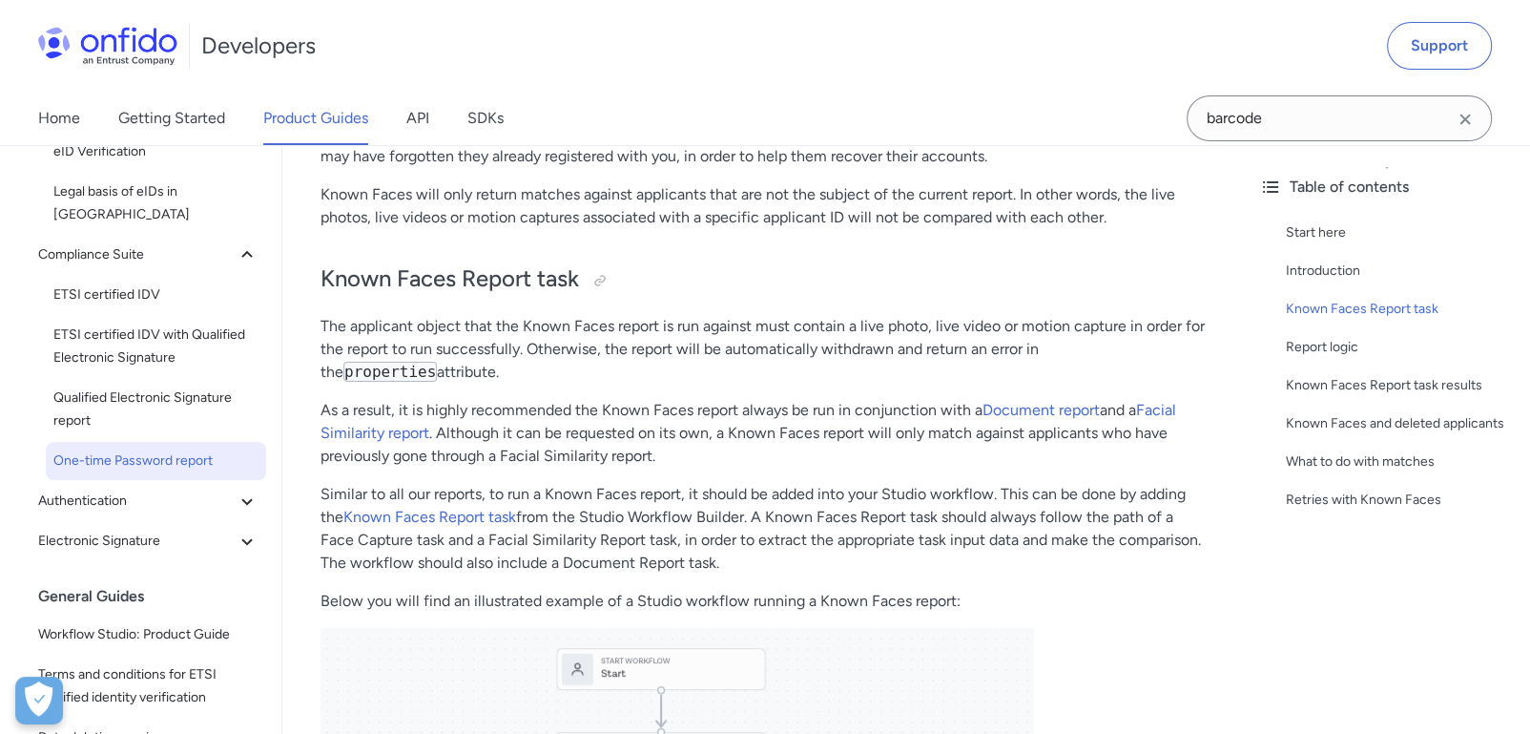
scroll to position [952, 0]
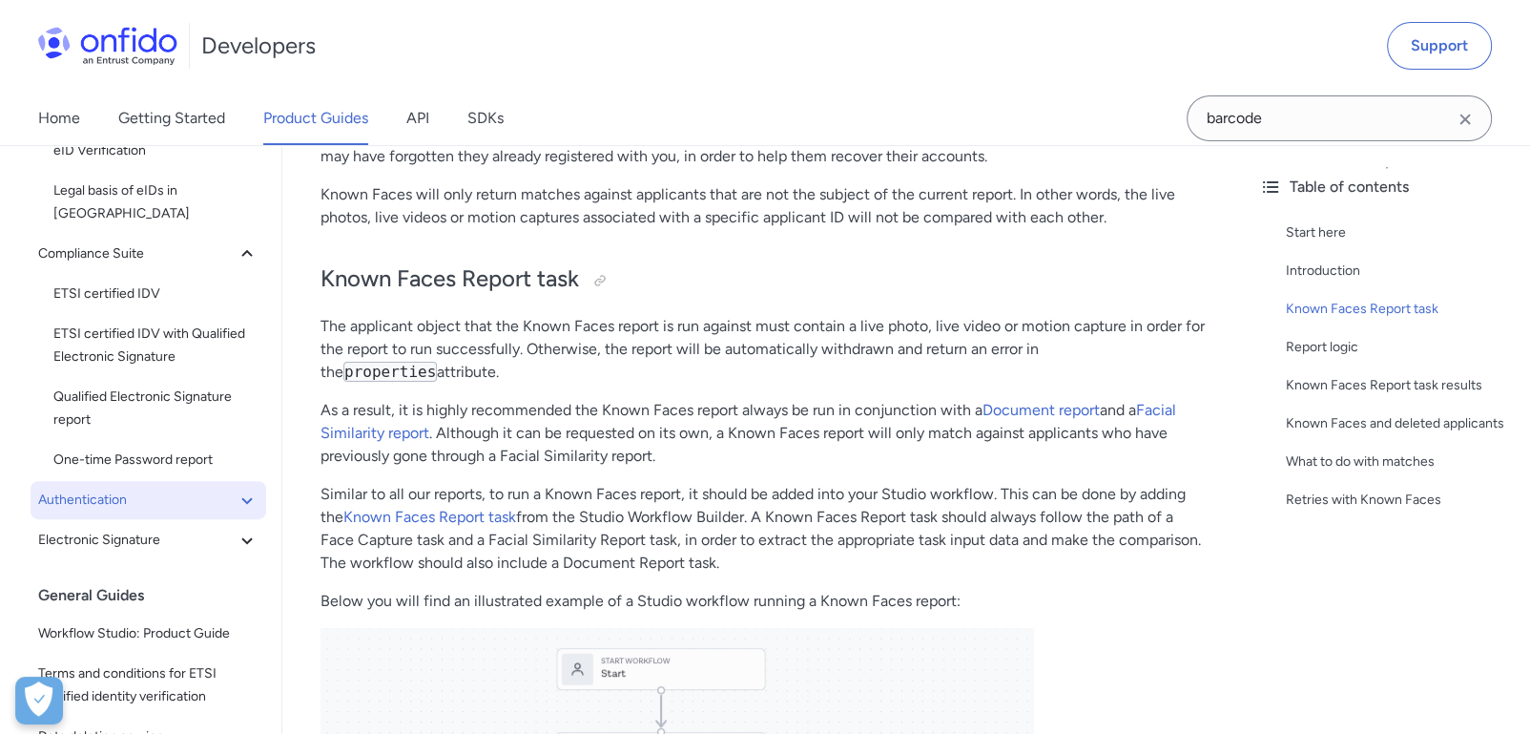
click at [176, 489] on span "Authentication" at bounding box center [137, 500] width 198 height 23
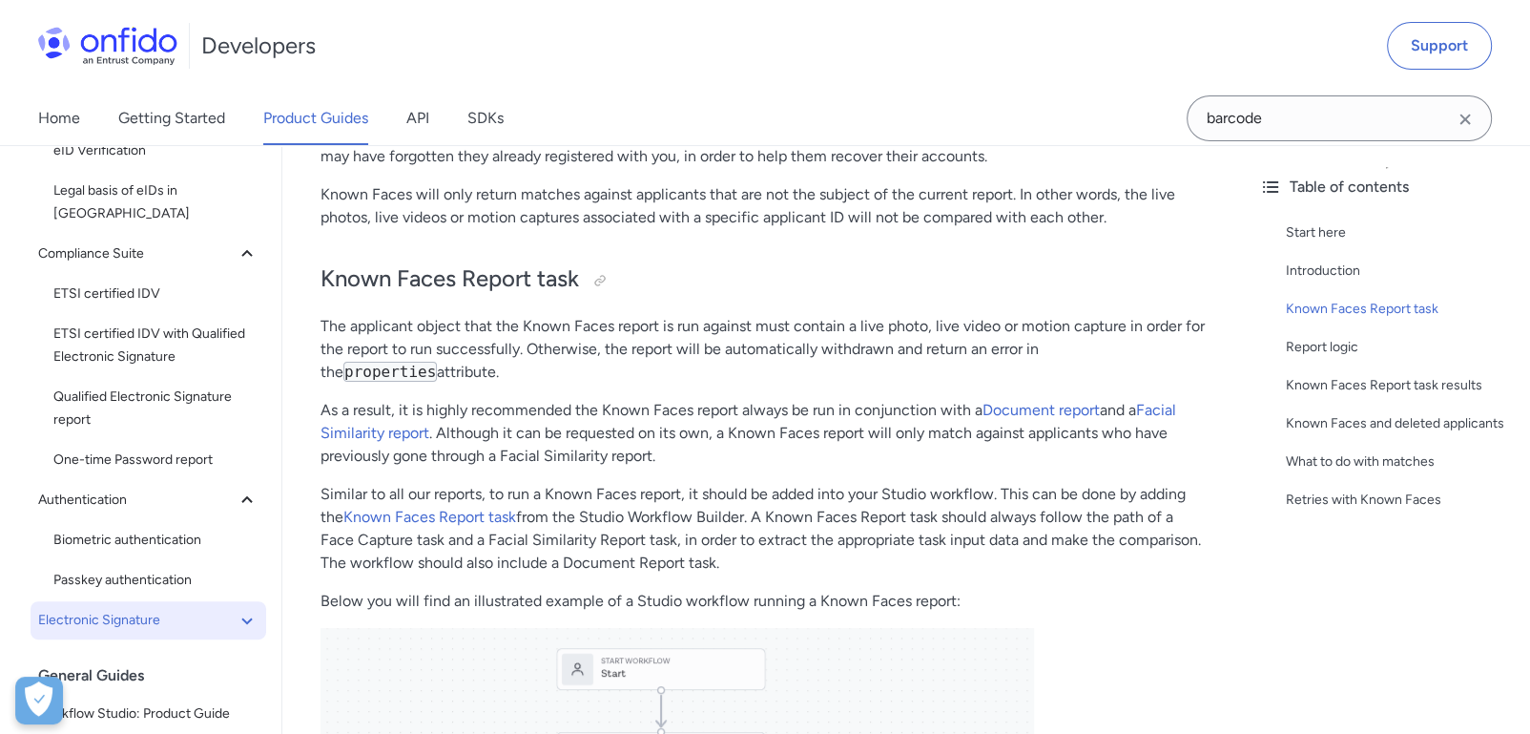
click at [151, 608] on button "Electronic Signature" at bounding box center [149, 620] width 236 height 38
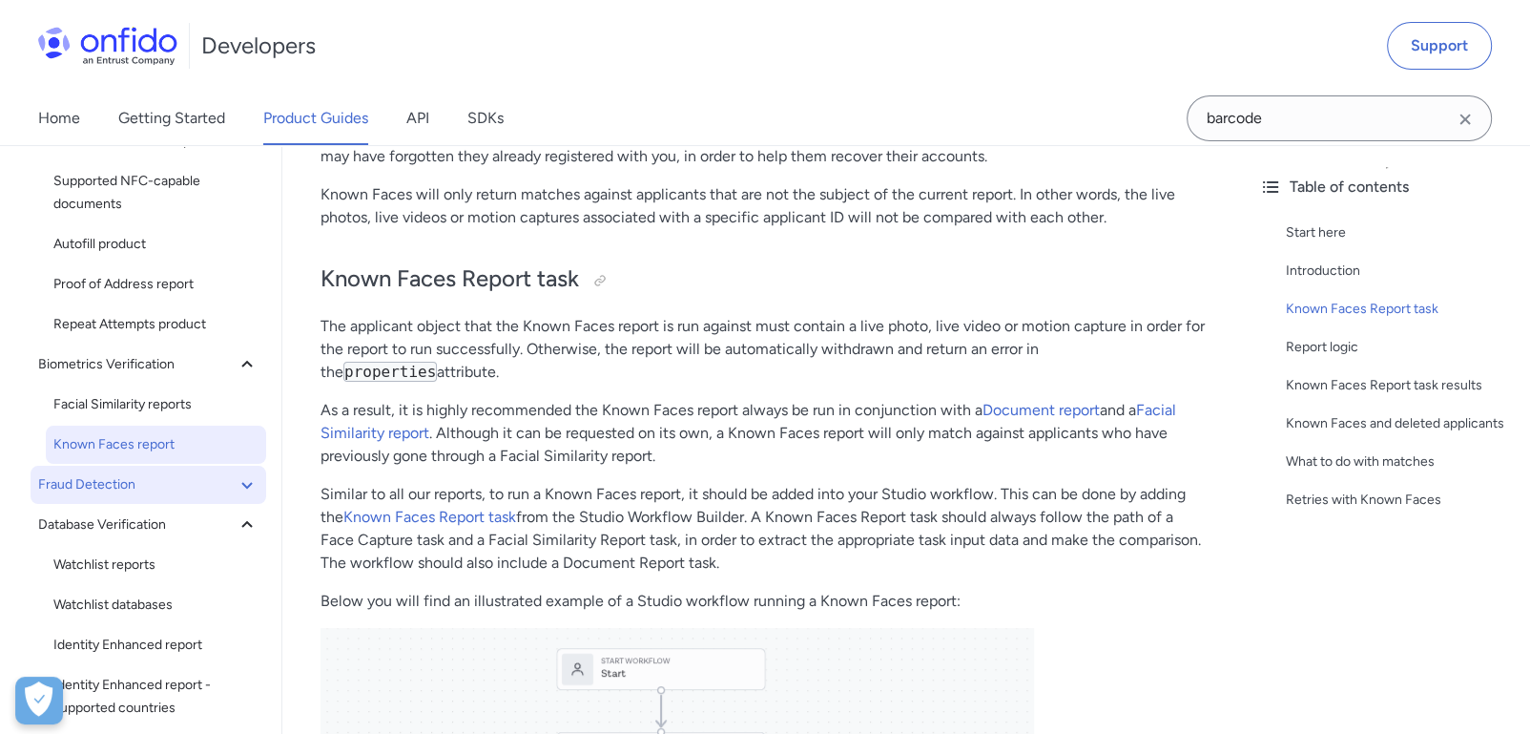
scroll to position [210, 0]
click at [164, 498] on button "Fraud Detection" at bounding box center [149, 487] width 236 height 38
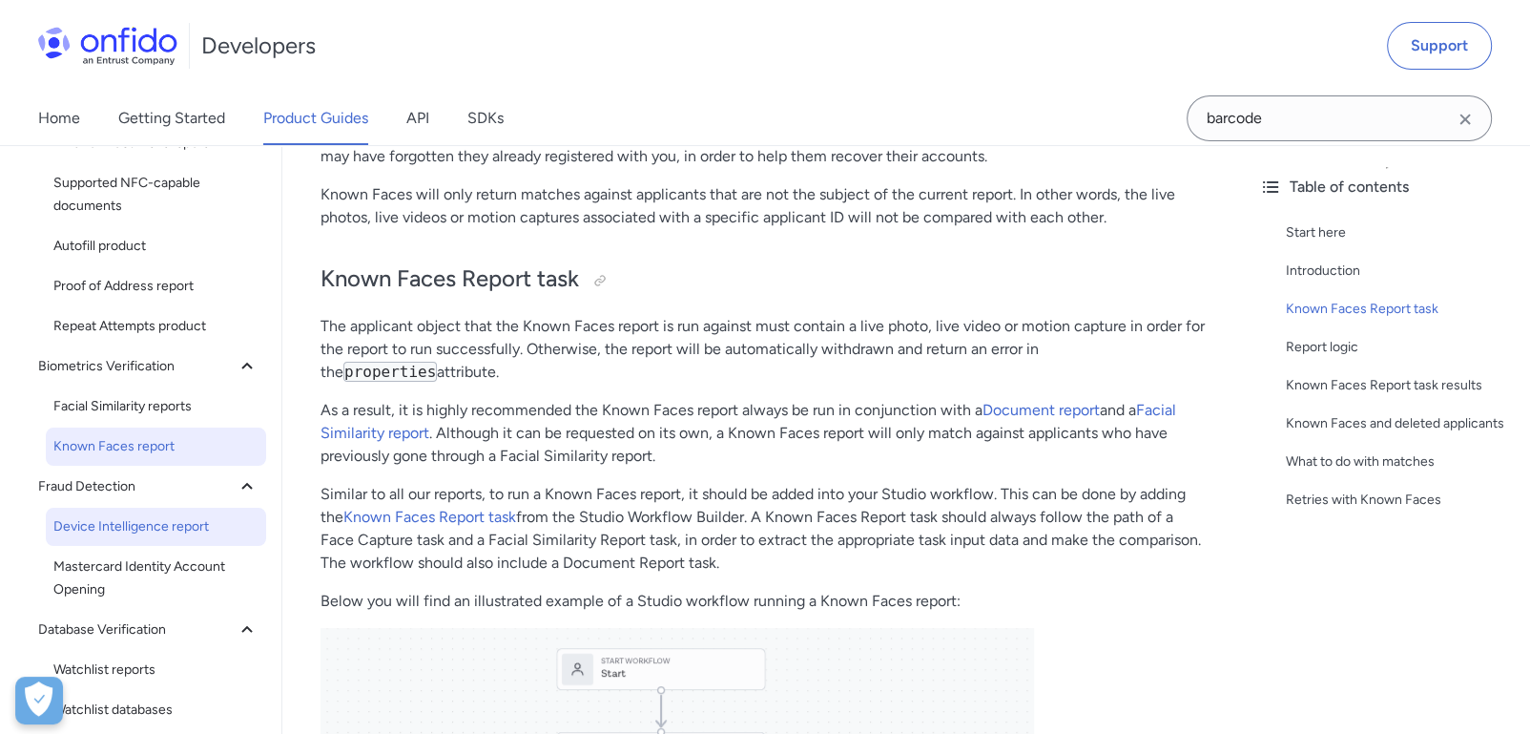
click at [201, 535] on span "Device Intelligence report" at bounding box center [155, 526] width 205 height 23
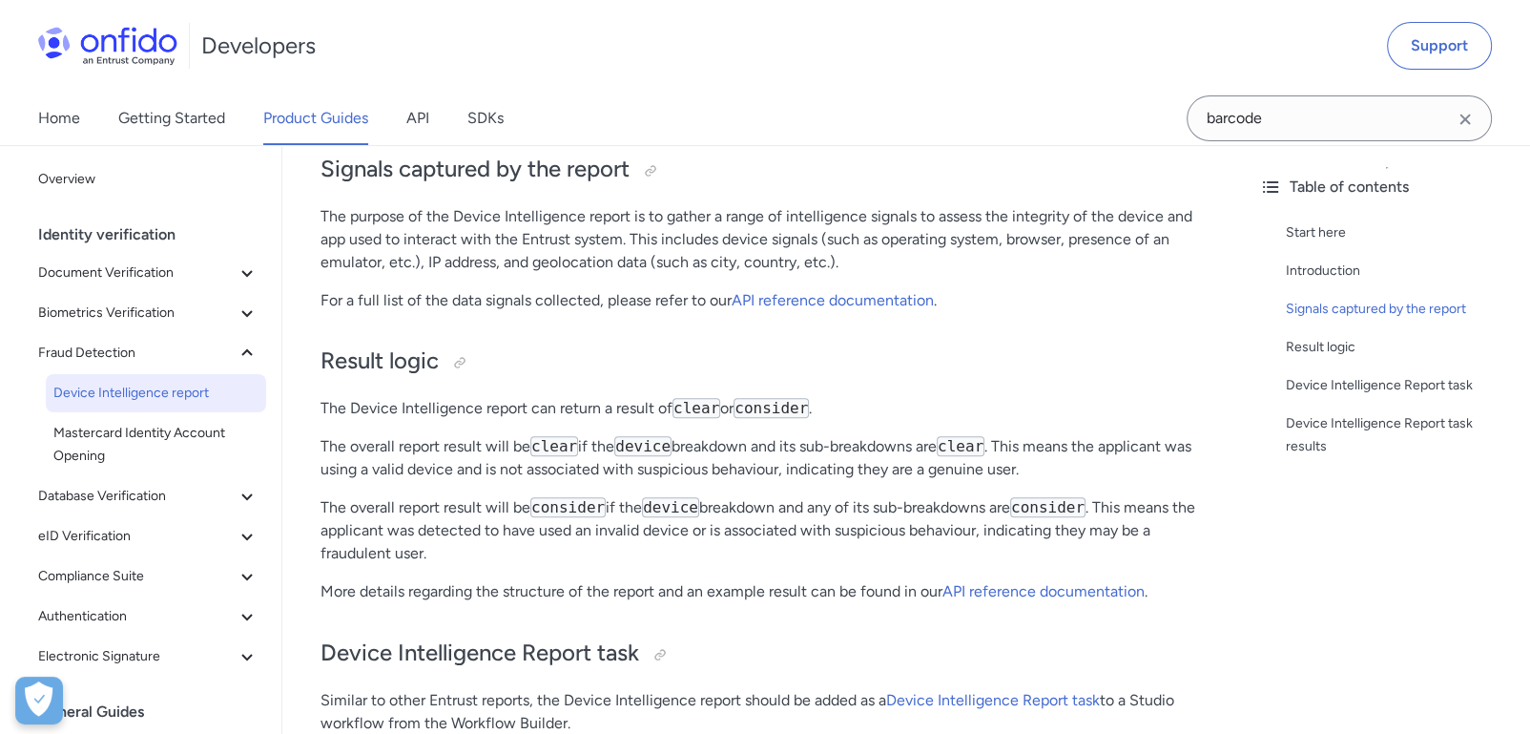
scroll to position [633, 0]
click at [851, 296] on link "API reference documentation" at bounding box center [833, 299] width 202 height 18
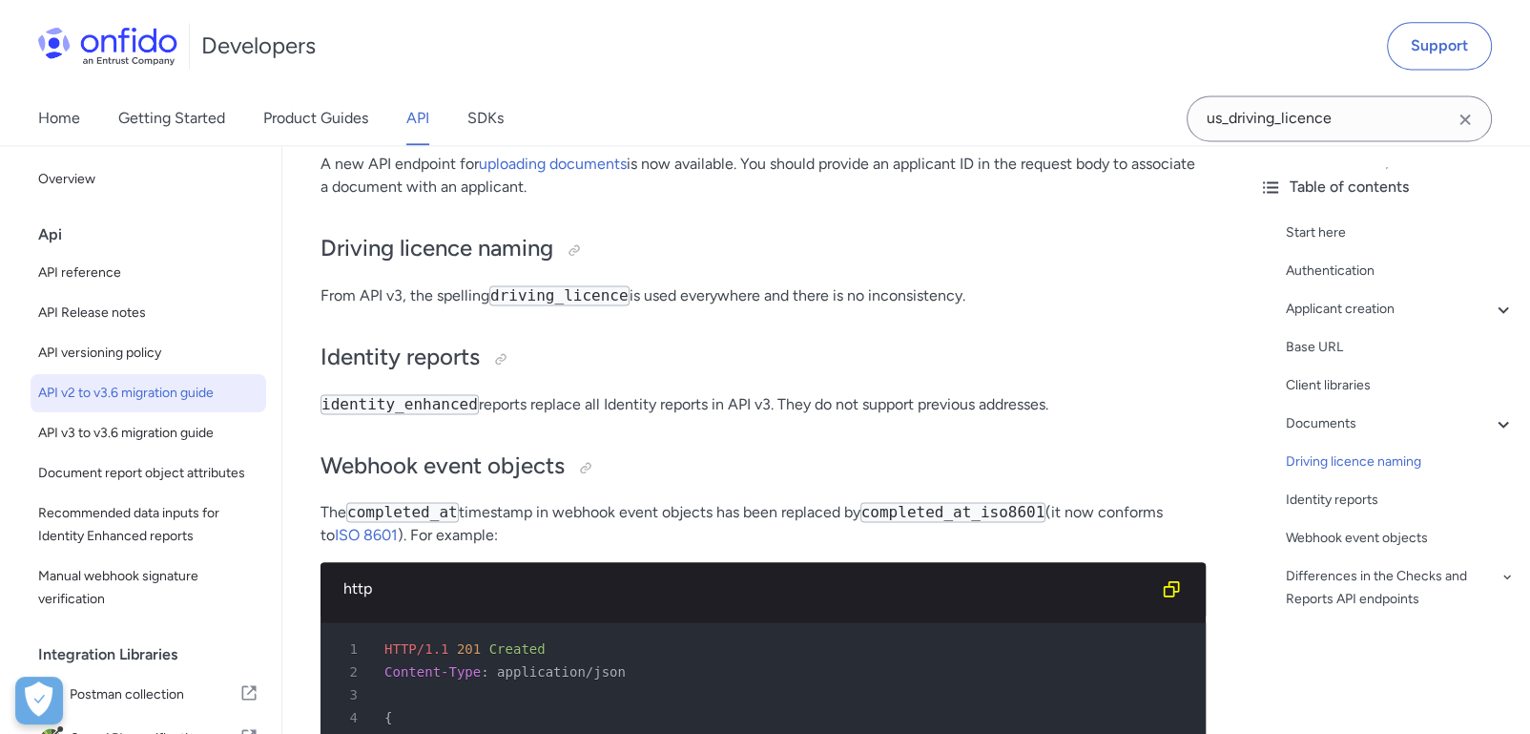
scroll to position [2752, 0]
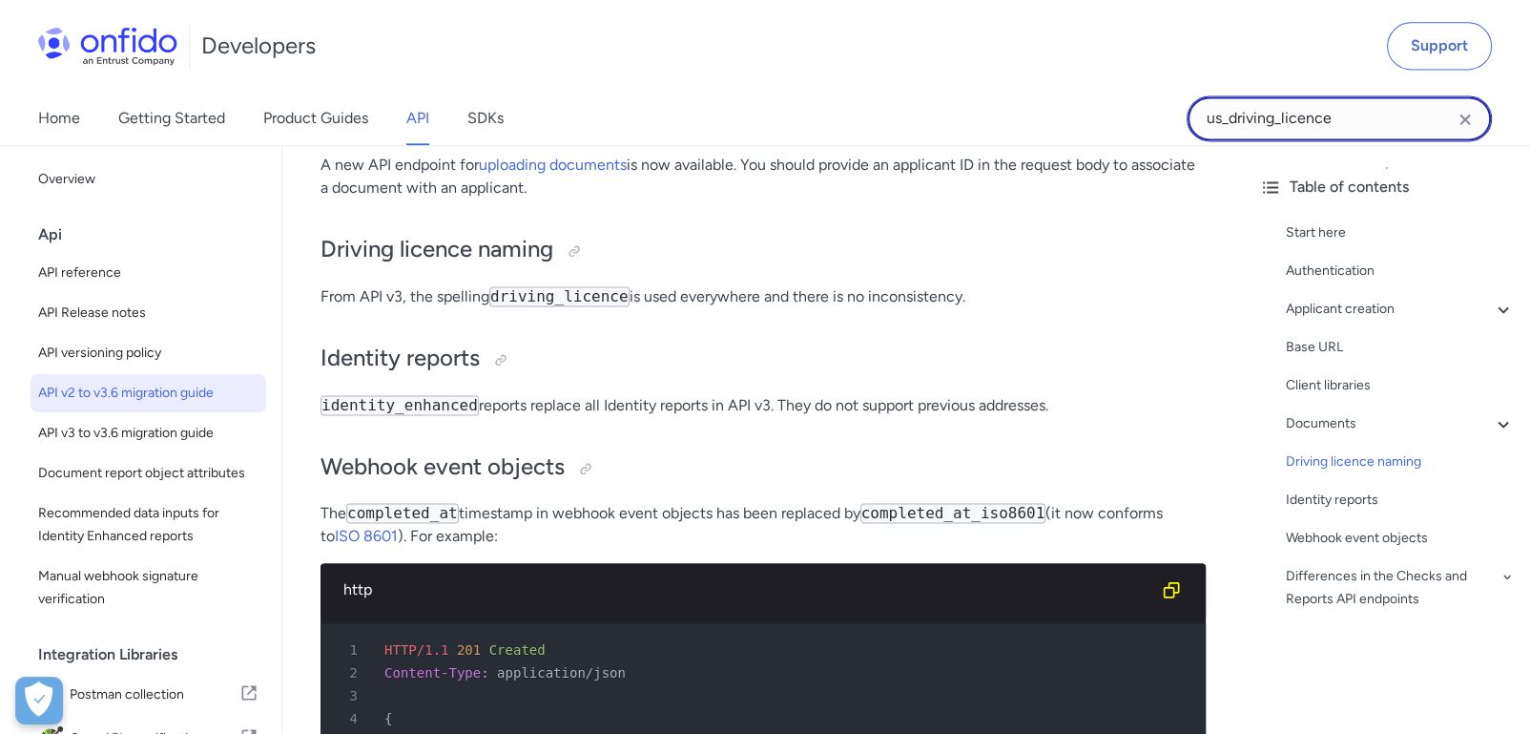
click at [1259, 123] on input "us_driving_licence" at bounding box center [1339, 118] width 305 height 46
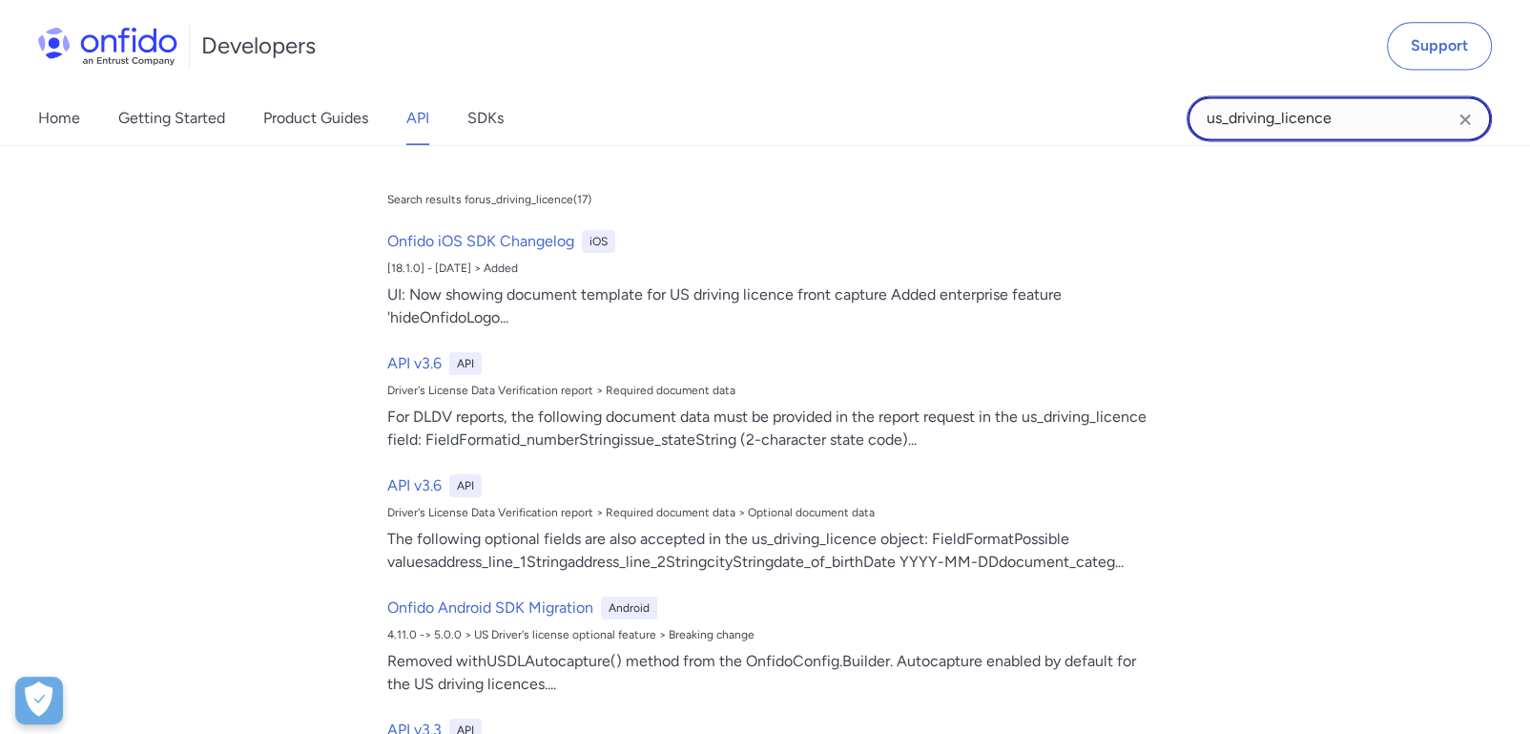
click at [1259, 123] on input "us_driving_licence" at bounding box center [1339, 118] width 305 height 46
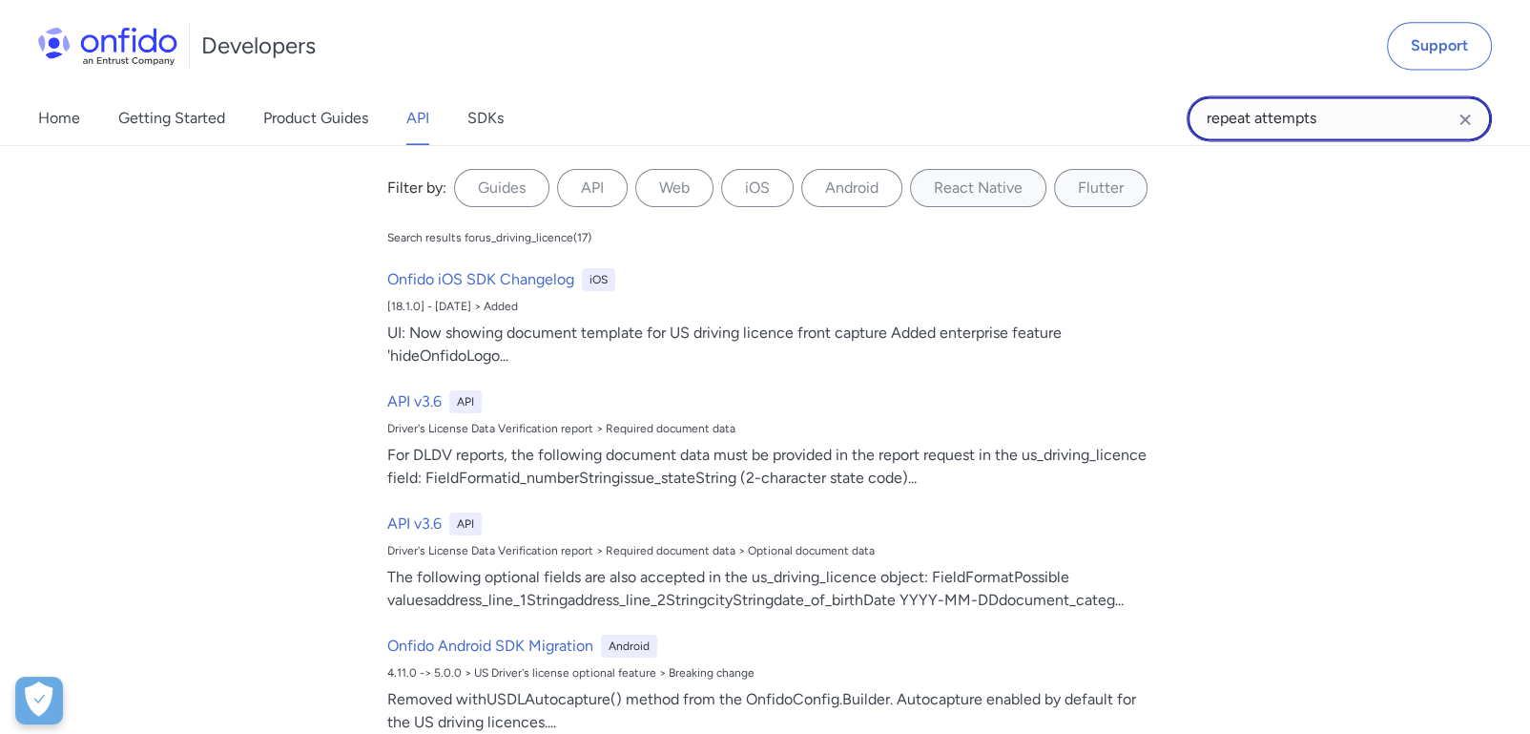
type input "repeat attempts"
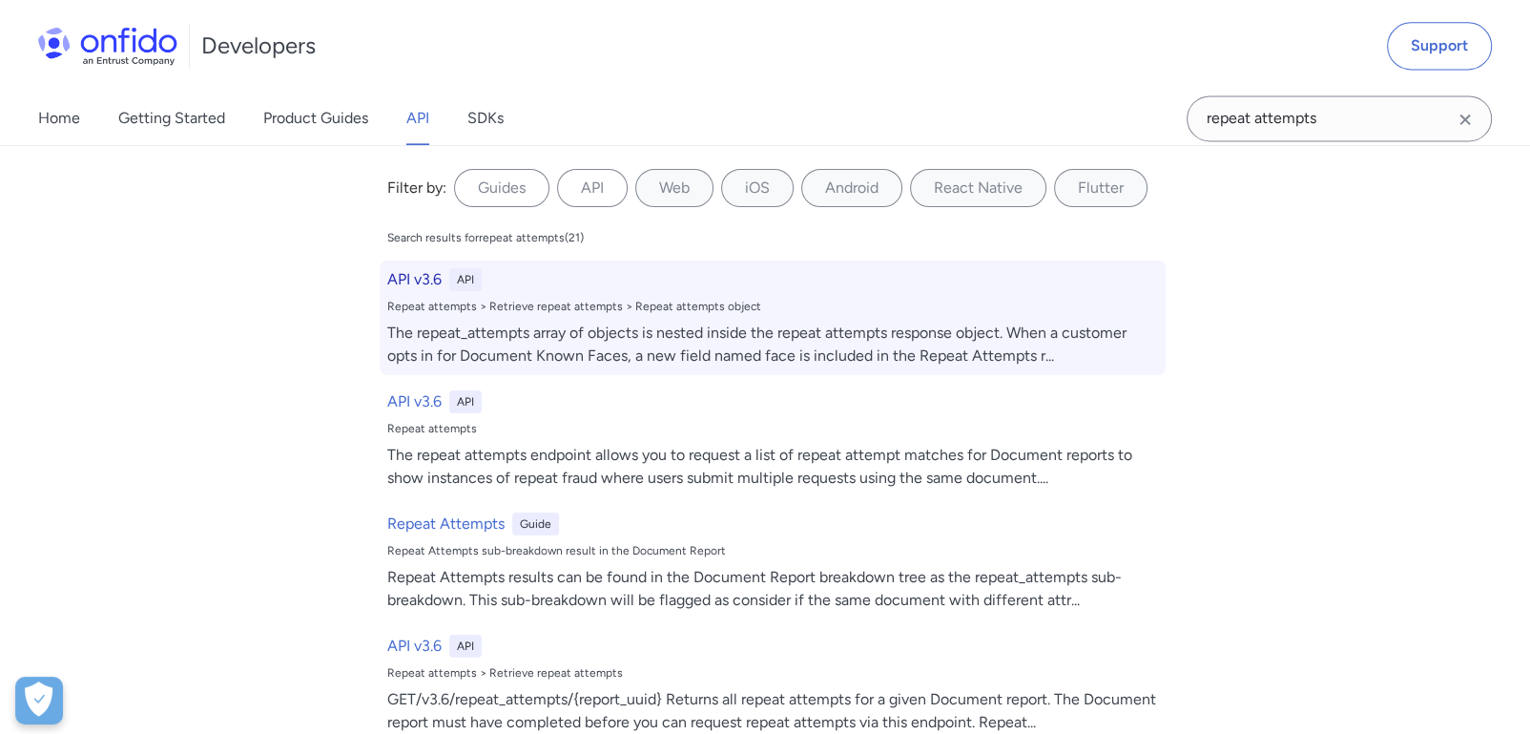
click at [550, 348] on div "The repeat_attempts array of objects is nested inside the repeat attempts respo…" at bounding box center [772, 345] width 771 height 46
select select "http"
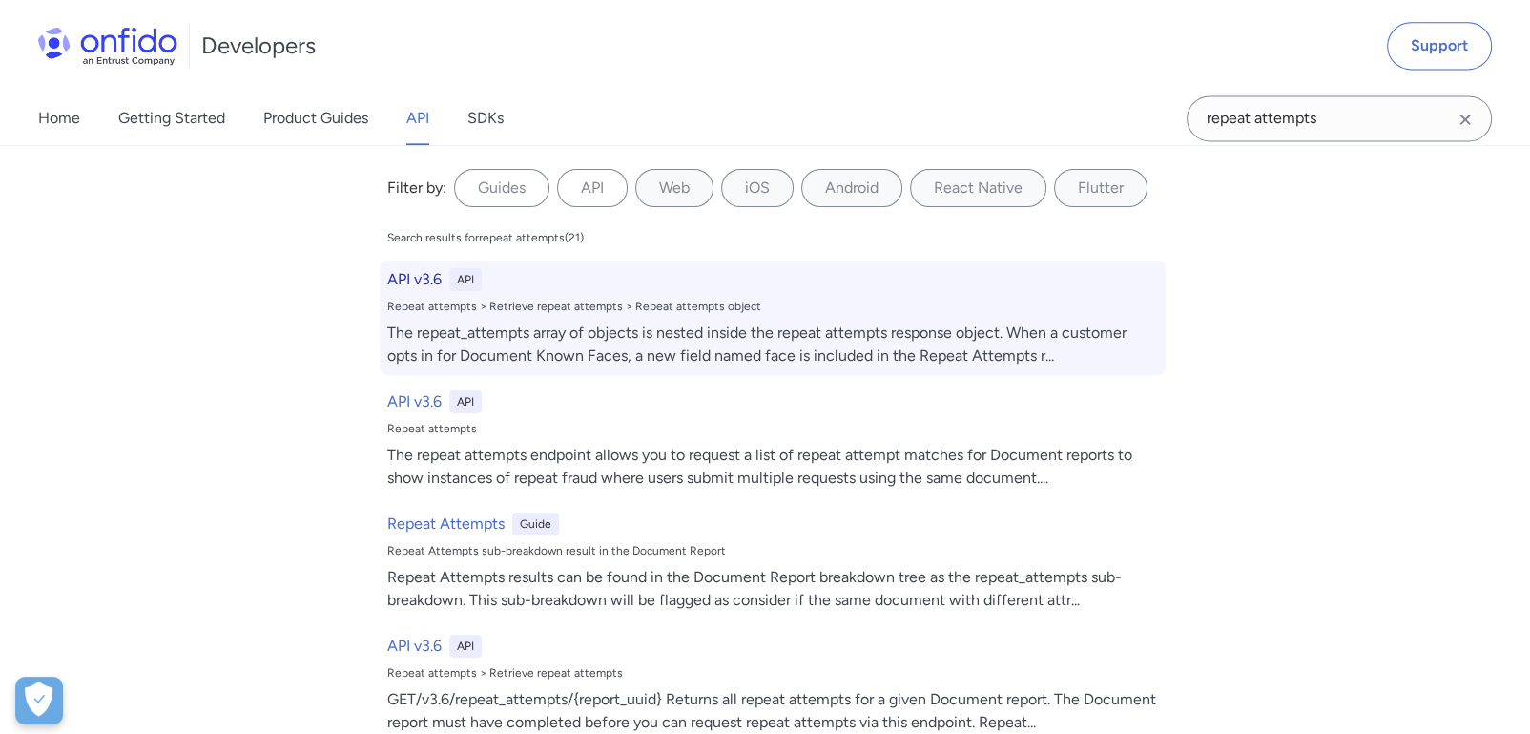
select select "http"
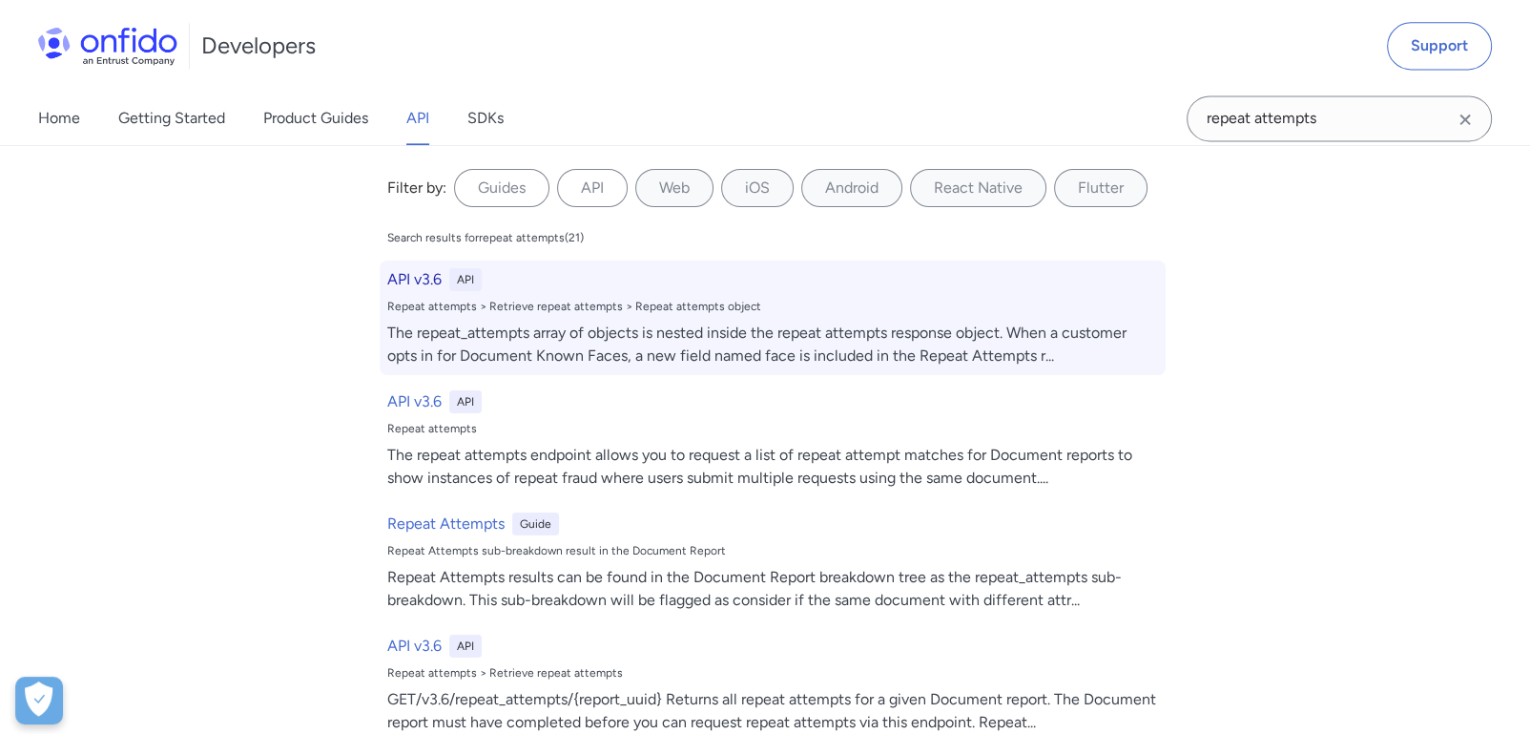
select select "http"
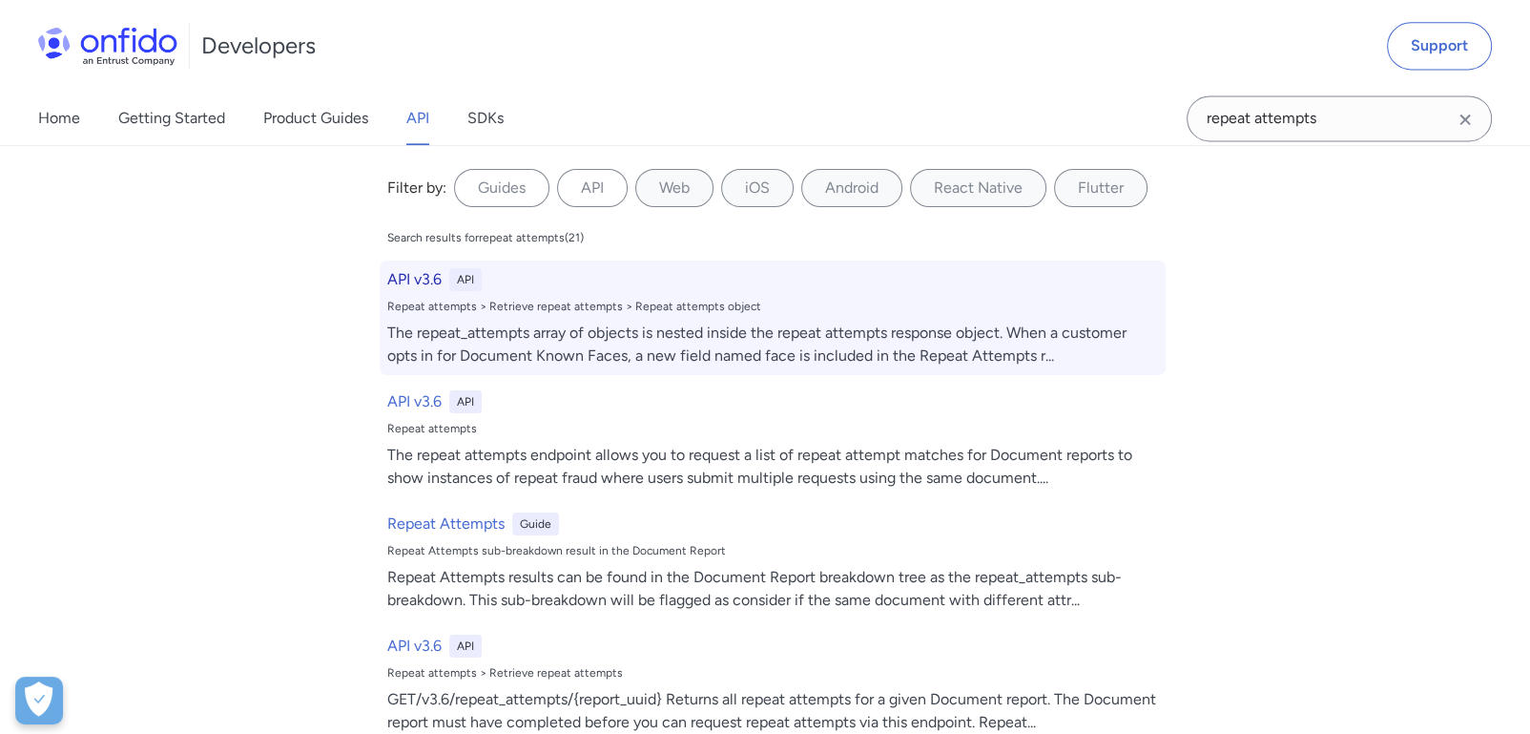
select select "http"
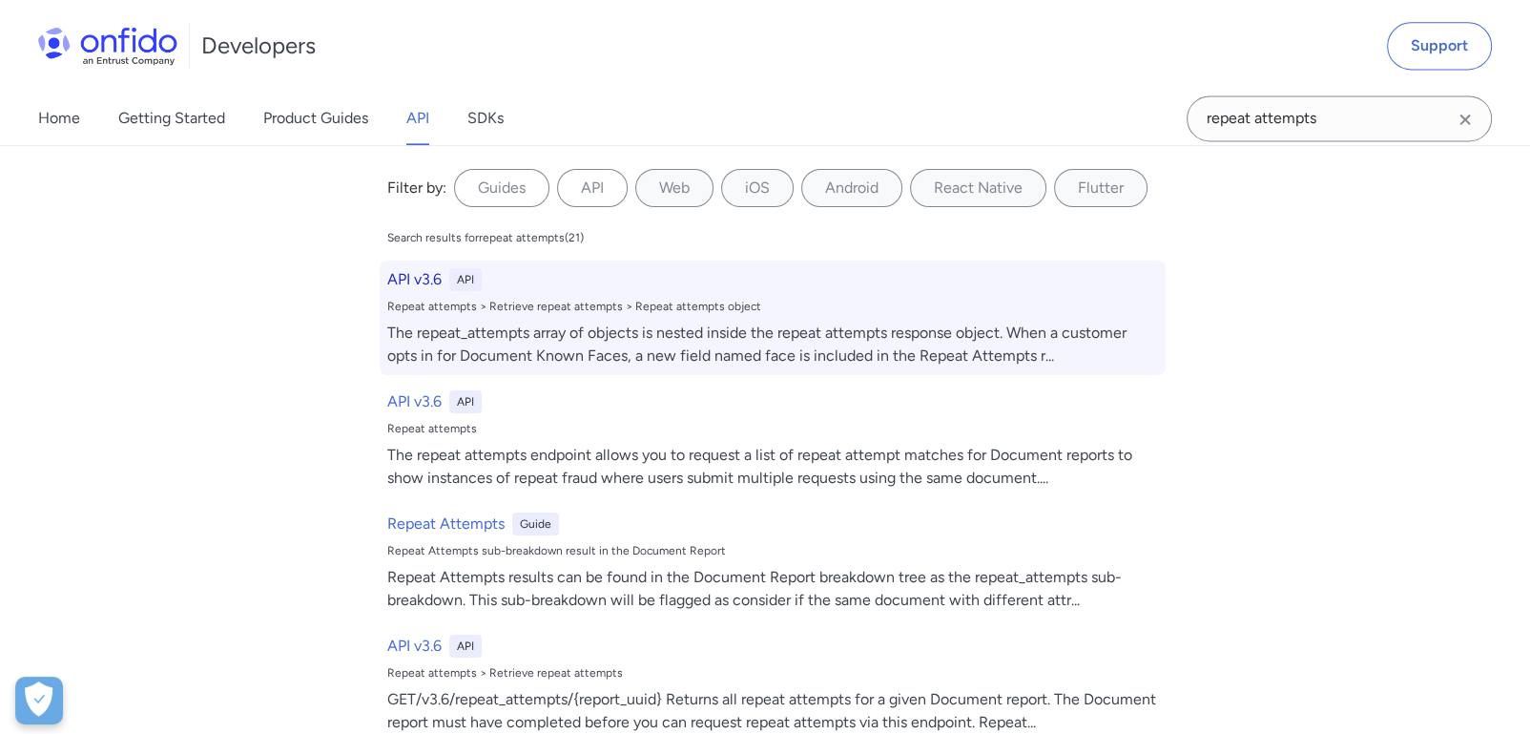
select select "http"
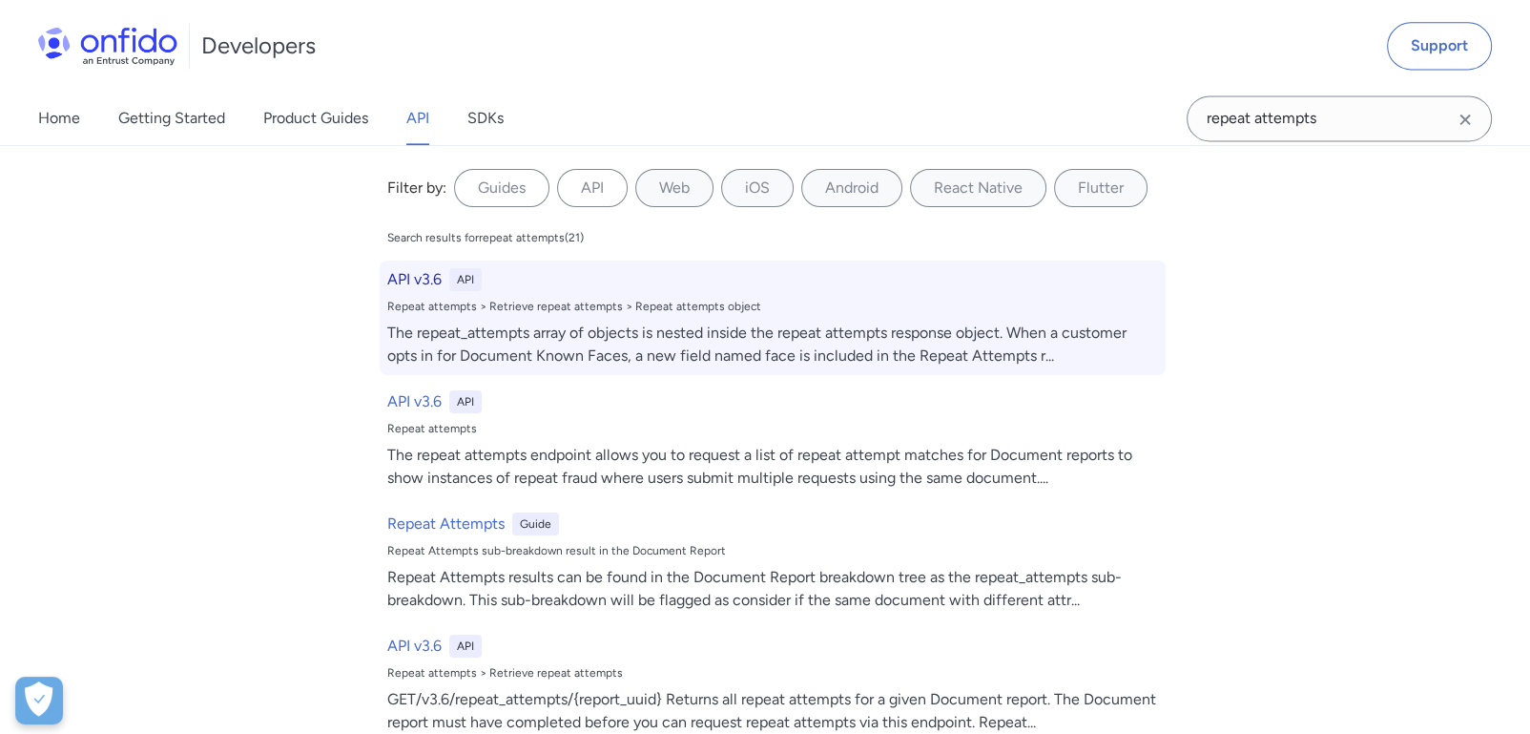
select select "http"
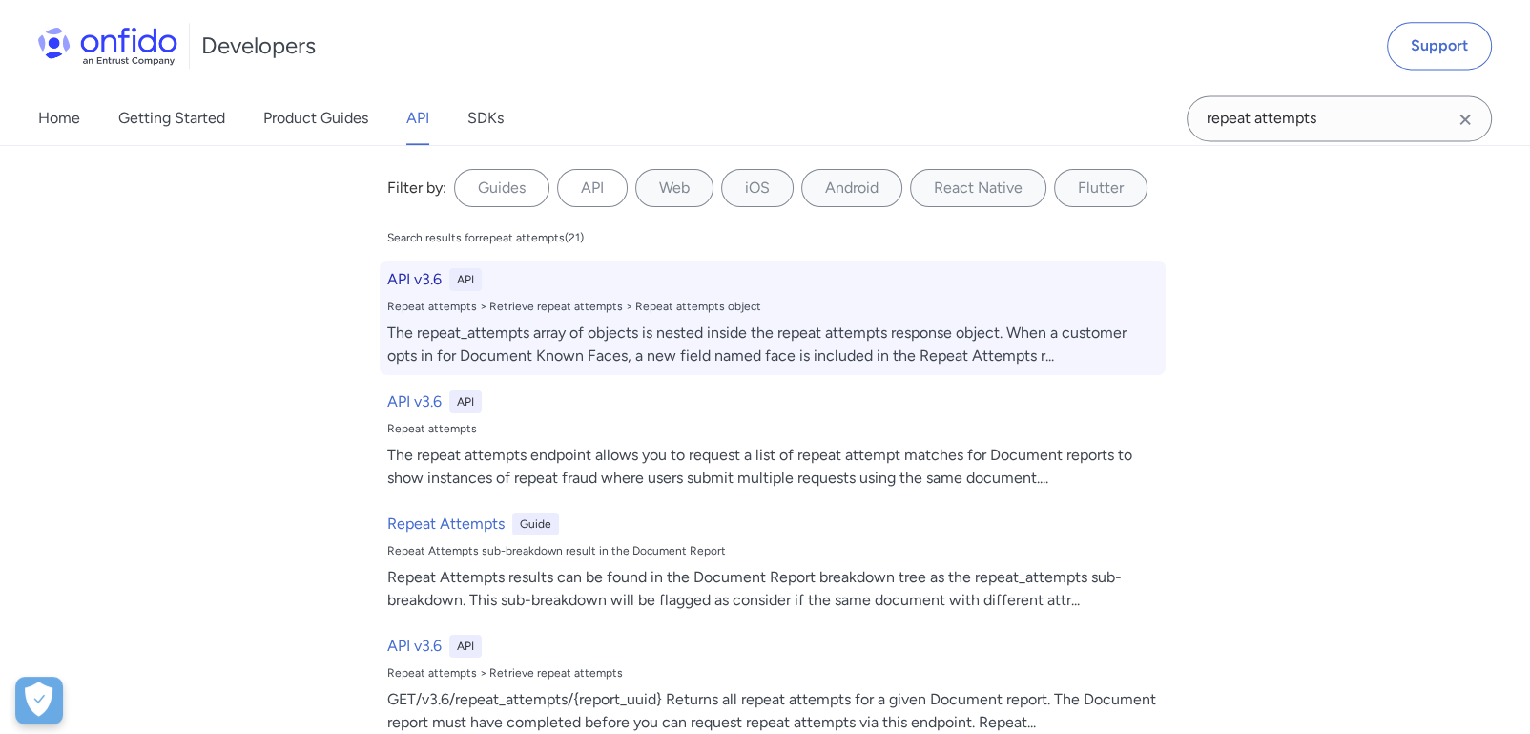
select select "http"
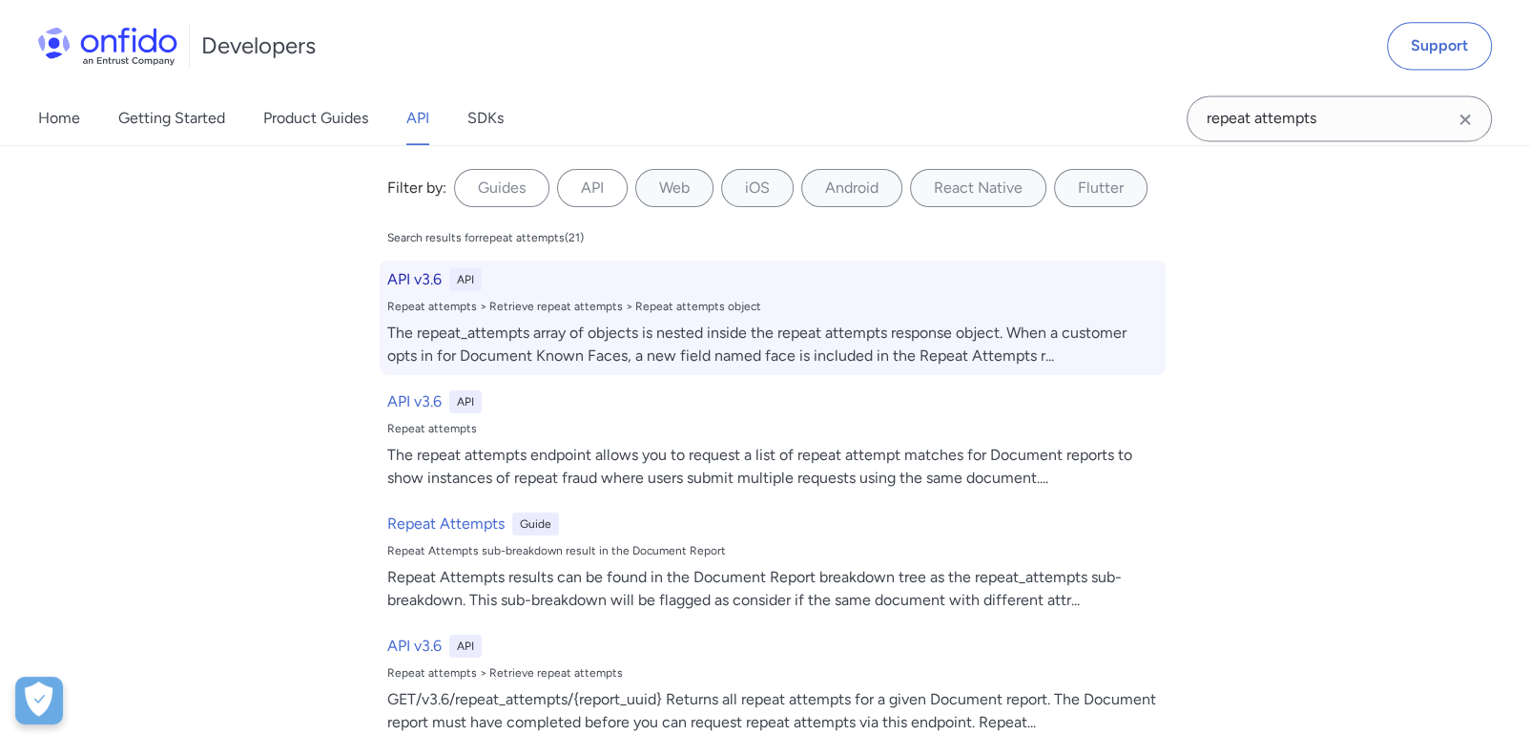
select select "http"
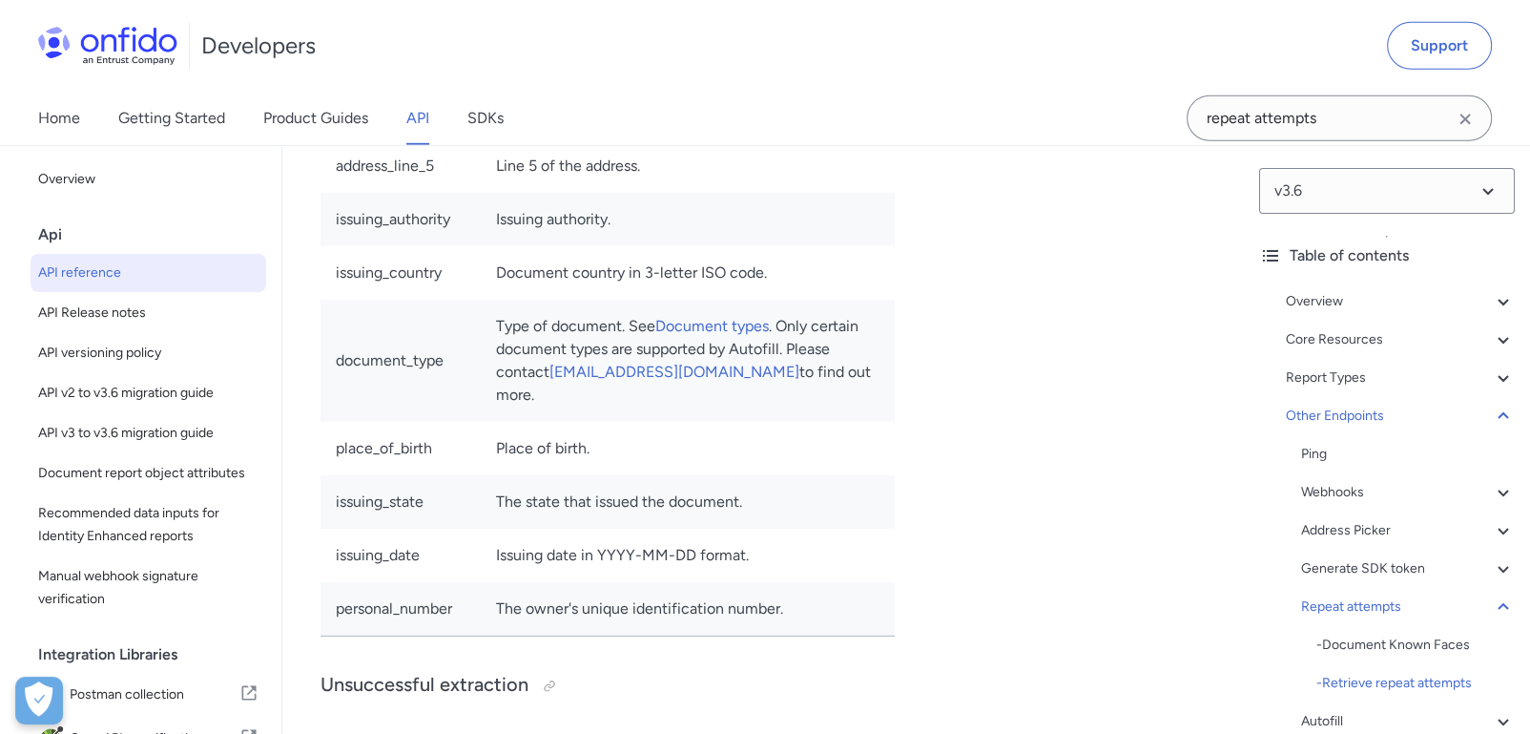
scroll to position [184610, 0]
click at [171, 548] on span "Recommended data inputs for Identity Enhanced reports" at bounding box center [148, 525] width 220 height 46
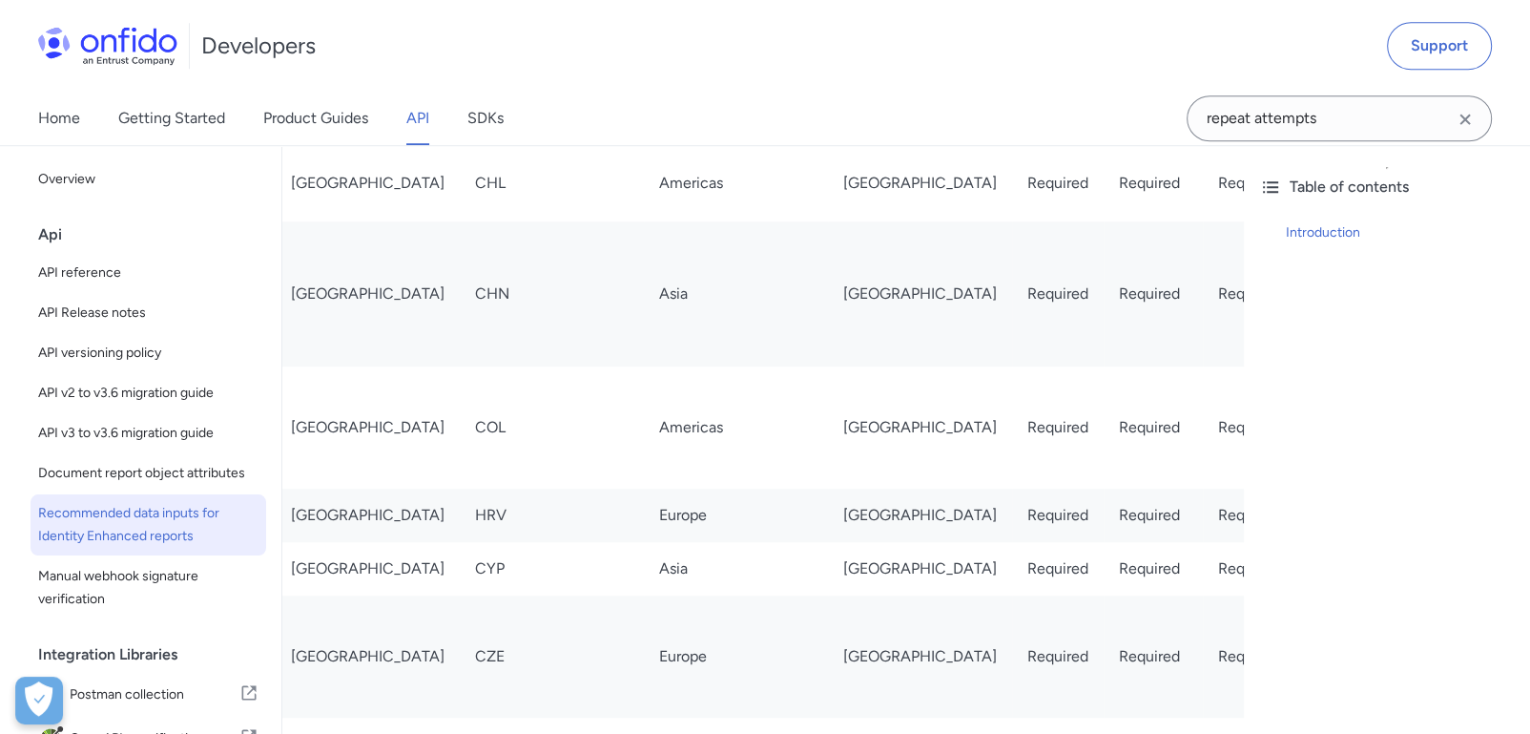
scroll to position [0, 124]
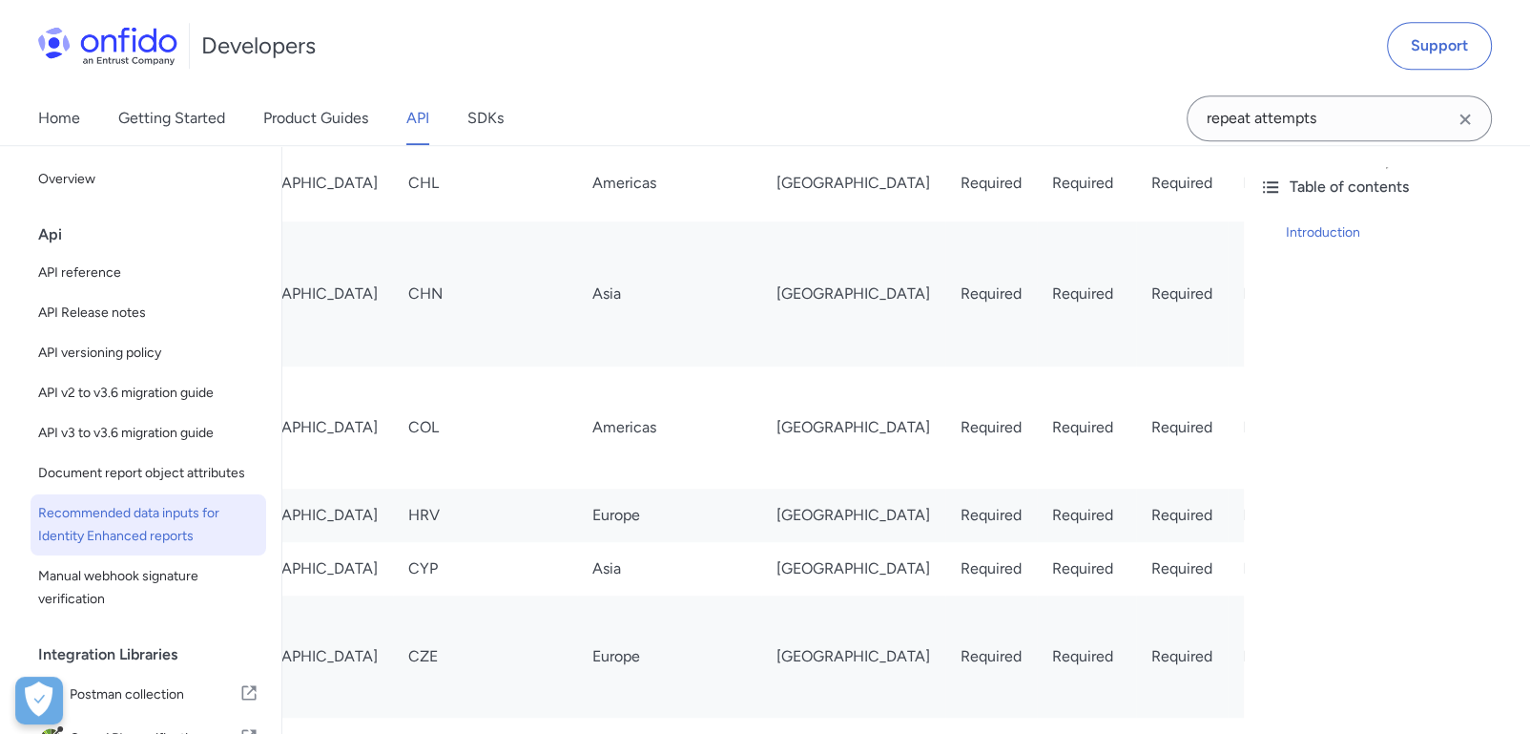
drag, startPoint x: 721, startPoint y: 466, endPoint x: 1216, endPoint y: 485, distance: 494.6
click at [1236, 145] on tr "[GEOGRAPHIC_DATA] [GEOGRAPHIC_DATA] [GEOGRAPHIC_DATA] Required Required Require…" at bounding box center [1335, 118] width 2252 height 53
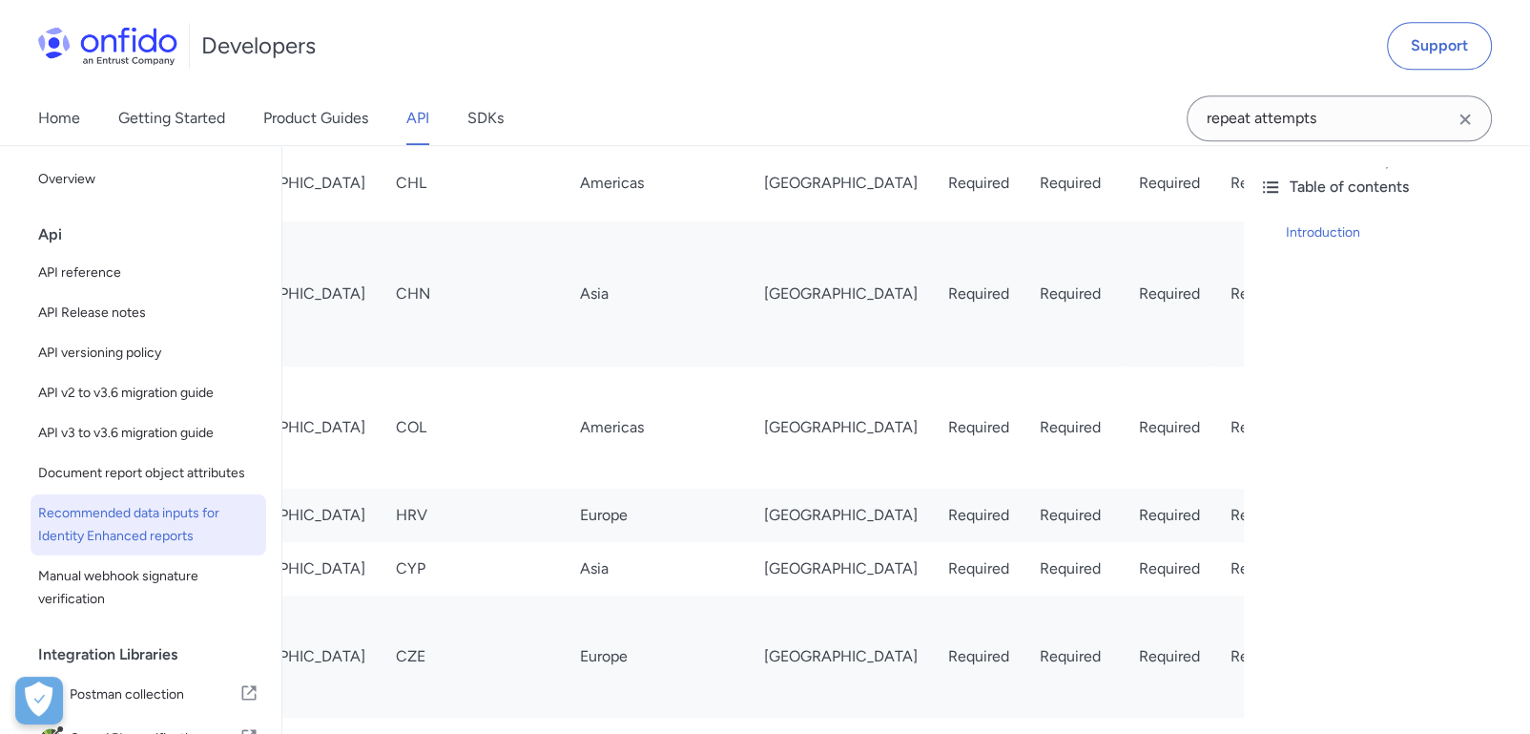
click at [1473, 145] on td "Recommended" at bounding box center [1540, 118] width 135 height 53
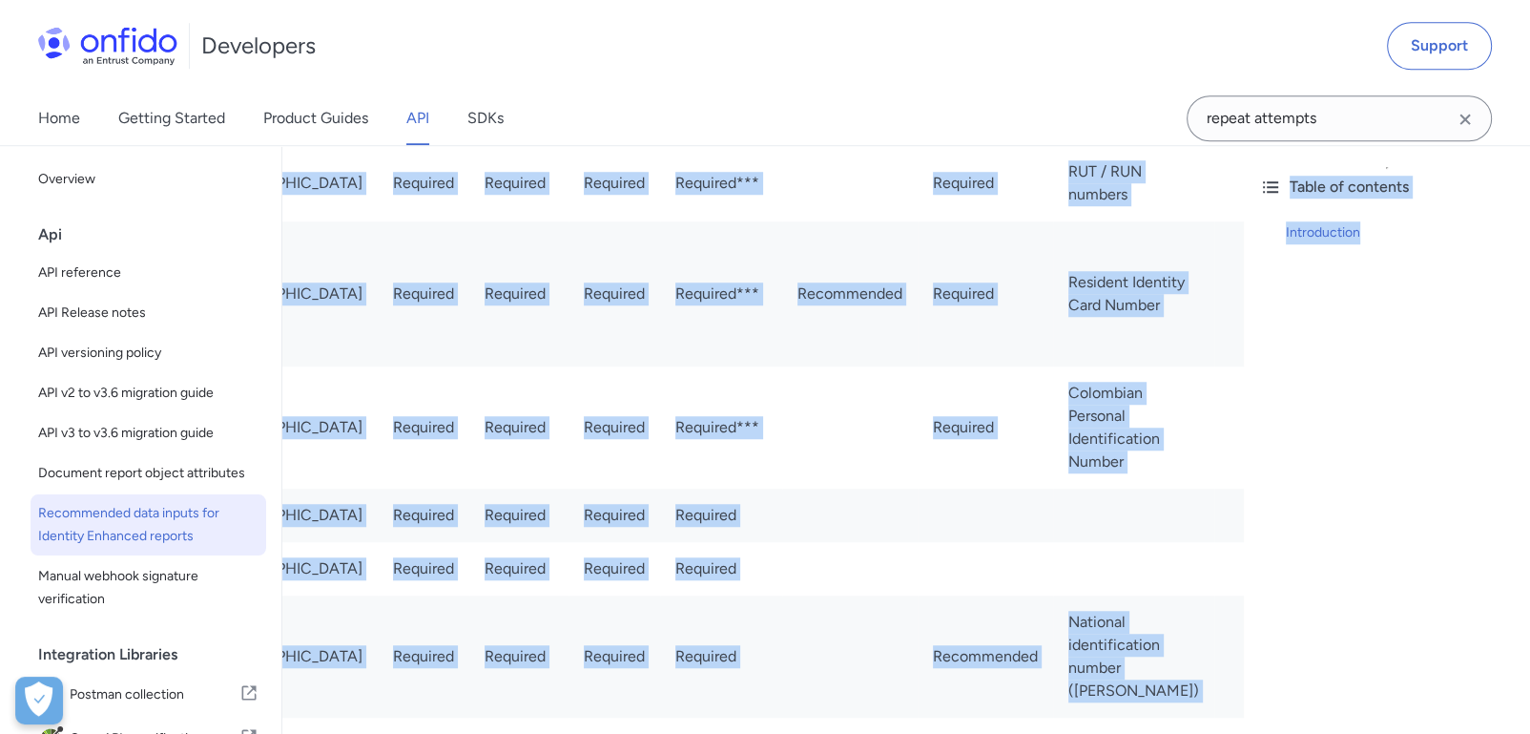
scroll to position [0, 892]
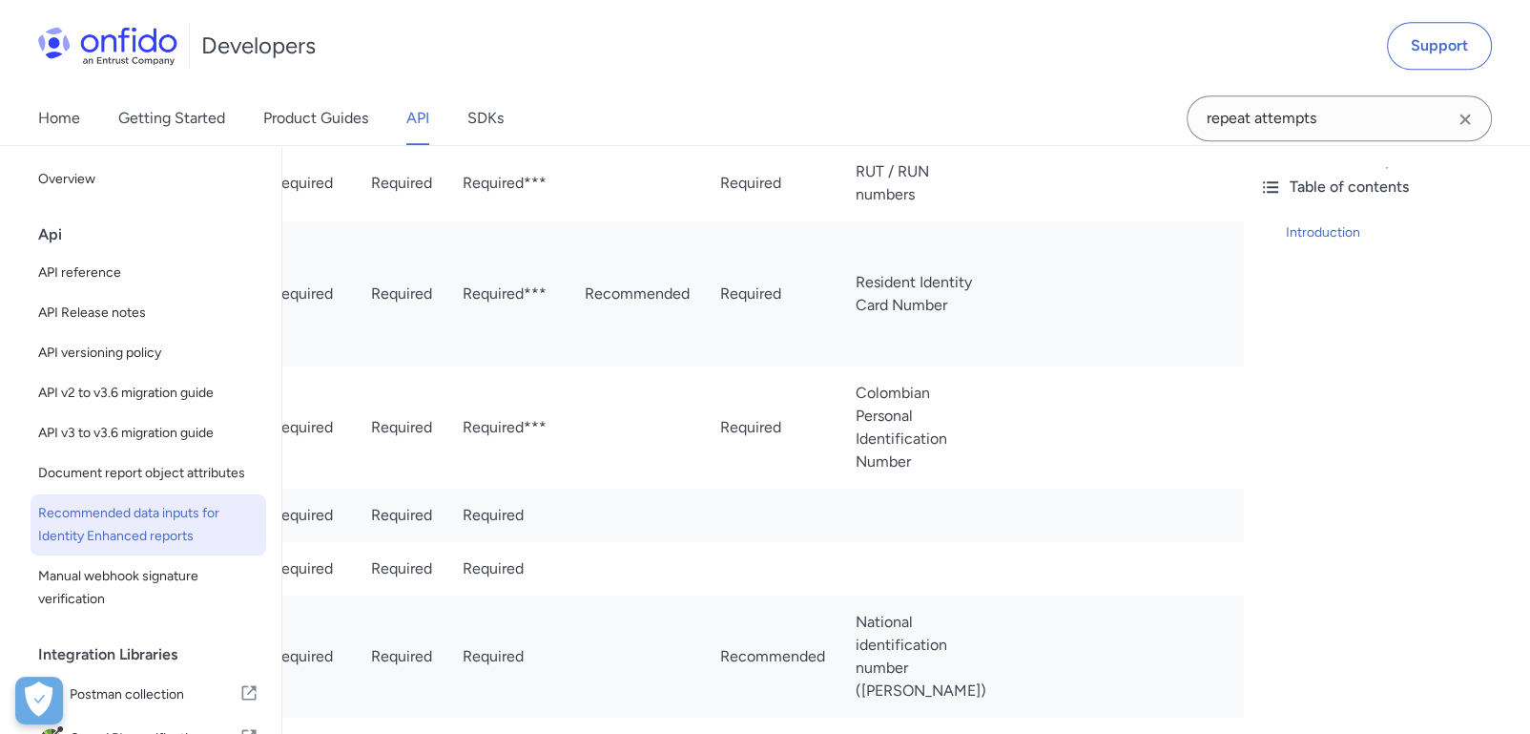
drag, startPoint x: 1238, startPoint y: 464, endPoint x: 1200, endPoint y: 470, distance: 38.7
click at [1211, 145] on tr "[GEOGRAPHIC_DATA] [GEOGRAPHIC_DATA] [GEOGRAPHIC_DATA] Required Required Require…" at bounding box center [554, 118] width 2252 height 53
click at [1264, 145] on td "9 digit code" at bounding box center [1365, 118] width 202 height 53
click at [841, 145] on td "Social Insurance" at bounding box center [921, 118] width 161 height 53
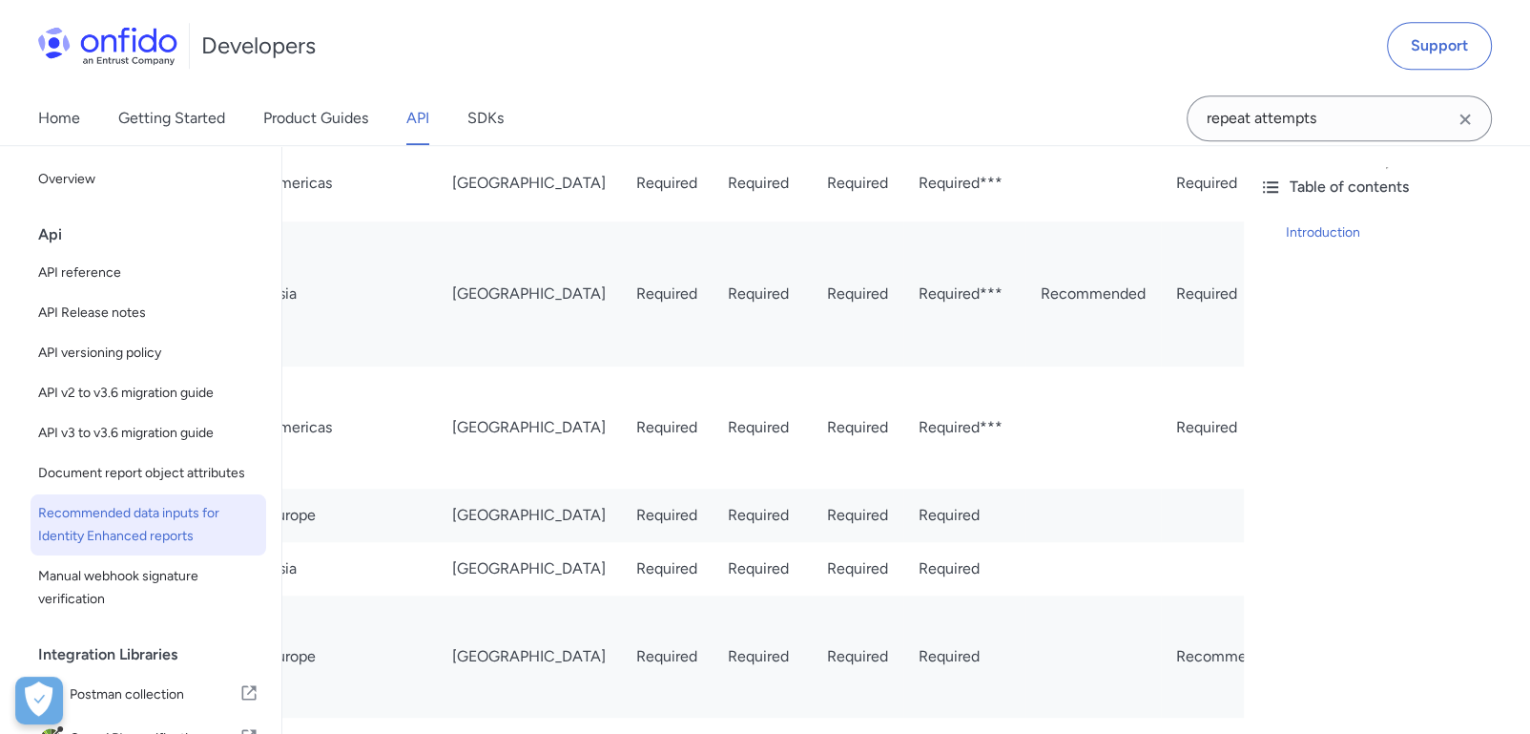
drag, startPoint x: 539, startPoint y: 481, endPoint x: 305, endPoint y: 463, distance: 234.5
click at [297, 145] on tr "[GEOGRAPHIC_DATA] [GEOGRAPHIC_DATA] [GEOGRAPHIC_DATA] Required Required Require…" at bounding box center [1011, 118] width 2252 height 53
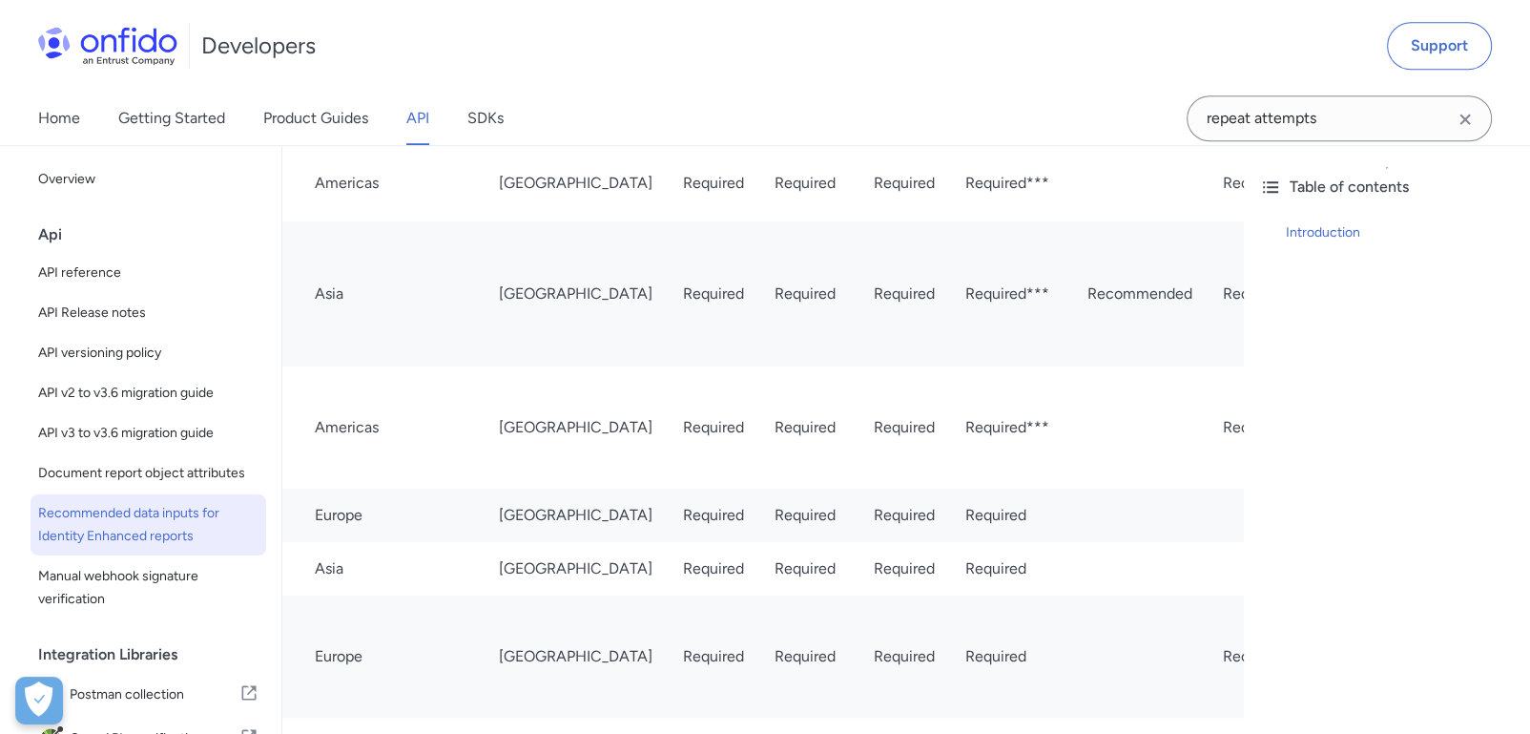
click at [759, 145] on td "Required" at bounding box center [808, 118] width 99 height 53
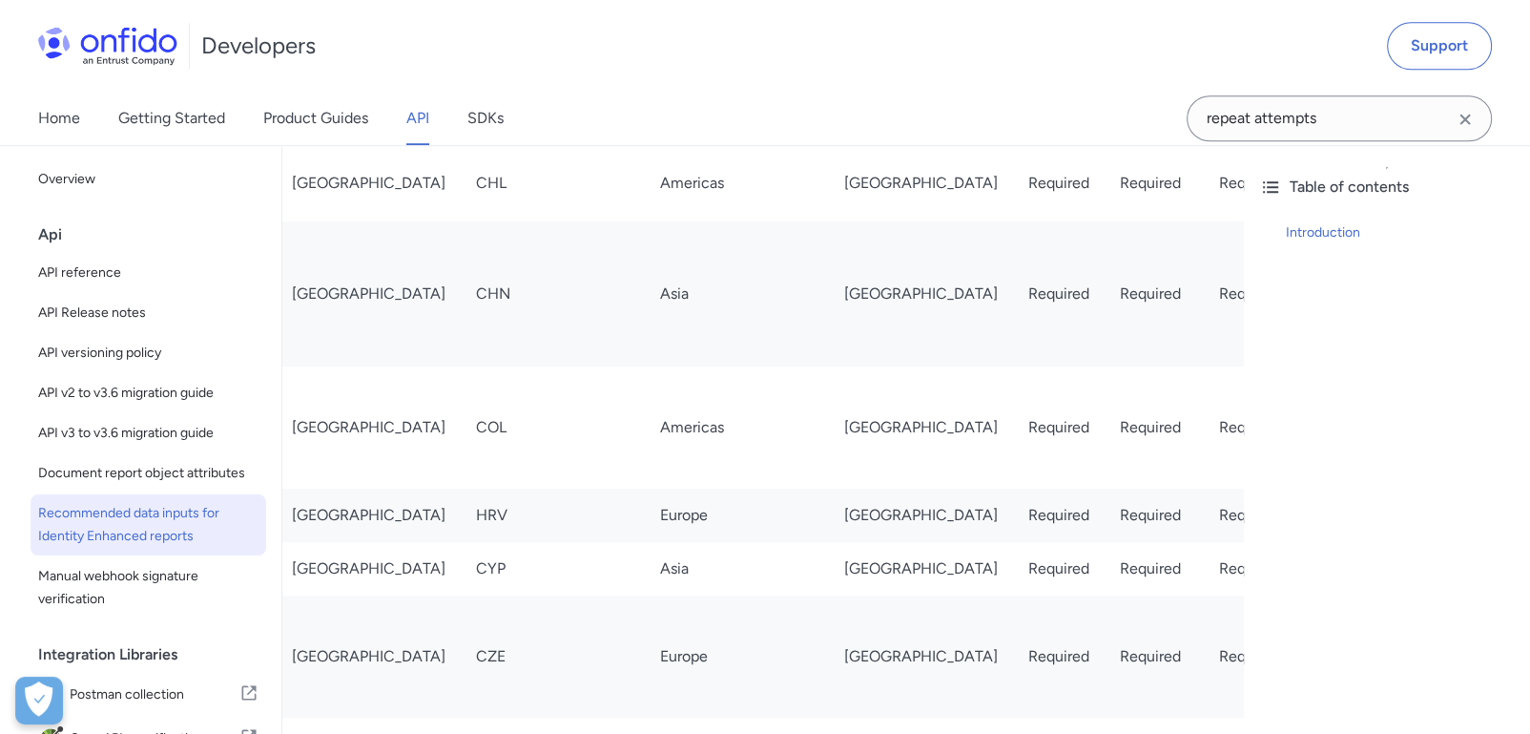
scroll to position [0, 0]
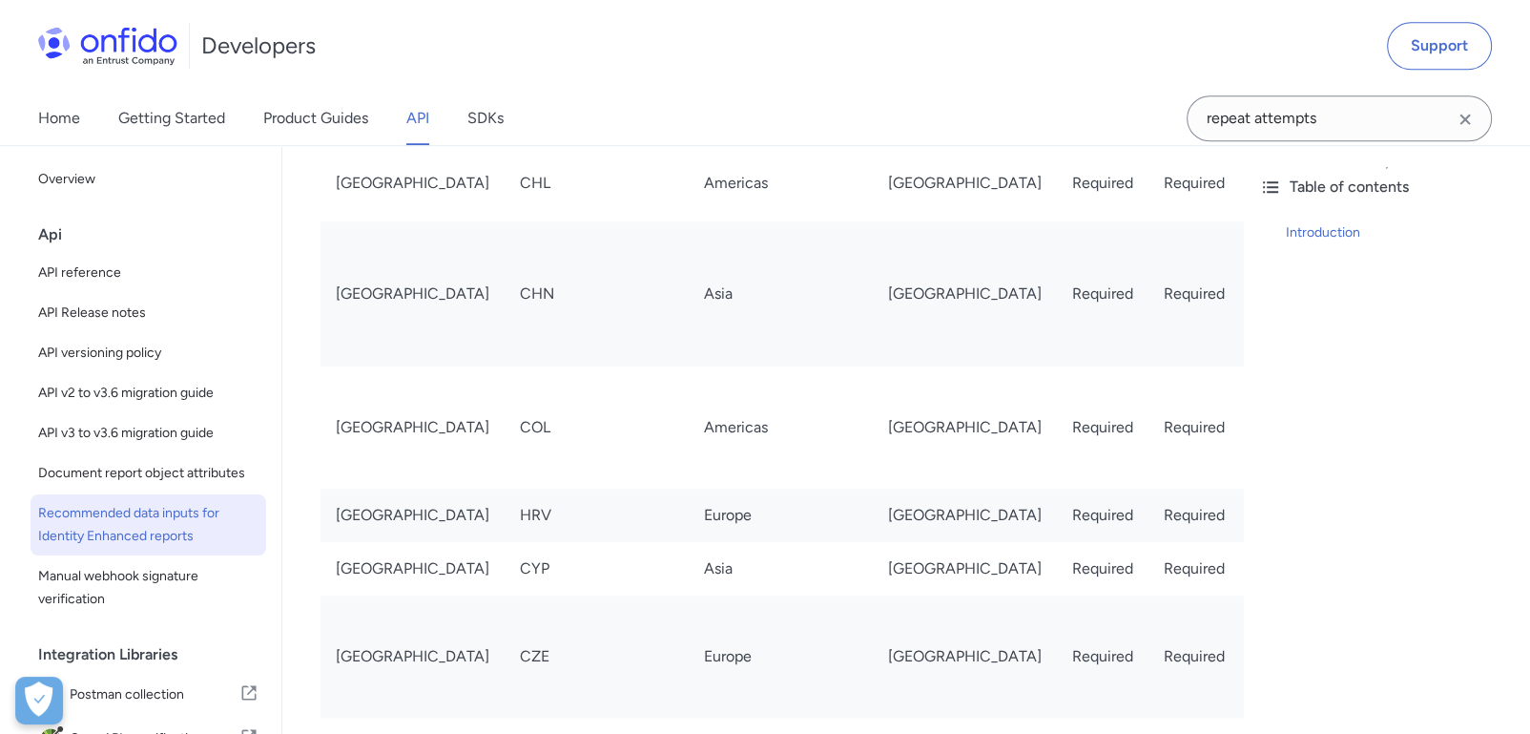
drag, startPoint x: 379, startPoint y: 463, endPoint x: 523, endPoint y: 492, distance: 147.1
click at [873, 145] on td "[GEOGRAPHIC_DATA]" at bounding box center [965, 118] width 184 height 53
drag, startPoint x: 869, startPoint y: 461, endPoint x: 1113, endPoint y: 459, distance: 244.3
click at [1113, 145] on tr "[GEOGRAPHIC_DATA] [GEOGRAPHIC_DATA] [GEOGRAPHIC_DATA] Required Required Require…" at bounding box center [1447, 118] width 2252 height 53
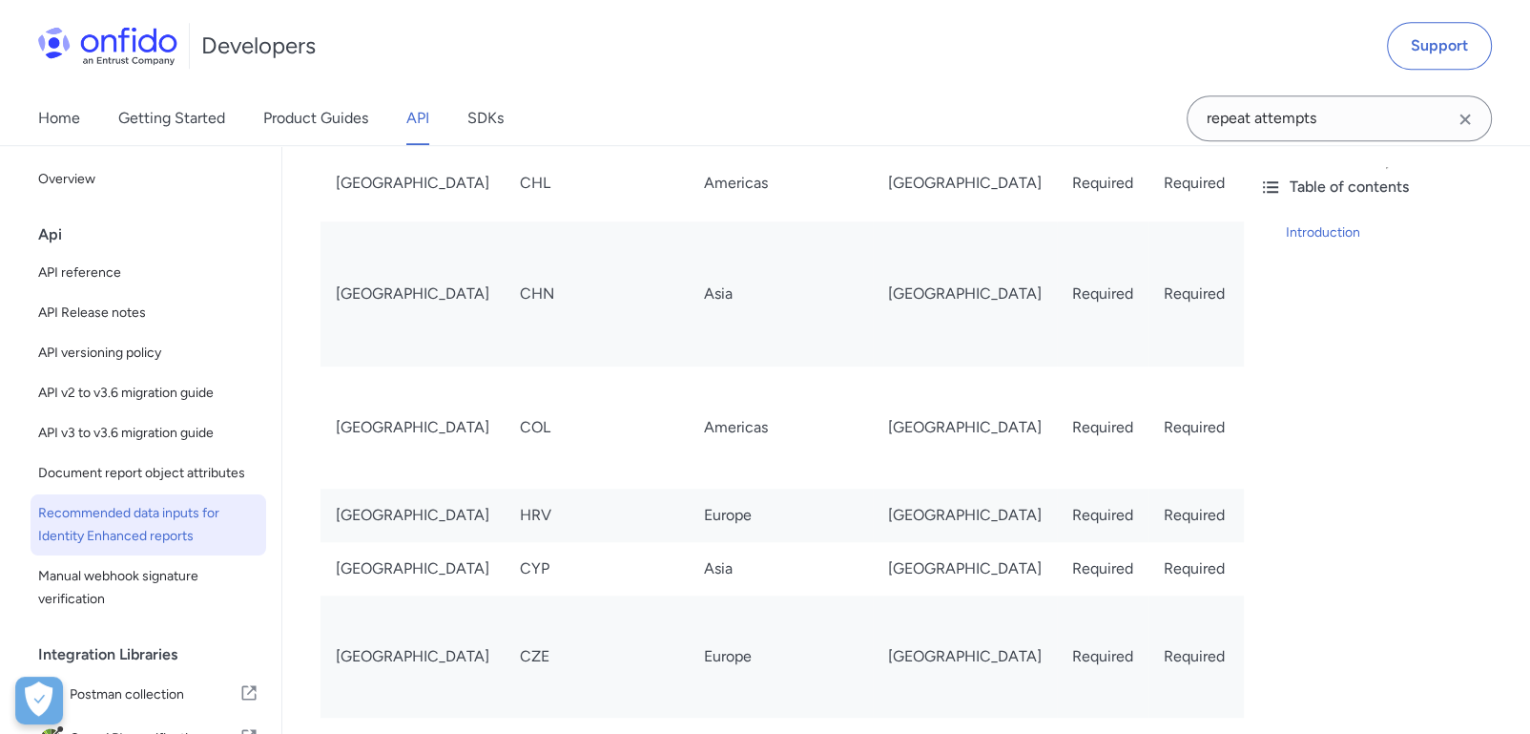
click at [1340, 145] on td "Required***" at bounding box center [1401, 118] width 122 height 53
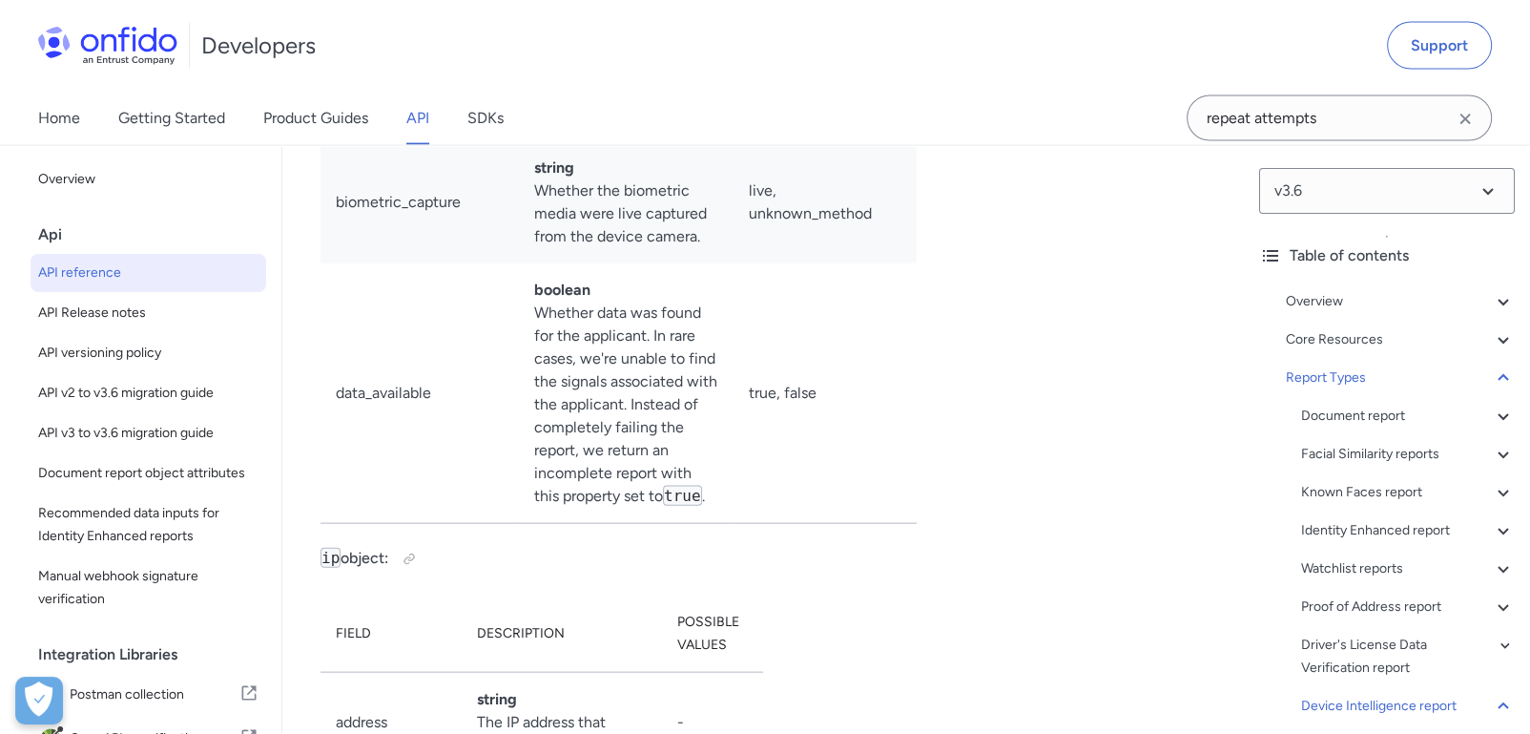
scroll to position [152993, 0]
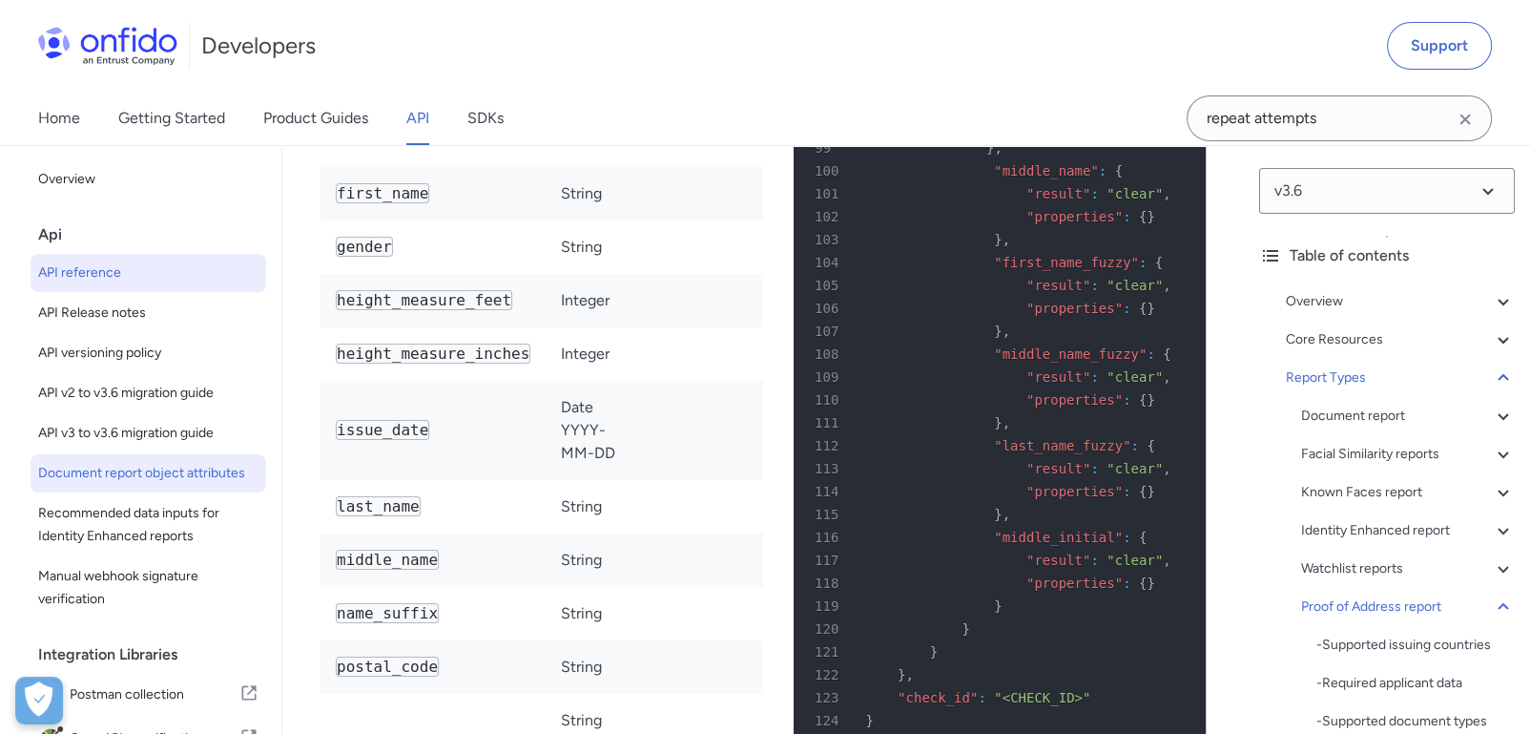
scroll to position [141609, 0]
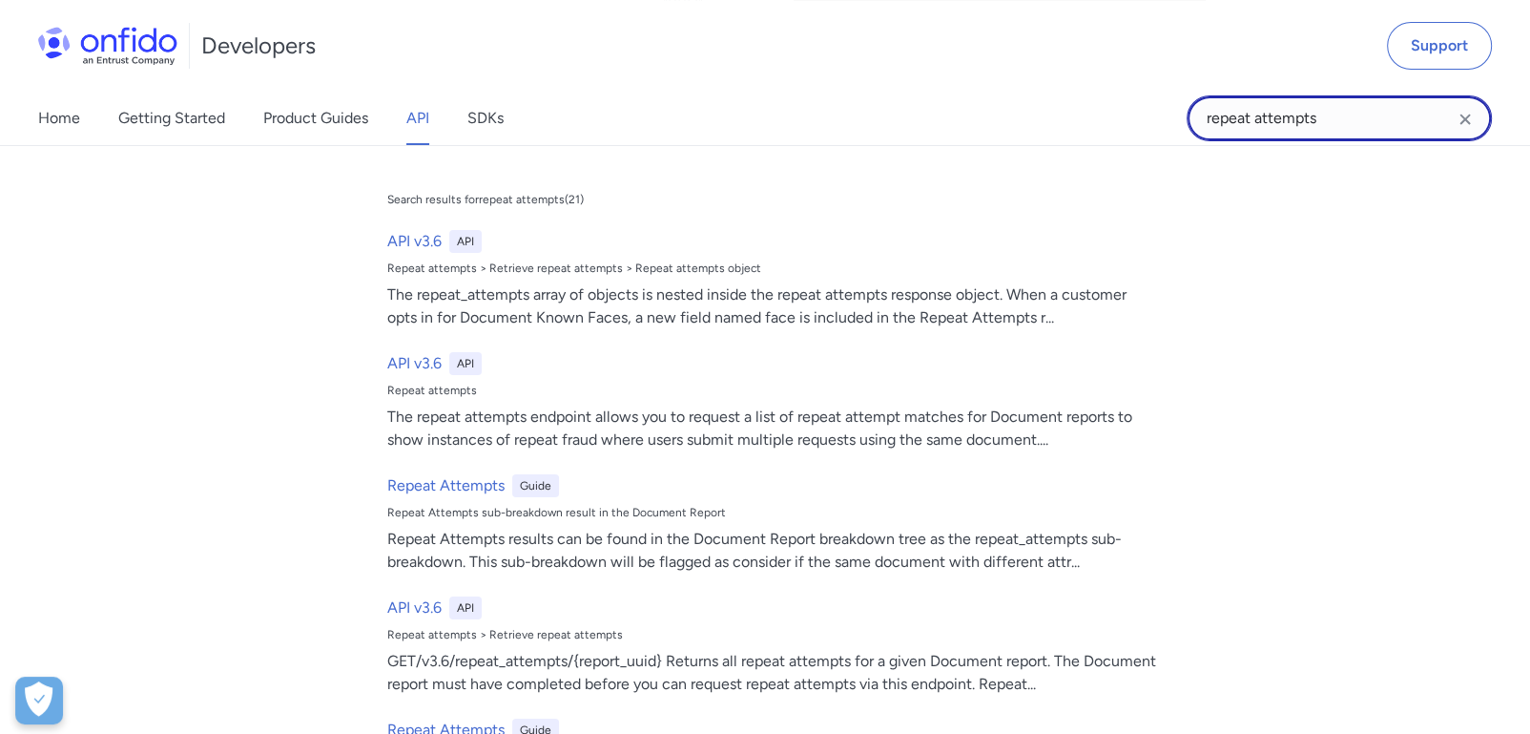
click at [1288, 116] on input "repeat attempts" at bounding box center [1339, 118] width 305 height 46
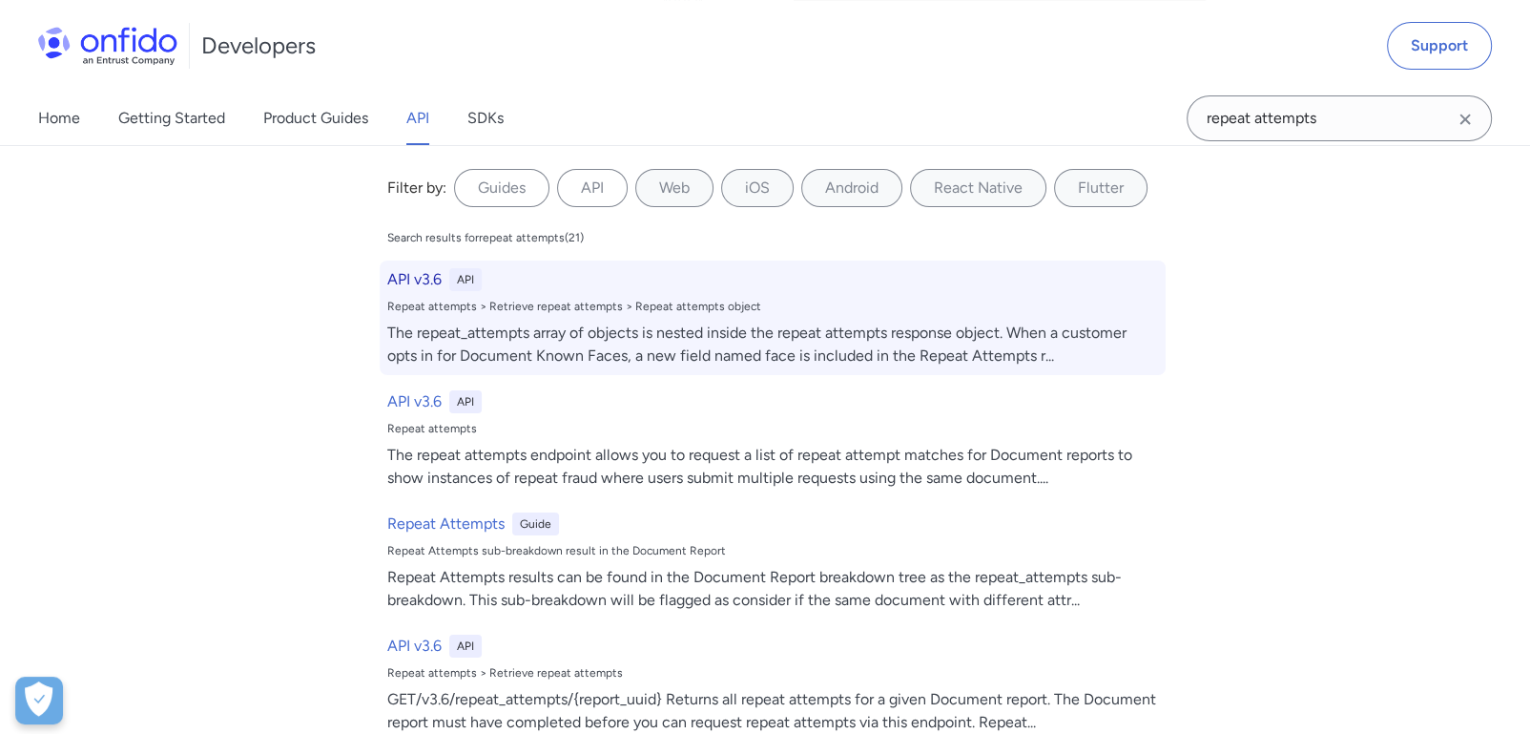
click at [406, 279] on h6 "API v3.6" at bounding box center [414, 279] width 54 height 23
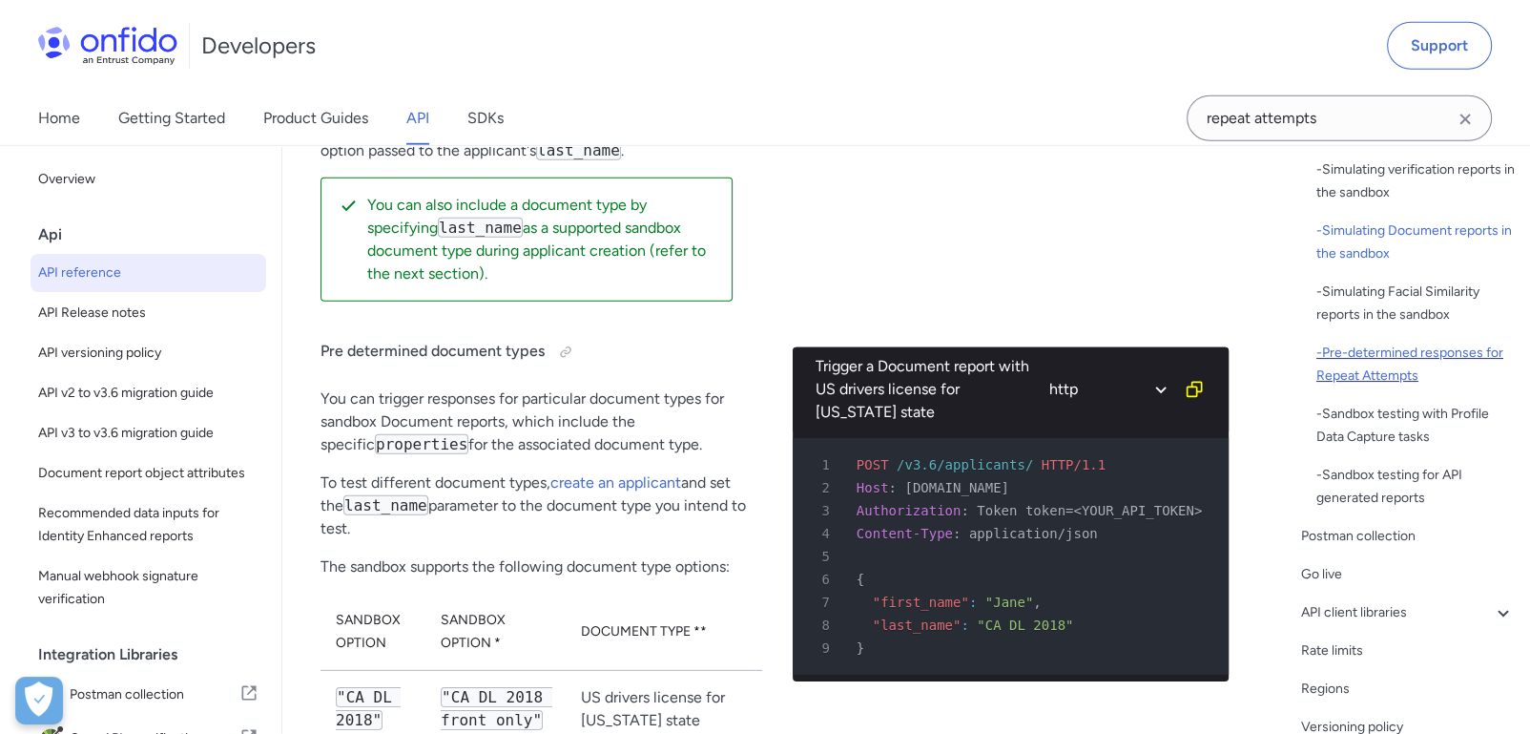
scroll to position [423, 0]
click at [1436, 377] on div "- Pre-determined responses for Repeat Attempts" at bounding box center [1416, 364] width 198 height 46
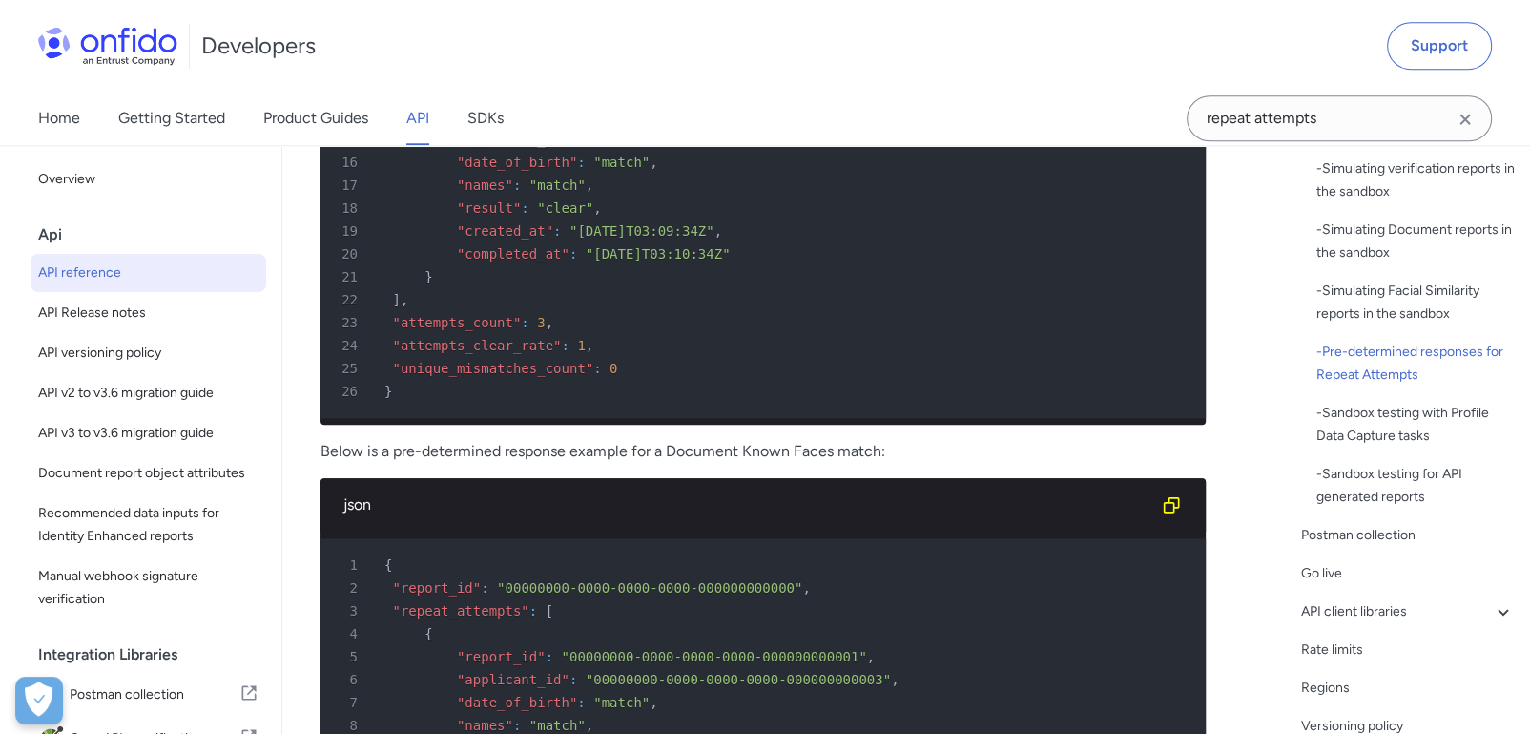
scroll to position [9370, 0]
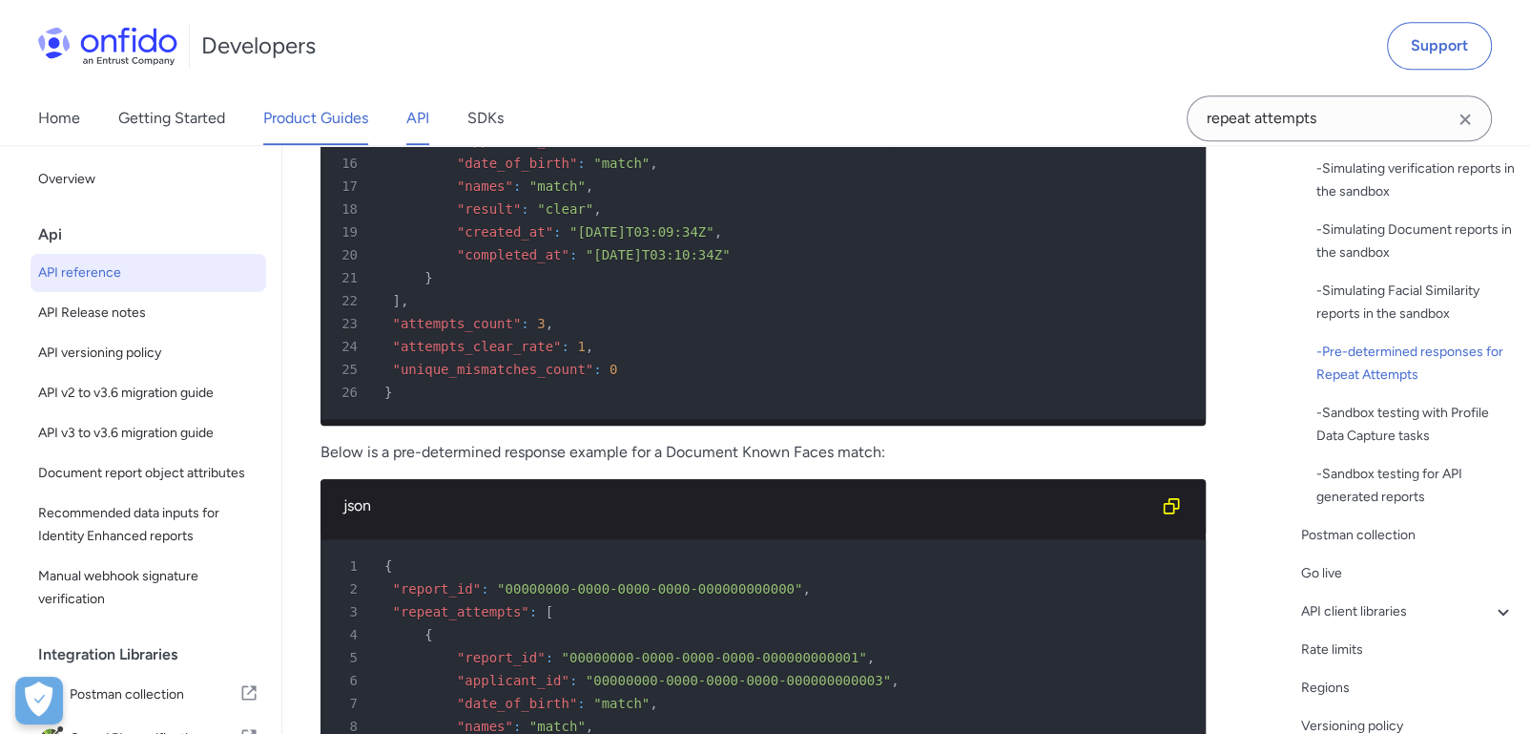
click at [346, 125] on link "Product Guides" at bounding box center [315, 118] width 105 height 53
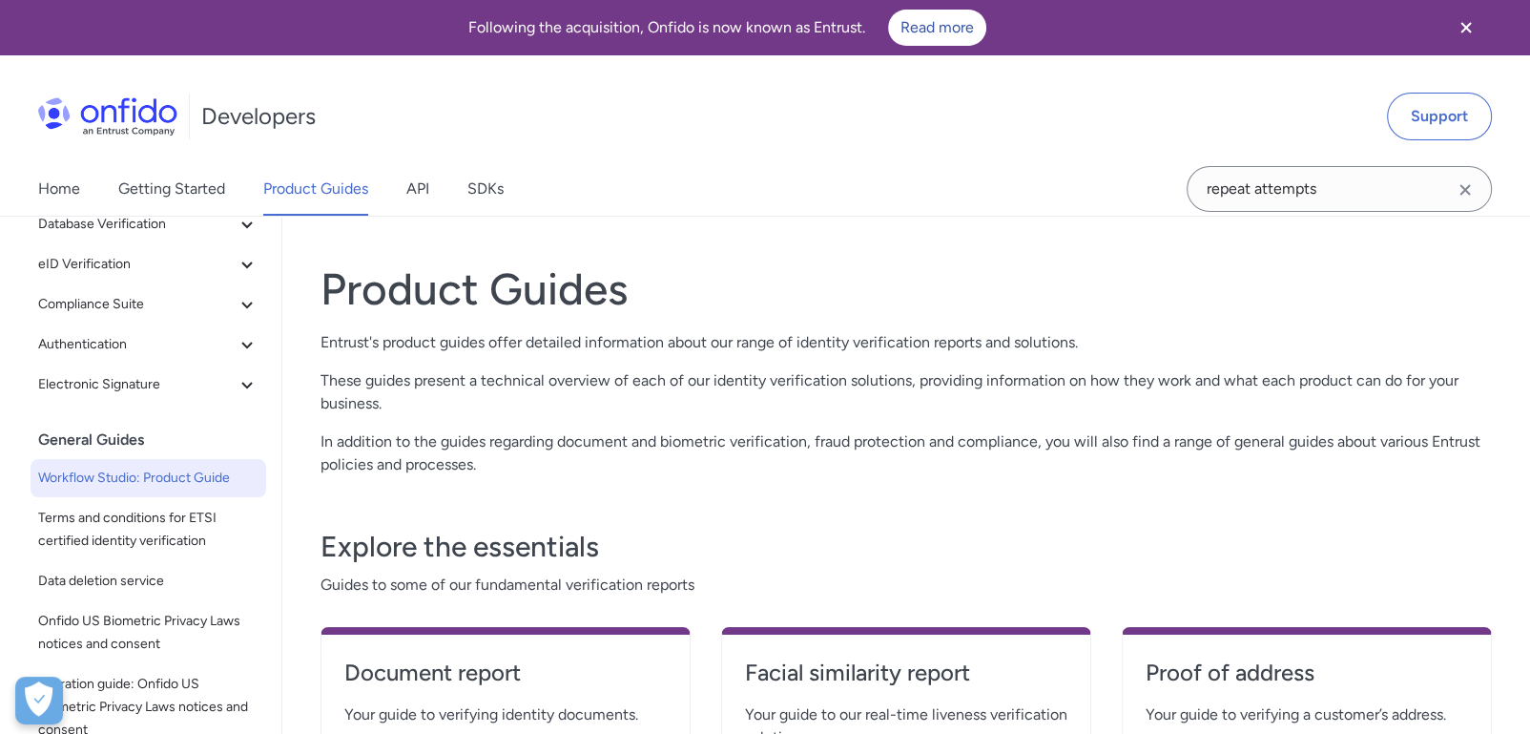
scroll to position [317, 0]
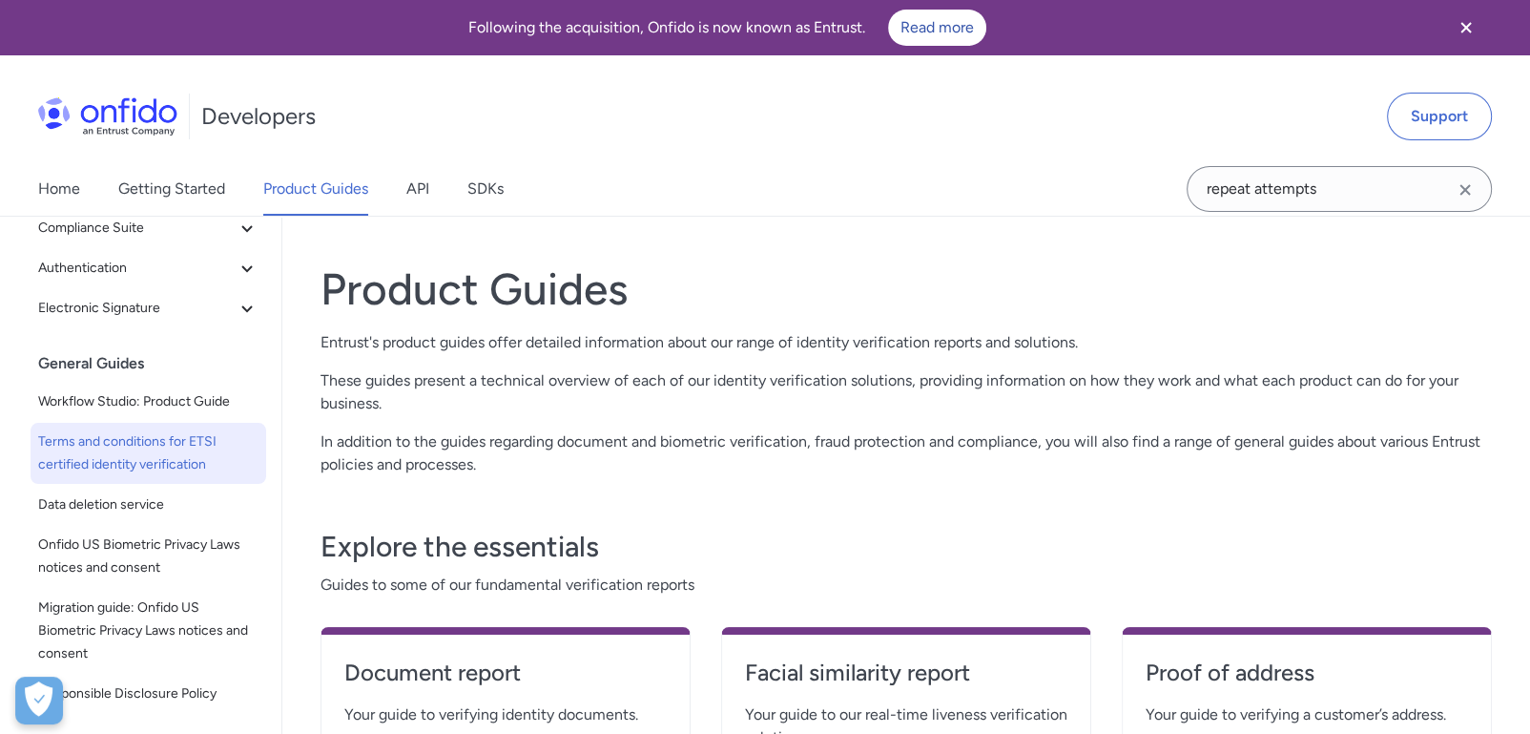
click at [154, 423] on link "Terms and conditions for ETSI certified identity verification" at bounding box center [149, 453] width 236 height 61
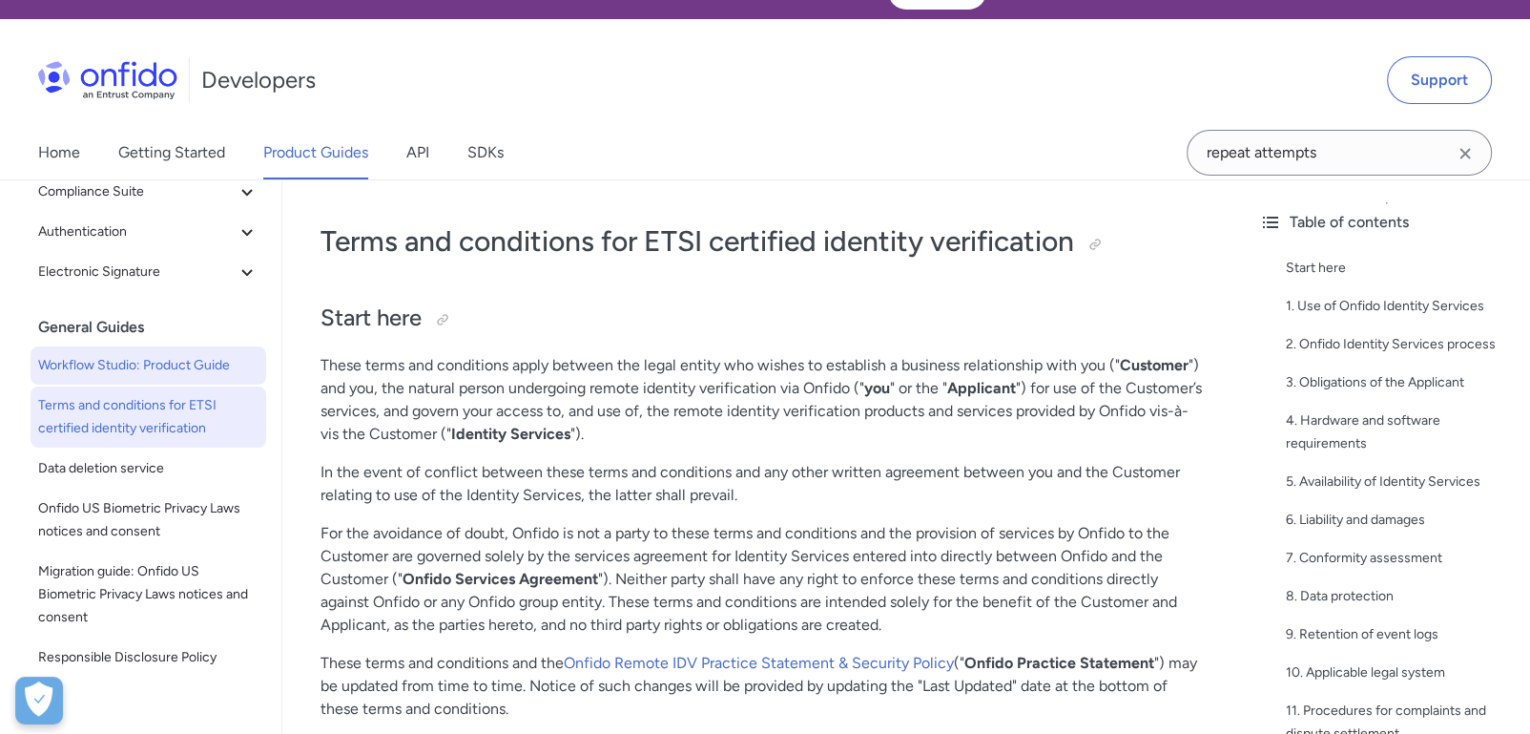
scroll to position [37, 0]
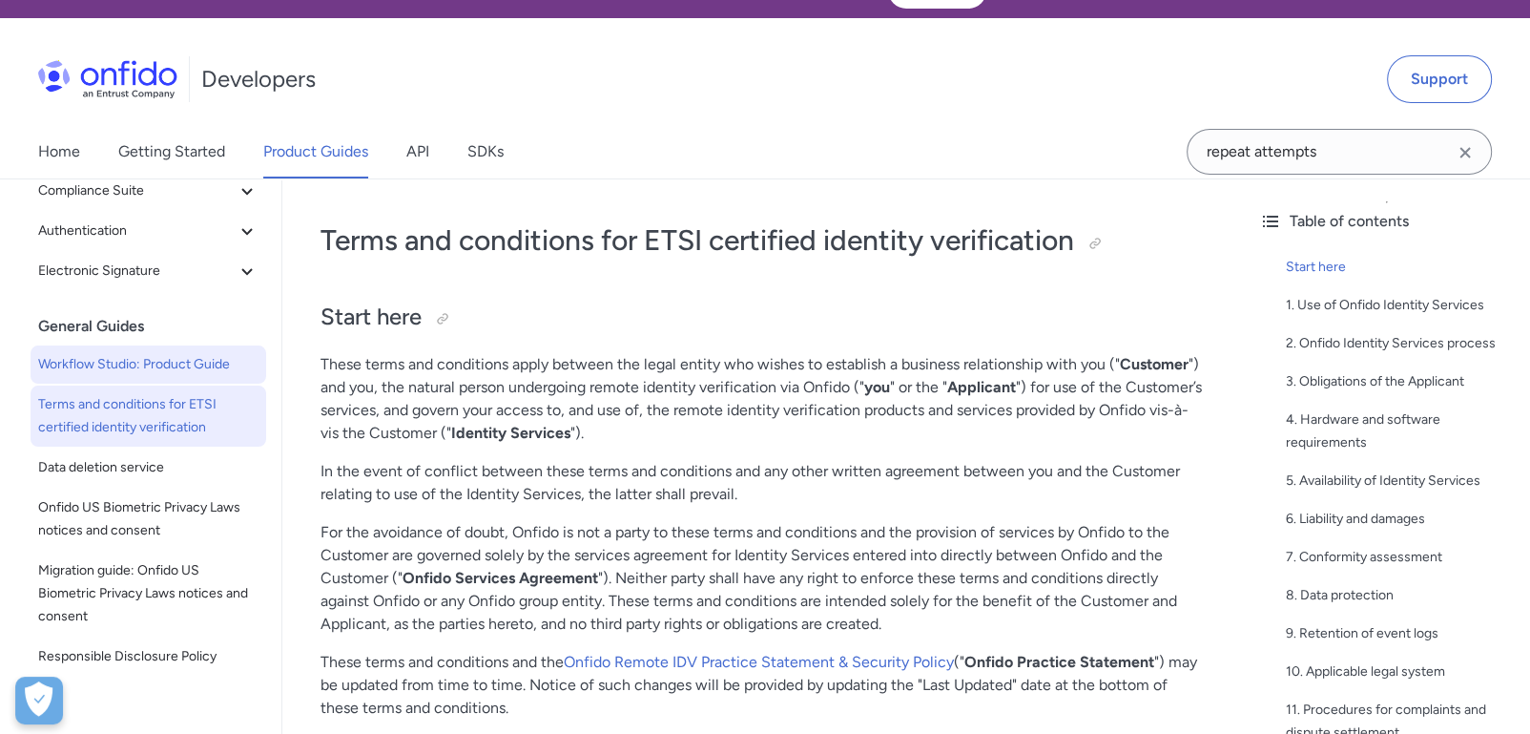
click at [173, 363] on span "Workflow Studio: Product Guide" at bounding box center [148, 364] width 220 height 23
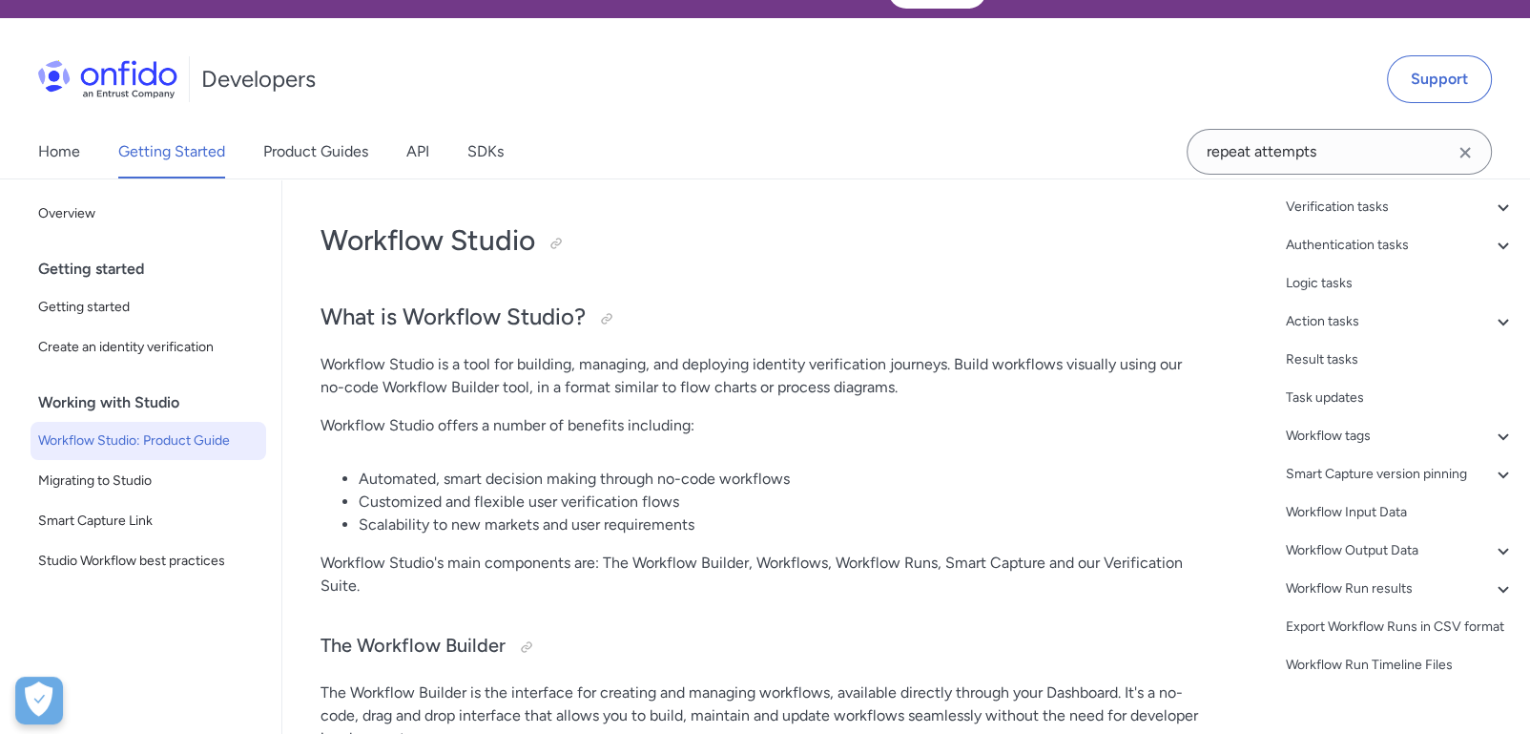
scroll to position [38, 0]
click at [1472, 462] on div "Smart Capture version pinning" at bounding box center [1400, 473] width 229 height 23
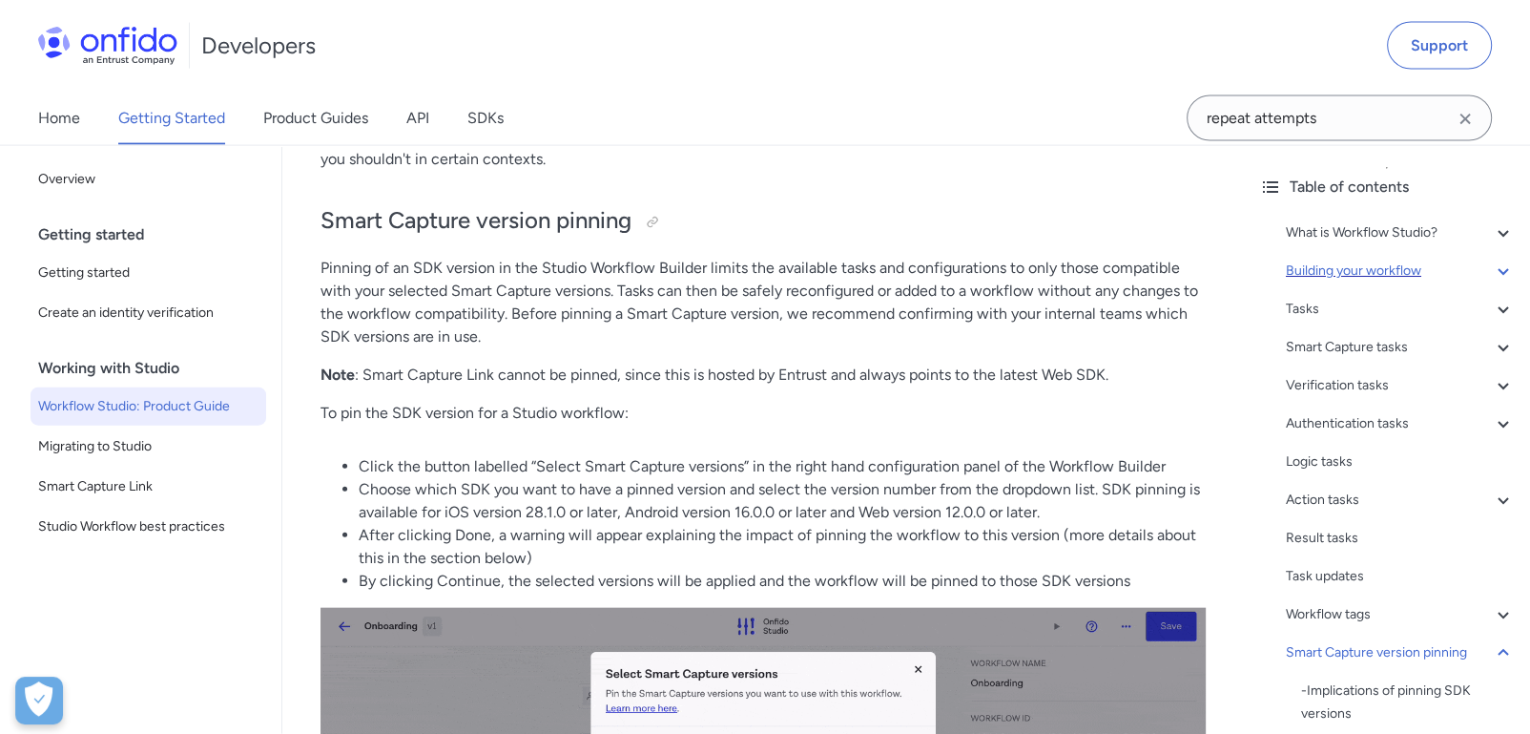
click at [1425, 271] on div "Building your workflow" at bounding box center [1400, 271] width 229 height 23
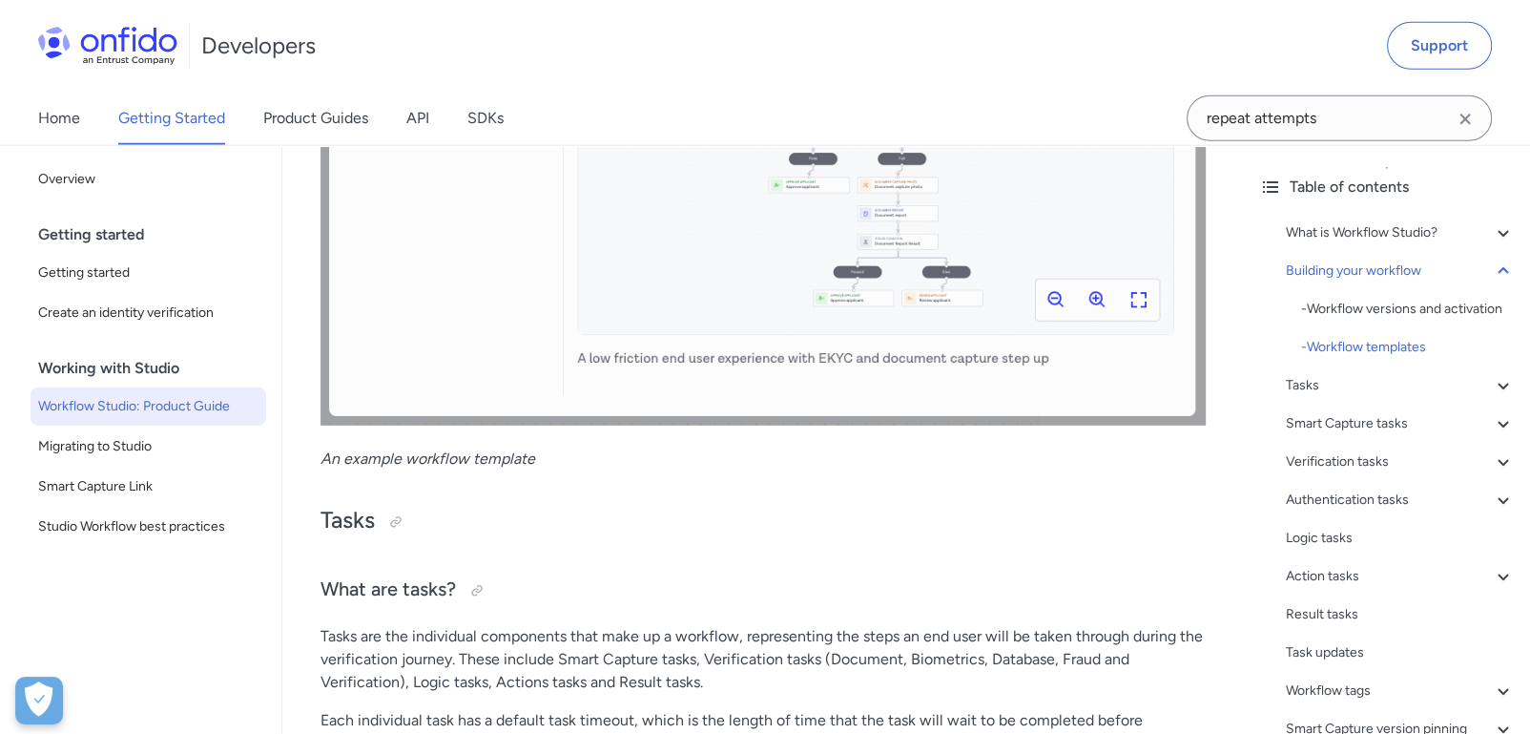
scroll to position [5286, 0]
click at [204, 519] on span "Studio Workflow best practices" at bounding box center [148, 526] width 220 height 23
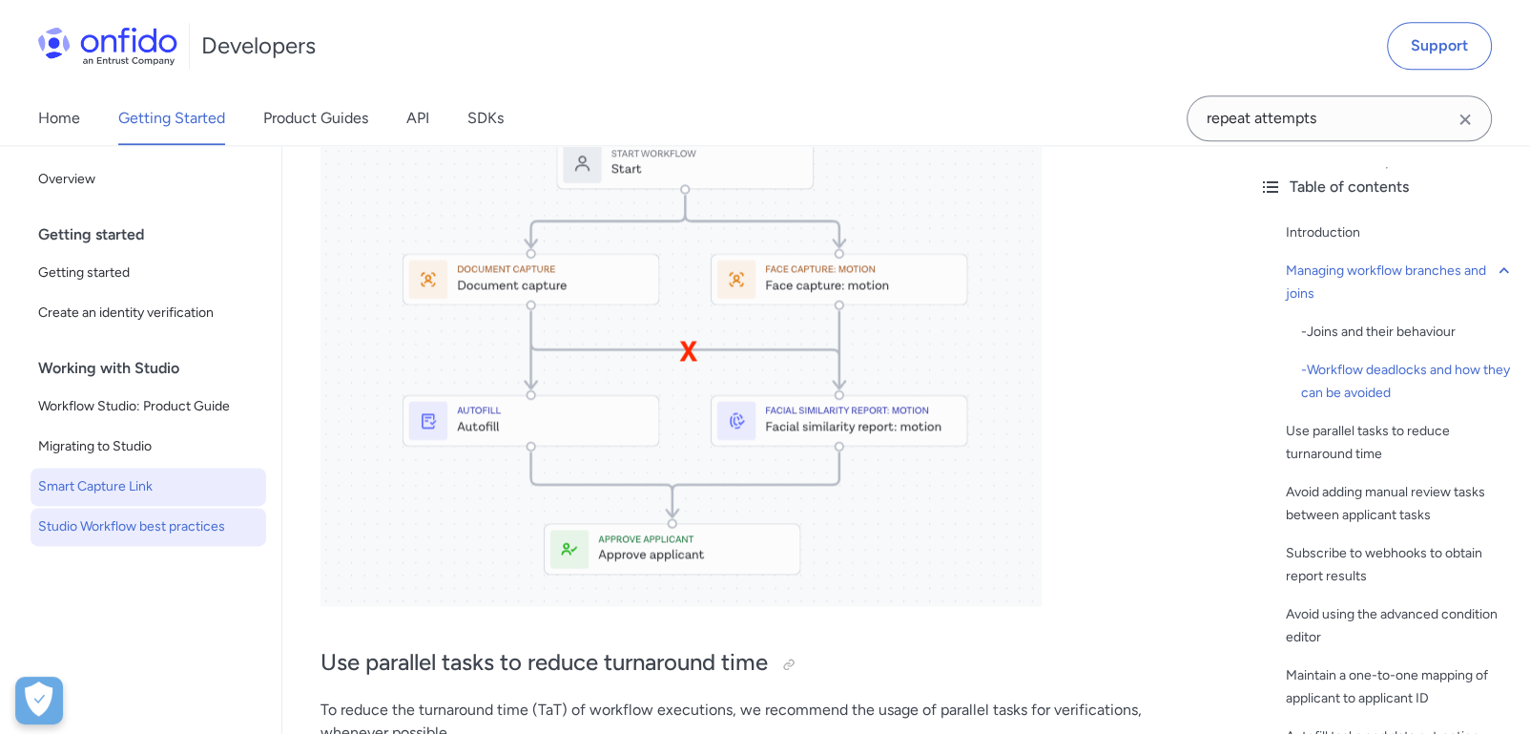
scroll to position [2544, 0]
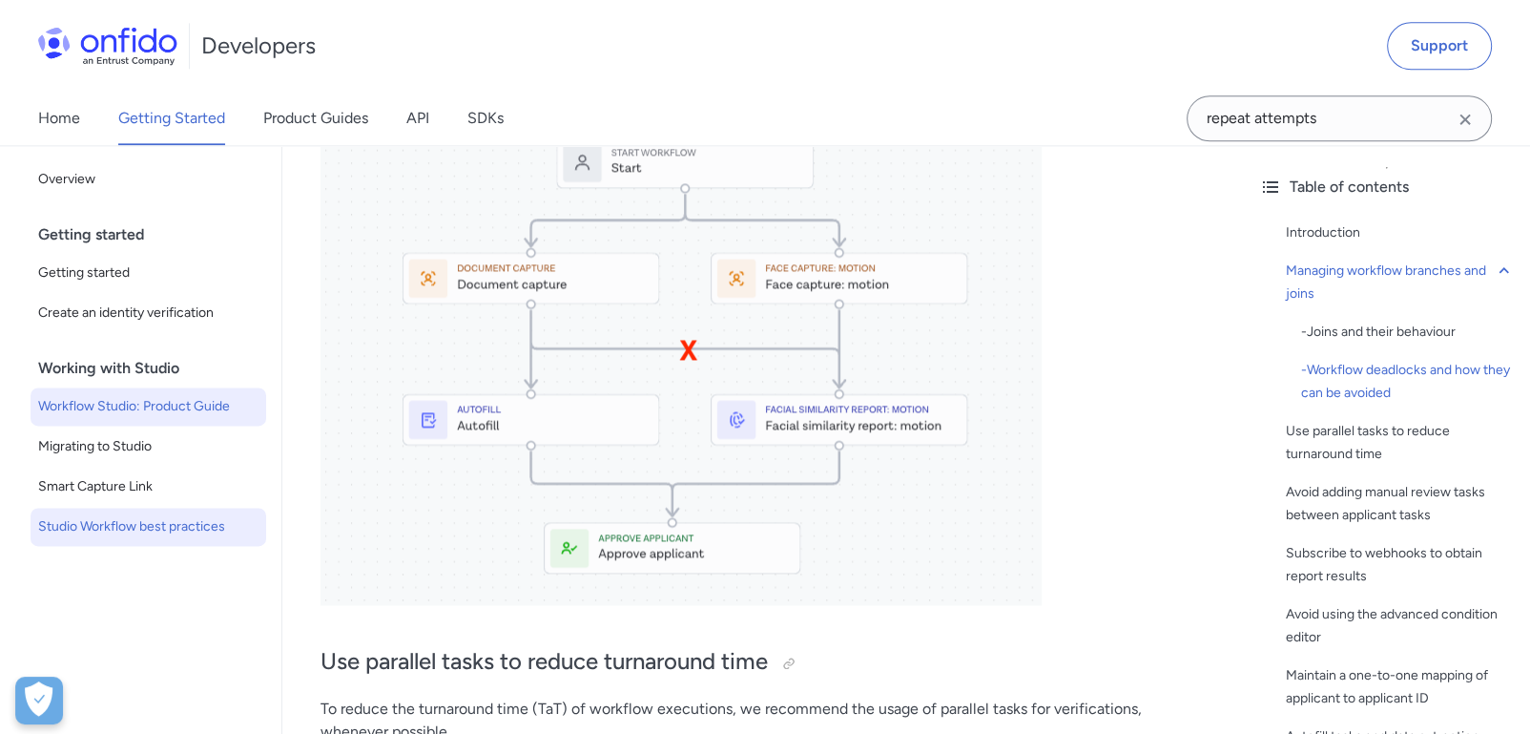
click at [161, 412] on span "Workflow Studio: Product Guide" at bounding box center [148, 406] width 220 height 23
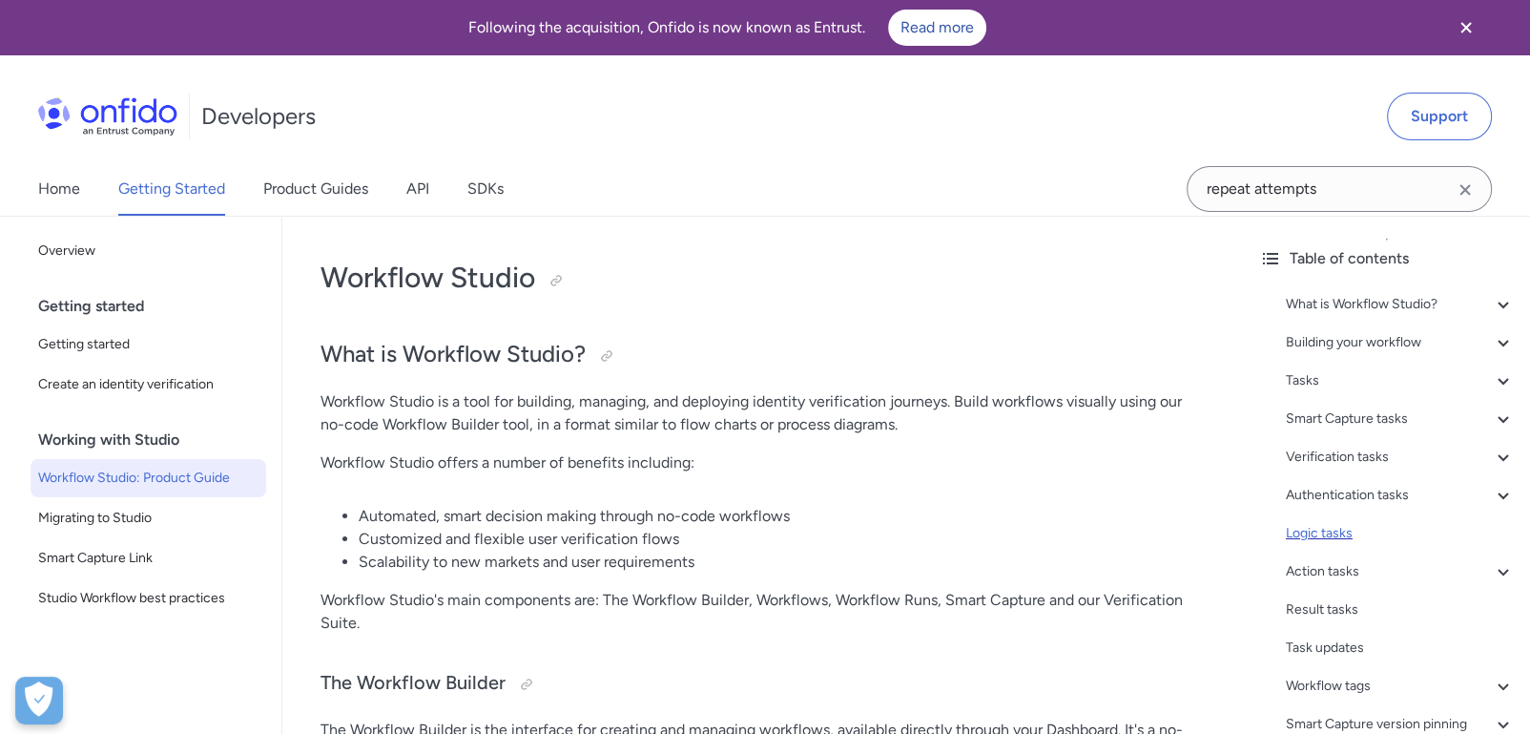
click at [1308, 540] on div "Logic tasks" at bounding box center [1400, 533] width 229 height 23
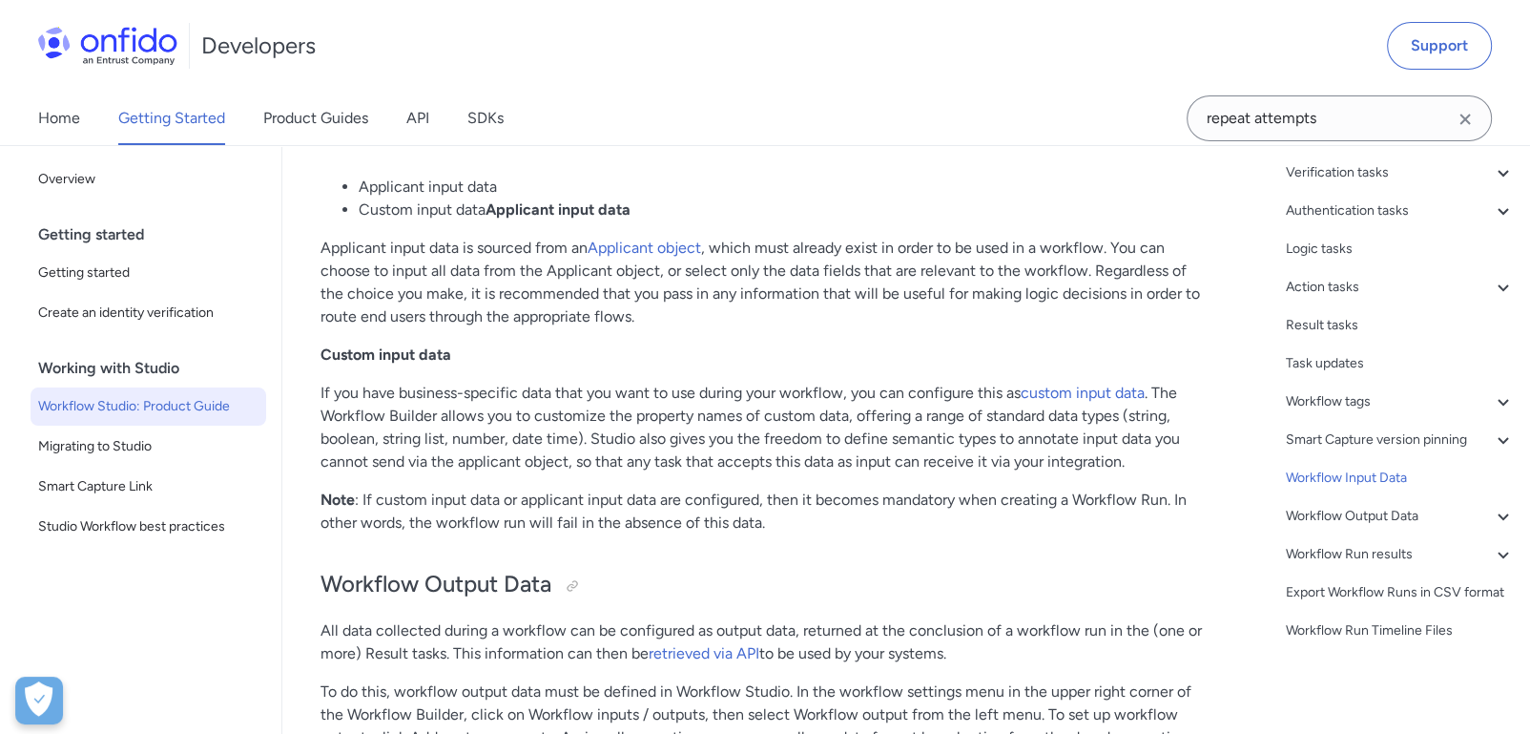
scroll to position [37285, 0]
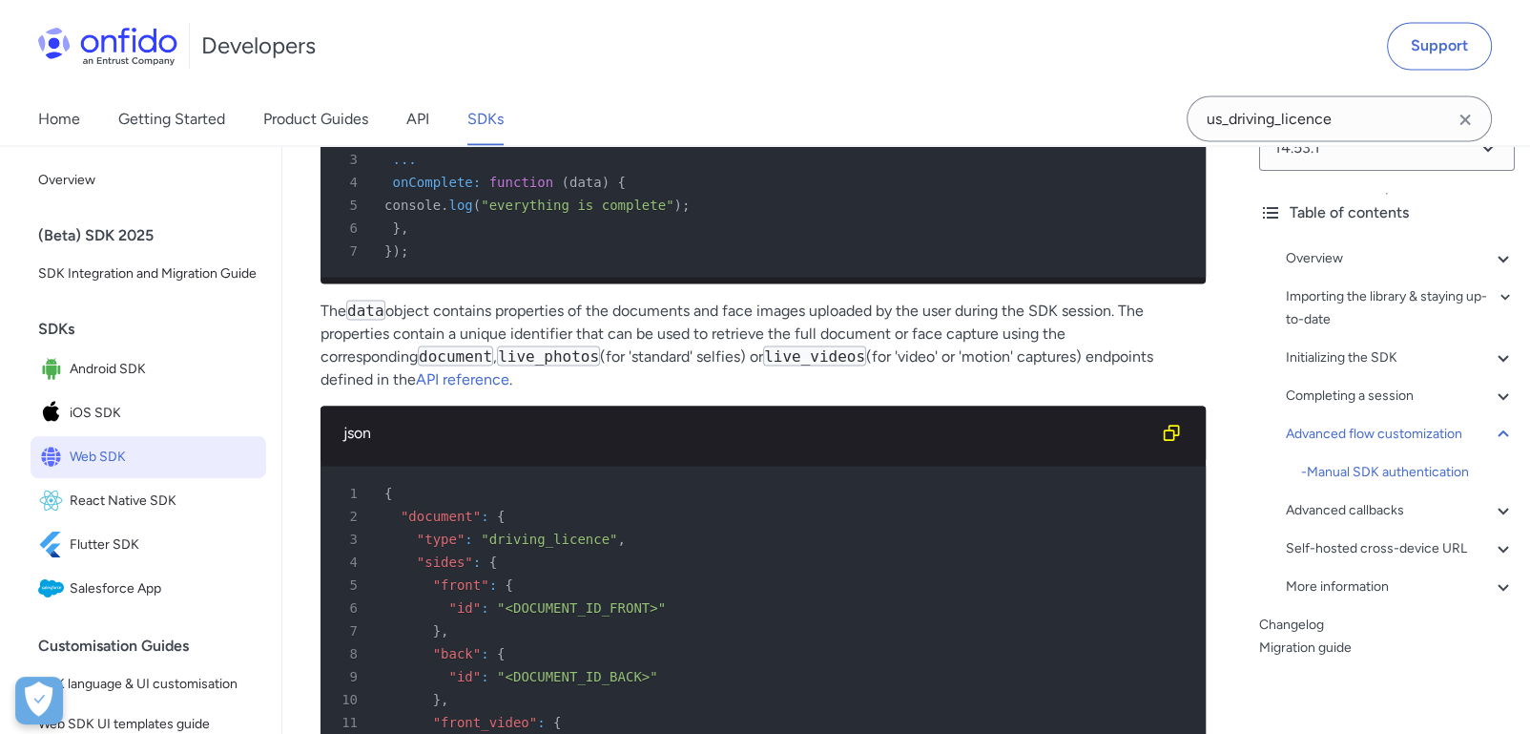
scroll to position [33422, 0]
click at [406, 114] on div "Home Getting Started Product Guides API SDKs" at bounding box center [290, 118] width 580 height 53
click at [415, 118] on link "API" at bounding box center [417, 118] width 23 height 53
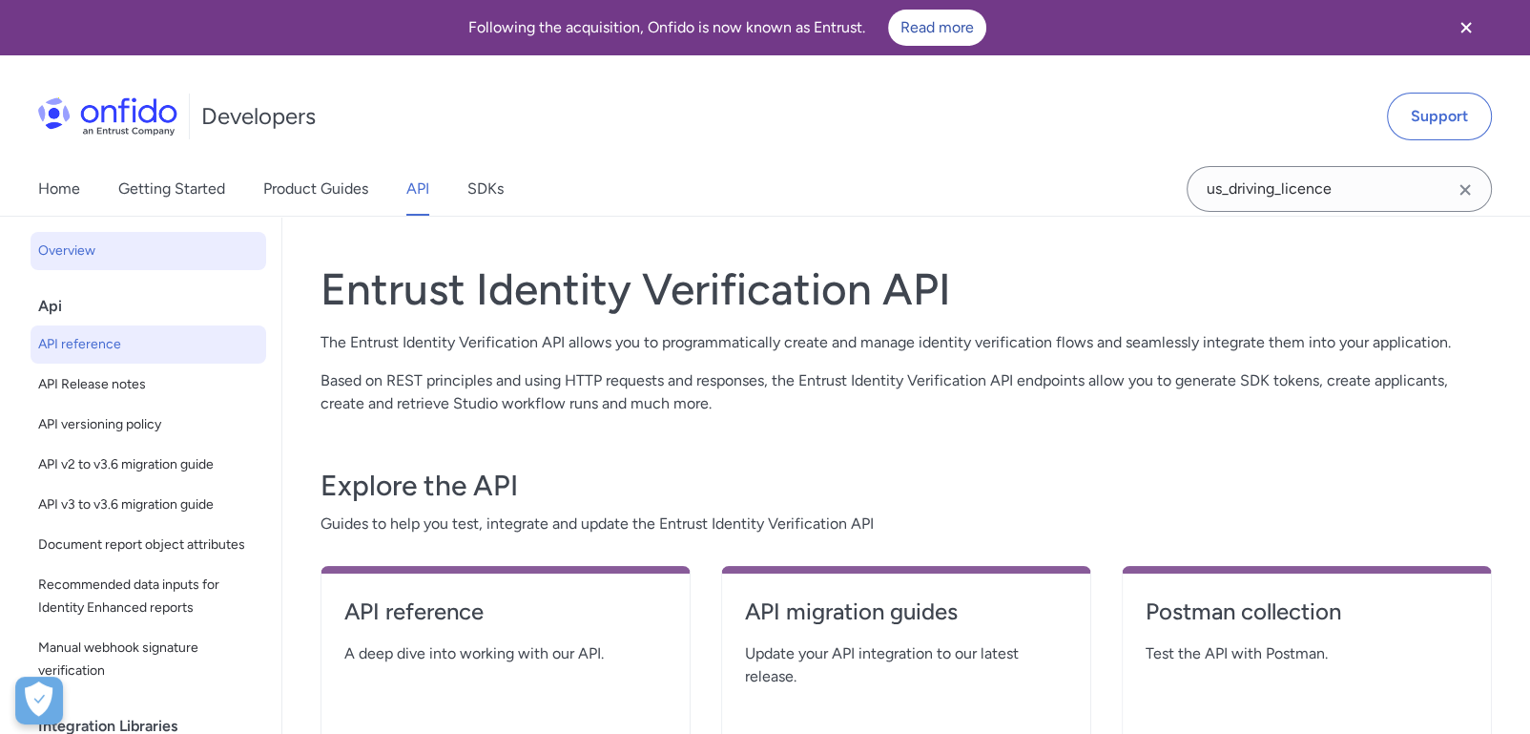
click at [99, 337] on span "API reference" at bounding box center [148, 344] width 220 height 23
select select "http"
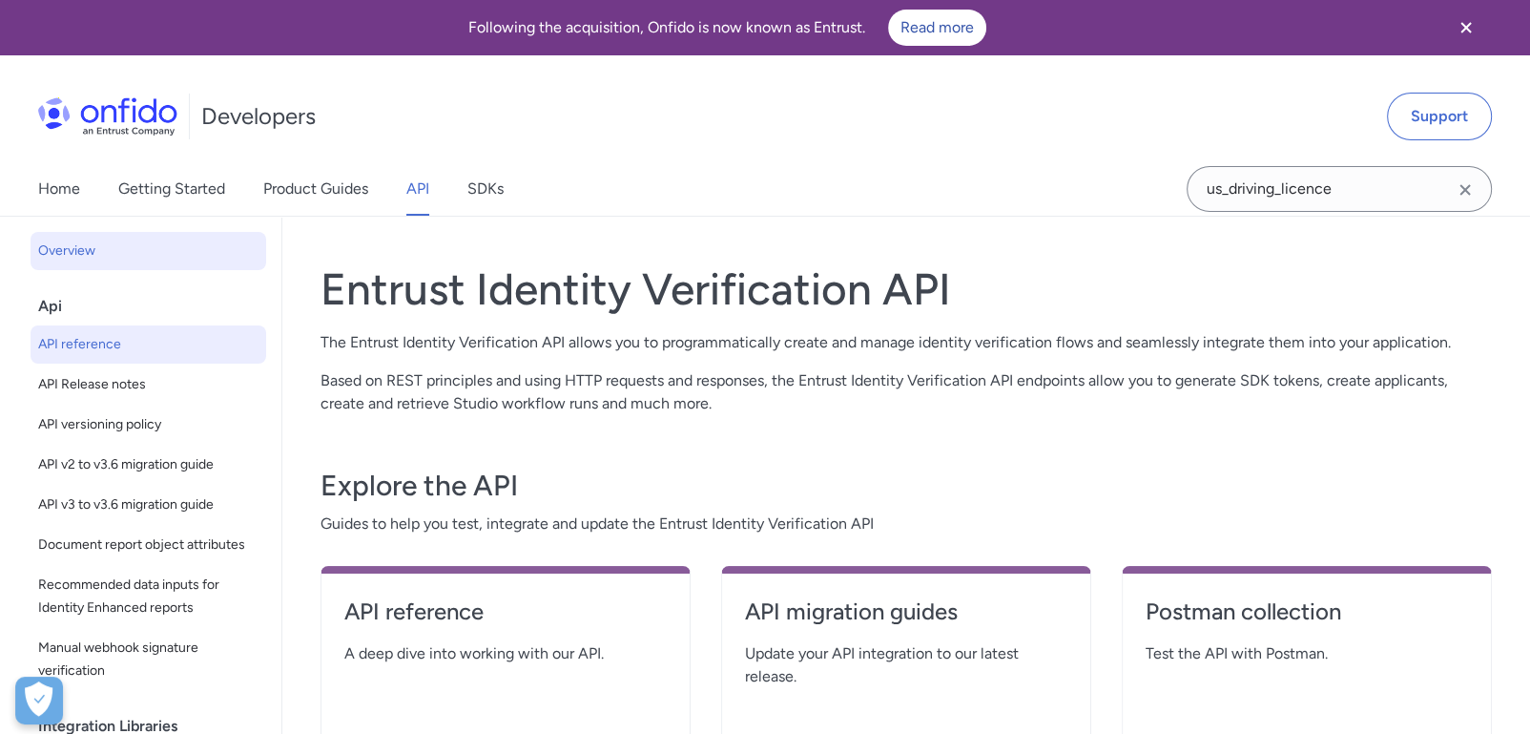
select select "http"
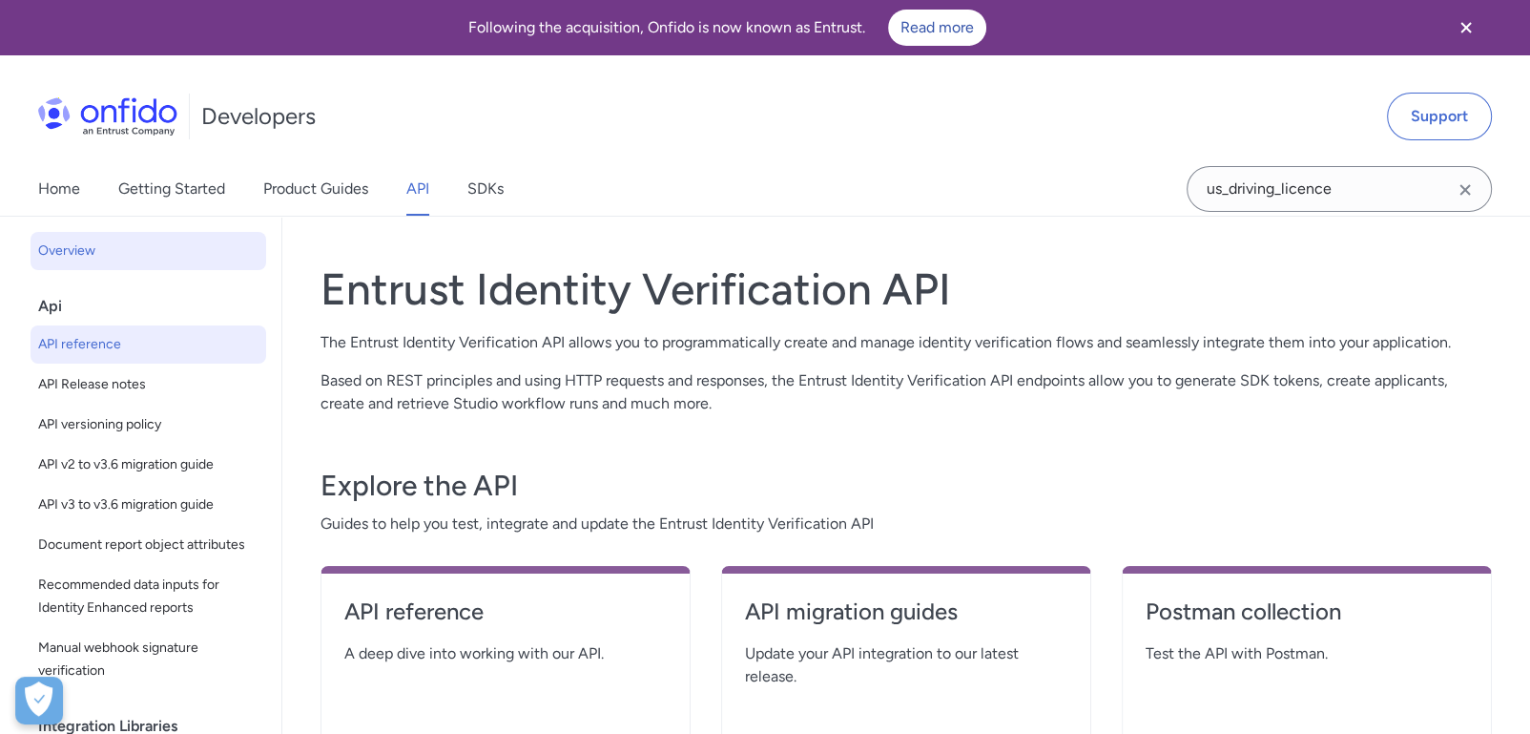
select select "http"
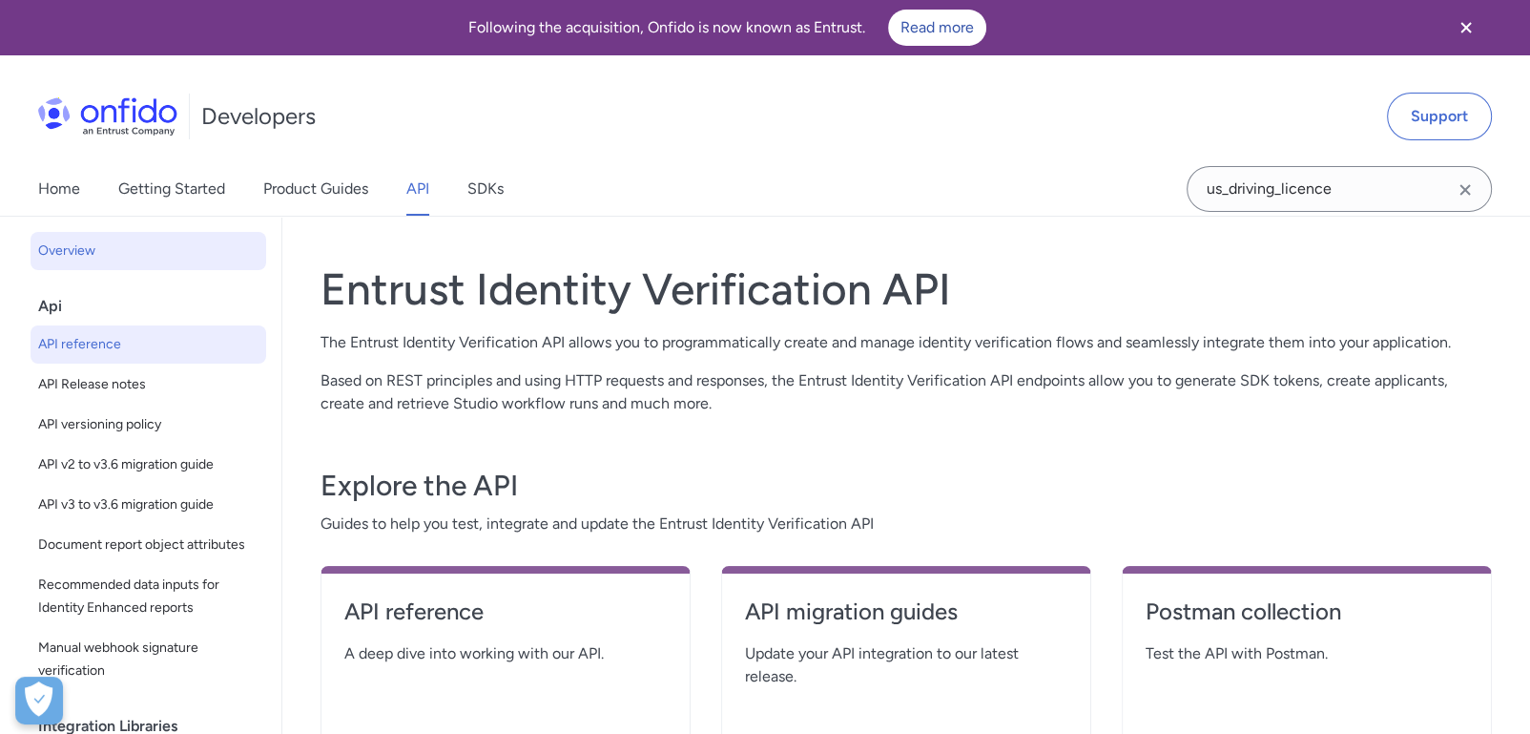
select select "http"
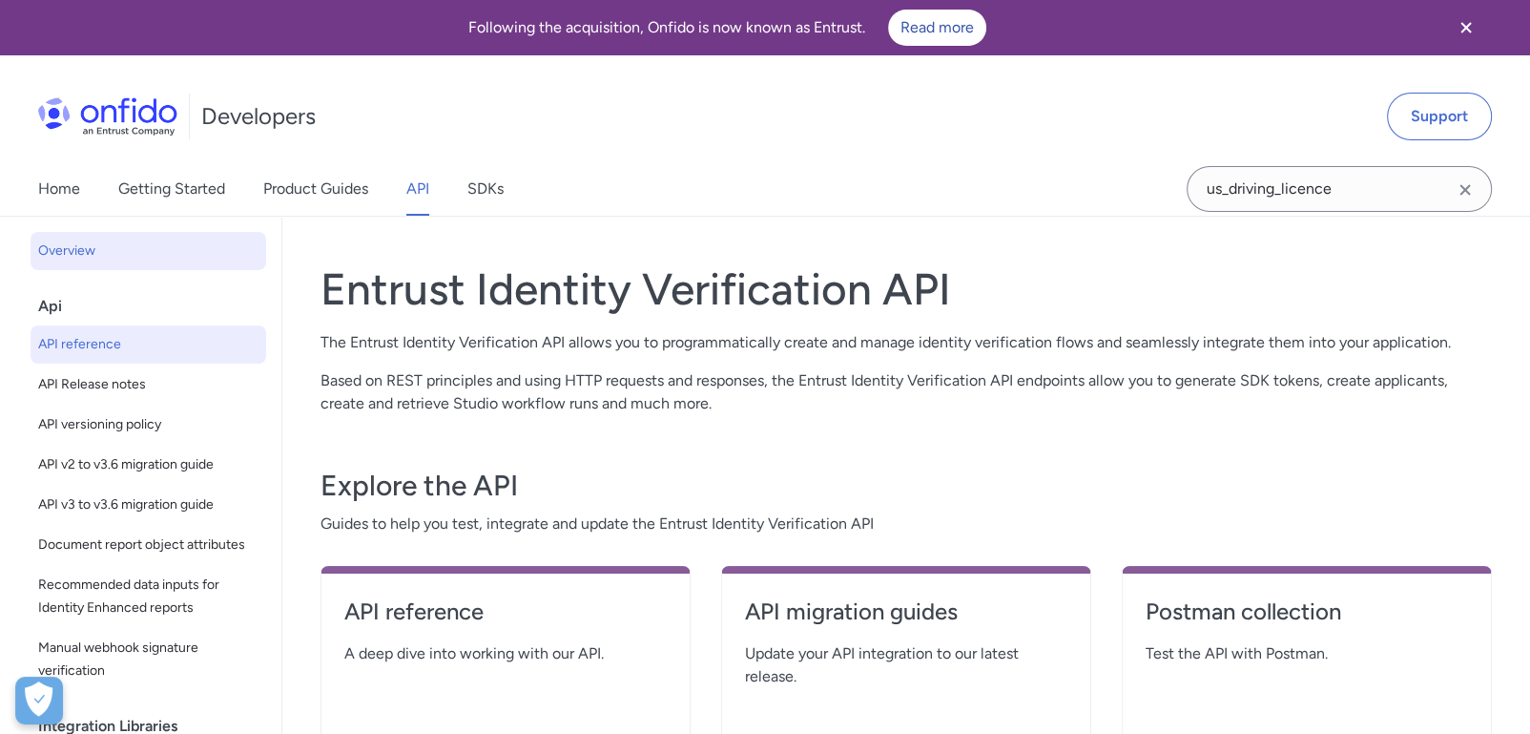
select select "http"
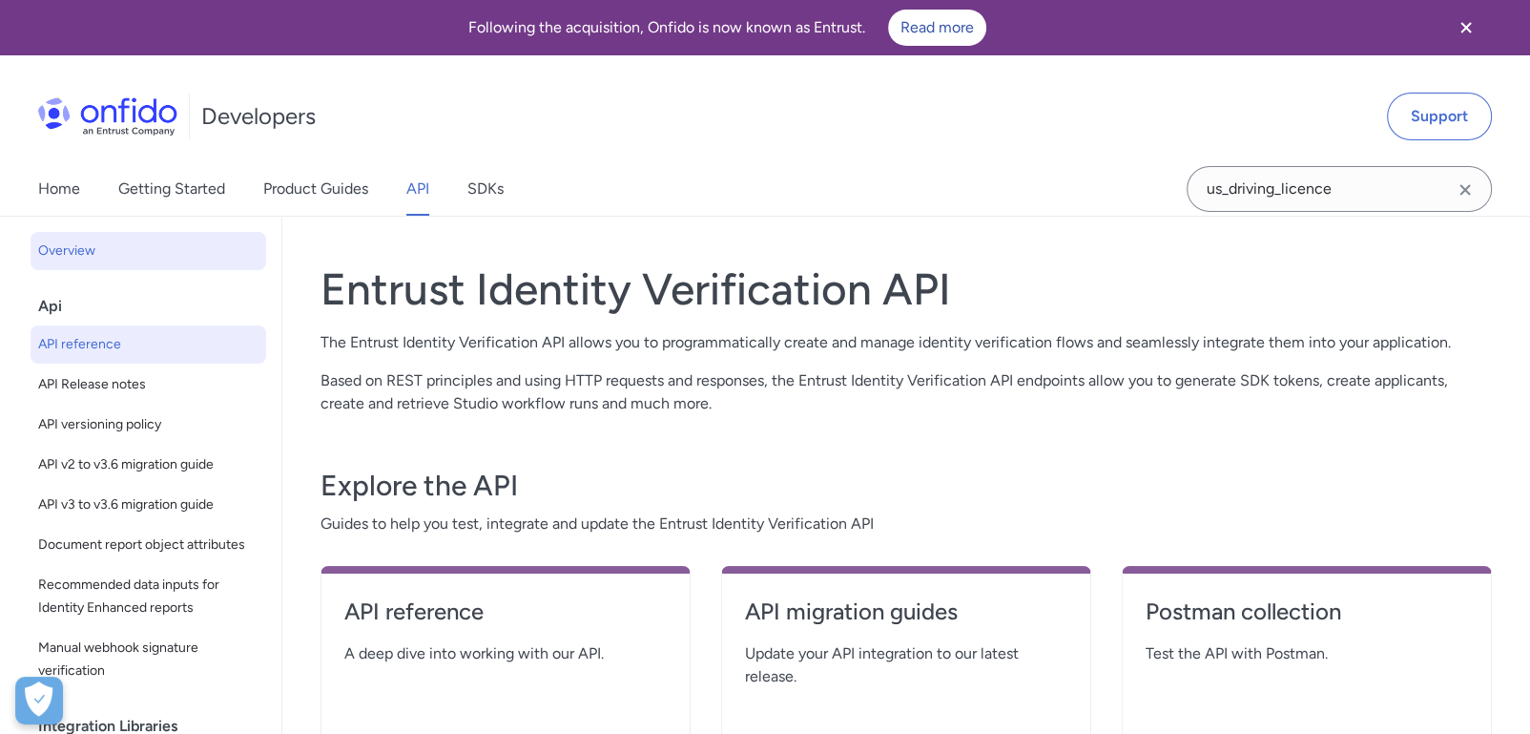
select select "http"
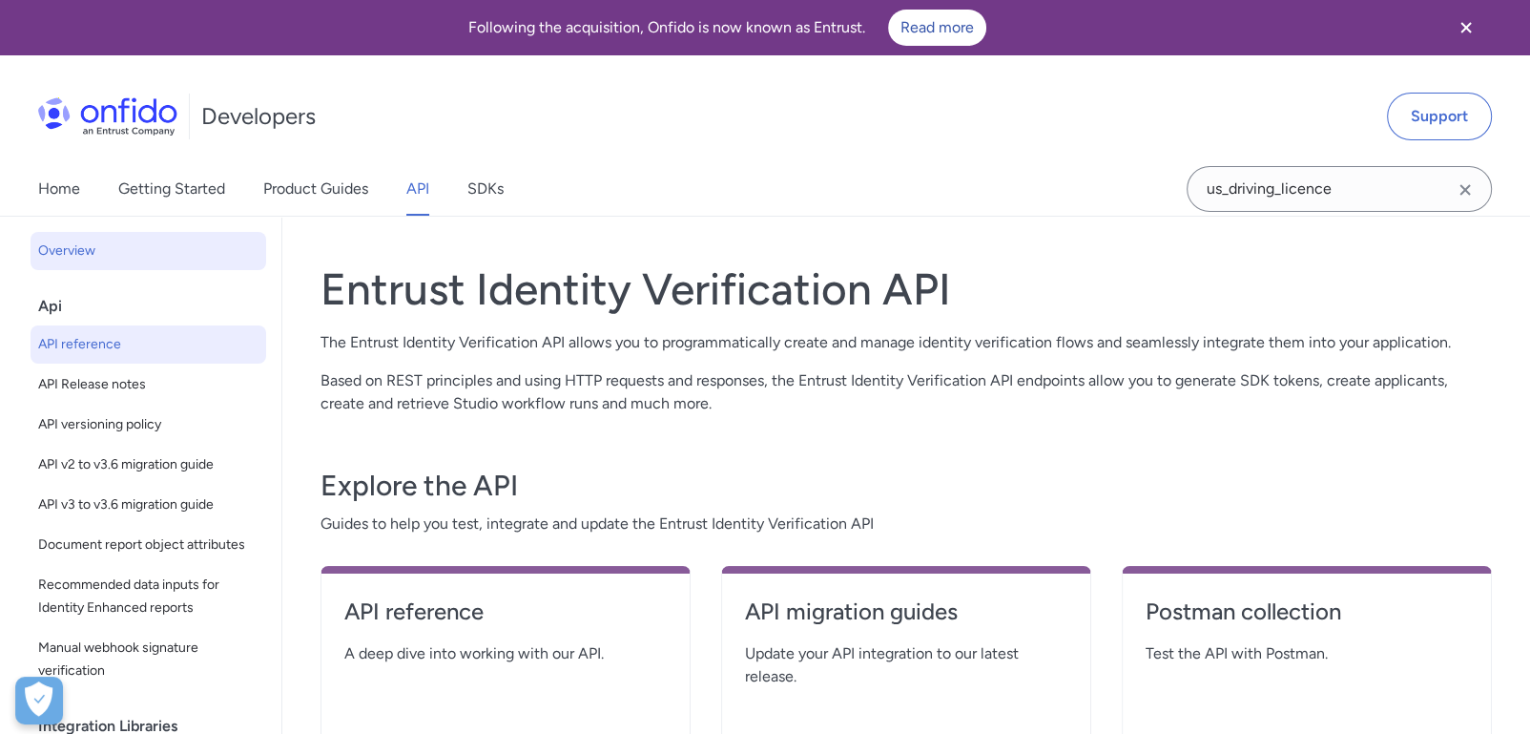
select select "http"
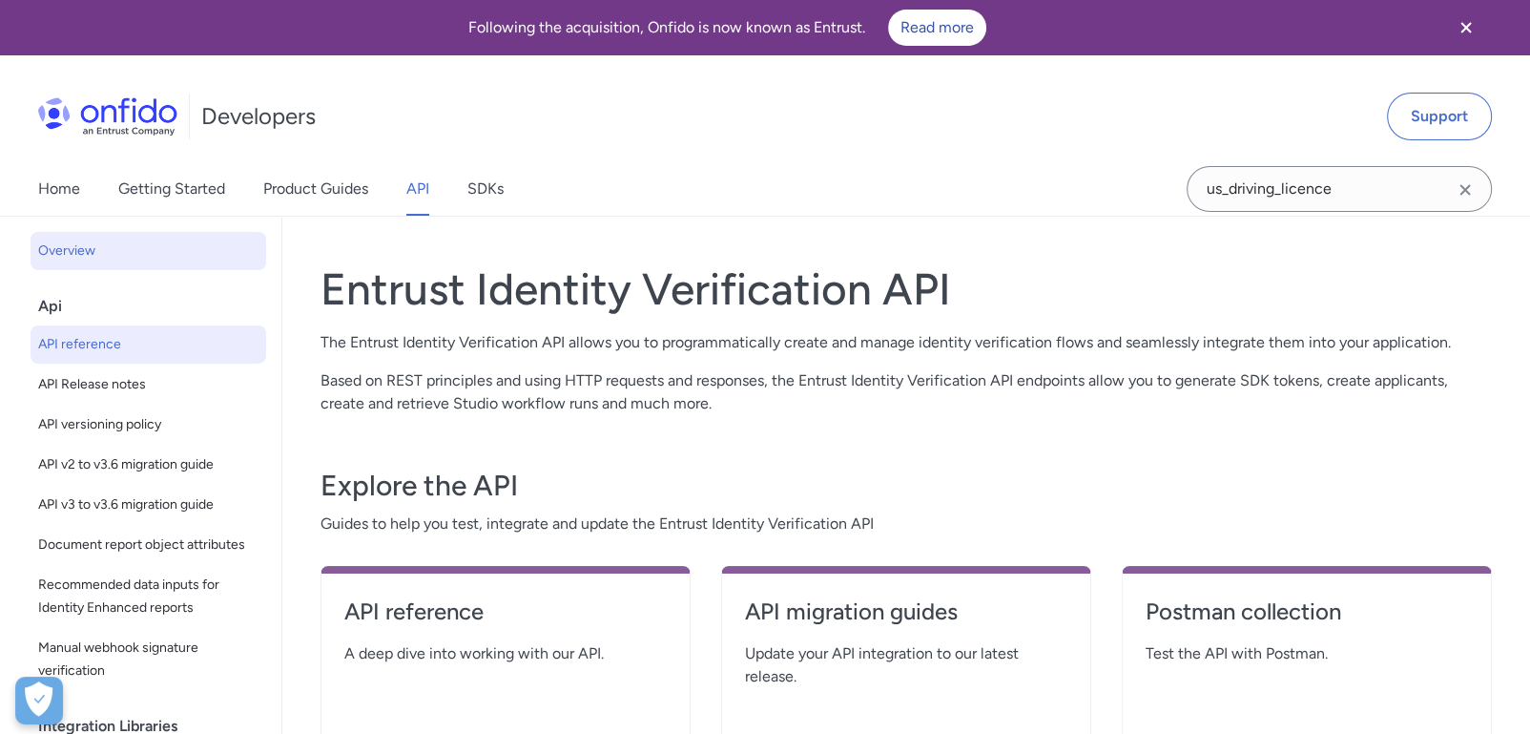
select select "http"
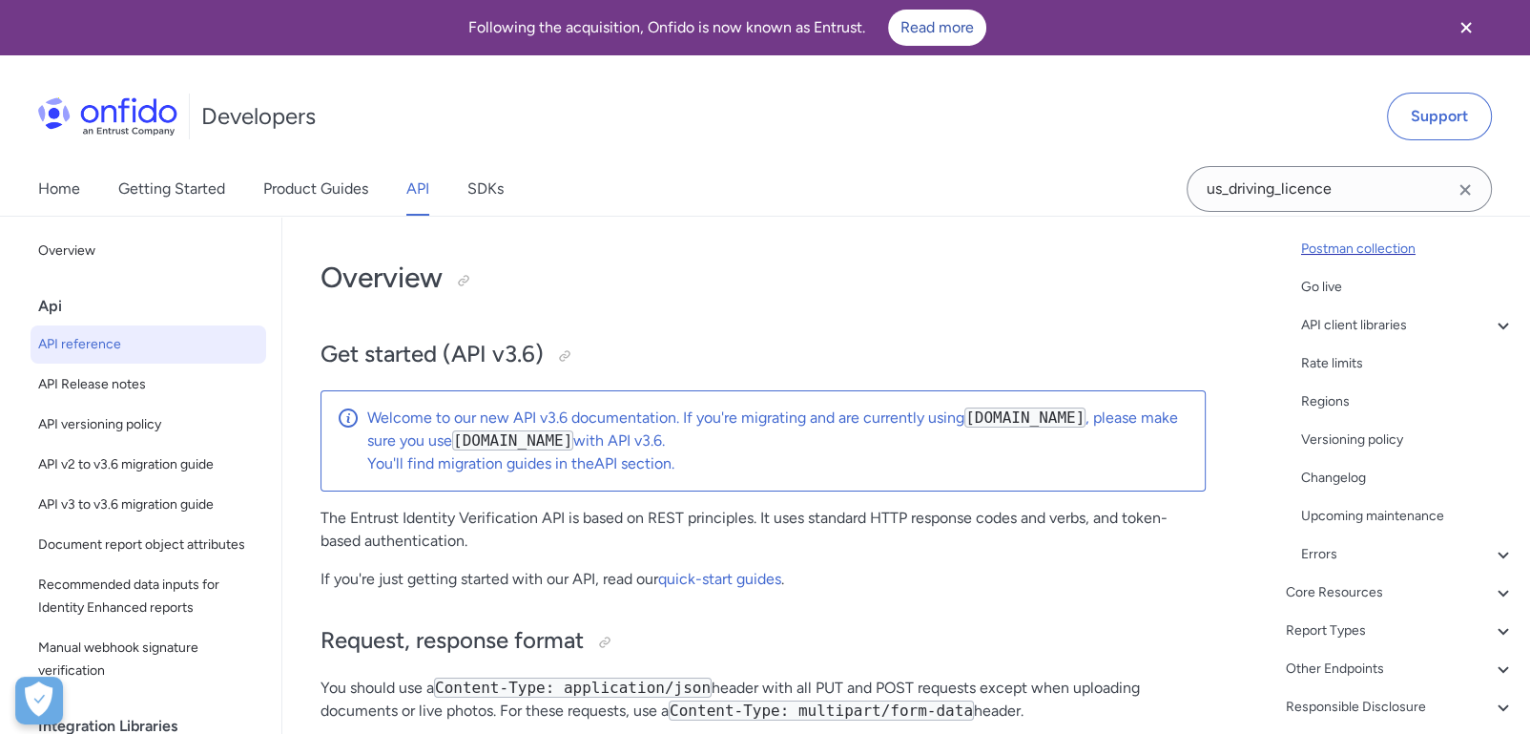
scroll to position [316, 0]
click at [1348, 595] on div "Core Resources" at bounding box center [1400, 591] width 229 height 23
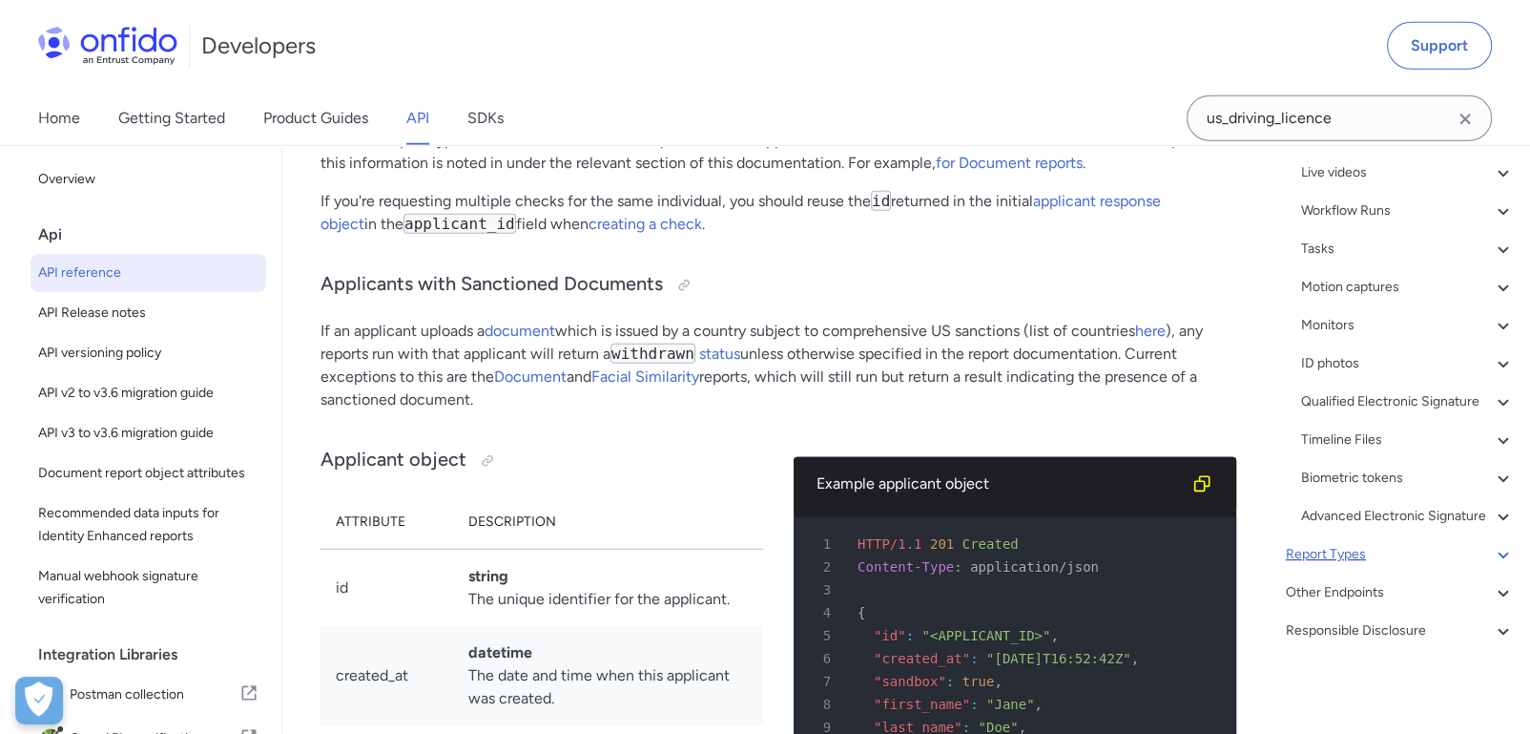
scroll to position [75301, 0]
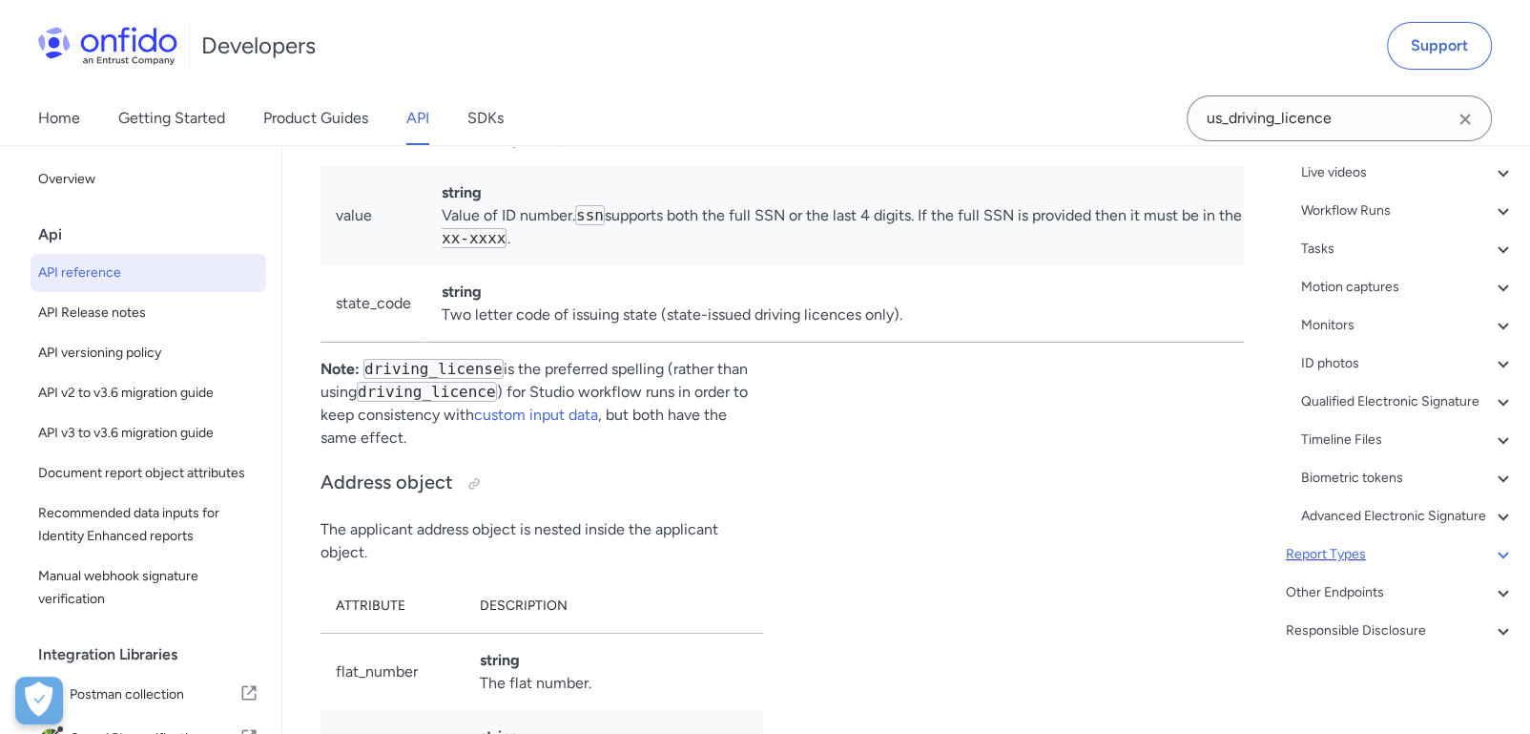
click at [1354, 548] on div "Report Types" at bounding box center [1400, 554] width 229 height 23
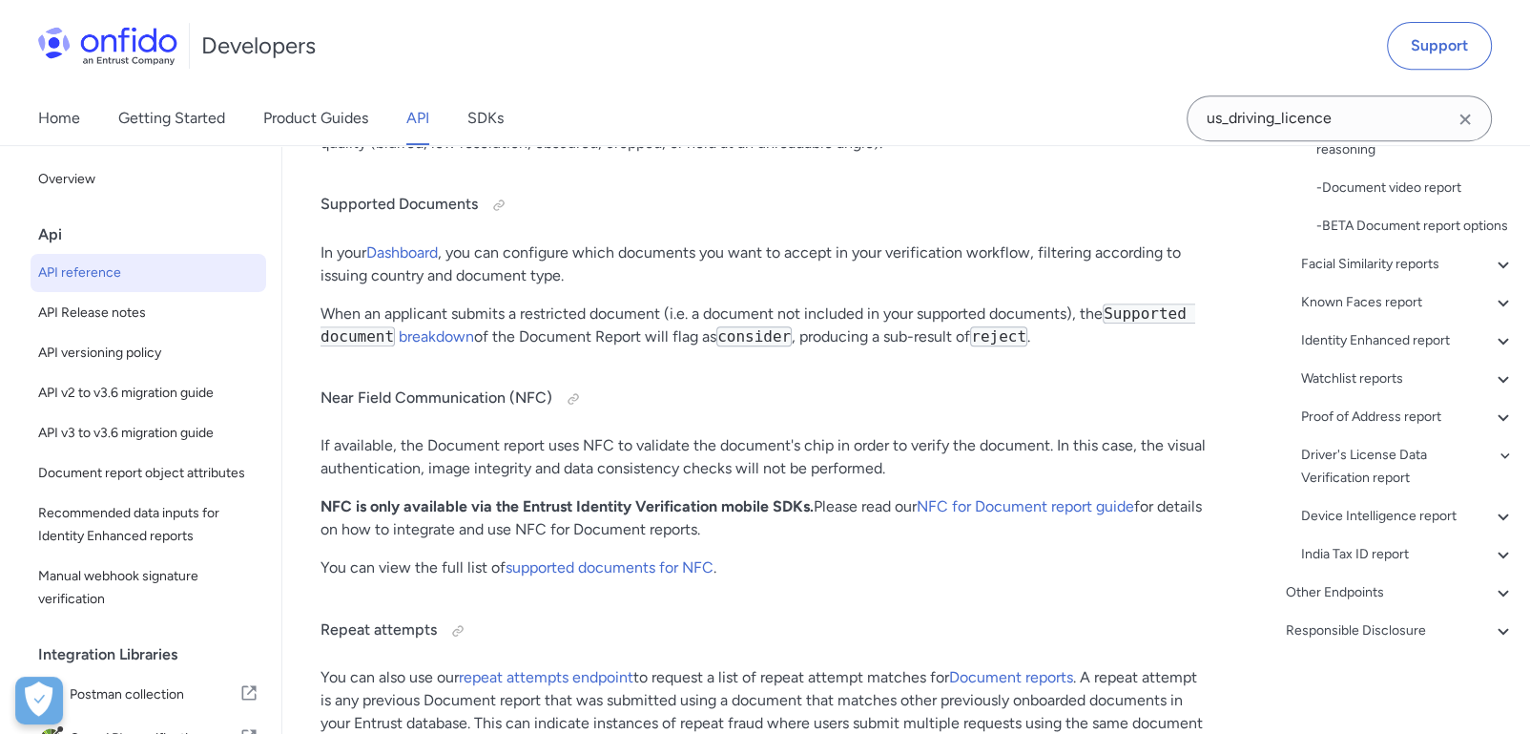
scroll to position [75315, 0]
click at [1392, 513] on div "Device Intelligence report" at bounding box center [1408, 516] width 214 height 23
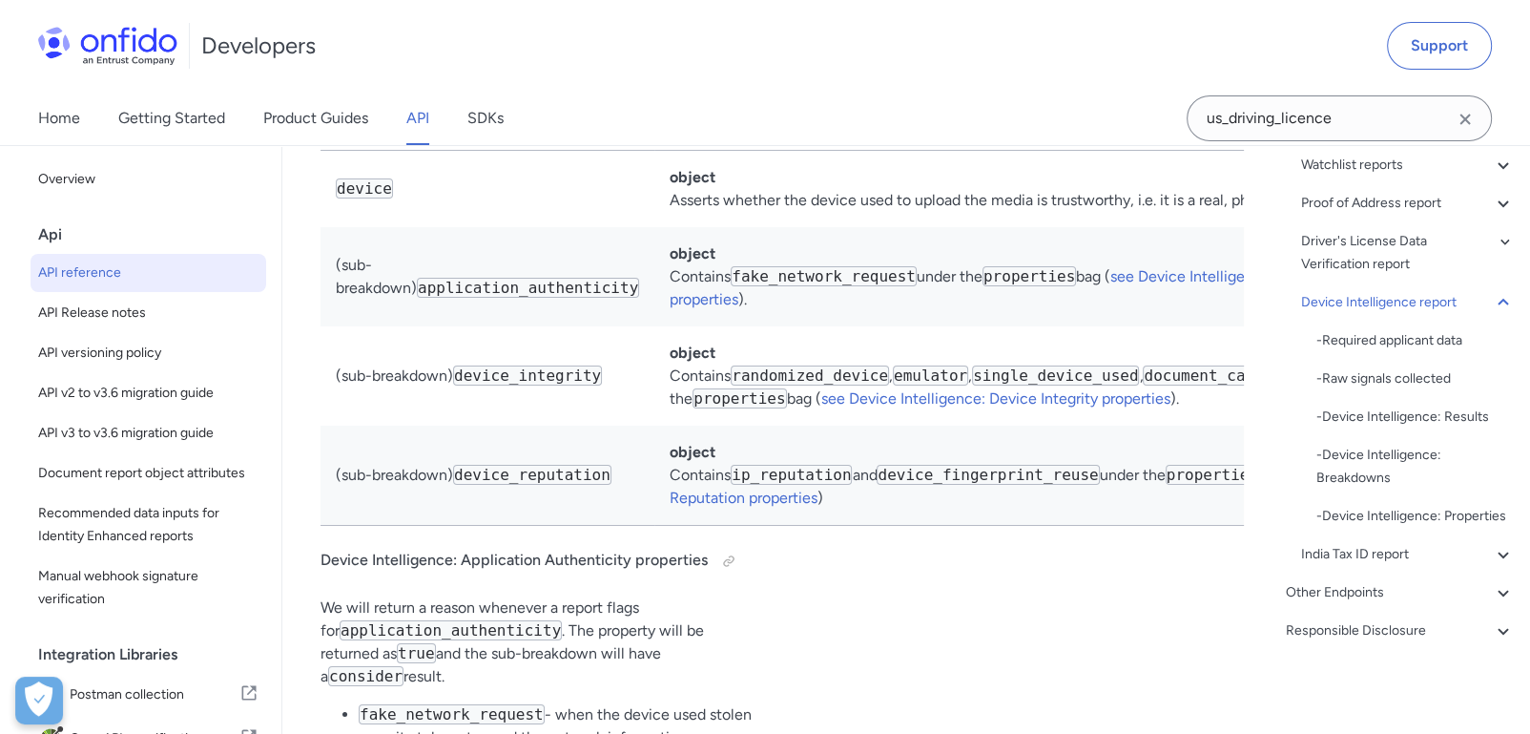
scroll to position [148581, 0]
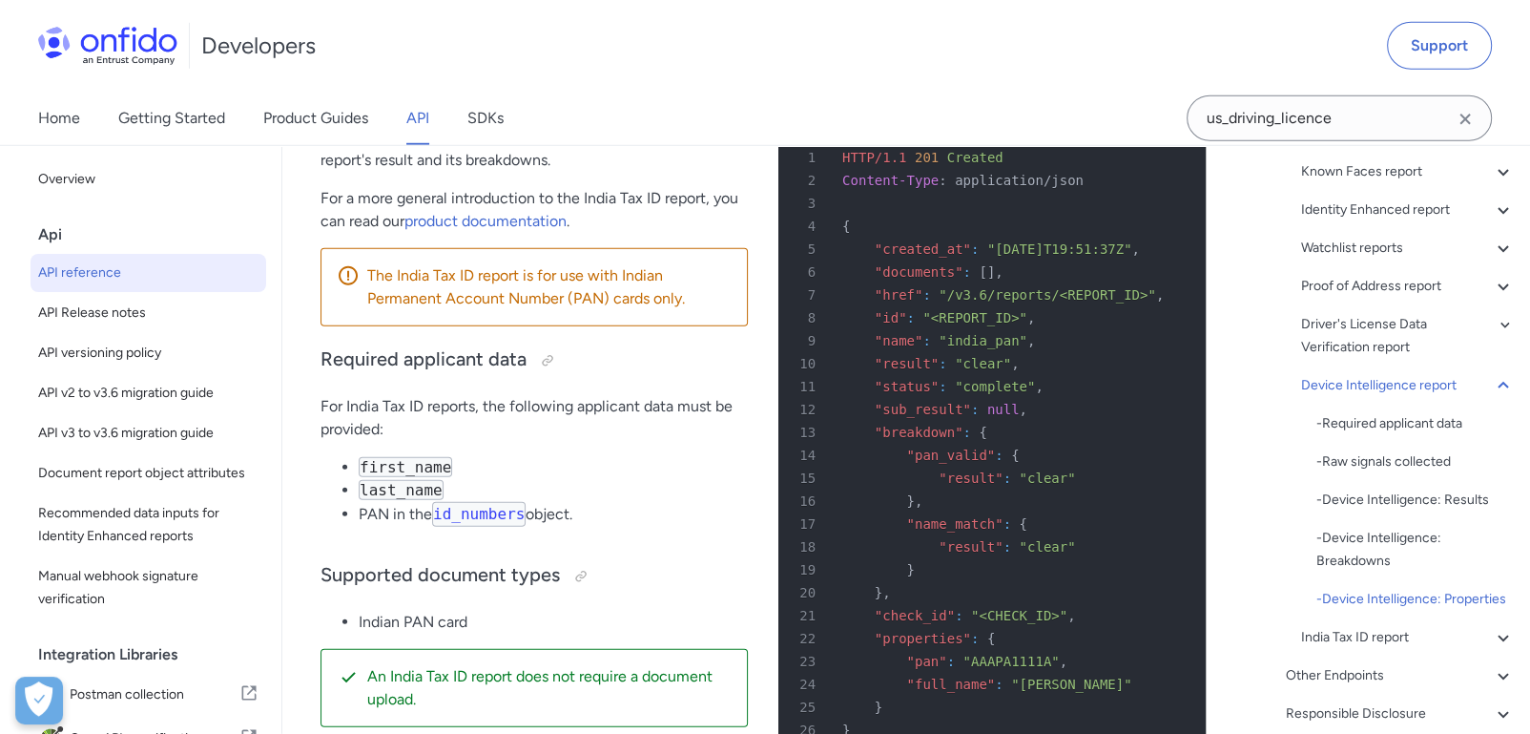
scroll to position [320, 0]
click at [1363, 245] on div "Watchlist reports" at bounding box center [1408, 249] width 214 height 23
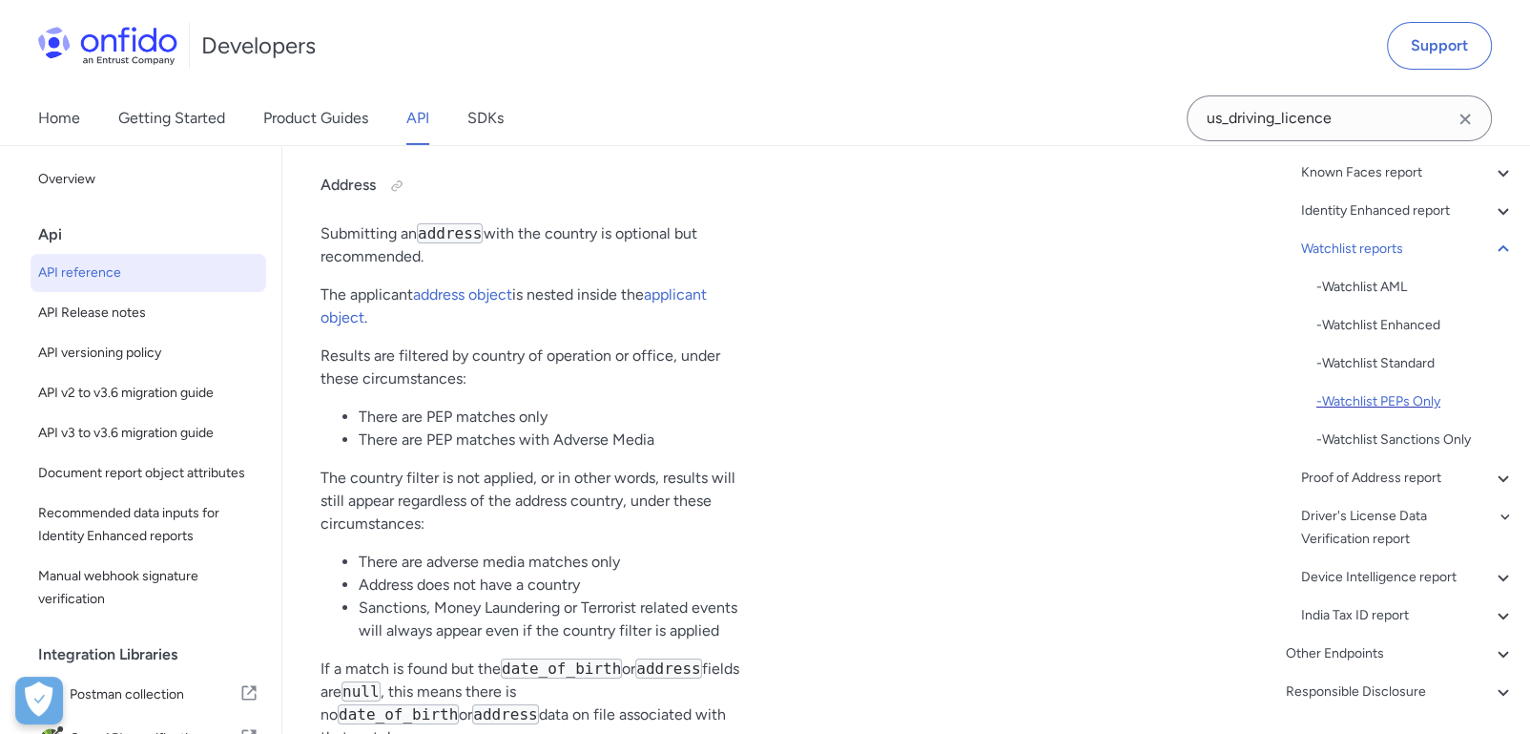
click at [1389, 406] on div "- Watchlist PEPs Only" at bounding box center [1416, 401] width 198 height 23
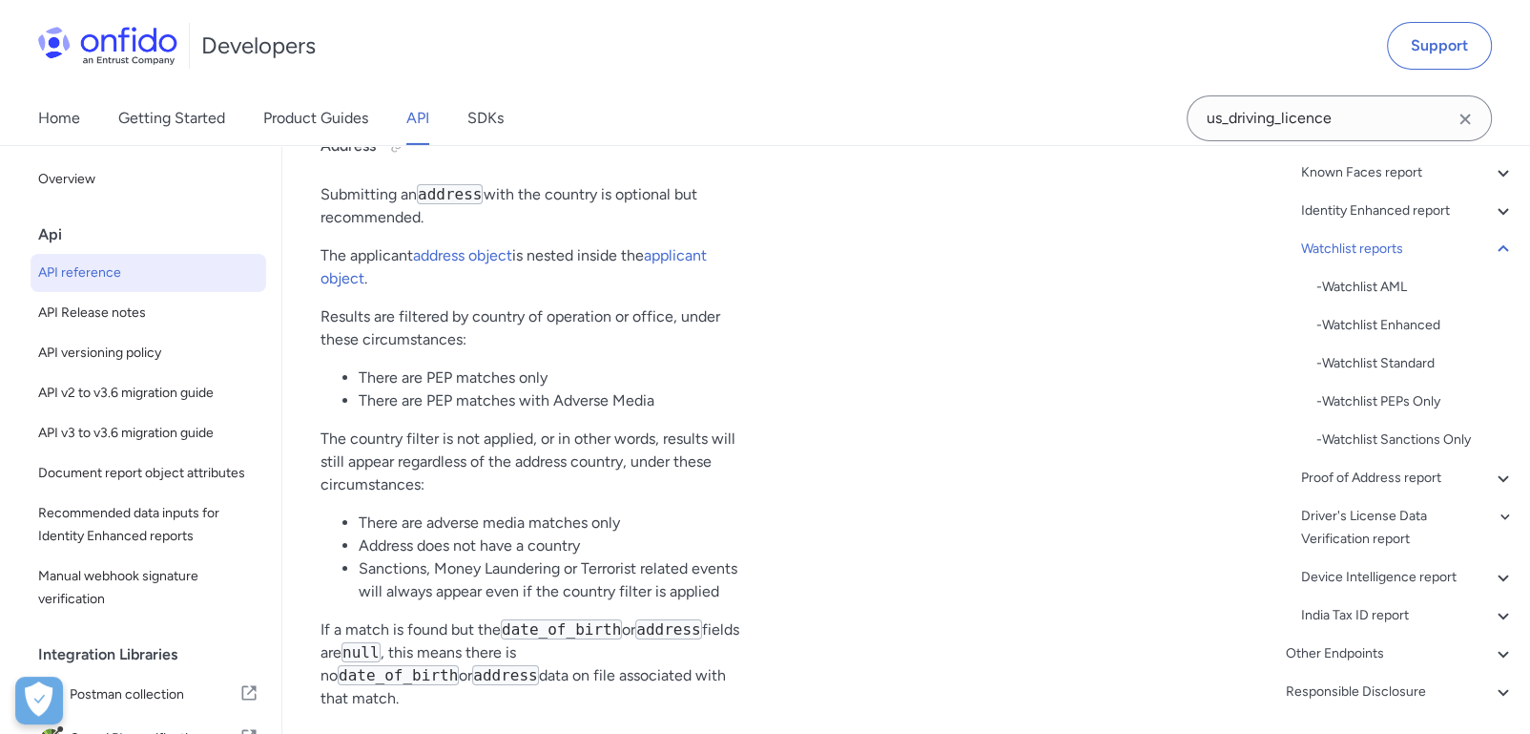
scroll to position [125725, 0]
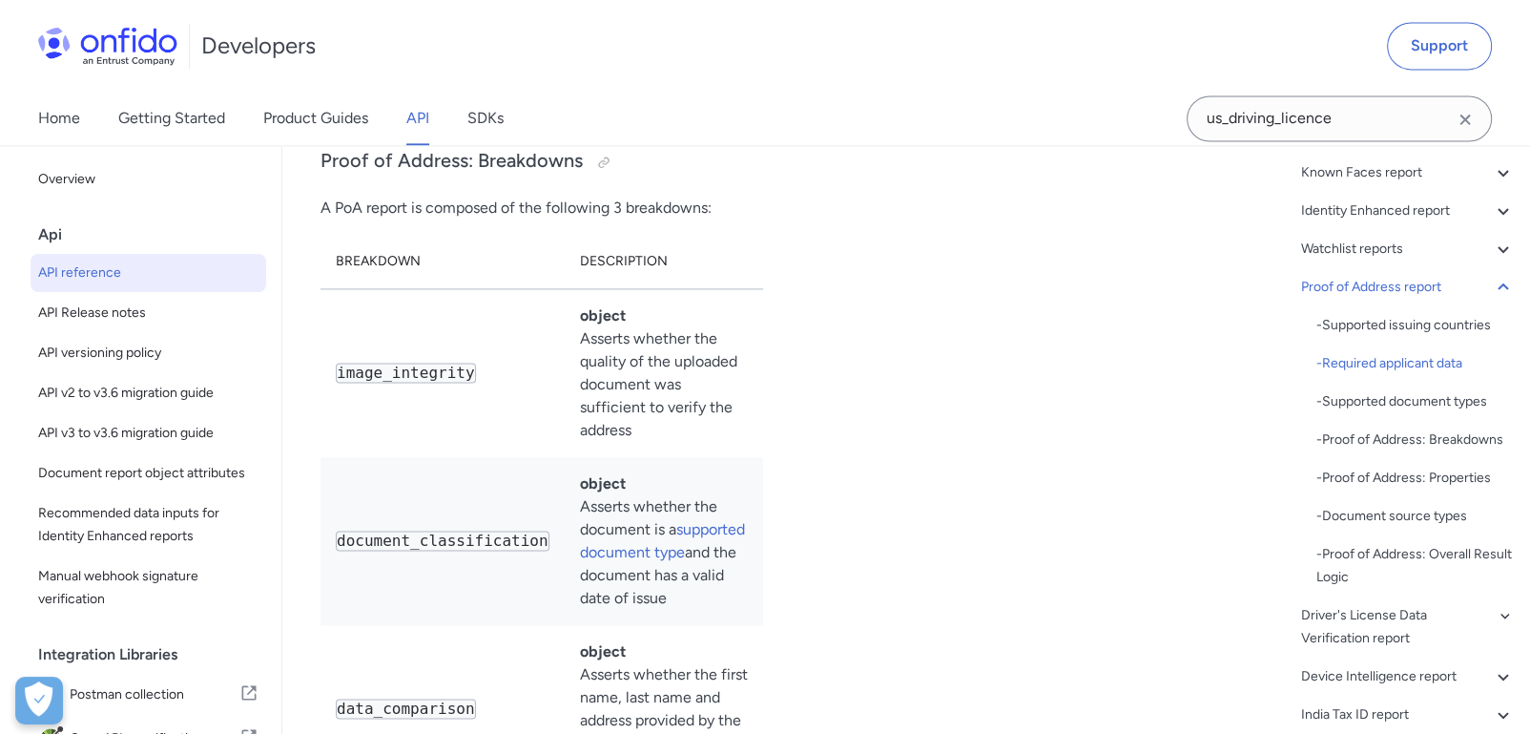
scroll to position [136837, 0]
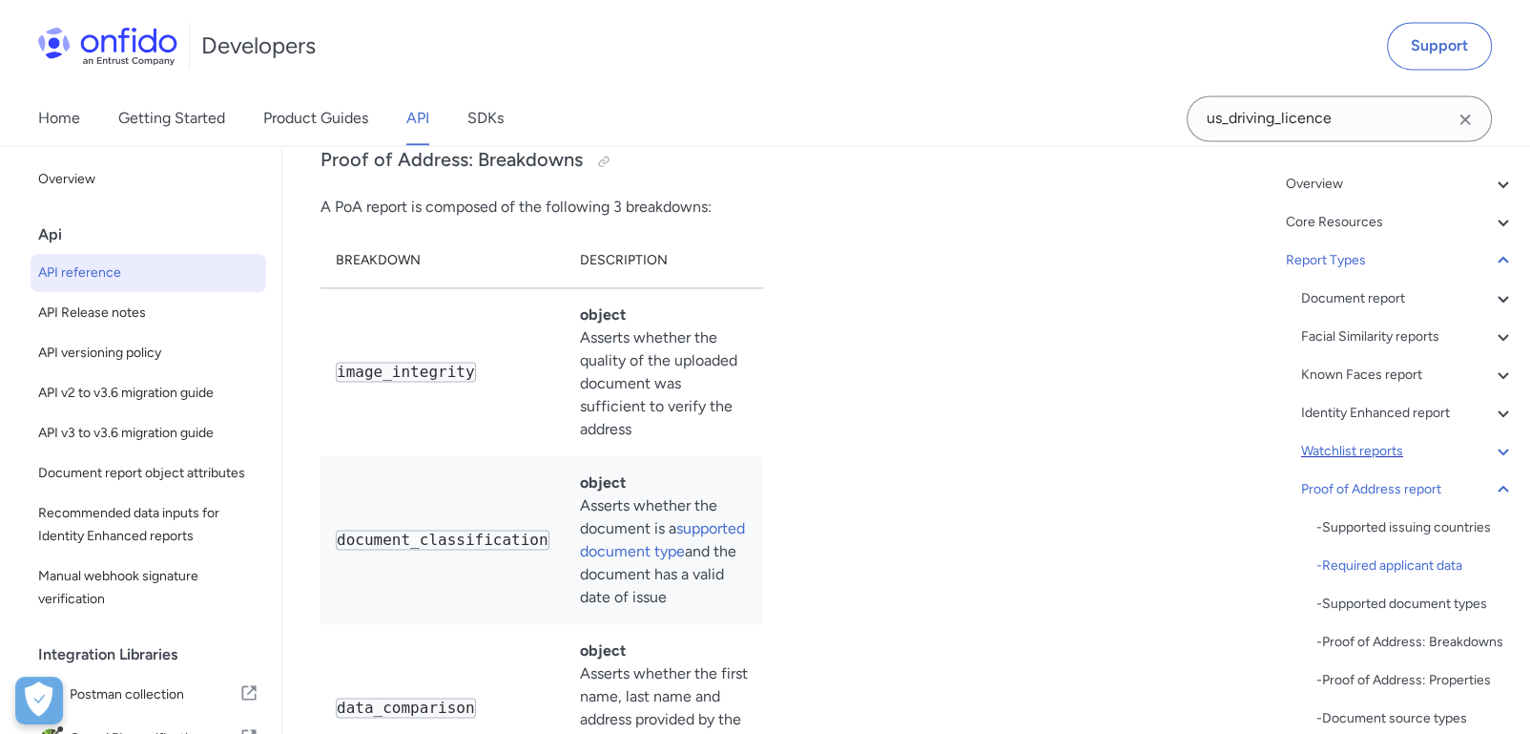
click at [1492, 445] on icon at bounding box center [1503, 451] width 23 height 23
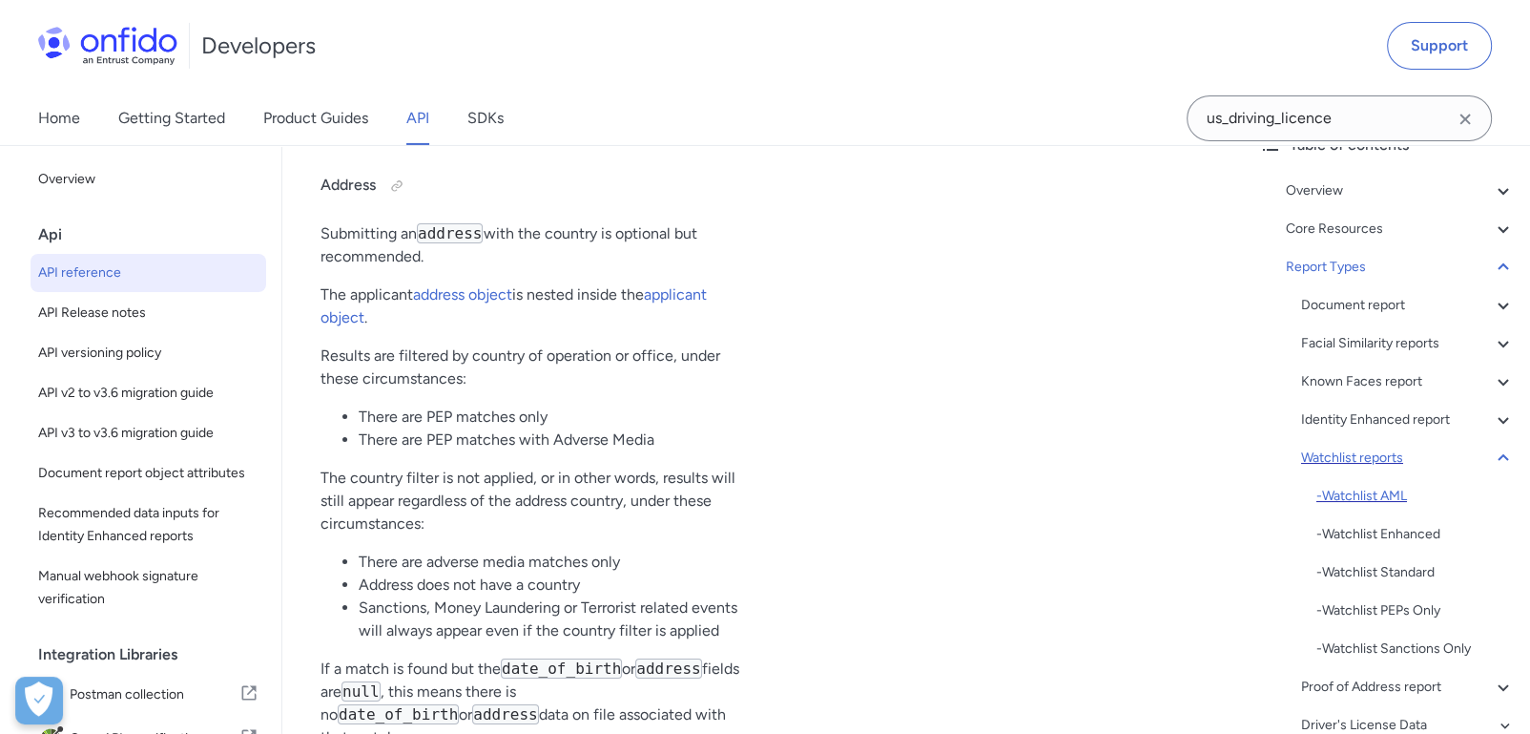
scroll to position [110, 0]
click at [1405, 494] on div "- Watchlist AML" at bounding box center [1416, 497] width 198 height 23
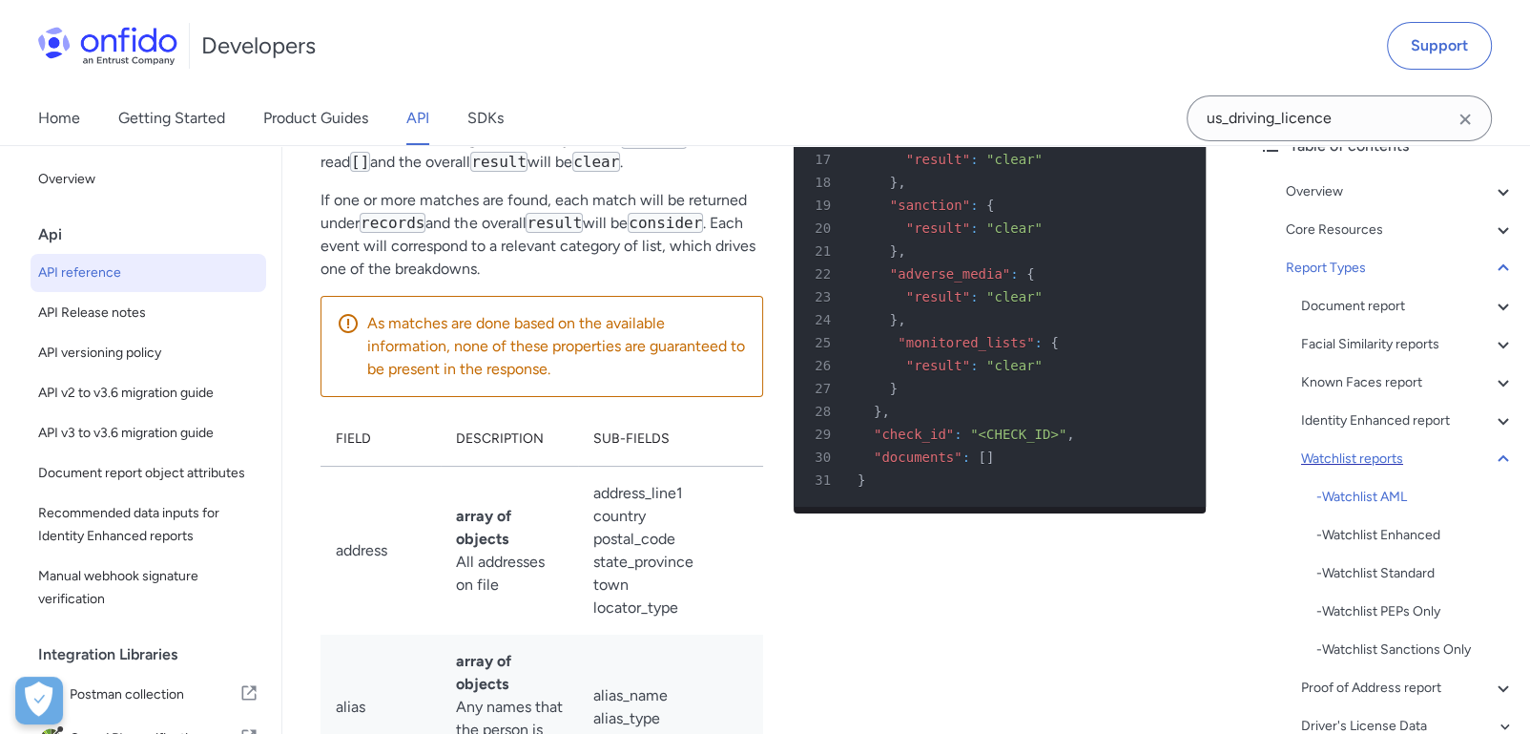
scroll to position [126782, 0]
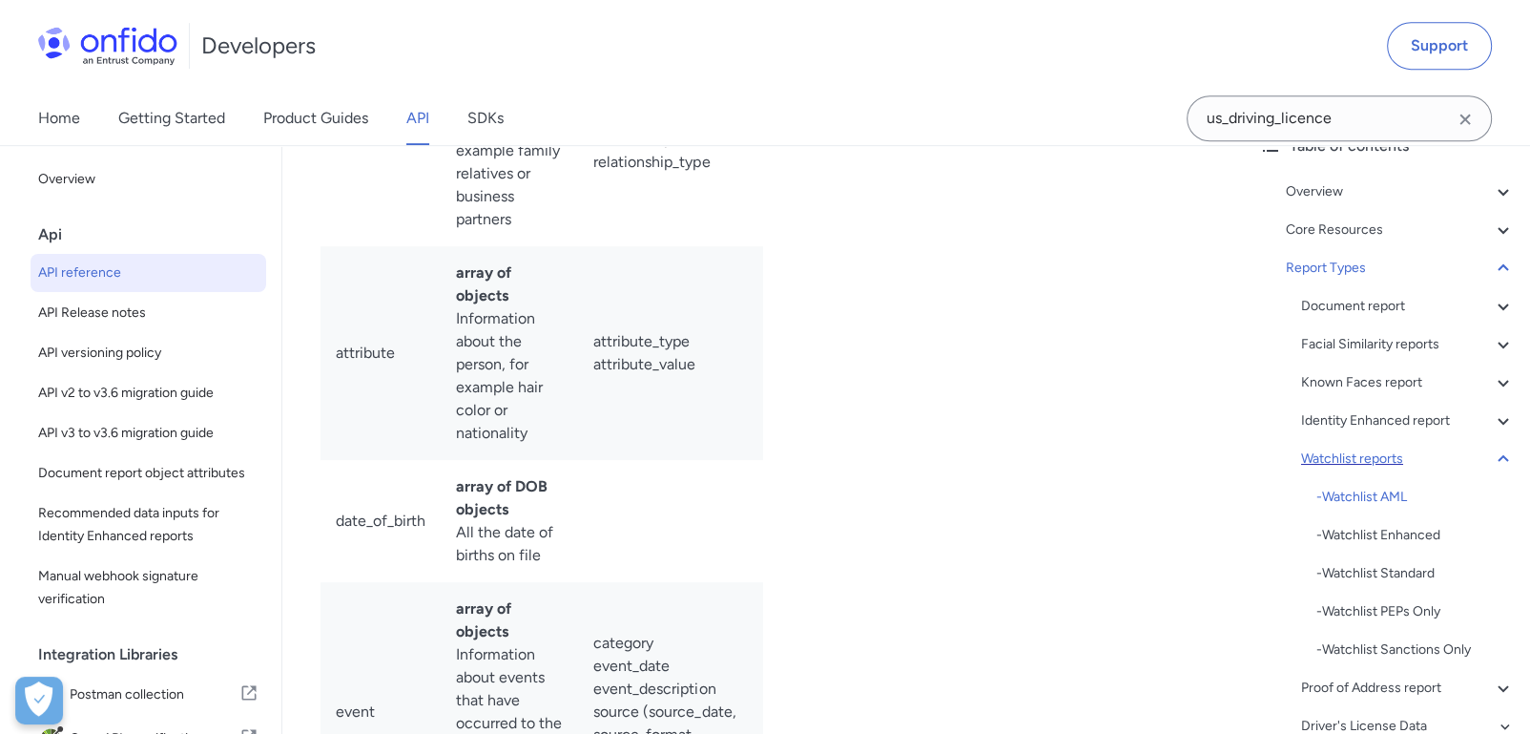
drag, startPoint x: 337, startPoint y: 443, endPoint x: 652, endPoint y: 439, distance: 314.9
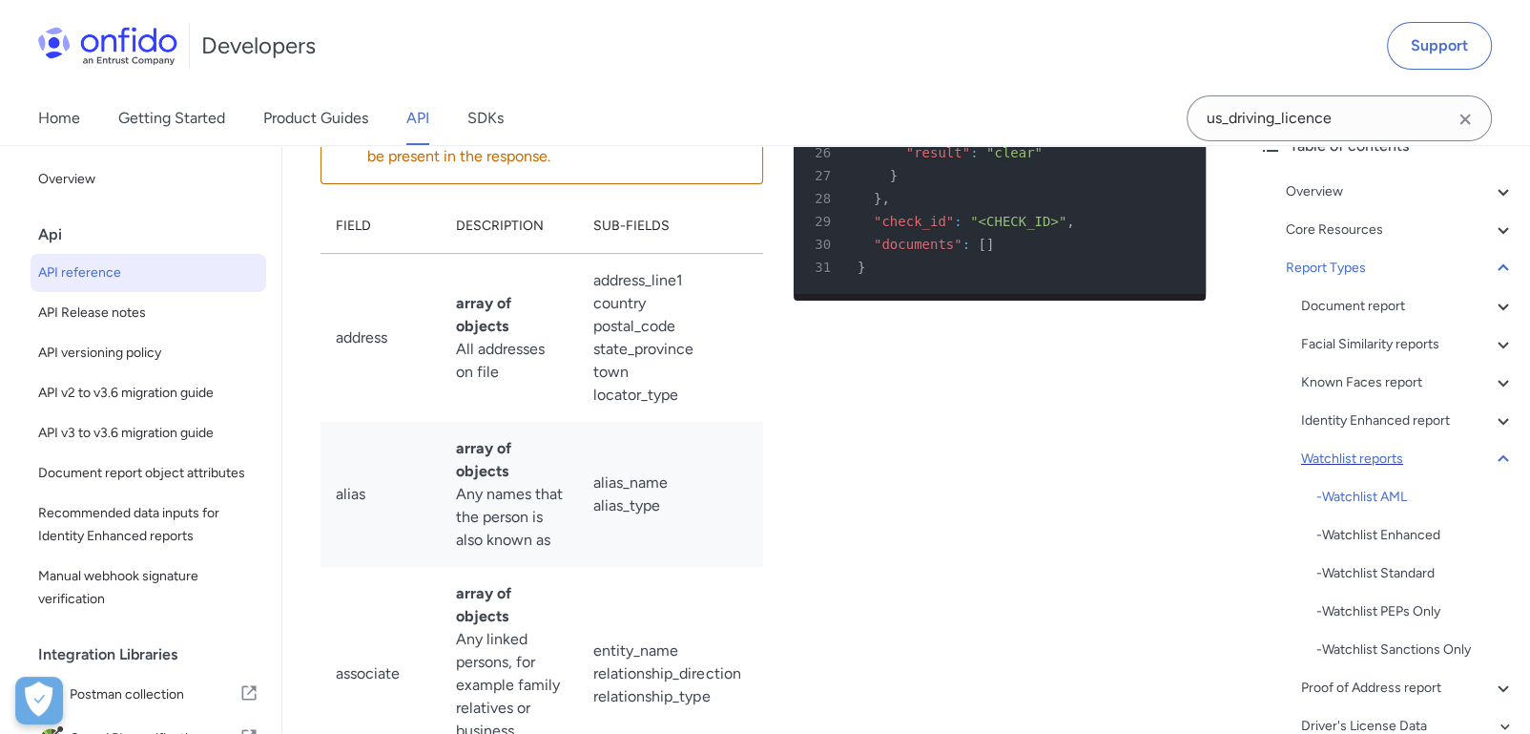
scroll to position [126995, 0]
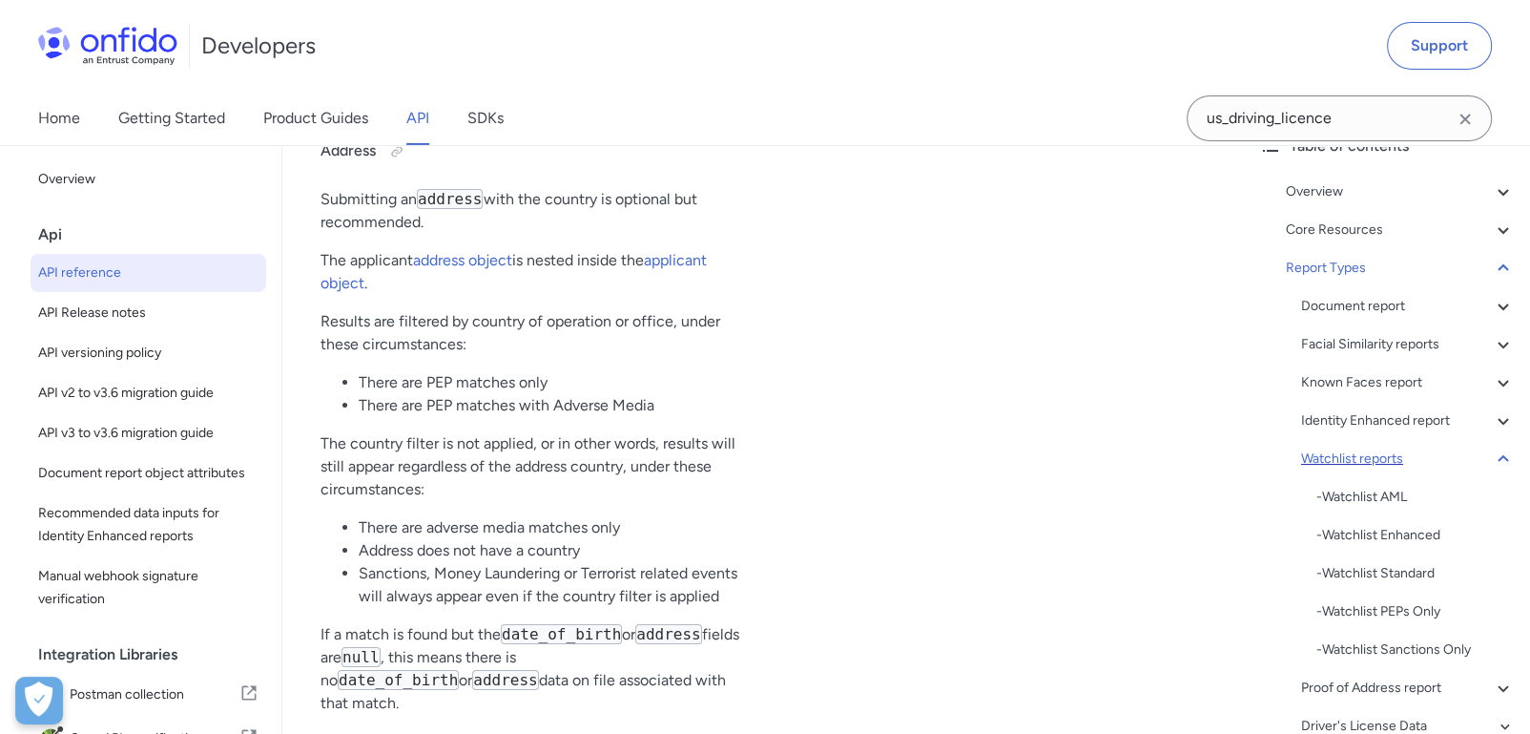
scroll to position [125725, 0]
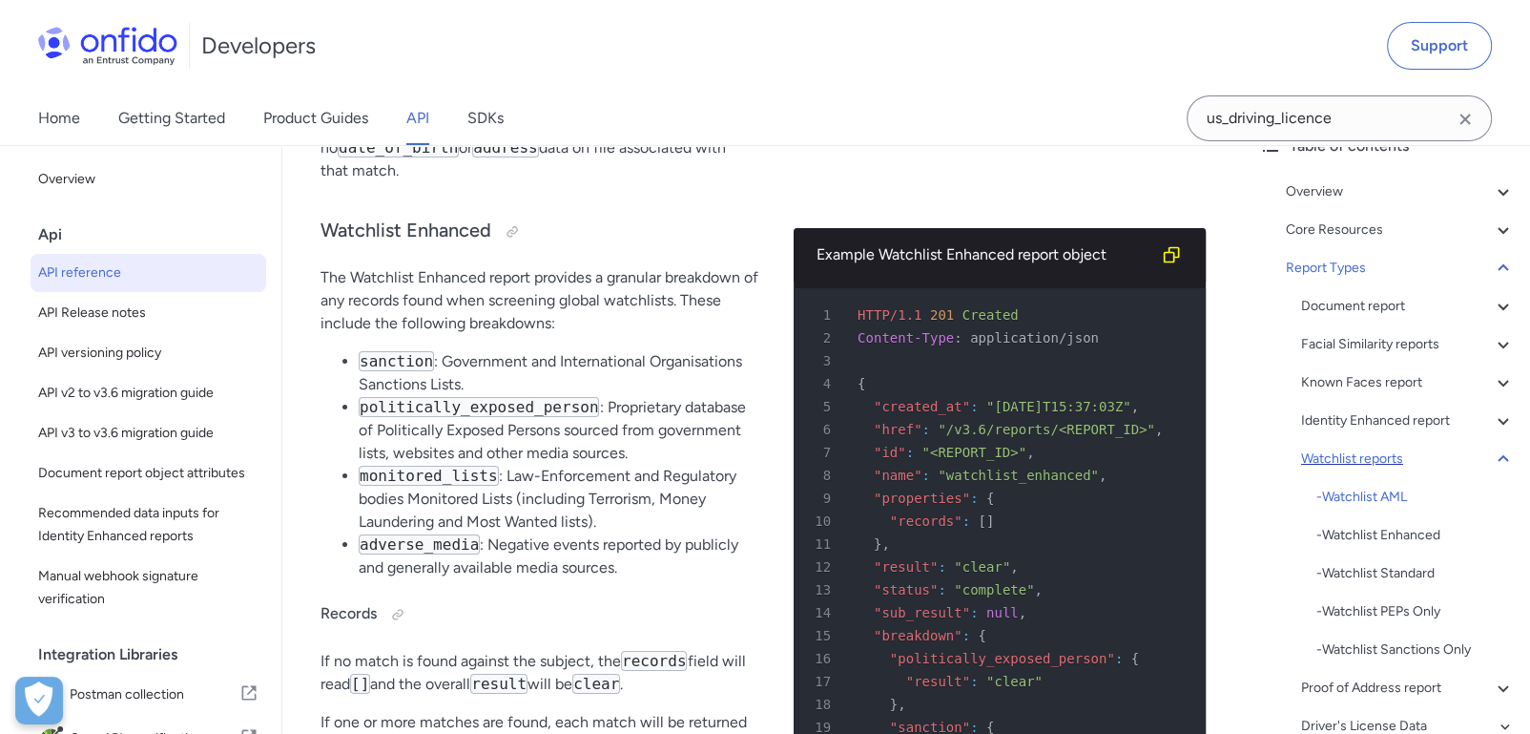
scroll to position [126260, 0]
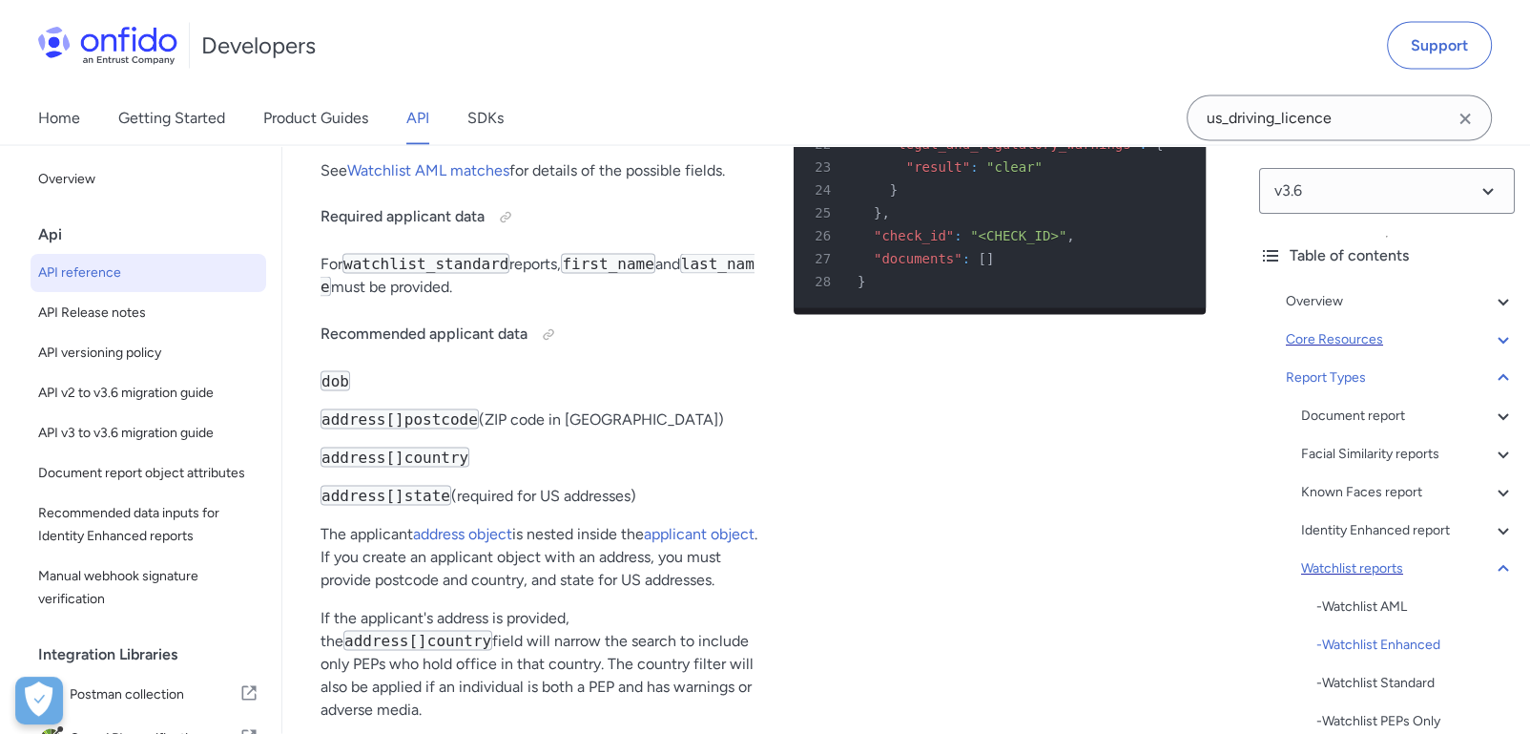
scroll to position [130375, 0]
click at [1352, 412] on div "Document report" at bounding box center [1408, 416] width 214 height 23
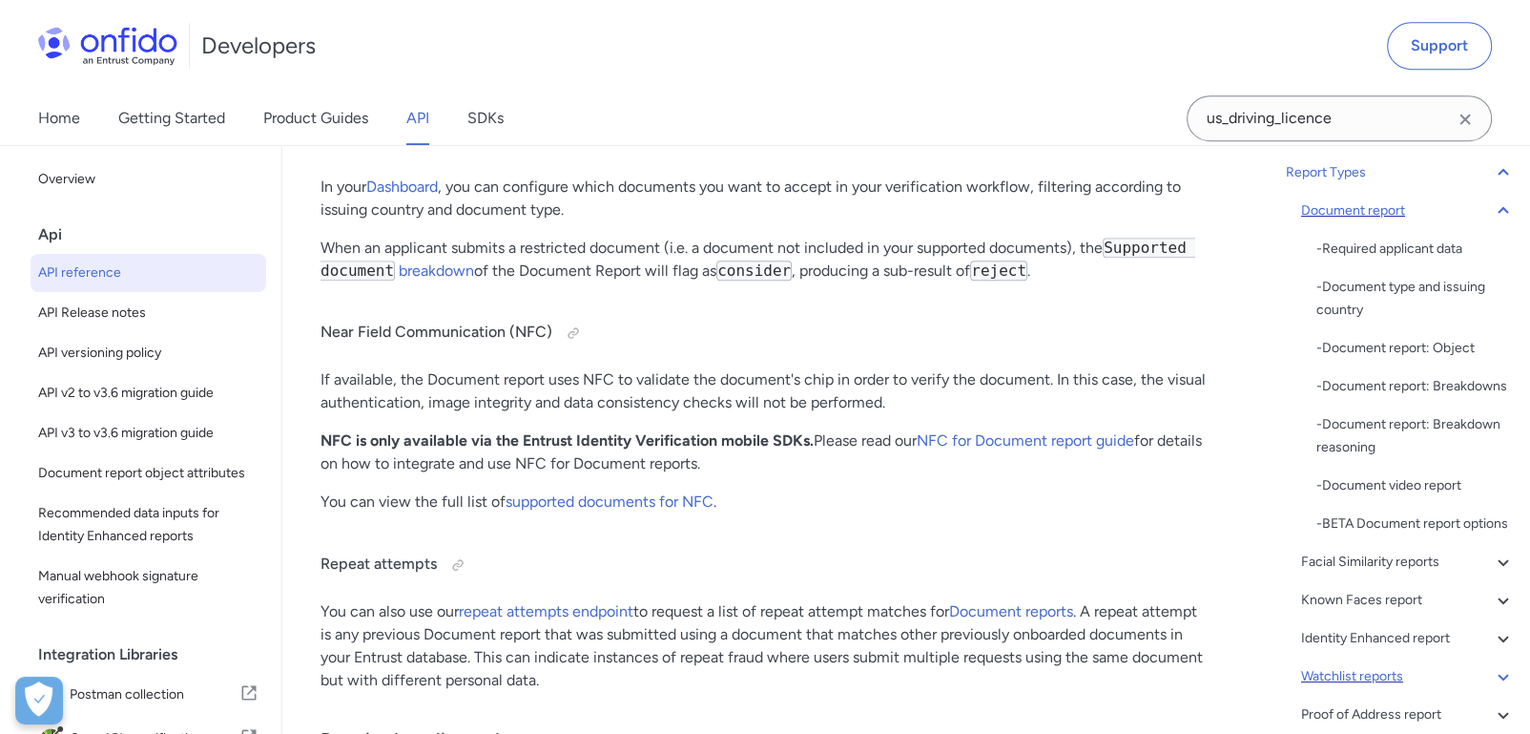
scroll to position [205, 0]
click at [1433, 383] on div "- Document report: Breakdowns" at bounding box center [1416, 386] width 198 height 23
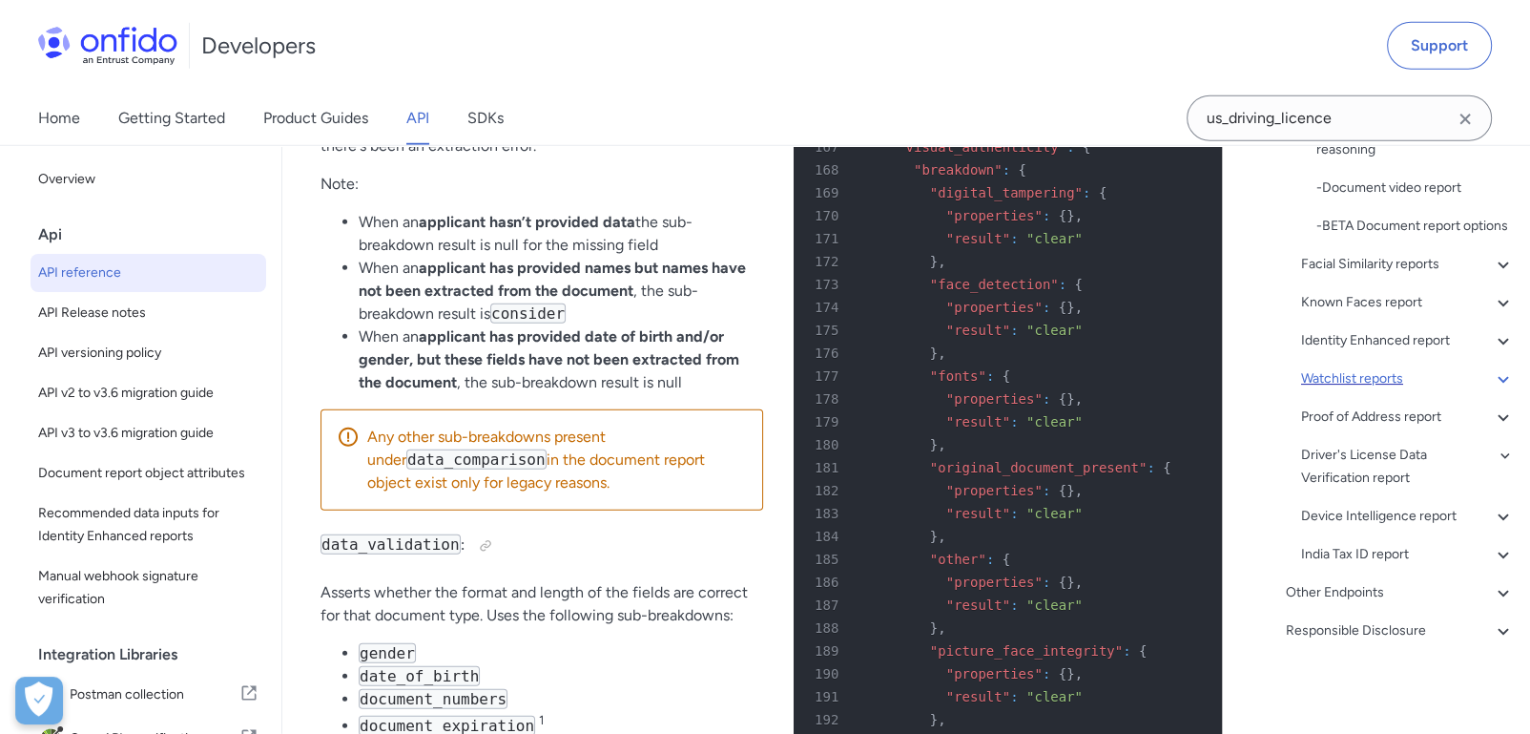
scroll to position [80119, 0]
click at [1390, 596] on div "Other Endpoints" at bounding box center [1400, 592] width 229 height 23
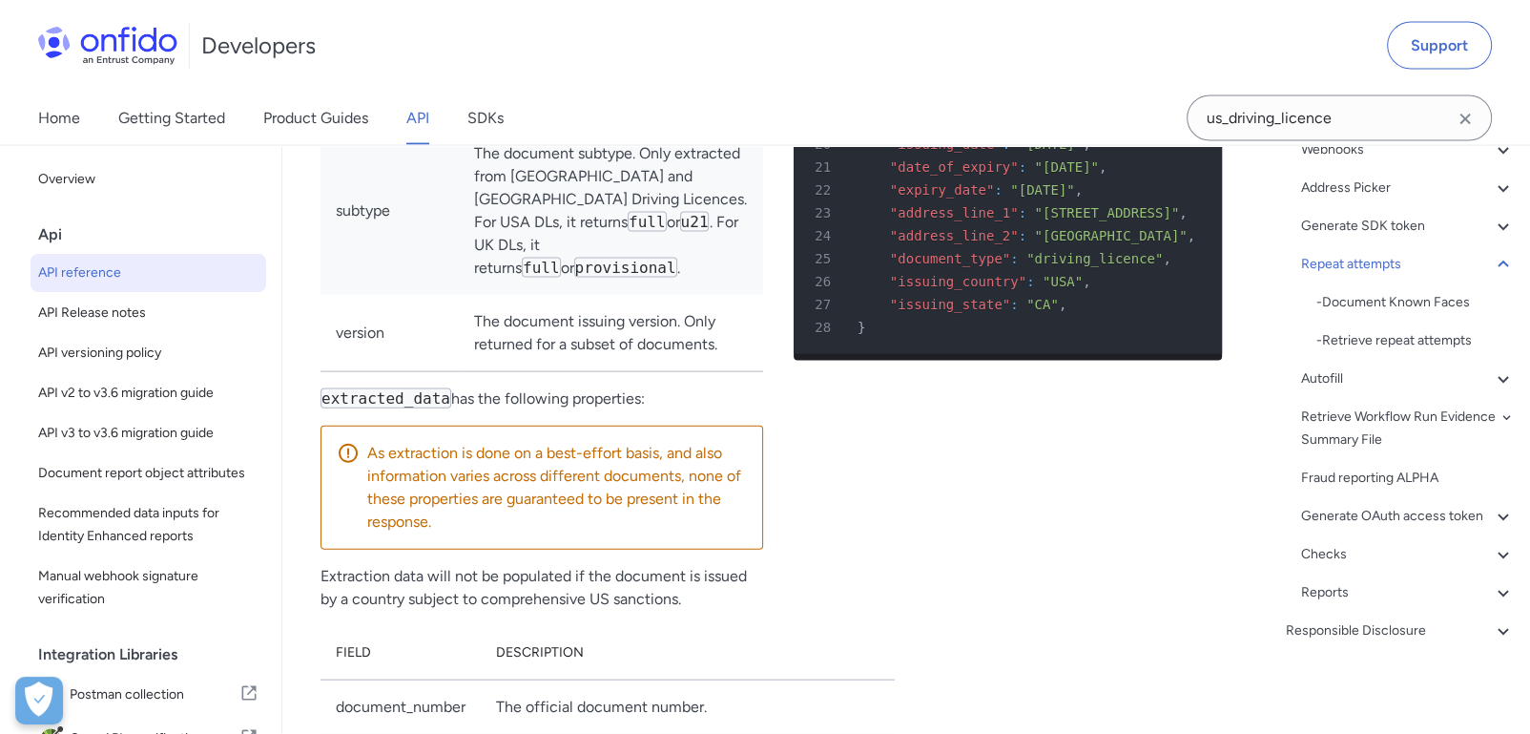
scroll to position [182870, 0]
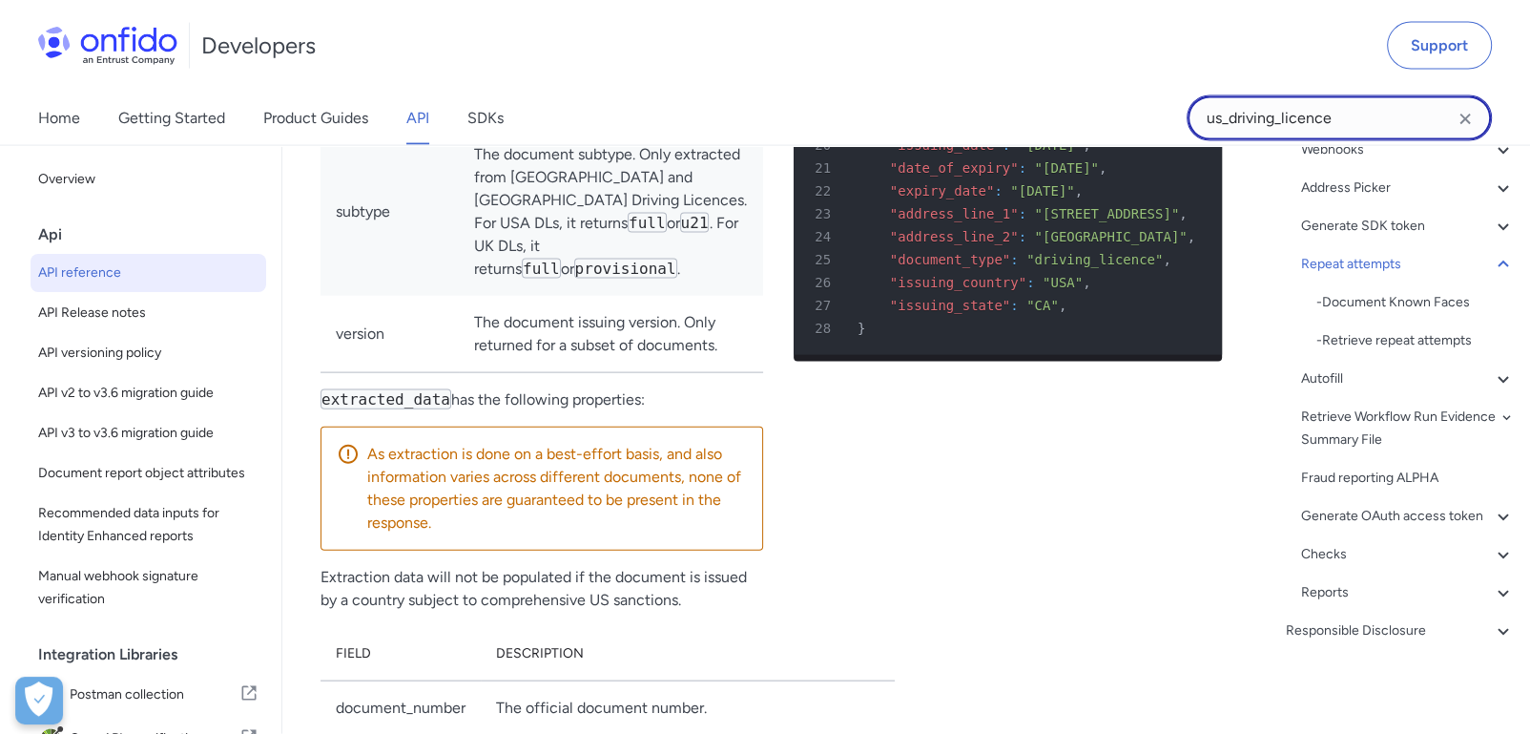
click at [1312, 120] on input "us_driving_licence" at bounding box center [1339, 118] width 305 height 46
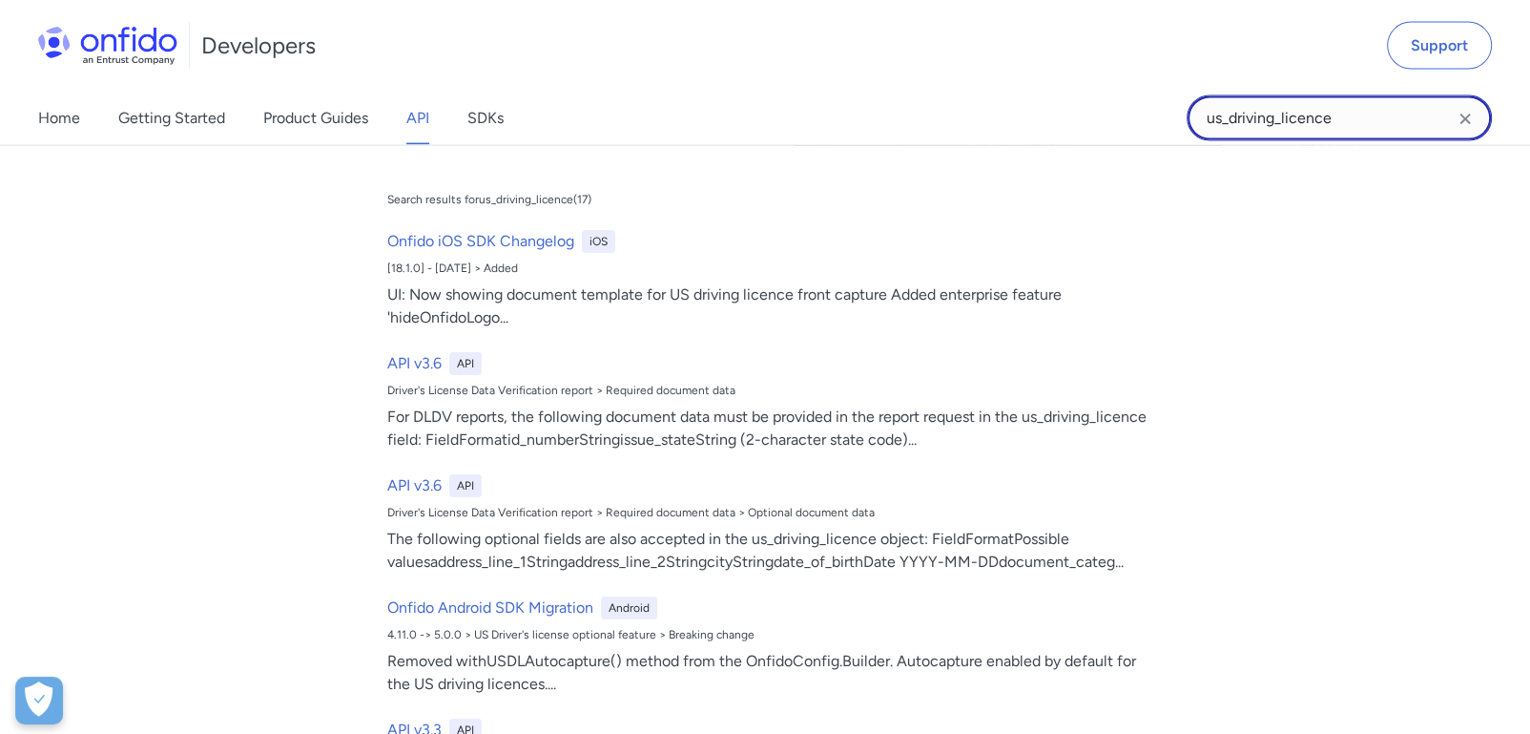
click at [1312, 120] on input "us_driving_licence" at bounding box center [1339, 118] width 305 height 46
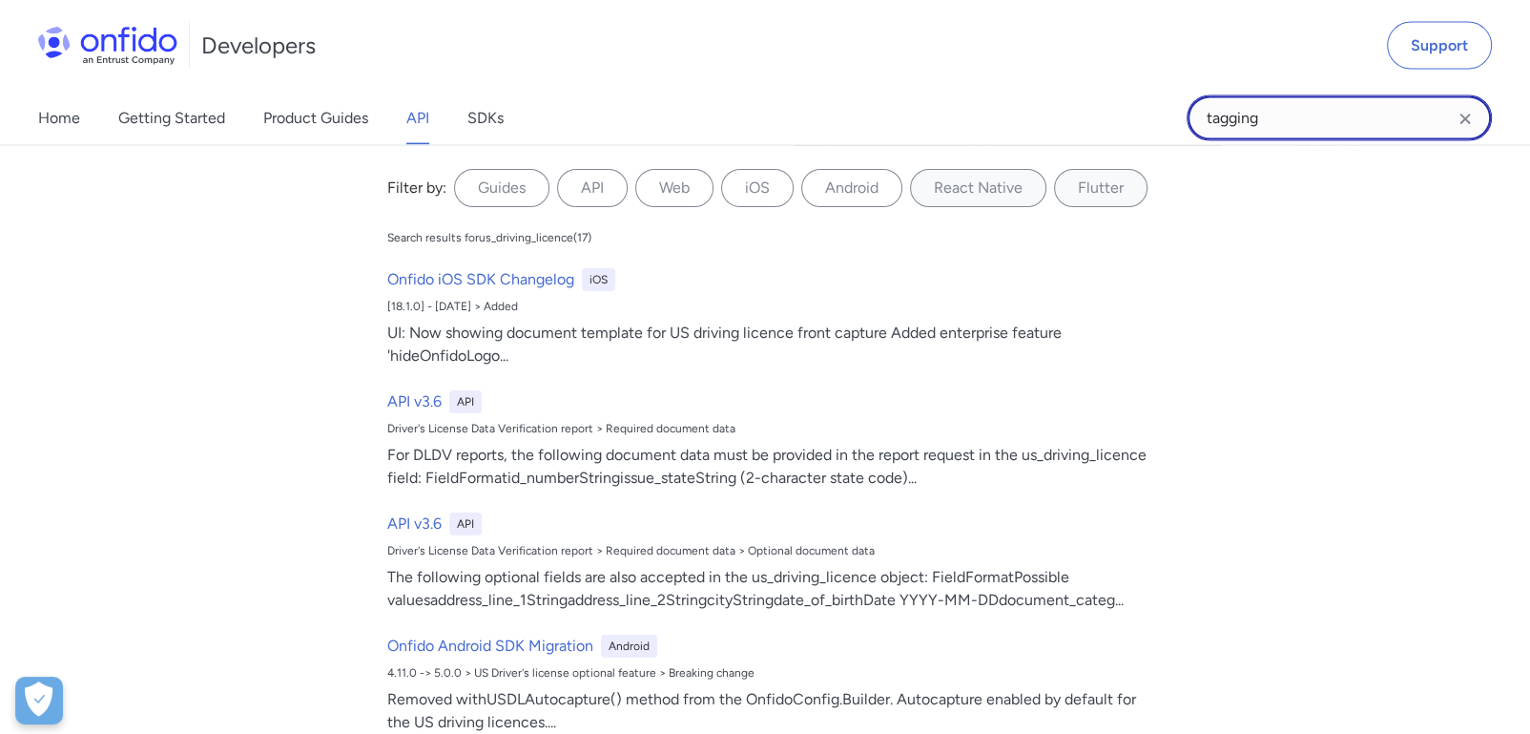
type input "tagging"
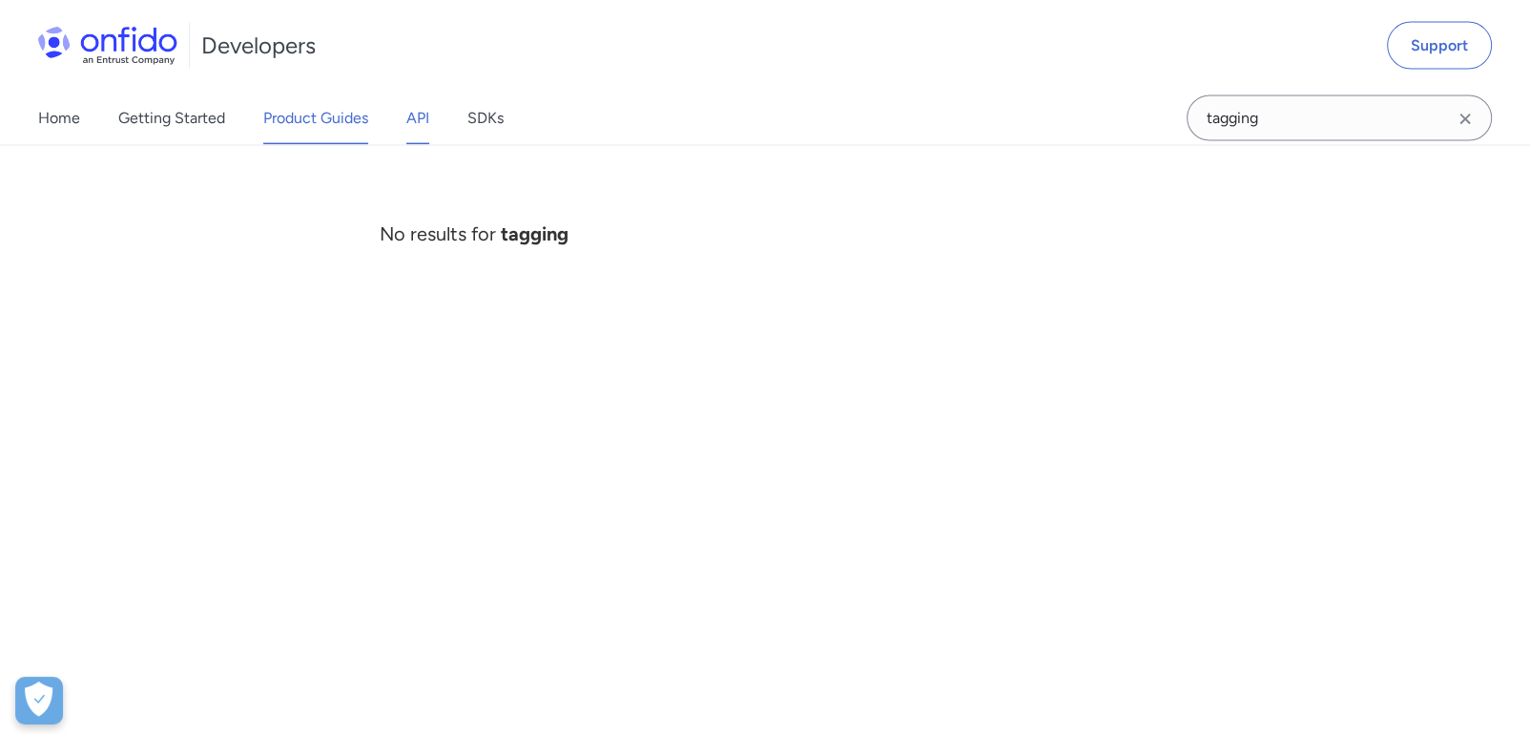
click at [312, 119] on link "Product Guides" at bounding box center [315, 118] width 105 height 53
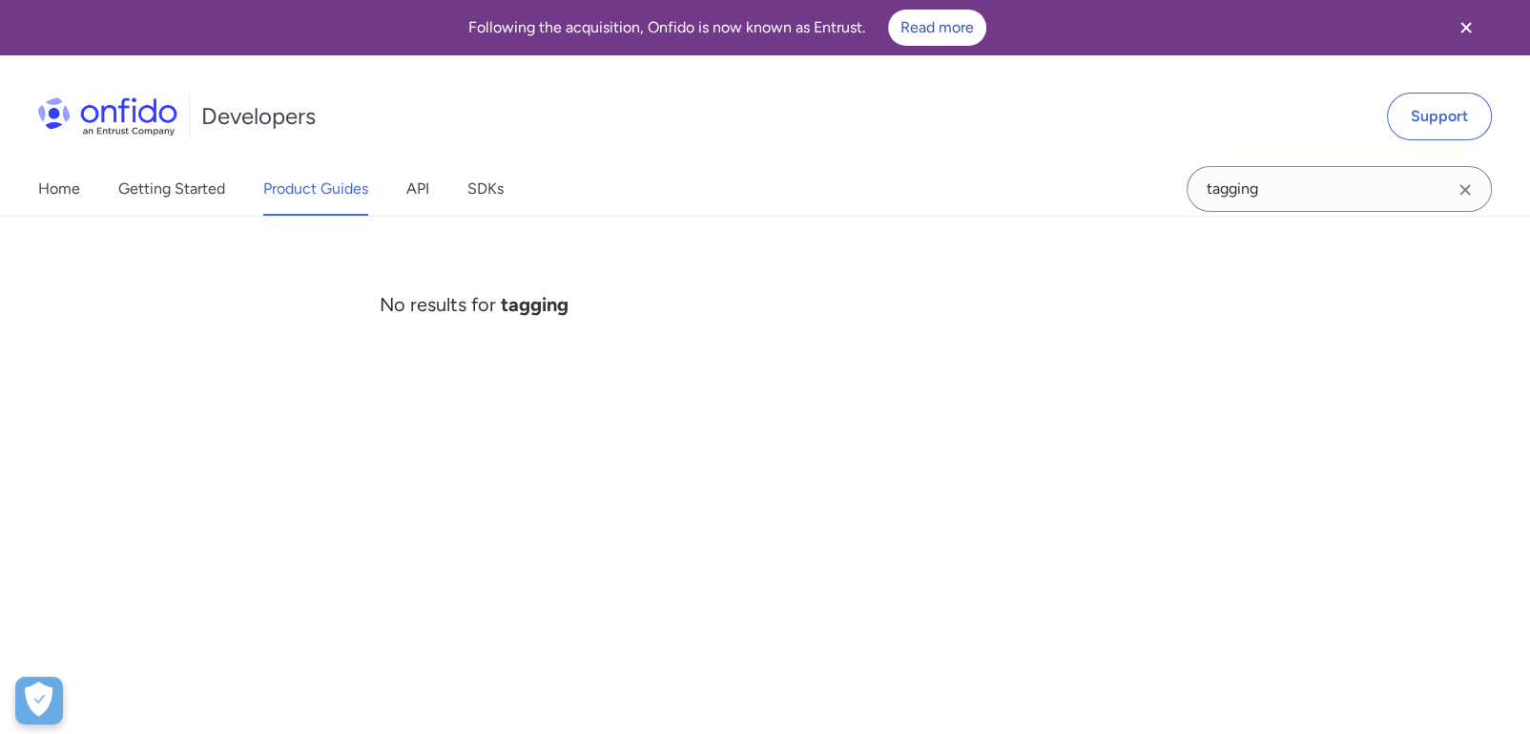
click at [1320, 177] on input "tagging" at bounding box center [1339, 189] width 305 height 46
type input "tag"
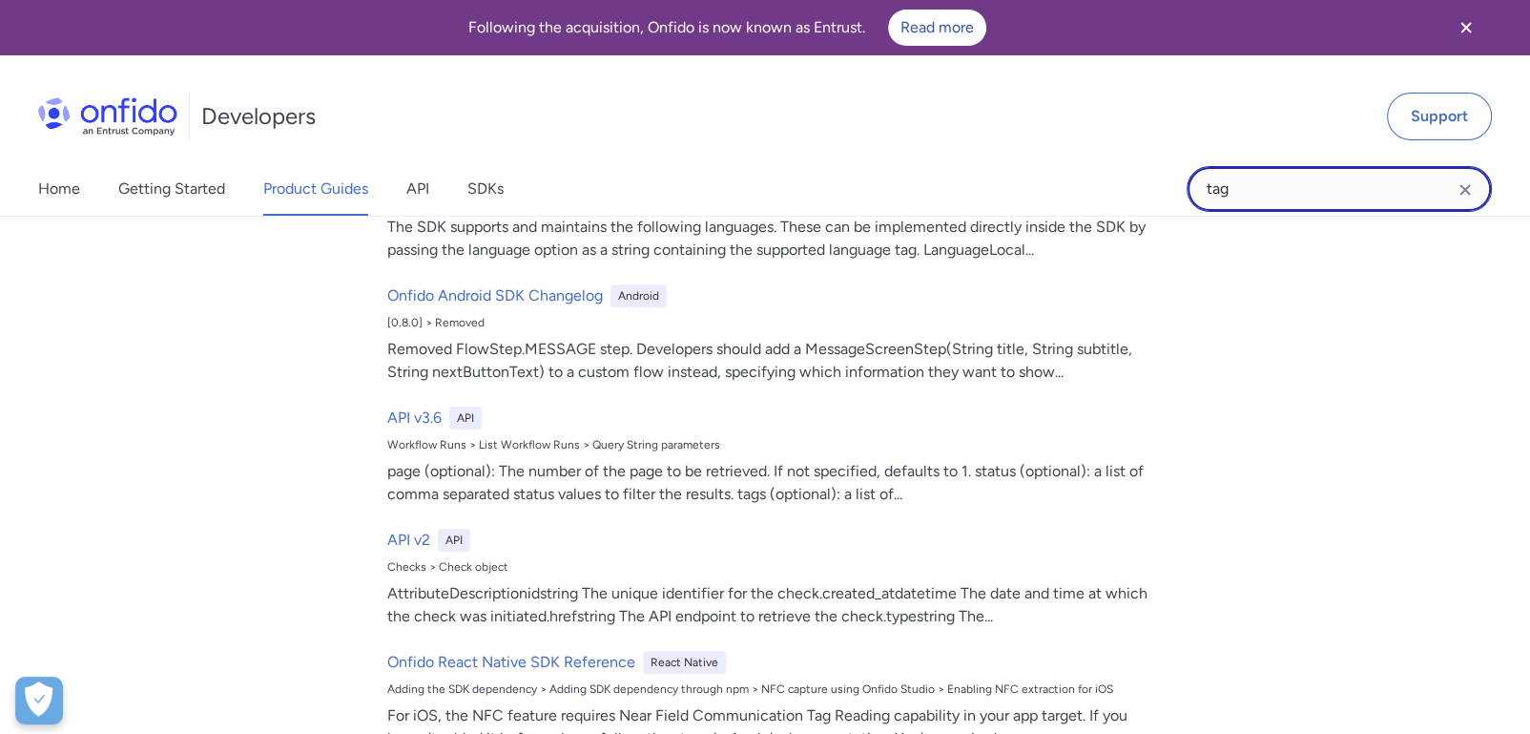
scroll to position [2009, 0]
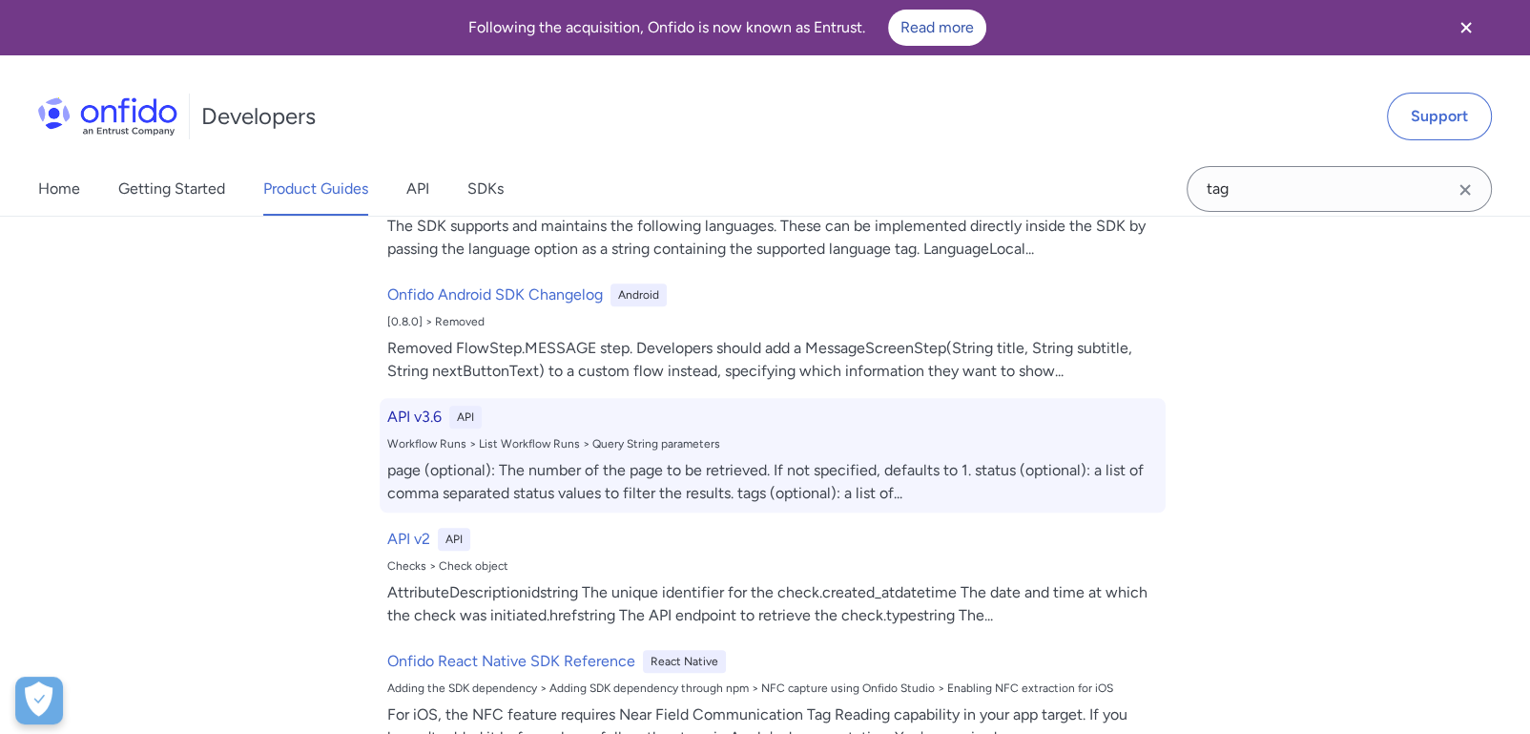
click at [759, 485] on div "page (optional): The number of the page to be retrieved. If not specified, defa…" at bounding box center [772, 482] width 771 height 46
select select "http"
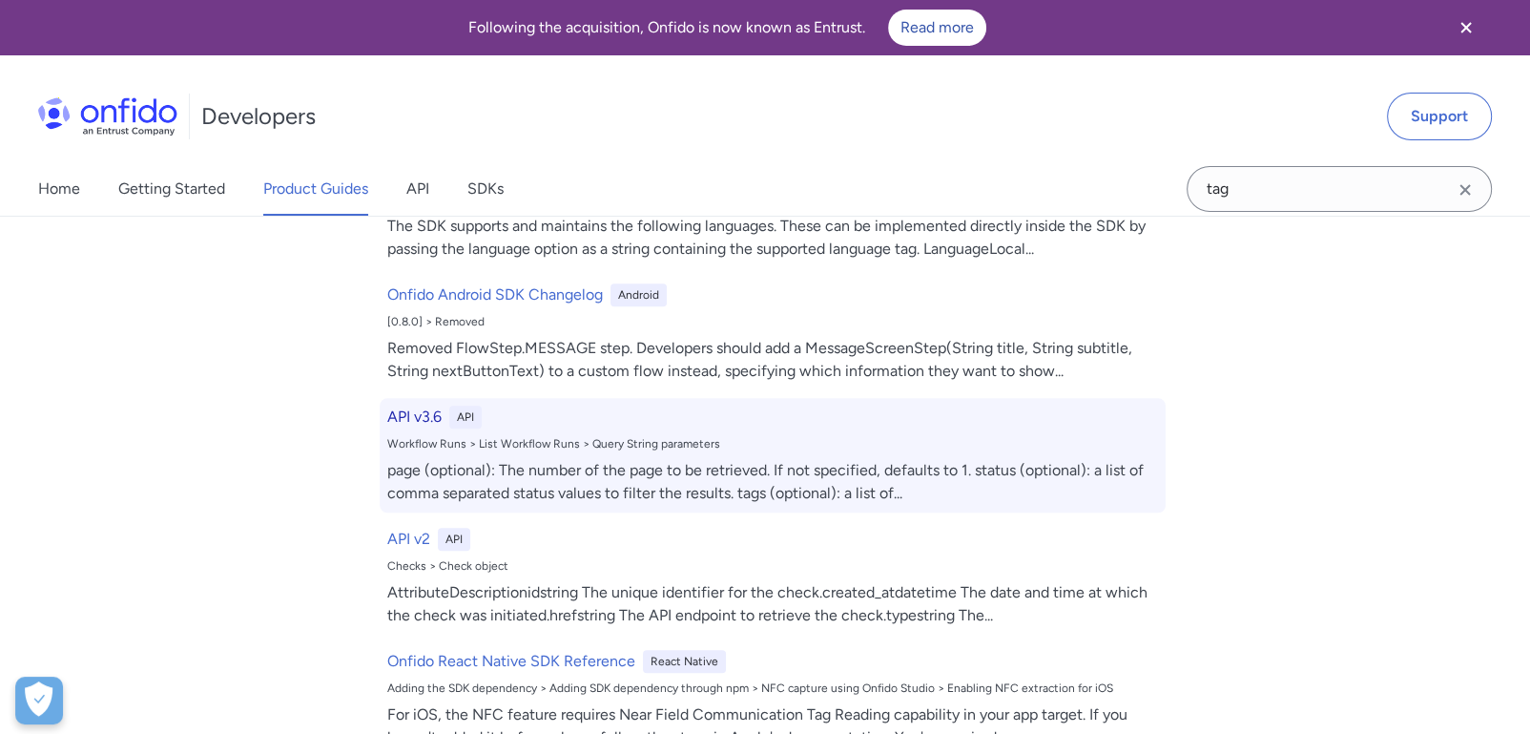
select select "http"
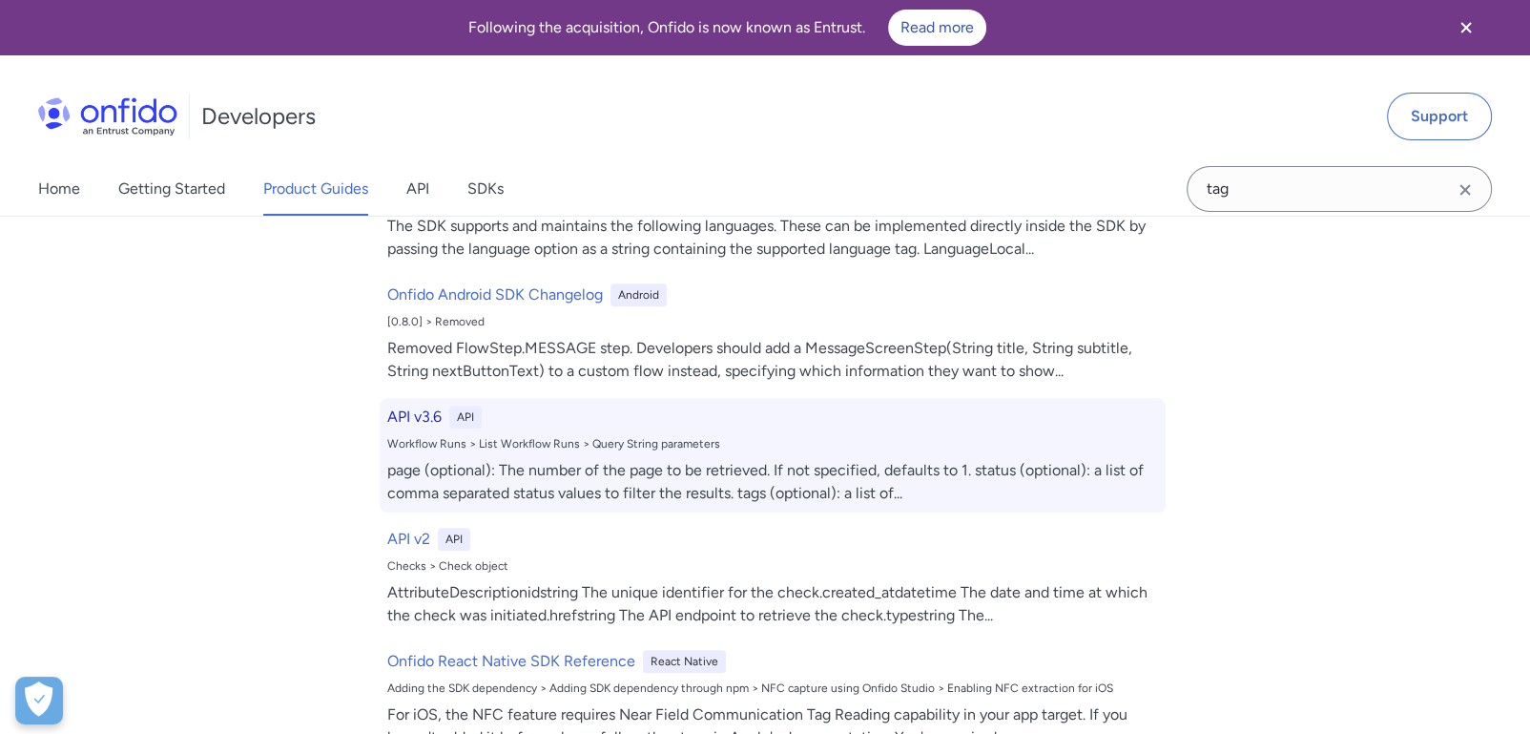
select select "http"
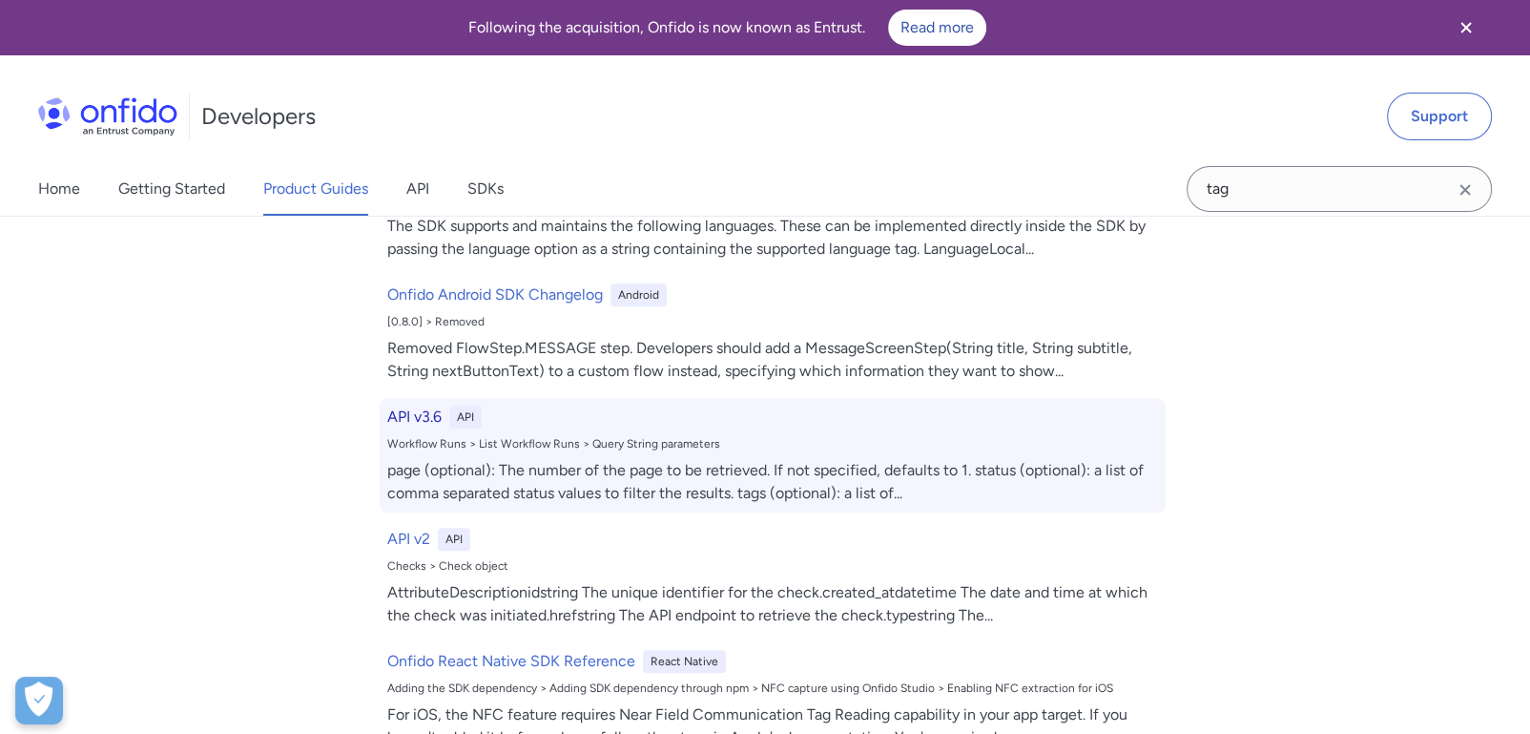
select select "http"
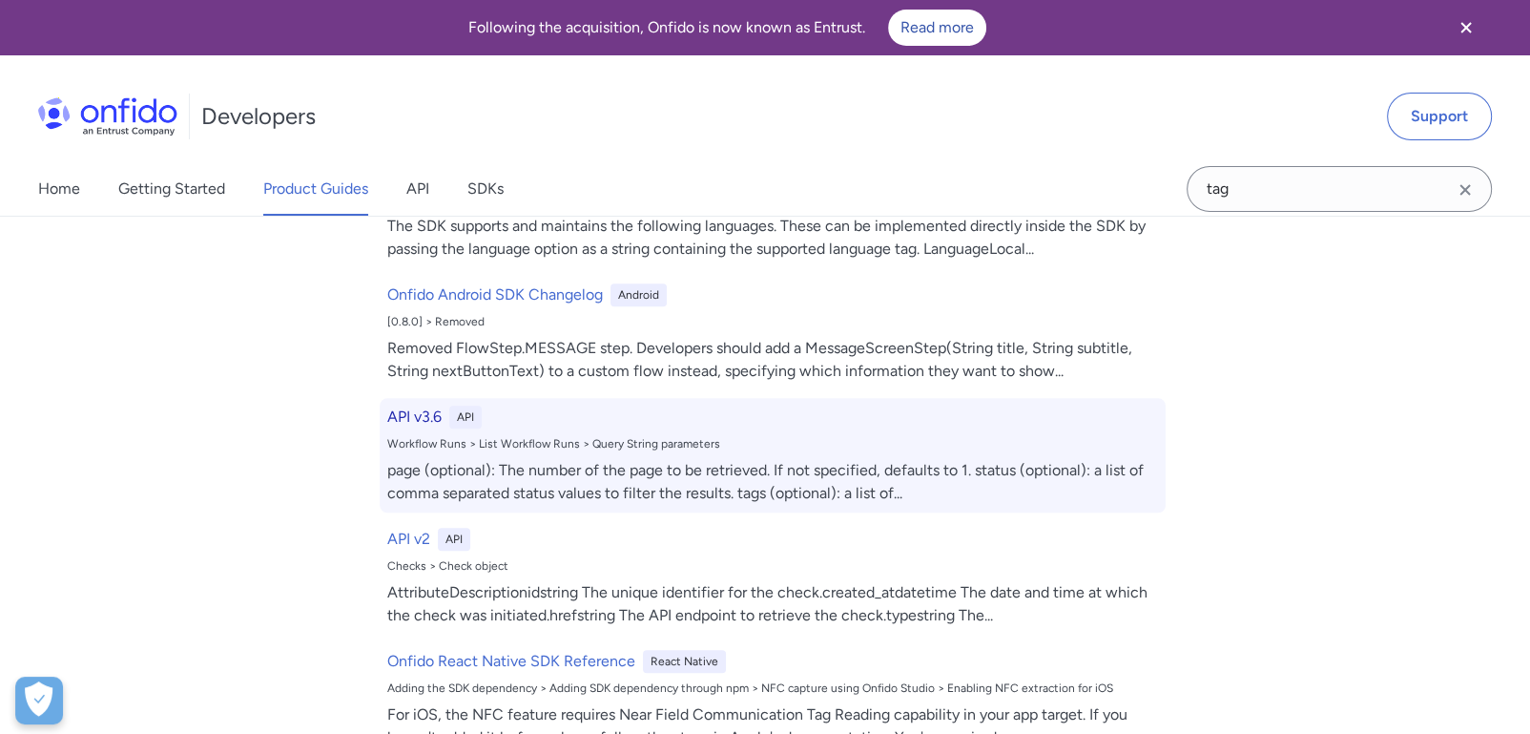
select select "http"
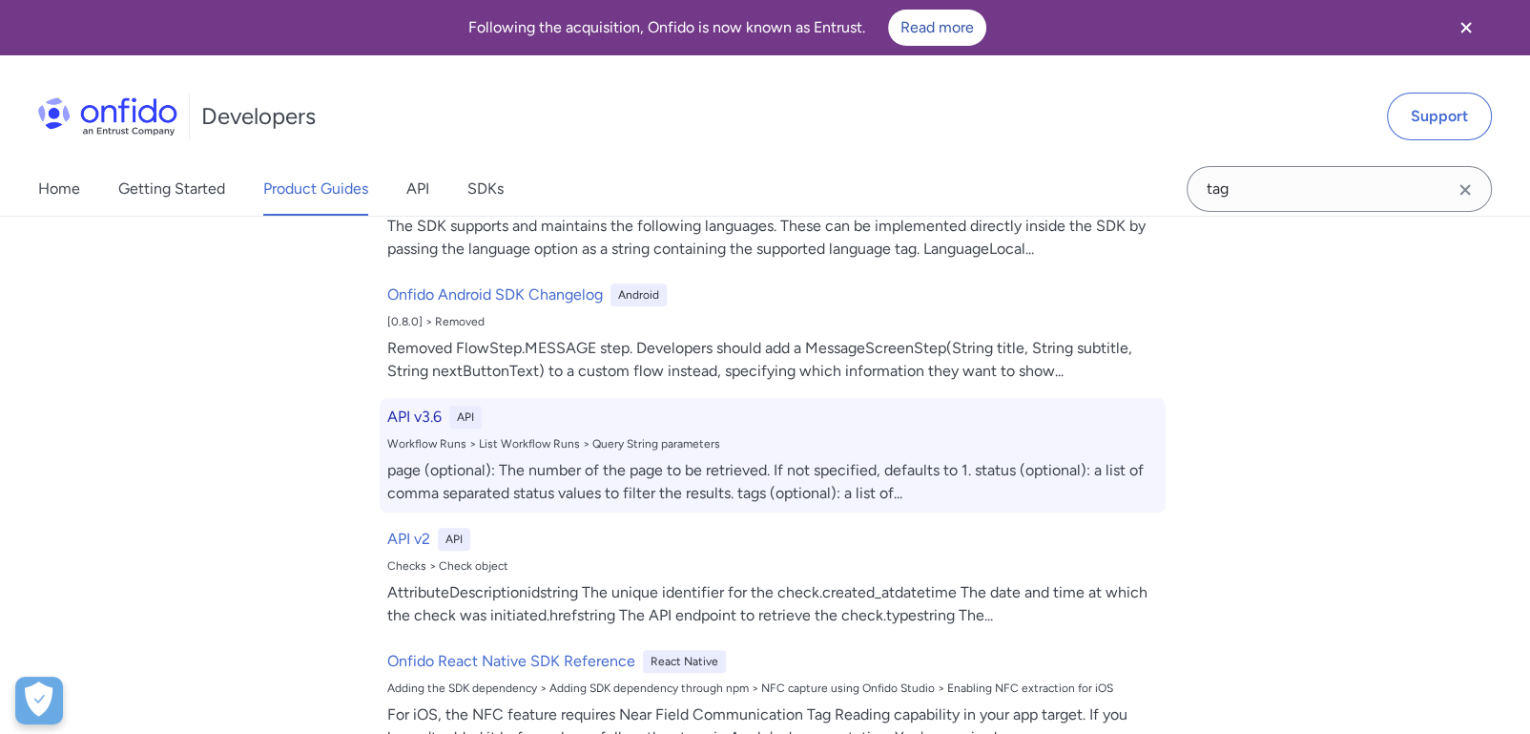
select select "http"
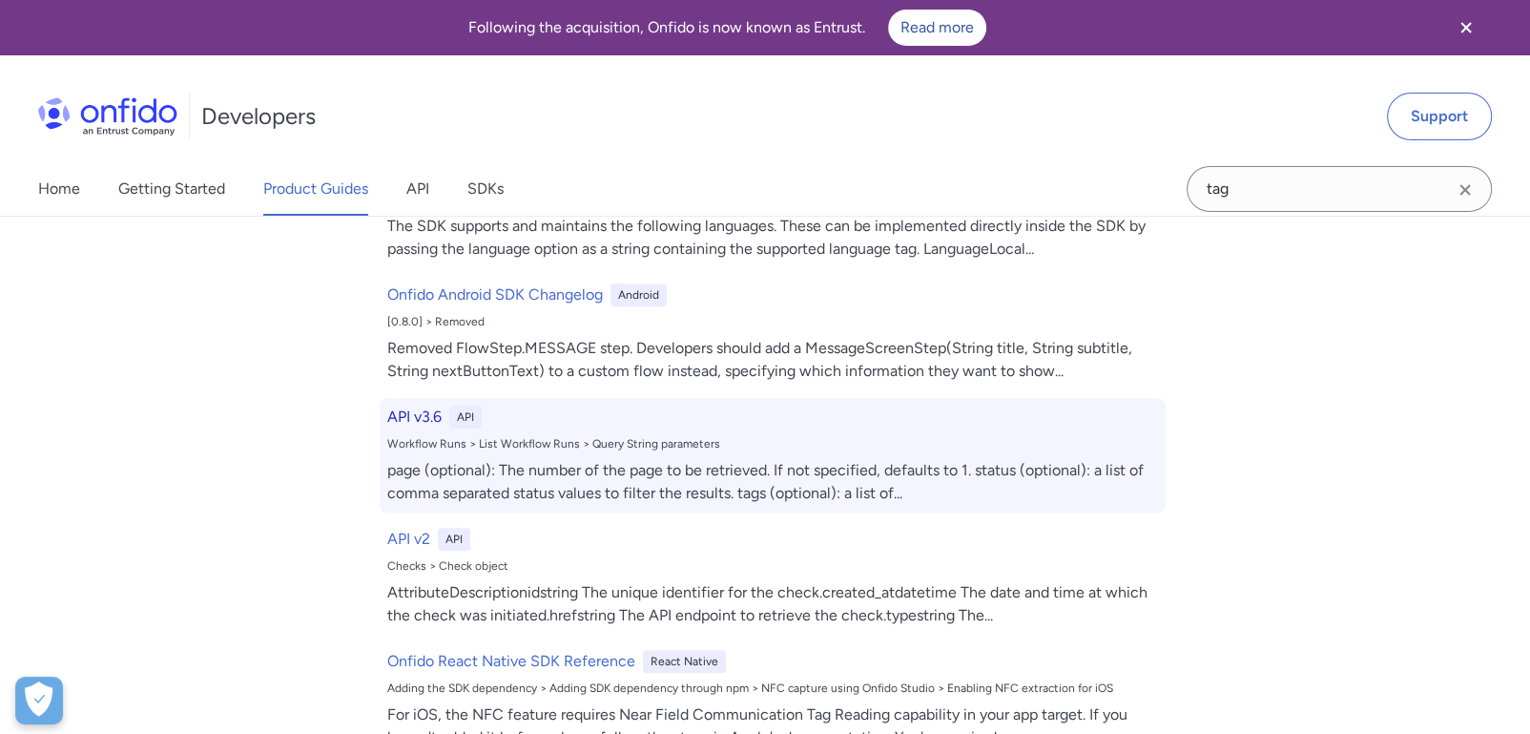
select select "http"
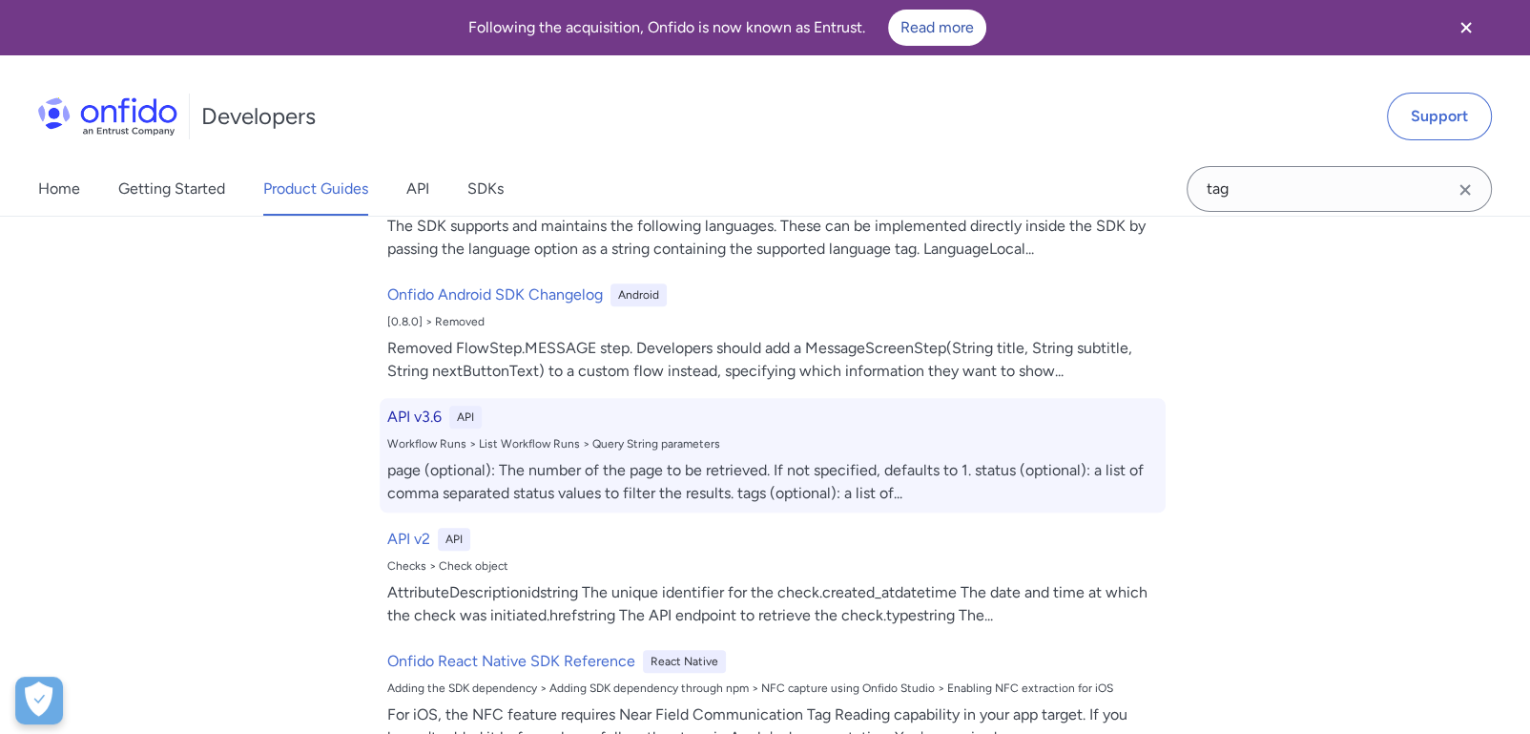
select select "http"
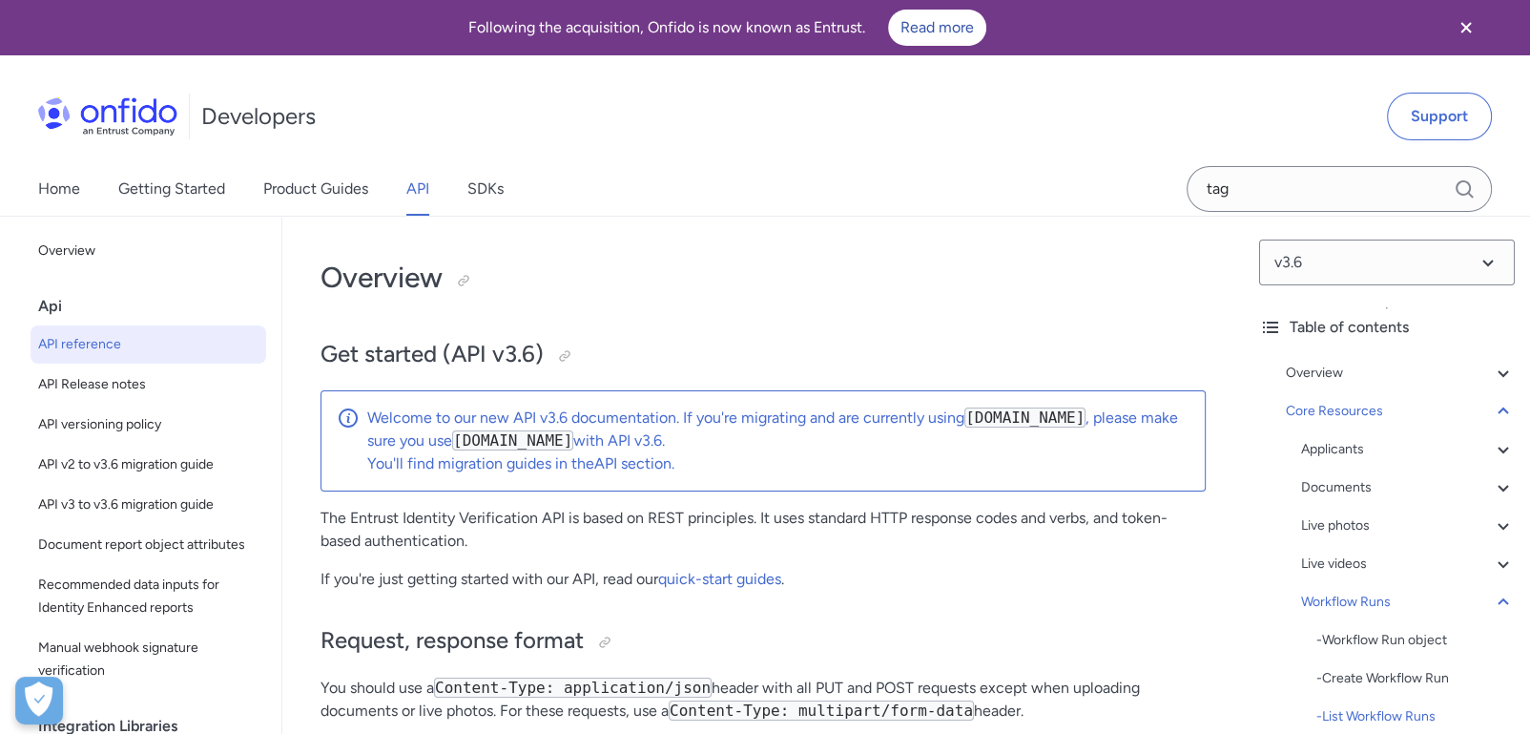
scroll to position [52689, 0]
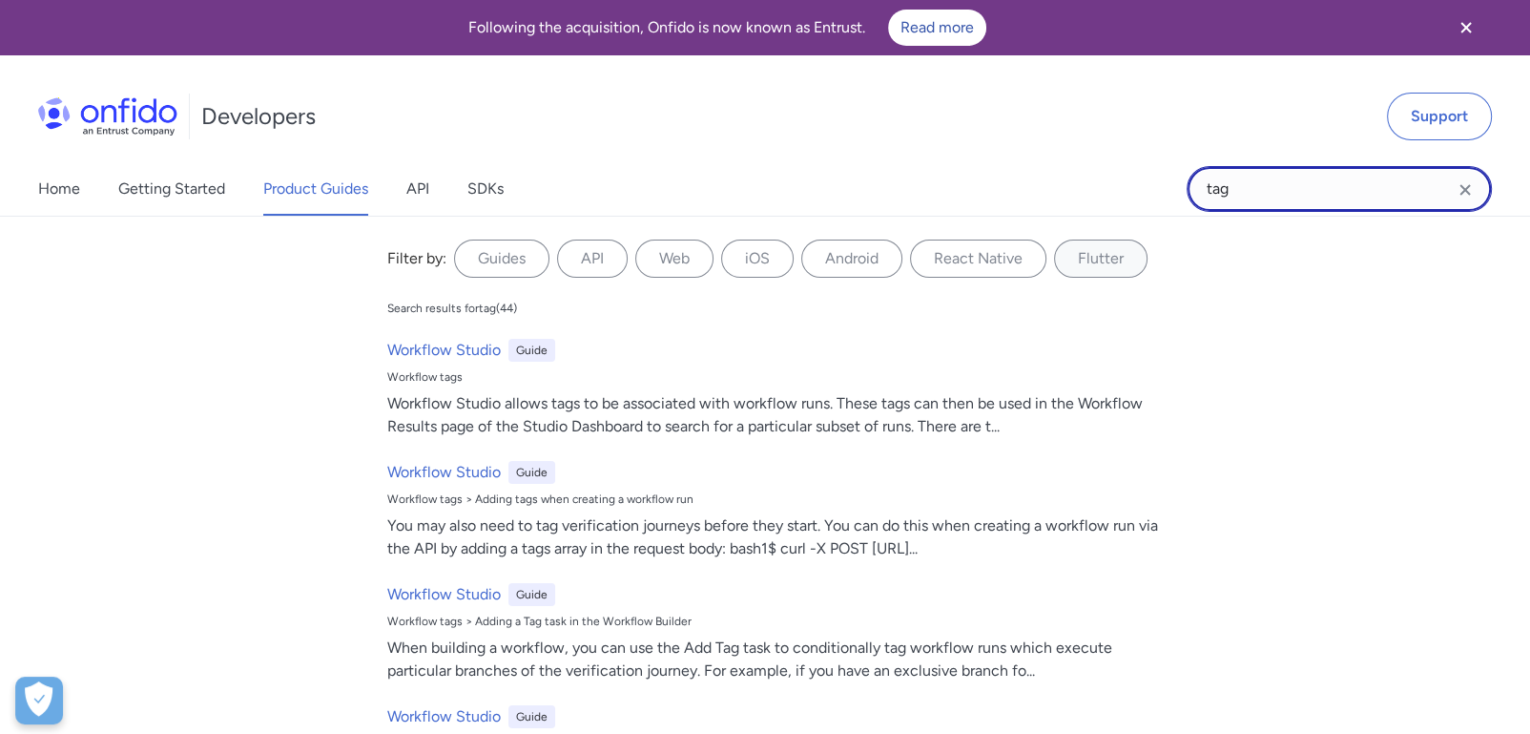
click at [1339, 181] on input "tag" at bounding box center [1339, 189] width 305 height 46
click at [557, 258] on label "API" at bounding box center [592, 258] width 71 height 38
click at [0, 0] on input "API" at bounding box center [0, 0] width 0 height 0
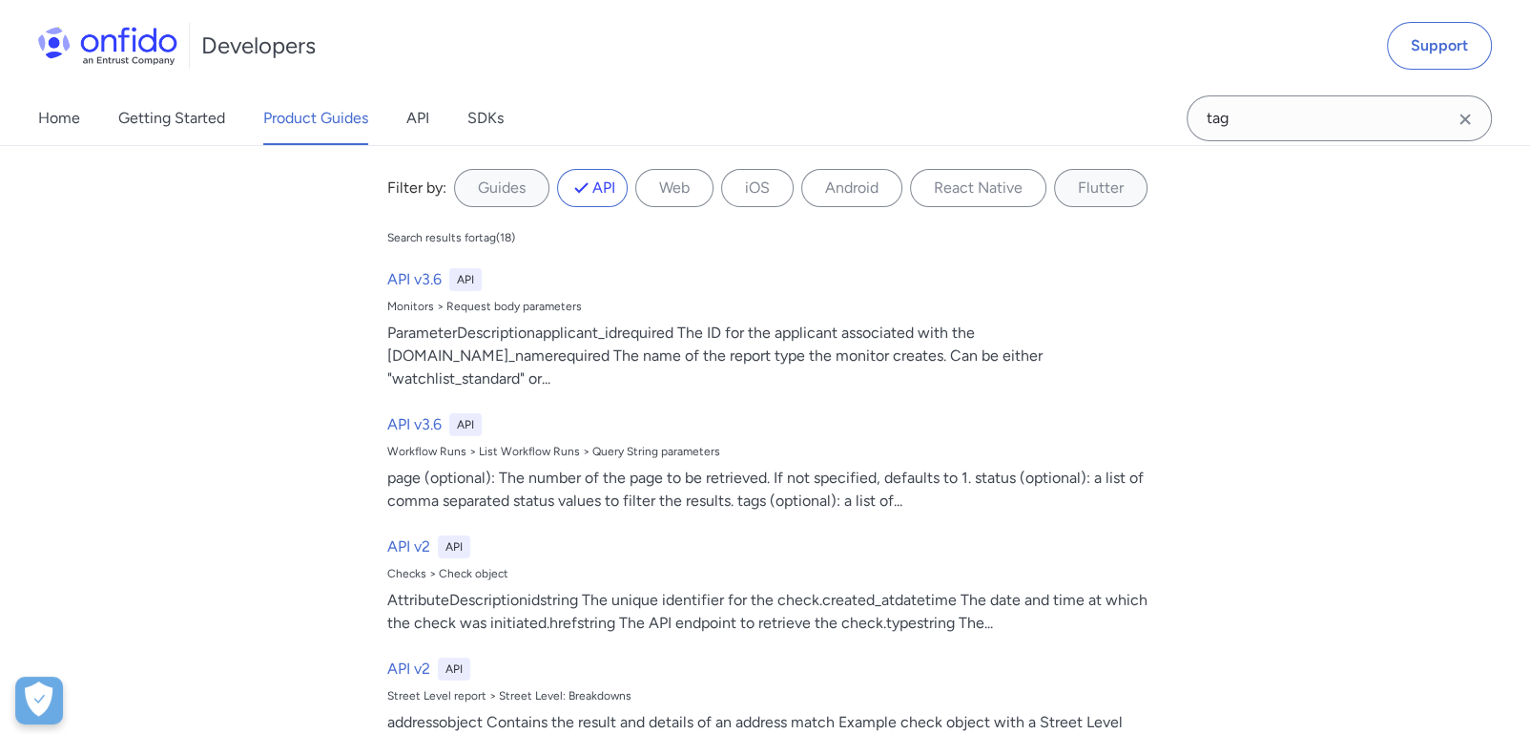
click at [405, 116] on div "Home Getting Started Product Guides API SDKs" at bounding box center [290, 118] width 580 height 53
click at [406, 117] on link "API" at bounding box center [417, 118] width 23 height 53
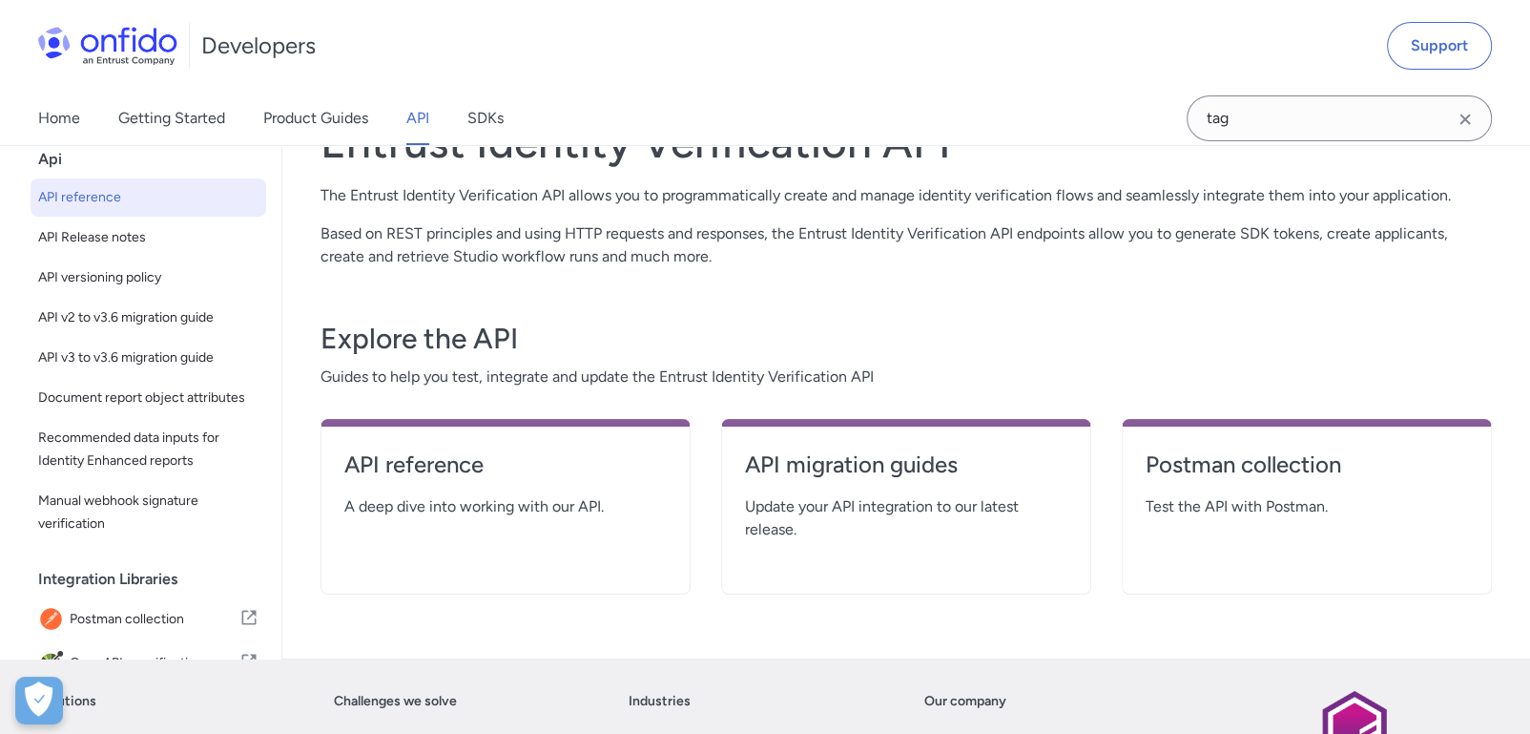
click at [99, 204] on span "API reference" at bounding box center [148, 197] width 220 height 23
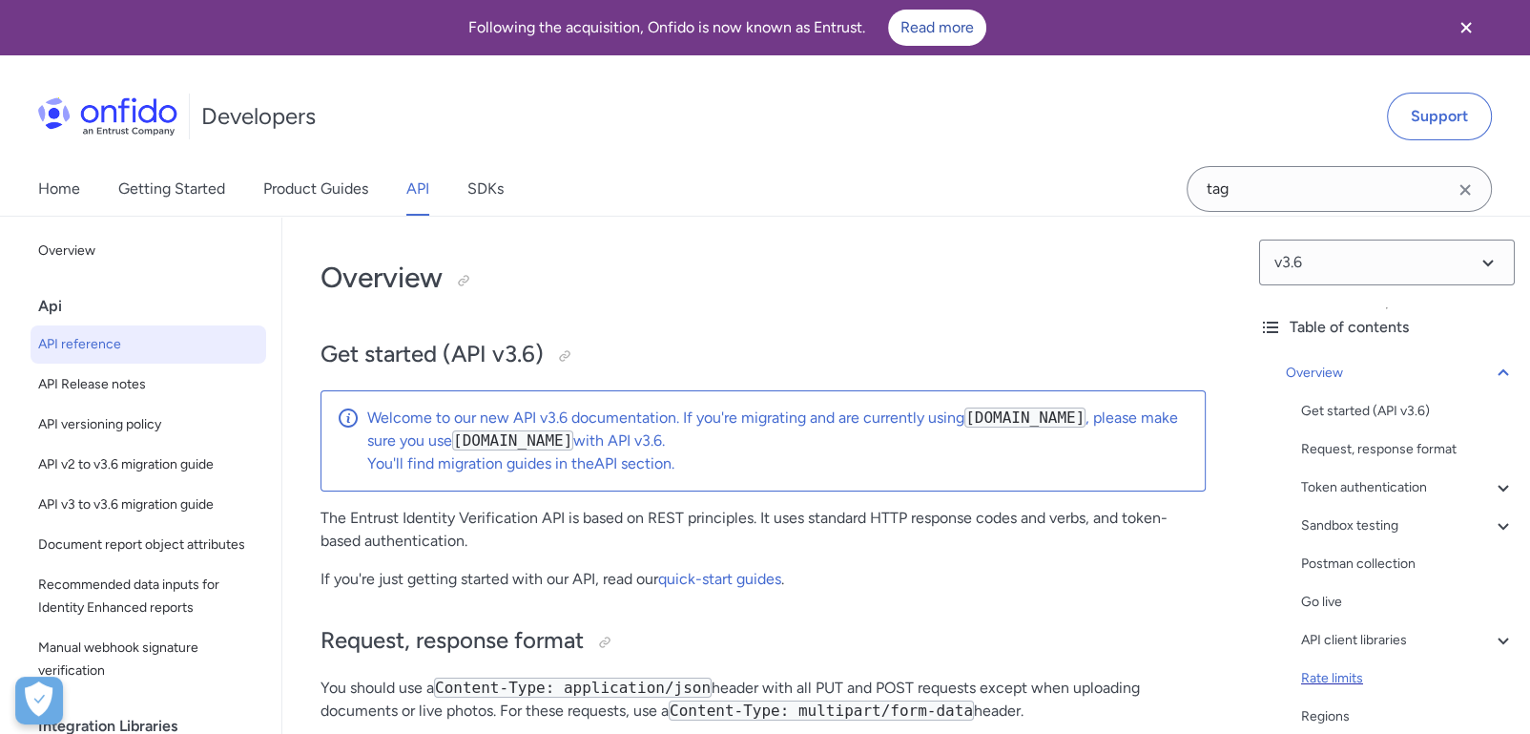
scroll to position [319, 0]
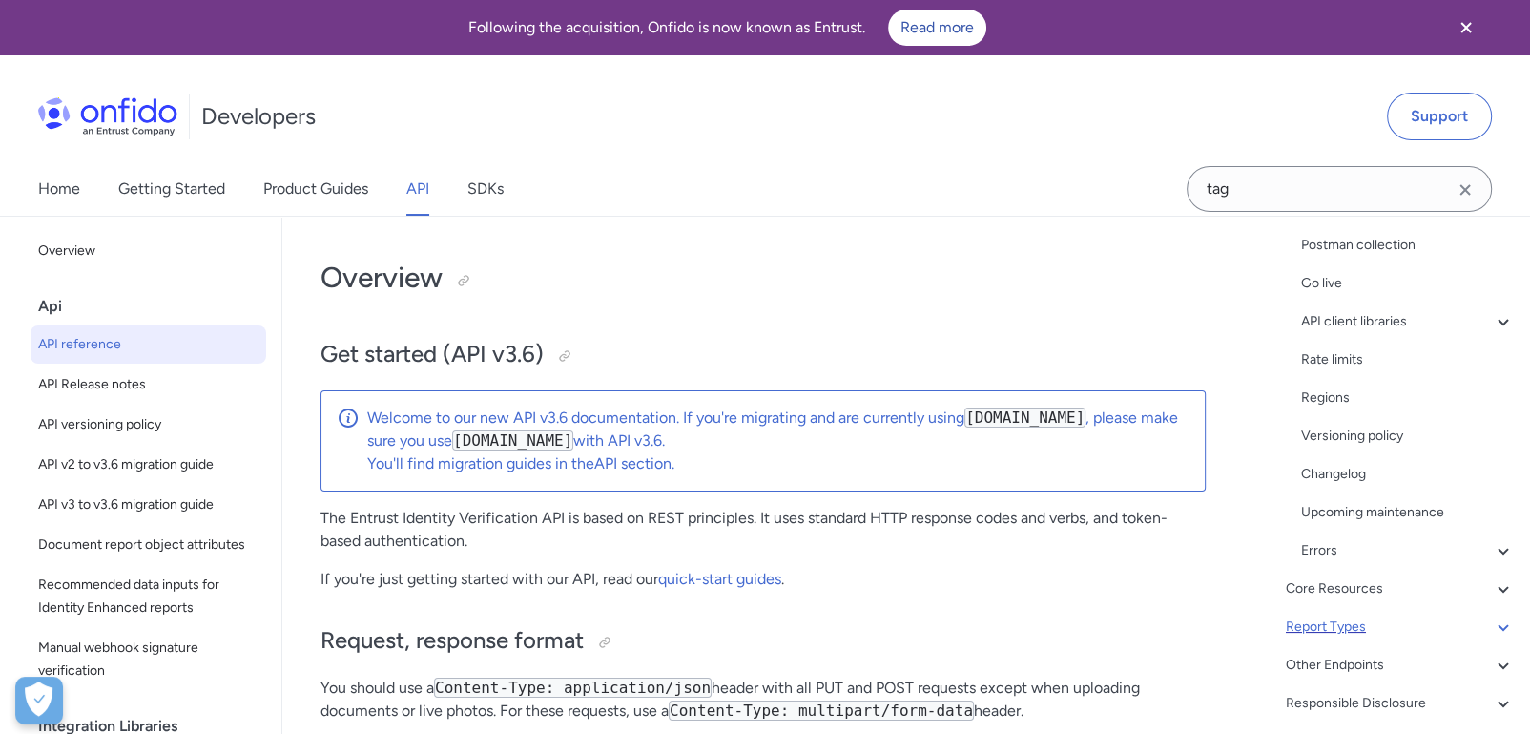
click at [1344, 622] on div "Report Types" at bounding box center [1400, 626] width 229 height 23
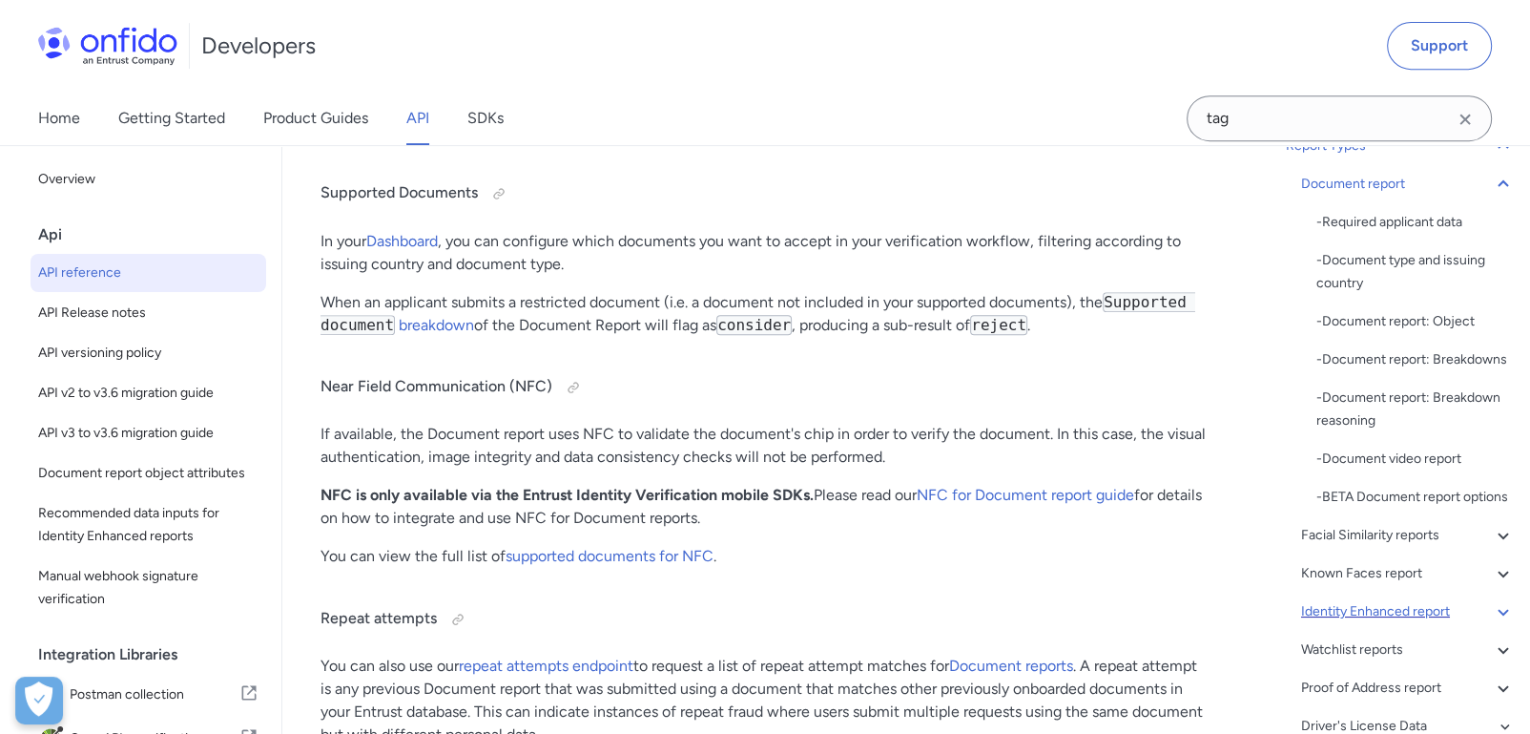
scroll to position [231, 0]
click at [1354, 624] on div "Identity Enhanced report" at bounding box center [1408, 612] width 214 height 23
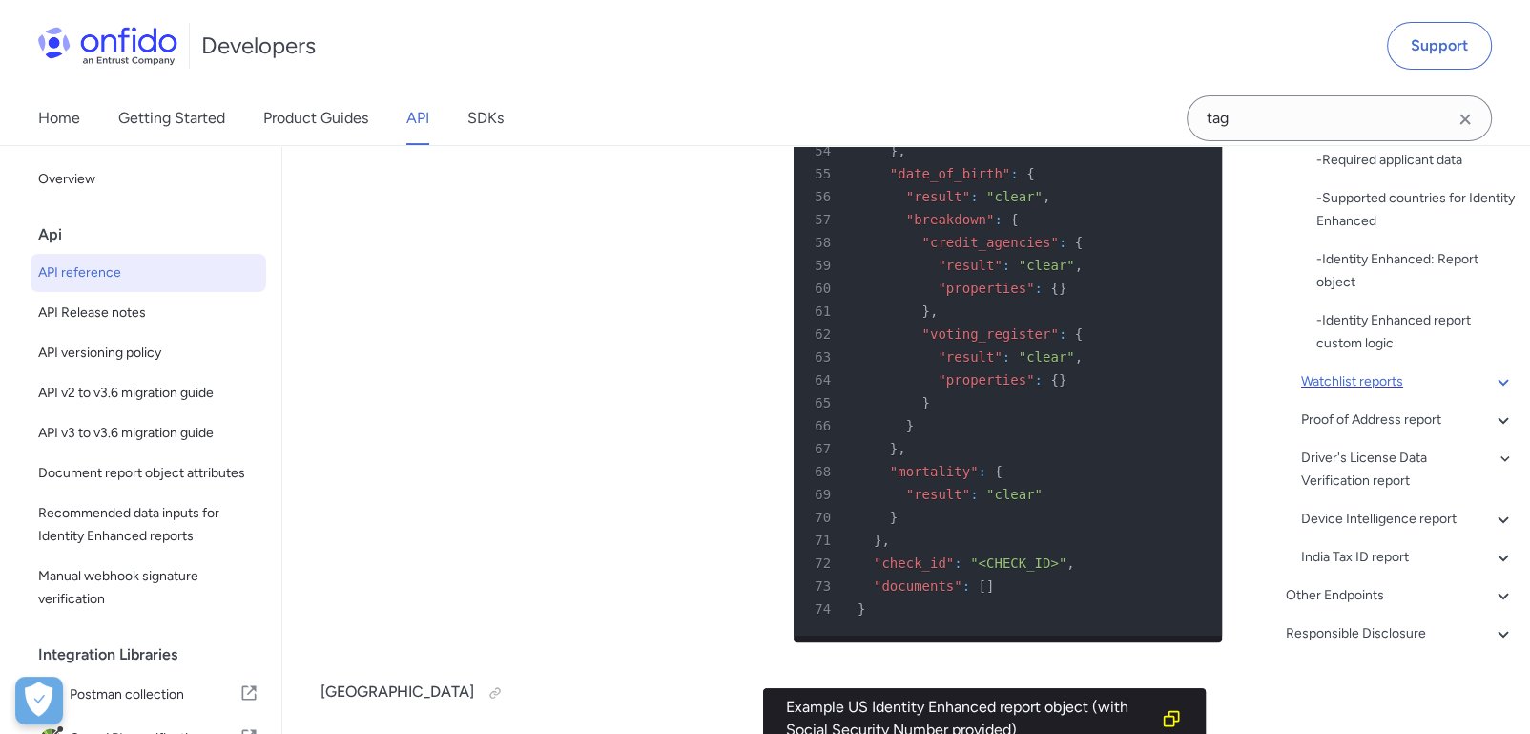
scroll to position [410, 0]
click at [1370, 378] on div "Watchlist reports" at bounding box center [1408, 379] width 214 height 23
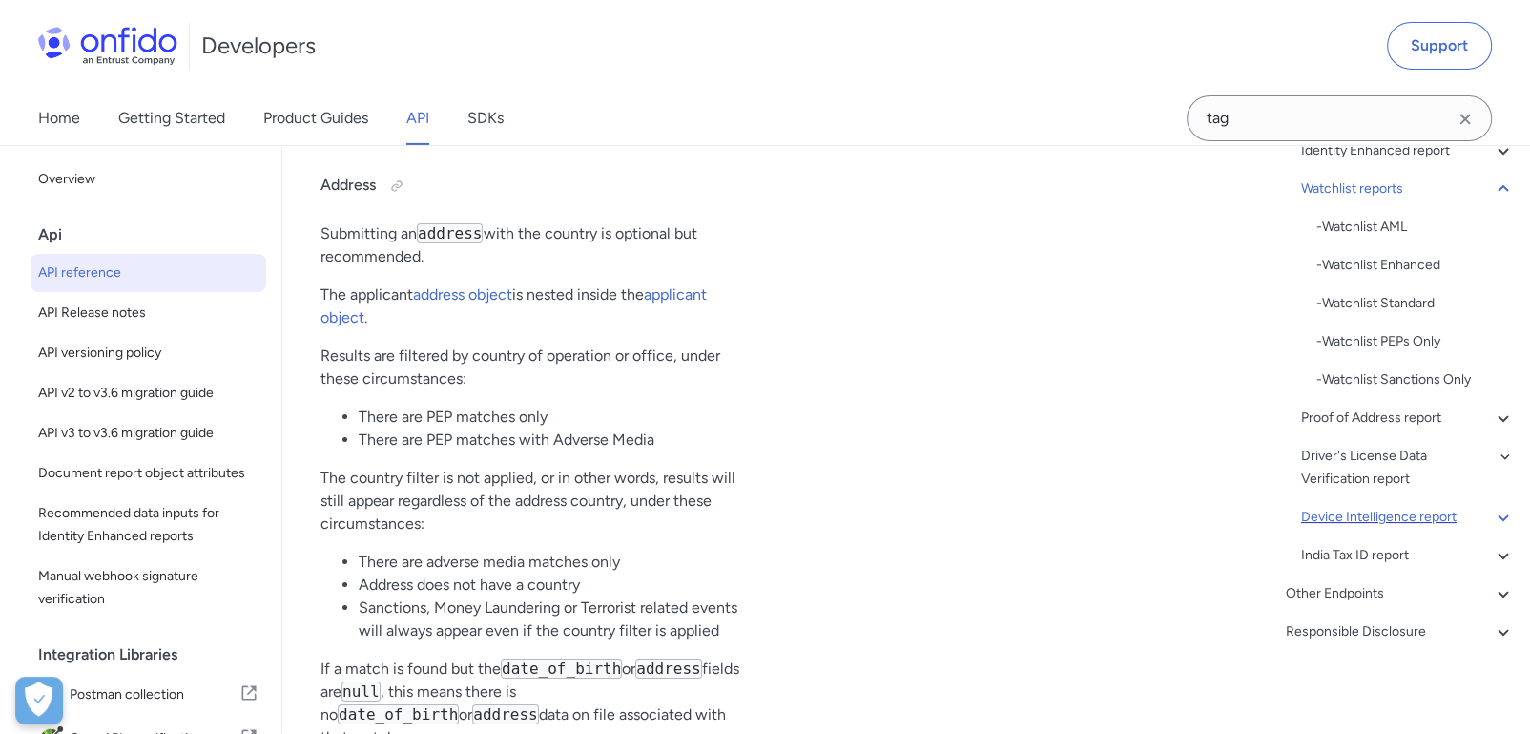
click at [1382, 514] on div "Device Intelligence report" at bounding box center [1408, 517] width 214 height 23
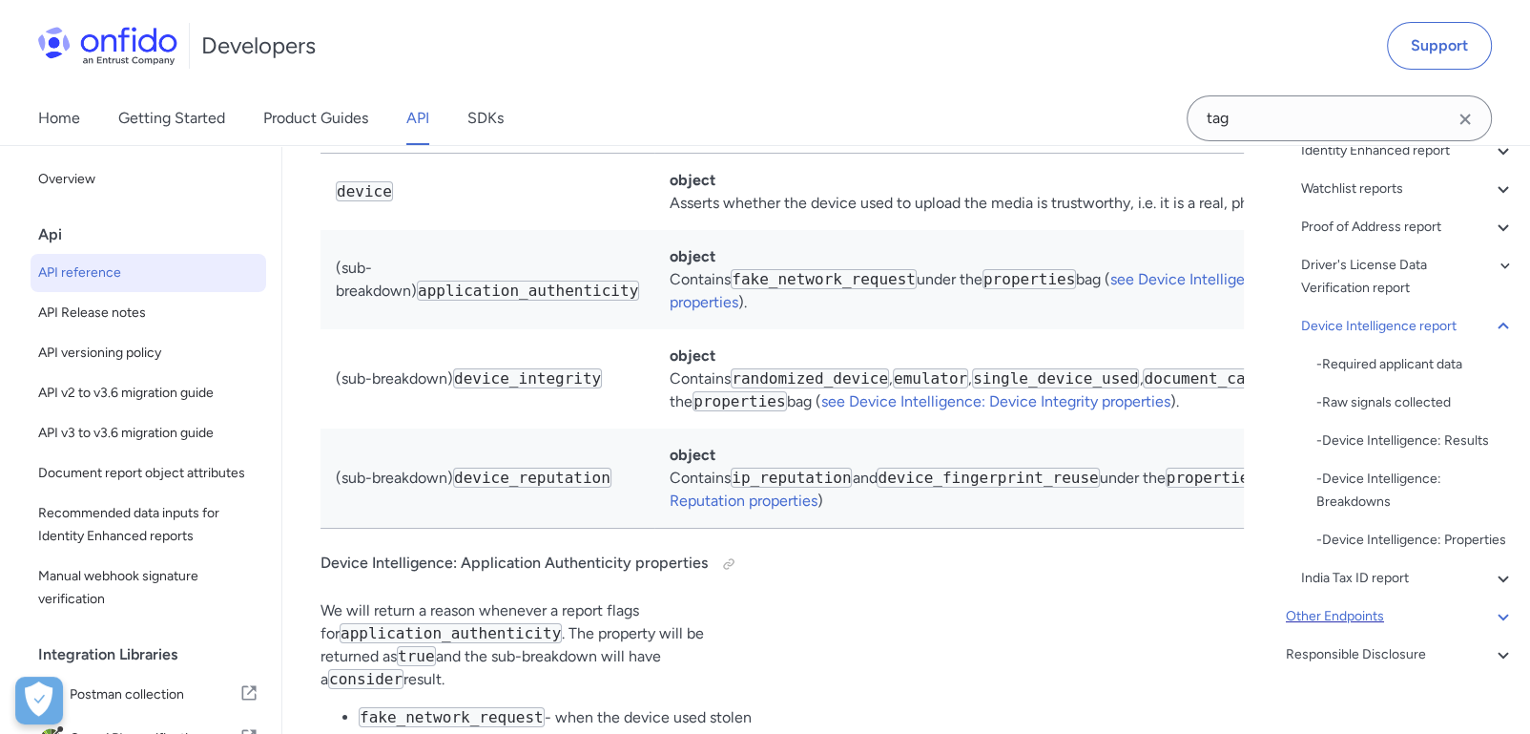
click at [1360, 628] on div "Other Endpoints" at bounding box center [1400, 616] width 229 height 23
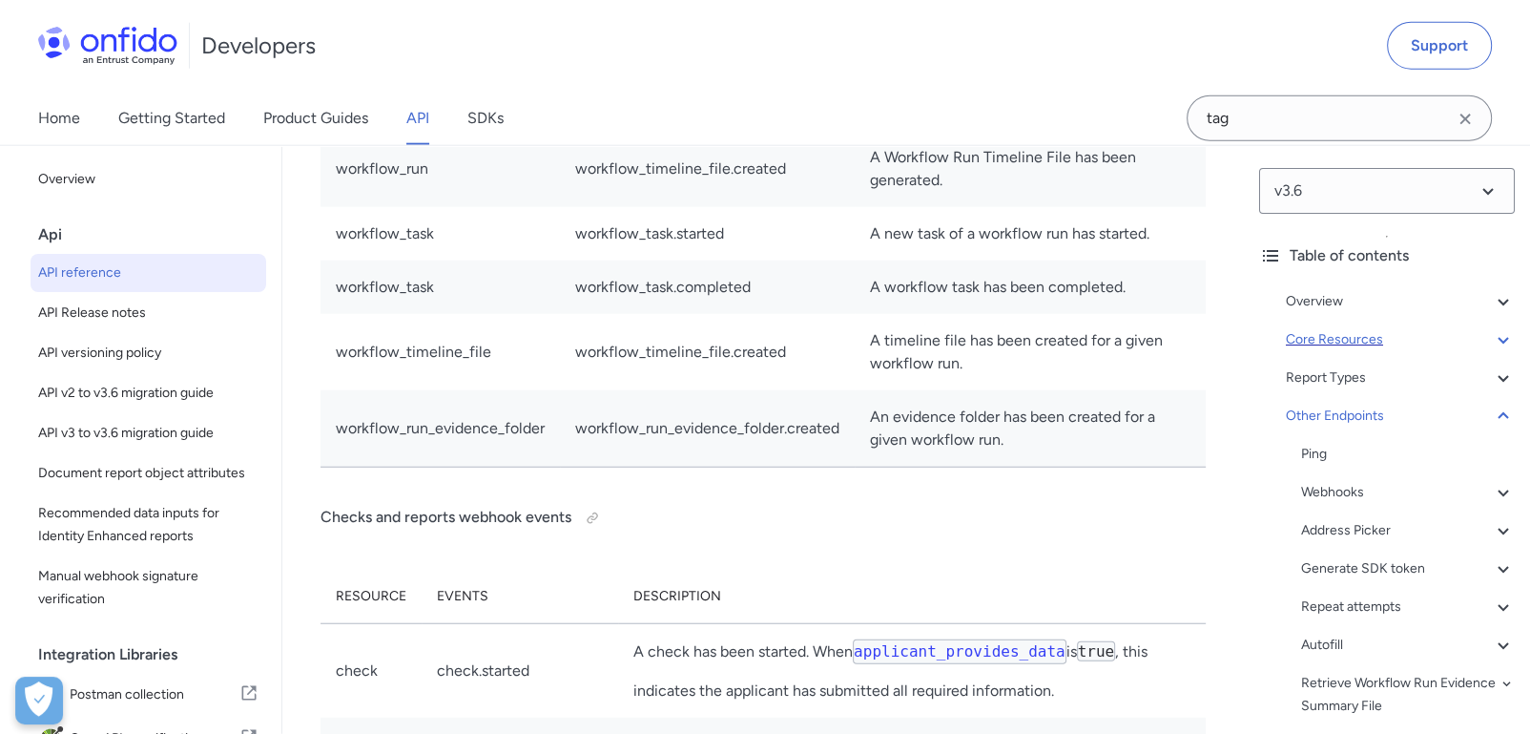
click at [1333, 340] on div "Core Resources" at bounding box center [1400, 339] width 229 height 23
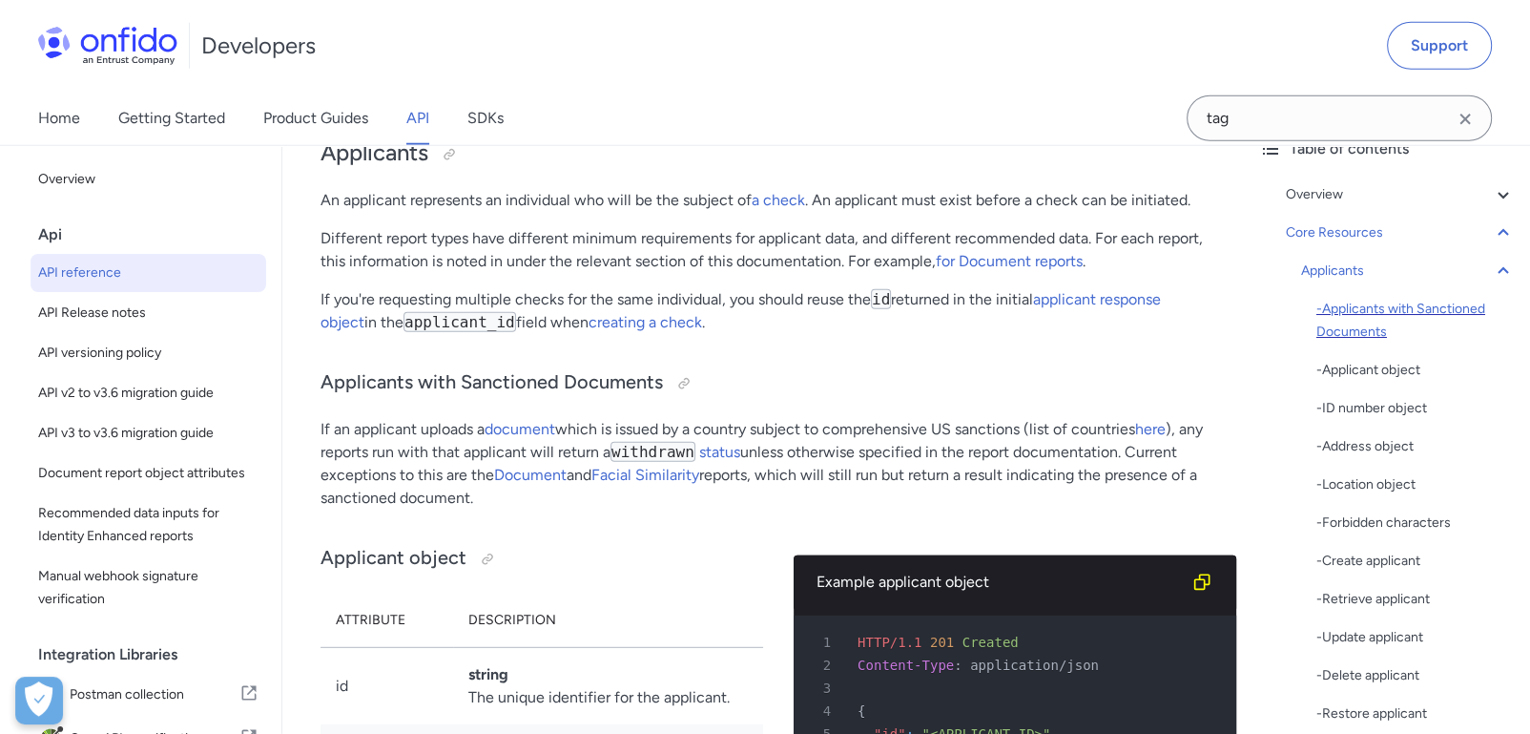
scroll to position [107, 0]
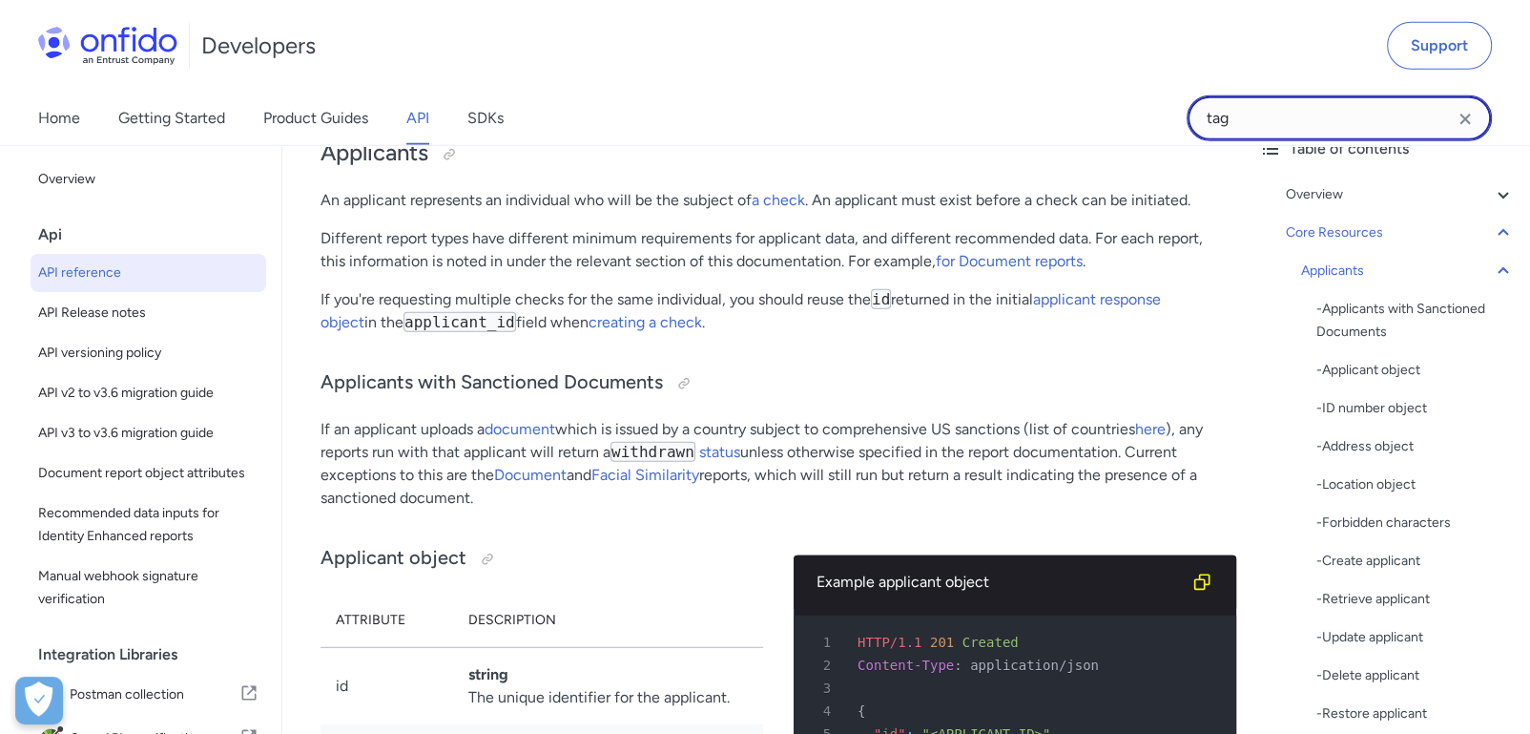
click at [1358, 114] on input "tag" at bounding box center [1339, 118] width 305 height 46
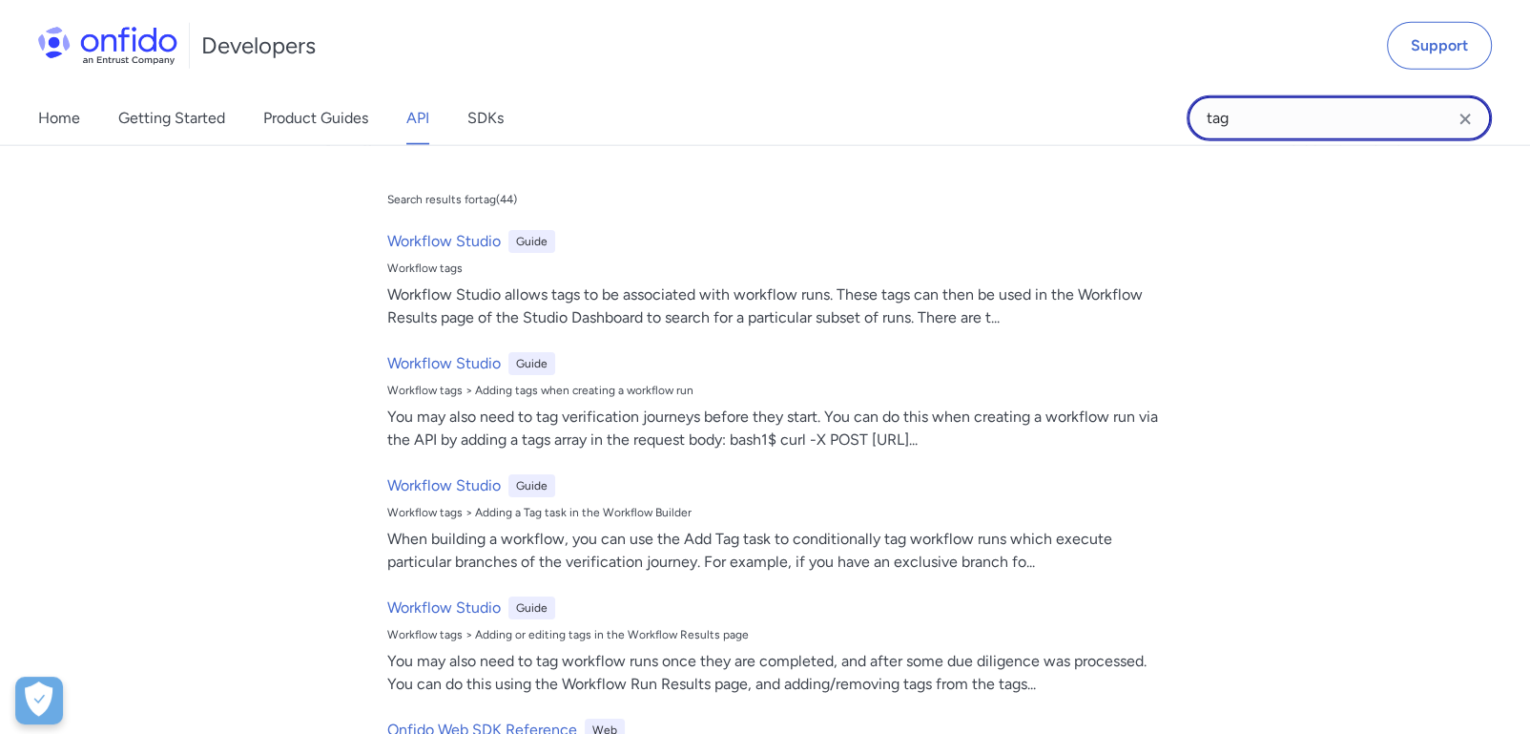
click at [1358, 114] on input "tag" at bounding box center [1339, 118] width 305 height 46
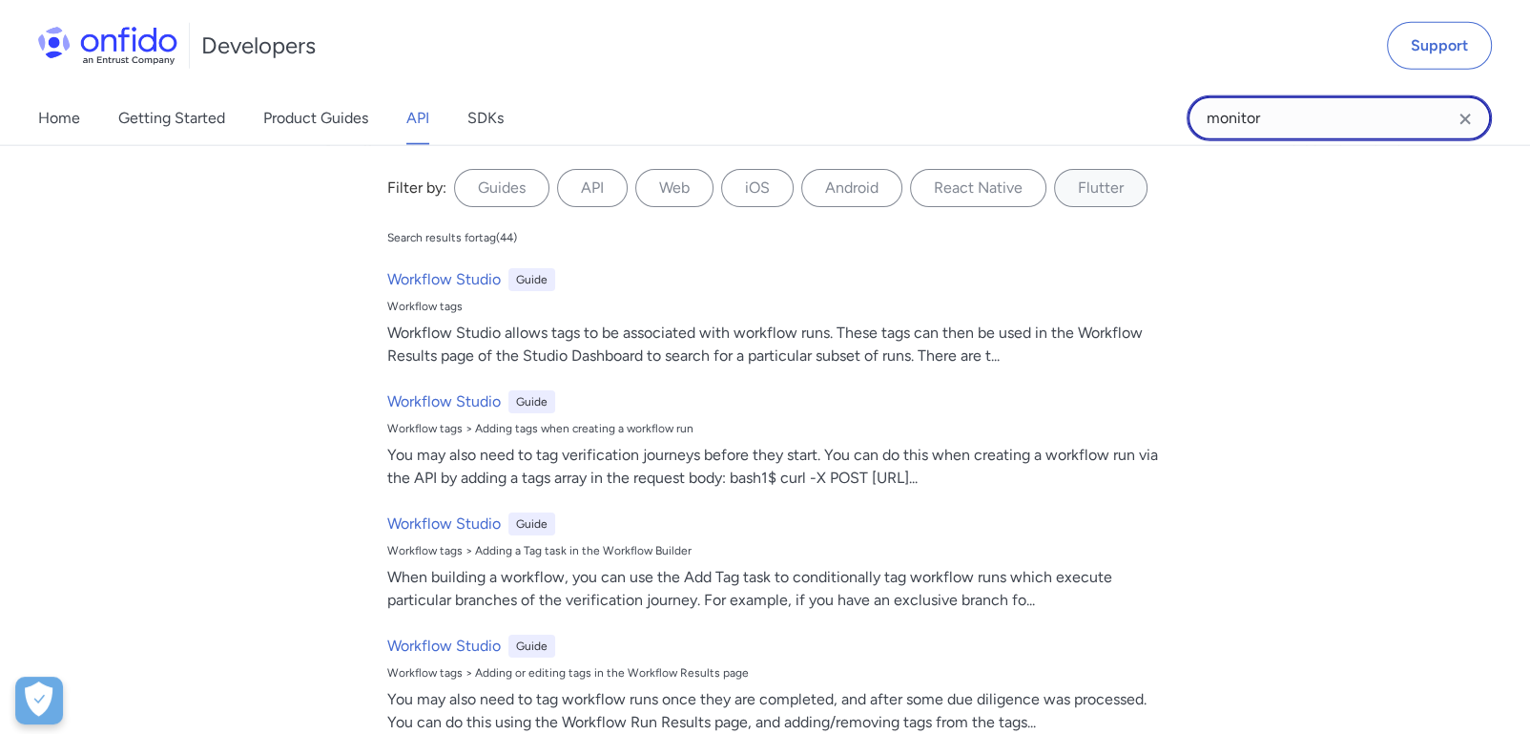
type input "monitor"
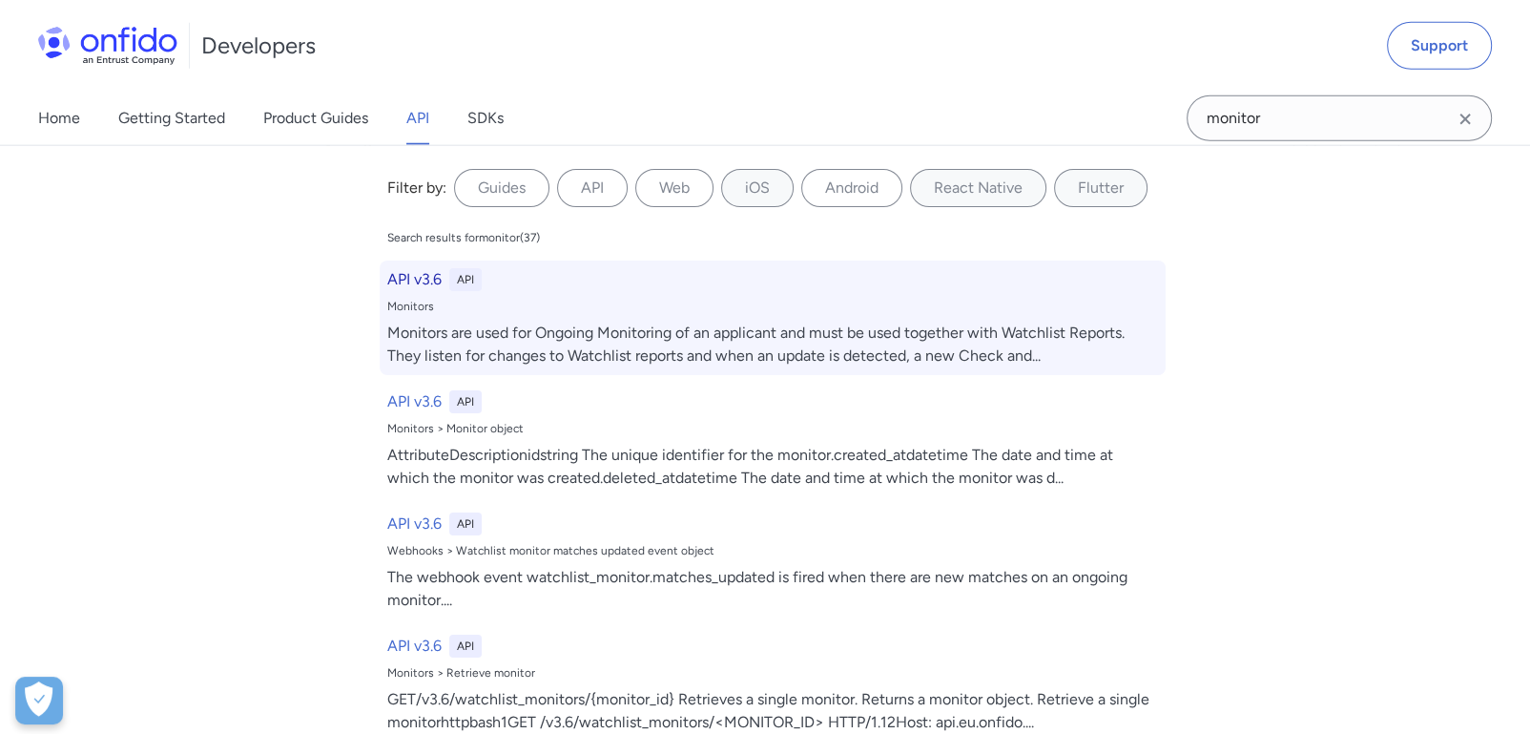
click at [594, 325] on div "Monitors are used for Ongoing Monitoring of an applicant and must be used toget…" at bounding box center [772, 345] width 771 height 46
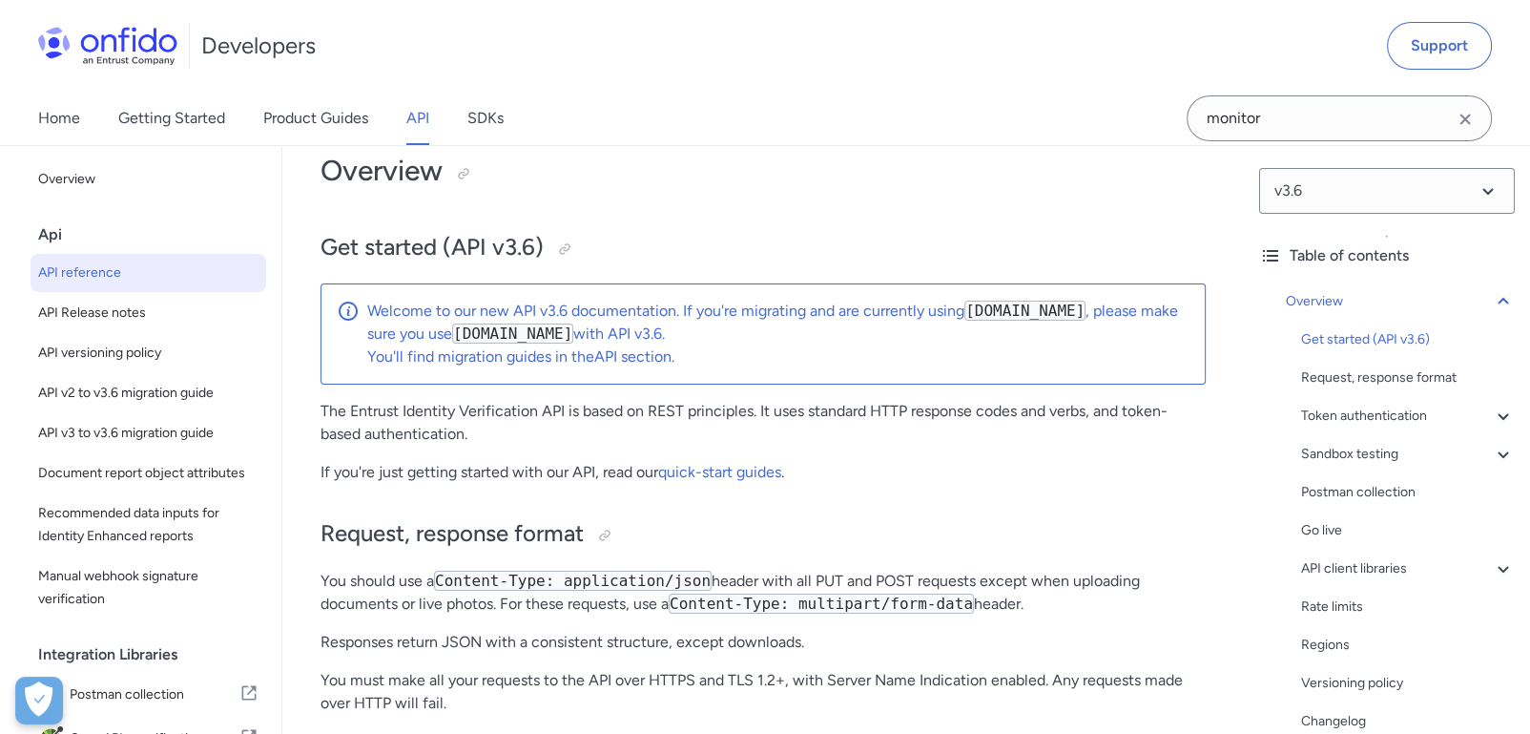
scroll to position [106, 0]
click at [741, 469] on link "quick-start guides" at bounding box center [719, 473] width 123 height 18
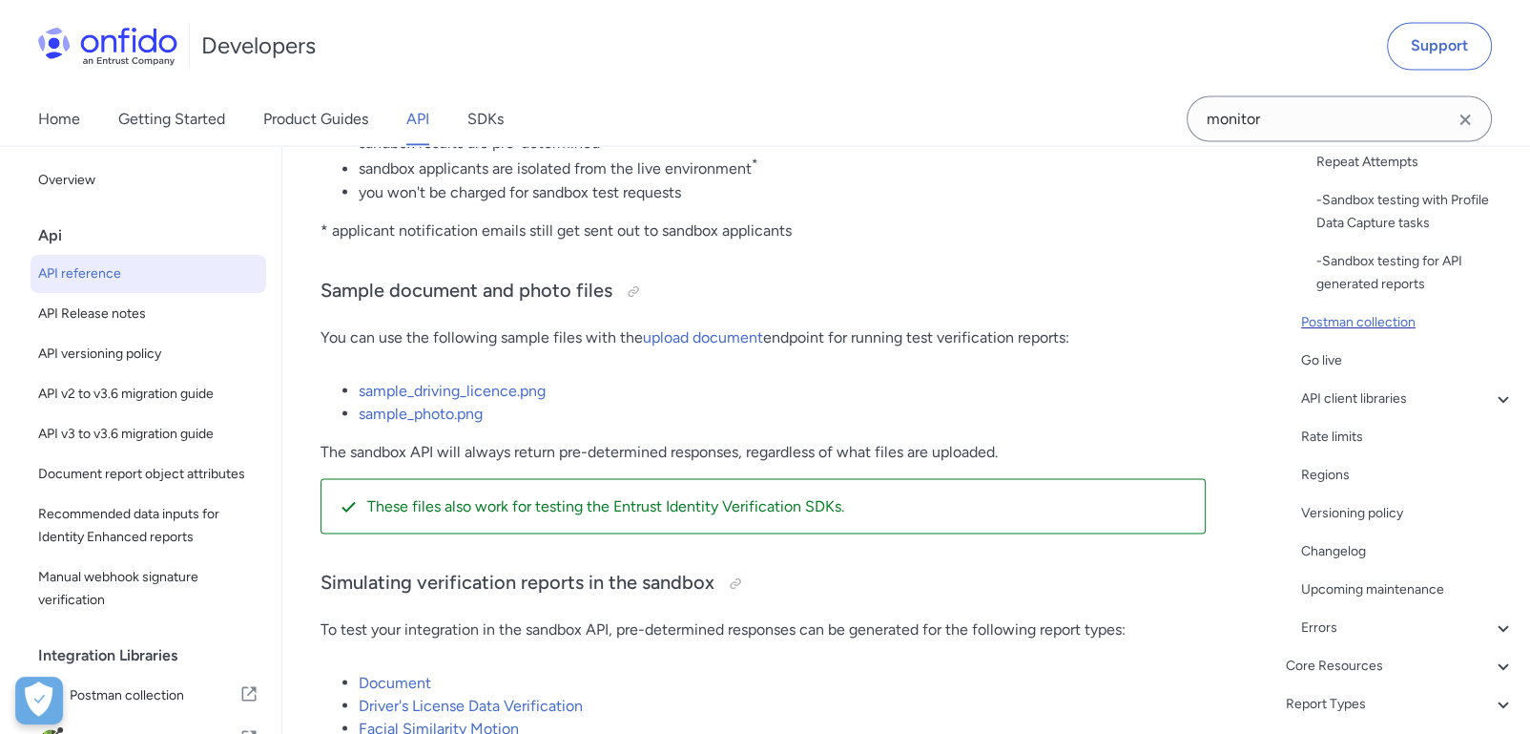
scroll to position [635, 0]
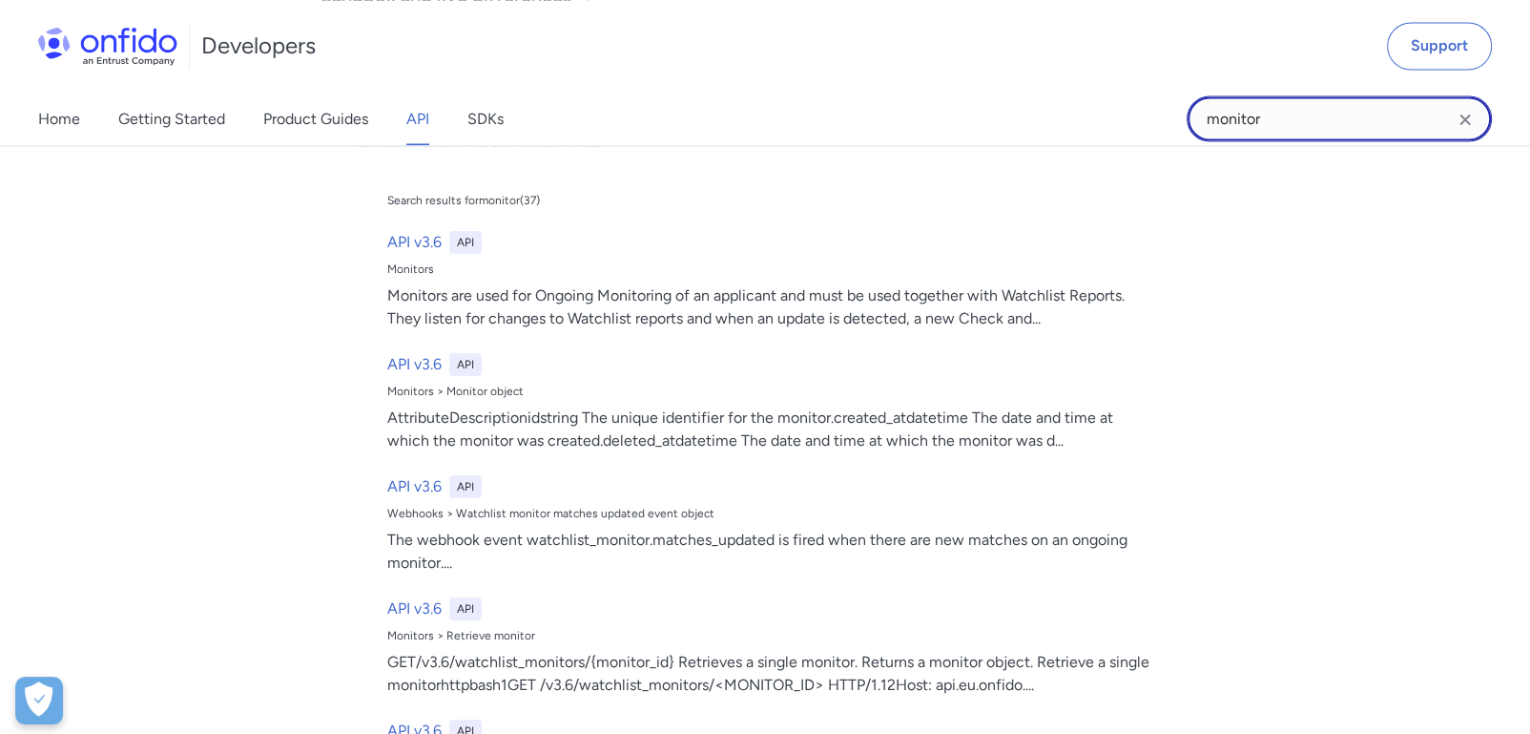
click at [1295, 119] on input "monitor" at bounding box center [1339, 118] width 305 height 46
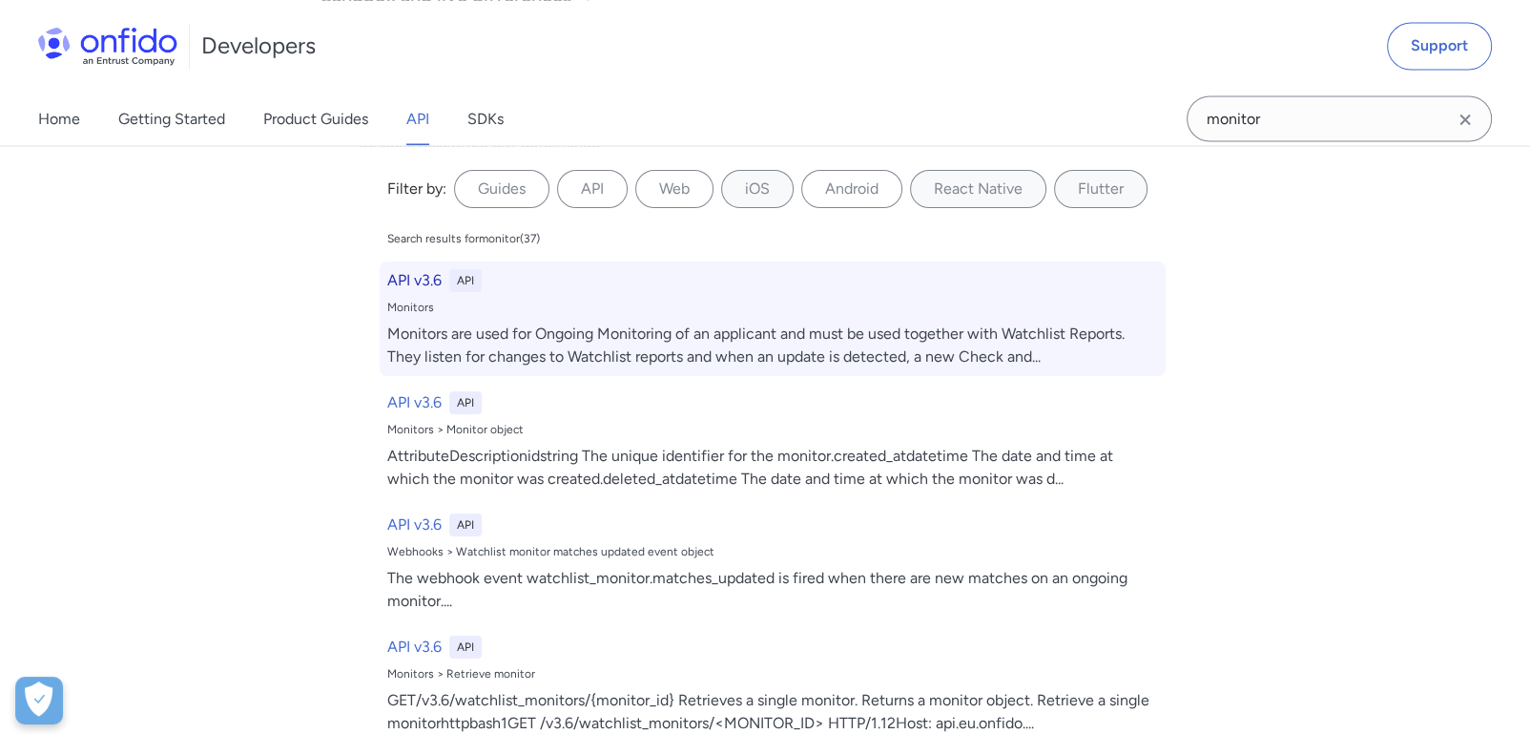
click at [405, 308] on div "Monitors" at bounding box center [772, 306] width 771 height 15
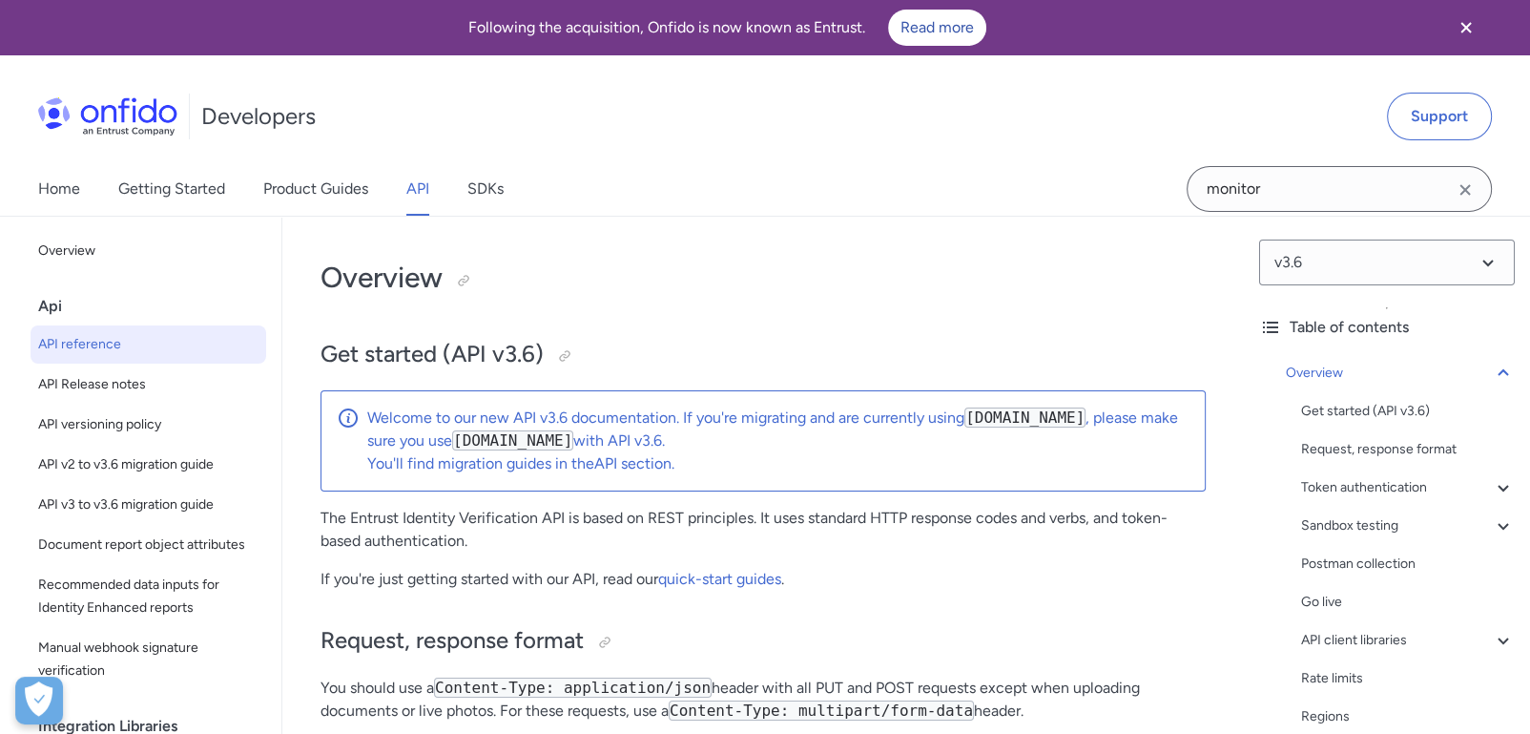
scroll to position [60862, 0]
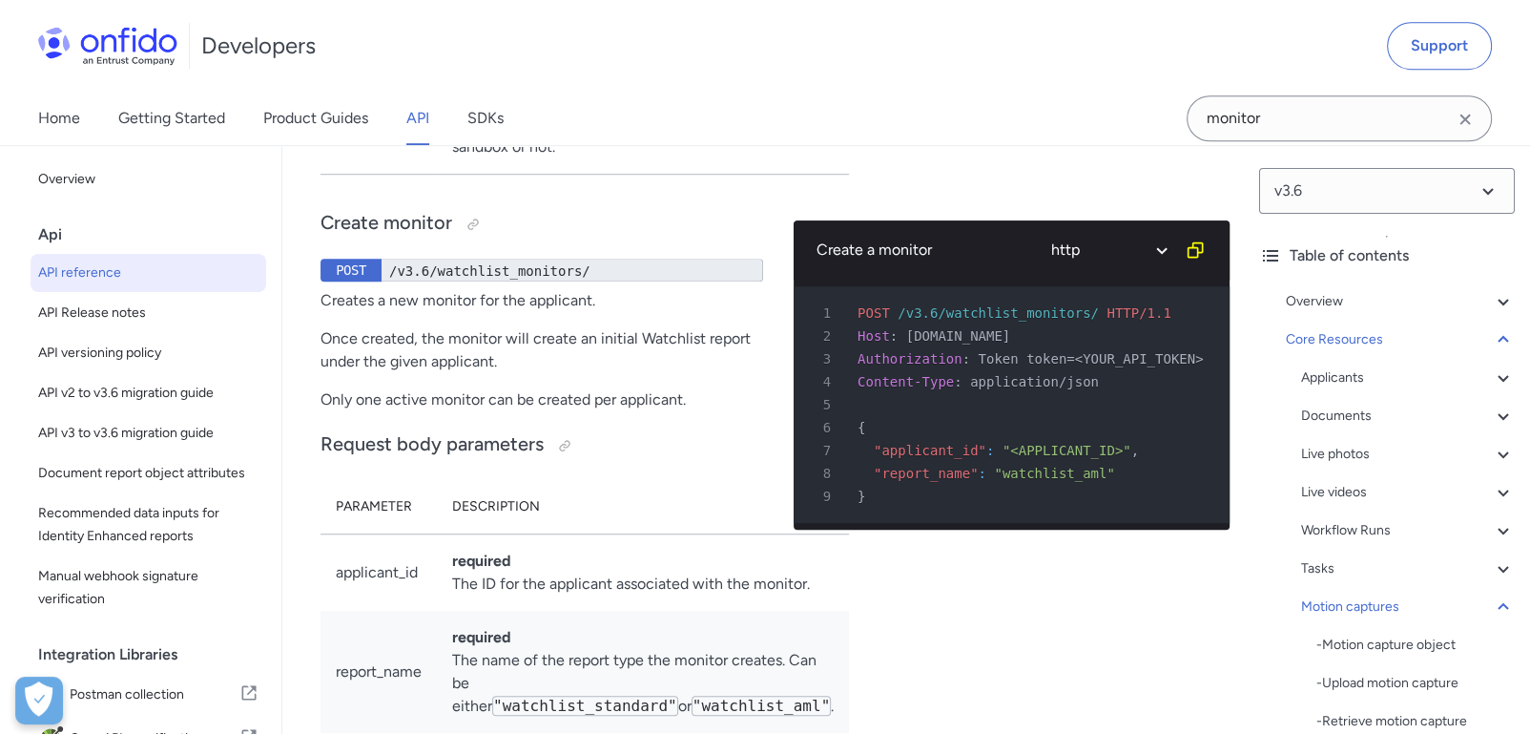
copy div "Monitors are used for Ongoing Monitoring of an applicant and must be used toget…"
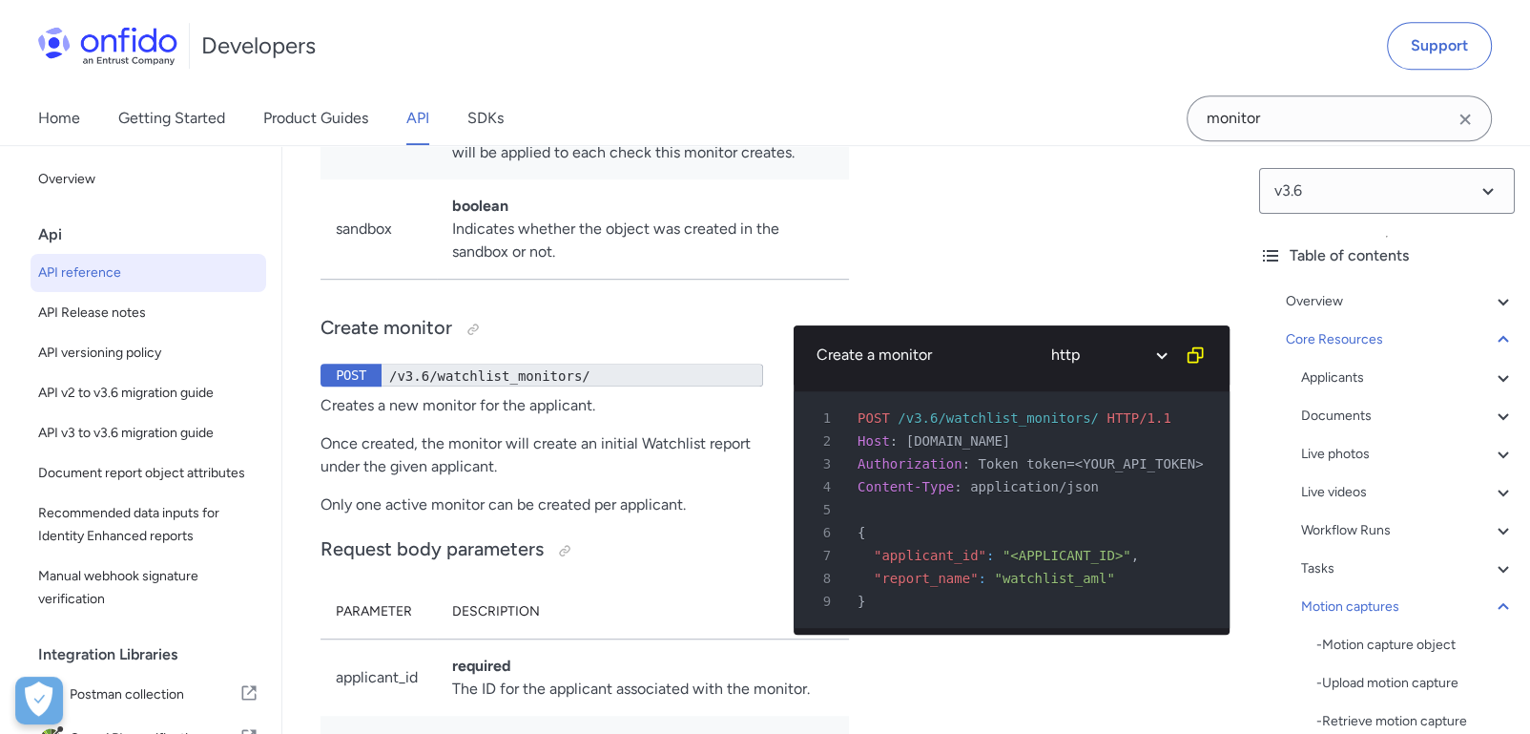
scroll to position [60757, 0]
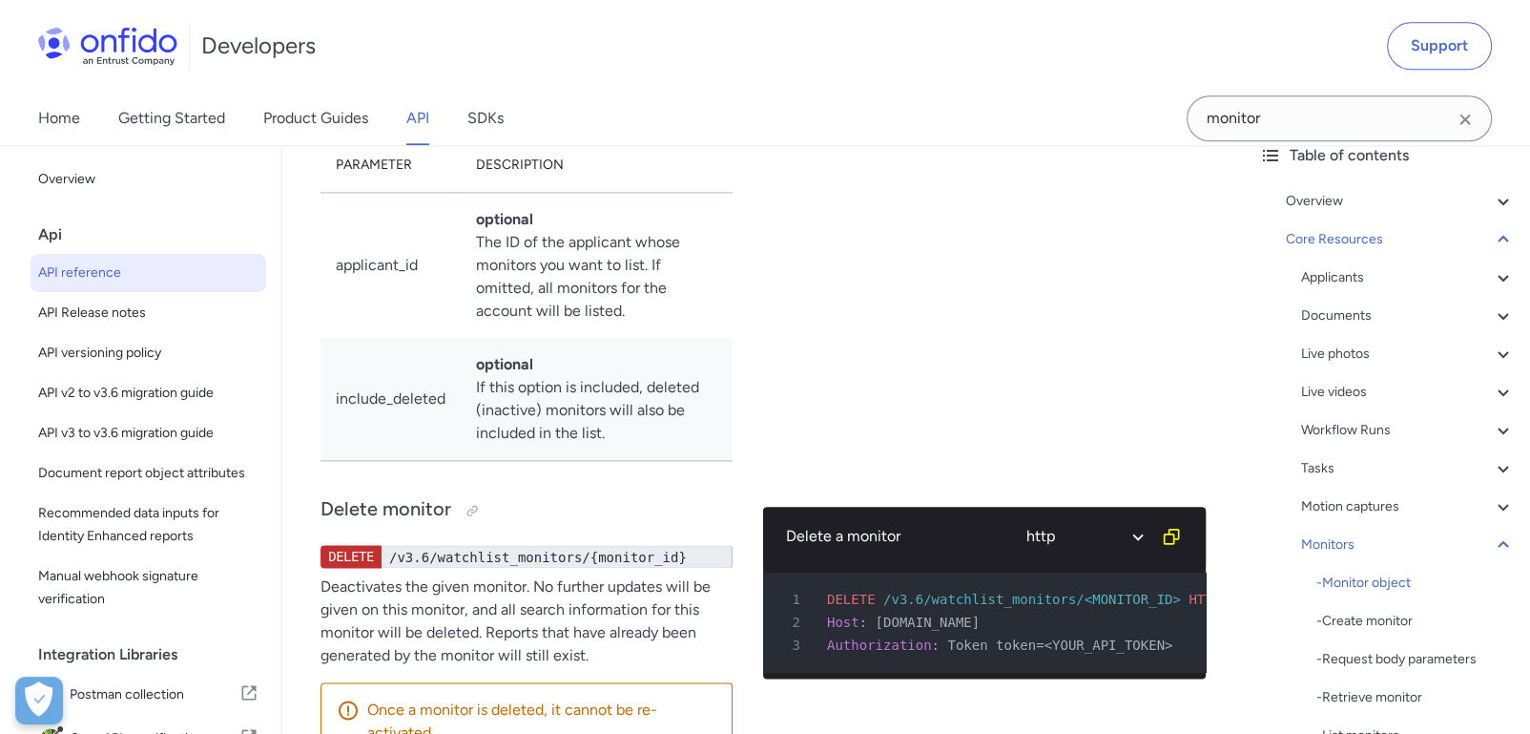
scroll to position [97, 0]
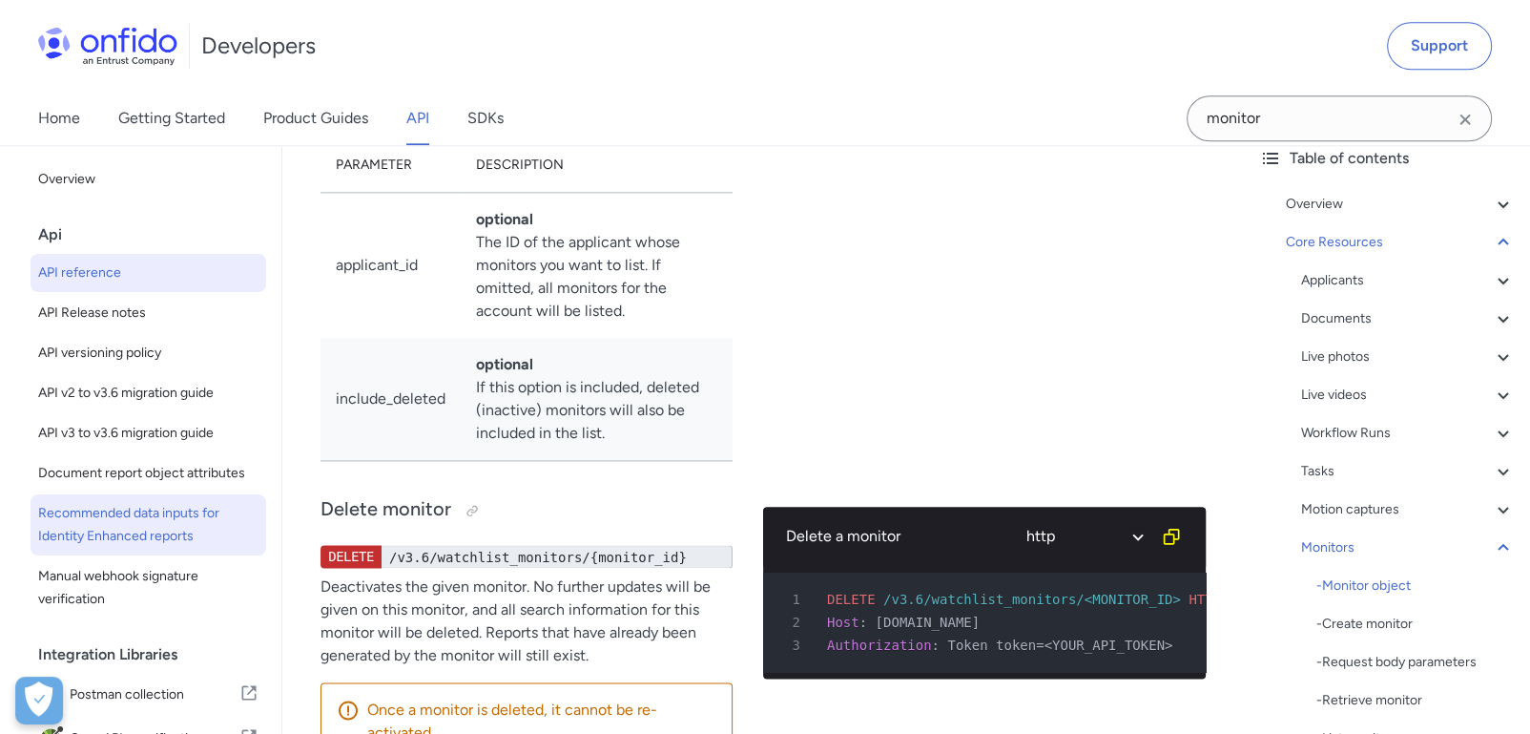
click at [215, 545] on span "Recommended data inputs for Identity Enhanced reports" at bounding box center [148, 525] width 220 height 46
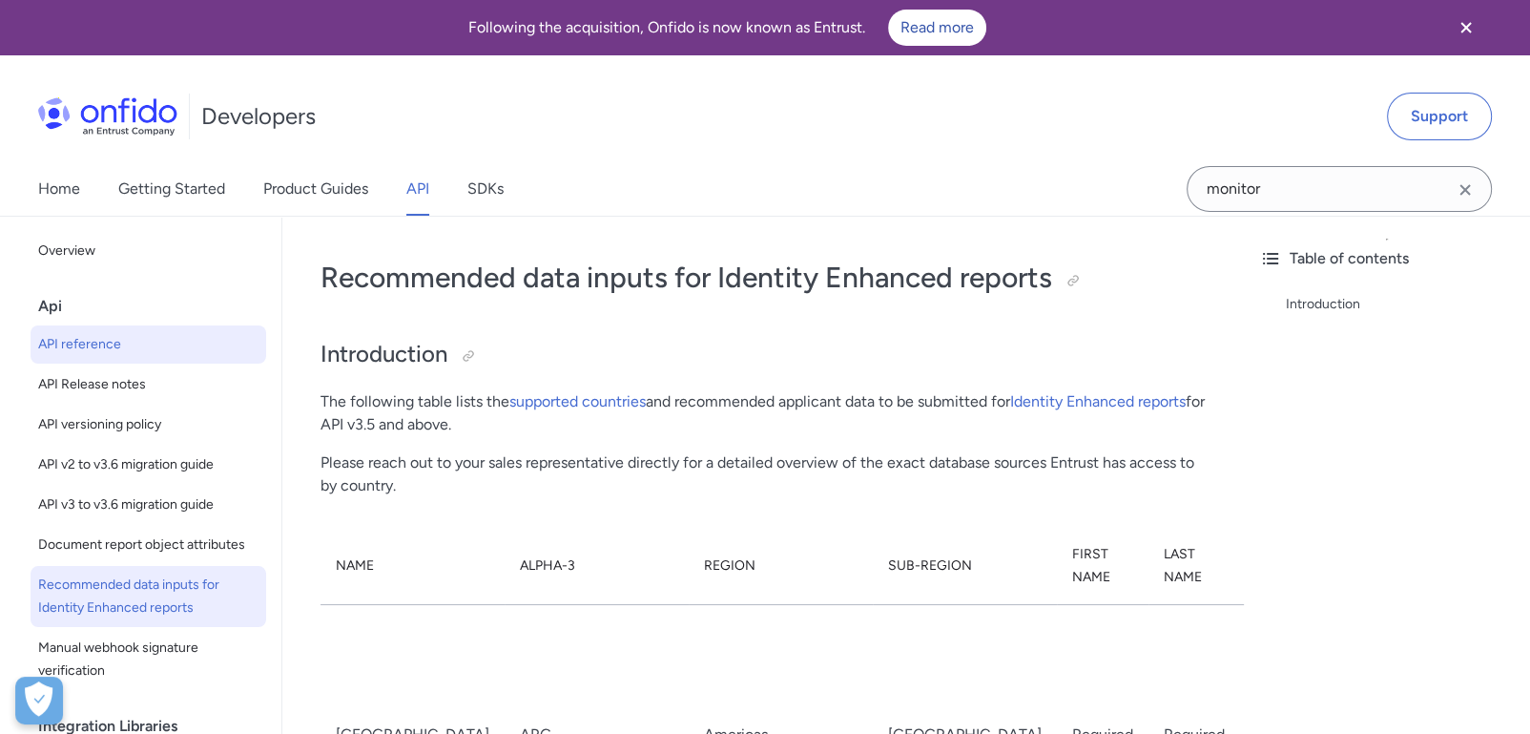
click at [138, 354] on span "API reference" at bounding box center [148, 344] width 220 height 23
select select "http"
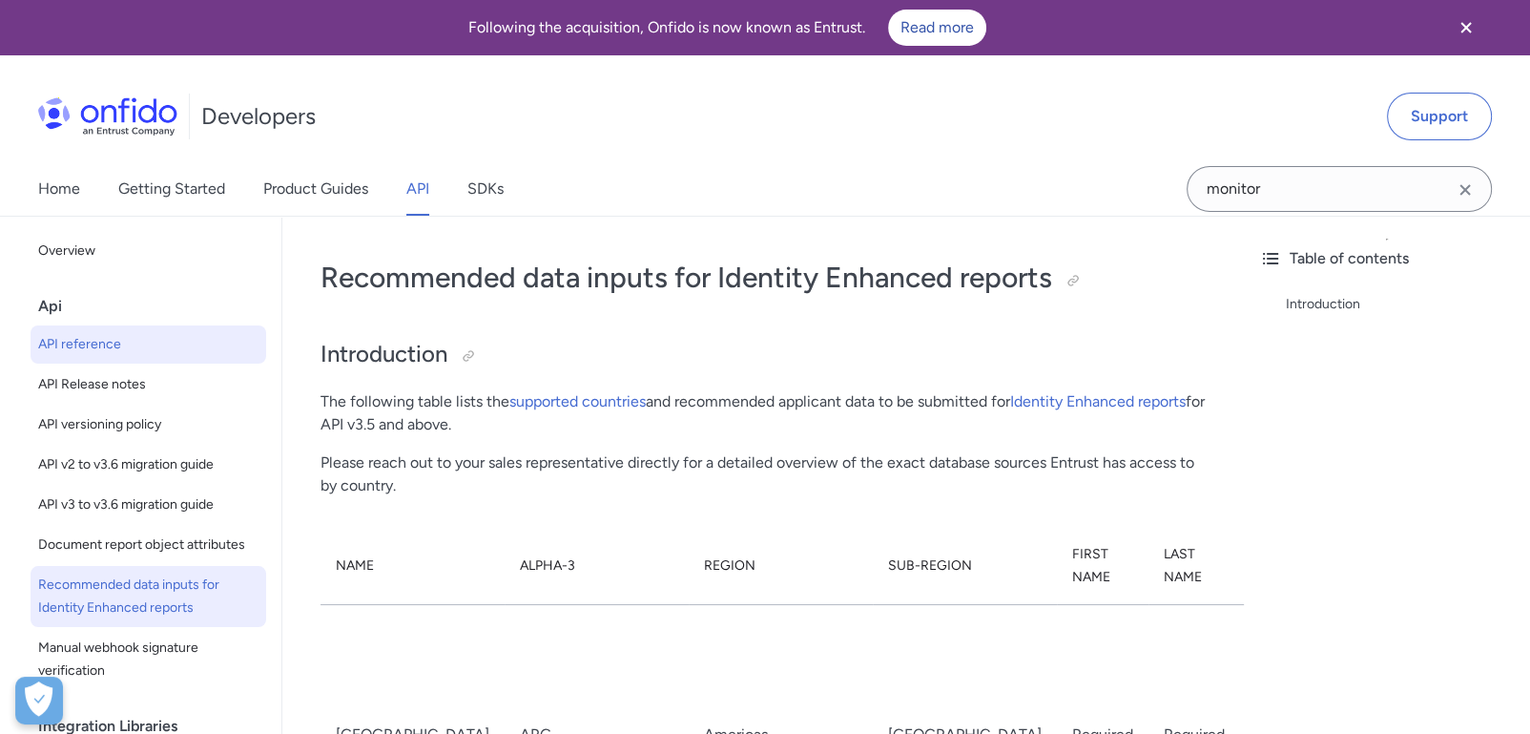
select select "http"
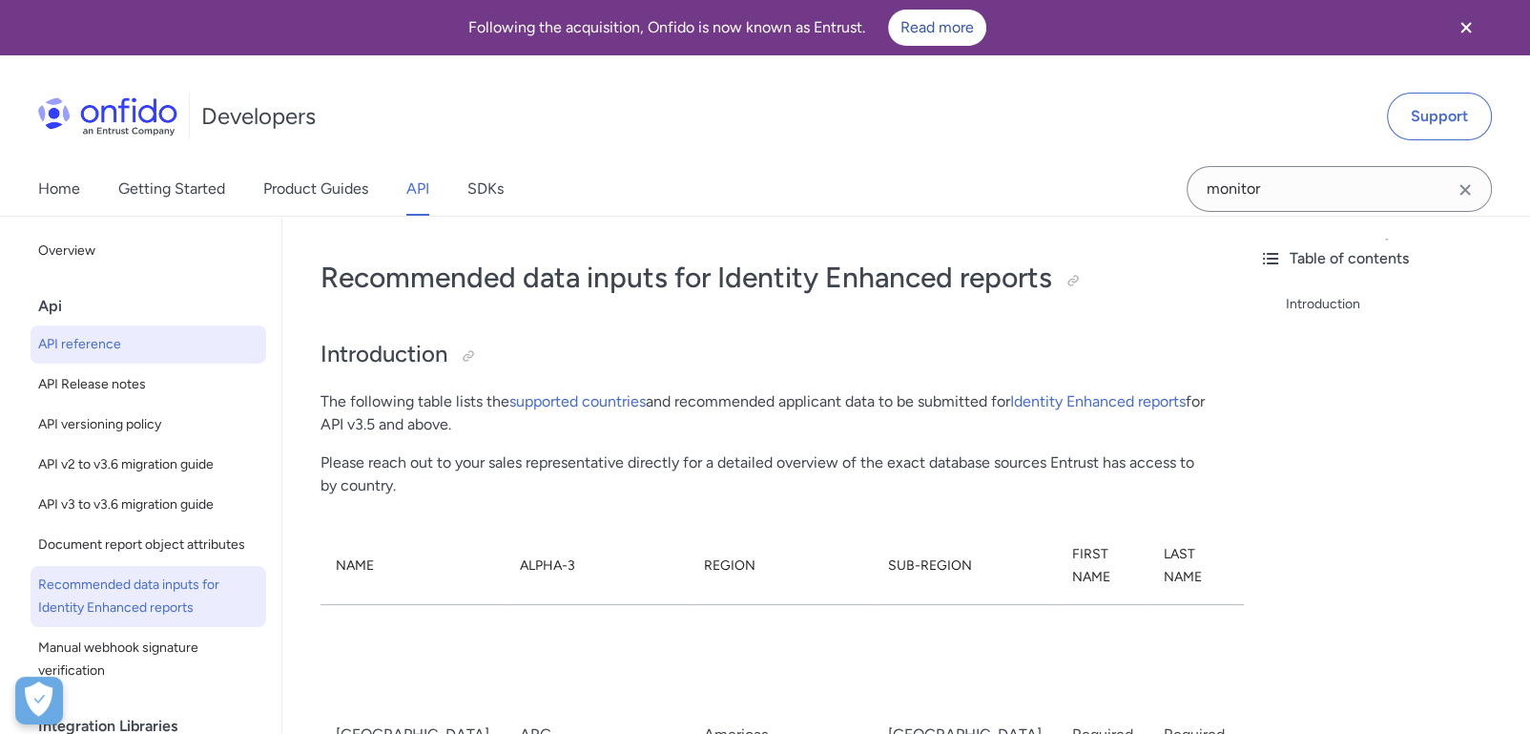
select select "http"
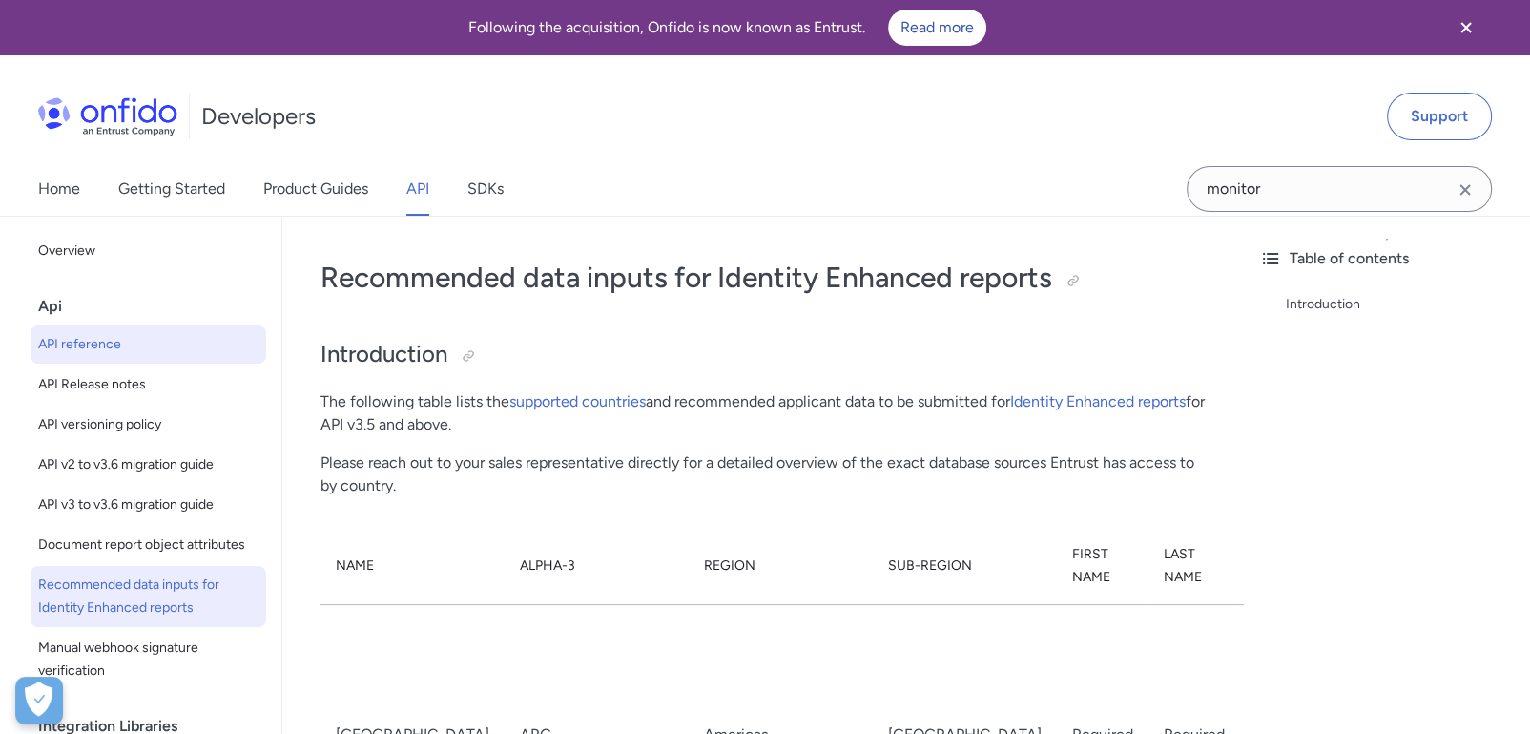
select select "http"
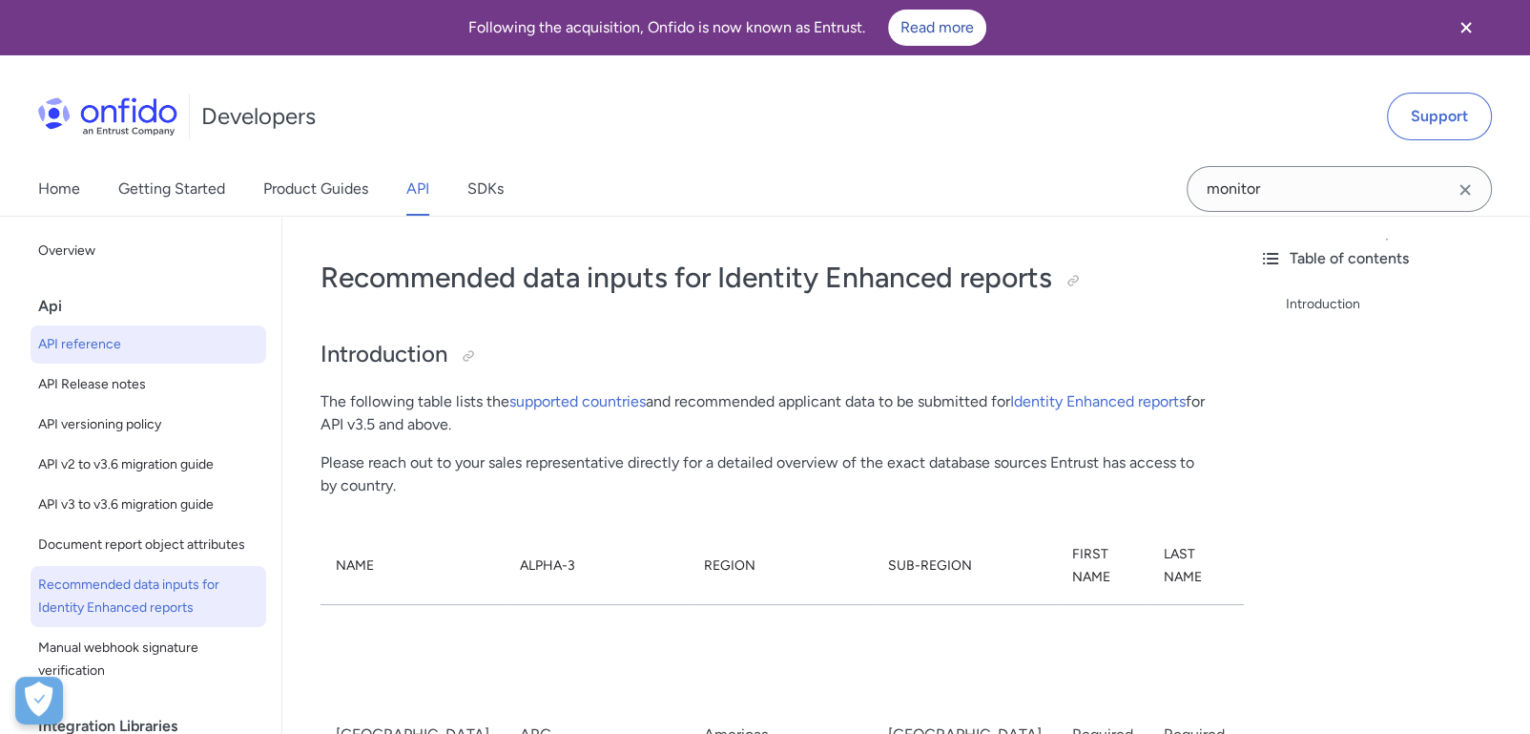
select select "http"
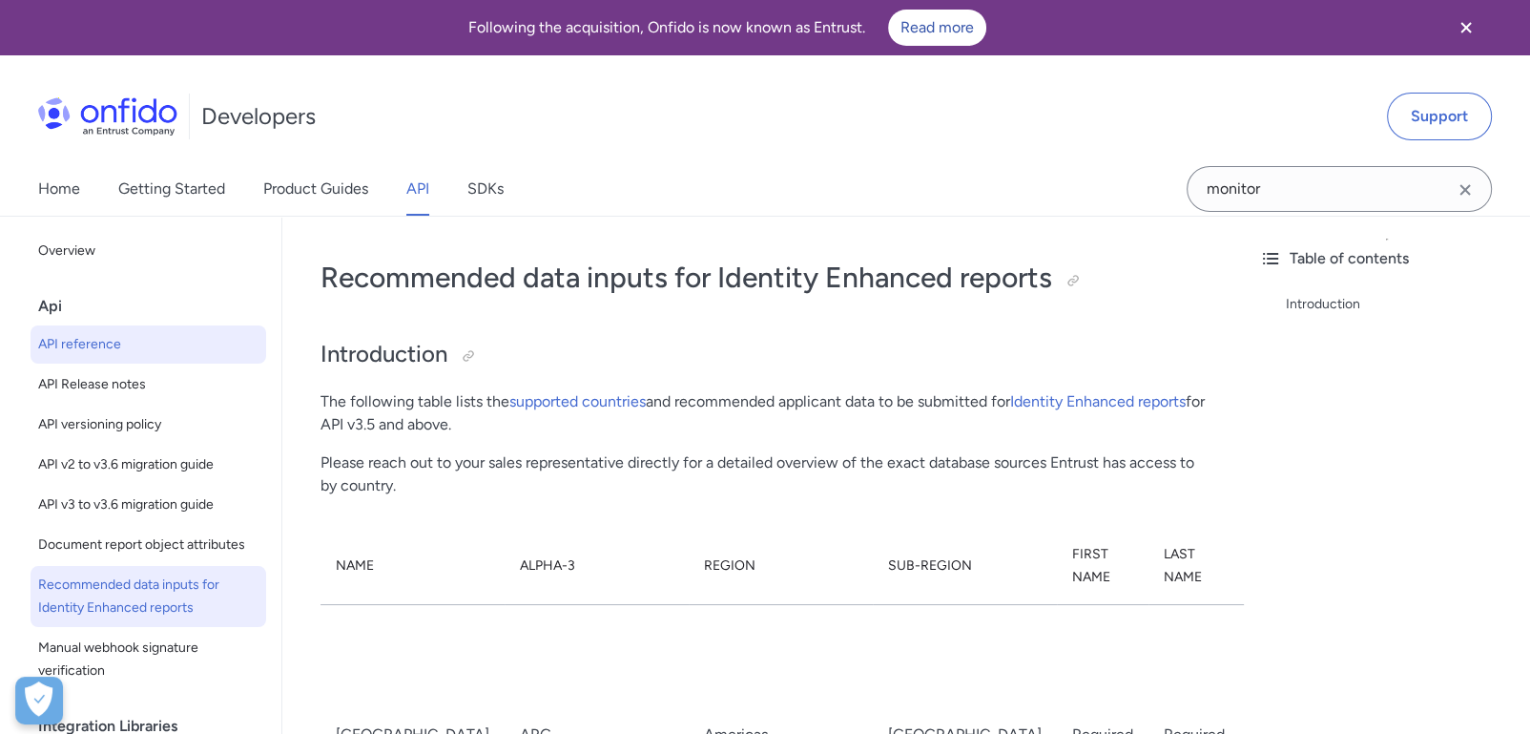
select select "http"
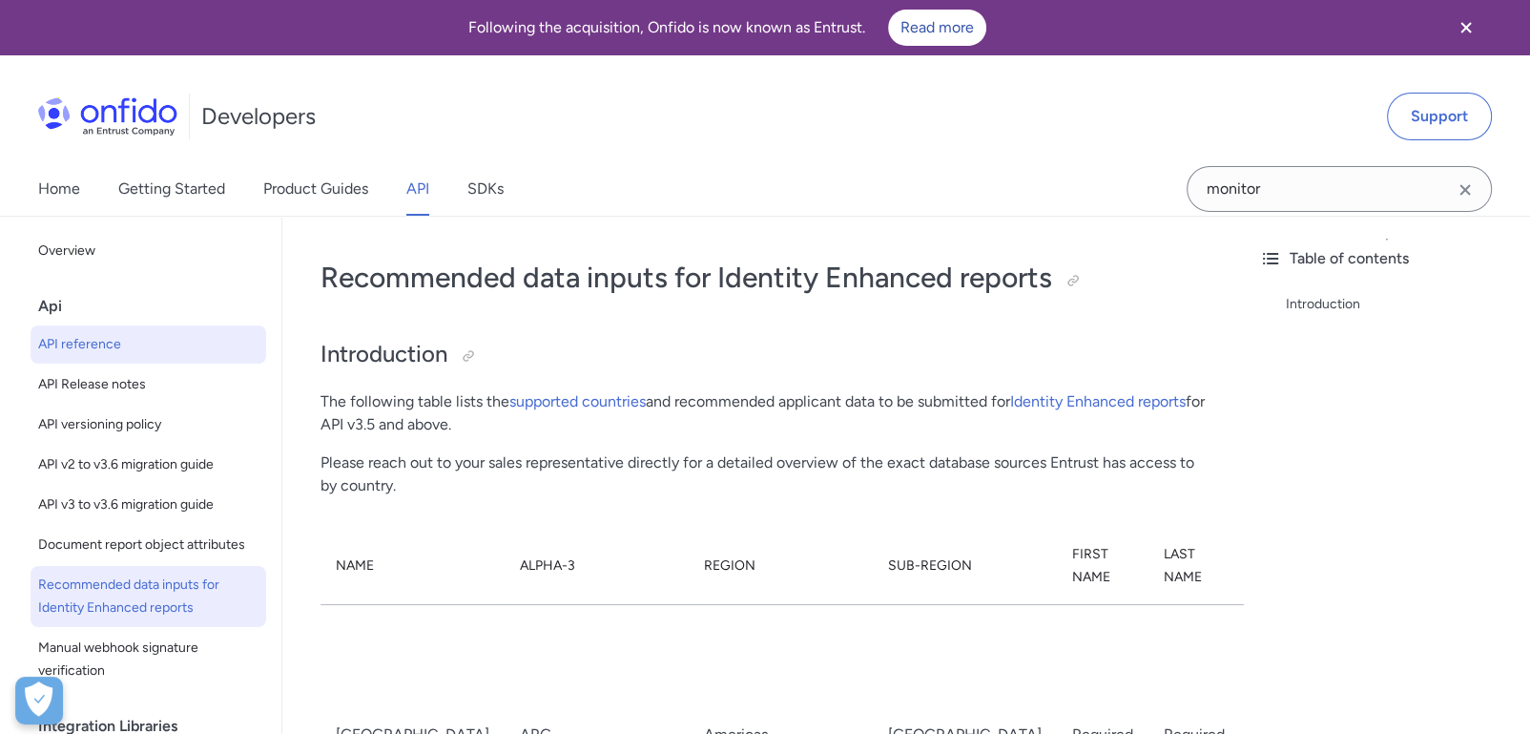
select select "http"
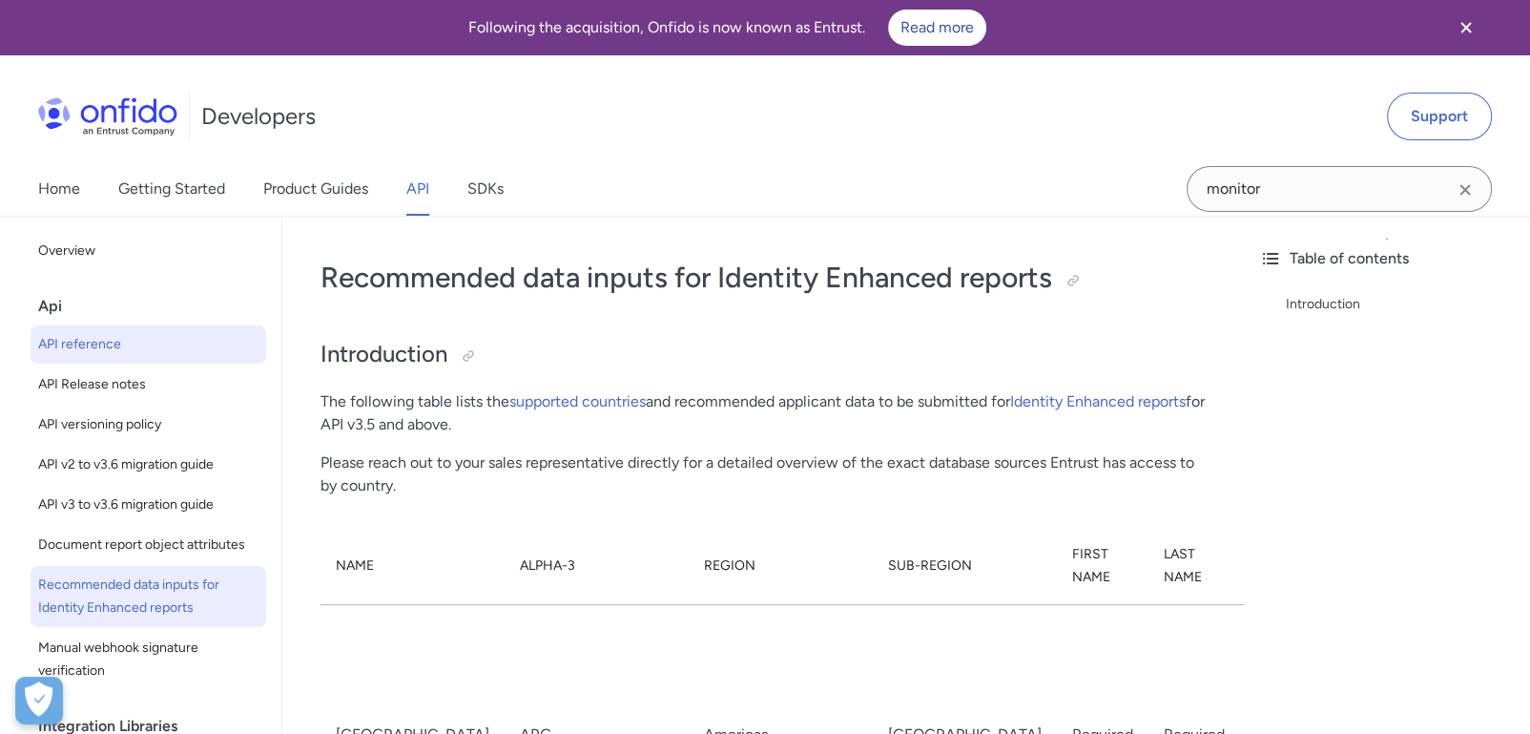
select select "http"
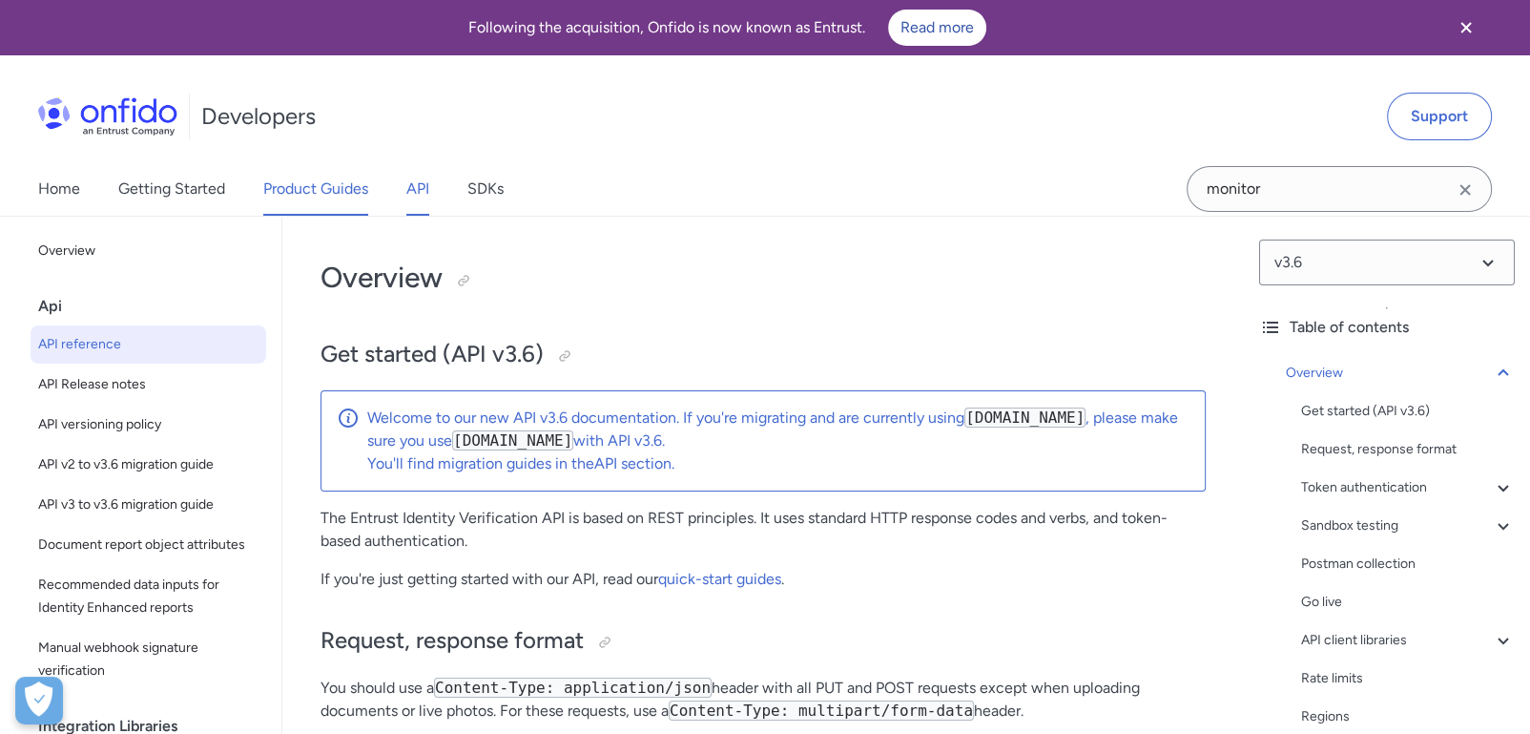
click at [314, 177] on link "Product Guides" at bounding box center [315, 188] width 105 height 53
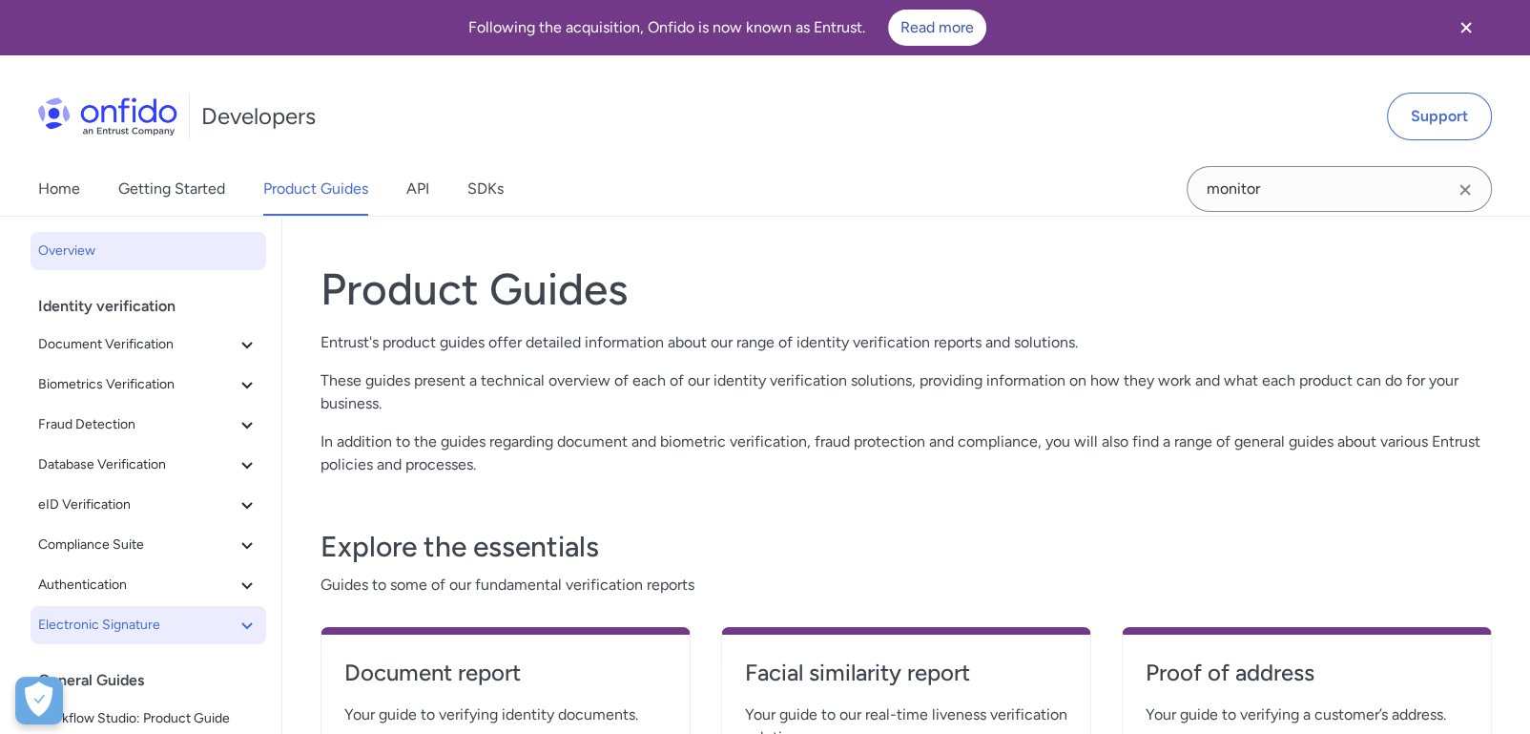
click at [128, 612] on button "Electronic Signature" at bounding box center [149, 625] width 236 height 38
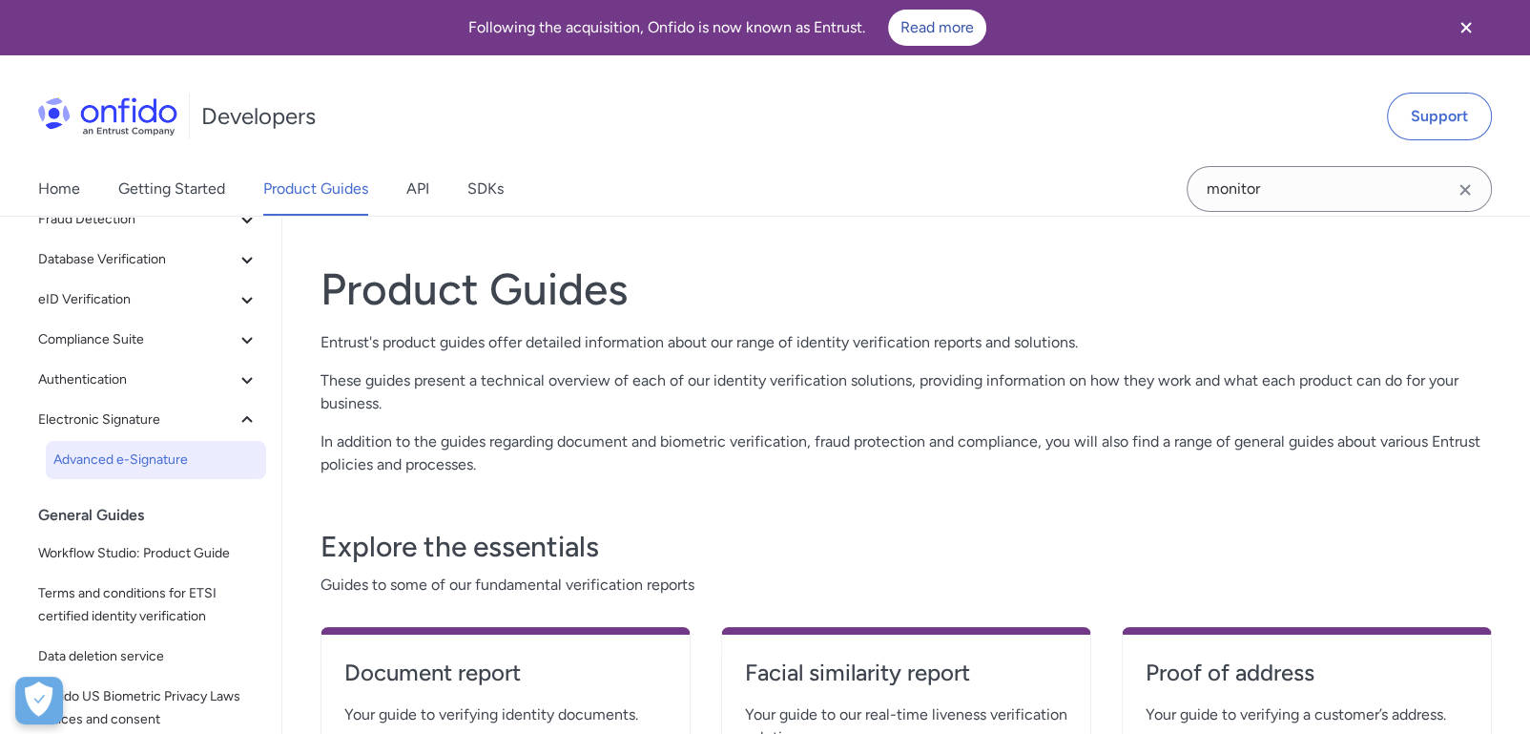
scroll to position [209, 0]
click at [157, 438] on link "Advanced e-Signature" at bounding box center [156, 456] width 220 height 38
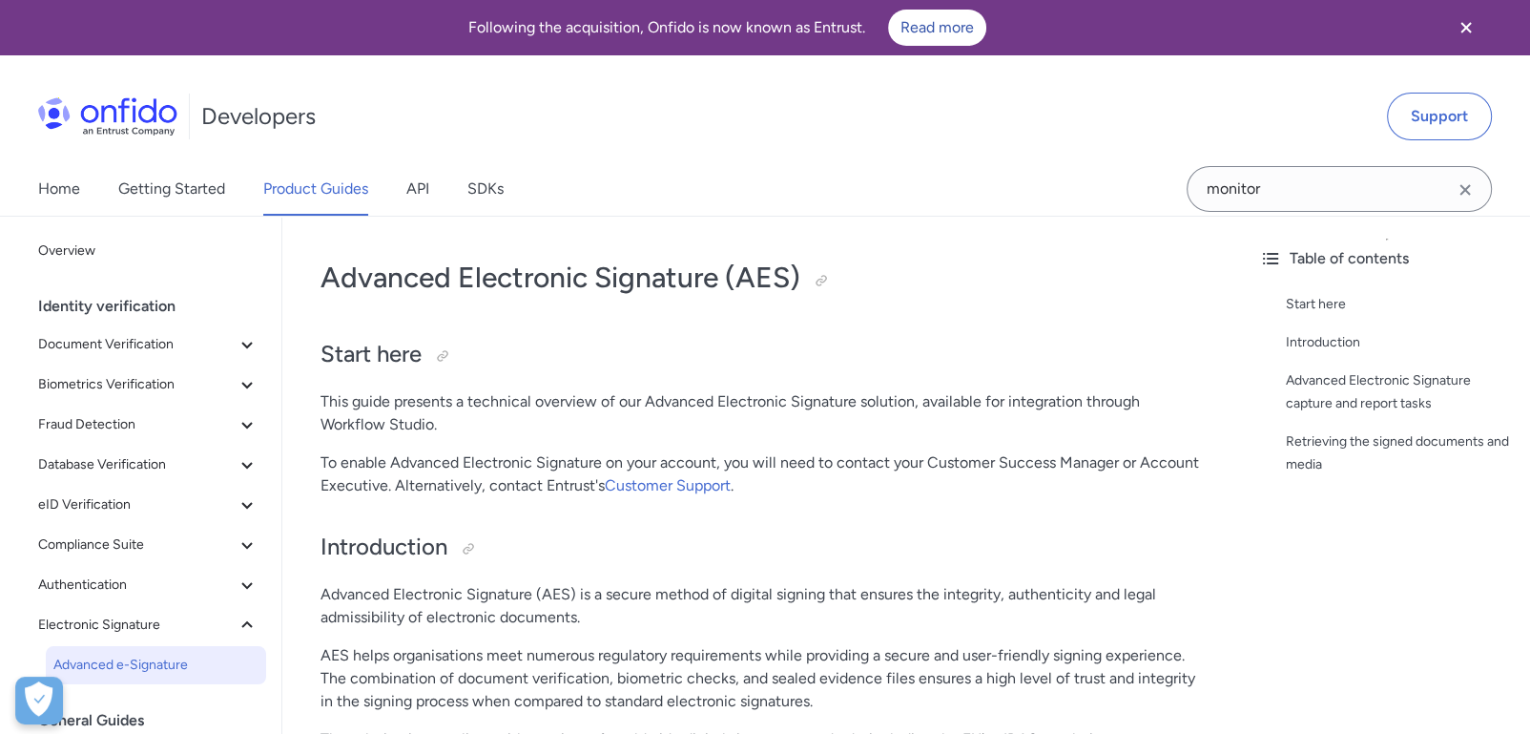
click at [857, 400] on p "This guide presents a technical overview of our Advanced Electronic Signature s…" at bounding box center [763, 413] width 885 height 46
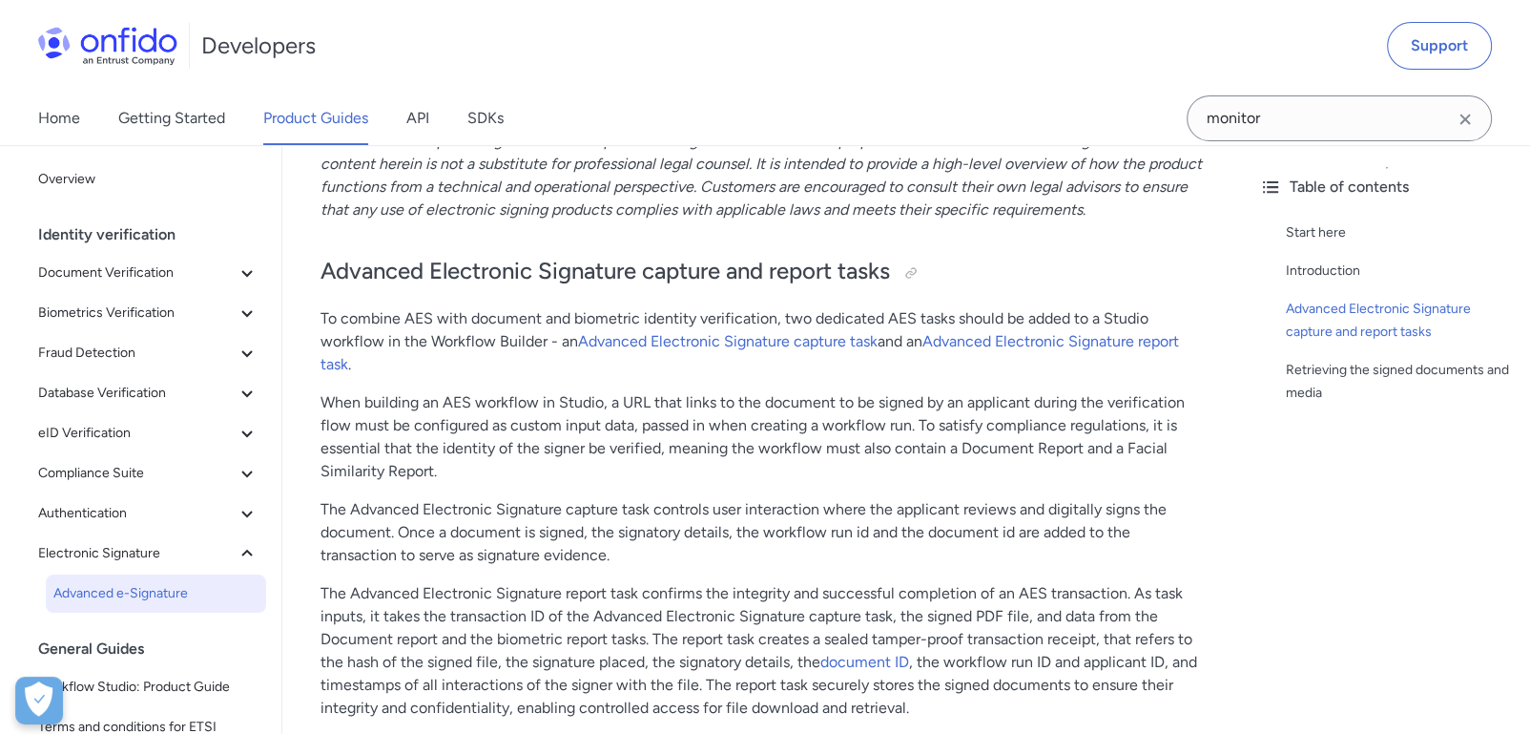
scroll to position [742, 0]
click at [1063, 342] on link "Advanced Electronic Signature report task" at bounding box center [750, 353] width 859 height 41
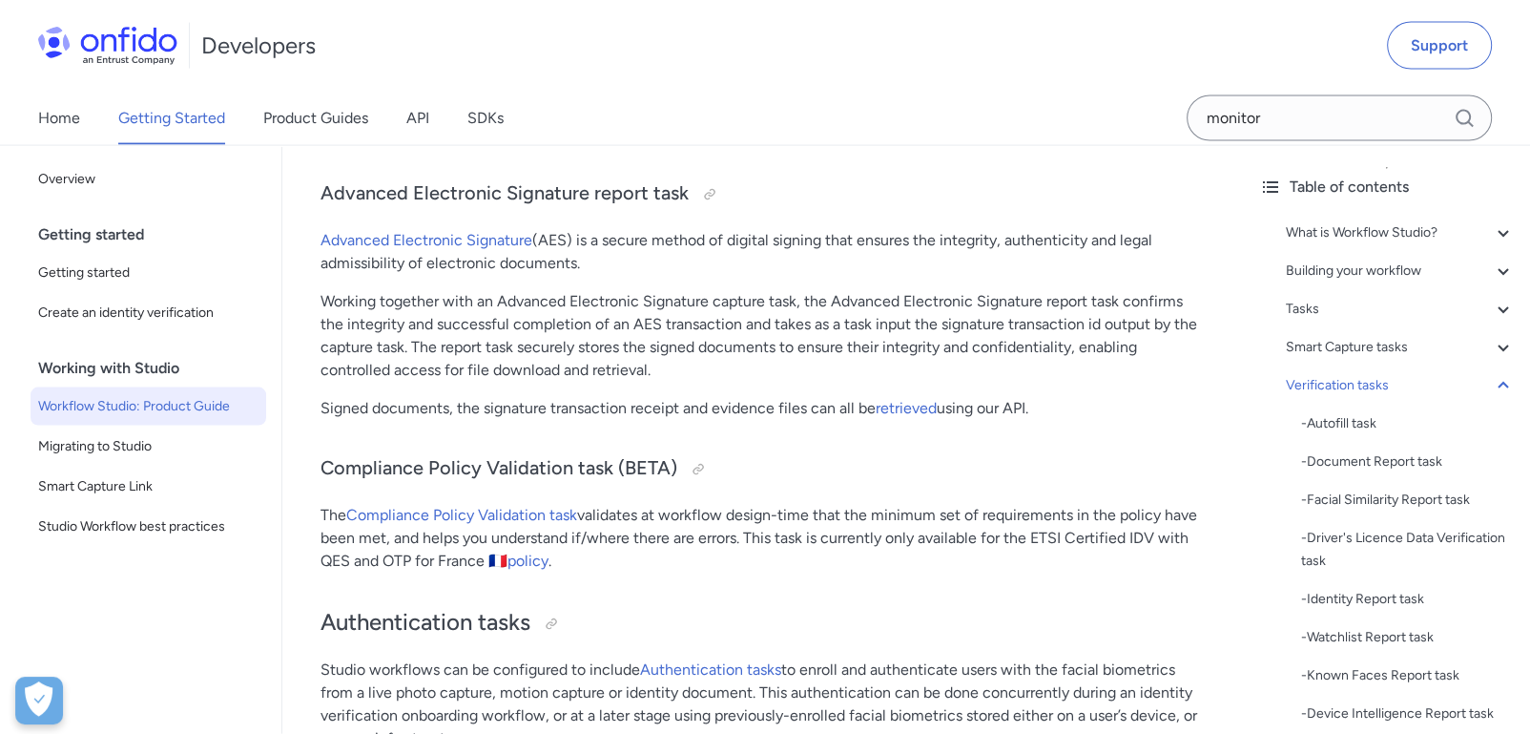
scroll to position [19036, 0]
click at [728, 361] on p "Working together with an Advanced Electronic Signature capture task, the Advanc…" at bounding box center [763, 336] width 885 height 92
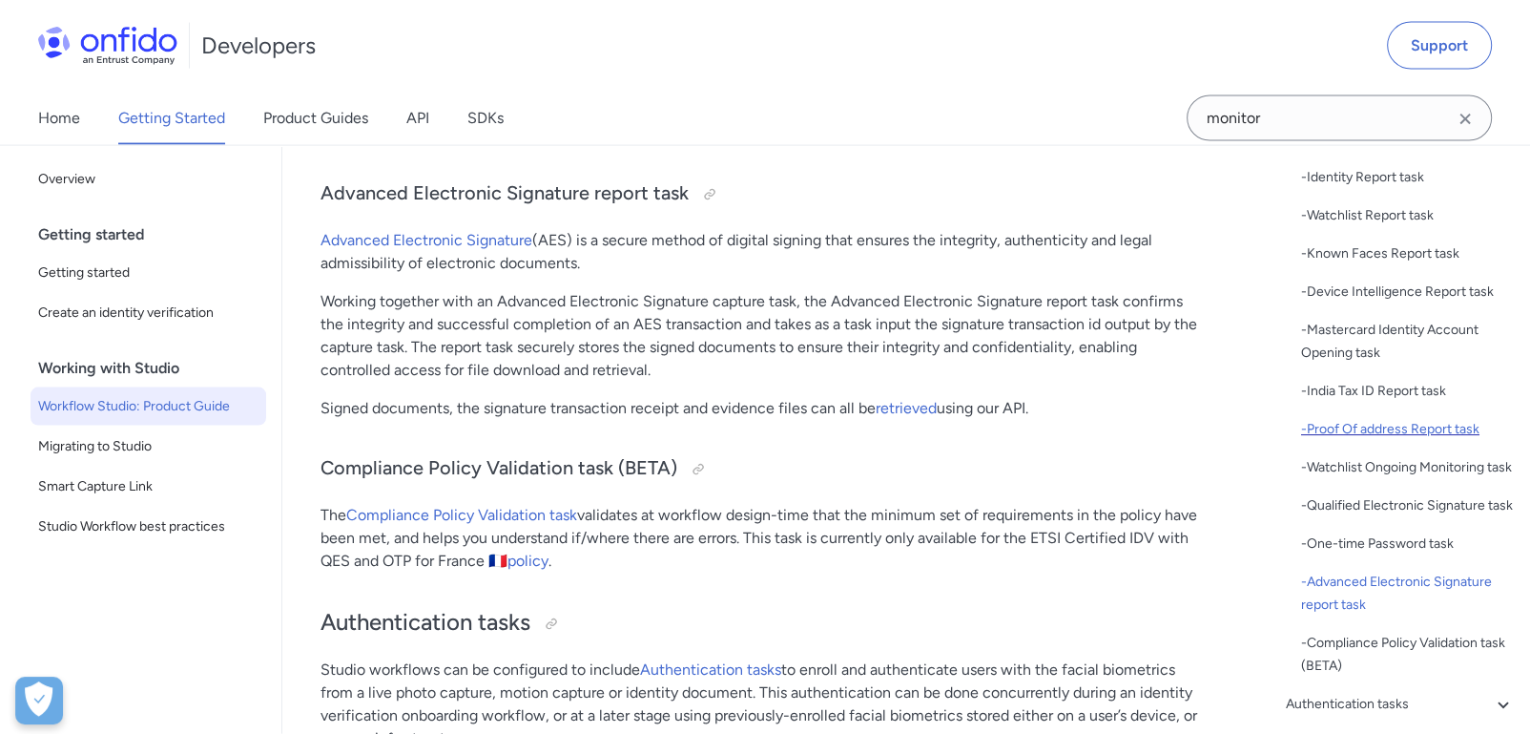
scroll to position [423, 0]
click at [1385, 422] on div "- Proof Of address Report task" at bounding box center [1408, 428] width 214 height 23
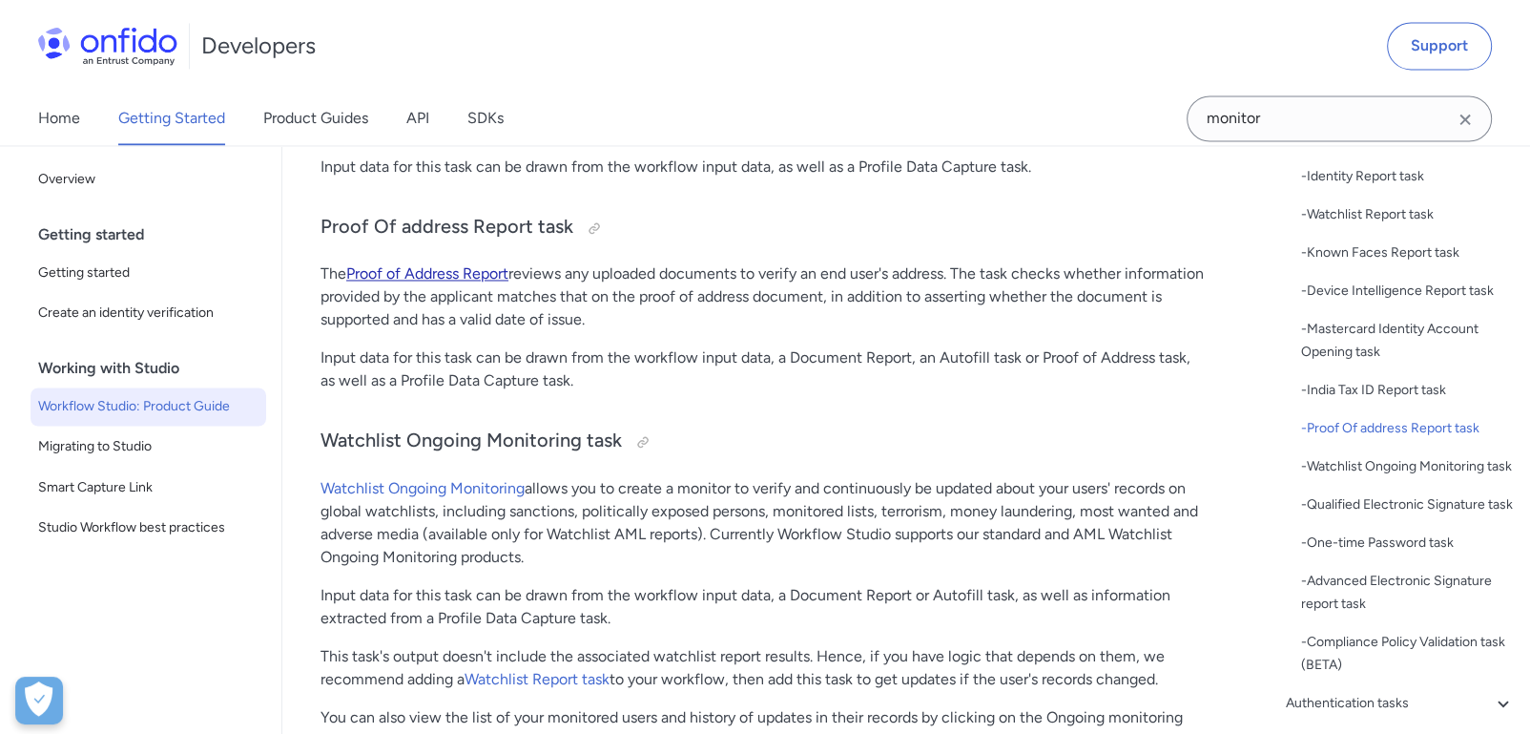
click at [364, 264] on link "Proof of Address Report" at bounding box center [427, 273] width 162 height 18
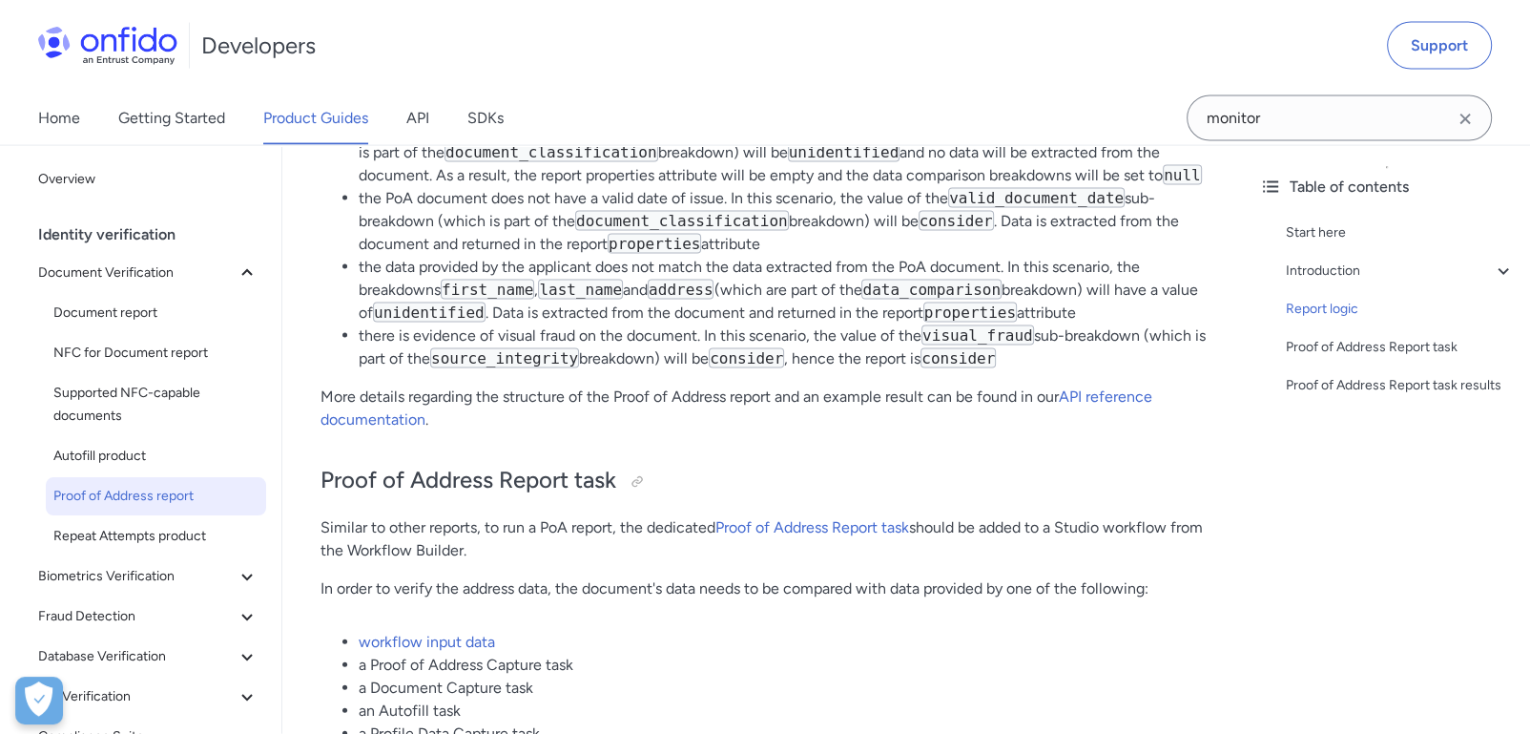
scroll to position [4134, 0]
